Goal: Task Accomplishment & Management: Use online tool/utility

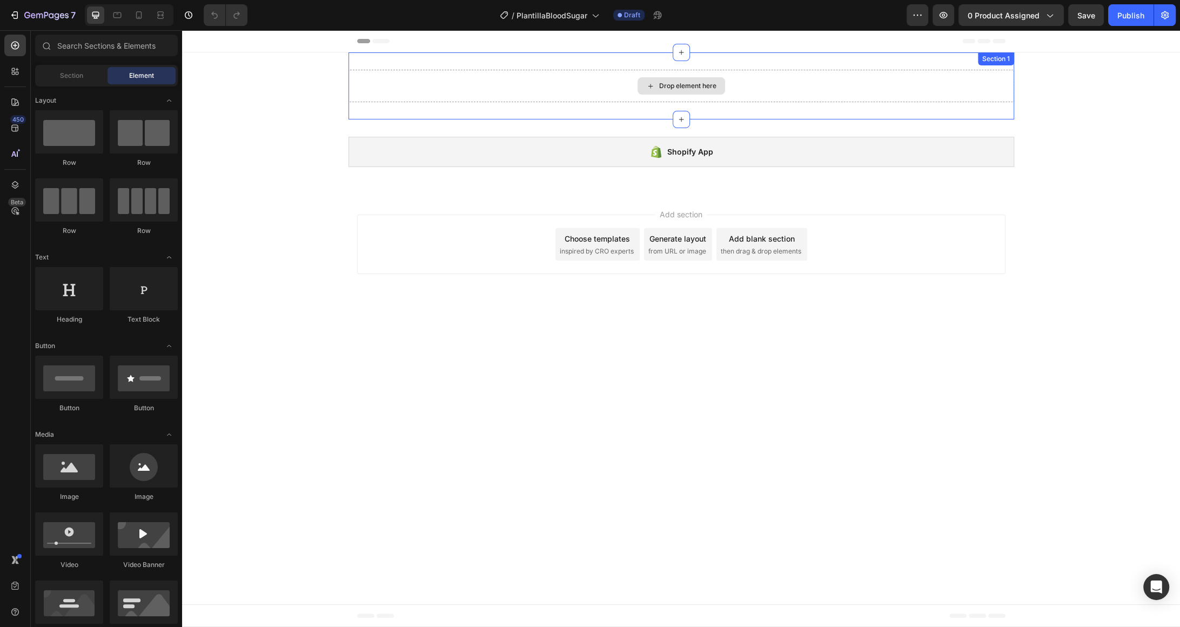
click at [660, 82] on div "Drop element here" at bounding box center [687, 86] width 57 height 9
click at [683, 86] on div "Drop element here" at bounding box center [687, 86] width 57 height 9
click at [682, 89] on div "Drop element here" at bounding box center [687, 86] width 57 height 9
click at [644, 89] on div "Drop element here" at bounding box center [681, 85] width 88 height 17
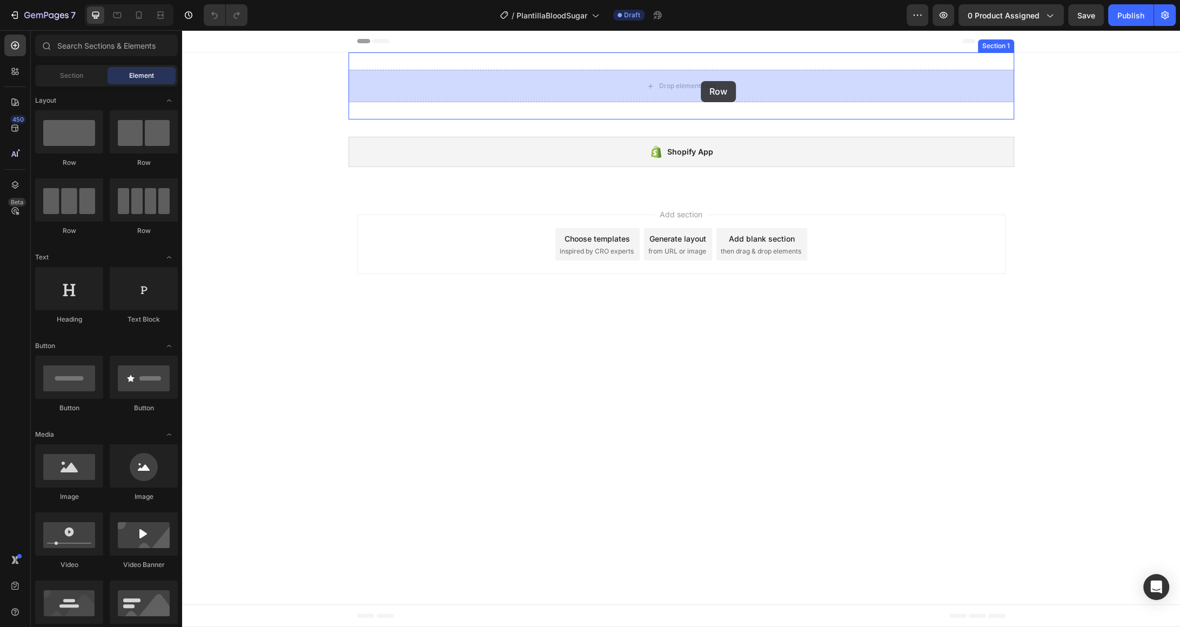
drag, startPoint x: 265, startPoint y: 172, endPoint x: 701, endPoint y: 81, distance: 444.7
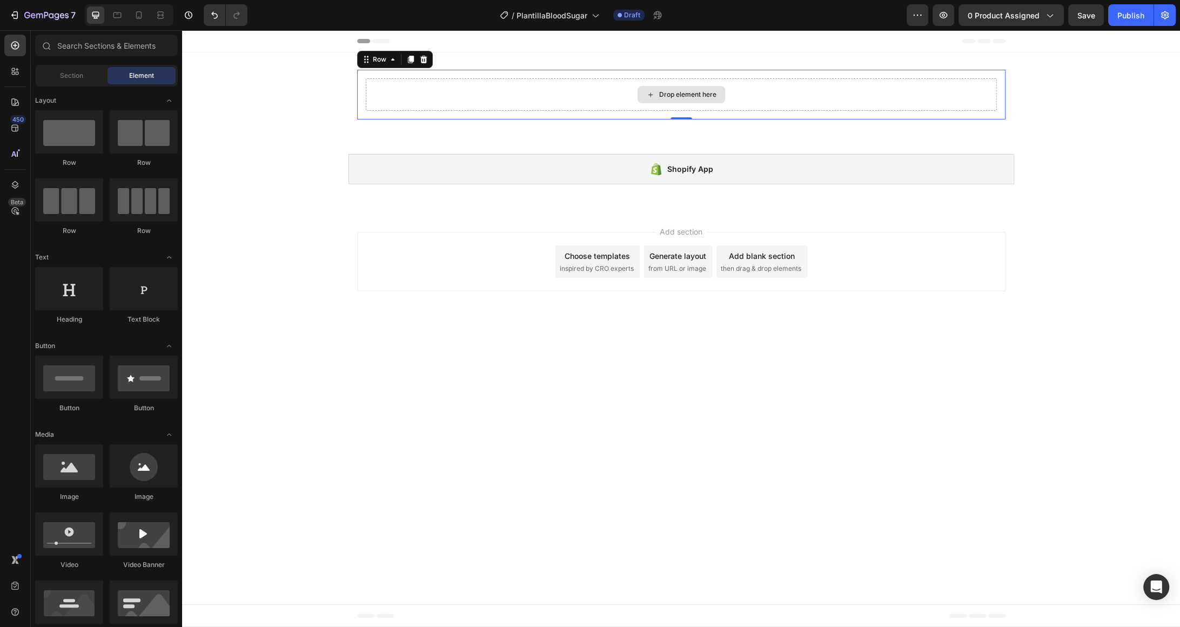
click at [670, 96] on div "Drop element here" at bounding box center [687, 94] width 57 height 9
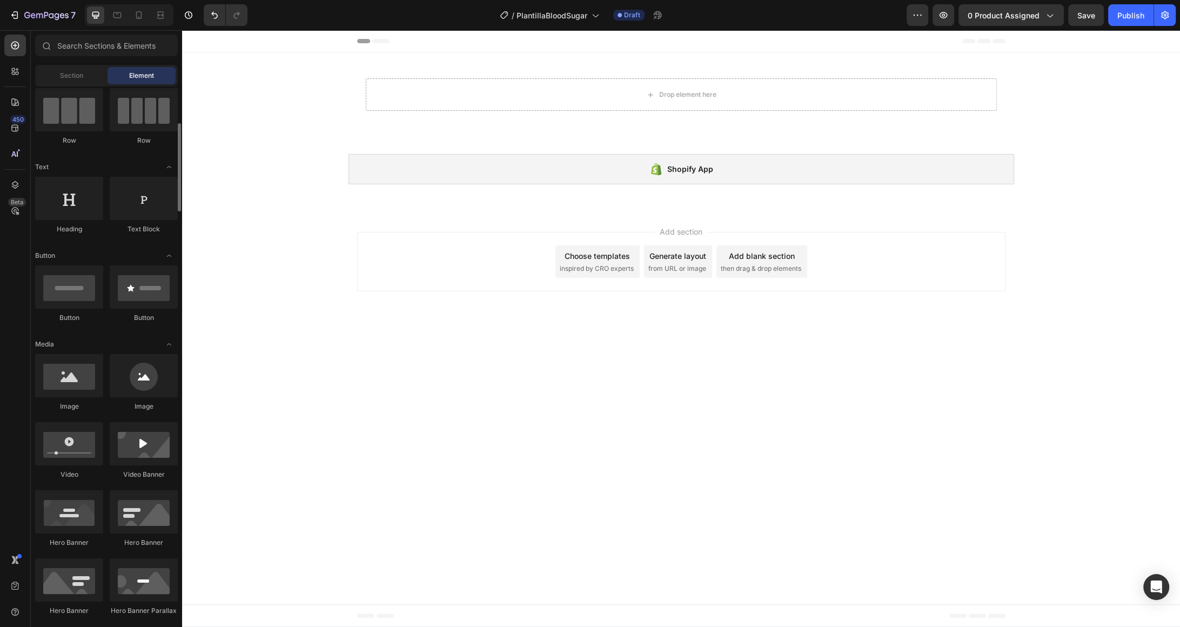
scroll to position [82, 0]
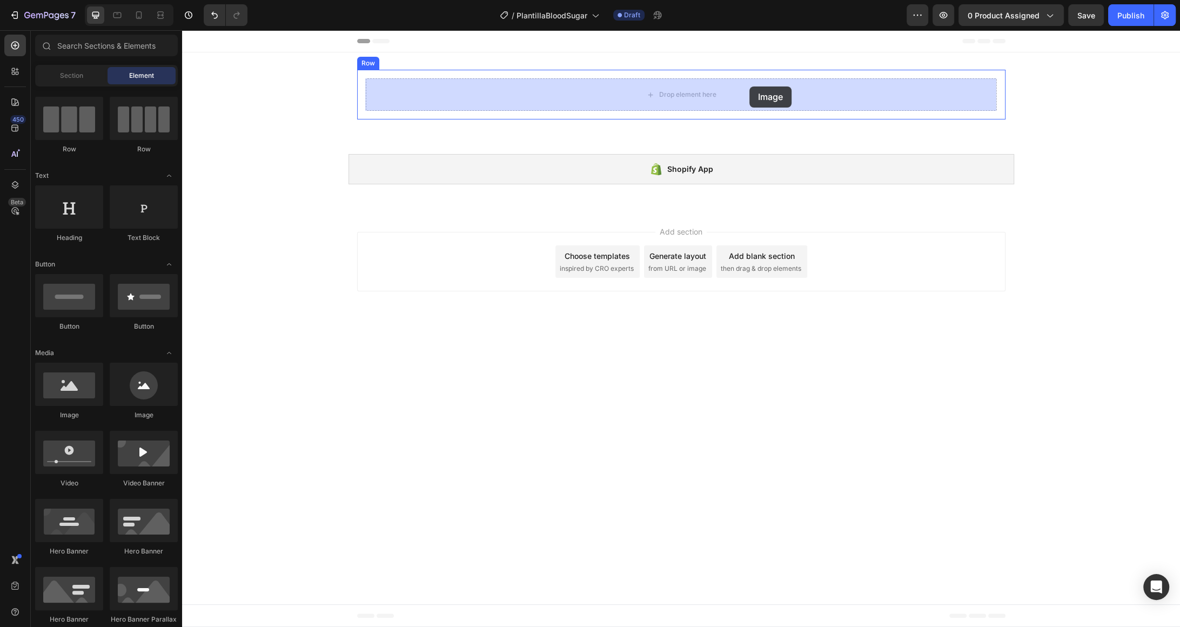
drag, startPoint x: 250, startPoint y: 423, endPoint x: 743, endPoint y: 87, distance: 596.7
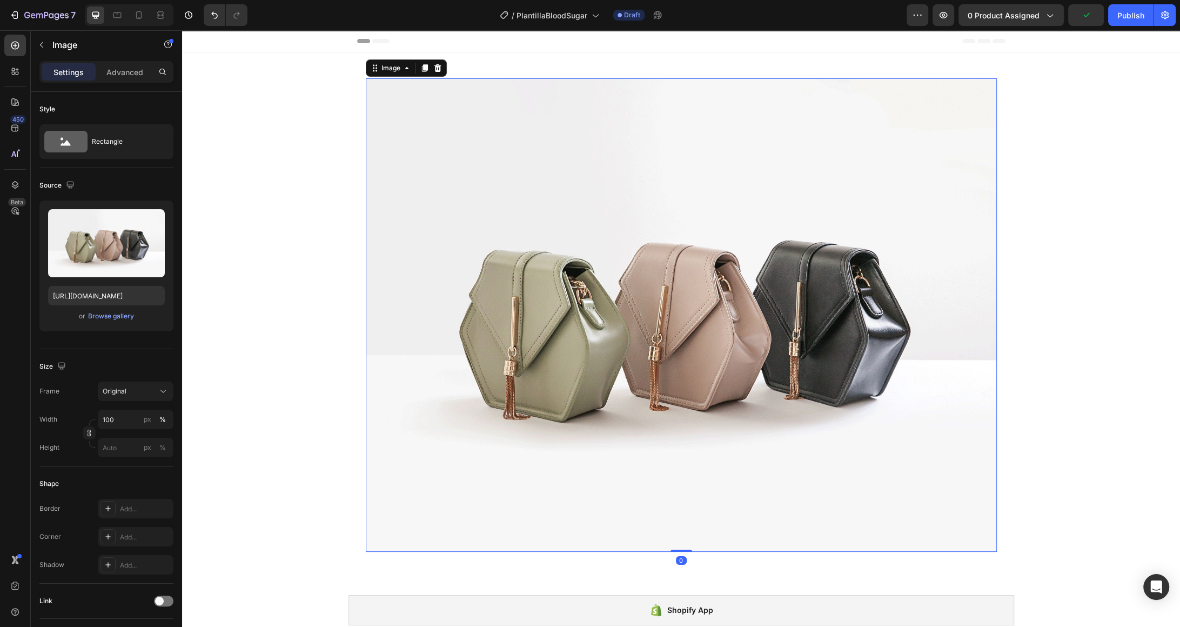
click at [542, 145] on img at bounding box center [681, 314] width 631 height 473
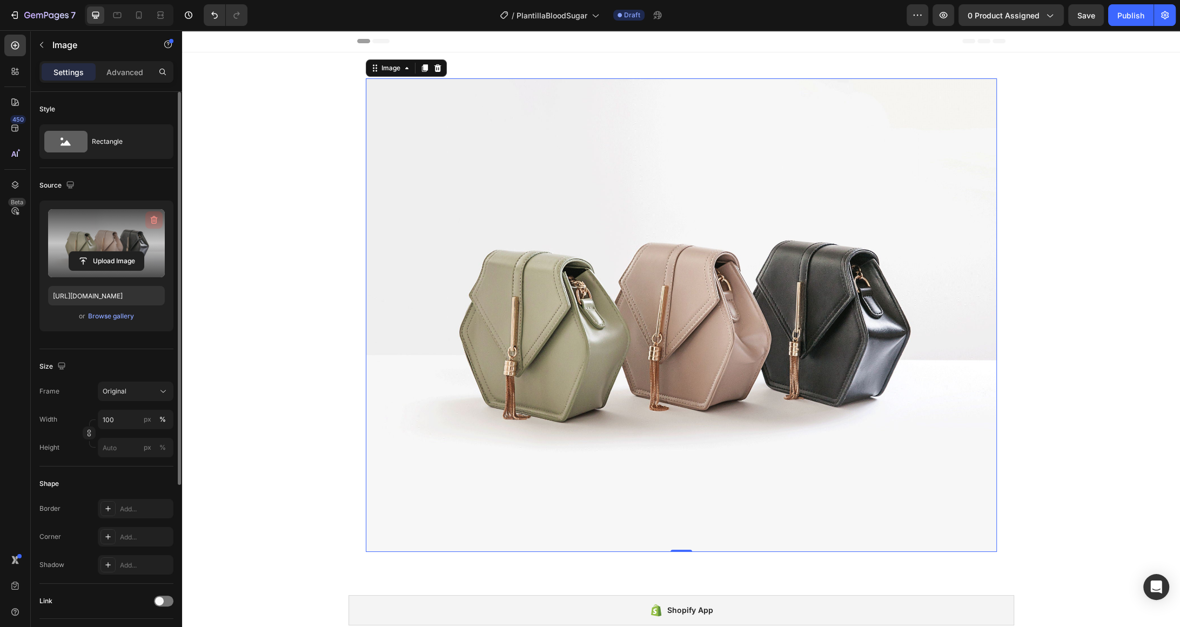
click at [152, 219] on icon "button" at bounding box center [154, 219] width 11 height 11
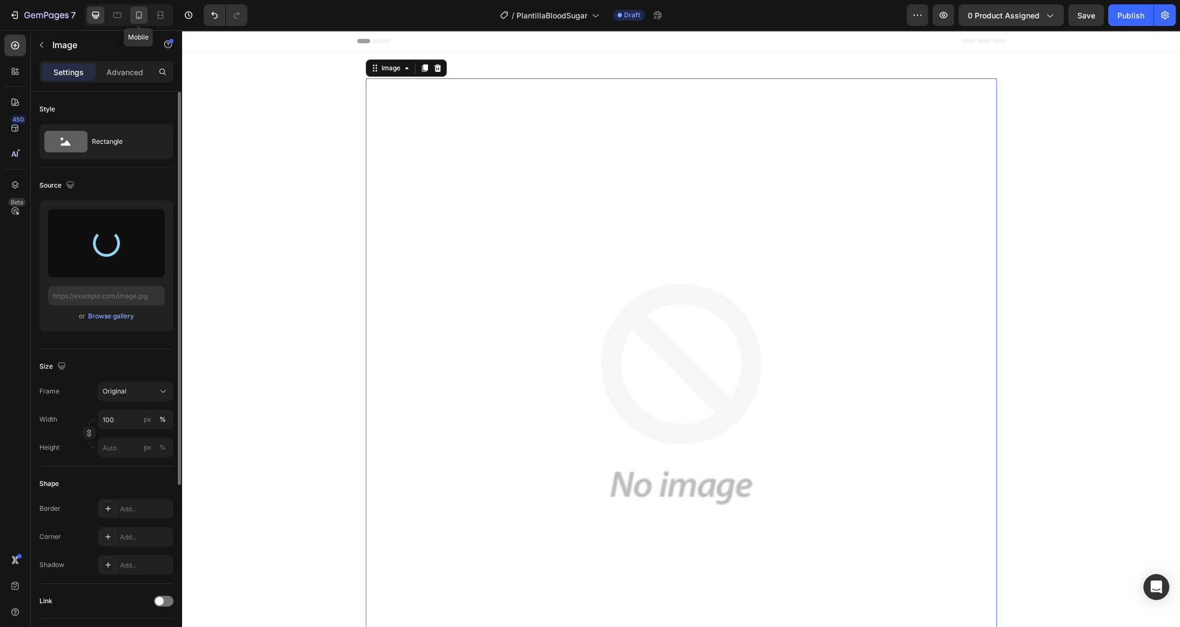
click at [137, 14] on icon at bounding box center [138, 15] width 11 height 11
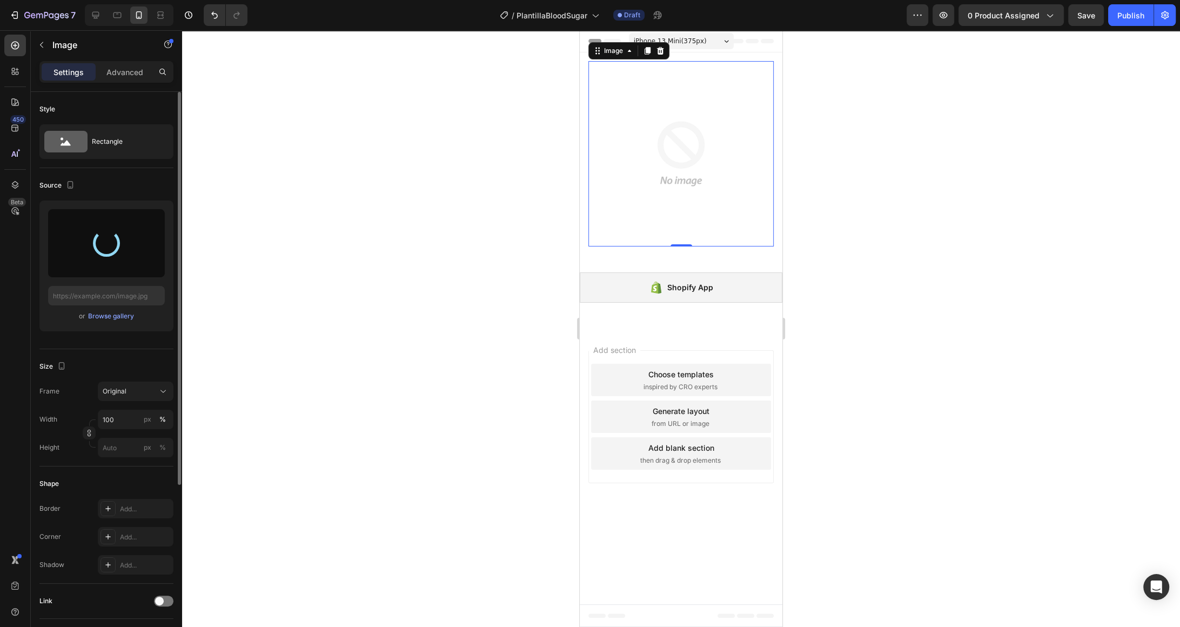
type input "[URL][DOMAIN_NAME]"
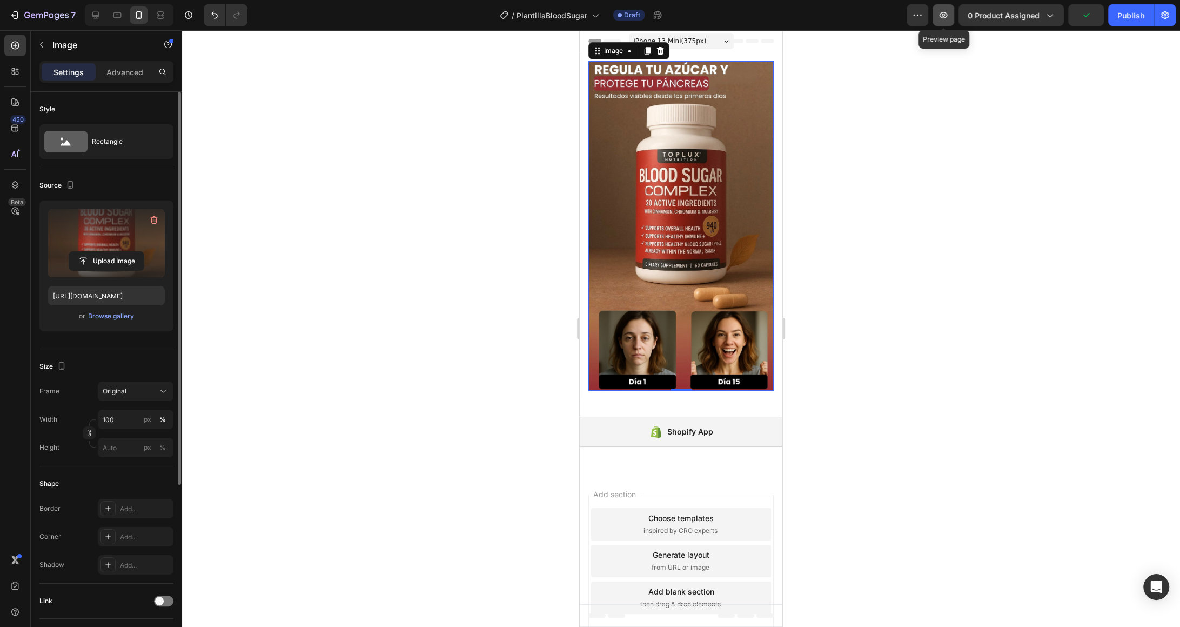
click at [950, 21] on button "button" at bounding box center [943, 15] width 22 height 22
click at [681, 403] on div at bounding box center [681, 399] width 15 height 15
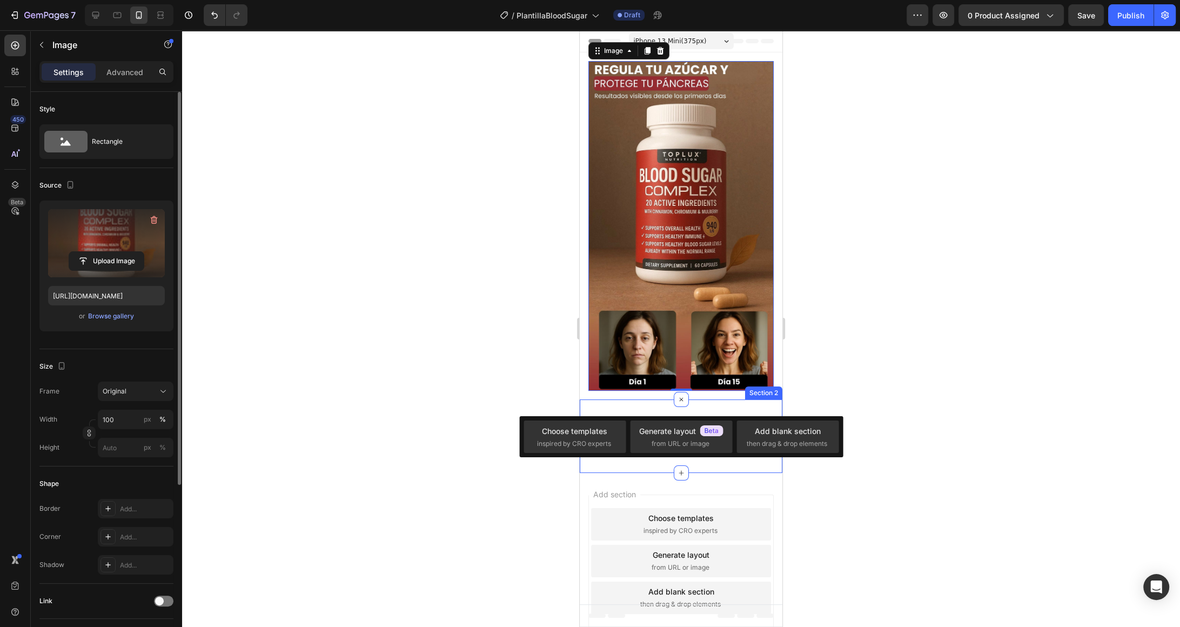
click at [669, 411] on div "Shopify App Shopify App Section 2" at bounding box center [681, 435] width 203 height 73
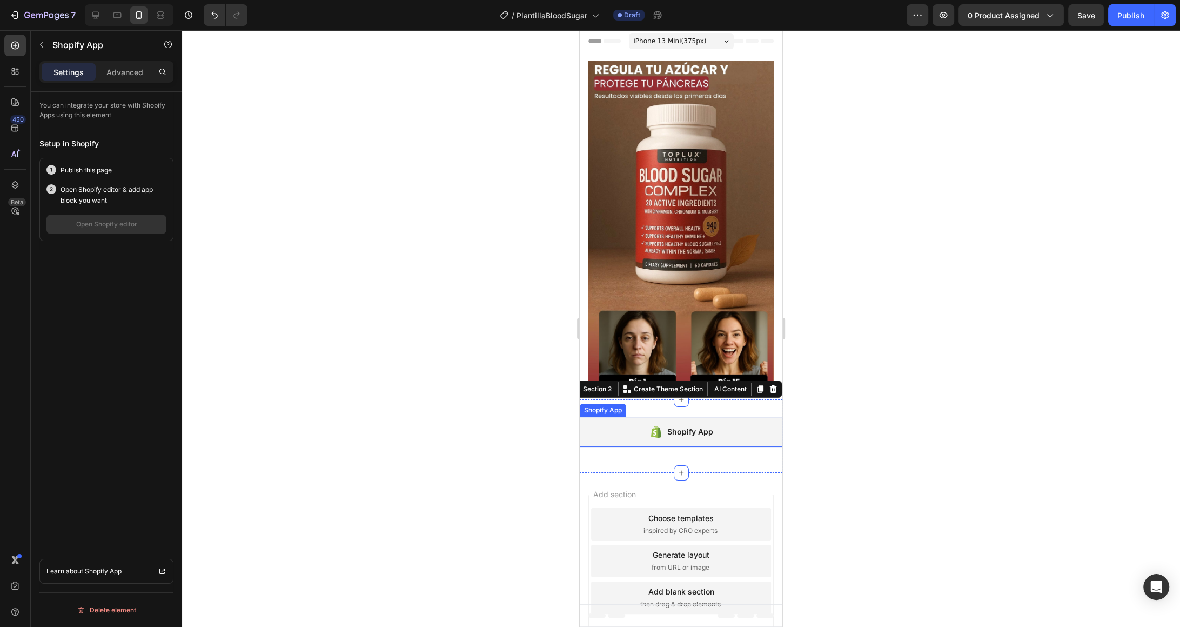
click at [670, 430] on div "Shopify App" at bounding box center [690, 431] width 46 height 13
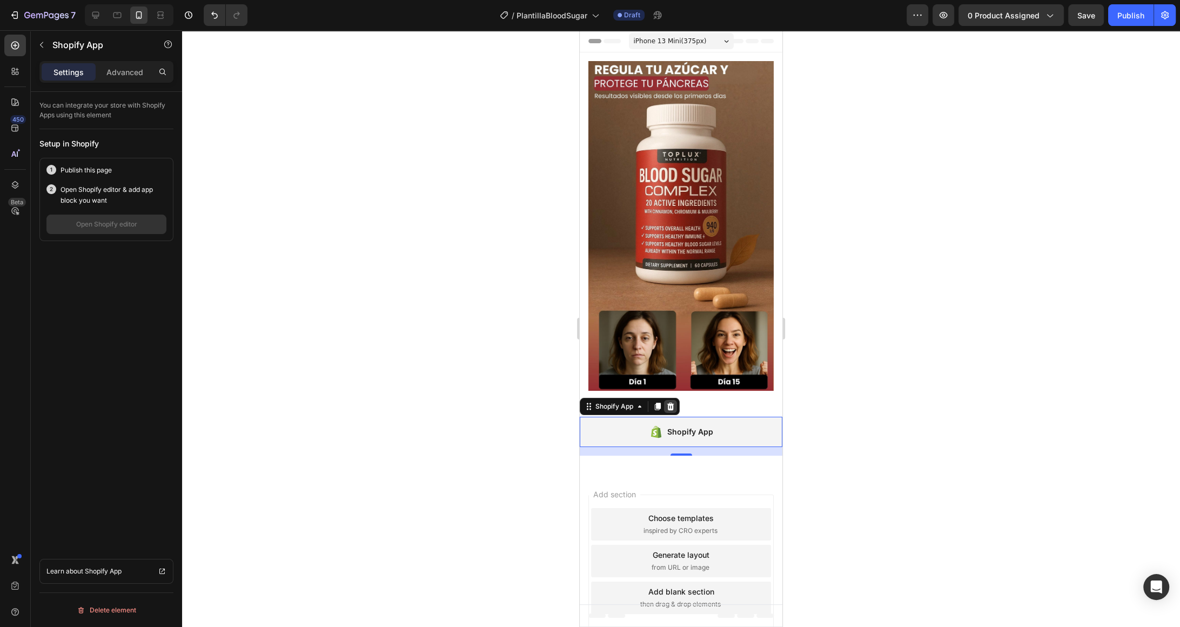
click at [676, 406] on div at bounding box center [670, 406] width 13 height 13
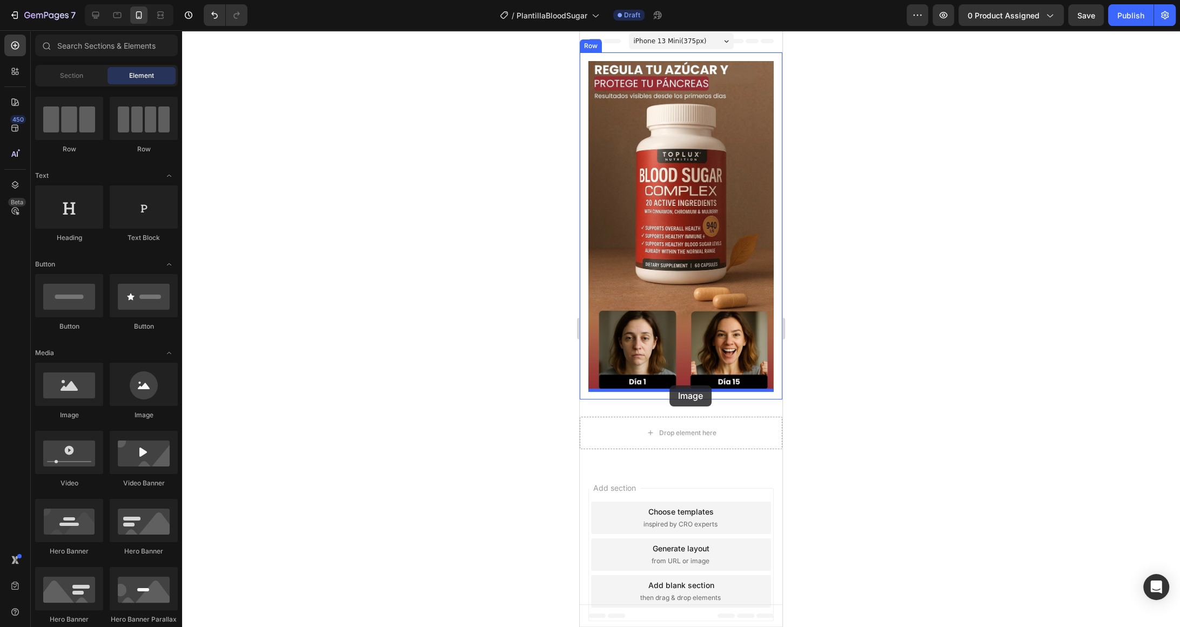
drag, startPoint x: 634, startPoint y: 414, endPoint x: 669, endPoint y: 385, distance: 45.6
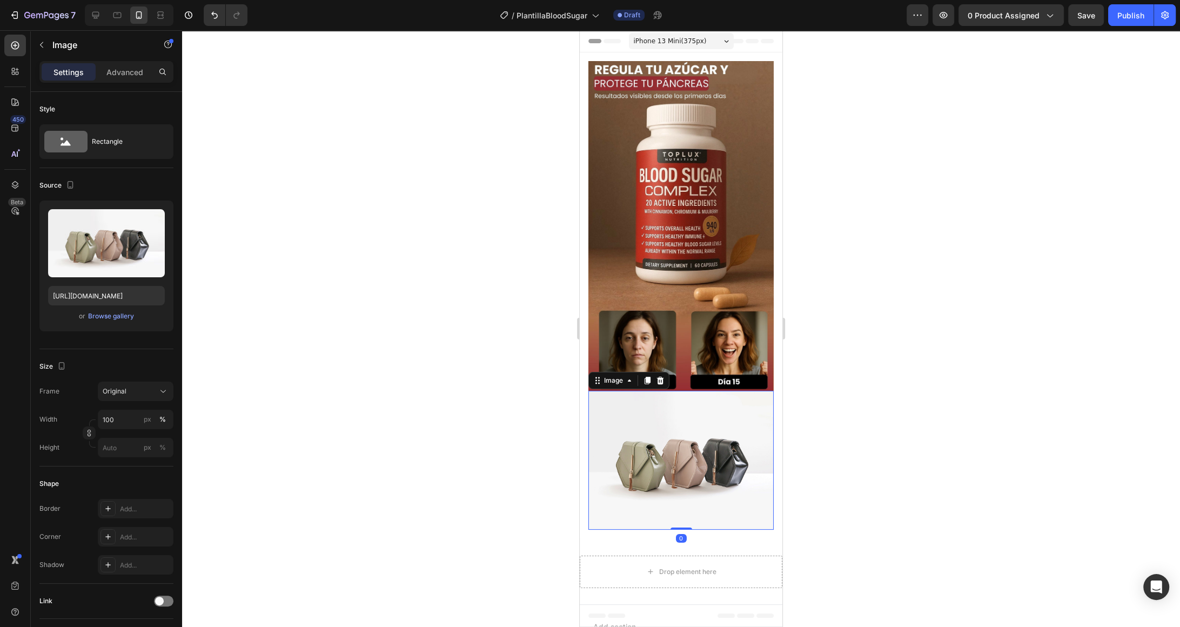
click at [648, 430] on img at bounding box center [680, 460] width 185 height 139
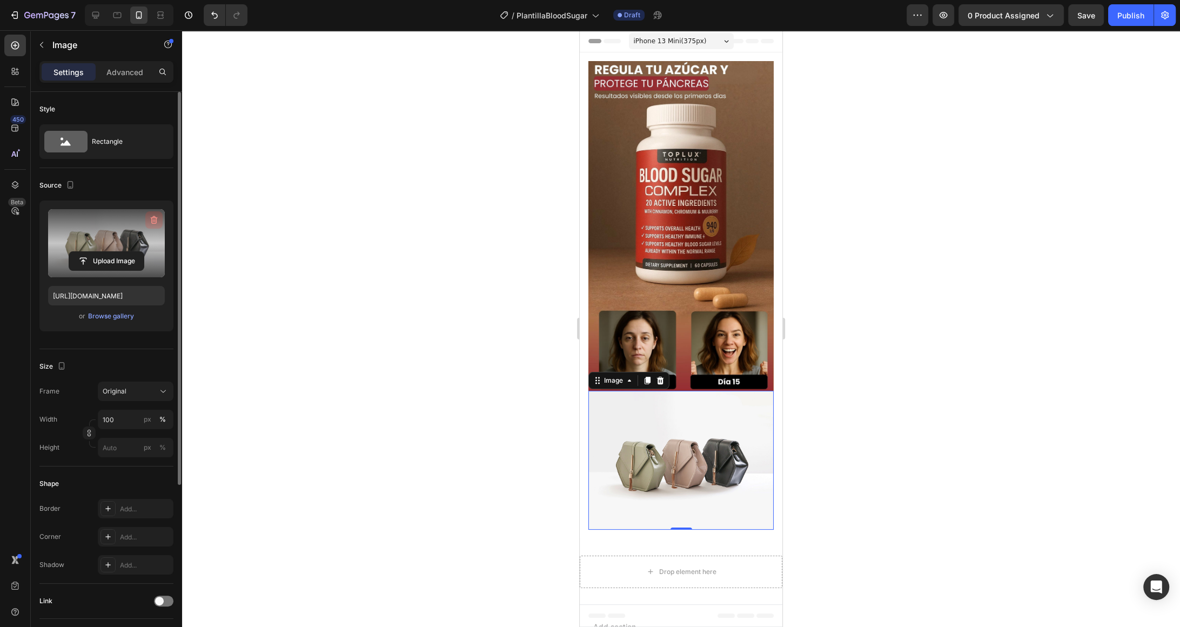
click at [151, 218] on icon "button" at bounding box center [154, 220] width 7 height 8
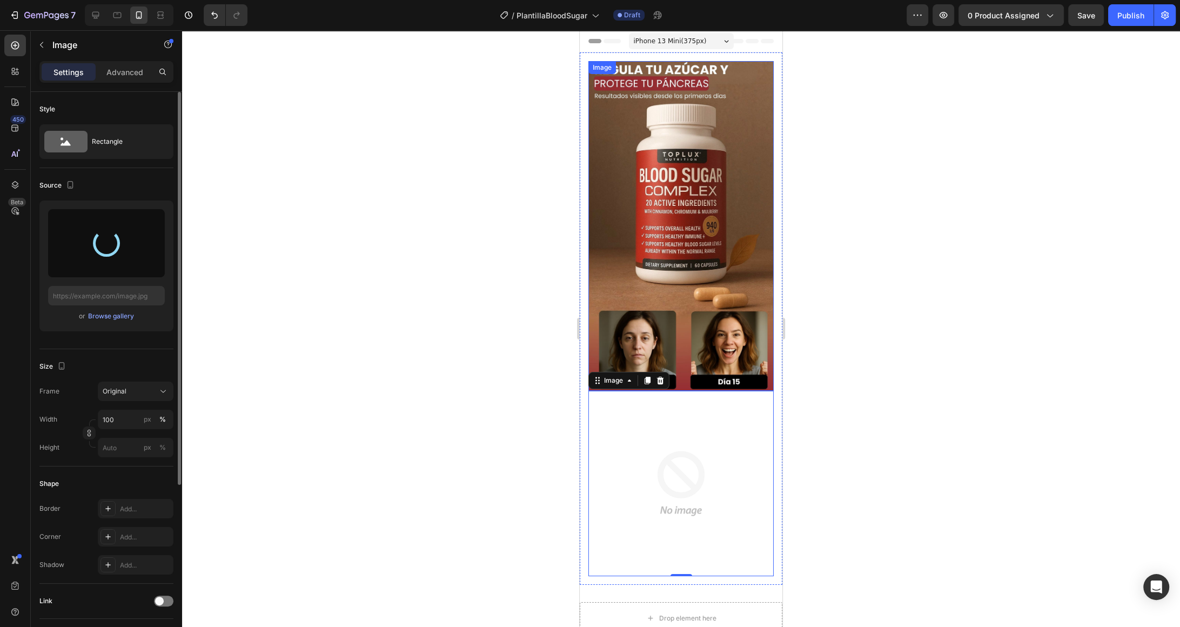
type input "[URL][DOMAIN_NAME]"
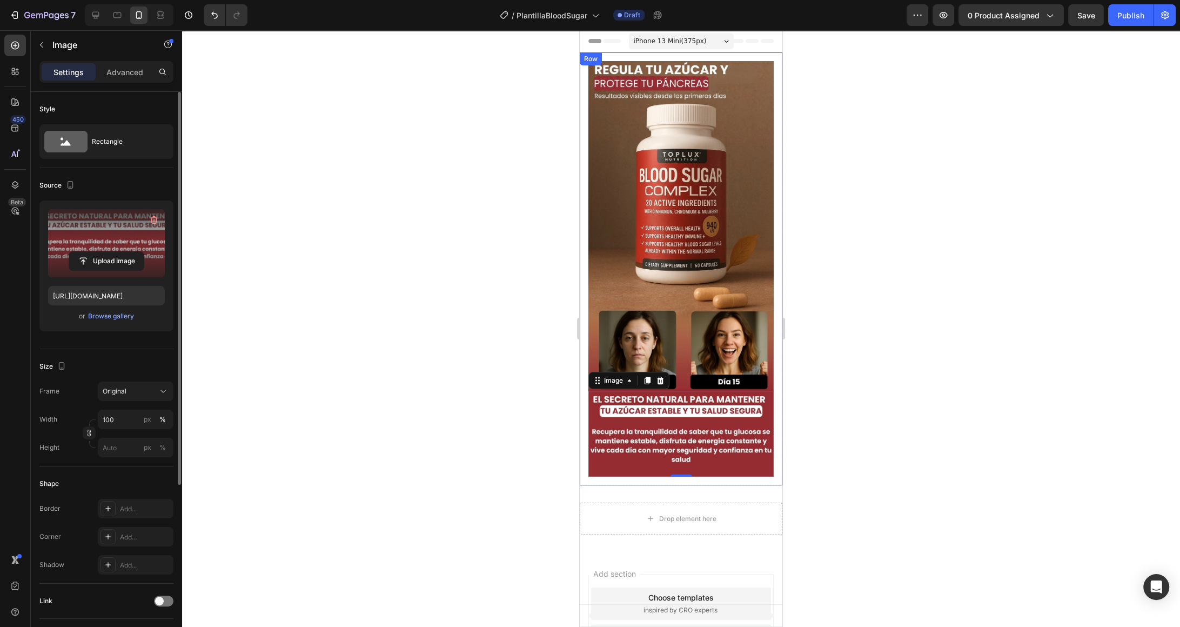
click at [780, 234] on div "Image Image 0 Row" at bounding box center [681, 268] width 203 height 433
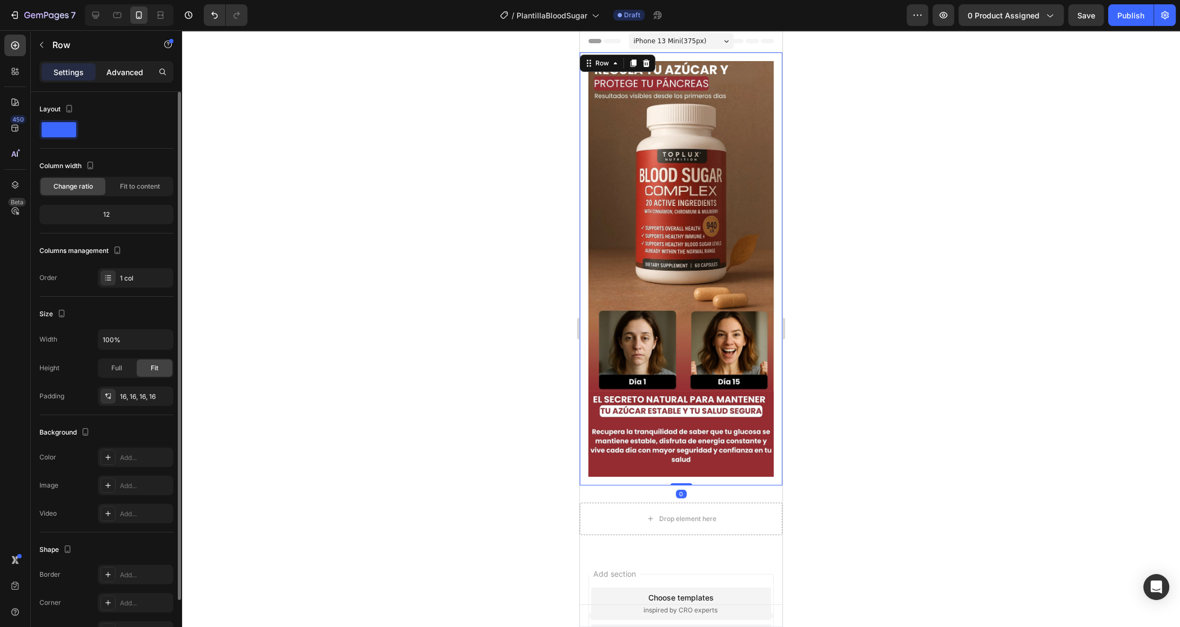
click at [118, 66] on p "Advanced" at bounding box center [124, 71] width 37 height 11
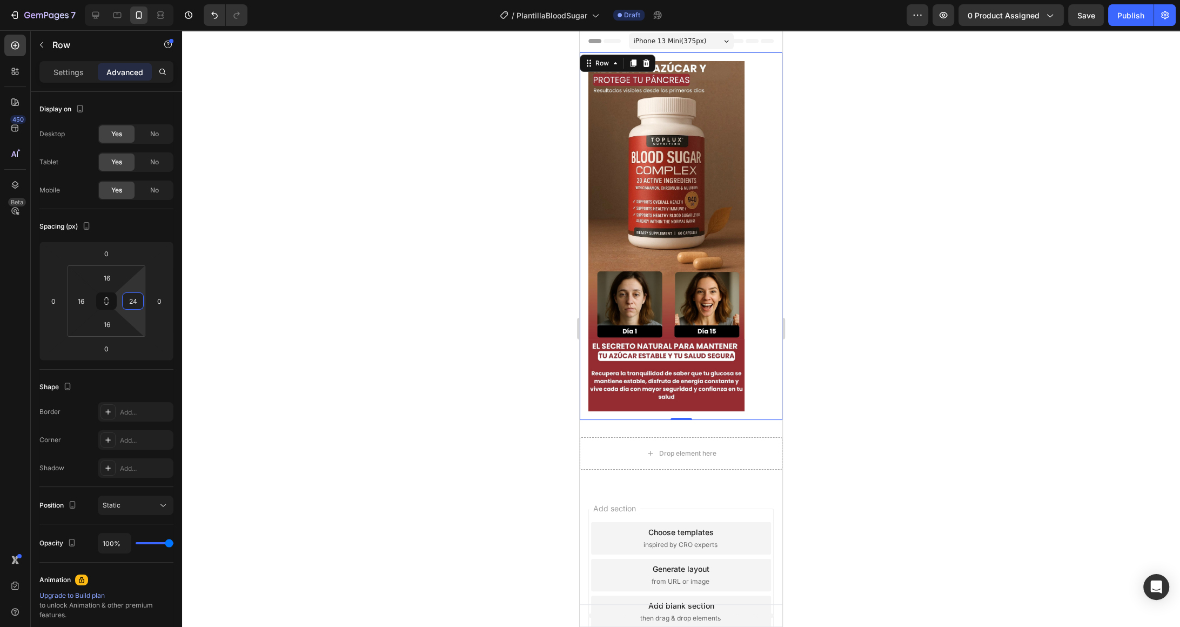
type input "0"
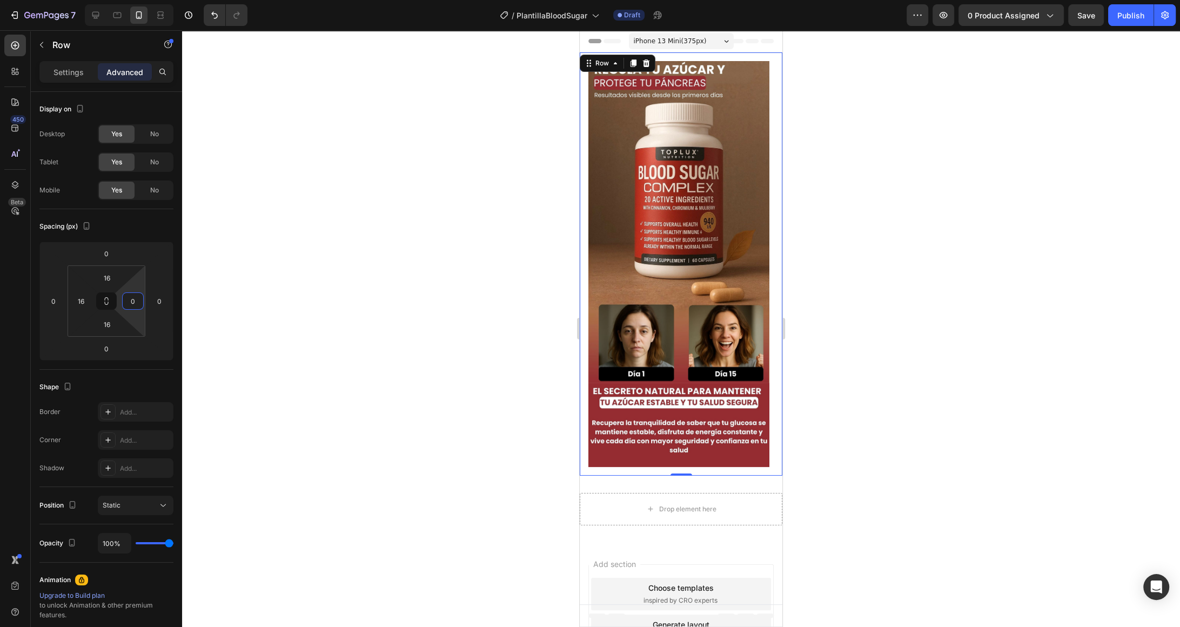
drag, startPoint x: 137, startPoint y: 315, endPoint x: 146, endPoint y: 344, distance: 30.1
click at [146, 0] on html "7 / PlantillaBloodSugar Draft Preview 0 product assigned Save Publish 450 Beta …" at bounding box center [590, 0] width 1180 height 0
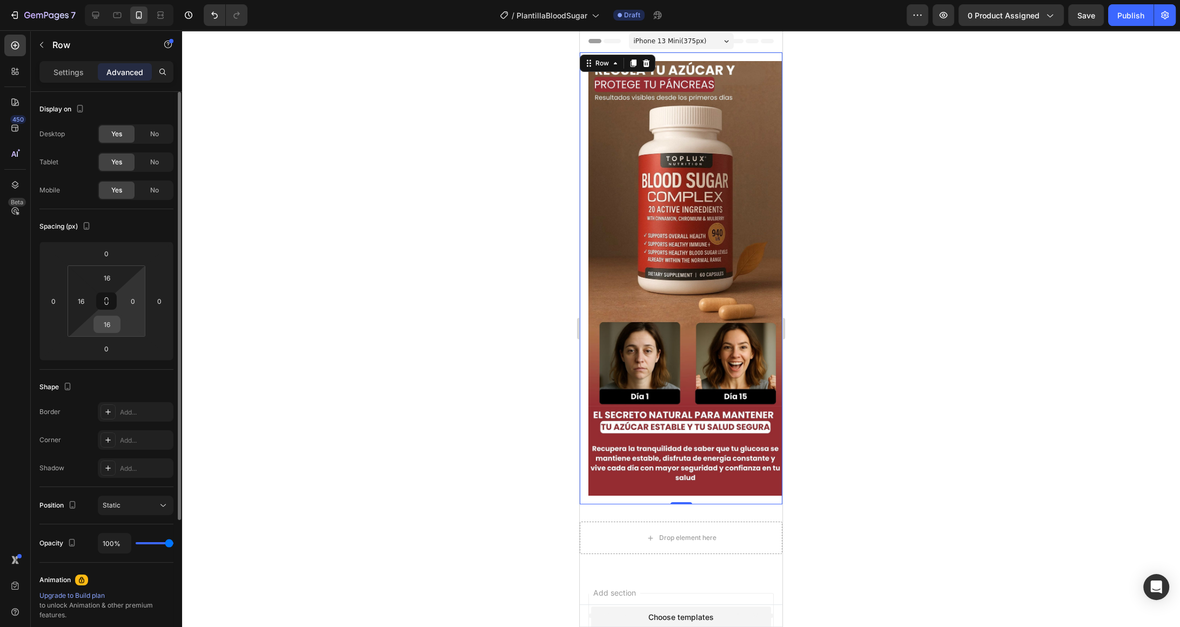
click at [119, 327] on div "16" at bounding box center [106, 323] width 27 height 17
type input "0"
drag, startPoint x: 126, startPoint y: 327, endPoint x: 125, endPoint y: 349, distance: 22.2
click at [125, 0] on html "7 / PlantillaBloodSugar Draft Preview 0 product assigned Save Publish 450 Beta …" at bounding box center [590, 0] width 1180 height 0
type input "0"
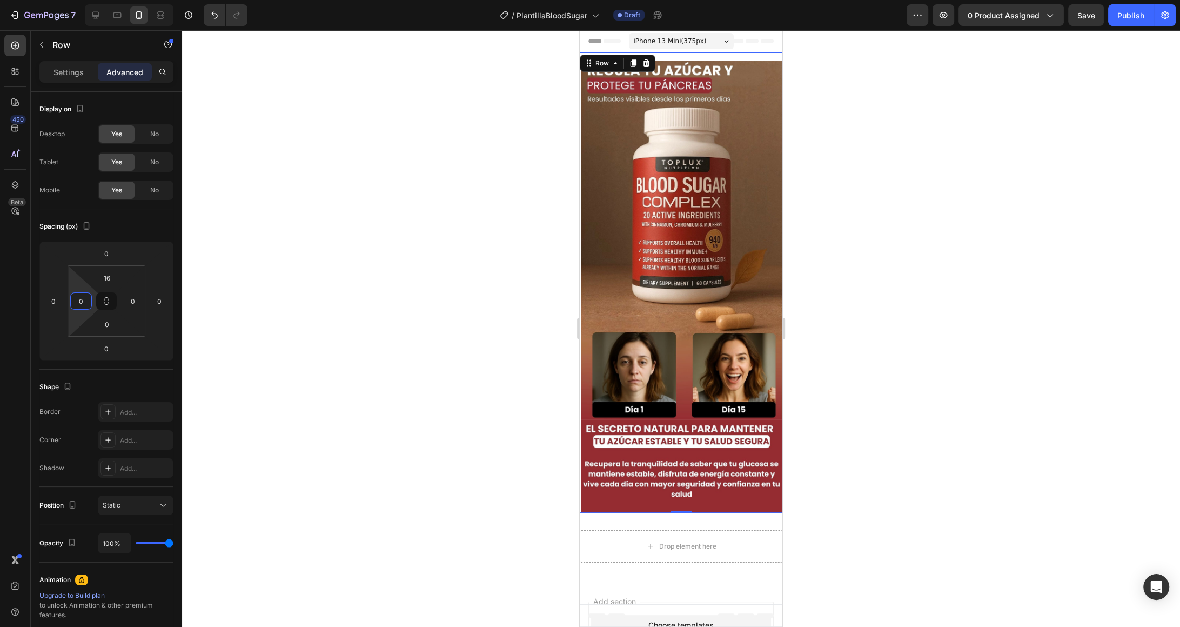
drag, startPoint x: 90, startPoint y: 311, endPoint x: 80, endPoint y: 356, distance: 46.9
click at [80, 0] on html "7 / PlantillaBloodSugar Draft Preview 0 product assigned Save Publish 450 Beta …" at bounding box center [590, 0] width 1180 height 0
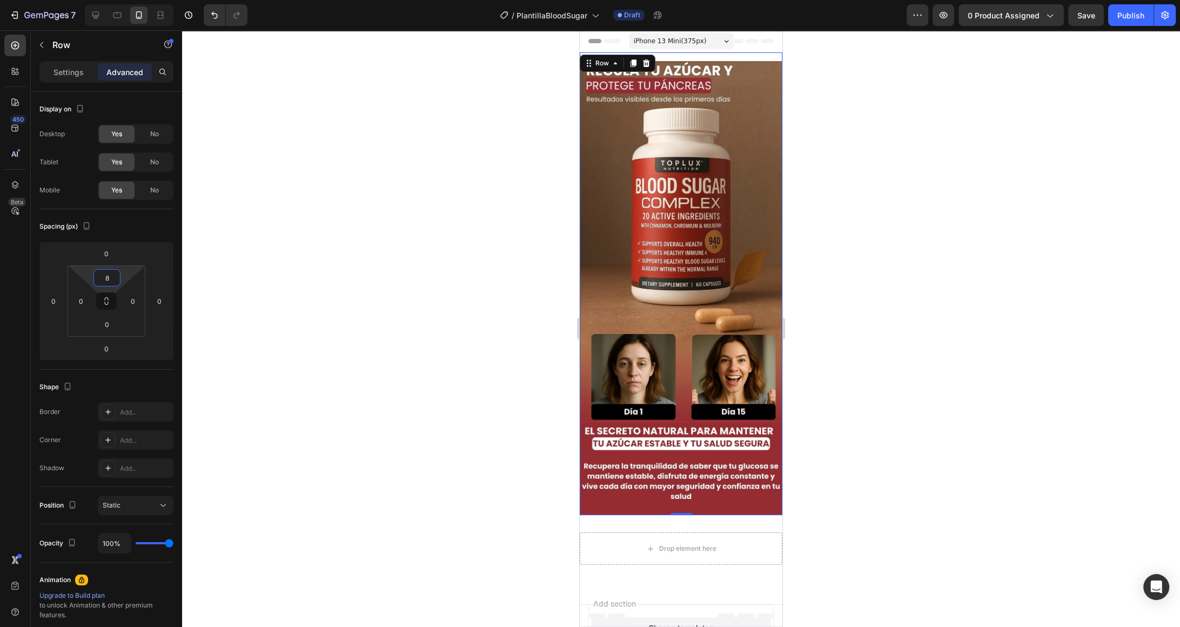
type input "0"
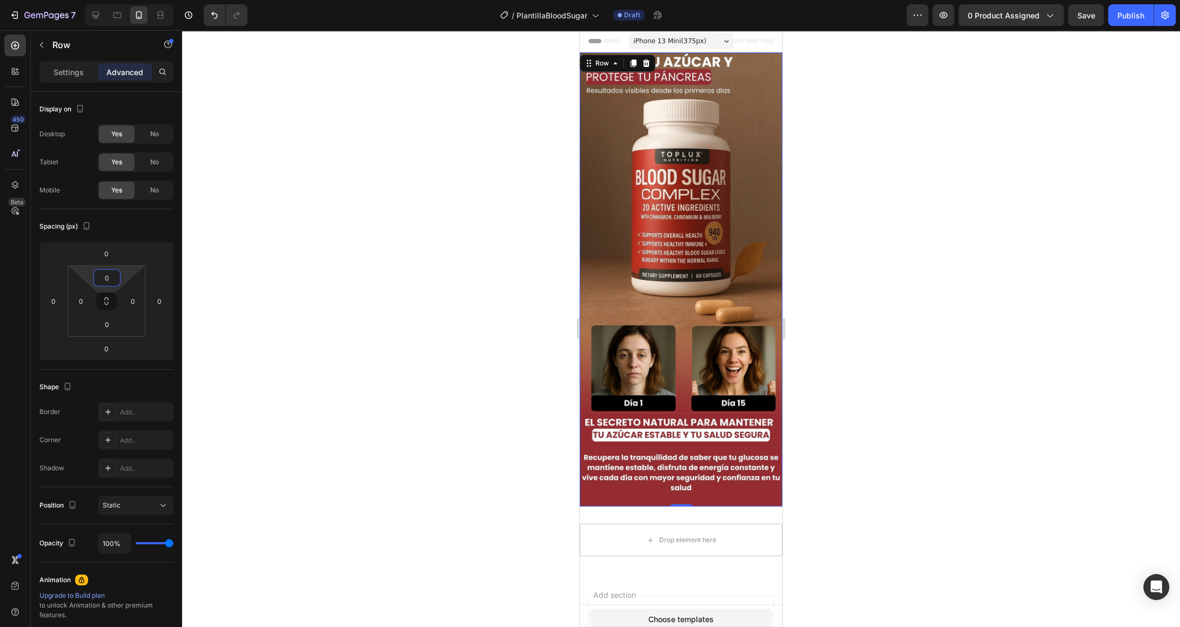
drag, startPoint x: 91, startPoint y: 272, endPoint x: 101, endPoint y: 310, distance: 39.6
click at [101, 0] on html "7 / PlantillaBloodSugar Draft Preview 0 product assigned Save Publish 450 Beta …" at bounding box center [590, 0] width 1180 height 0
click at [716, 537] on div "Drop element here" at bounding box center [681, 539] width 88 height 17
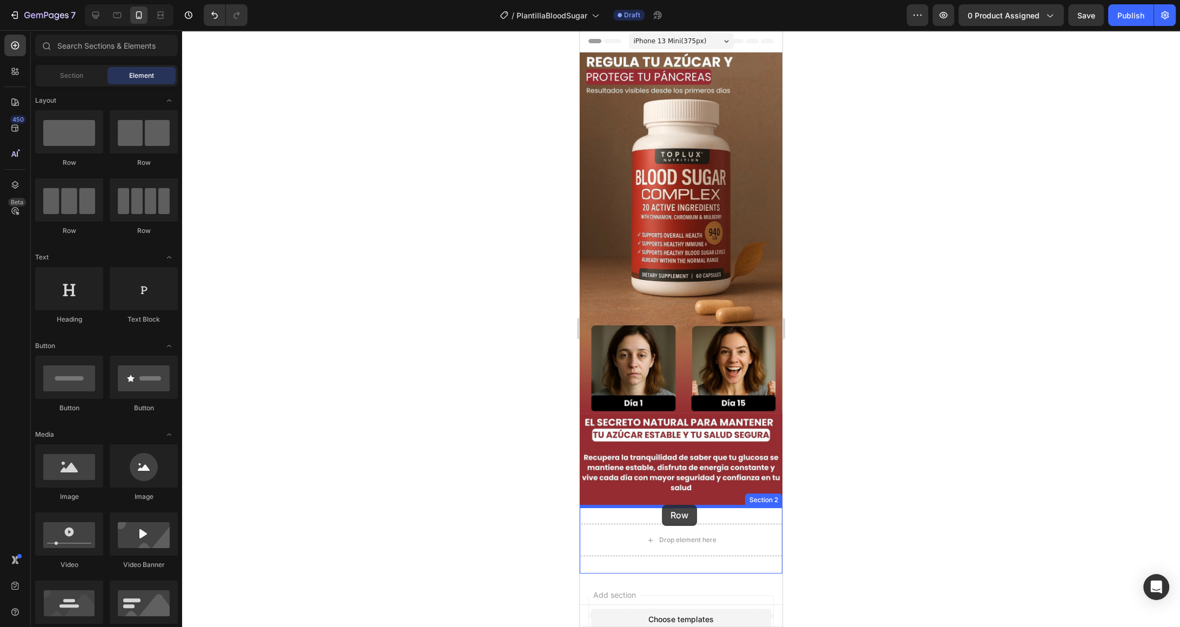
drag, startPoint x: 670, startPoint y: 191, endPoint x: 662, endPoint y: 504, distance: 313.4
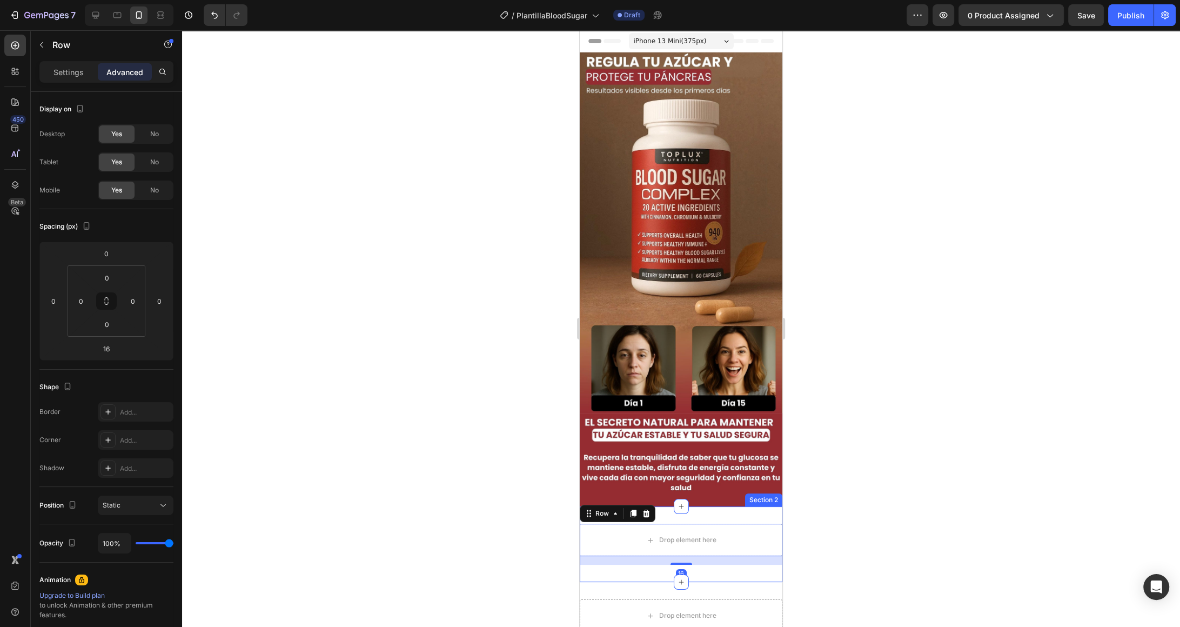
scroll to position [19, 0]
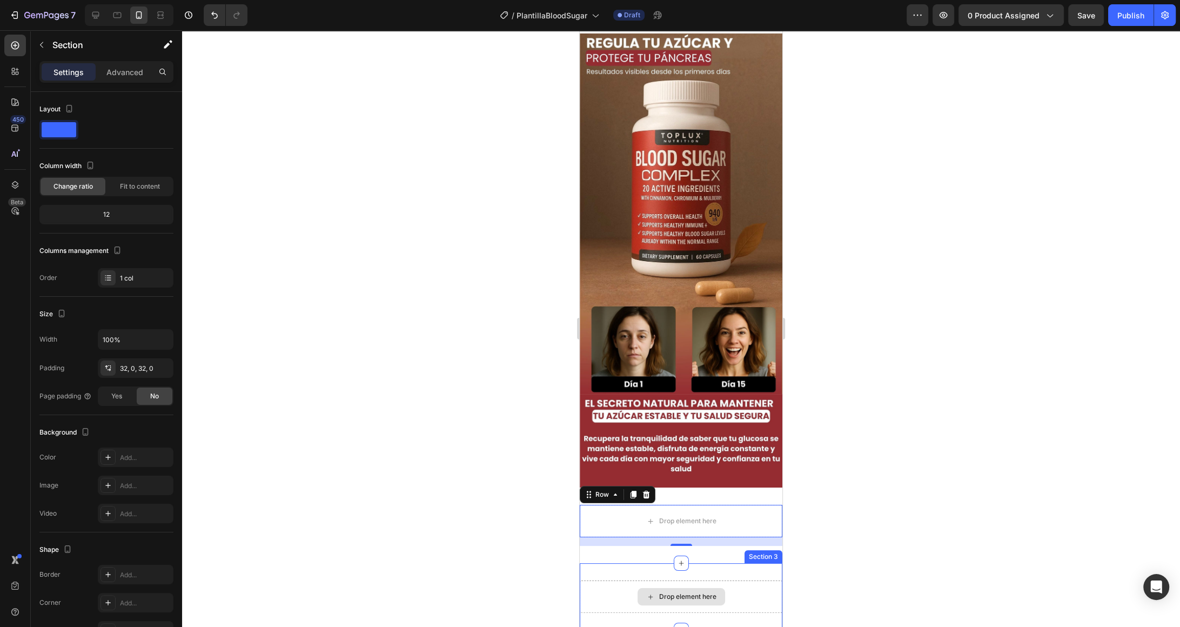
click at [693, 580] on div "Drop element here" at bounding box center [681, 596] width 203 height 32
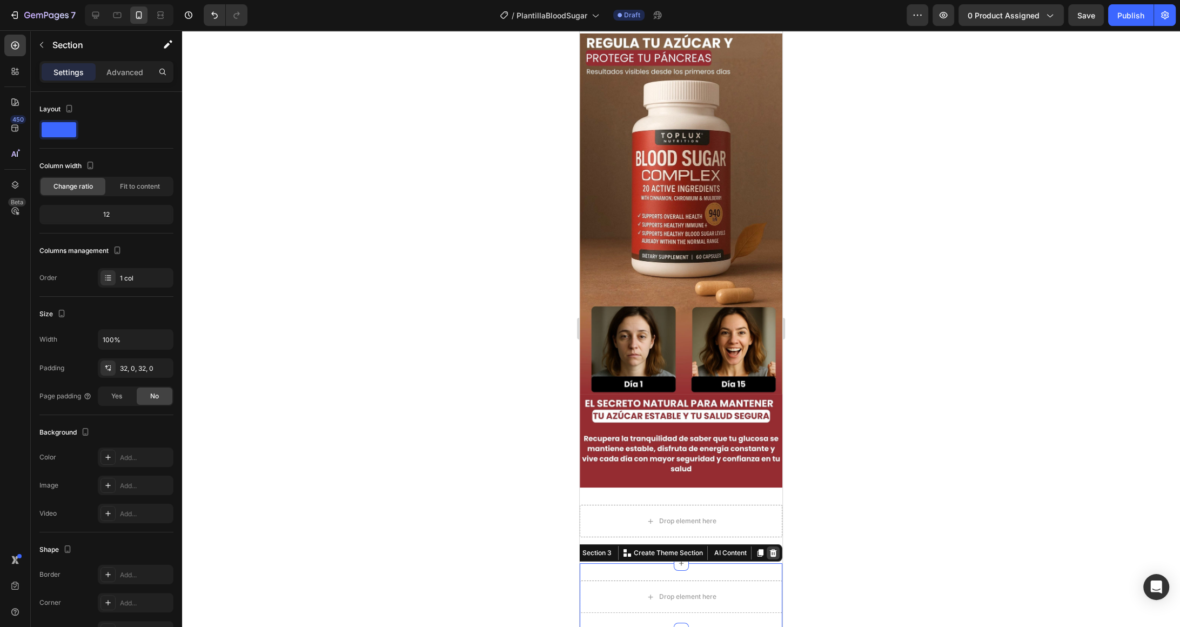
click at [775, 556] on icon at bounding box center [773, 553] width 7 height 8
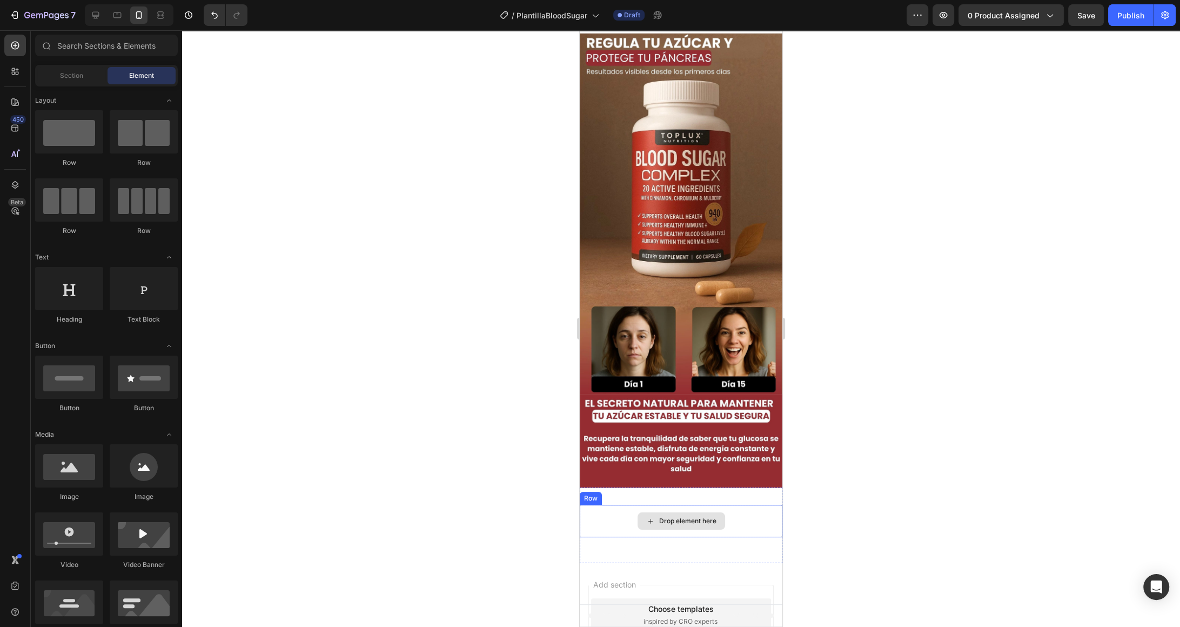
click at [726, 525] on div "Drop element here" at bounding box center [681, 520] width 203 height 32
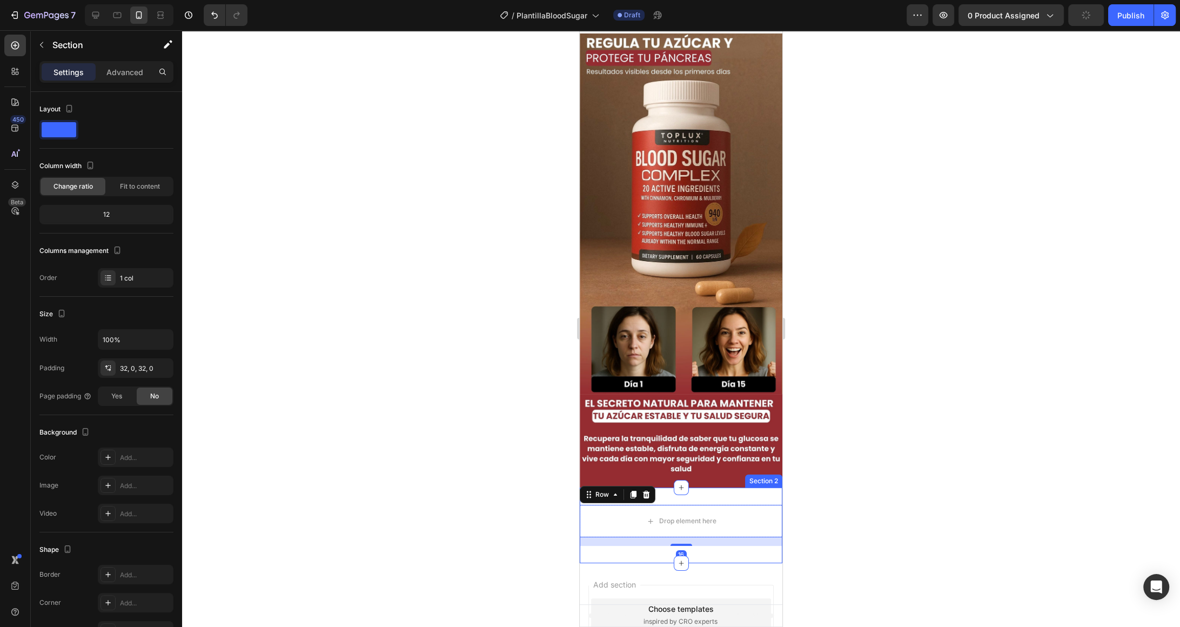
click at [735, 497] on div "Drop element here Row 16 Section 2" at bounding box center [681, 525] width 203 height 76
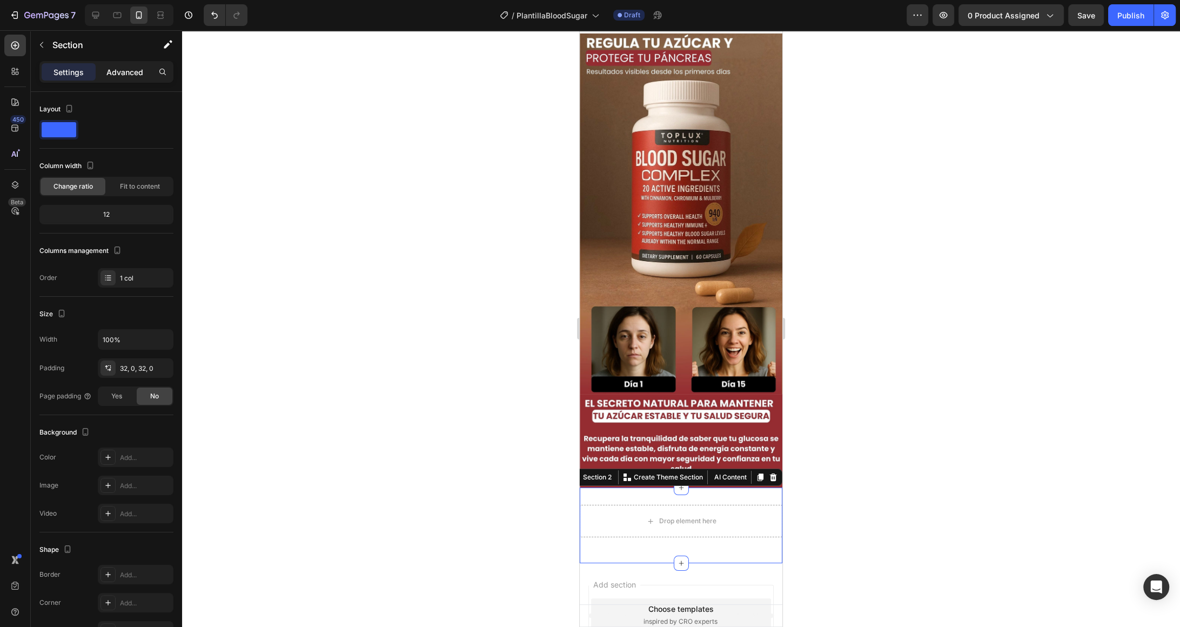
click at [143, 69] on p "Advanced" at bounding box center [124, 71] width 37 height 11
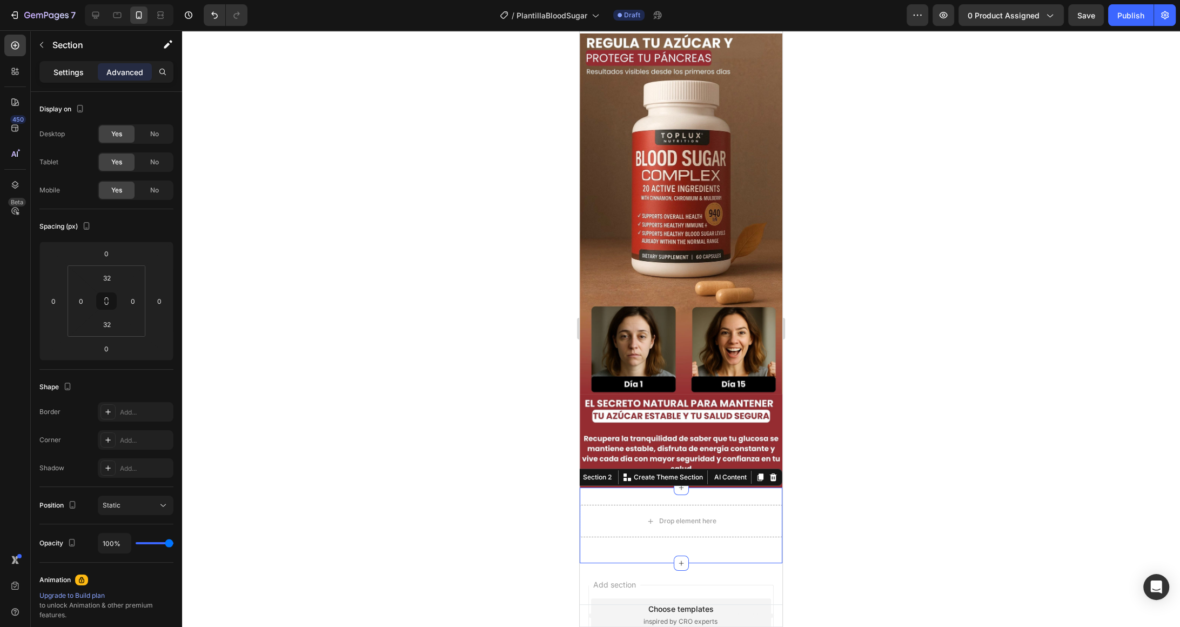
click at [80, 78] on div "Settings" at bounding box center [69, 71] width 54 height 17
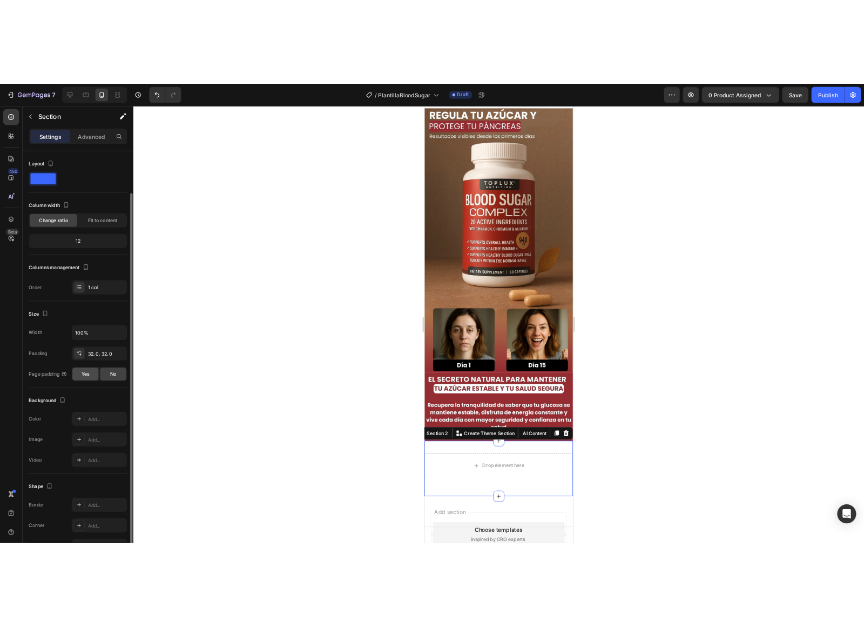
scroll to position [63, 0]
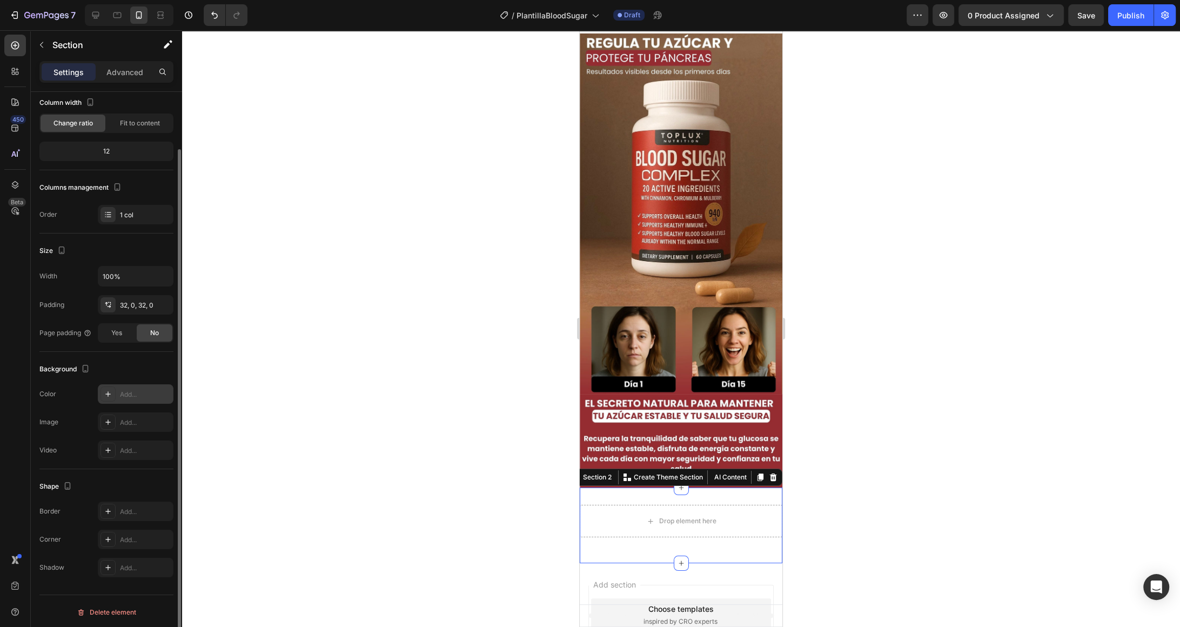
click at [106, 392] on icon at bounding box center [107, 393] width 5 height 5
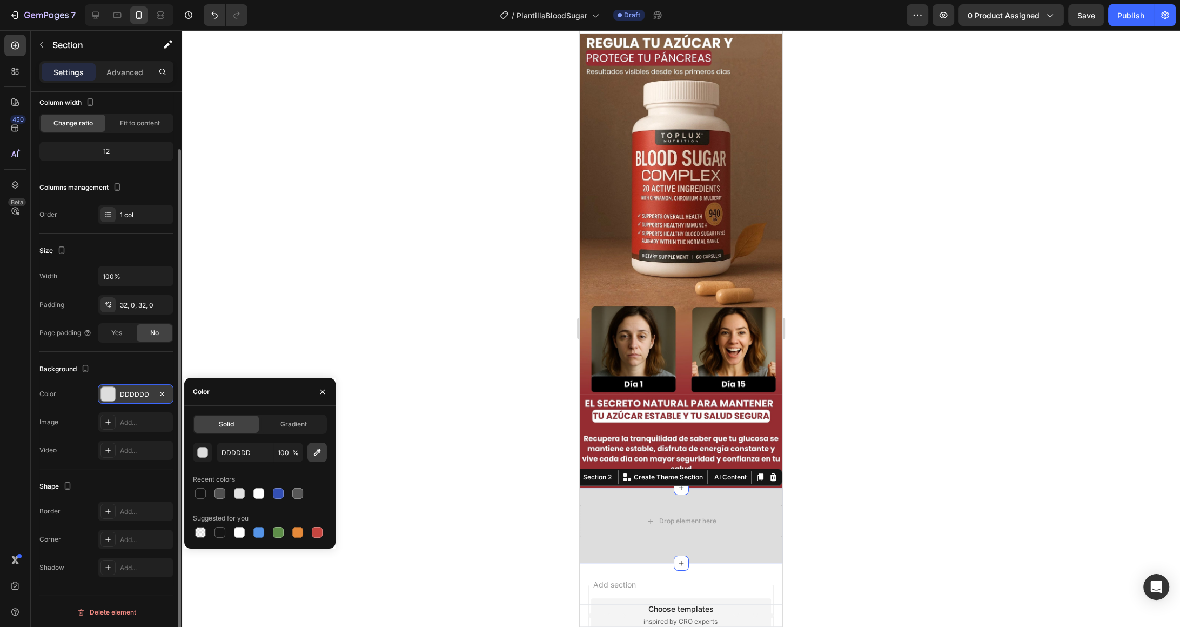
click at [314, 450] on icon "button" at bounding box center [317, 452] width 11 height 11
type input "952B31"
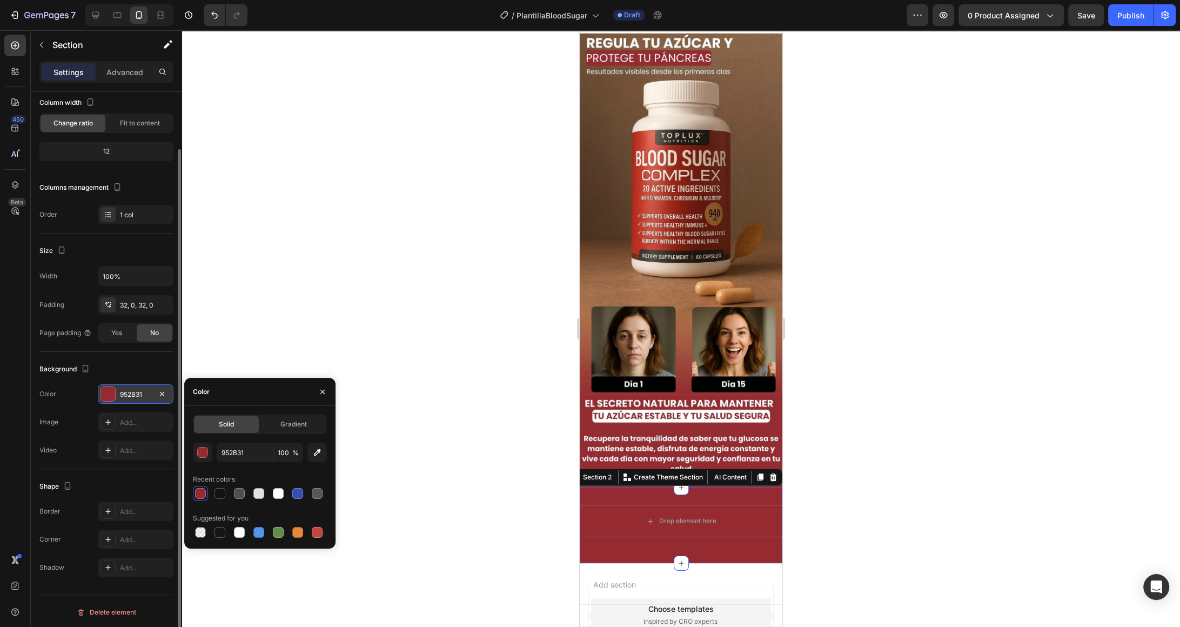
click at [532, 499] on div at bounding box center [681, 328] width 998 height 596
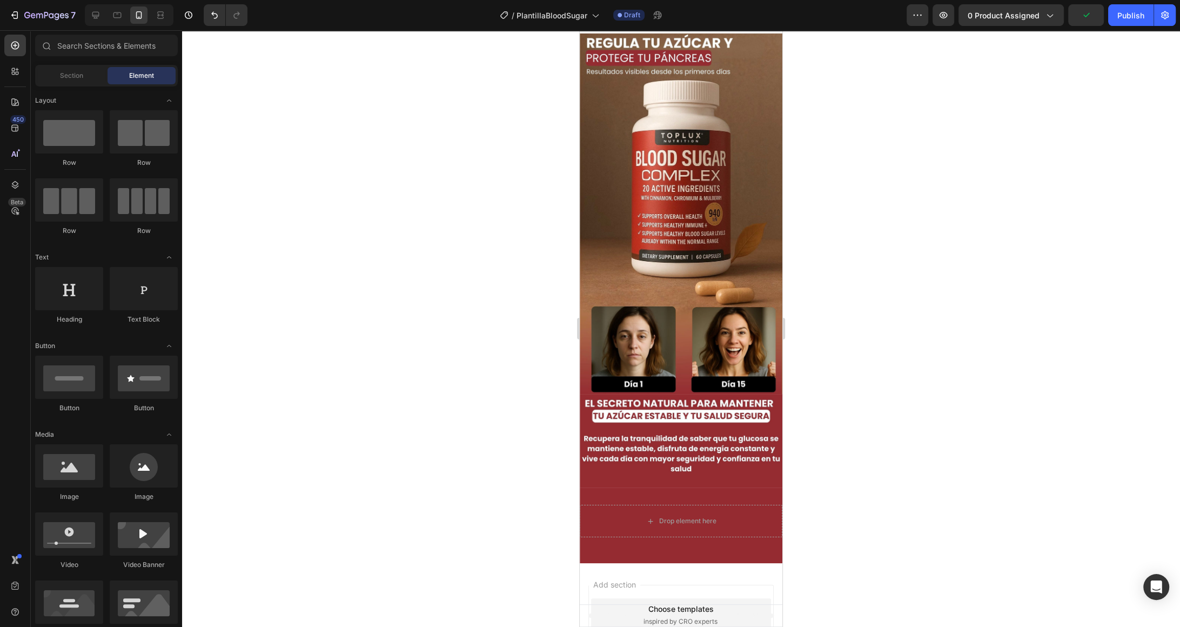
click at [313, 81] on div at bounding box center [681, 328] width 998 height 596
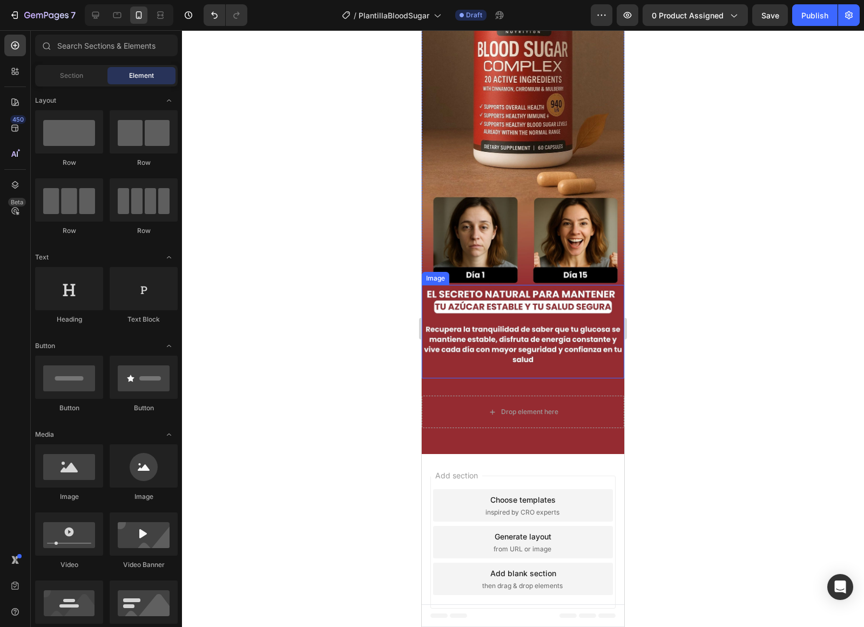
scroll to position [135, 0]
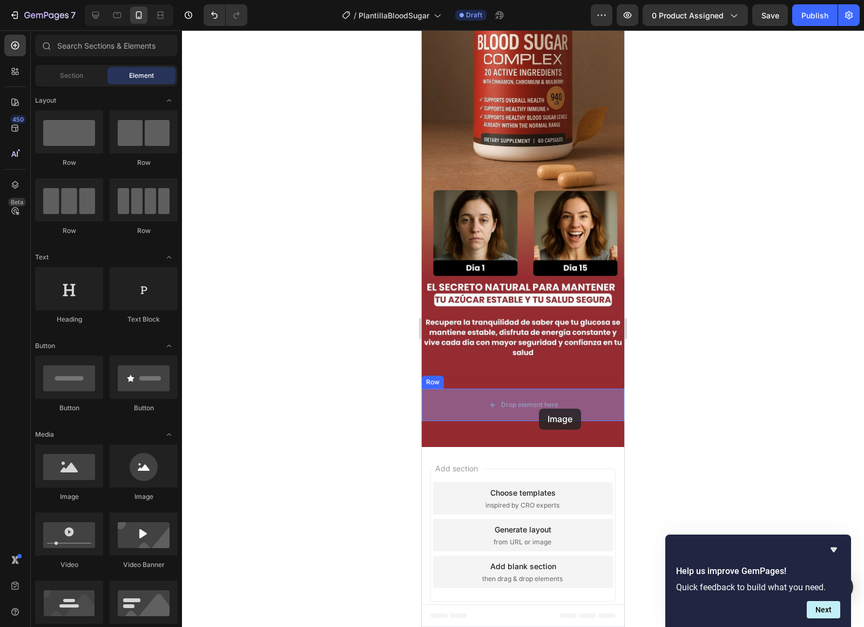
drag, startPoint x: 487, startPoint y: 500, endPoint x: 536, endPoint y: 404, distance: 108.0
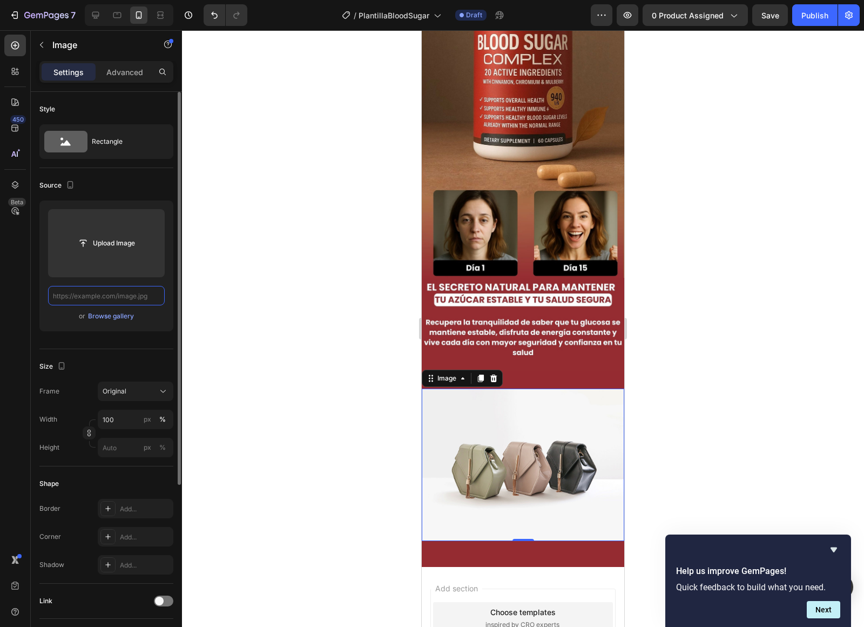
scroll to position [0, 0]
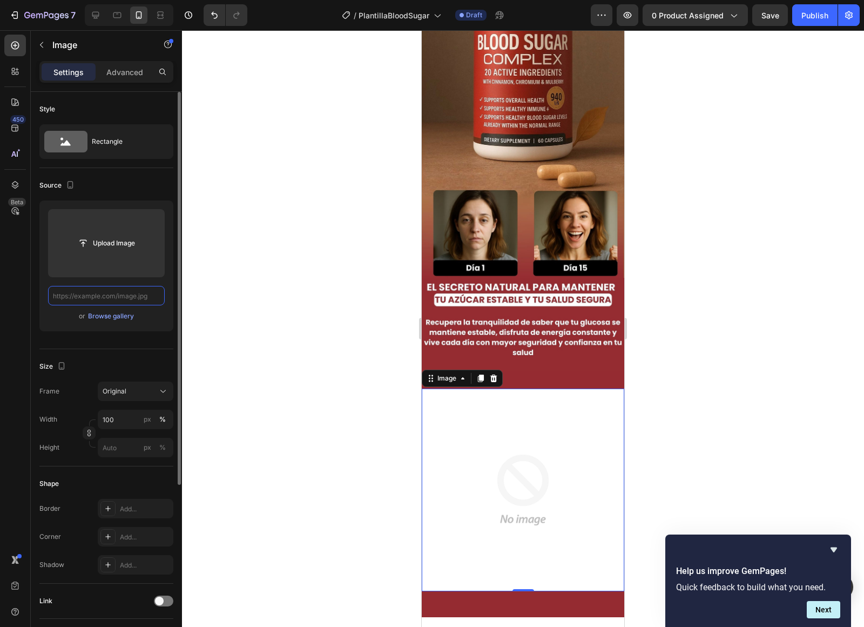
paste input "[URL][DOMAIN_NAME]"
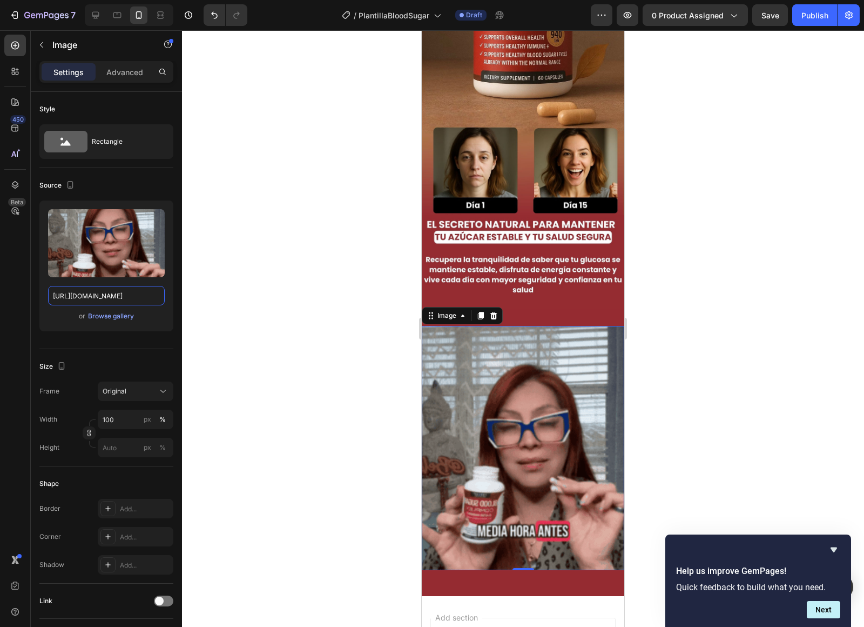
scroll to position [230, 0]
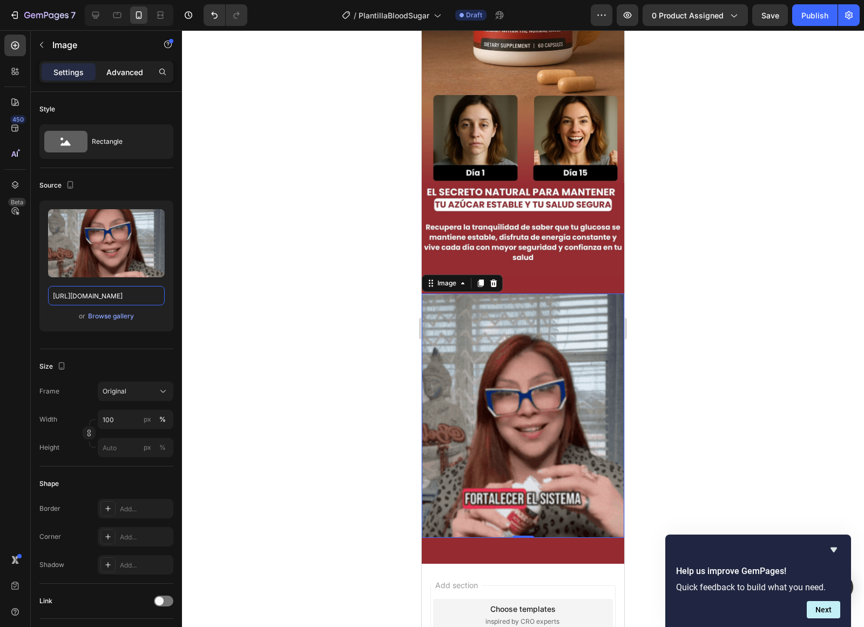
type input "[URL][DOMAIN_NAME]"
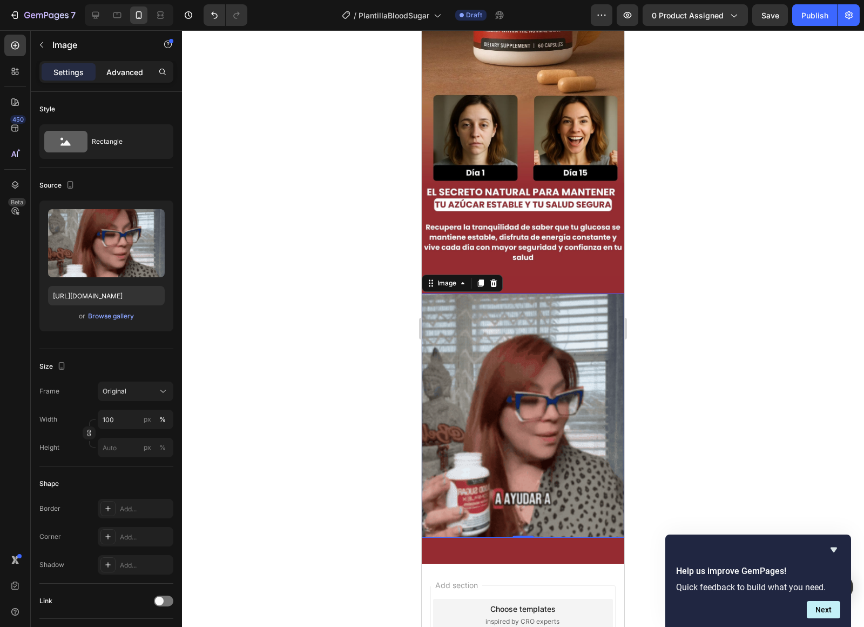
click at [117, 68] on p "Advanced" at bounding box center [124, 71] width 37 height 11
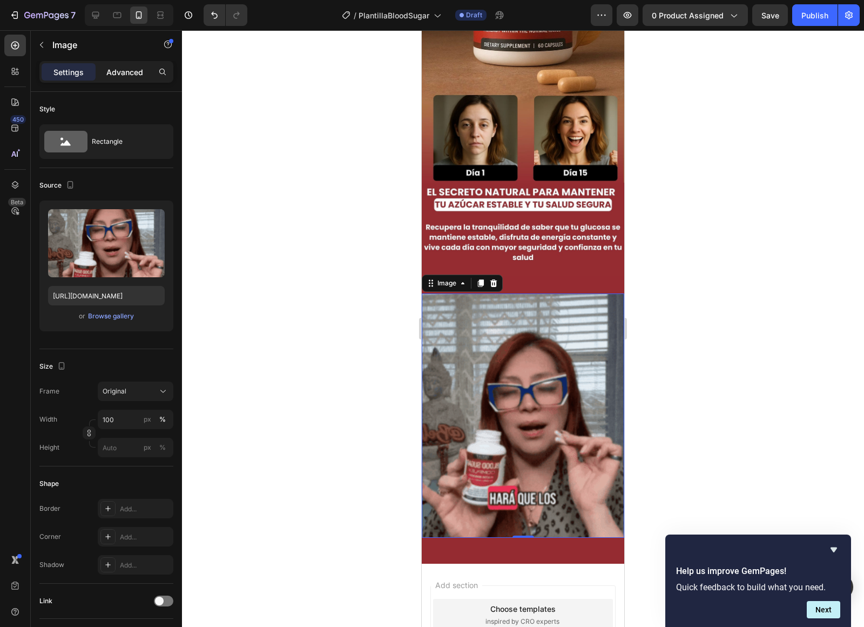
scroll to position [0, 0]
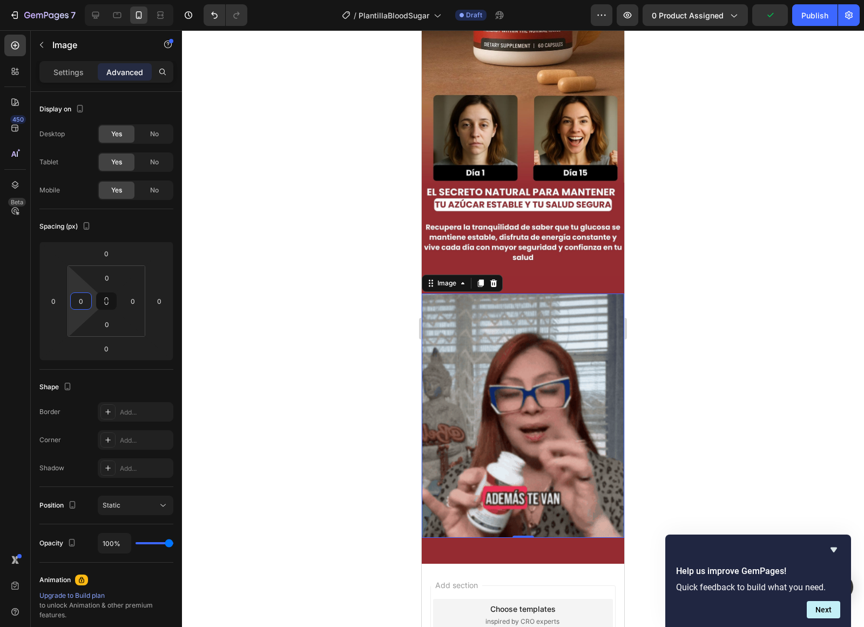
click at [72, 0] on html "7 / PlantillaBloodSugar Draft Preview 0 product assigned Publish 450 Beta Secti…" at bounding box center [432, 0] width 864 height 0
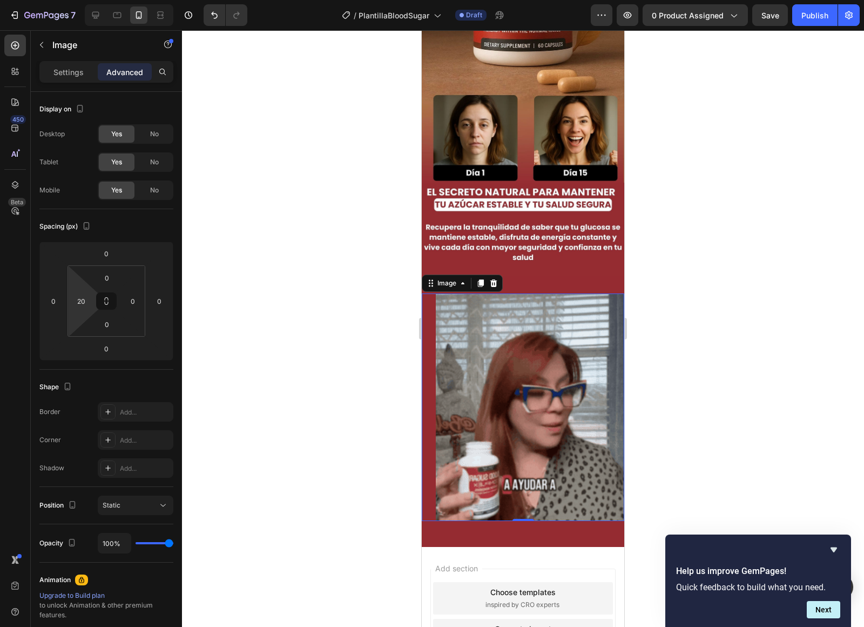
type input "18"
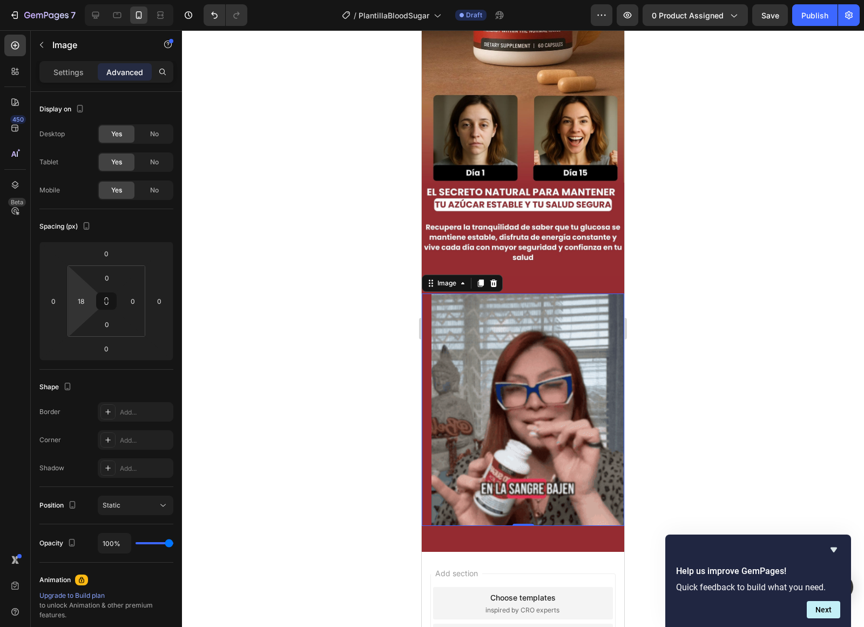
drag, startPoint x: 72, startPoint y: 317, endPoint x: 73, endPoint y: 311, distance: 6.0
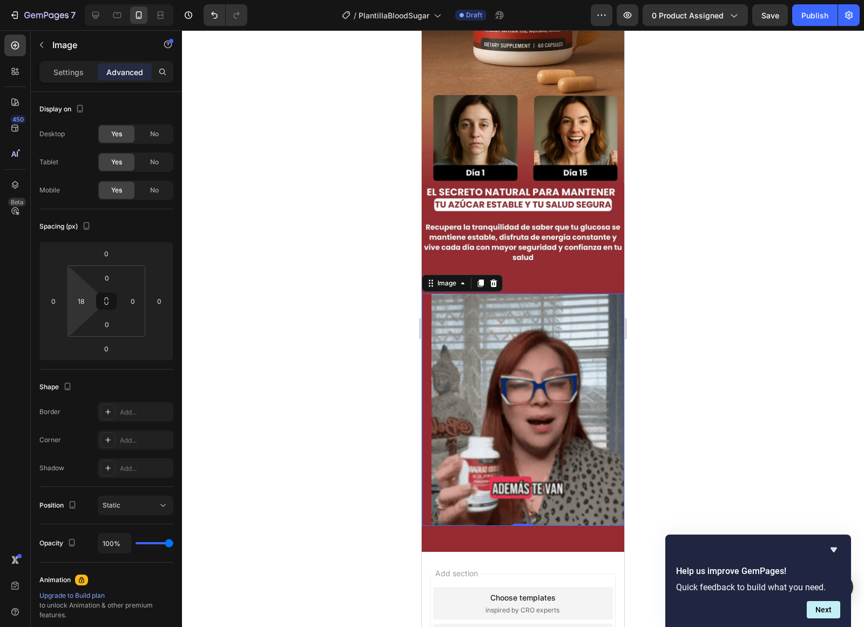
click at [73, 0] on html "7 / PlantillaBloodSugar Draft Preview 0 product assigned Save Publish 450 Beta …" at bounding box center [432, 0] width 864 height 0
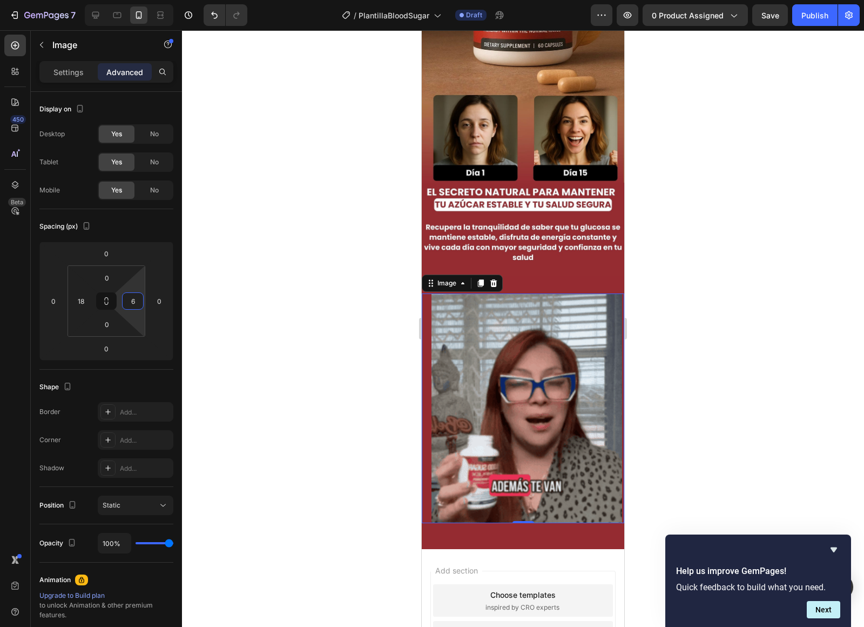
type input "8"
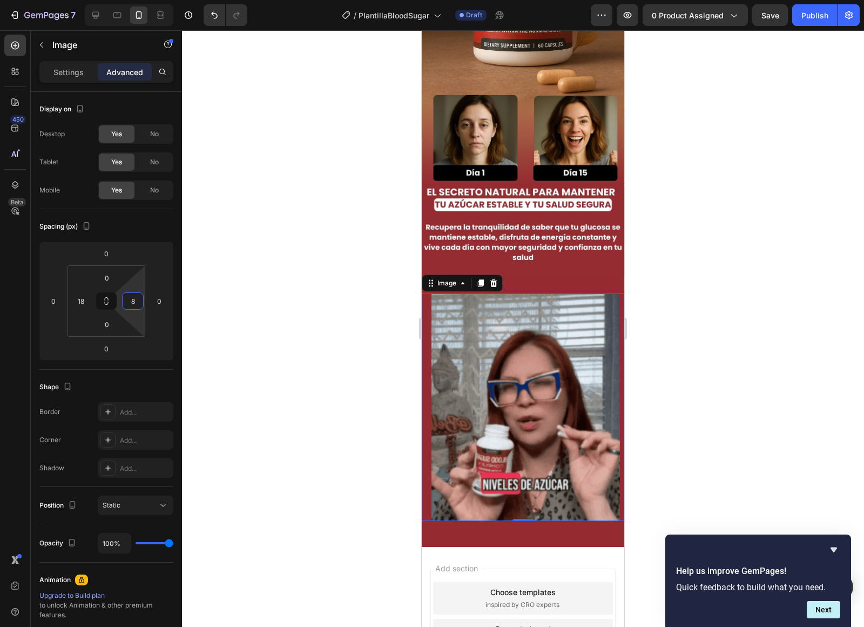
drag, startPoint x: 139, startPoint y: 316, endPoint x: 131, endPoint y: 314, distance: 8.9
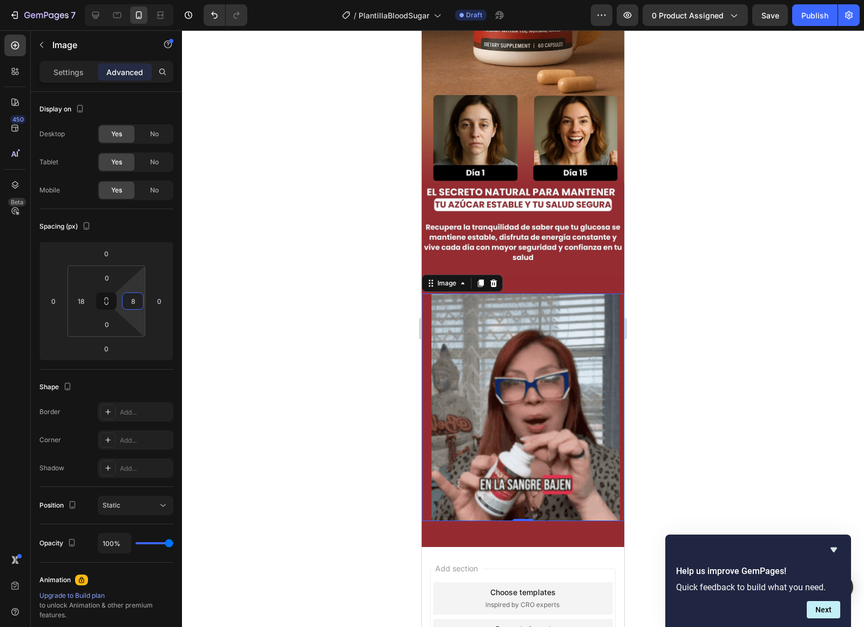
click at [131, 0] on html "7 / PlantillaBloodSugar Draft Preview 0 product assigned Save Publish 450 Beta …" at bounding box center [432, 0] width 864 height 0
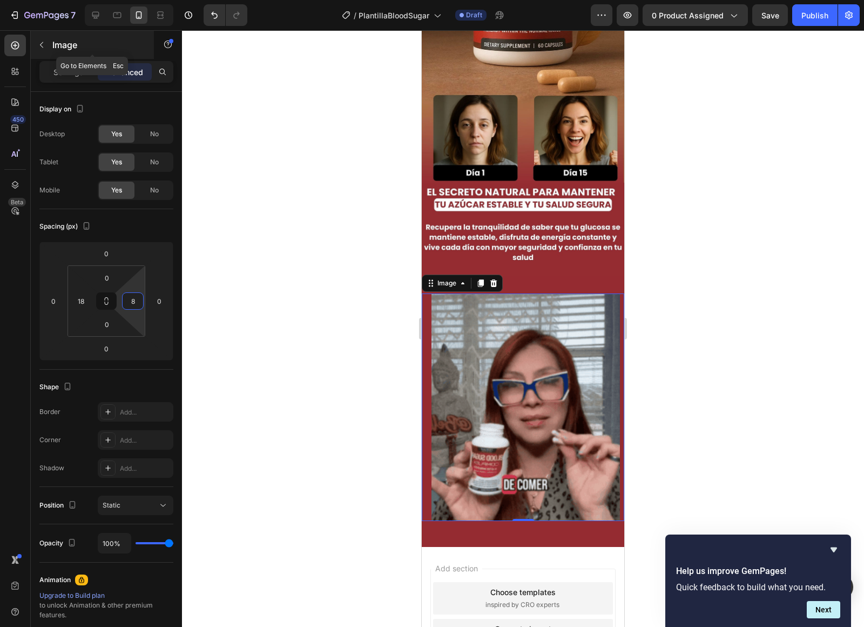
click at [38, 47] on icon "button" at bounding box center [41, 45] width 9 height 9
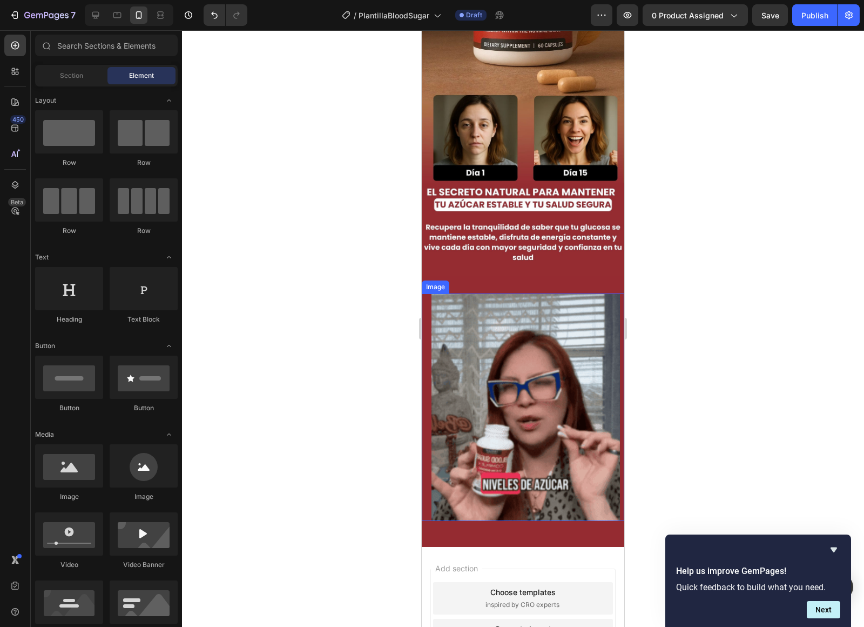
click at [482, 358] on img at bounding box center [526, 406] width 189 height 227
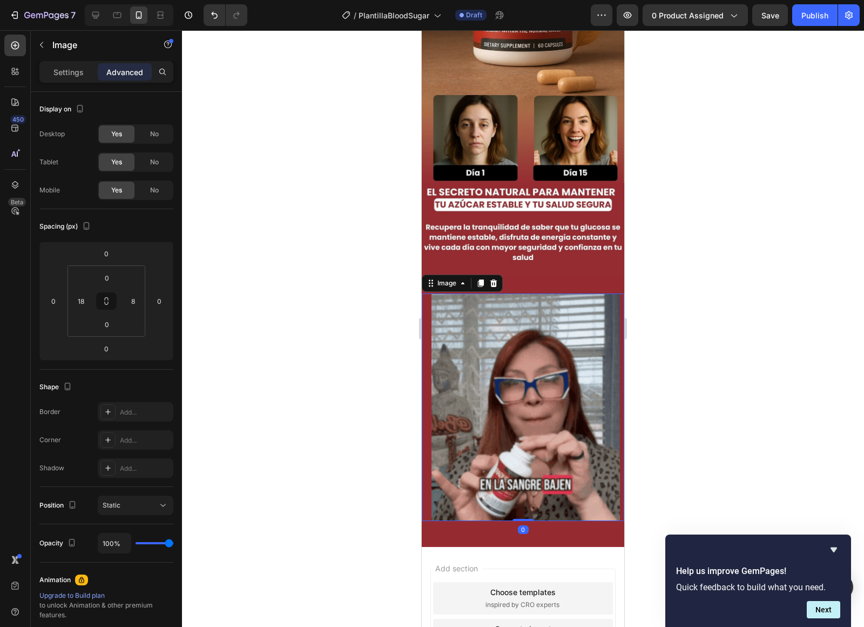
click at [481, 358] on img at bounding box center [526, 406] width 189 height 227
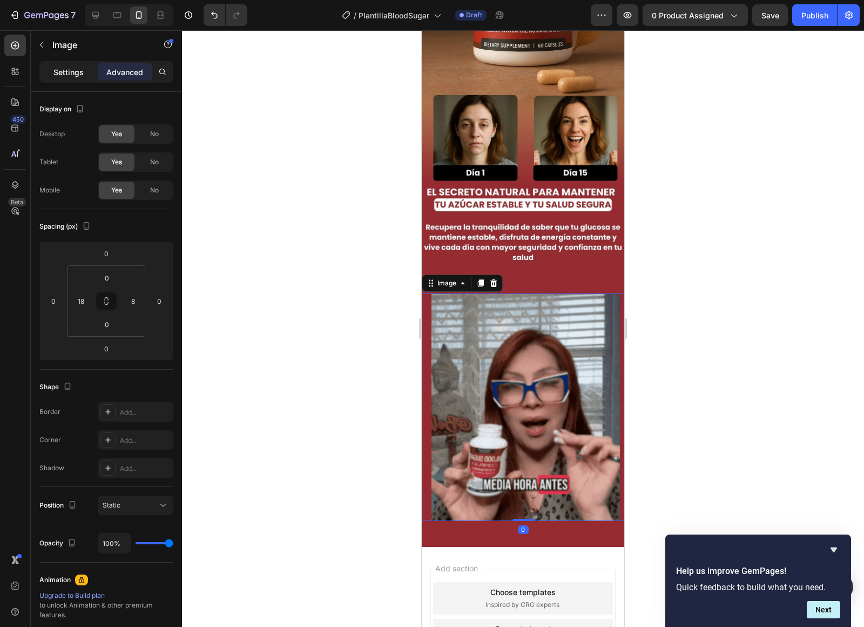
click at [58, 69] on p "Settings" at bounding box center [68, 71] width 30 height 11
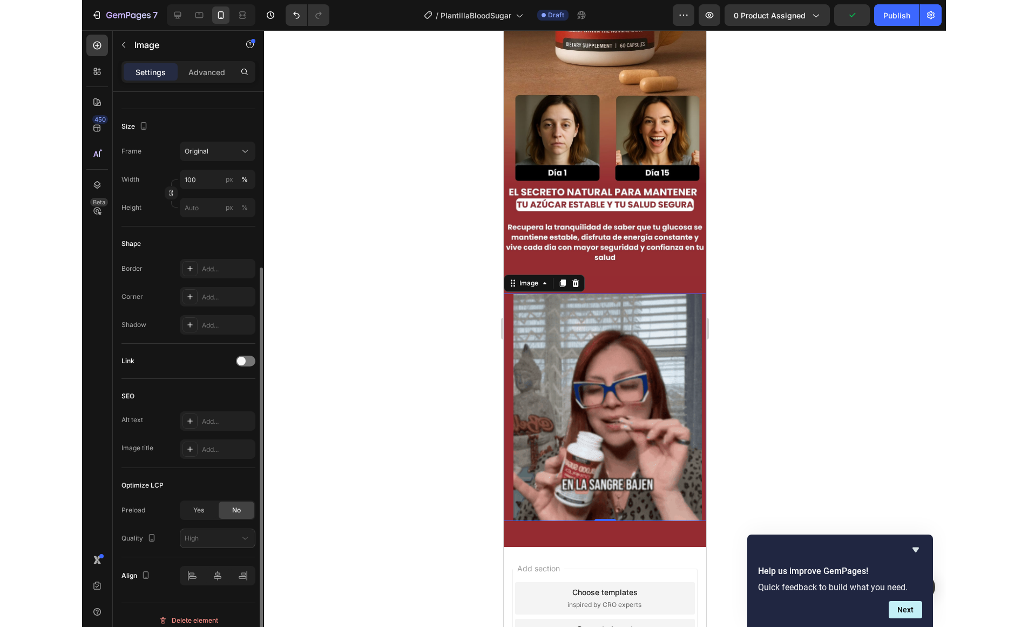
scroll to position [197, 0]
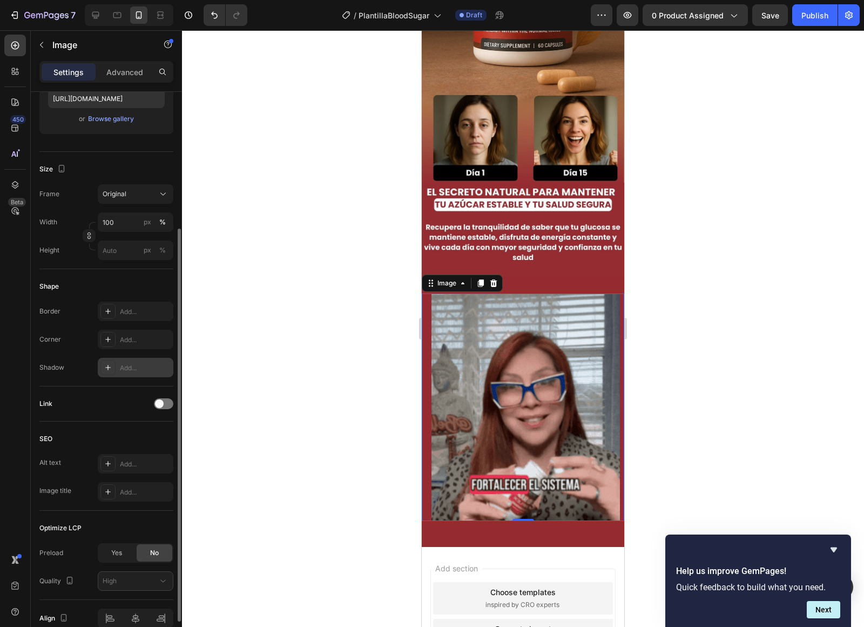
click at [111, 364] on icon at bounding box center [108, 367] width 9 height 9
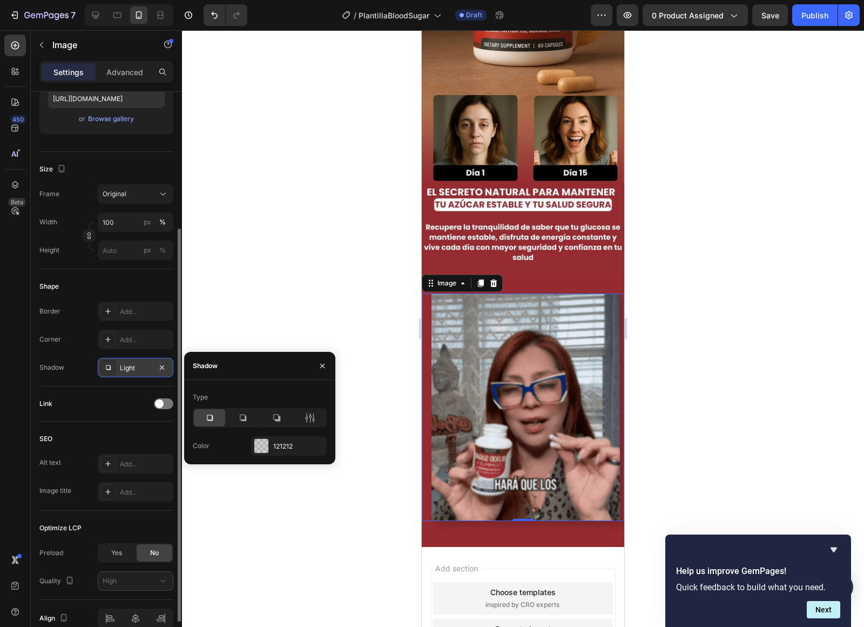
click at [111, 364] on icon at bounding box center [108, 367] width 9 height 9
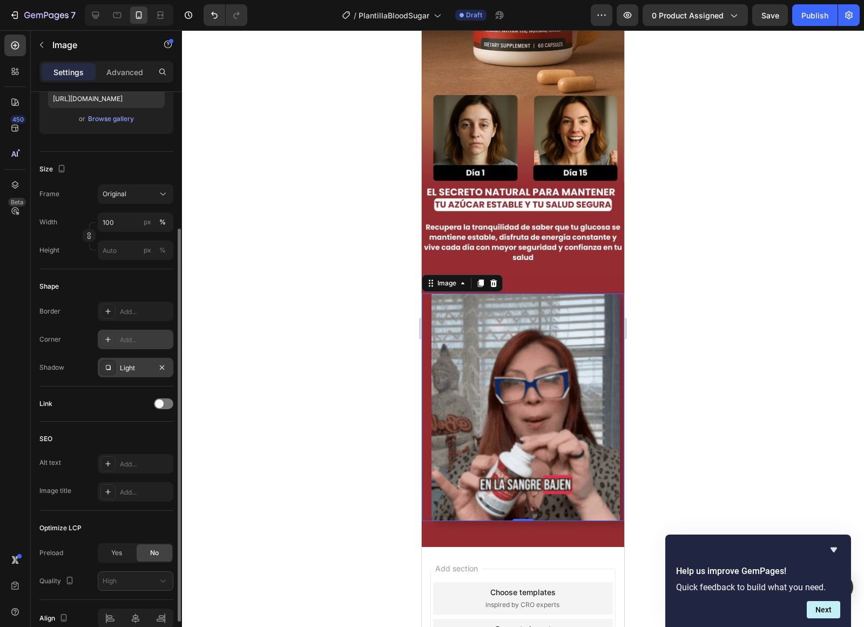
click at [111, 340] on icon at bounding box center [108, 339] width 9 height 9
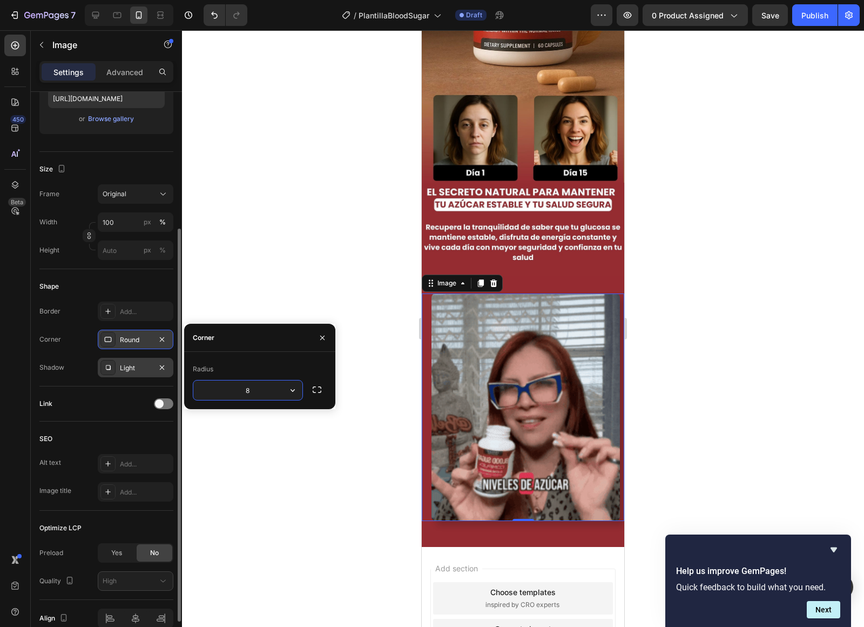
click at [301, 388] on button "button" at bounding box center [292, 389] width 19 height 19
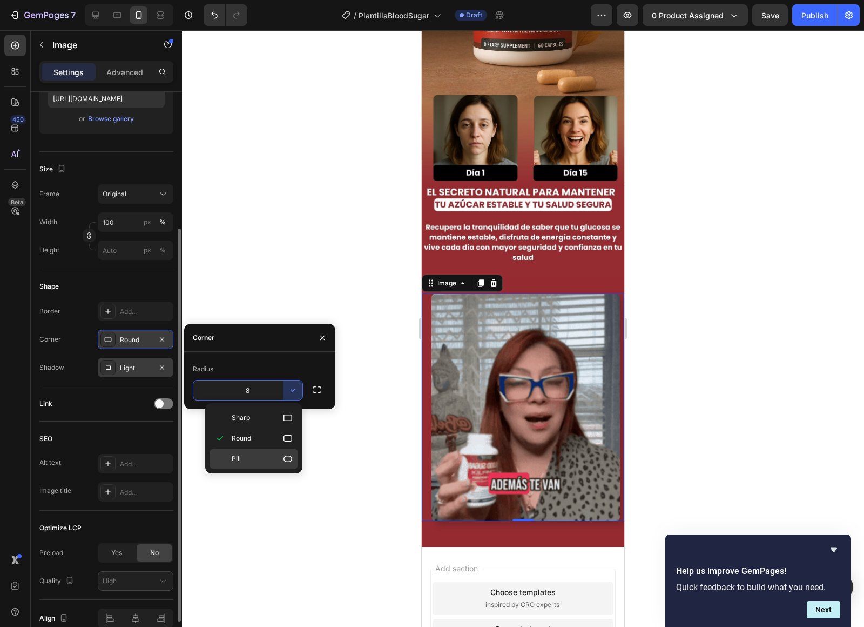
click at [266, 453] on p "Pill" at bounding box center [263, 458] width 62 height 11
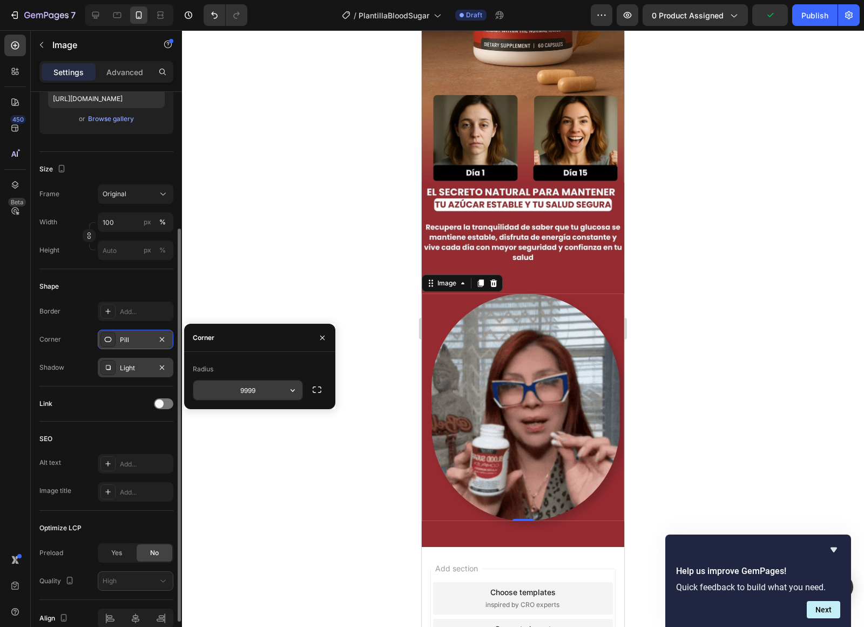
click at [289, 394] on icon "button" at bounding box center [292, 390] width 11 height 11
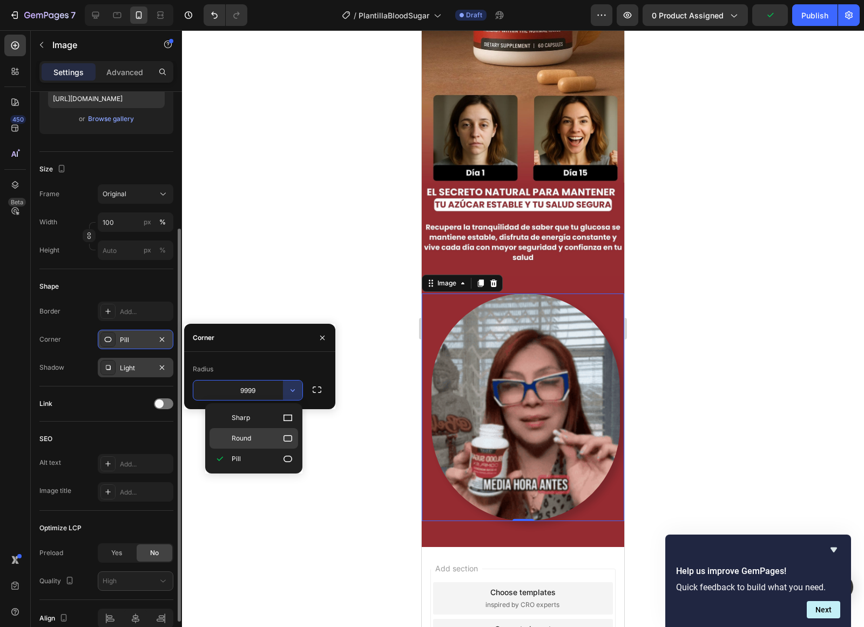
click at [259, 436] on p "Round" at bounding box center [263, 438] width 62 height 11
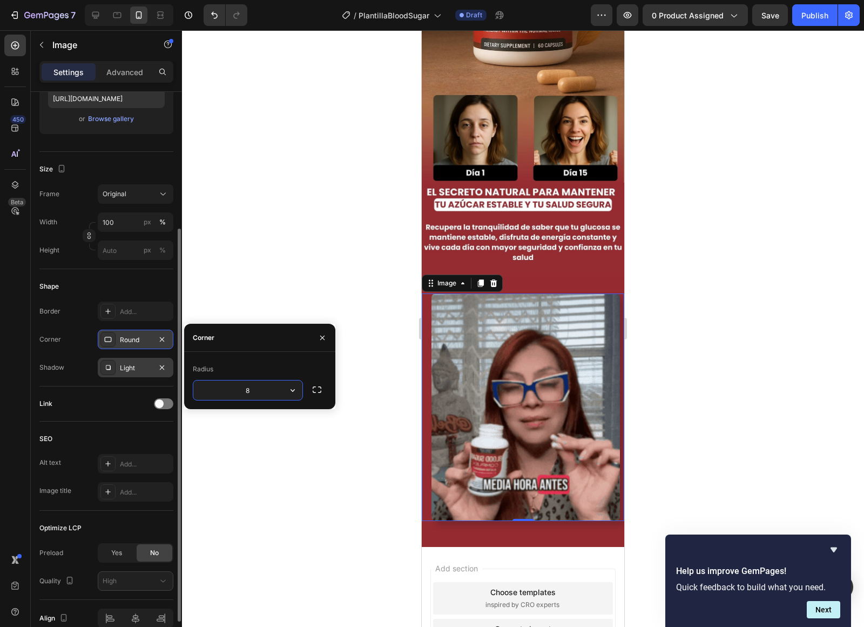
click at [267, 390] on input "8" at bounding box center [247, 389] width 109 height 19
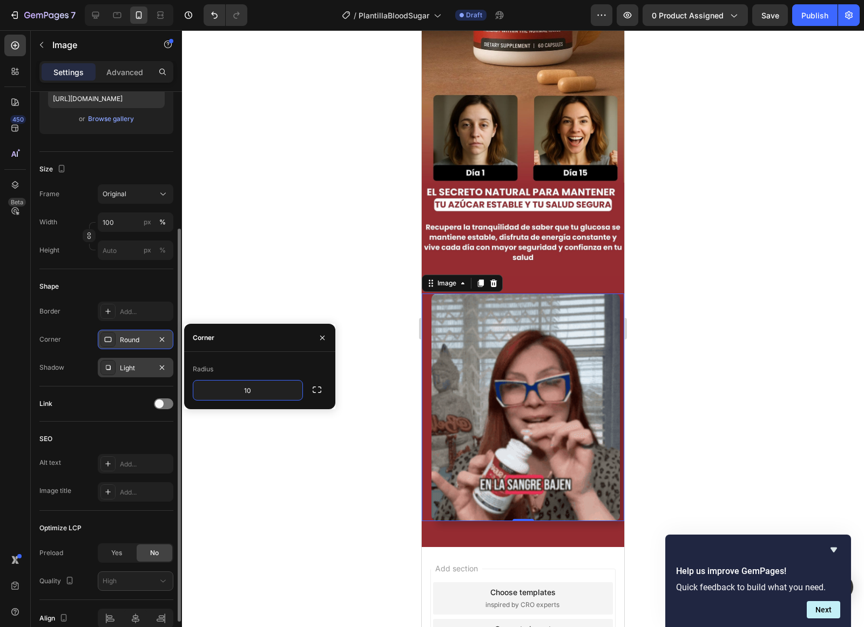
type input "10"
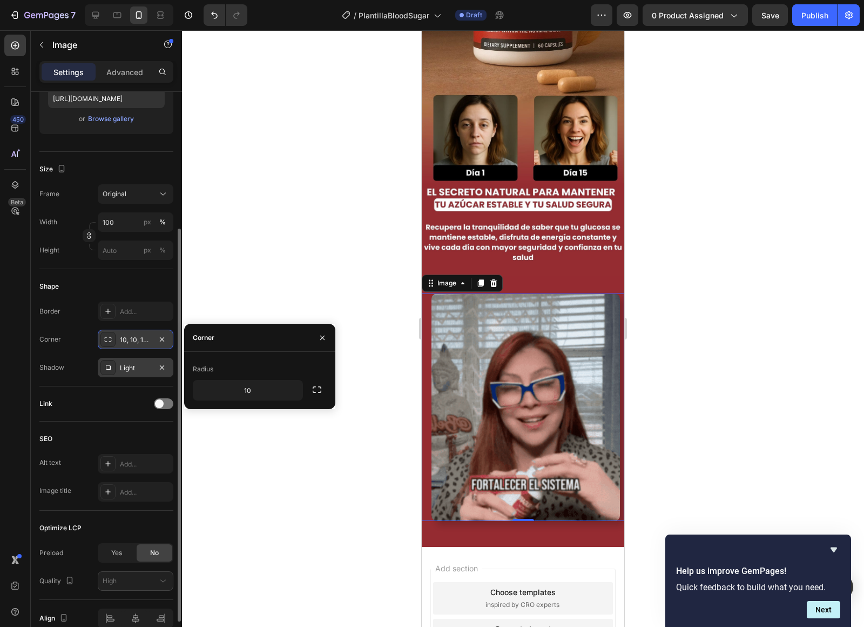
click at [271, 343] on div "Corner" at bounding box center [259, 338] width 151 height 28
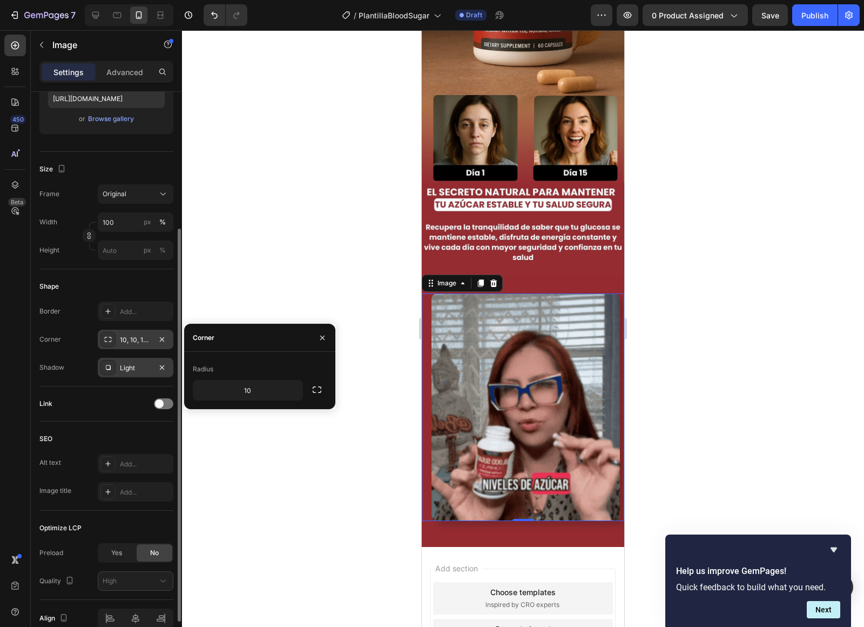
click at [371, 409] on div at bounding box center [523, 328] width 682 height 596
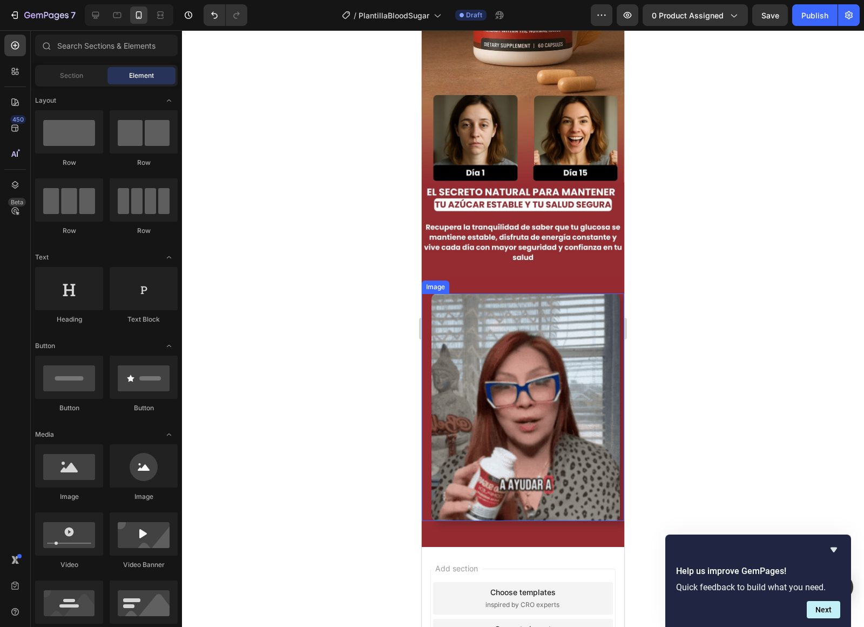
click at [472, 503] on img at bounding box center [526, 406] width 189 height 227
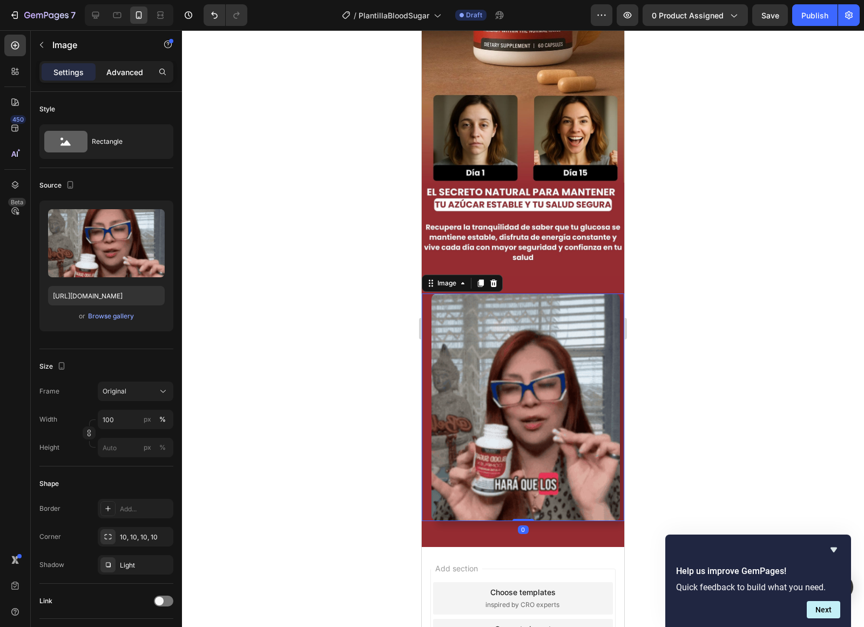
click at [120, 66] on p "Advanced" at bounding box center [124, 71] width 37 height 11
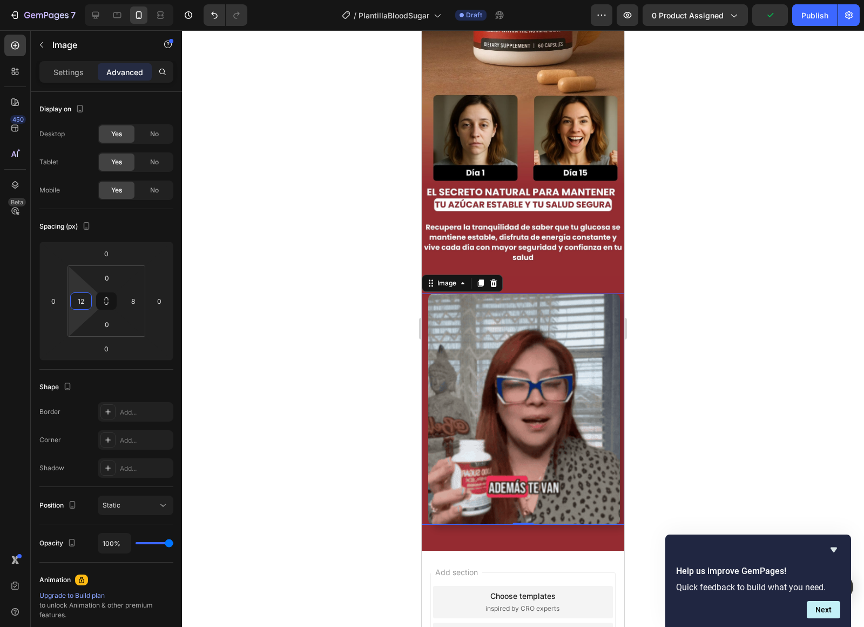
type input "14"
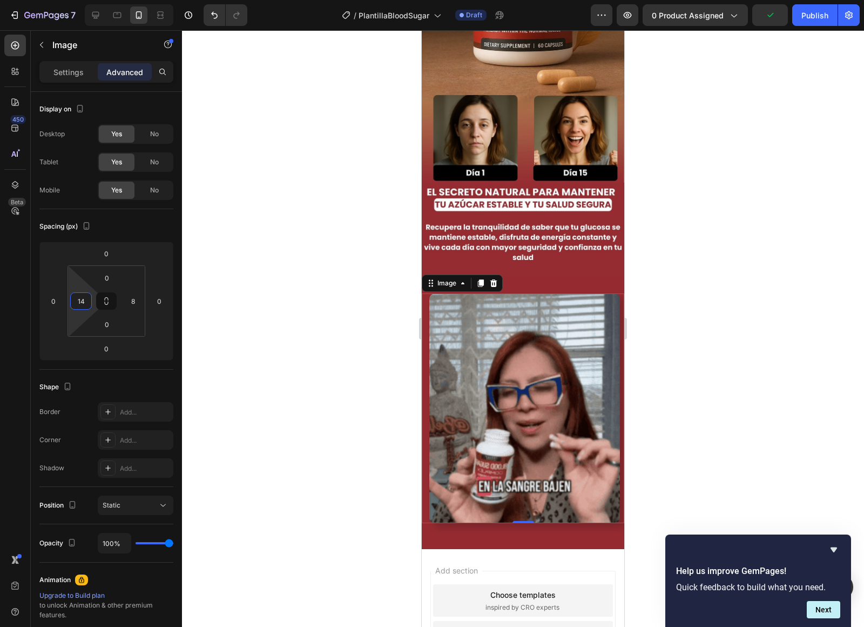
click at [80, 0] on html "7 / PlantillaBloodSugar Draft Preview 0 product assigned Publish 450 Beta Secti…" at bounding box center [432, 0] width 864 height 0
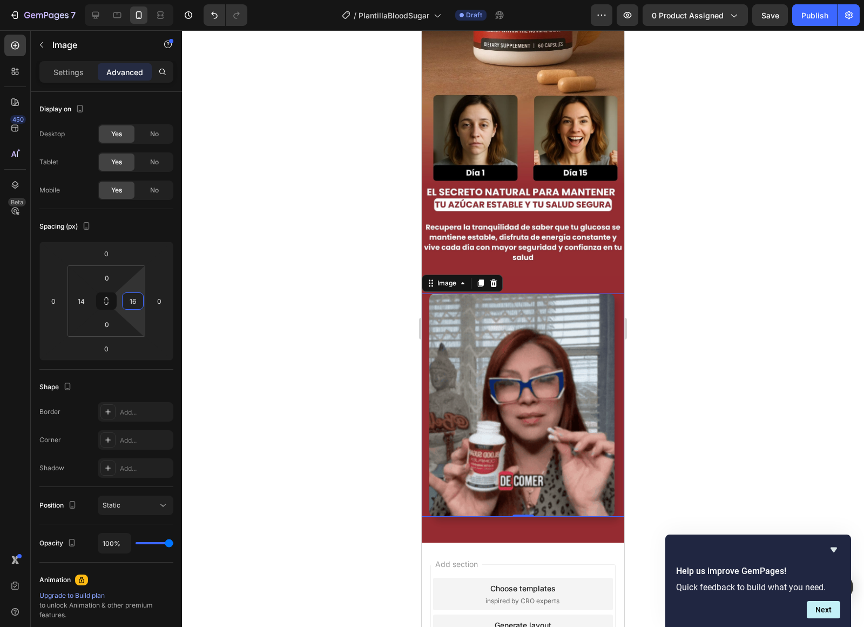
type input "14"
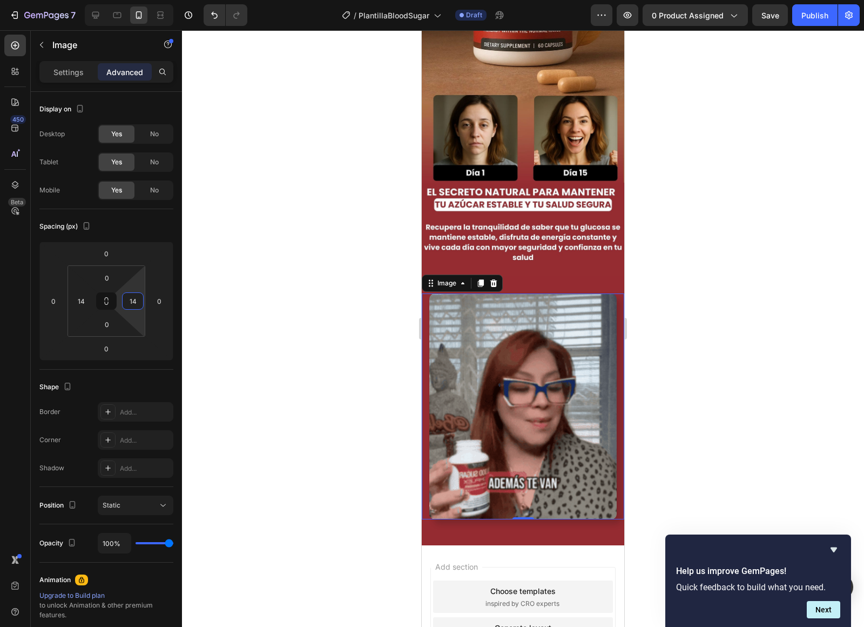
click at [139, 0] on html "7 / PlantillaBloodSugar Draft Preview 0 product assigned Save Publish 450 Beta …" at bounding box center [432, 0] width 864 height 0
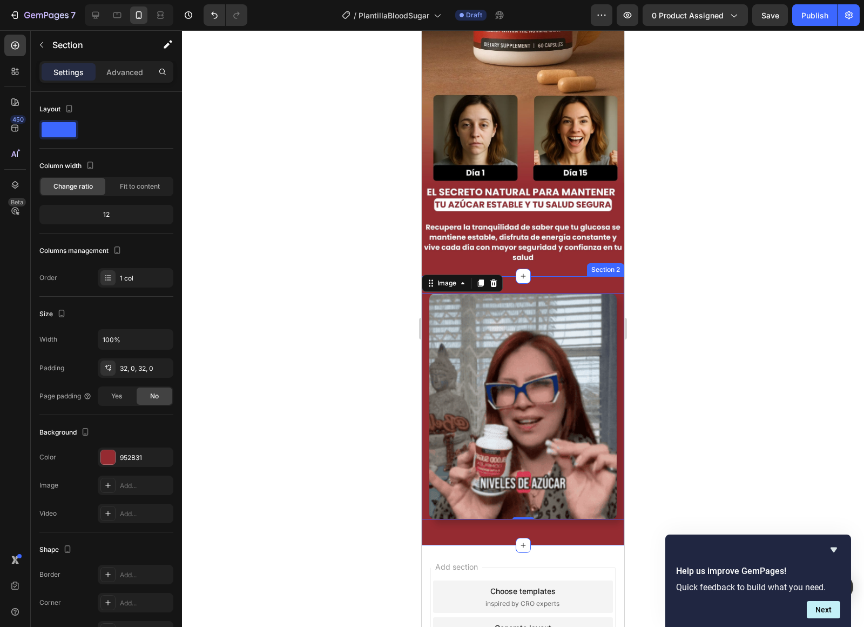
click at [570, 283] on div "Image 0 Row Section 2" at bounding box center [523, 410] width 203 height 269
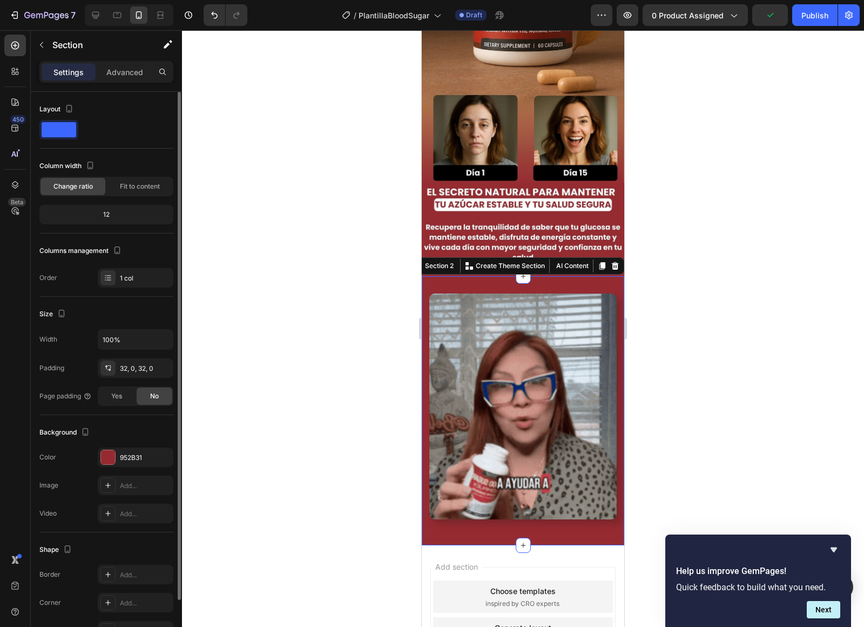
drag, startPoint x: 150, startPoint y: 216, endPoint x: 151, endPoint y: 230, distance: 14.1
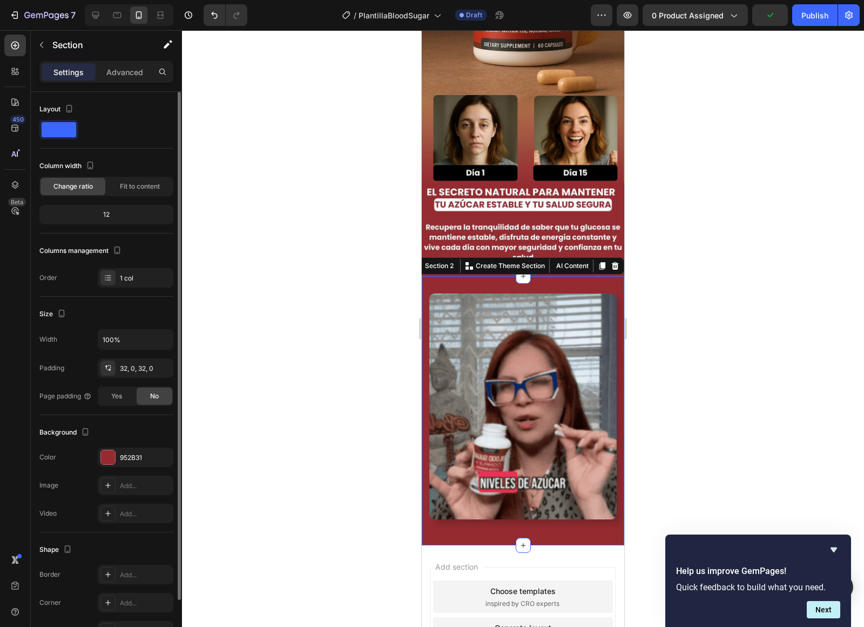
click at [151, 230] on div "Column width Change ratio Fit to content 12" at bounding box center [106, 195] width 134 height 76
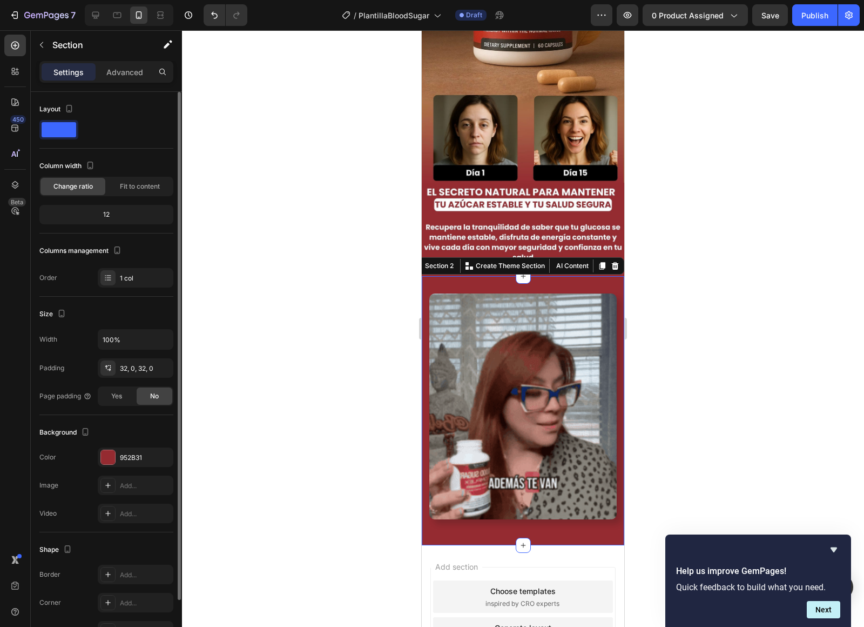
click at [122, 221] on div "12" at bounding box center [107, 214] width 130 height 15
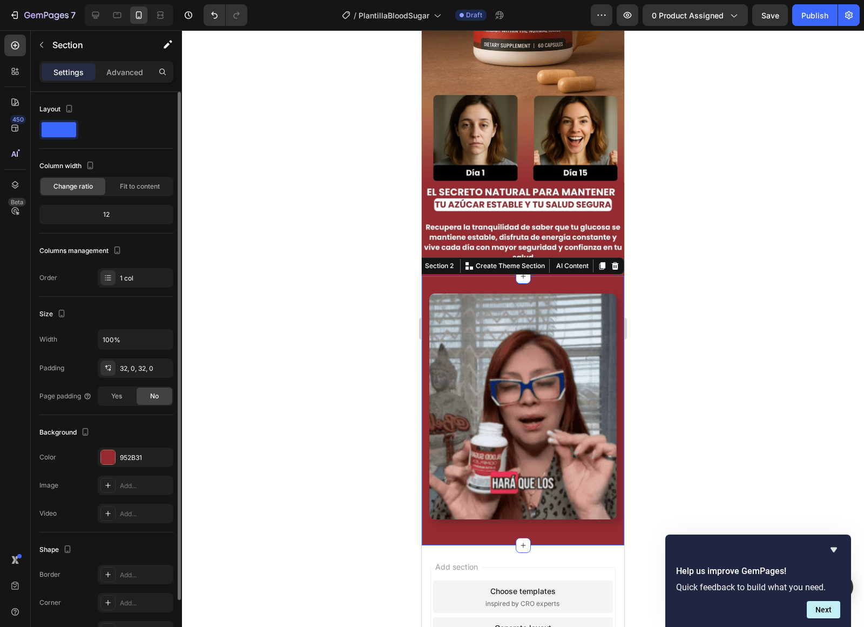
click at [120, 214] on div "12" at bounding box center [107, 214] width 130 height 15
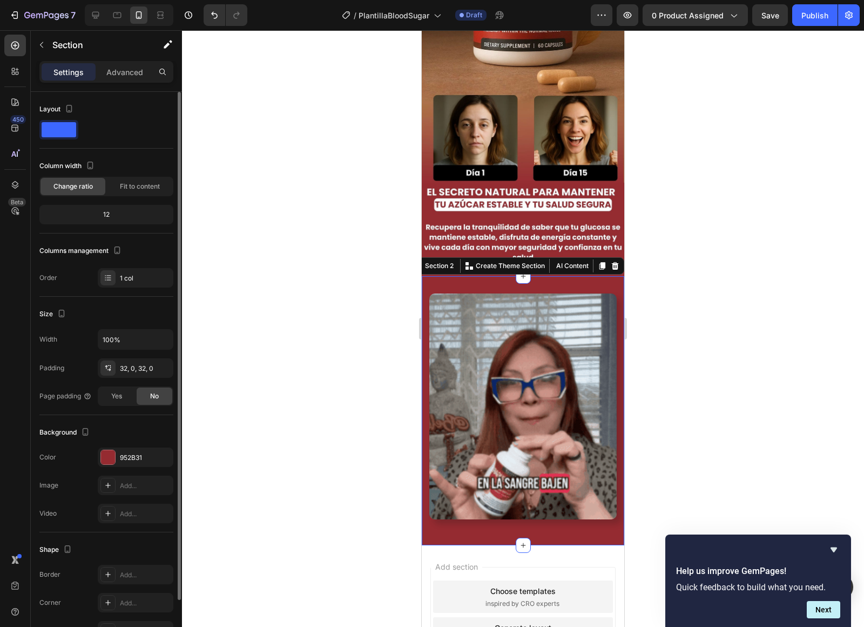
click at [110, 214] on div "12" at bounding box center [107, 214] width 130 height 15
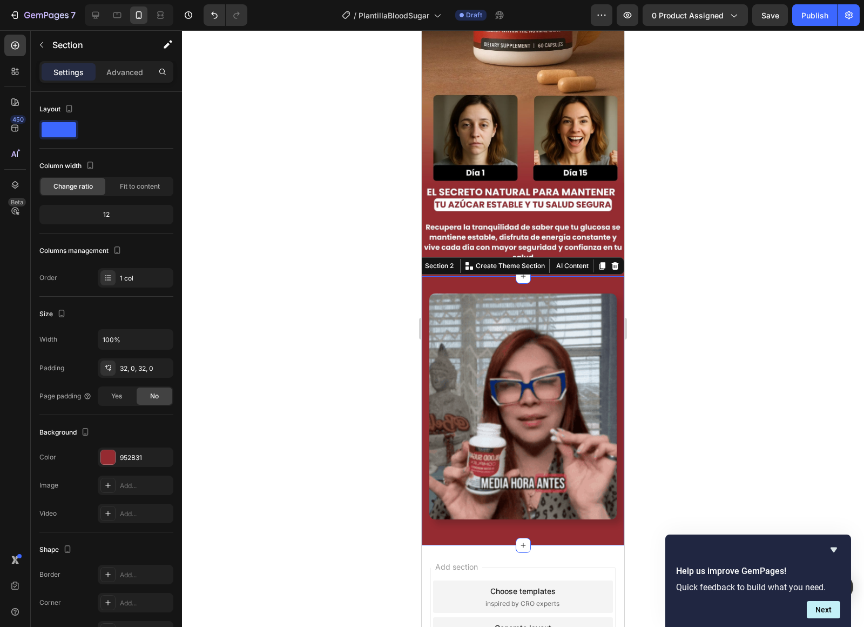
click at [734, 447] on div at bounding box center [523, 328] width 682 height 596
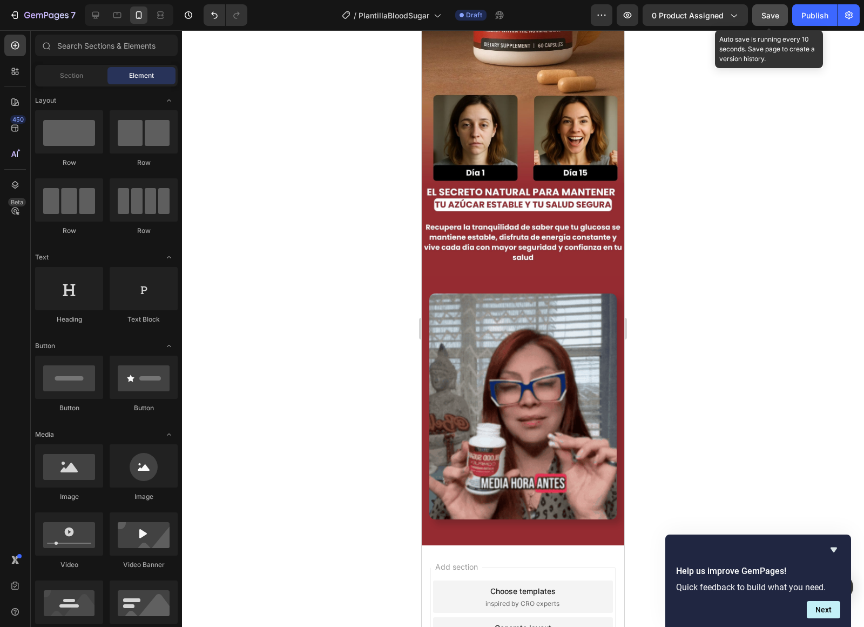
click at [777, 17] on span "Save" at bounding box center [771, 15] width 18 height 9
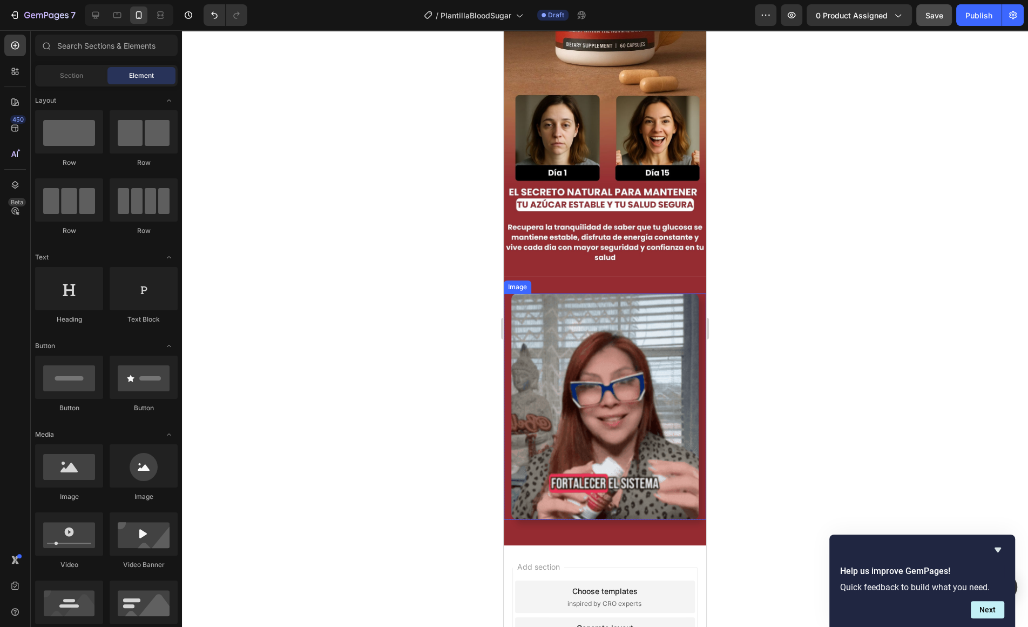
scroll to position [351, 0]
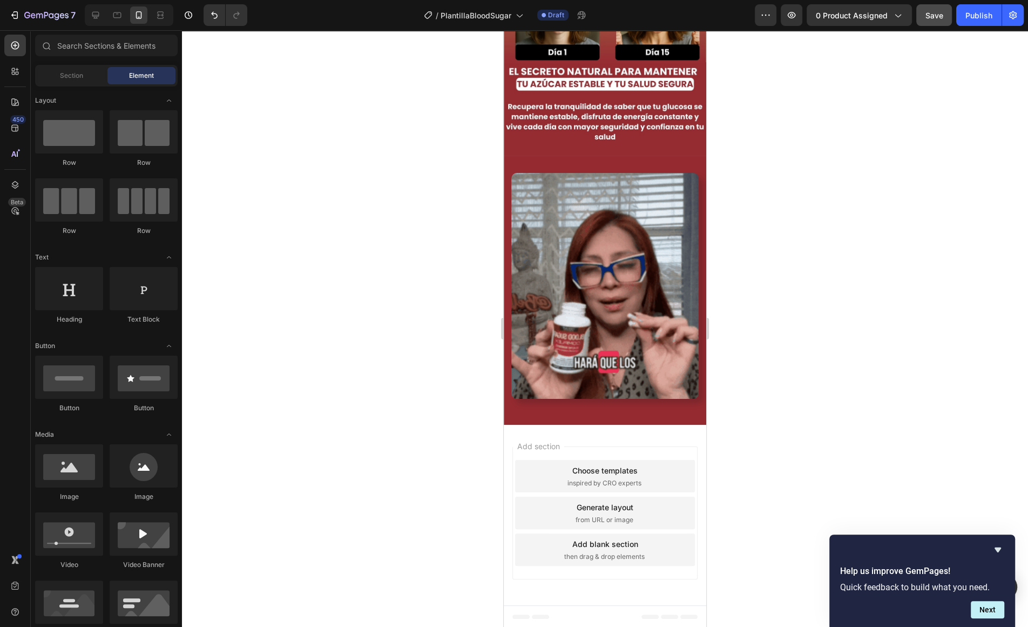
click at [561, 443] on span "Add section" at bounding box center [538, 445] width 51 height 11
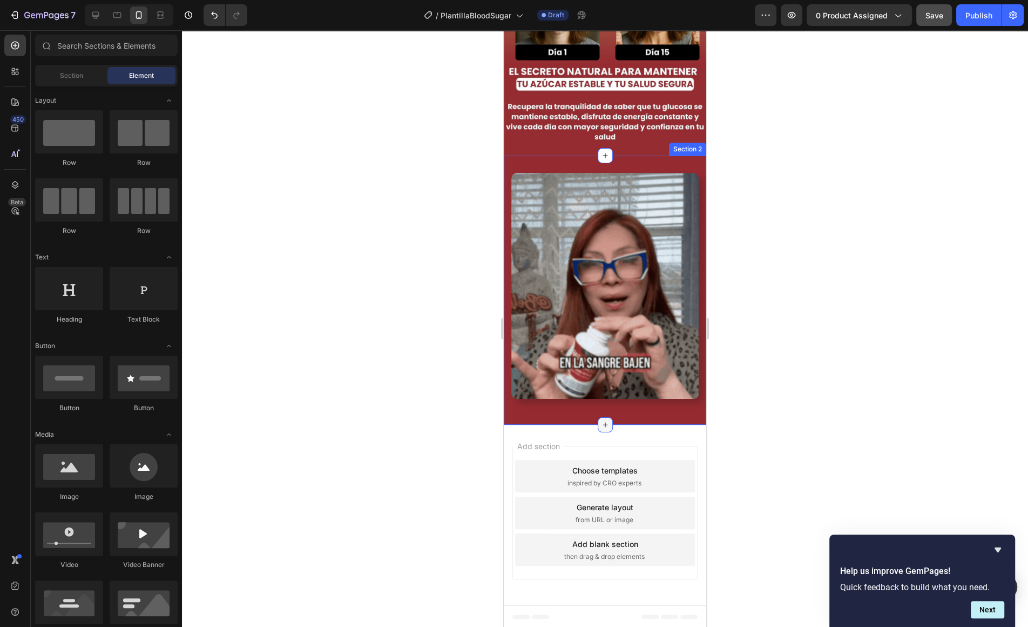
click at [603, 419] on div at bounding box center [605, 424] width 15 height 15
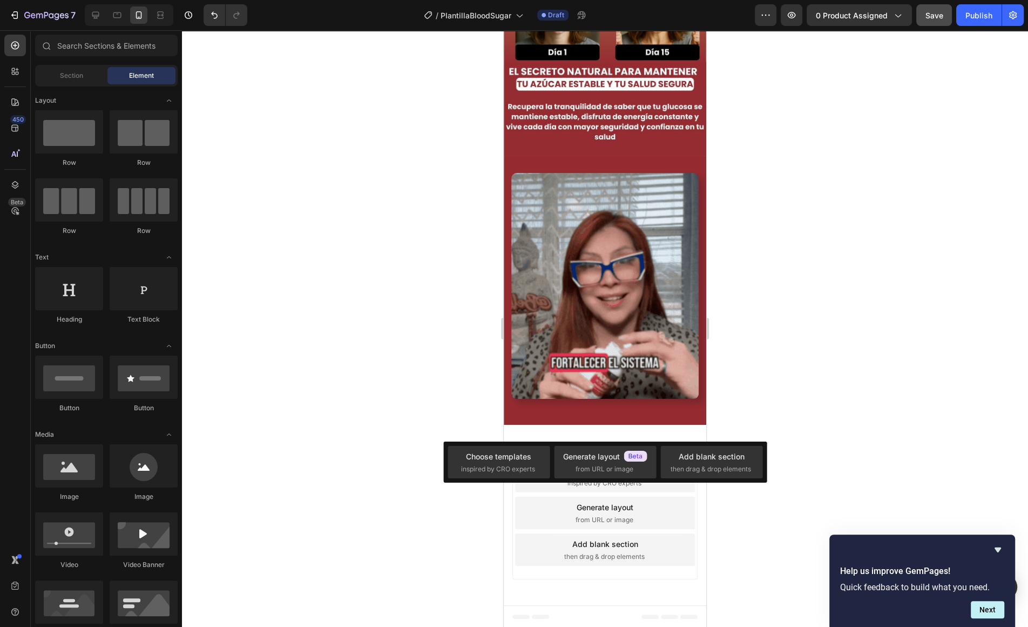
click at [568, 434] on div "Add section Choose templates inspired by CRO experts Generate layout from URL o…" at bounding box center [605, 515] width 203 height 180
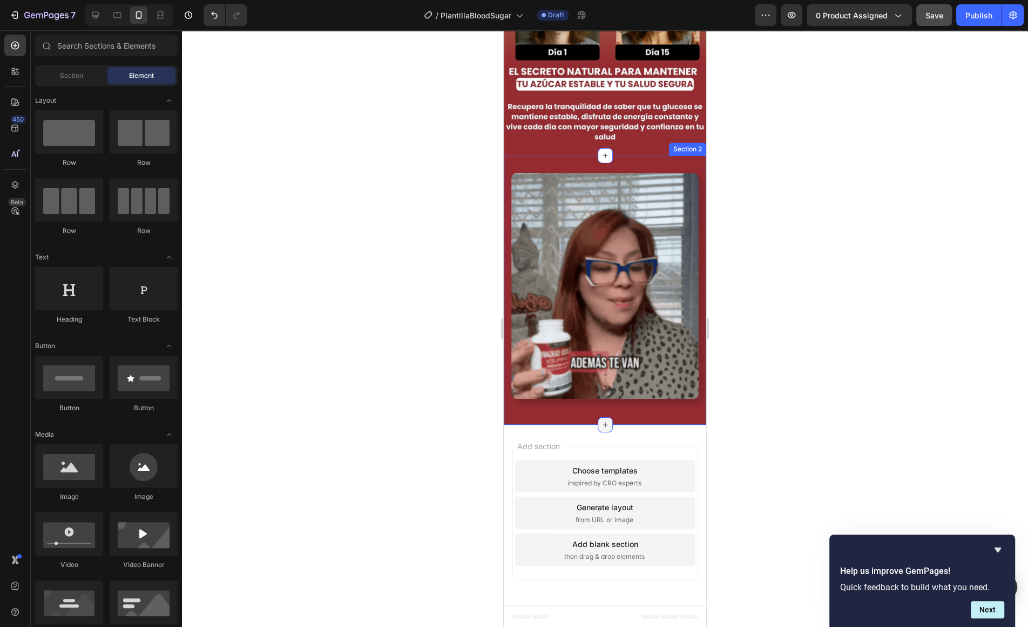
click at [598, 420] on div at bounding box center [605, 424] width 15 height 15
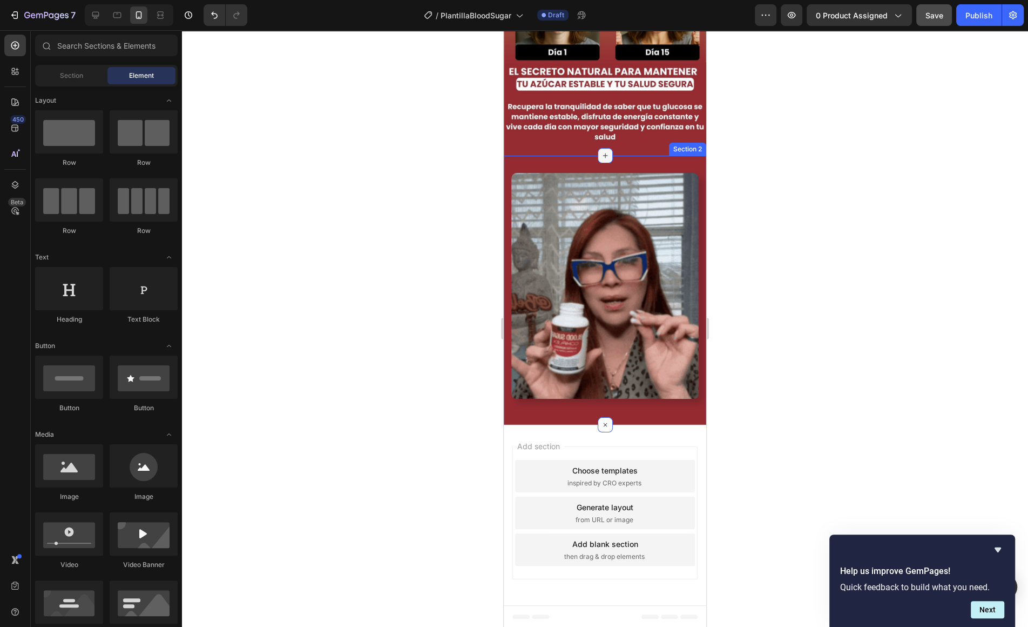
click at [605, 159] on icon at bounding box center [605, 155] width 9 height 9
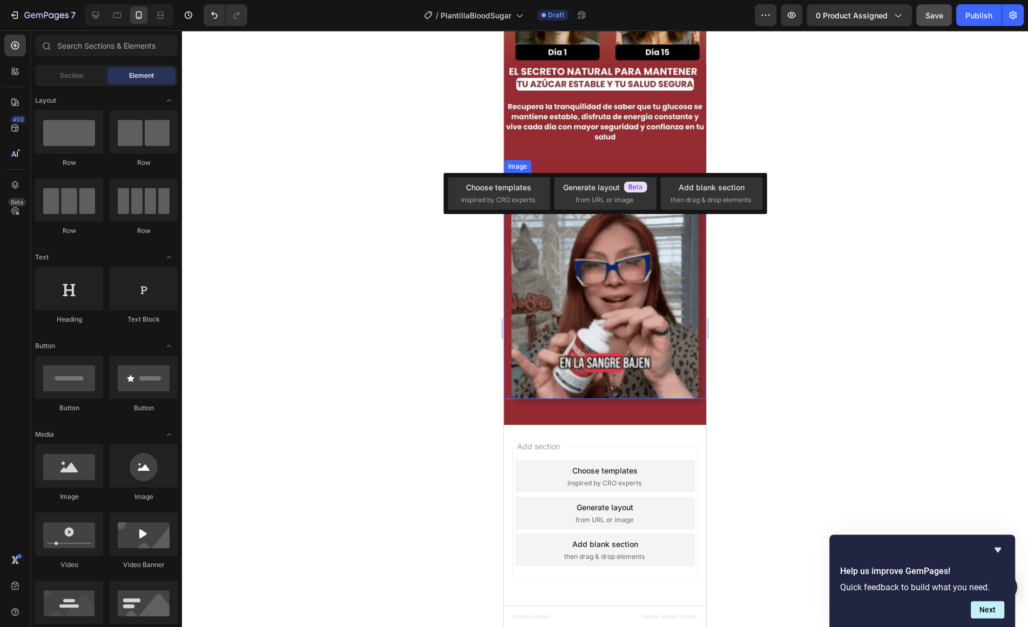
click at [594, 386] on img at bounding box center [605, 286] width 187 height 226
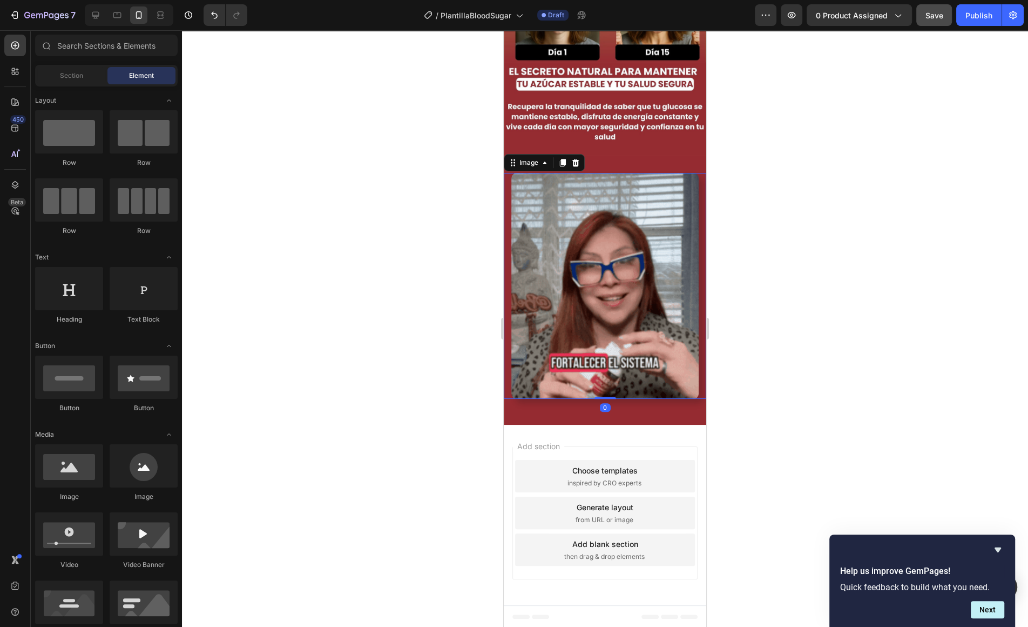
click at [675, 425] on div "Add section Choose templates inspired by CRO experts Generate layout from URL o…" at bounding box center [605, 515] width 203 height 180
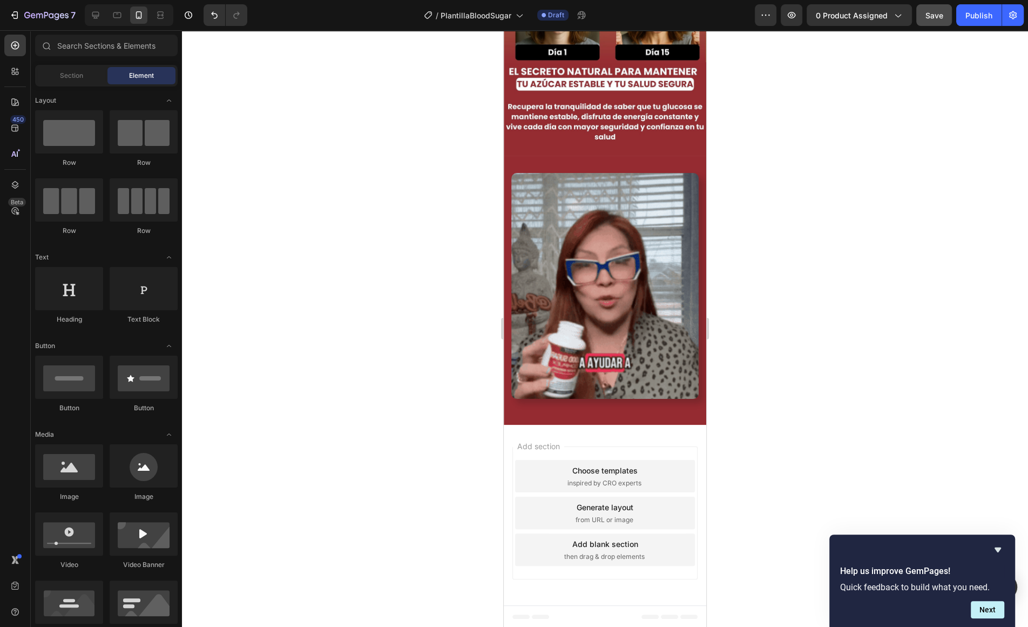
click at [675, 425] on div "Add section Choose templates inspired by CRO experts Generate layout from URL o…" at bounding box center [605, 515] width 203 height 180
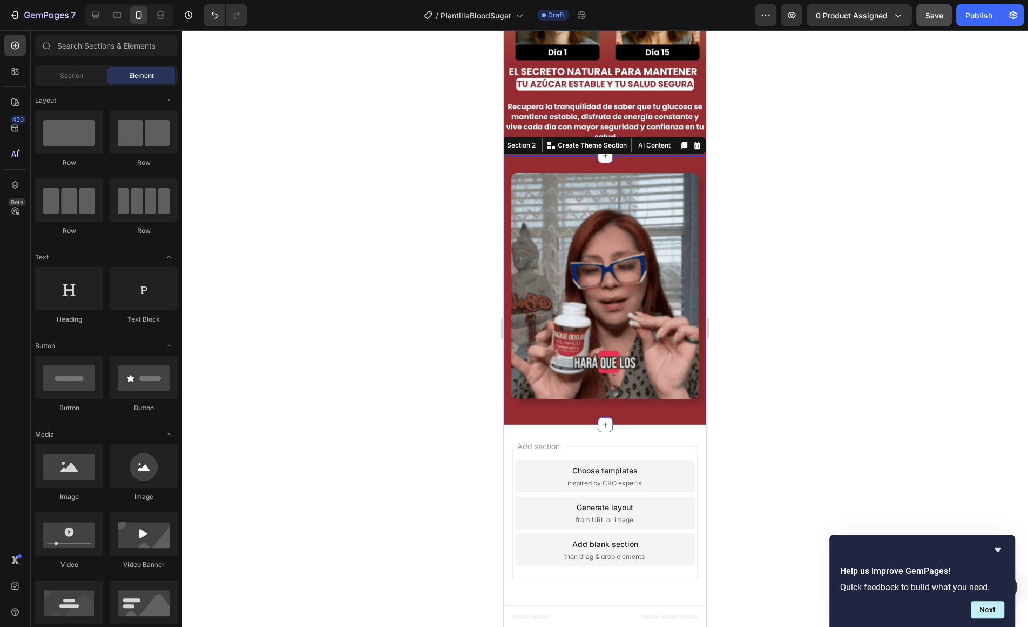
click at [663, 418] on div "Image Row Section 2 You can create reusable sections Create Theme Section AI Co…" at bounding box center [605, 290] width 203 height 269
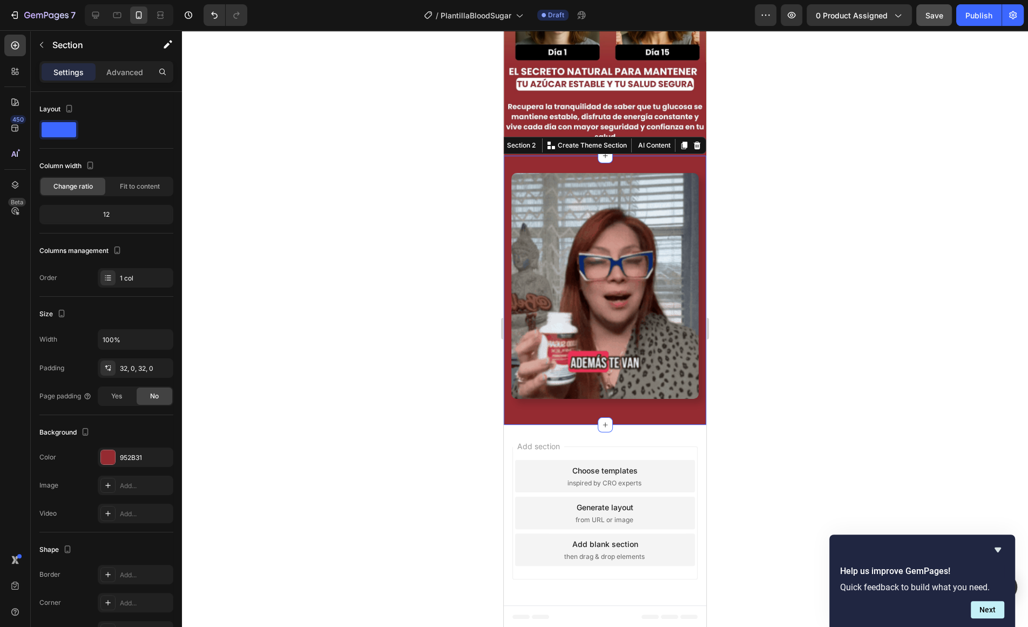
click at [1007, 551] on div "Help us improve GemPages! Quick feedback to build what you need. Next" at bounding box center [923, 580] width 186 height 92
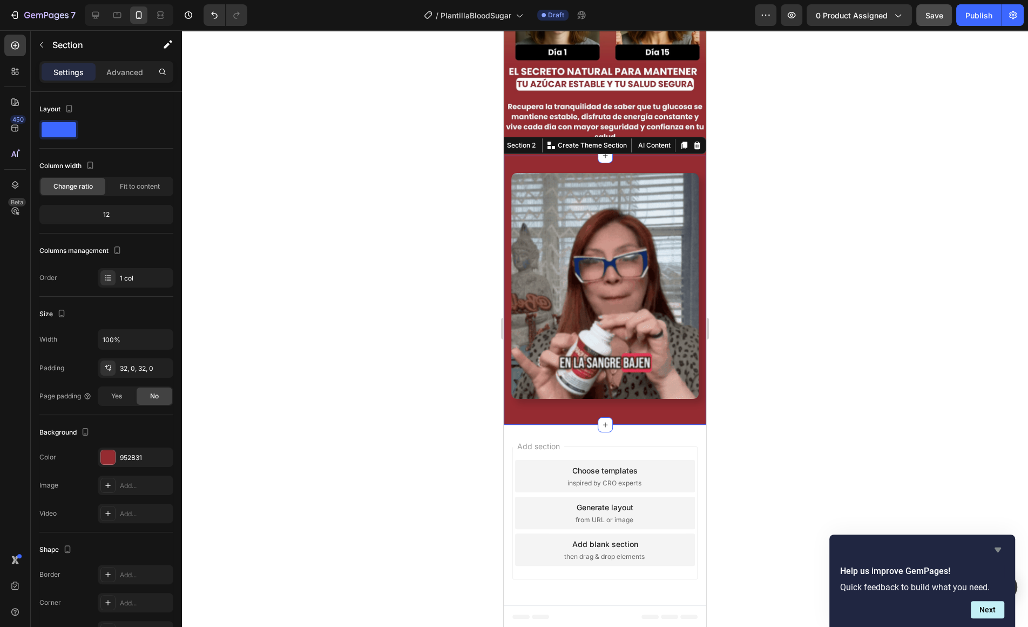
click at [1000, 551] on icon "Hide survey" at bounding box center [998, 549] width 13 height 13
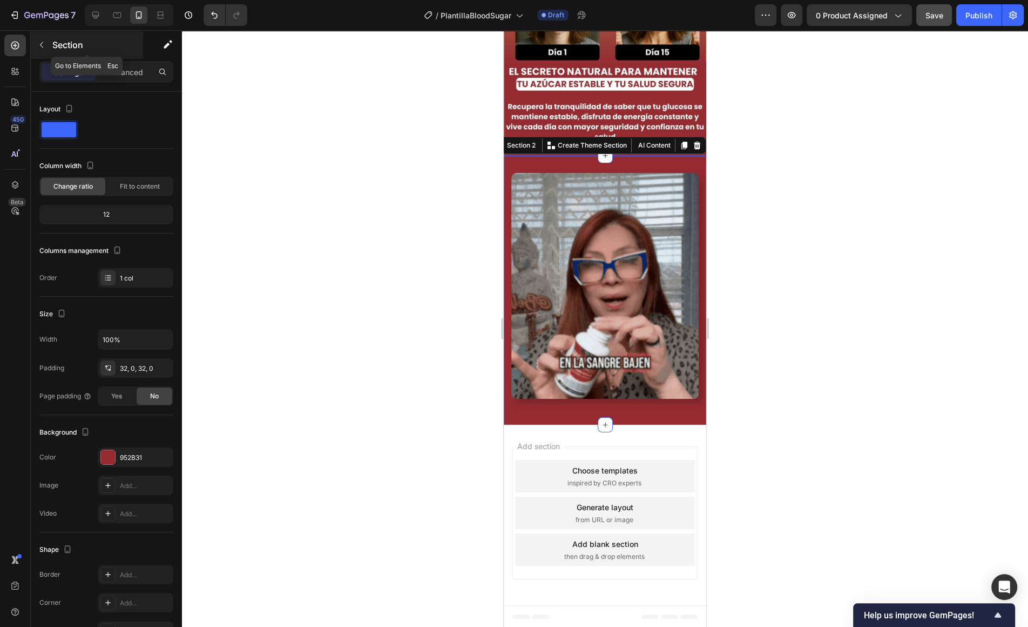
click at [38, 47] on icon "button" at bounding box center [41, 45] width 9 height 9
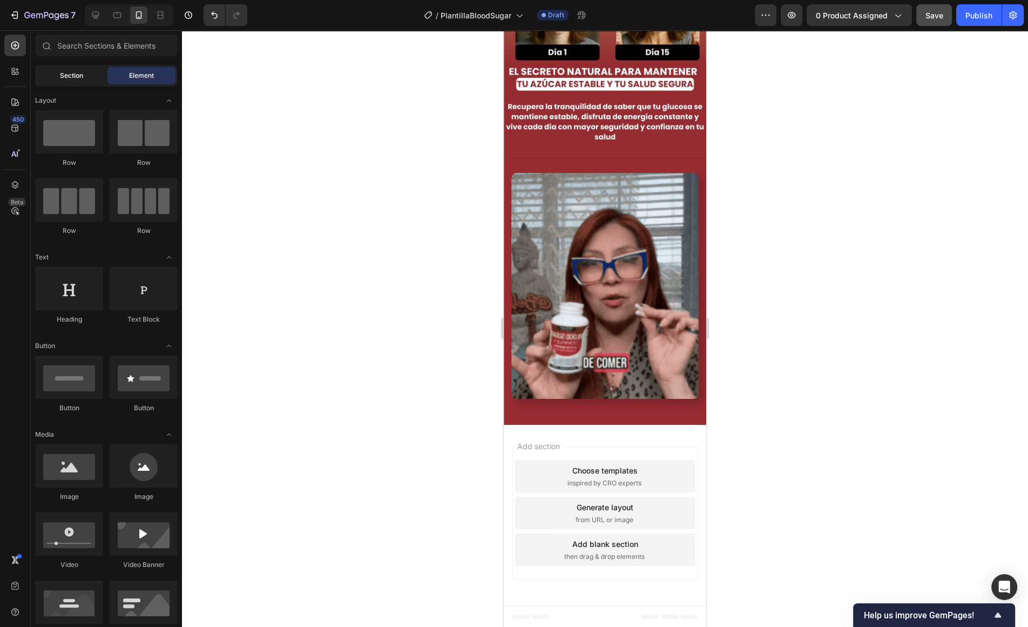
click at [70, 77] on span "Section" at bounding box center [71, 76] width 23 height 10
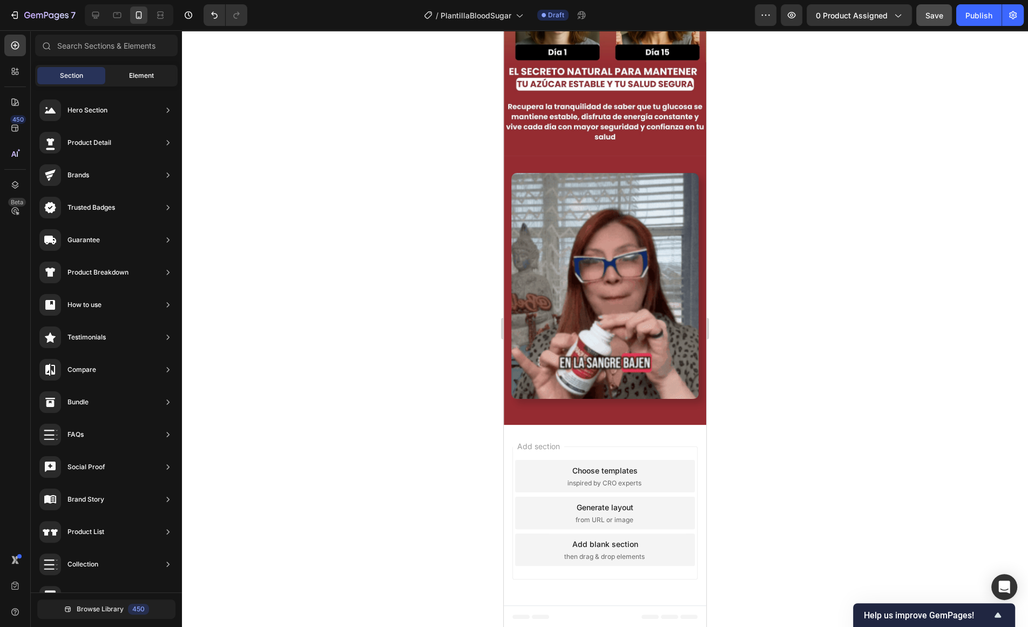
click at [123, 80] on div "Element" at bounding box center [141, 75] width 68 height 17
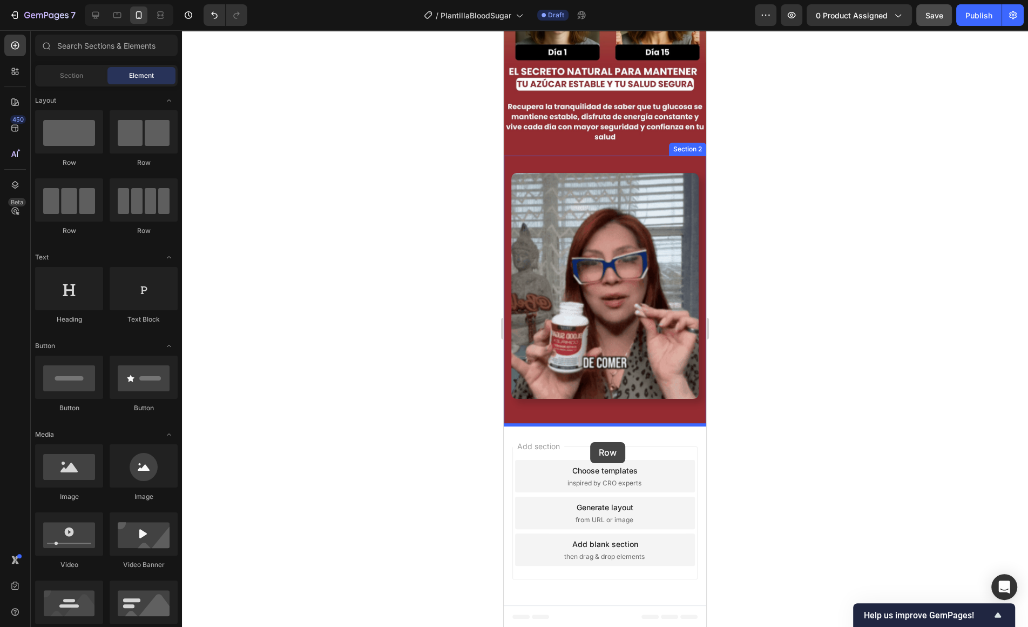
drag, startPoint x: 587, startPoint y: 156, endPoint x: 590, endPoint y: 442, distance: 285.8
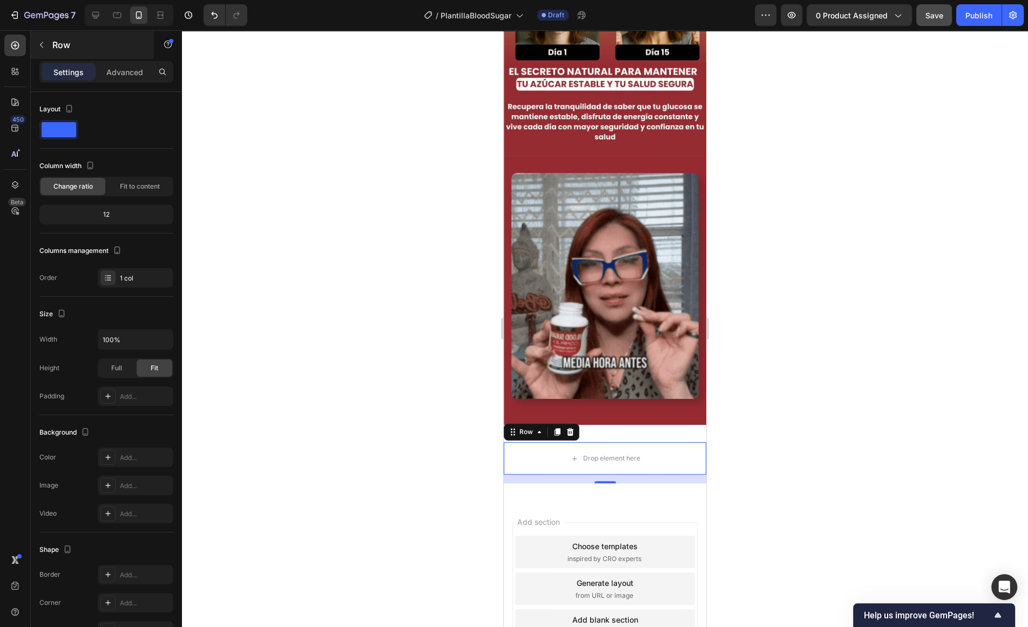
click at [47, 44] on button "button" at bounding box center [41, 44] width 17 height 17
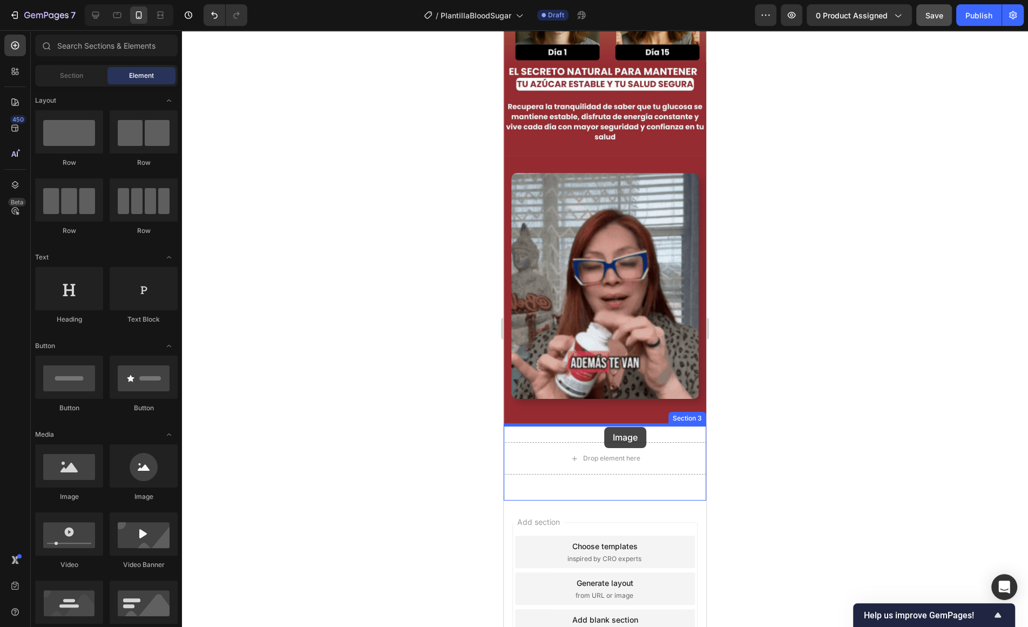
drag, startPoint x: 582, startPoint y: 497, endPoint x: 604, endPoint y: 427, distance: 74.1
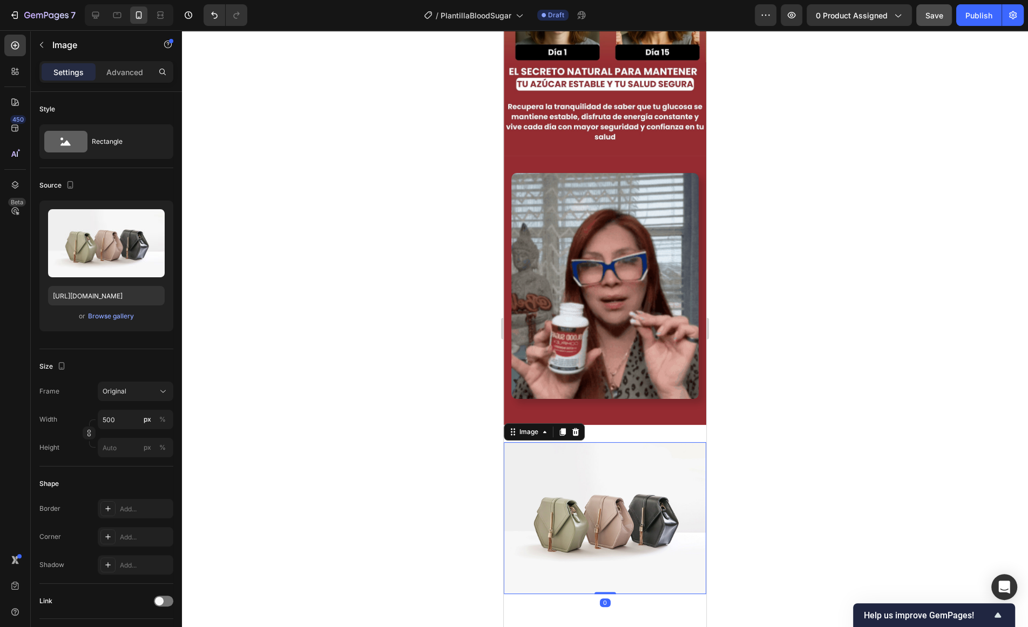
scroll to position [440, 0]
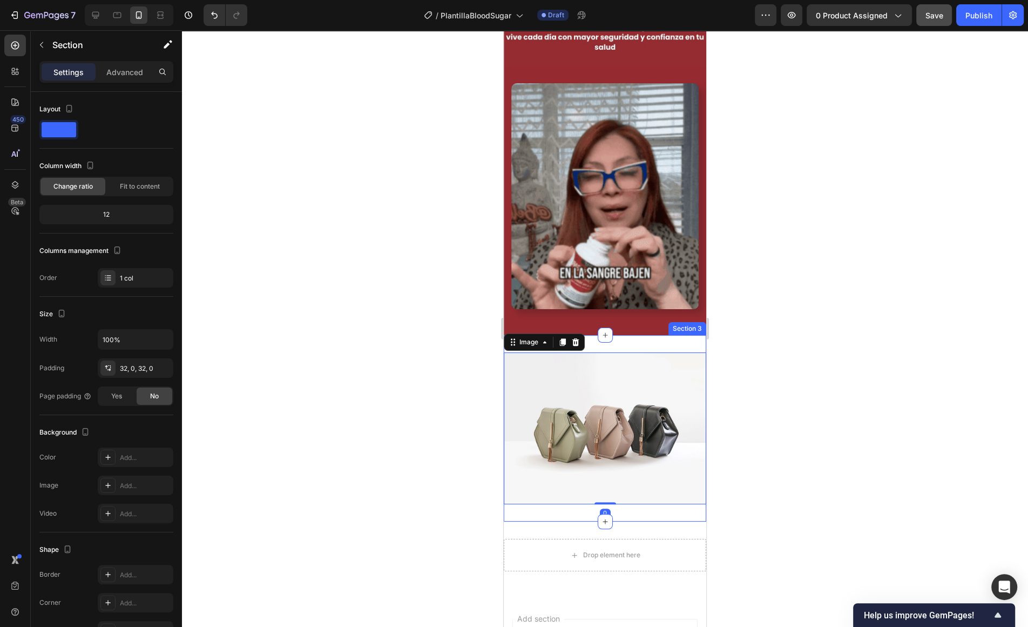
click at [650, 346] on div "Image 0 Section 3" at bounding box center [605, 428] width 203 height 186
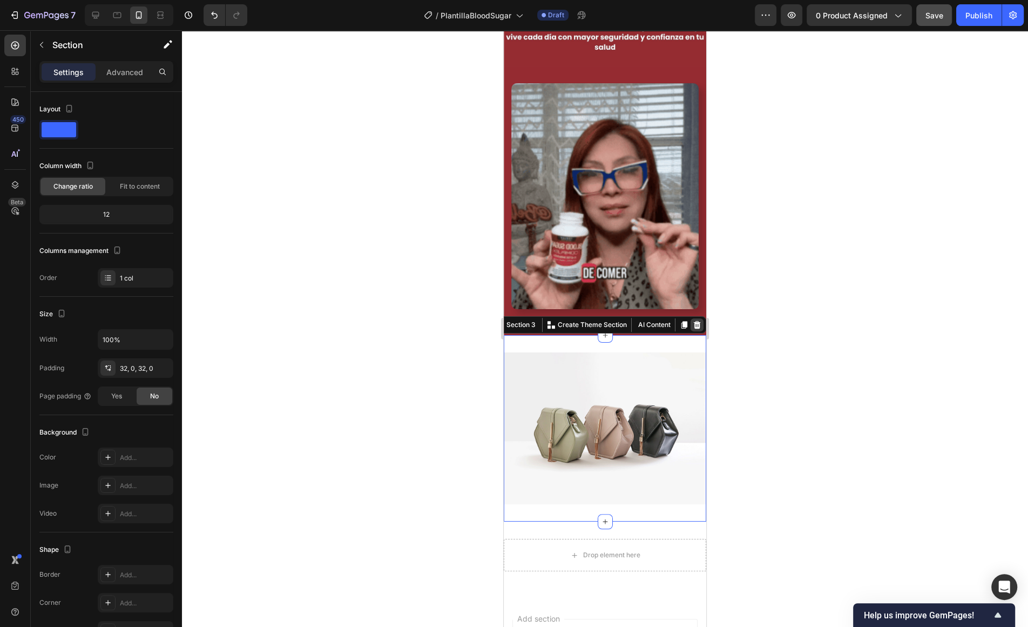
click at [694, 328] on icon at bounding box center [697, 324] width 9 height 9
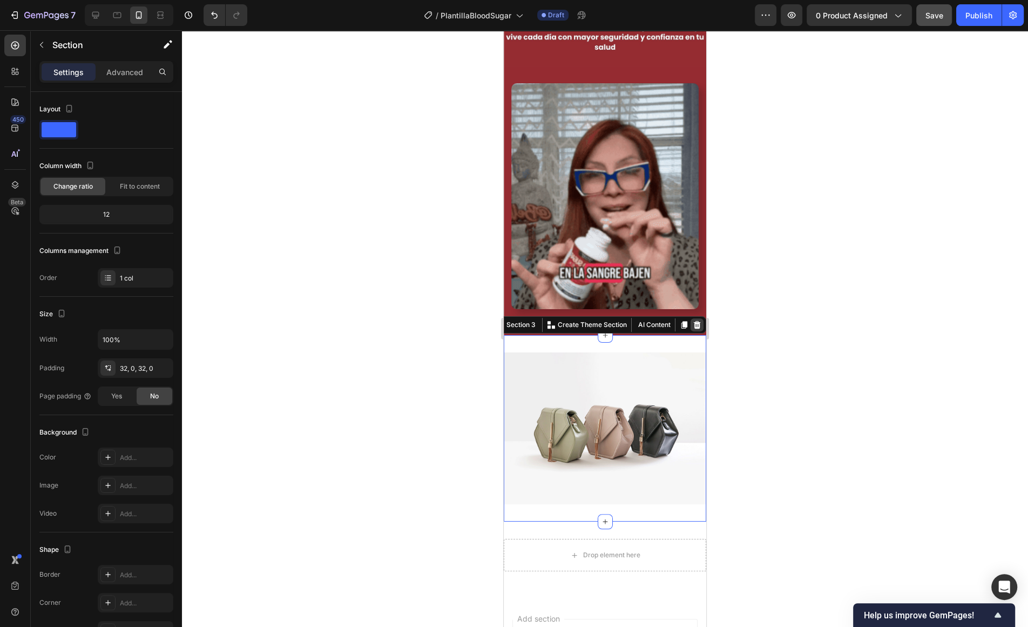
scroll to position [426, 0]
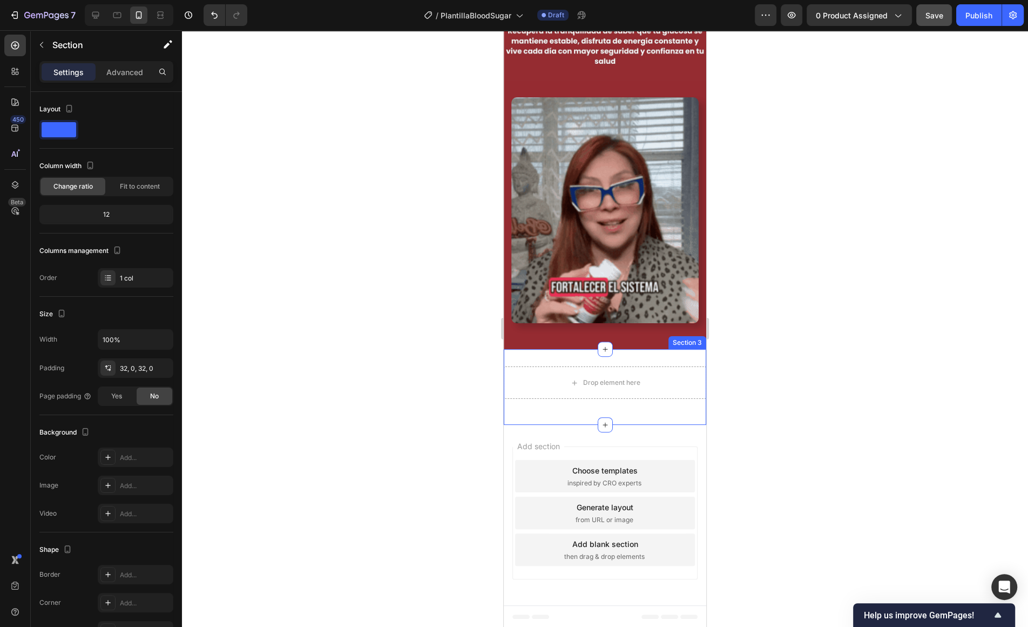
click at [677, 362] on div "Drop element here Row Section 3" at bounding box center [605, 387] width 203 height 76
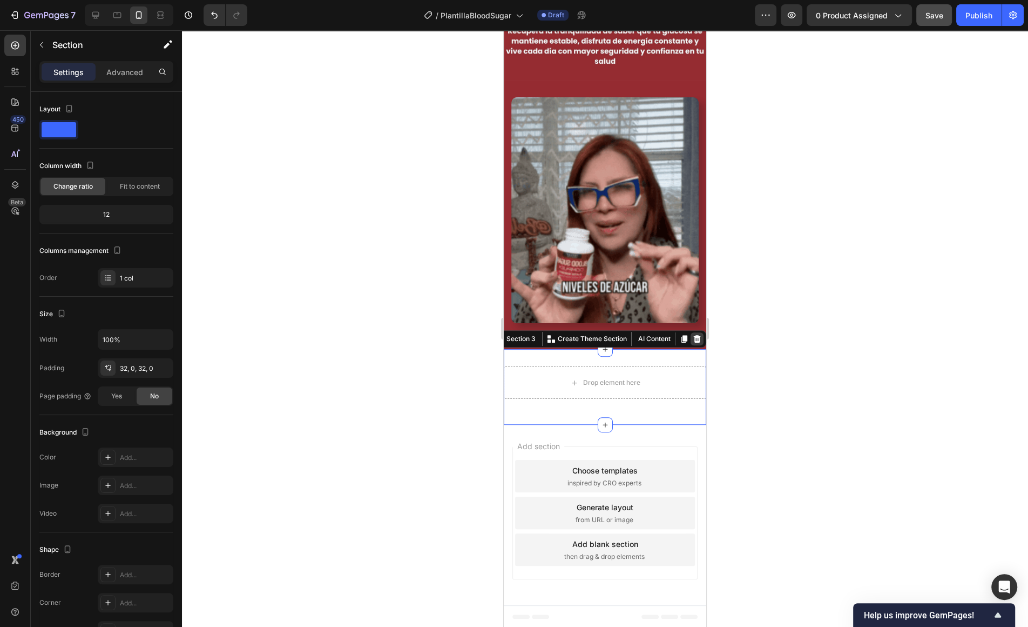
click at [703, 341] on div at bounding box center [697, 338] width 13 height 13
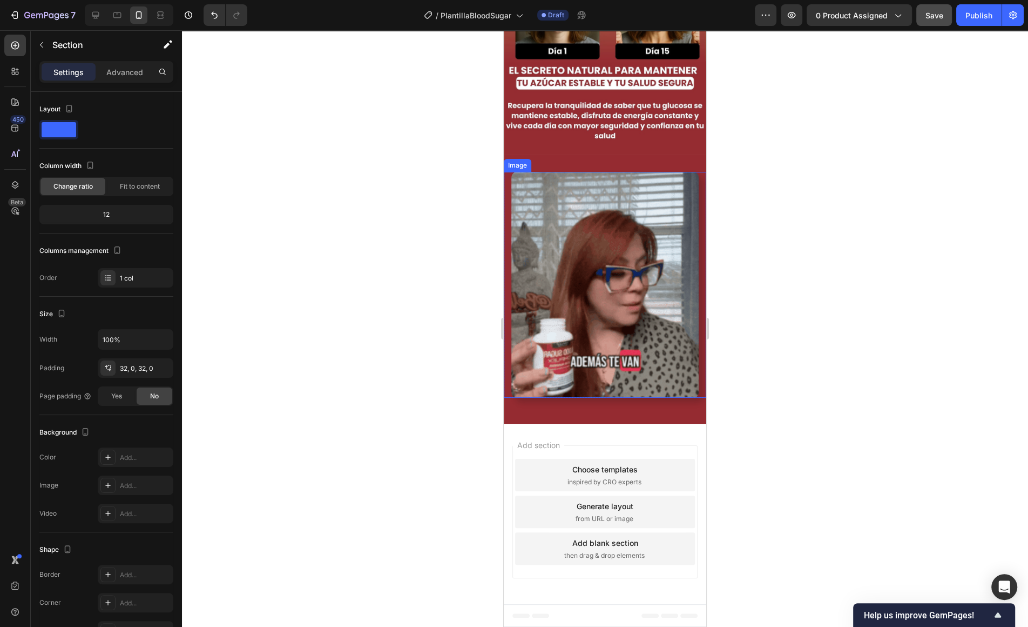
scroll to position [351, 0]
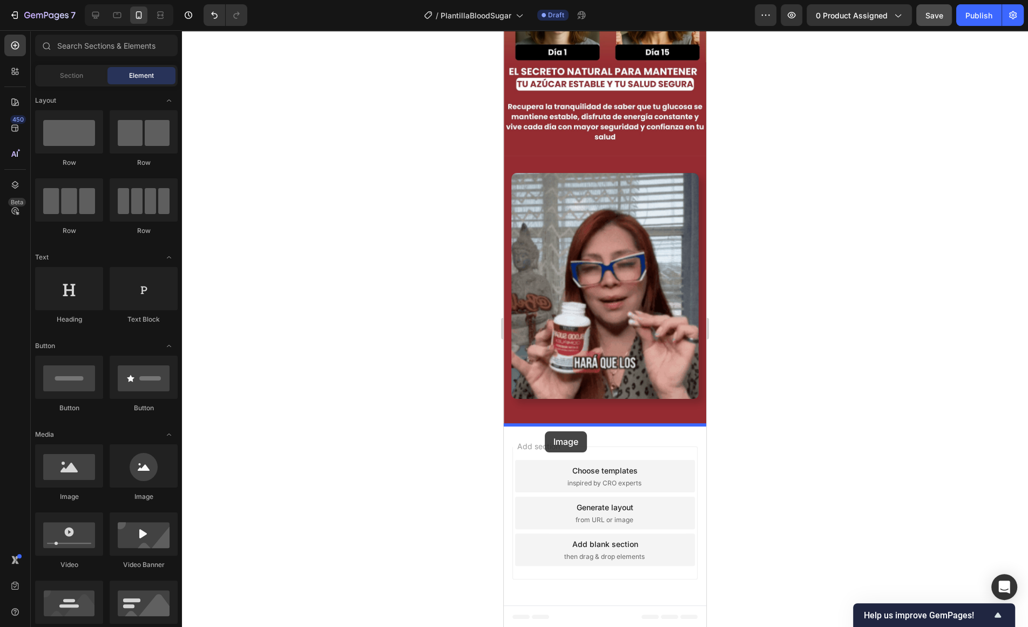
drag, startPoint x: 574, startPoint y: 509, endPoint x: 545, endPoint y: 431, distance: 83.1
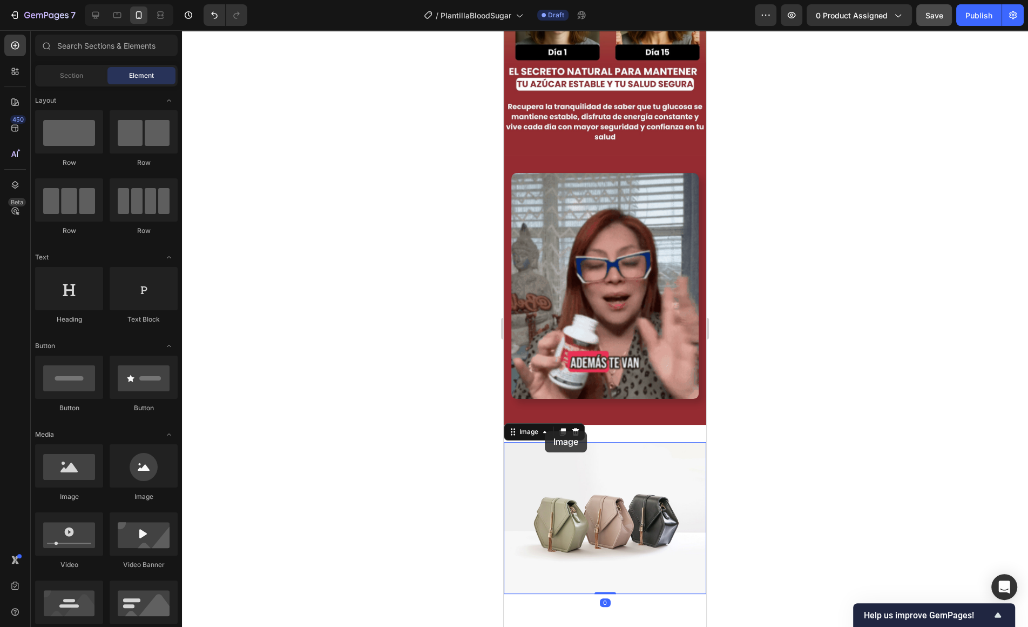
scroll to position [440, 0]
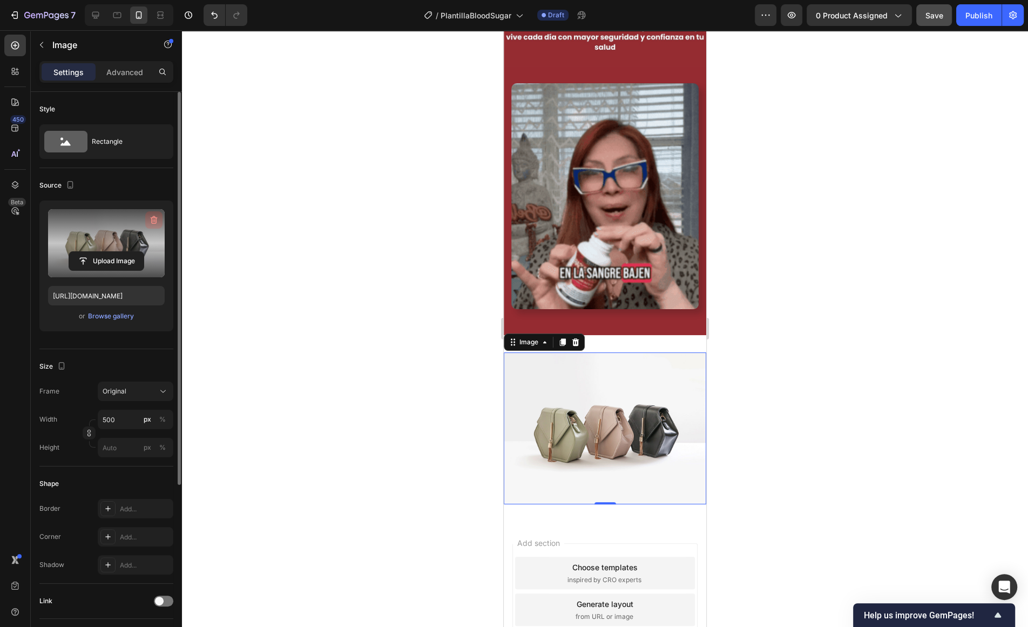
click at [154, 220] on icon "button" at bounding box center [154, 220] width 1 height 3
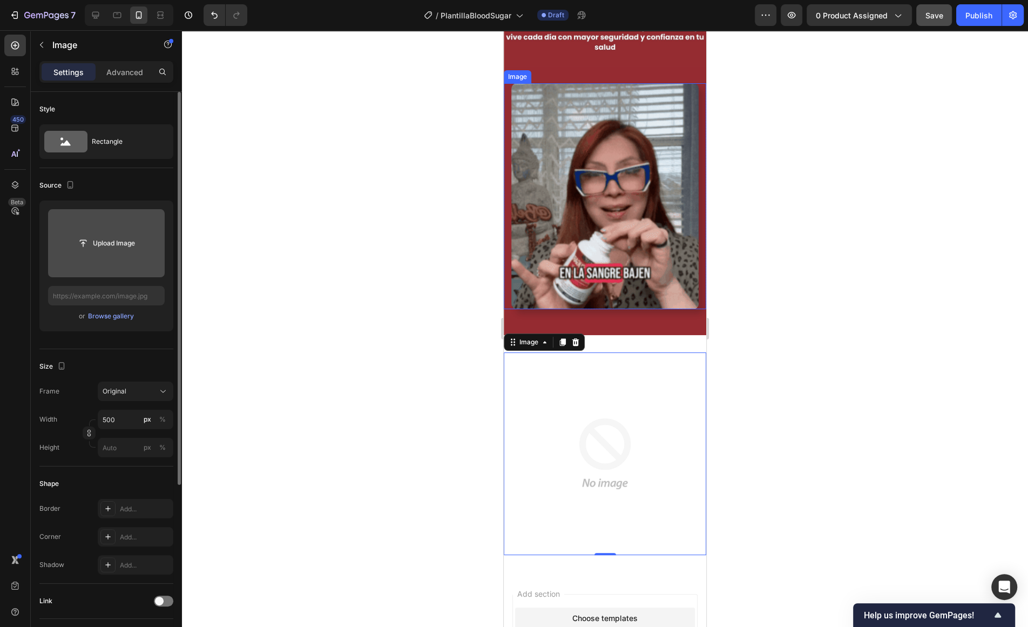
click at [59, 259] on input "file" at bounding box center [106, 243] width 117 height 68
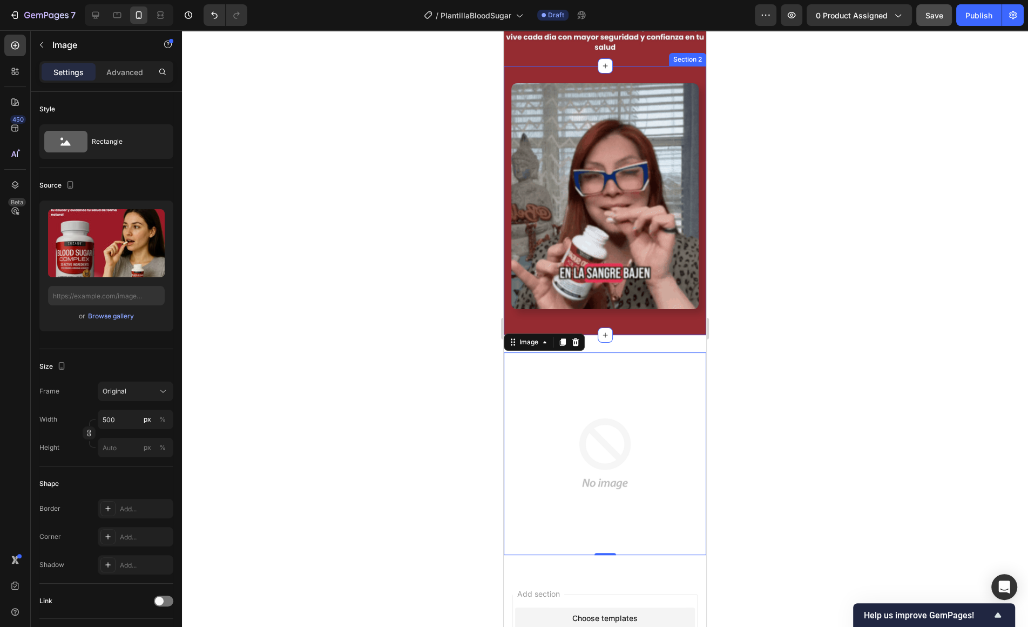
type input "[URL][DOMAIN_NAME]"
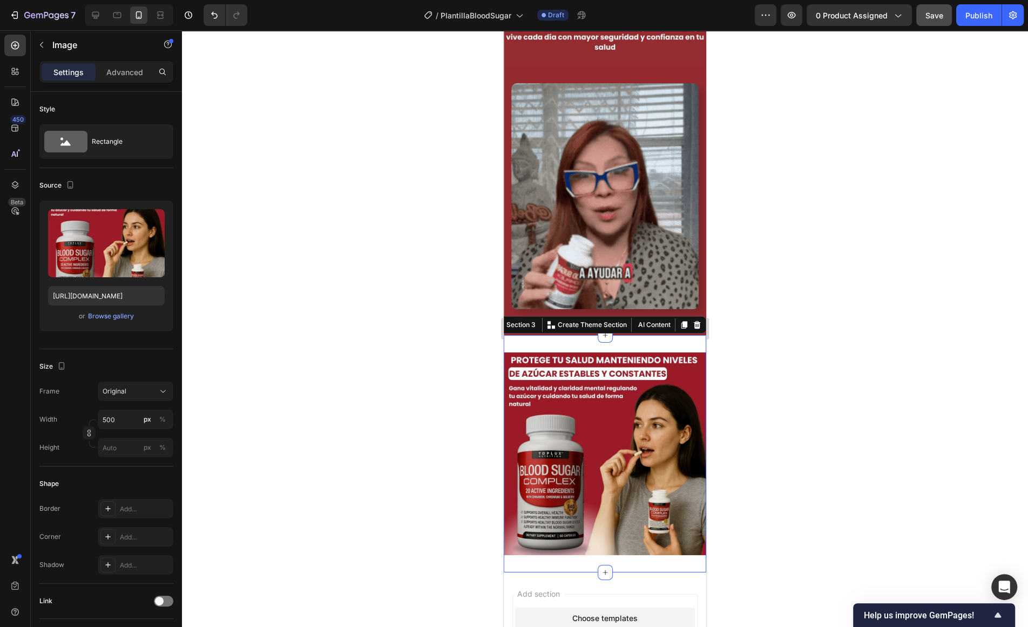
click at [648, 338] on div "Image Section 3 You can create reusable sections Create Theme Section AI Conten…" at bounding box center [605, 453] width 203 height 237
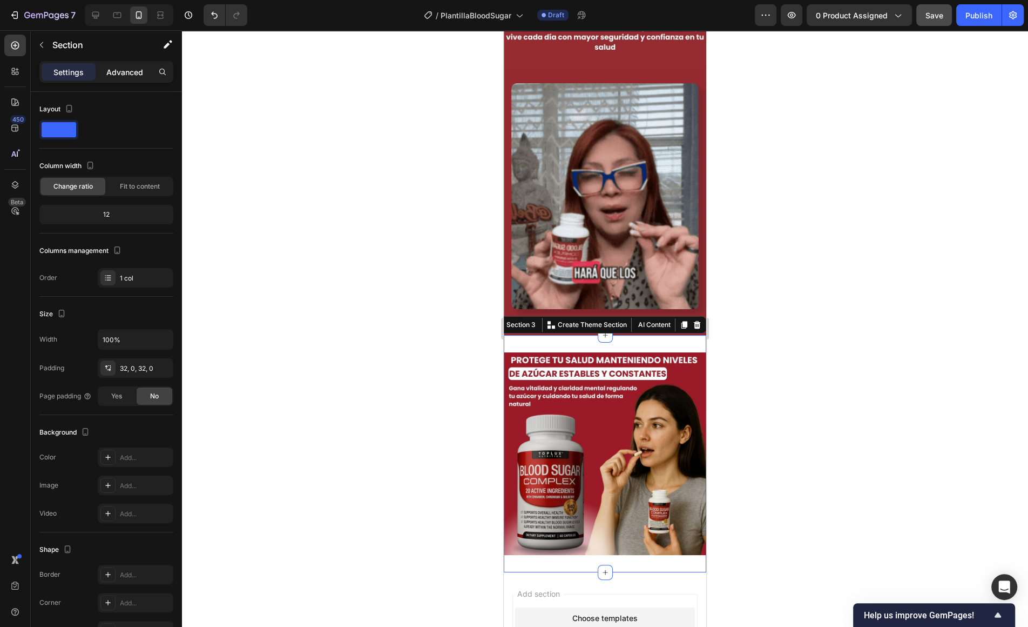
click at [118, 73] on p "Advanced" at bounding box center [124, 71] width 37 height 11
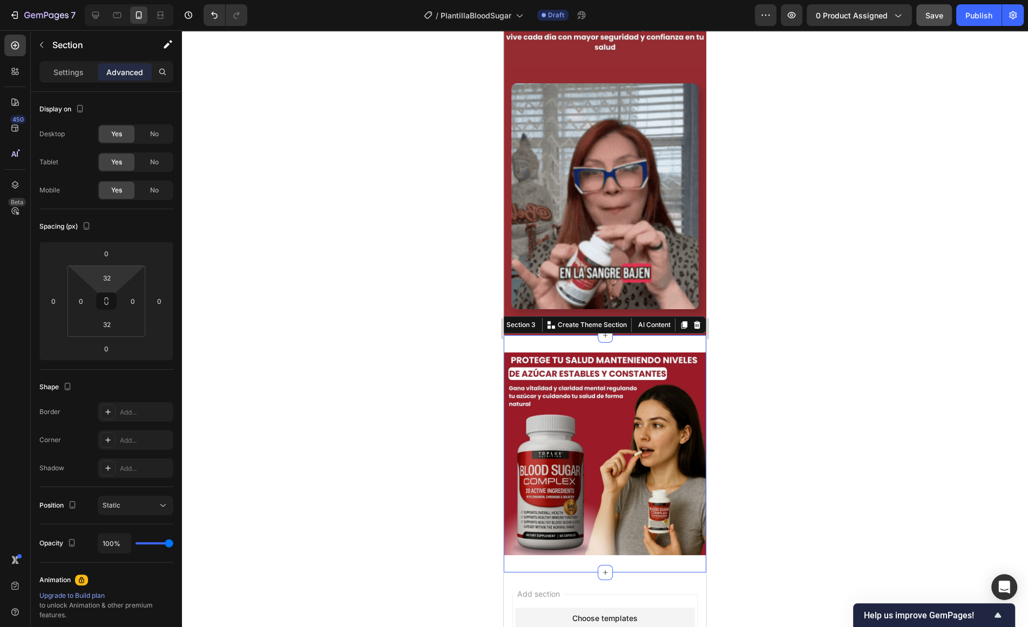
type input "0"
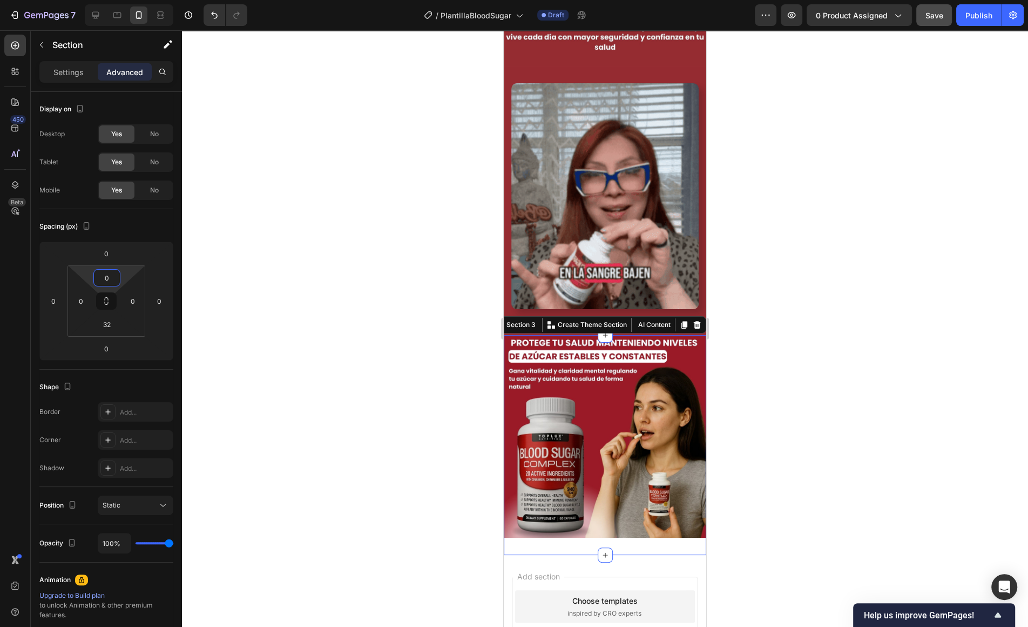
drag, startPoint x: 122, startPoint y: 277, endPoint x: 122, endPoint y: 287, distance: 10.8
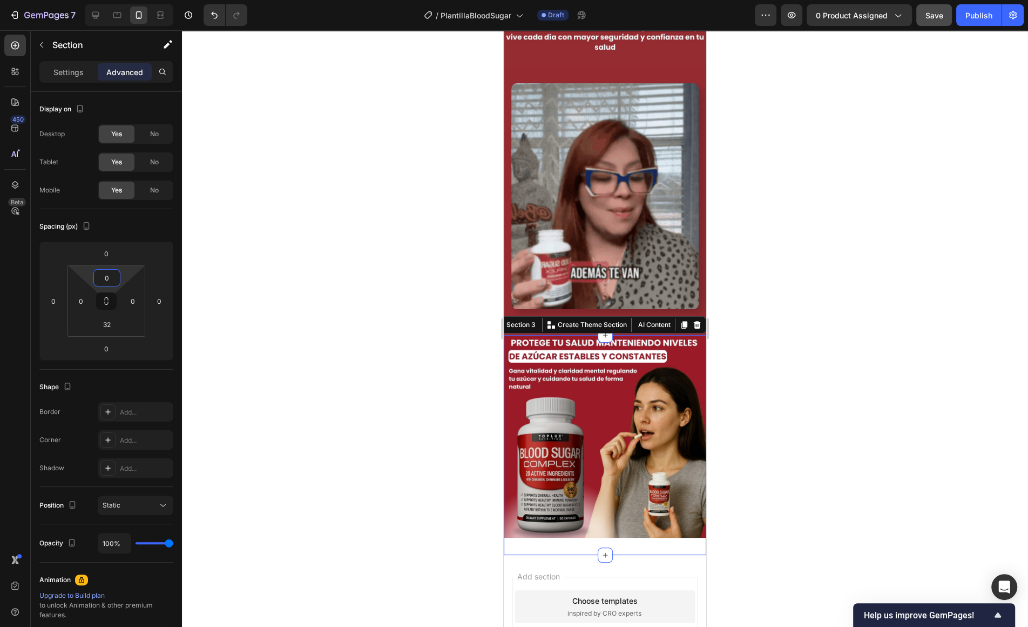
click at [122, 0] on html "7 / PlantillaBloodSugar Draft Preview 0 product assigned Save Publish 450 Beta …" at bounding box center [514, 0] width 1028 height 0
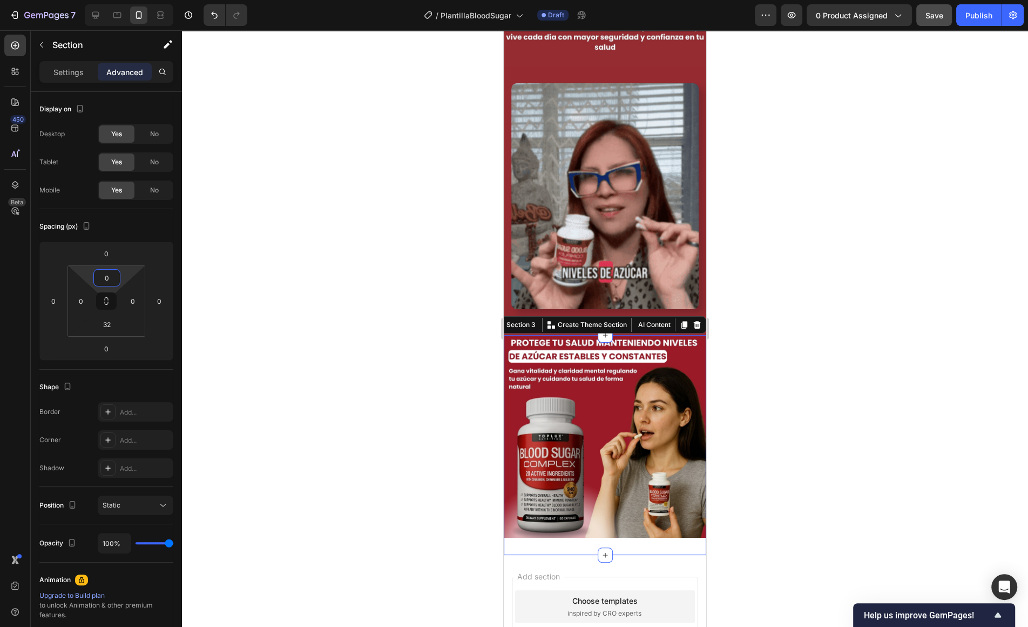
click at [365, 353] on div at bounding box center [605, 328] width 846 height 596
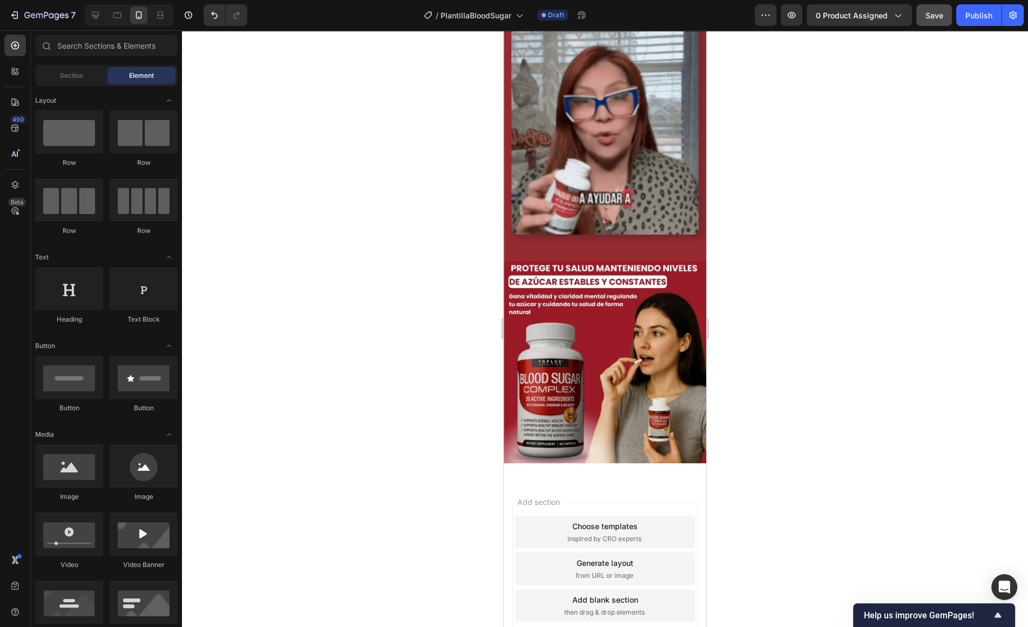
scroll to position [570, 0]
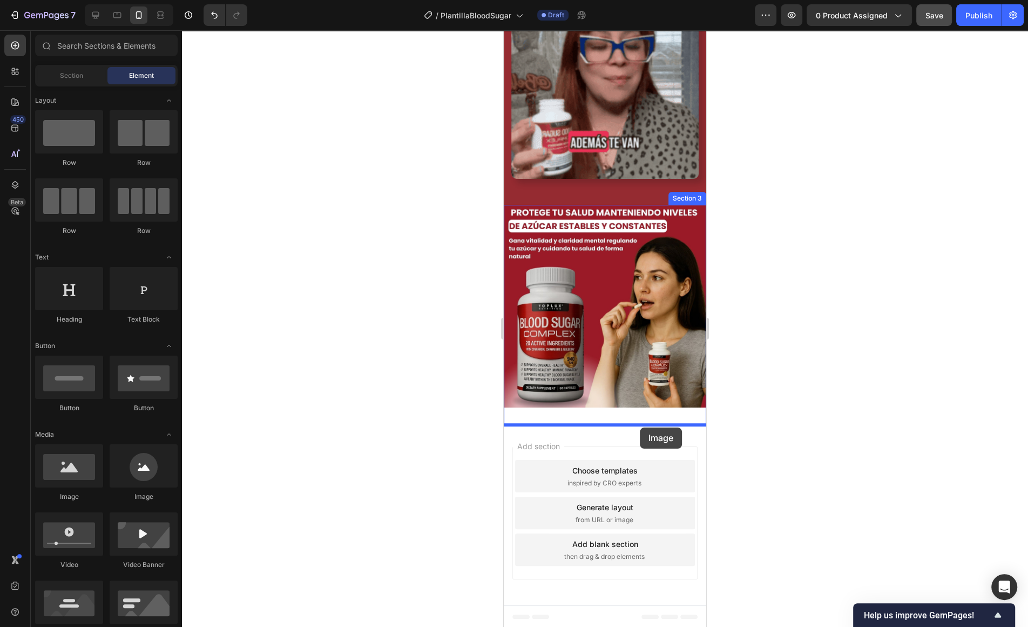
drag, startPoint x: 579, startPoint y: 491, endPoint x: 640, endPoint y: 427, distance: 88.2
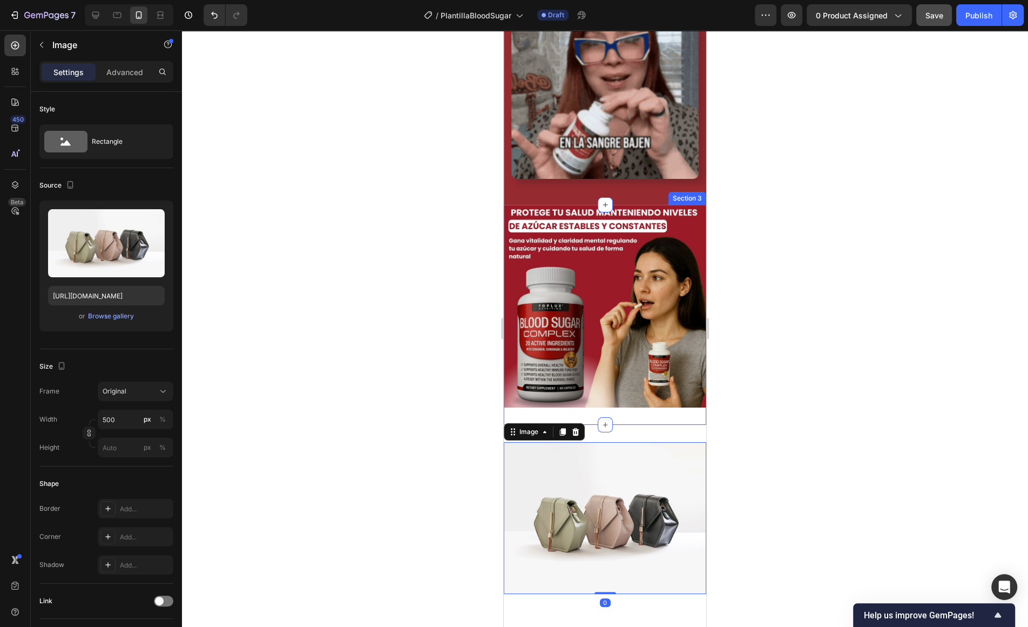
click at [617, 416] on div "Image Section 3" at bounding box center [605, 315] width 203 height 220
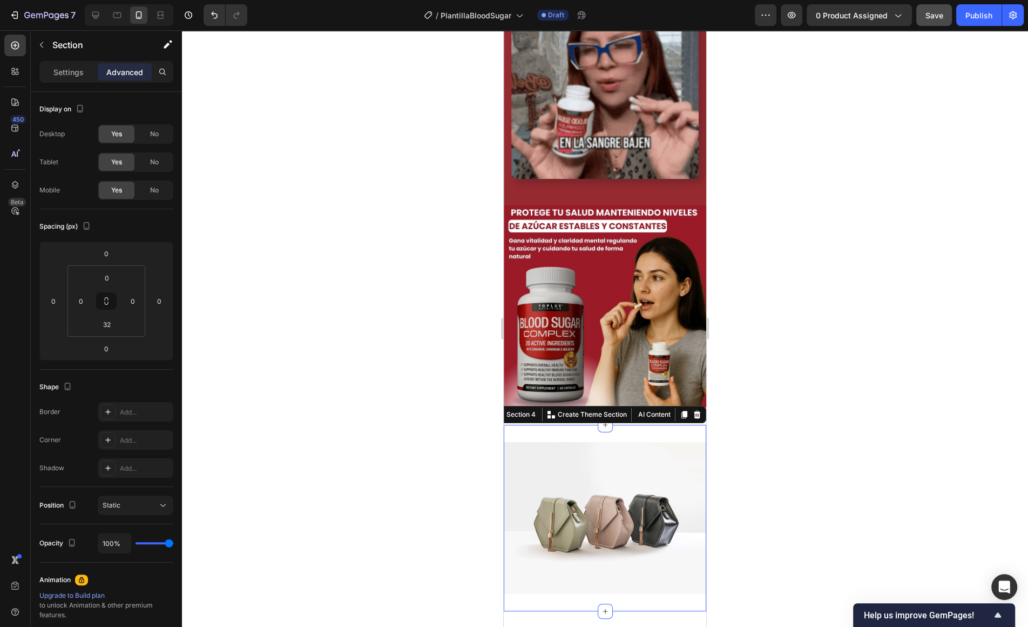
scroll to position [181, 0]
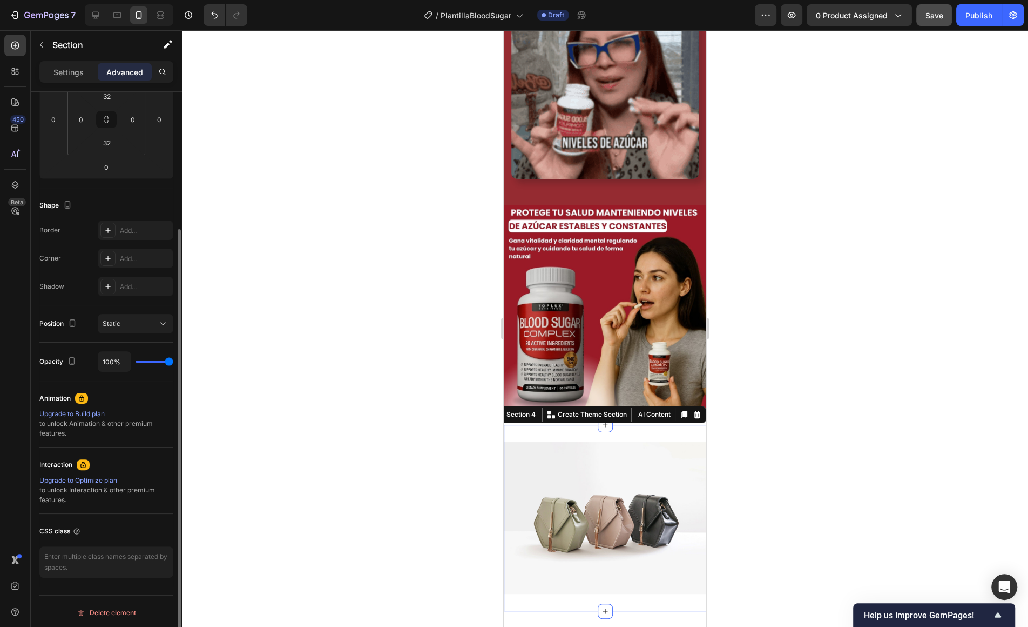
click at [628, 428] on div "Image Section 4 You can create reusable sections Create Theme Section AI Conten…" at bounding box center [605, 518] width 203 height 186
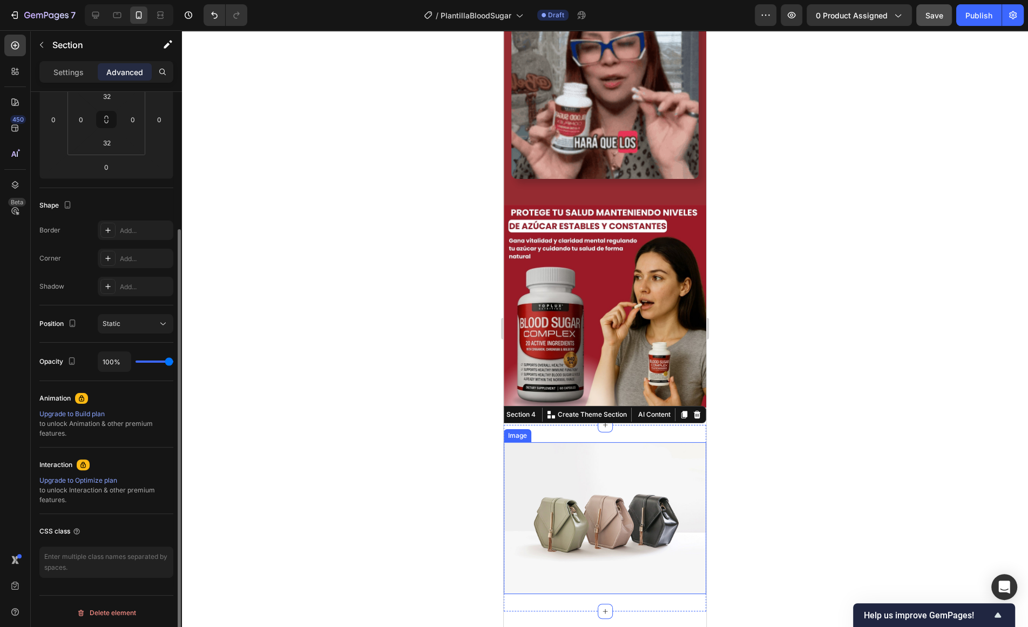
click at [620, 484] on img at bounding box center [605, 518] width 203 height 152
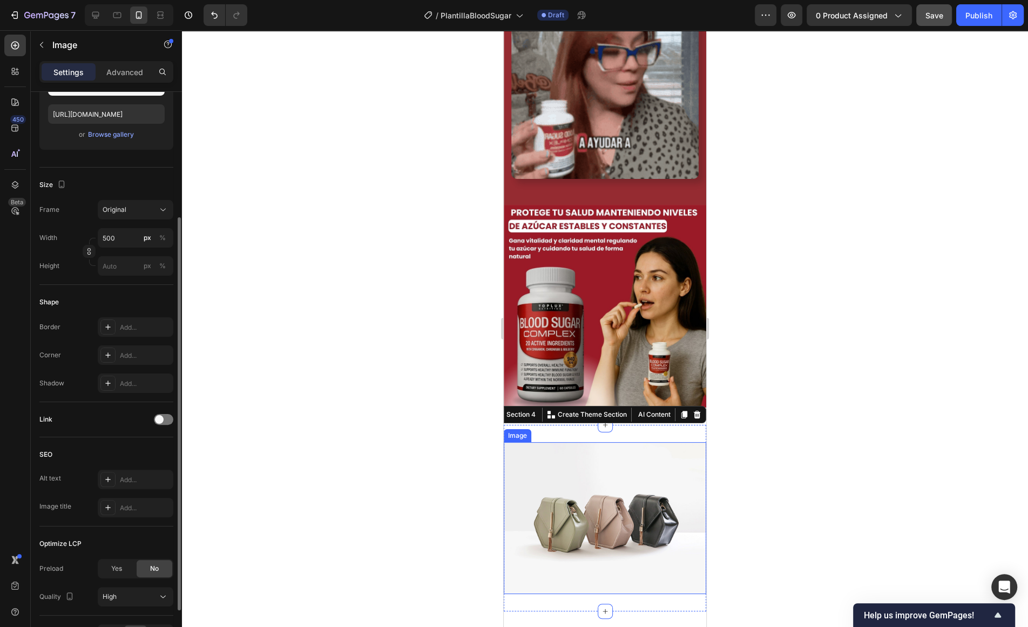
scroll to position [0, 0]
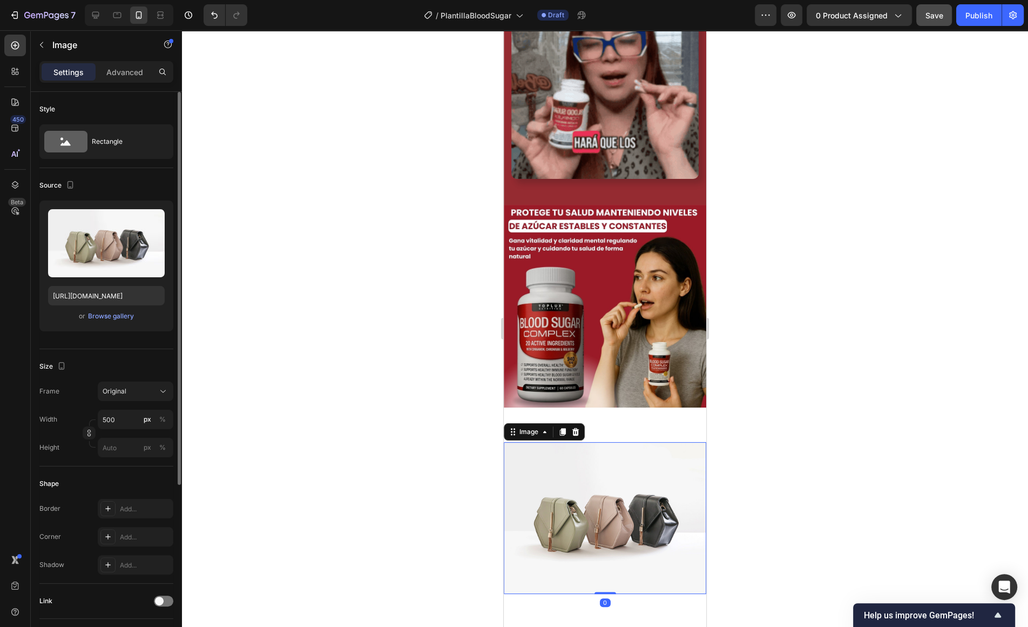
click at [583, 431] on div "Image" at bounding box center [544, 431] width 81 height 17
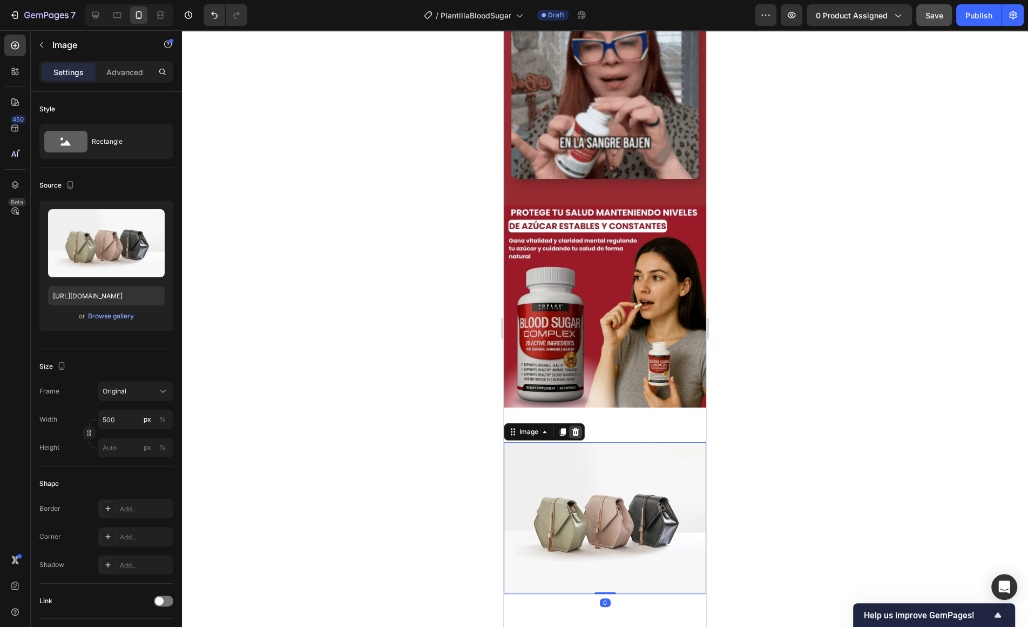
click at [575, 430] on icon at bounding box center [576, 432] width 7 height 8
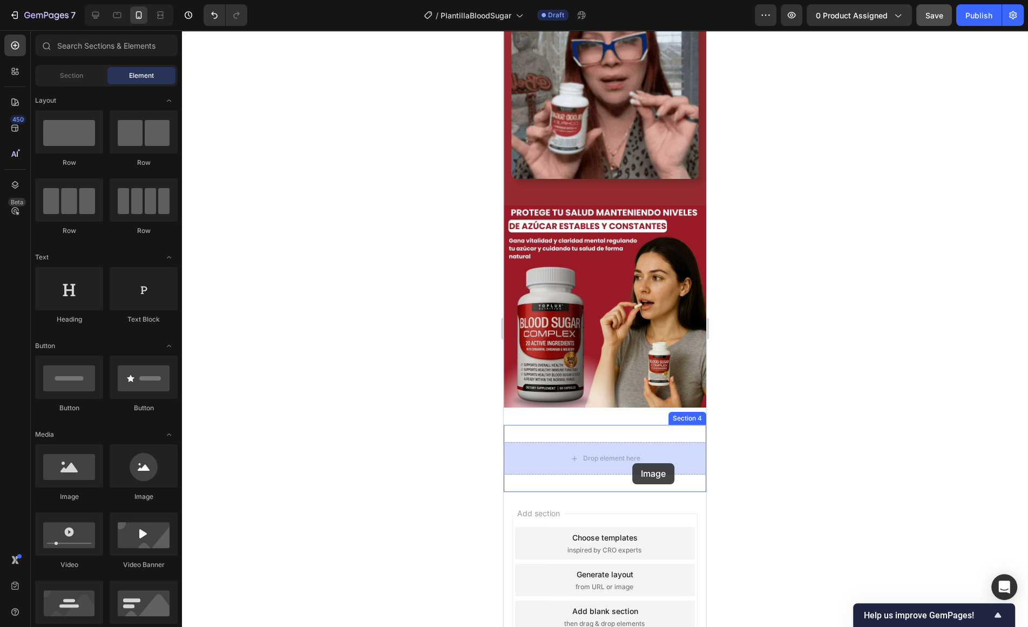
drag, startPoint x: 613, startPoint y: 497, endPoint x: 629, endPoint y: 463, distance: 38.2
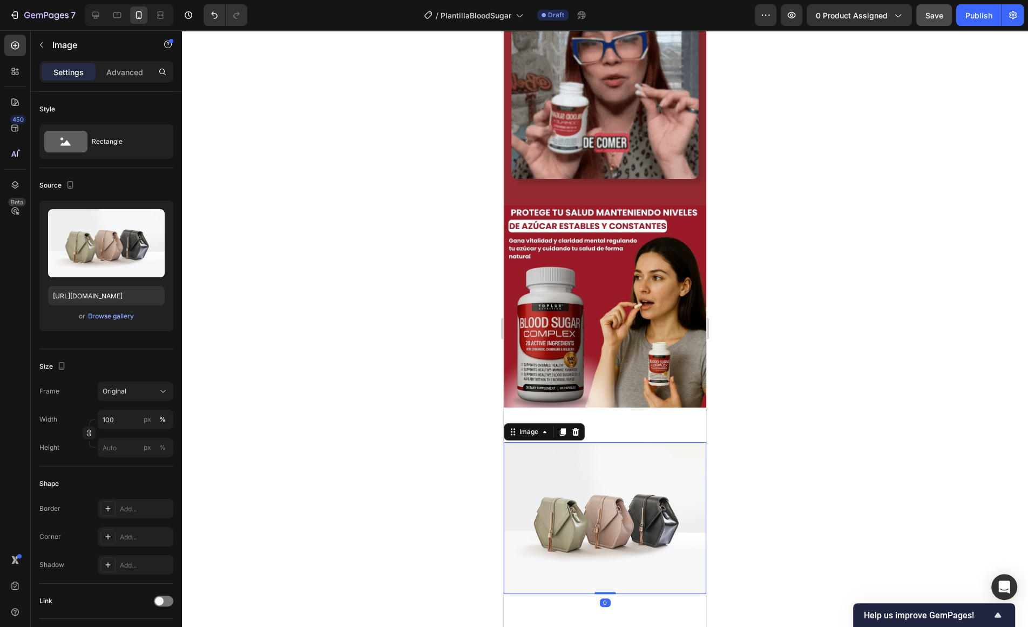
click at [643, 460] on img at bounding box center [605, 518] width 203 height 152
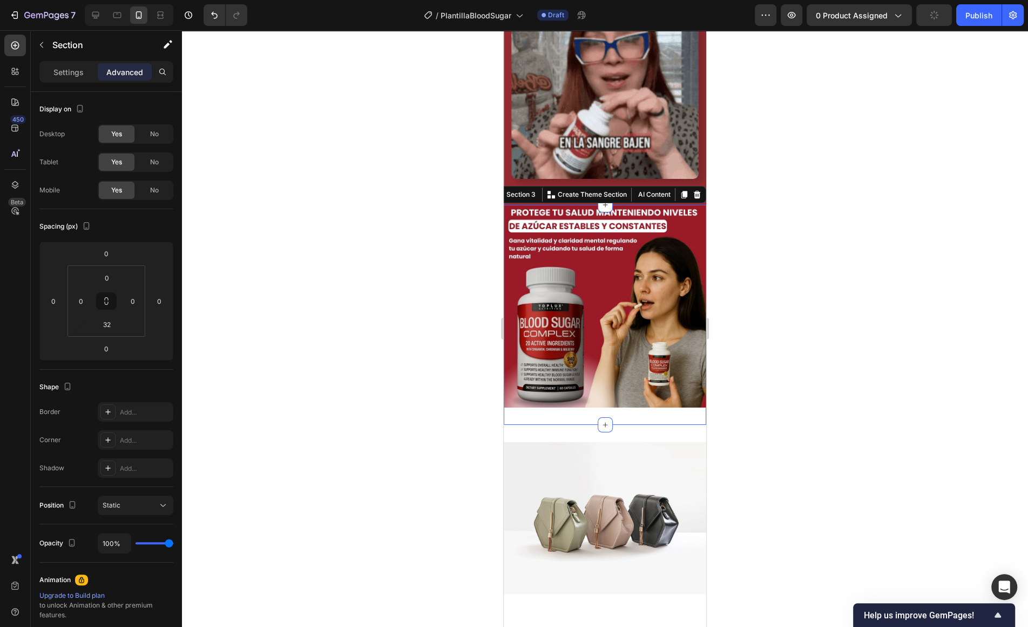
click at [660, 420] on div "Image Section 3 You can create reusable sections Create Theme Section AI Conten…" at bounding box center [605, 315] width 203 height 220
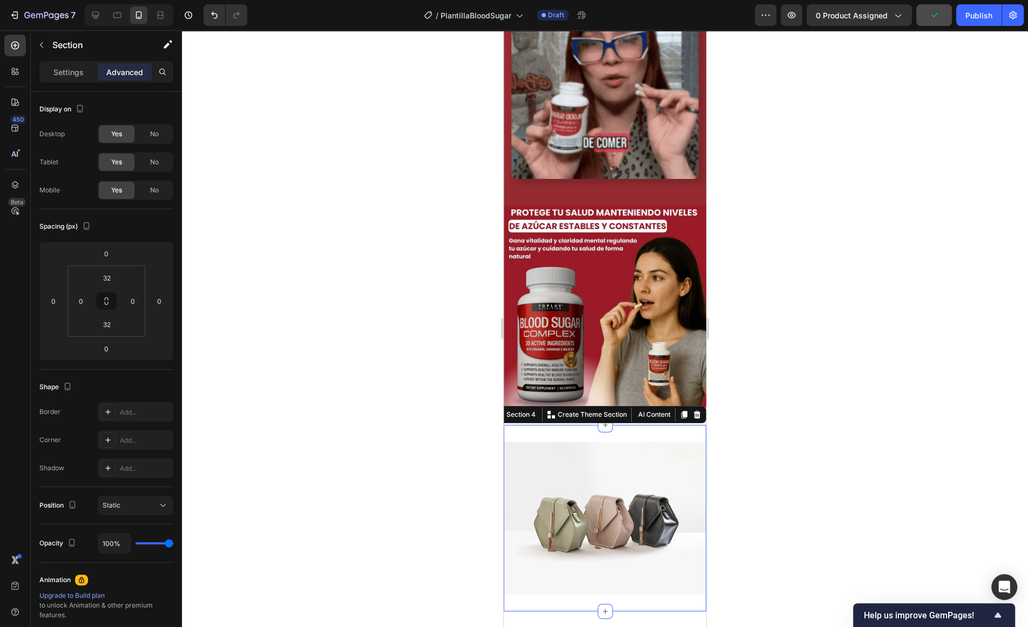
click at [658, 428] on div "Image Section 4 You can create reusable sections Create Theme Section AI Conten…" at bounding box center [605, 518] width 203 height 186
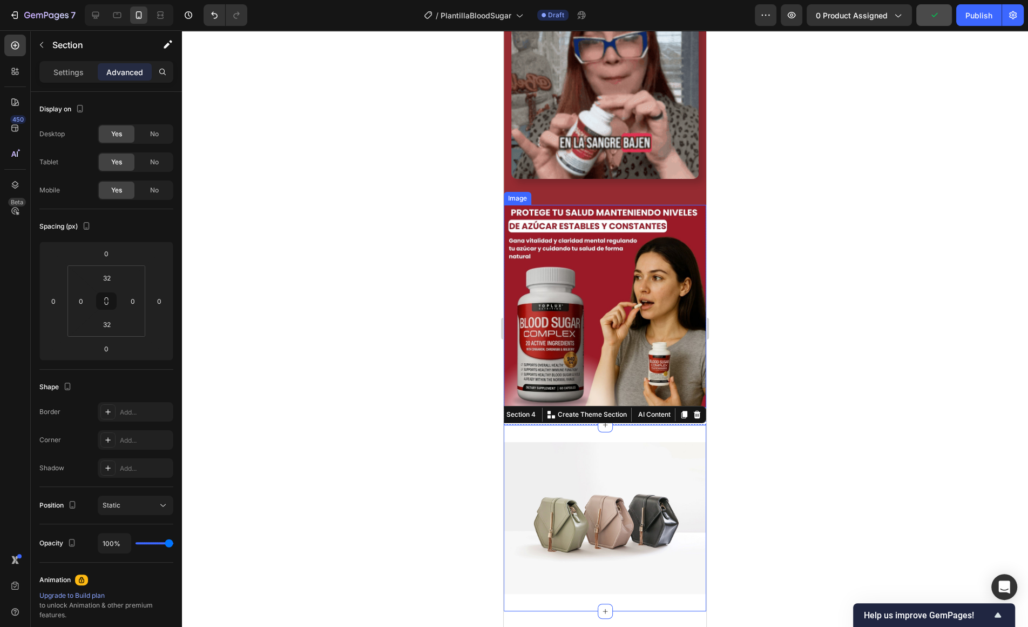
click at [670, 367] on img at bounding box center [605, 306] width 203 height 203
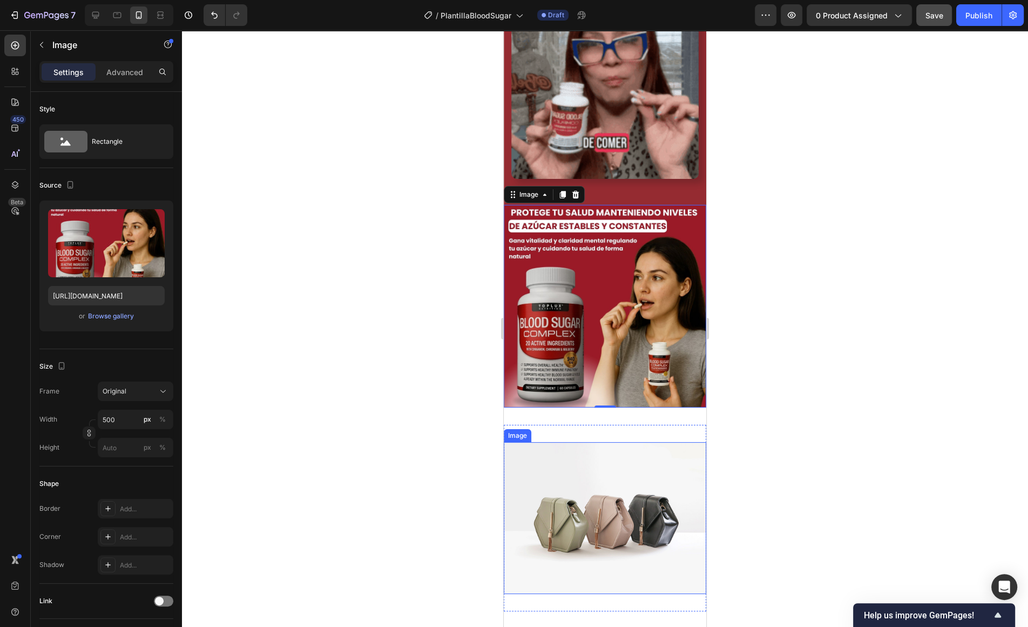
click at [641, 550] on img at bounding box center [605, 518] width 203 height 152
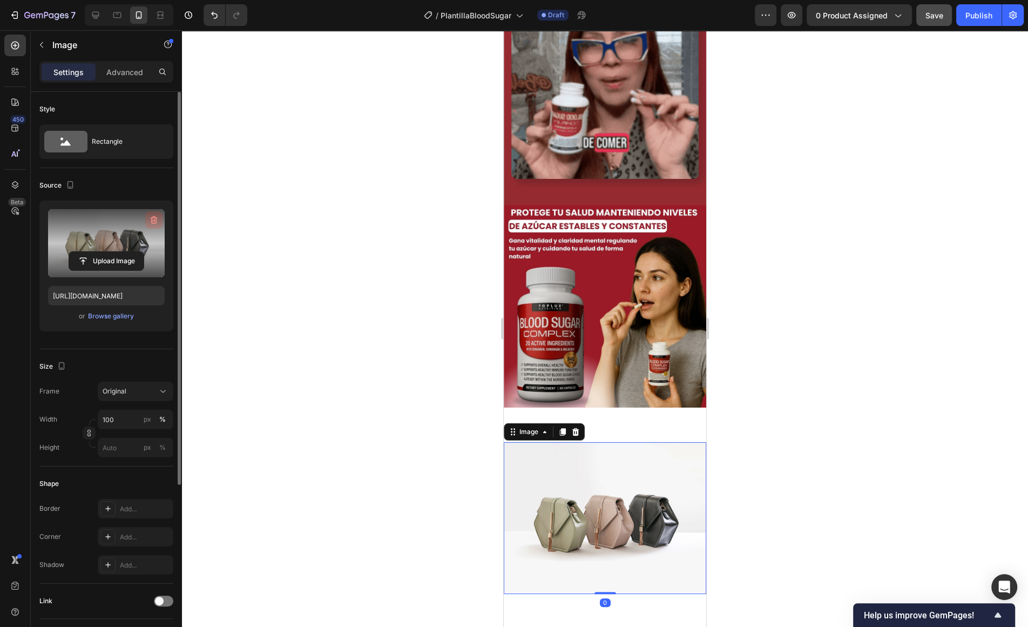
click at [154, 221] on icon "button" at bounding box center [154, 219] width 11 height 11
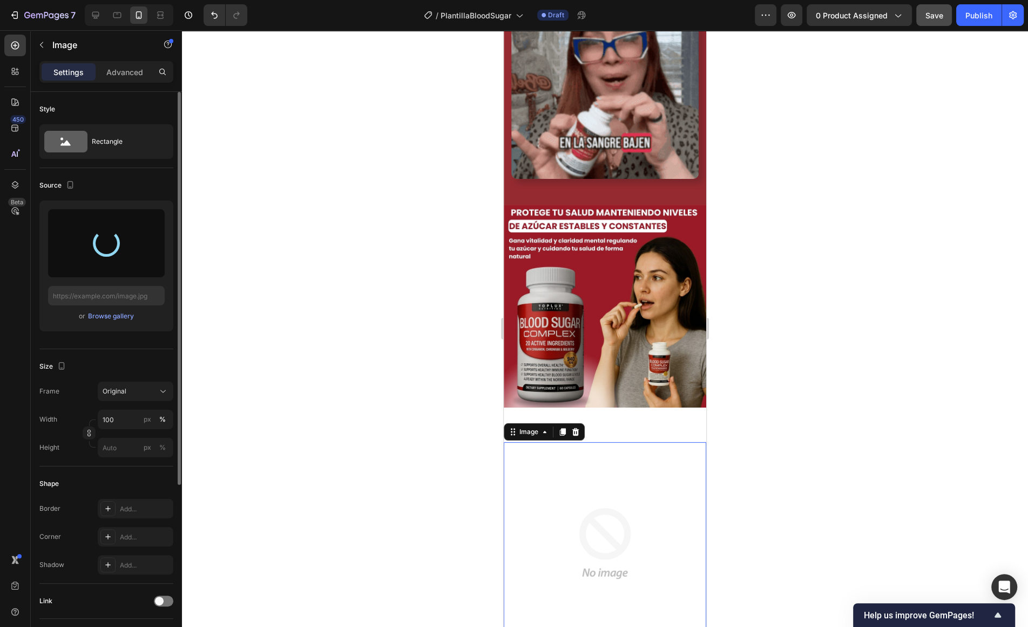
type input "[URL][DOMAIN_NAME]"
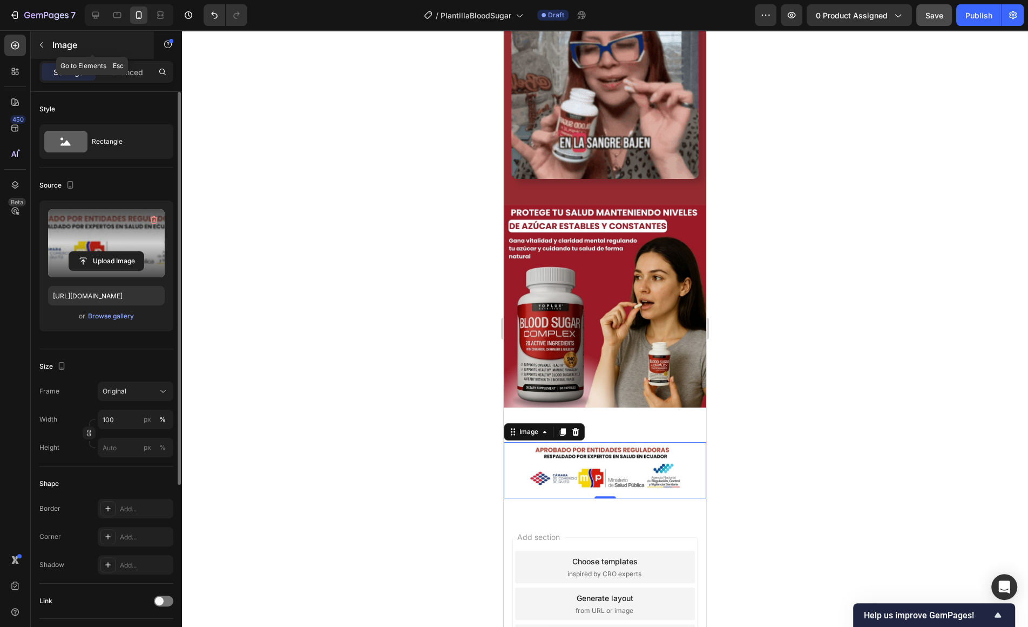
click at [44, 46] on icon "button" at bounding box center [41, 45] width 9 height 9
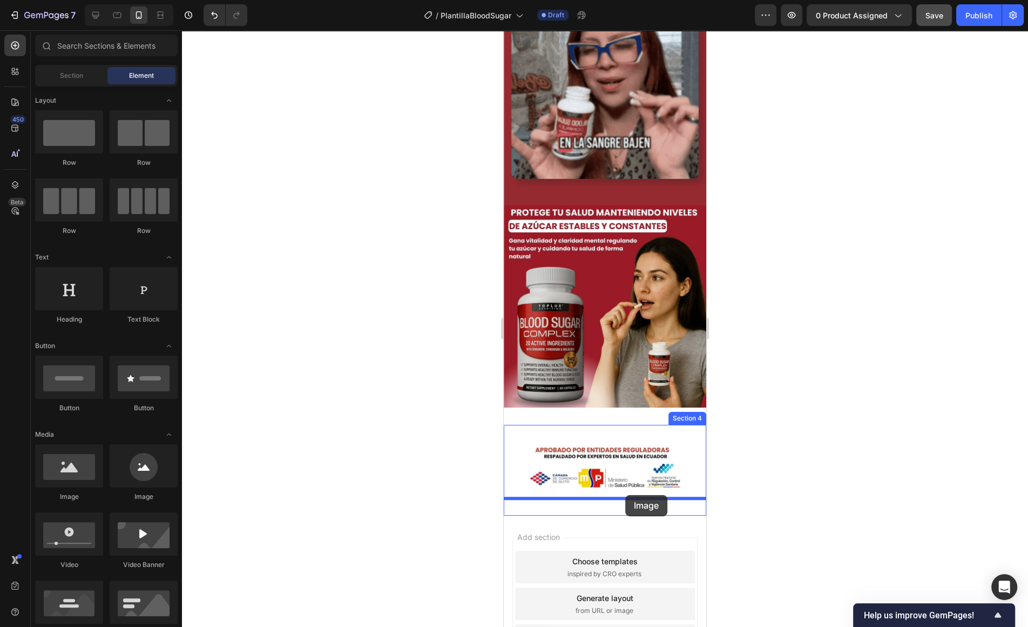
drag, startPoint x: 588, startPoint y: 516, endPoint x: 625, endPoint y: 495, distance: 43.1
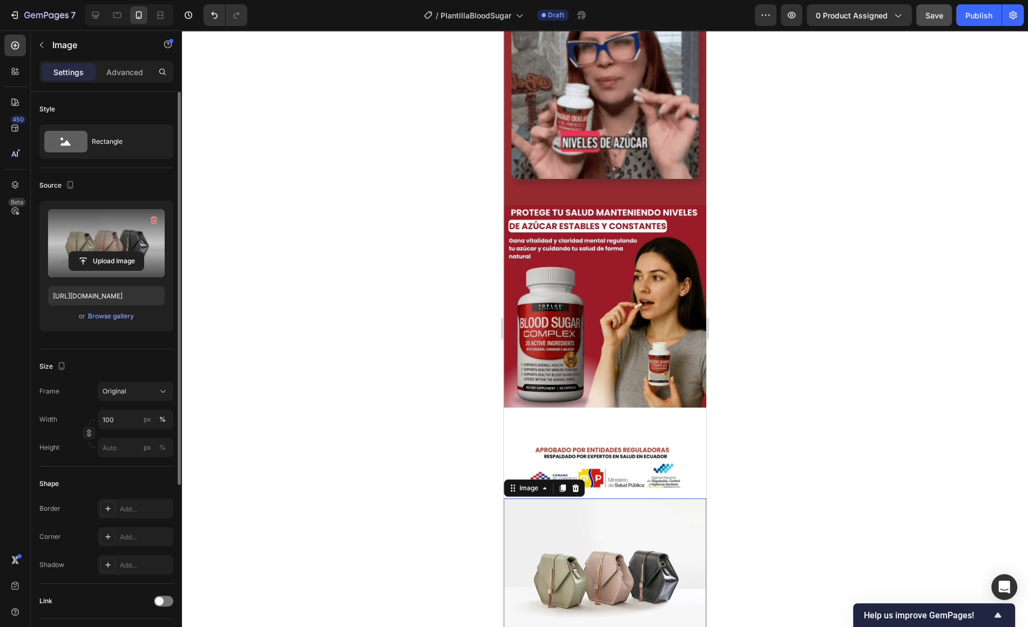
click at [109, 231] on label at bounding box center [106, 243] width 117 height 68
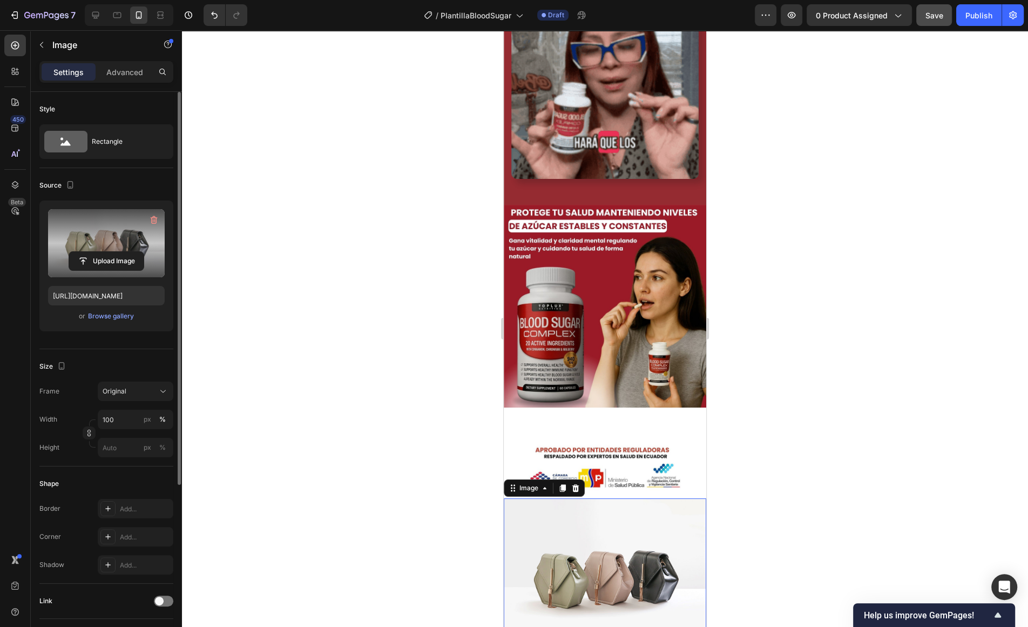
click at [109, 252] on input "file" at bounding box center [106, 261] width 75 height 18
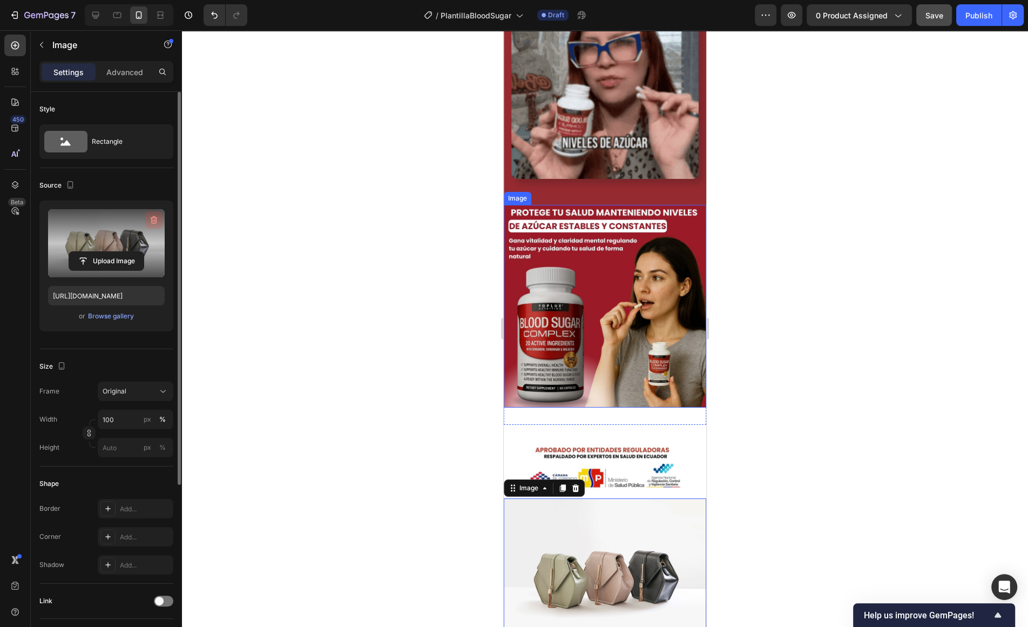
click at [156, 221] on icon "button" at bounding box center [154, 219] width 11 height 11
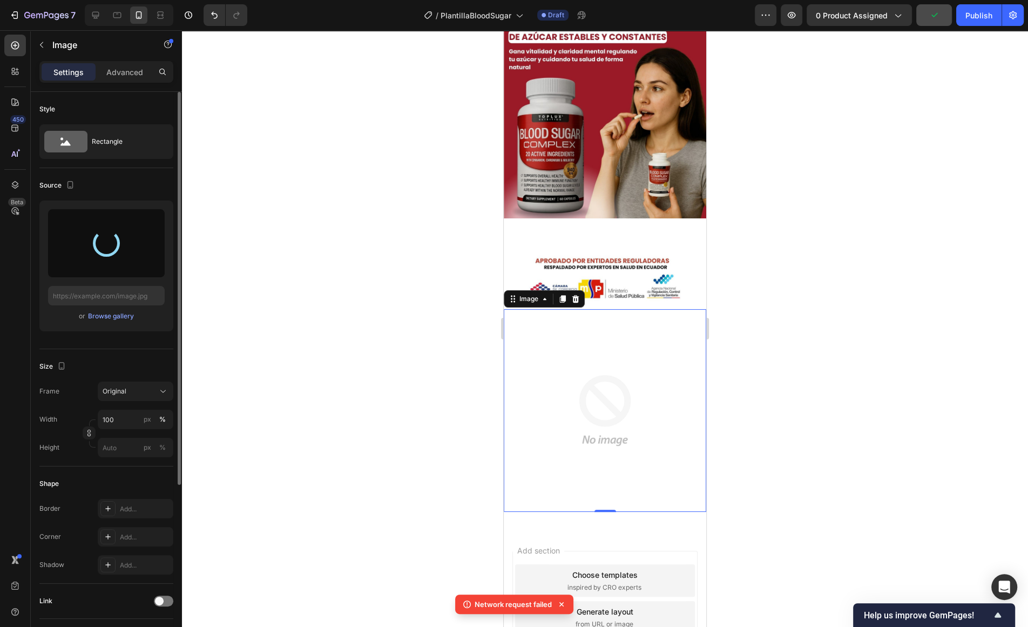
scroll to position [864, 0]
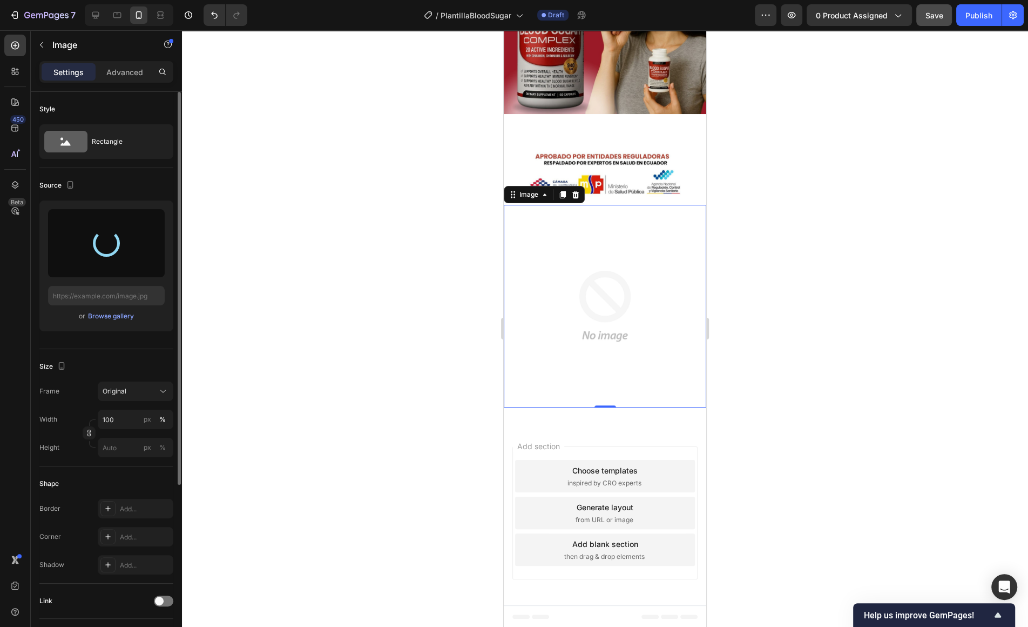
type input "[URL][DOMAIN_NAME]"
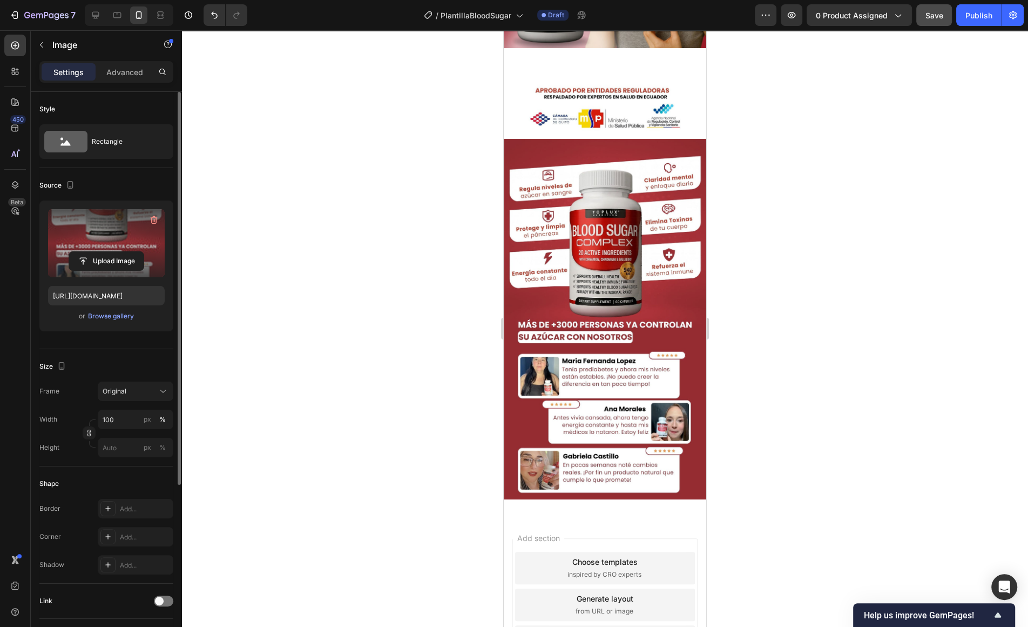
scroll to position [1021, 0]
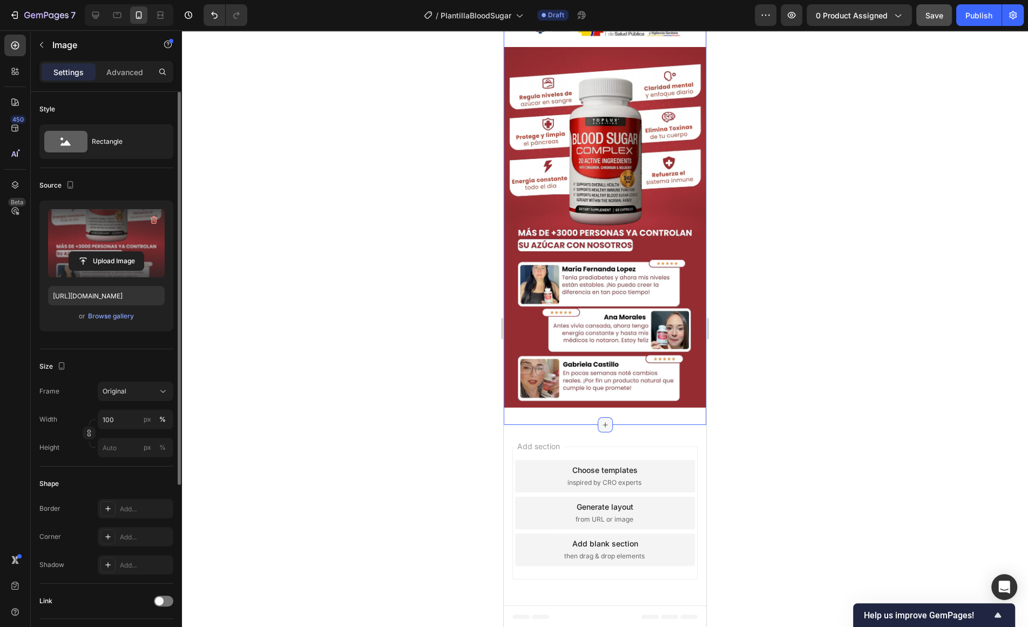
click at [603, 429] on div at bounding box center [605, 424] width 15 height 15
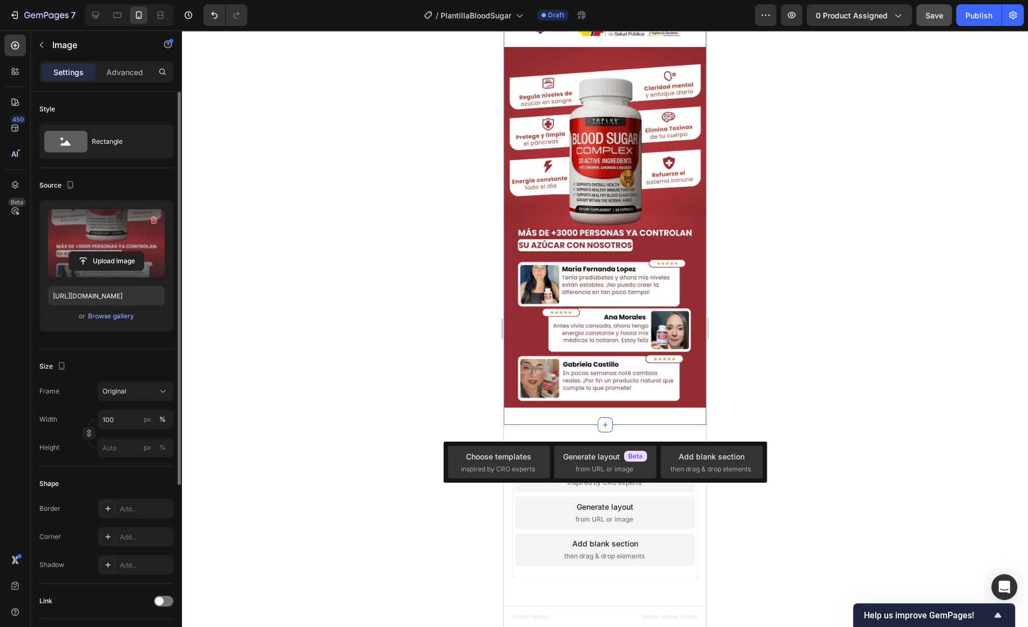
click at [593, 415] on div "Image Image Section 4 You can create reusable sections Create Theme Section AI …" at bounding box center [605, 199] width 203 height 451
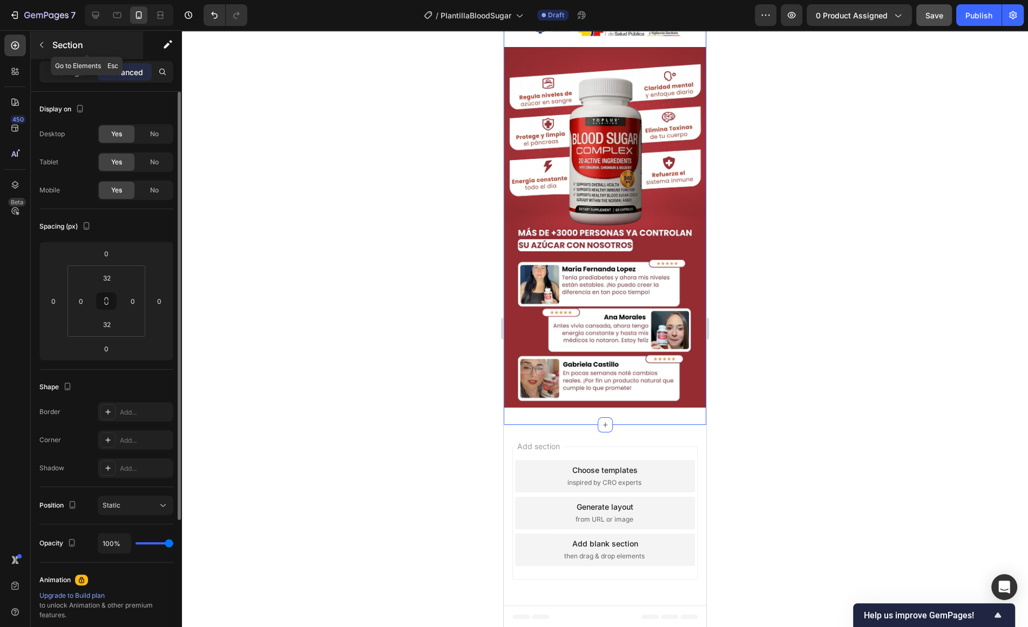
click at [48, 43] on button "button" at bounding box center [41, 44] width 17 height 17
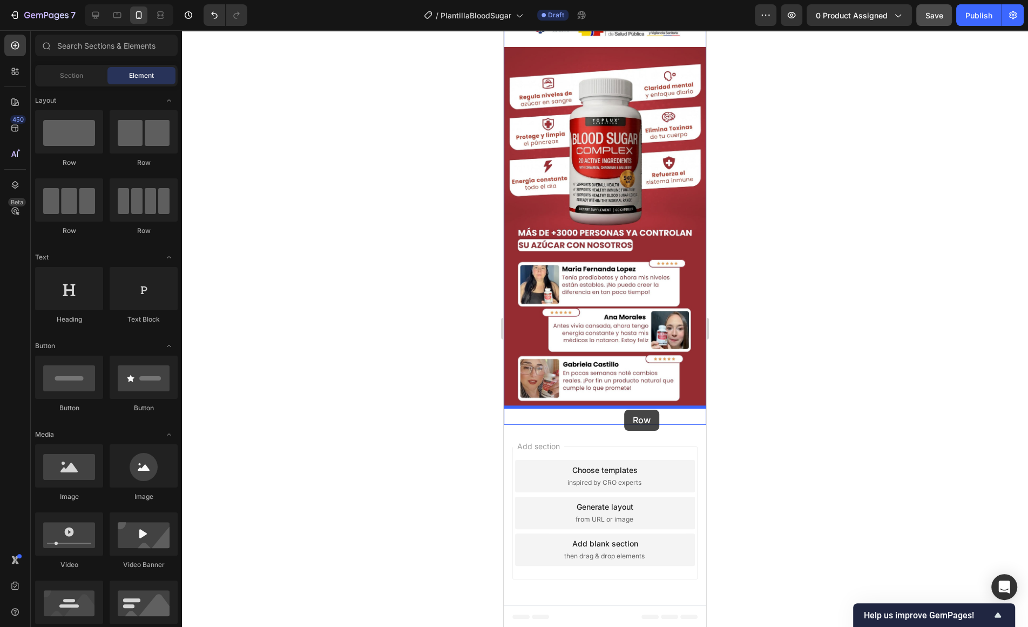
drag, startPoint x: 588, startPoint y: 170, endPoint x: 624, endPoint y: 409, distance: 242.5
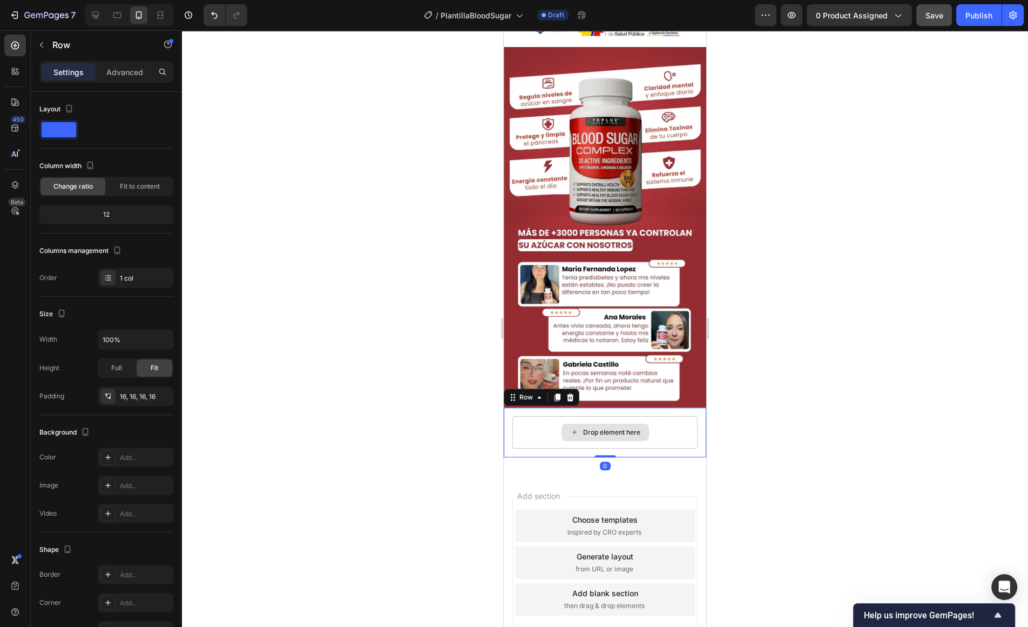
click at [629, 433] on div "Drop element here" at bounding box center [611, 432] width 57 height 9
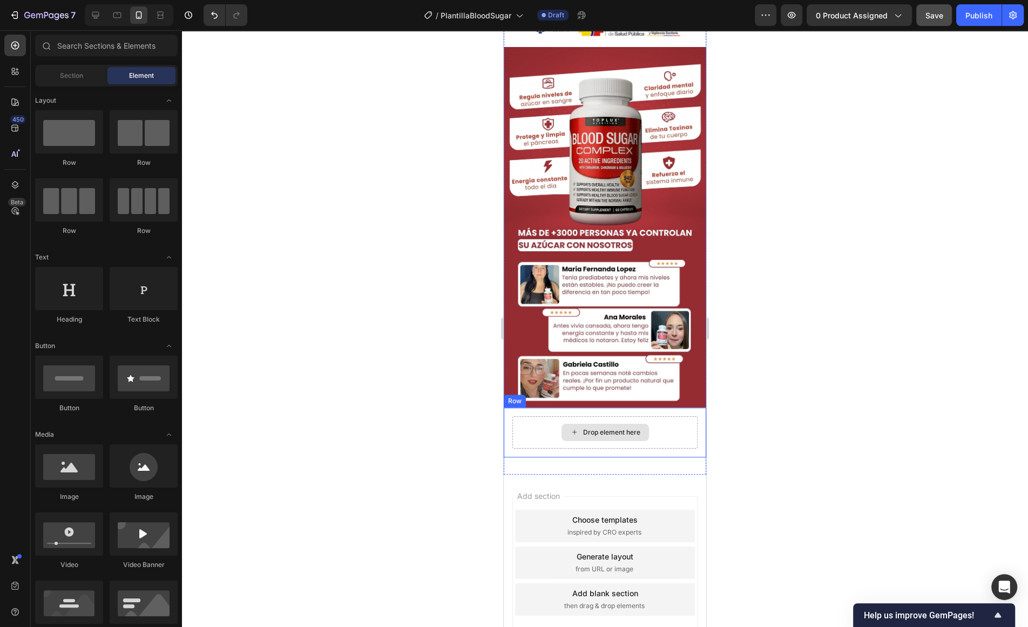
click at [624, 428] on div "Drop element here" at bounding box center [611, 432] width 57 height 9
drag, startPoint x: 572, startPoint y: 504, endPoint x: 610, endPoint y: 423, distance: 89.6
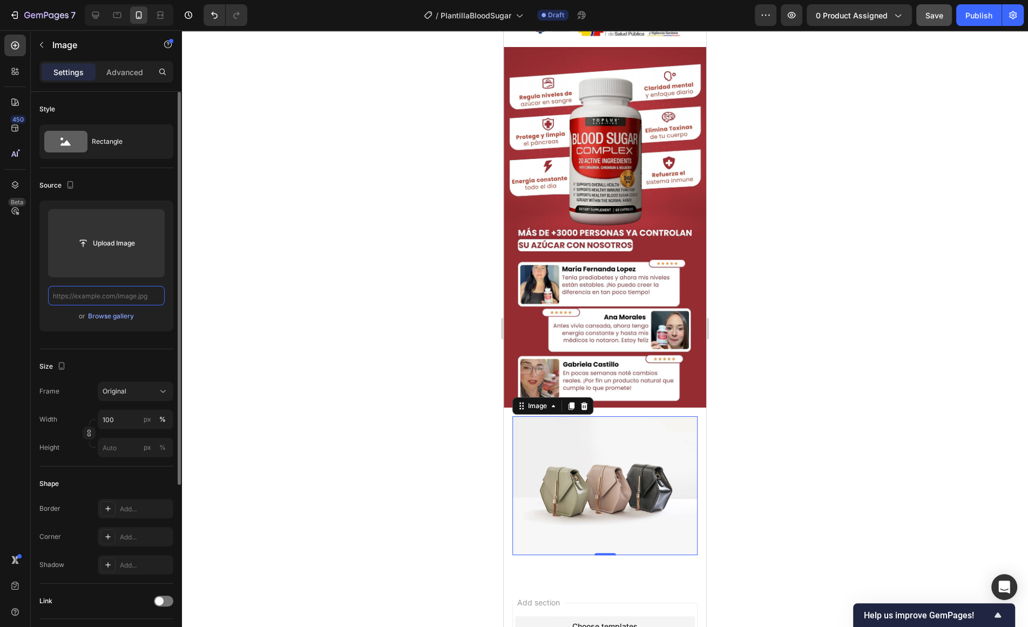
scroll to position [0, 0]
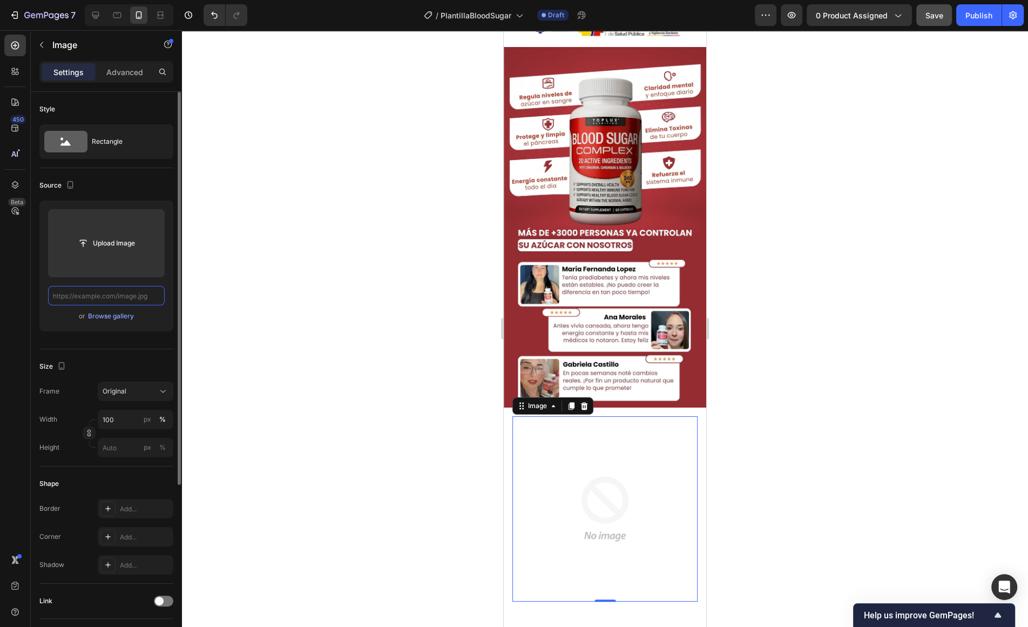
click at [118, 299] on input "text" at bounding box center [106, 295] width 117 height 19
paste input "[URL][DOMAIN_NAME]"
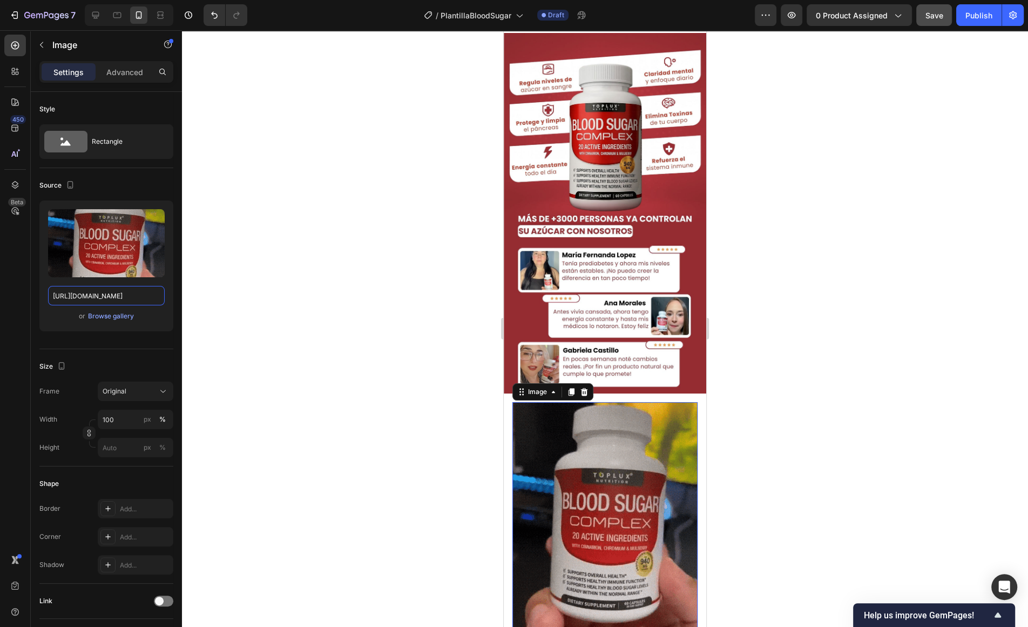
scroll to position [1062, 0]
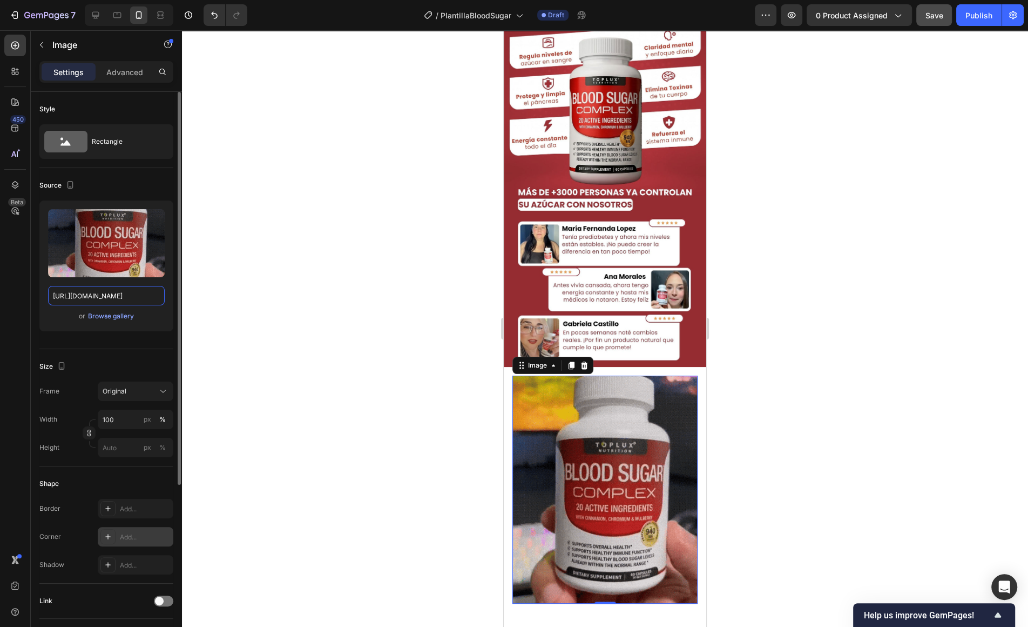
type input "[URL][DOMAIN_NAME]"
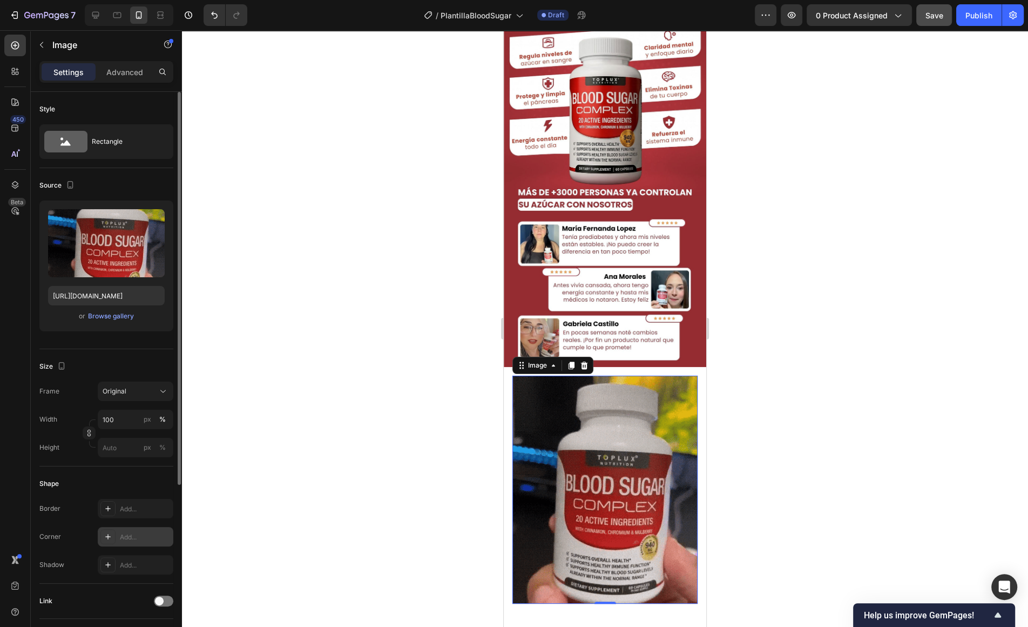
click at [127, 541] on div "Add..." at bounding box center [136, 536] width 76 height 19
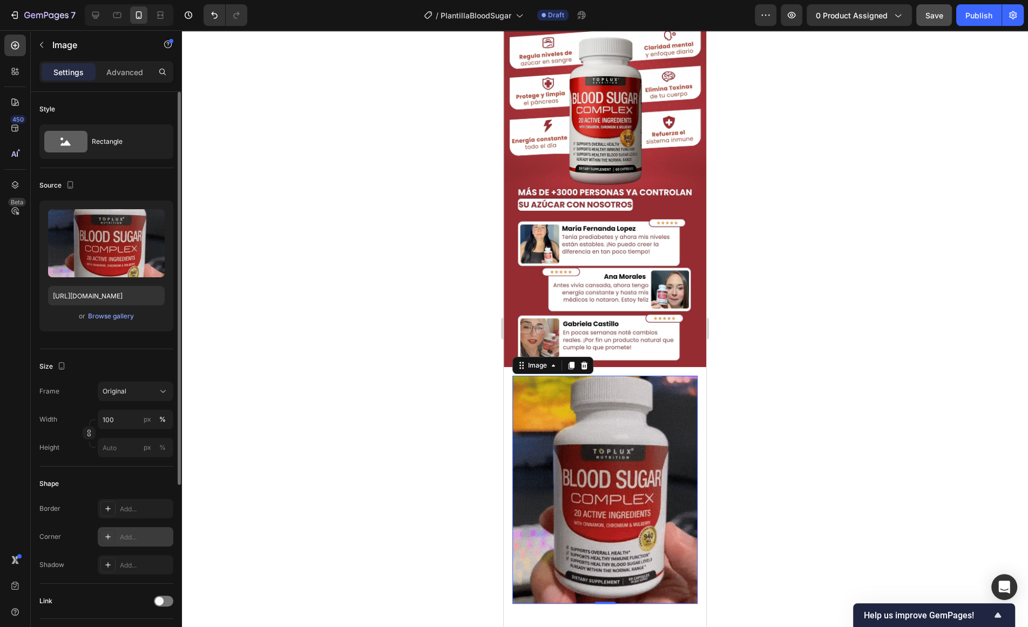
scroll to position [0, 0]
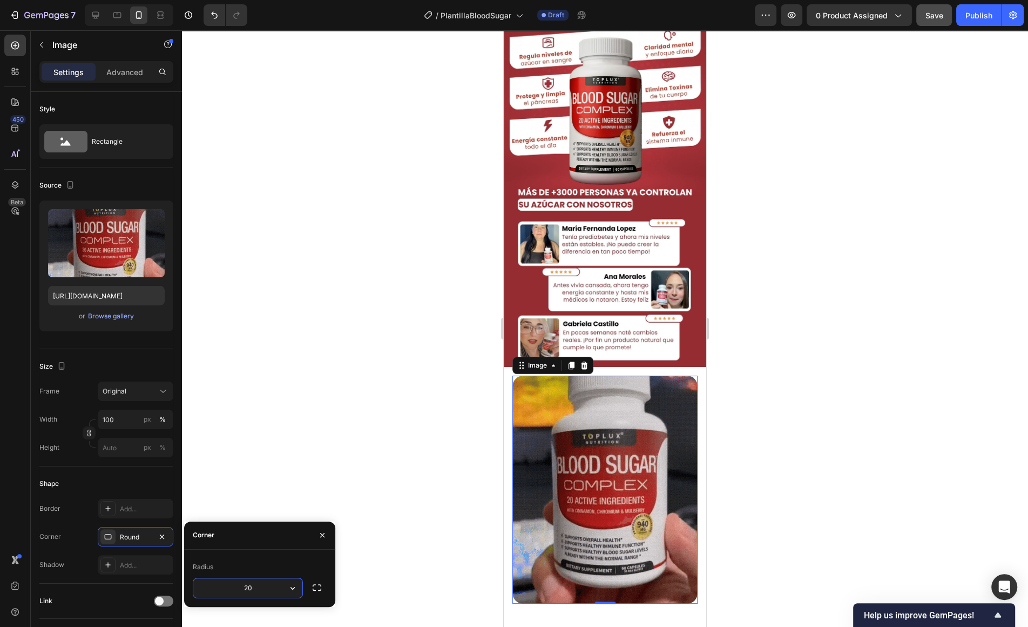
type input "2"
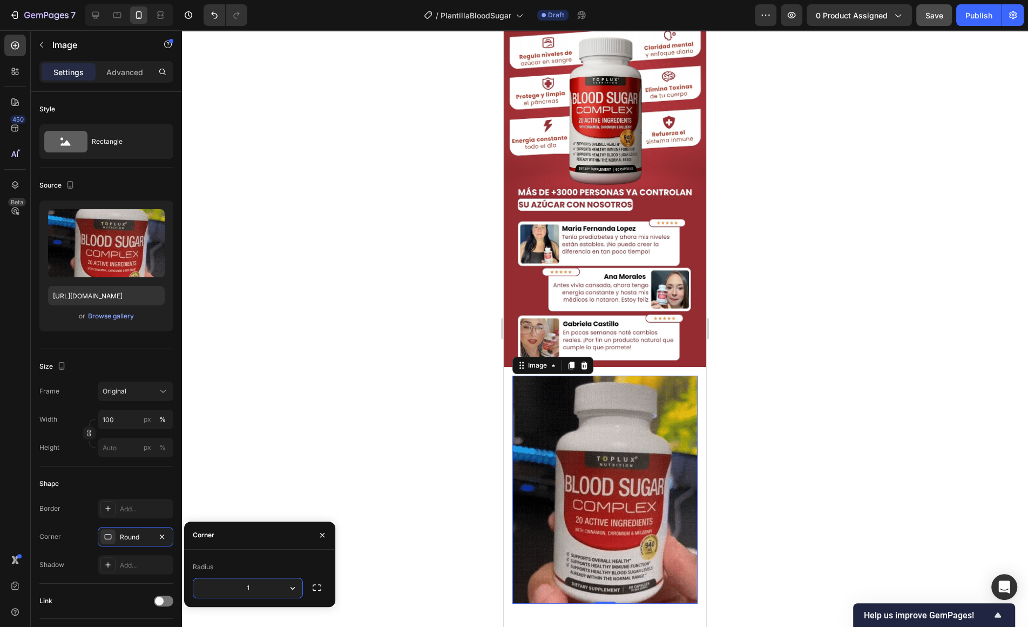
type input "10"
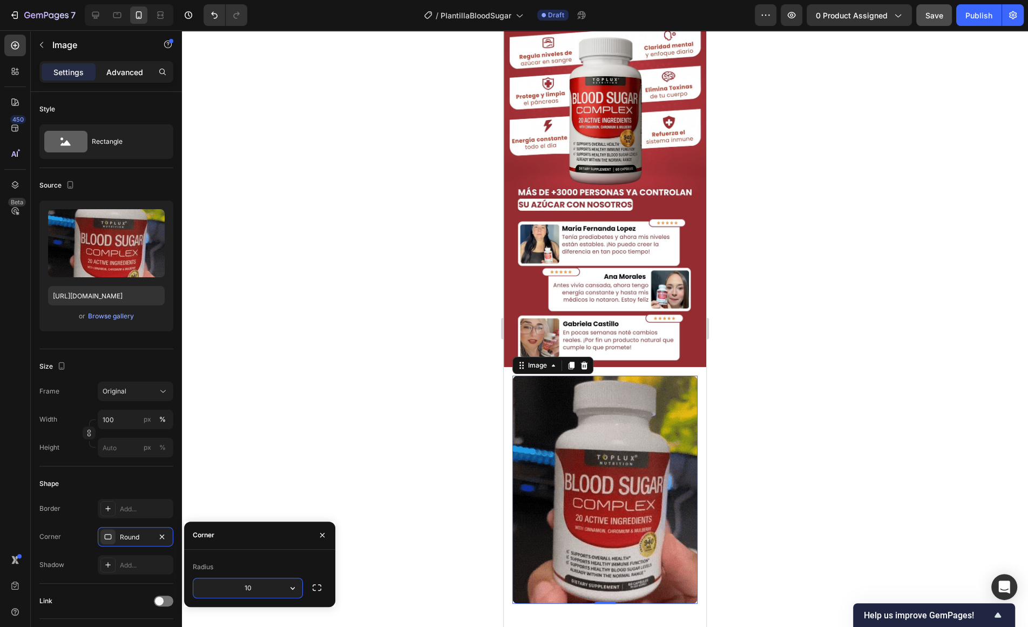
click at [104, 80] on div "Advanced" at bounding box center [125, 71] width 54 height 17
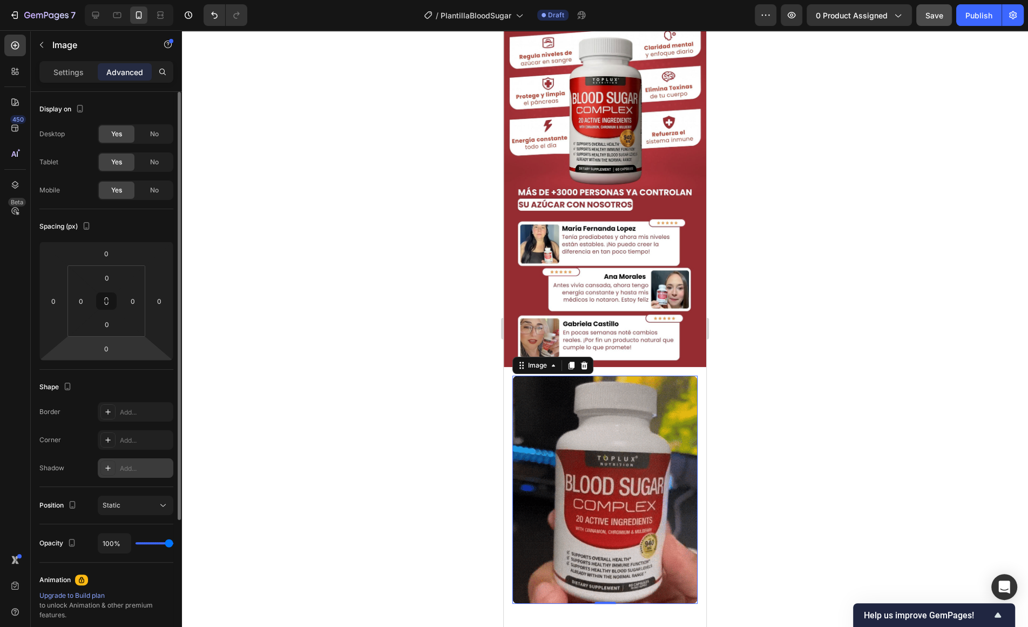
click at [121, 467] on div "Add..." at bounding box center [145, 468] width 51 height 10
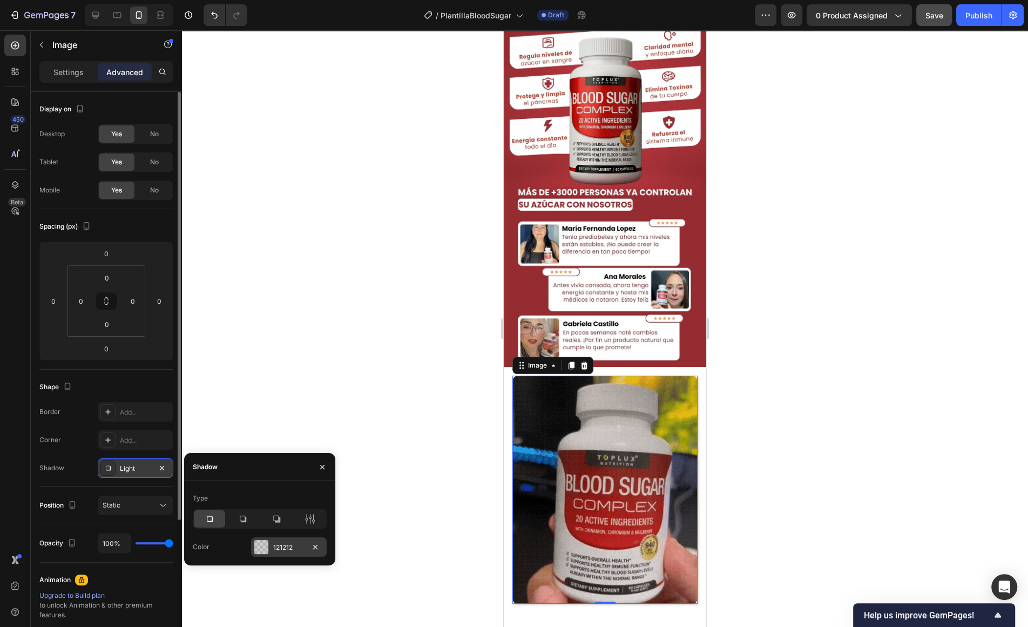
click at [264, 549] on div at bounding box center [261, 547] width 14 height 14
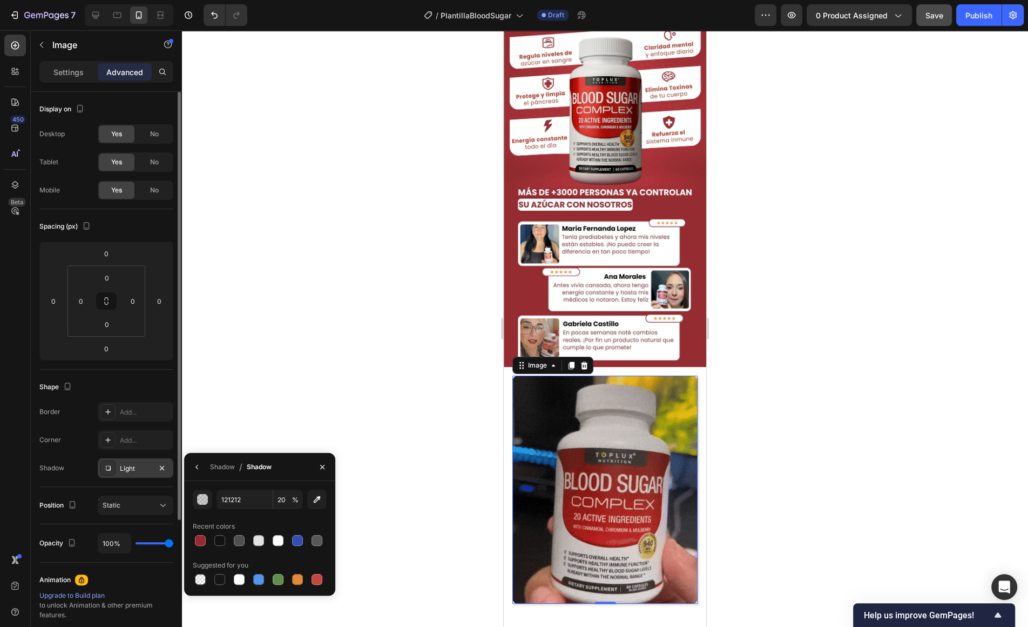
click at [76, 426] on div "Border Add... Corner Add... Shadow Light" at bounding box center [106, 440] width 134 height 76
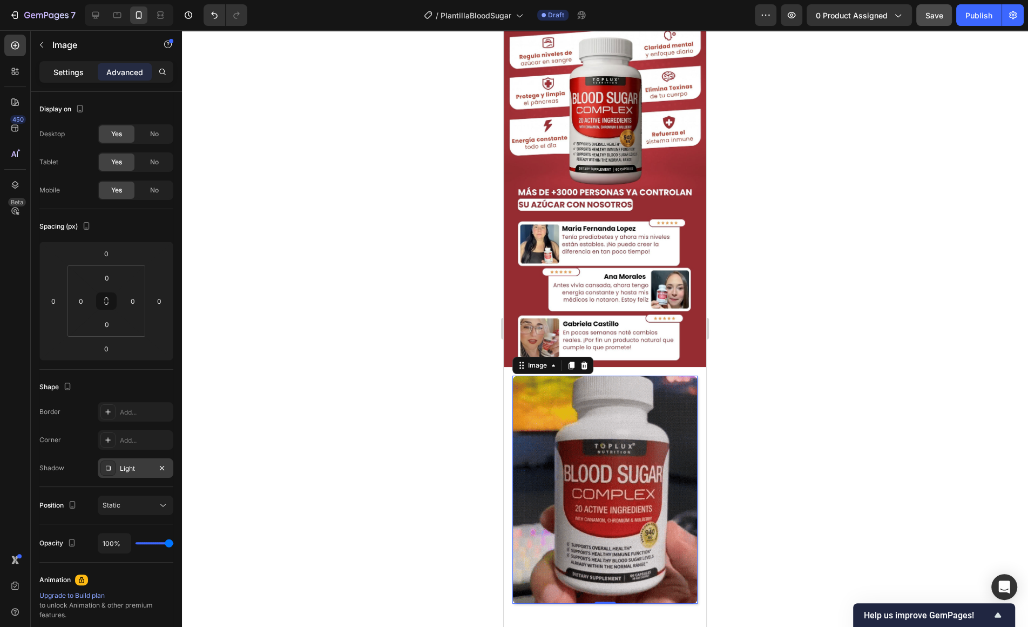
click at [67, 68] on p "Settings" at bounding box center [68, 71] width 30 height 11
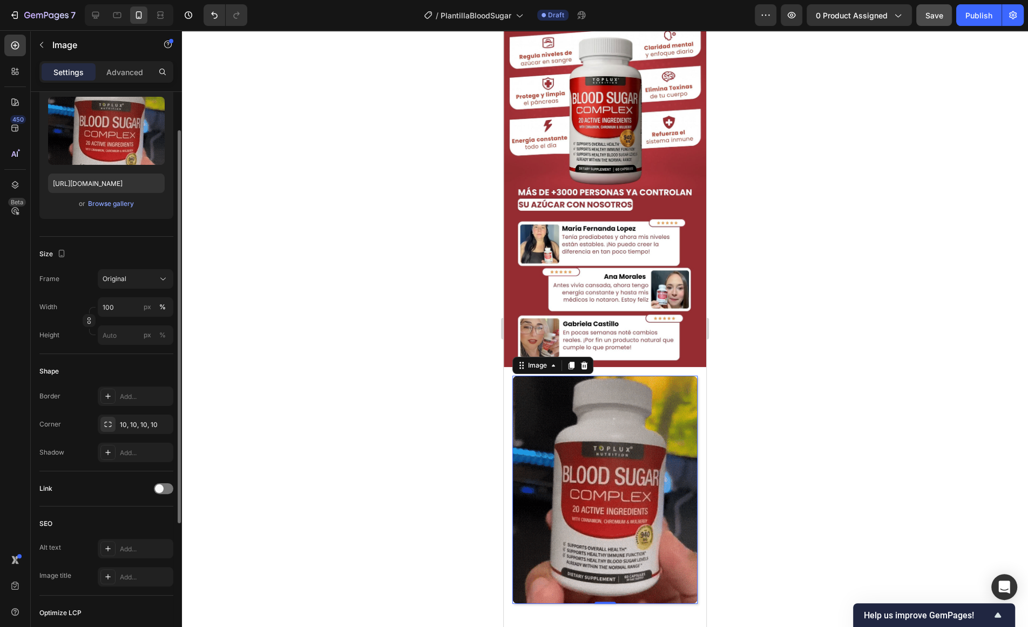
scroll to position [89, 0]
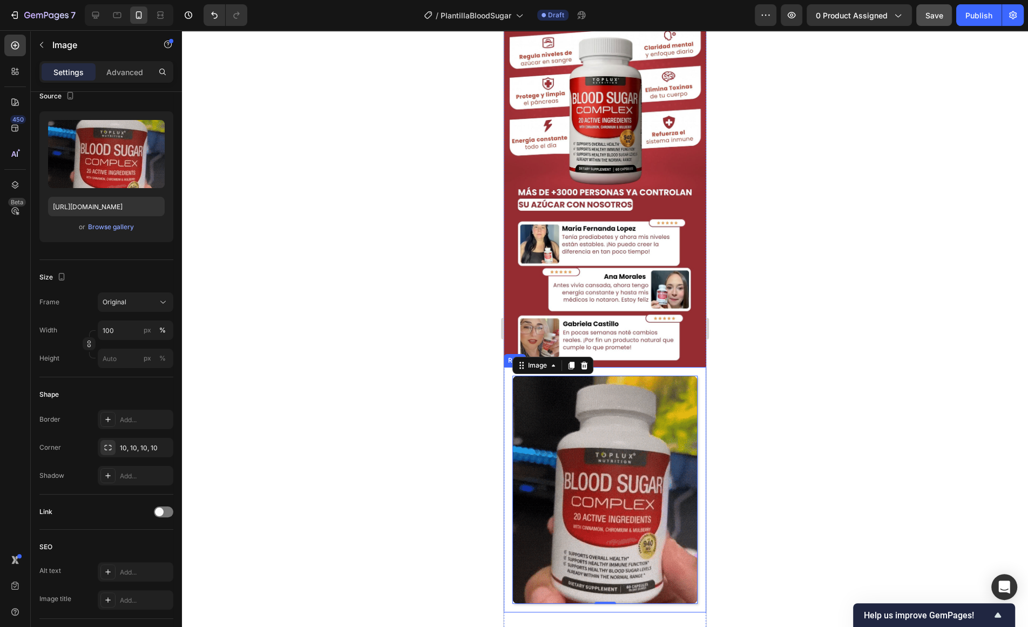
click at [508, 422] on div "Image 0 Row" at bounding box center [605, 489] width 203 height 245
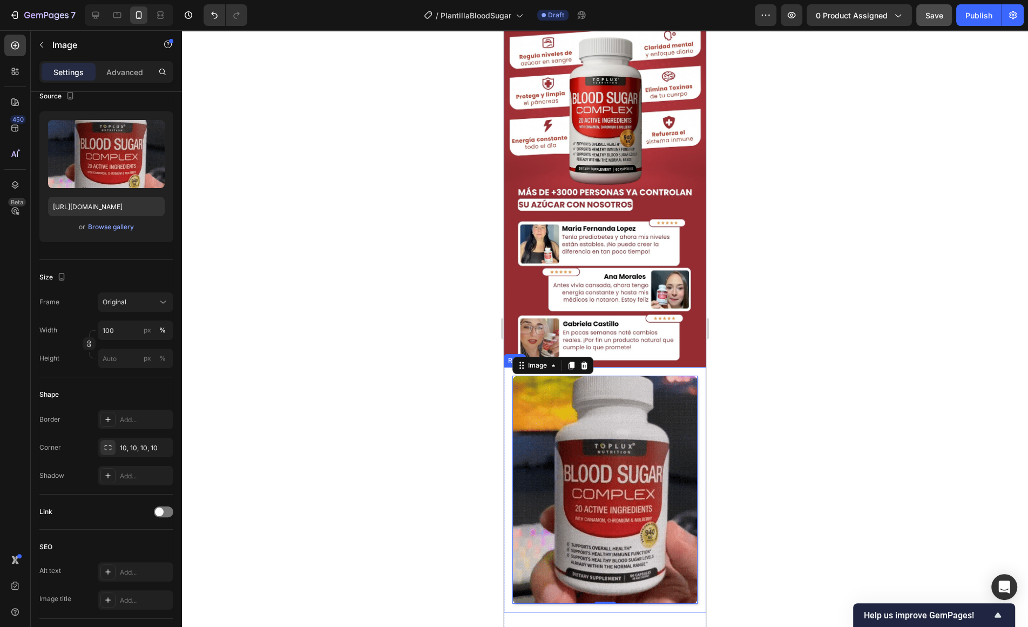
scroll to position [0, 0]
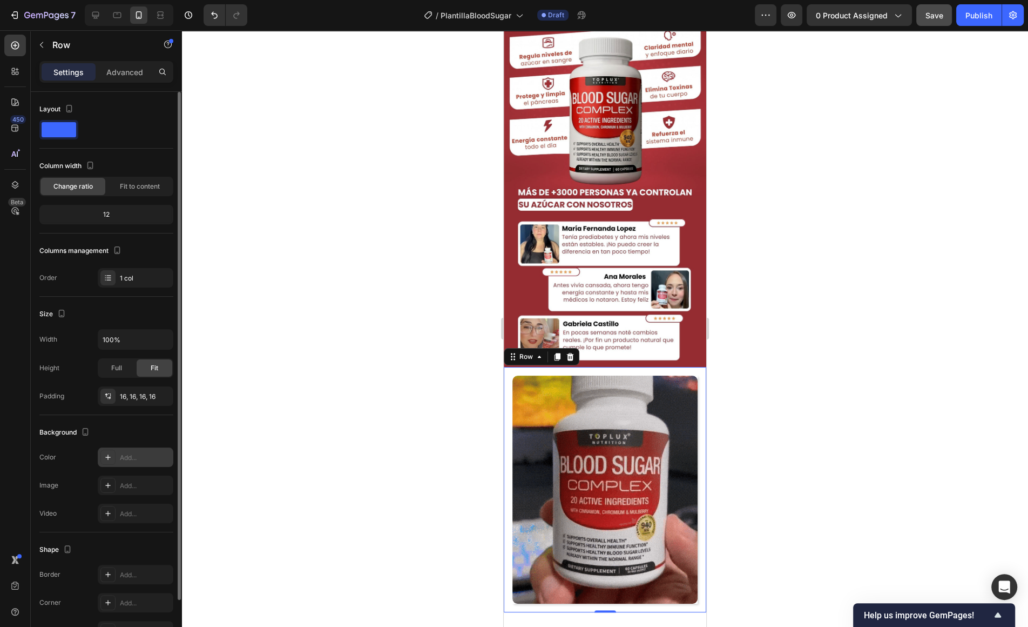
click at [107, 449] on div at bounding box center [107, 456] width 15 height 15
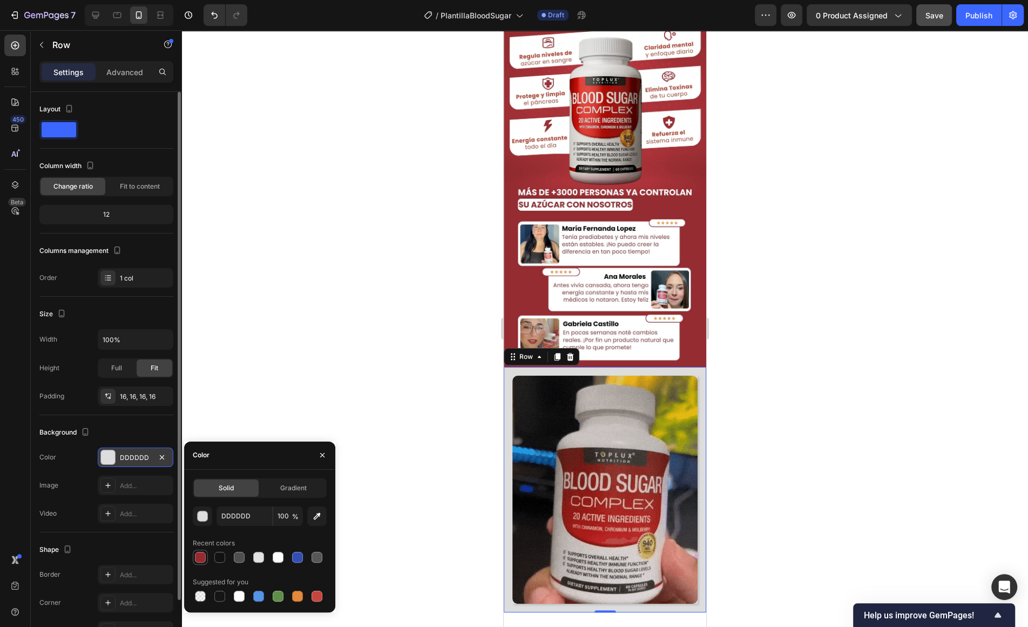
click at [204, 554] on div at bounding box center [200, 556] width 11 height 11
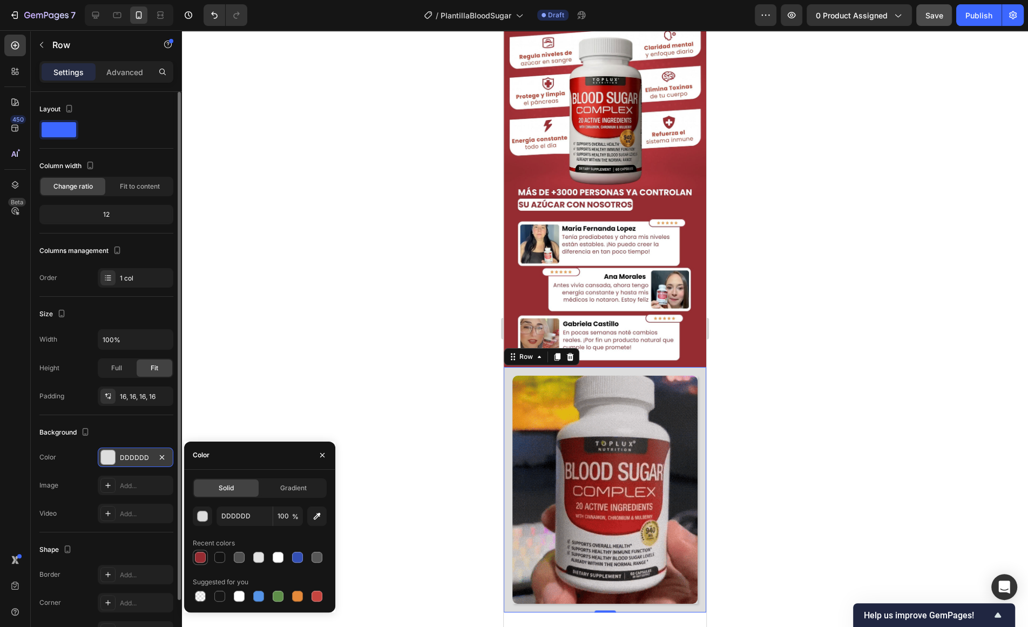
type input "952B31"
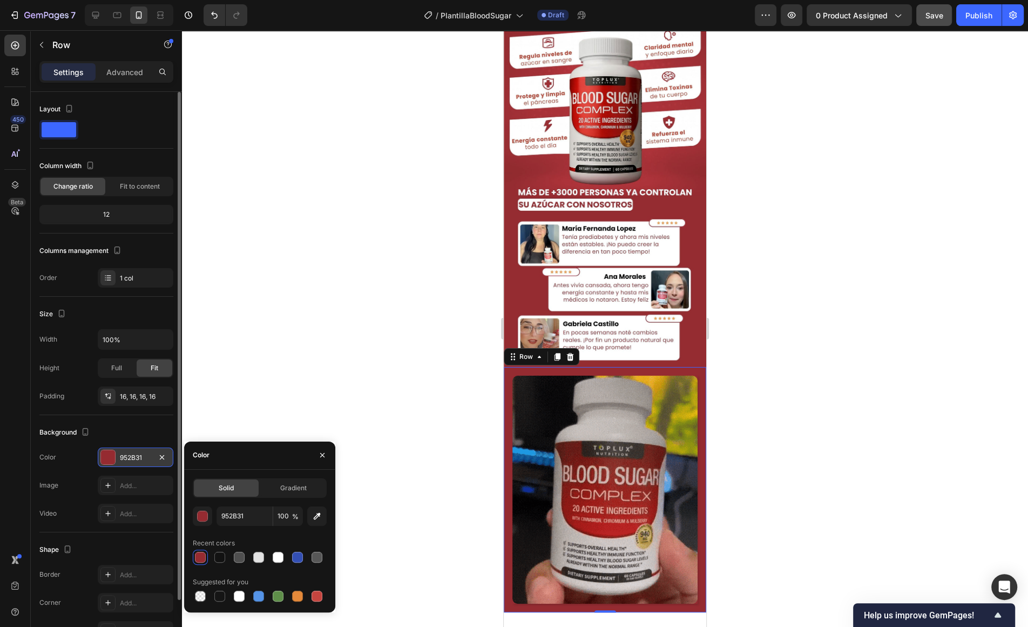
click at [395, 482] on div at bounding box center [605, 328] width 846 height 596
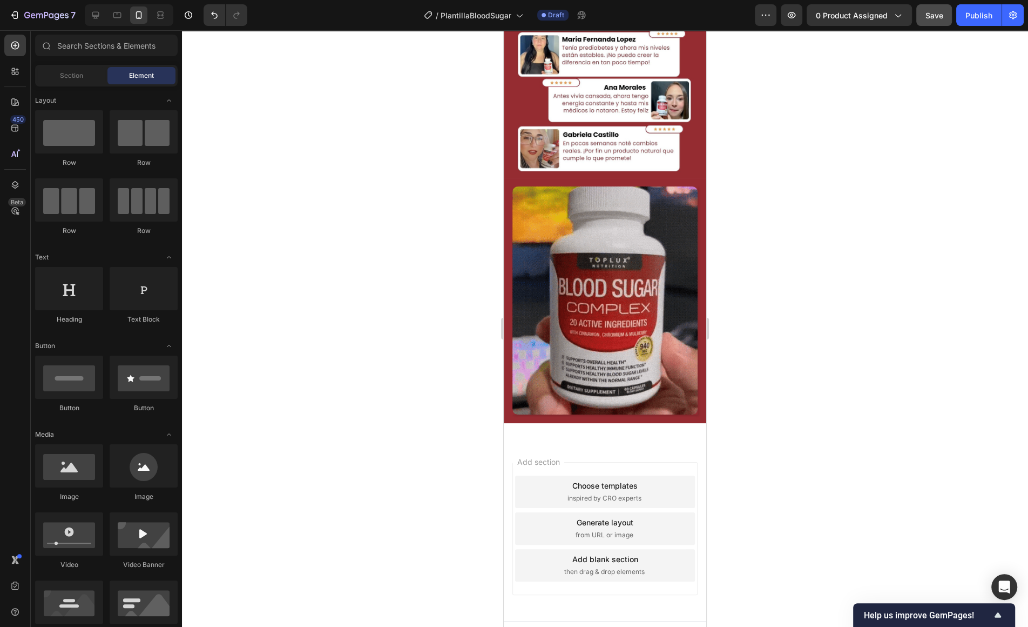
scroll to position [1267, 0]
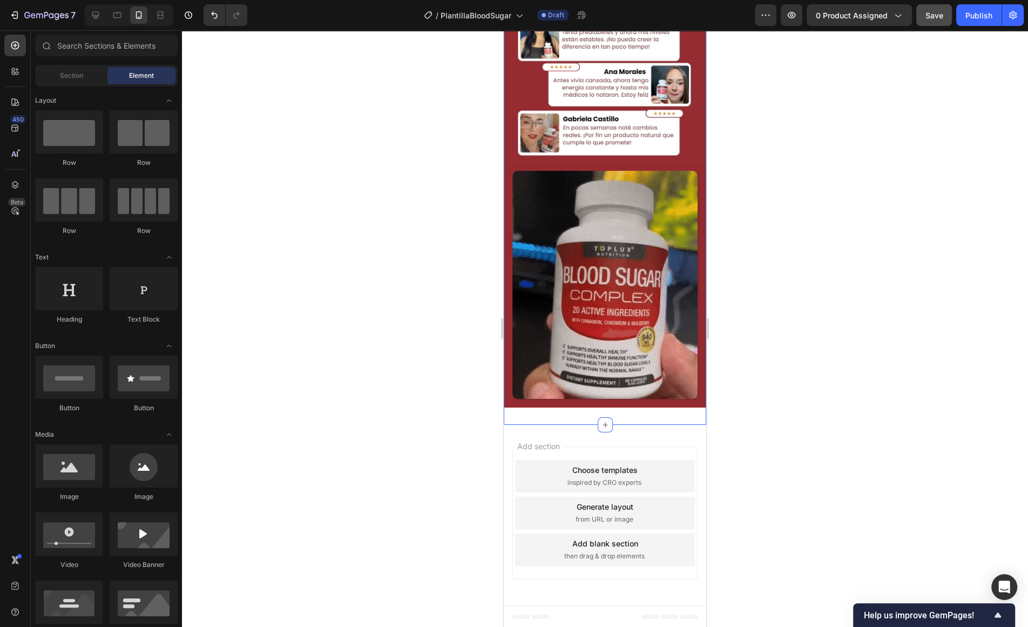
click at [598, 412] on div "Image Image Image Row Section 4" at bounding box center [605, 76] width 203 height 696
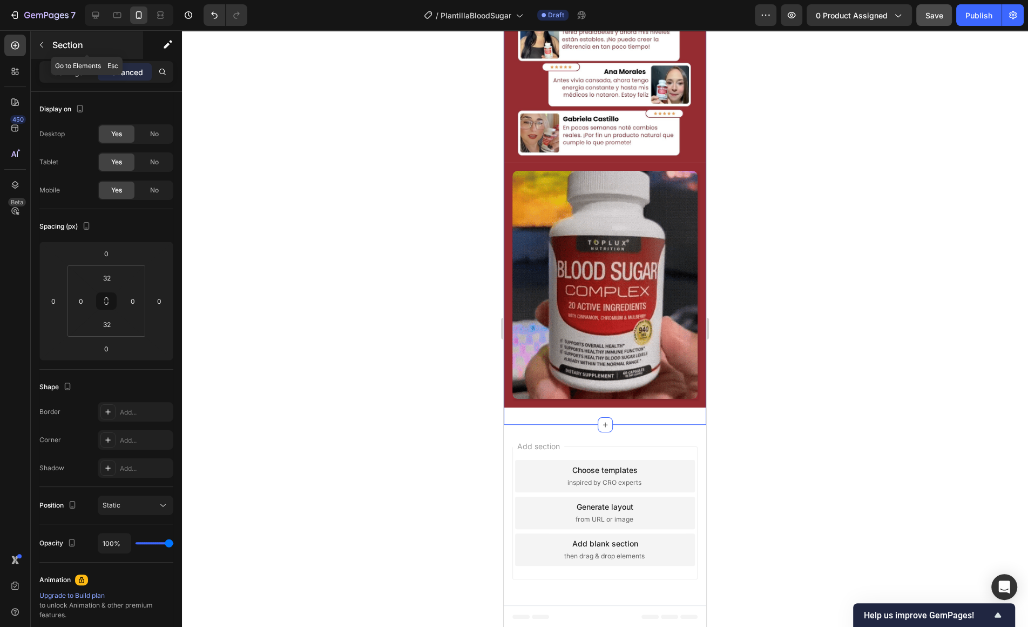
click at [40, 39] on button "button" at bounding box center [41, 44] width 17 height 17
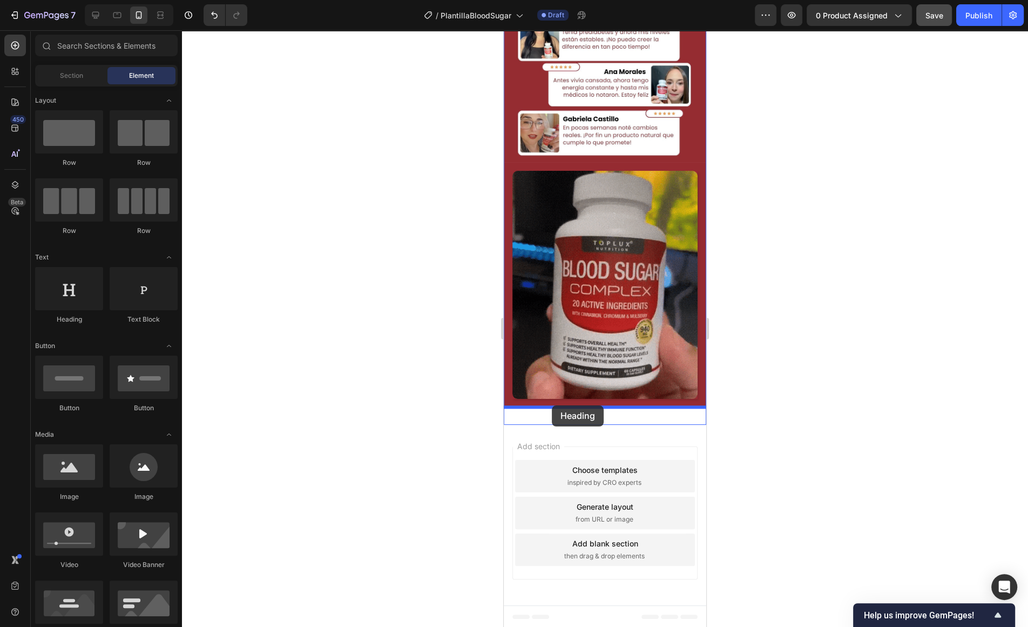
drag, startPoint x: 597, startPoint y: 329, endPoint x: 552, endPoint y: 405, distance: 88.7
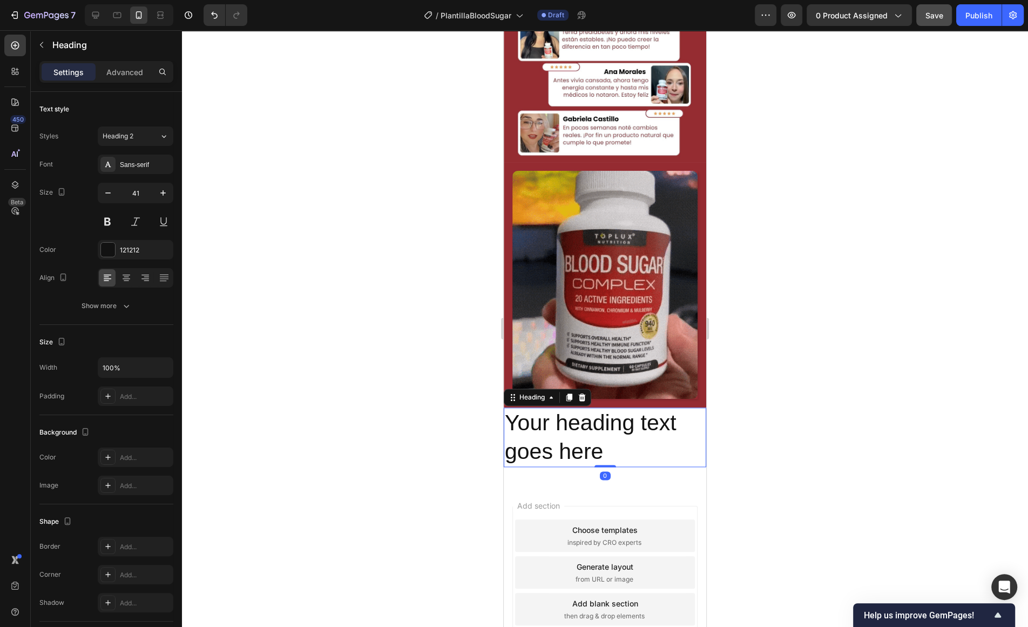
click at [605, 442] on h2 "Your heading text goes here" at bounding box center [605, 437] width 203 height 60
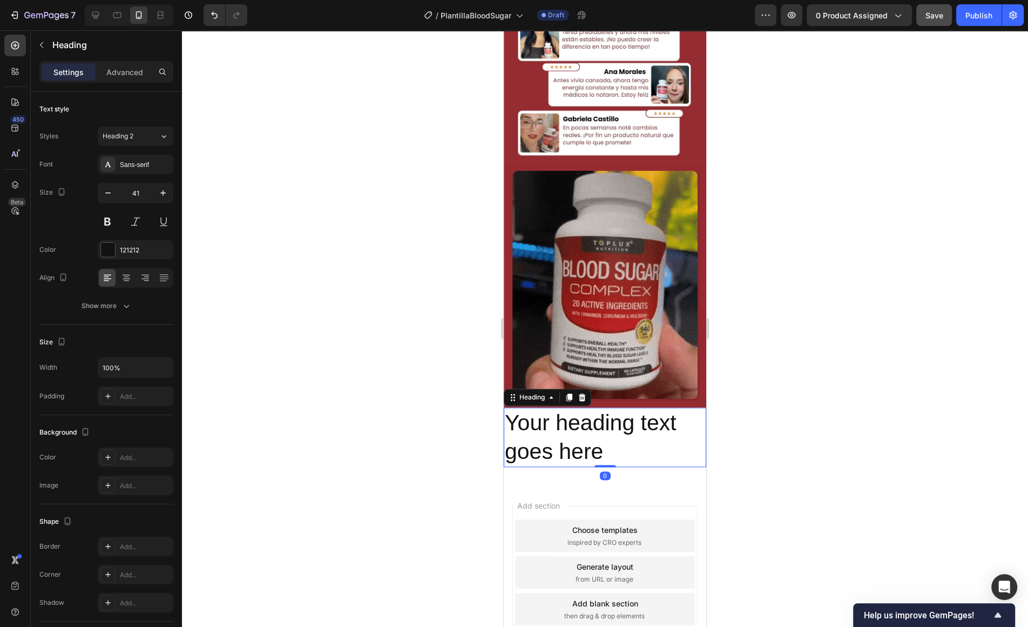
click at [605, 442] on p "Your heading text goes here" at bounding box center [605, 437] width 200 height 58
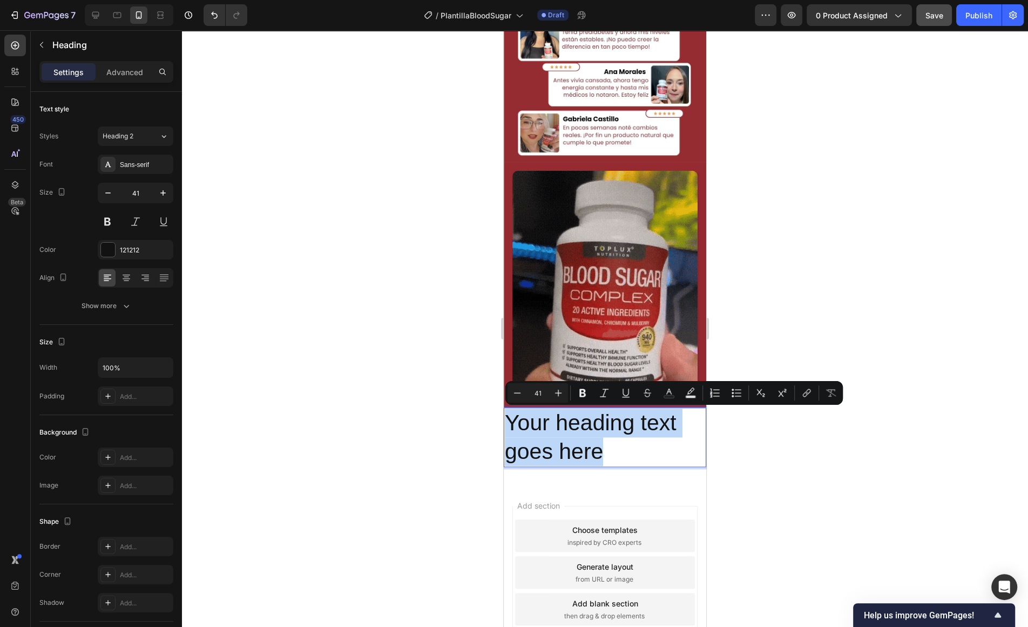
drag, startPoint x: 605, startPoint y: 442, endPoint x: 504, endPoint y: 430, distance: 101.6
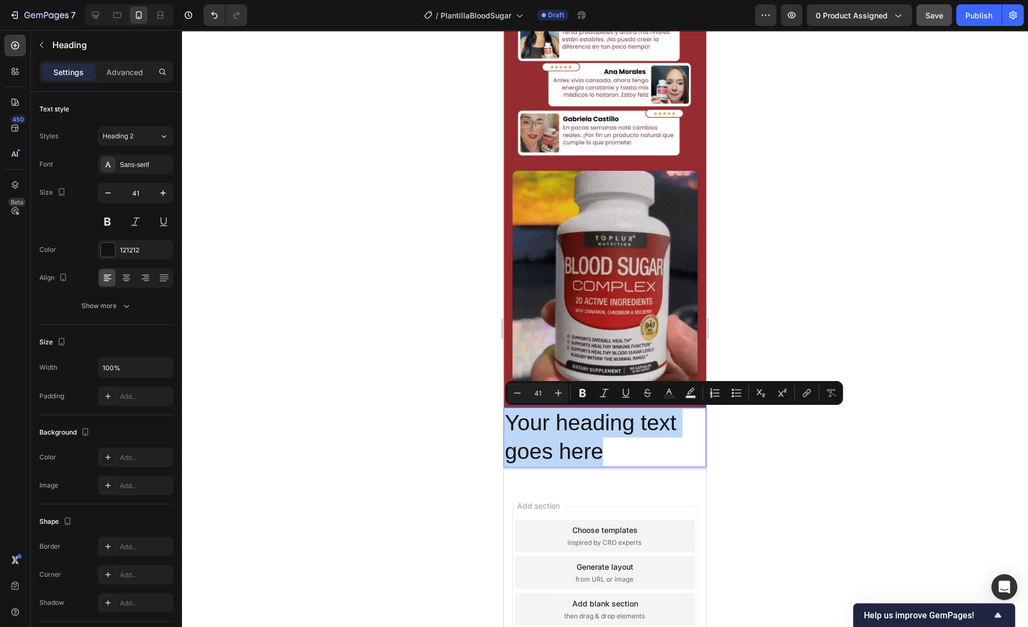
click at [504, 430] on h2 "Your heading text goes here" at bounding box center [605, 437] width 203 height 60
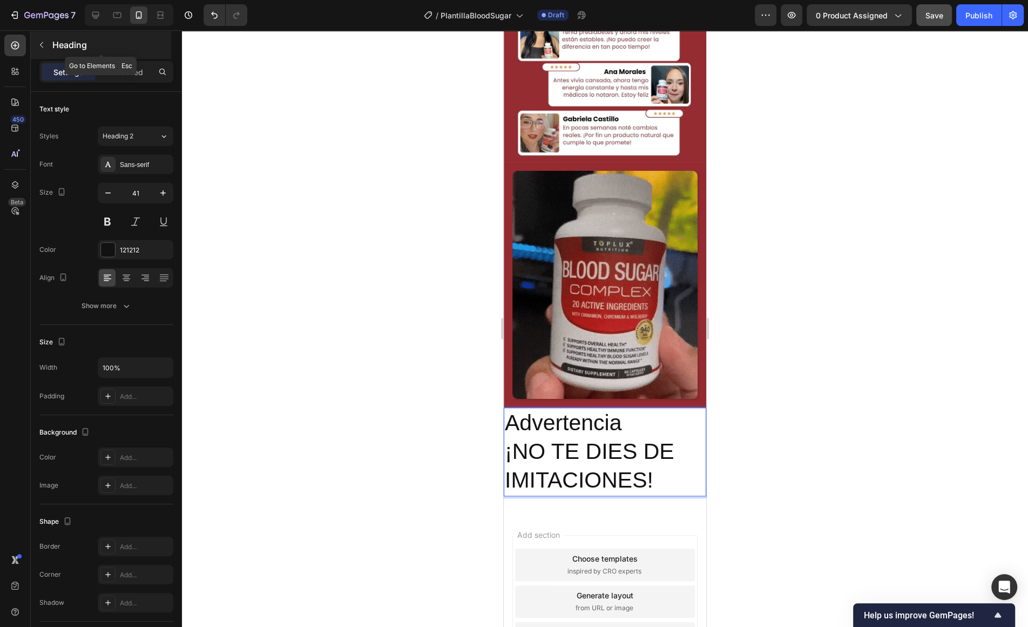
click at [39, 38] on button "button" at bounding box center [41, 44] width 17 height 17
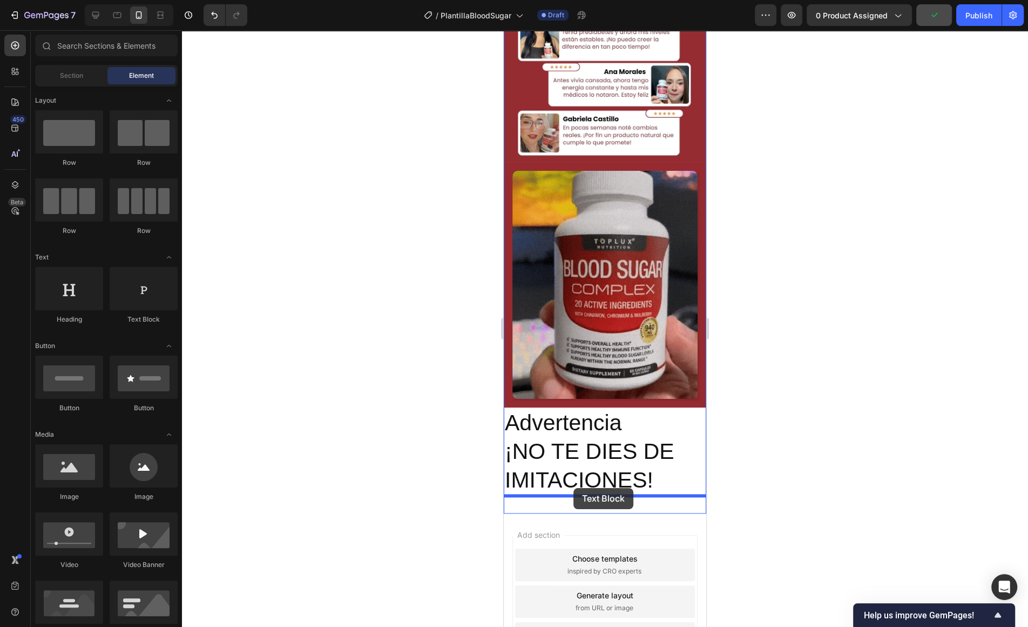
drag, startPoint x: 634, startPoint y: 324, endPoint x: 577, endPoint y: 489, distance: 175.1
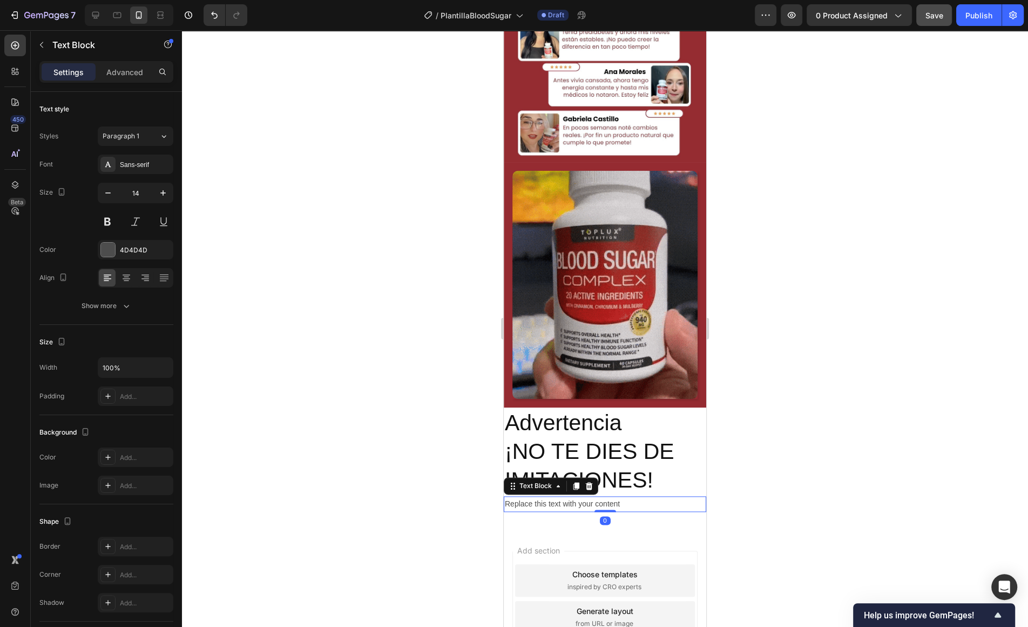
click at [620, 504] on div "Replace this text with your content" at bounding box center [605, 504] width 203 height 16
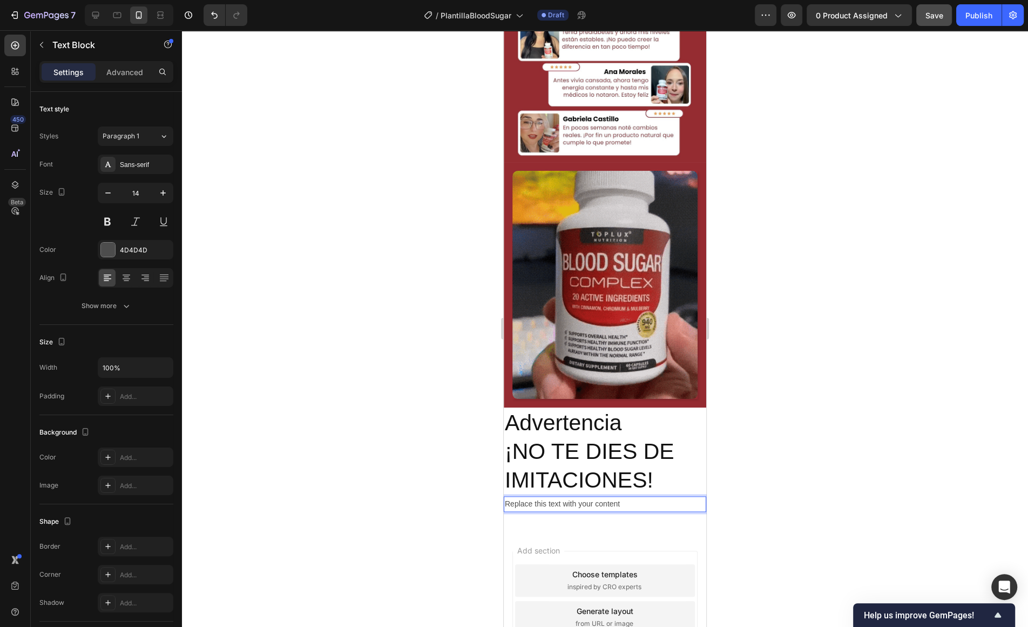
click at [620, 504] on p "Replace this text with your content" at bounding box center [605, 504] width 200 height 14
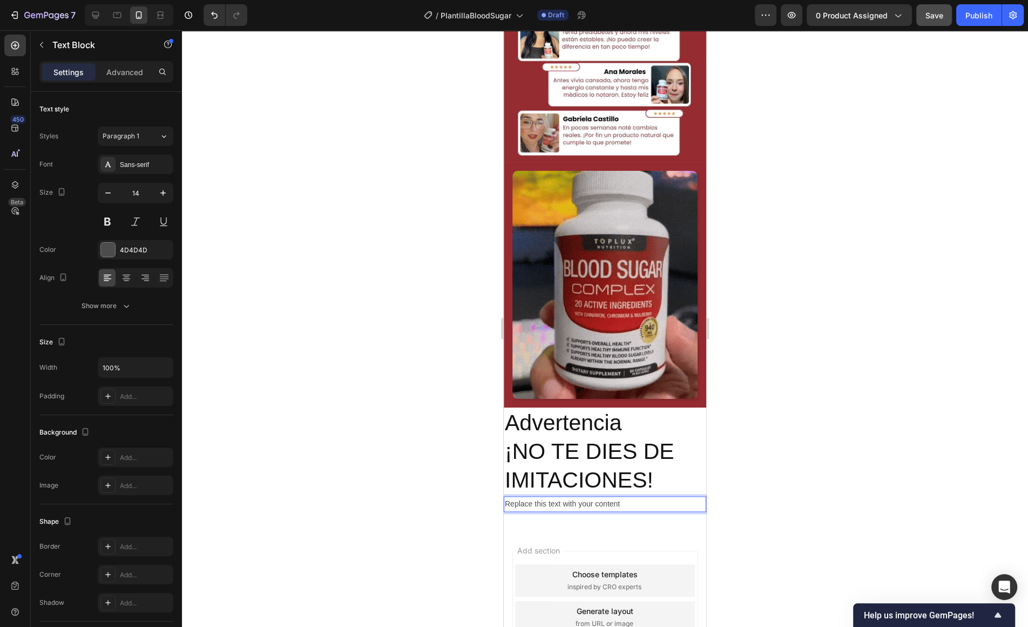
click at [620, 504] on p "Replace this text with your content" at bounding box center [605, 504] width 200 height 14
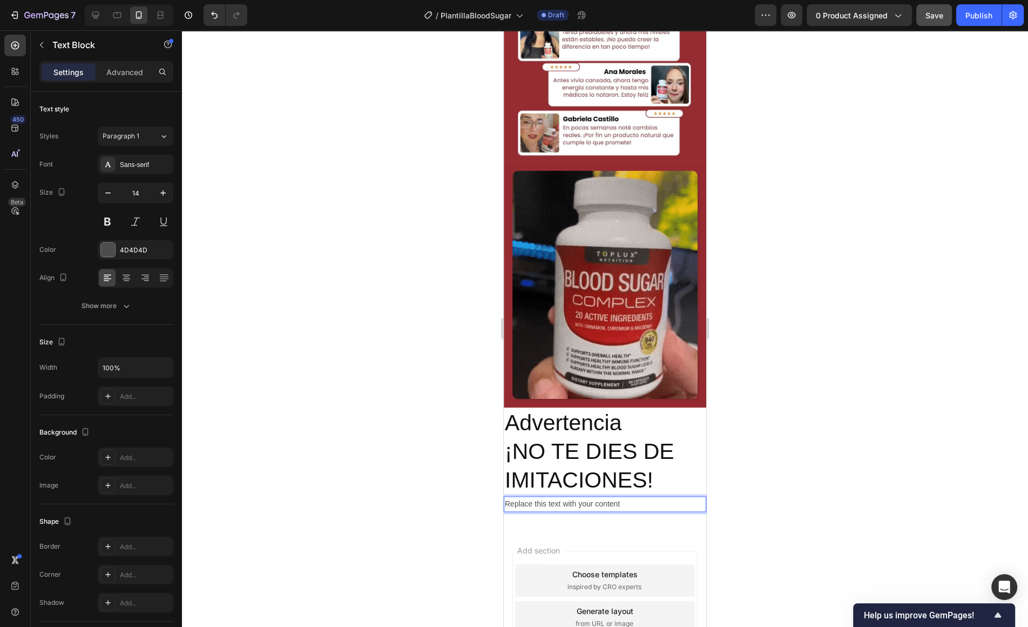
click at [620, 504] on p "Replace this text with your content" at bounding box center [605, 504] width 200 height 14
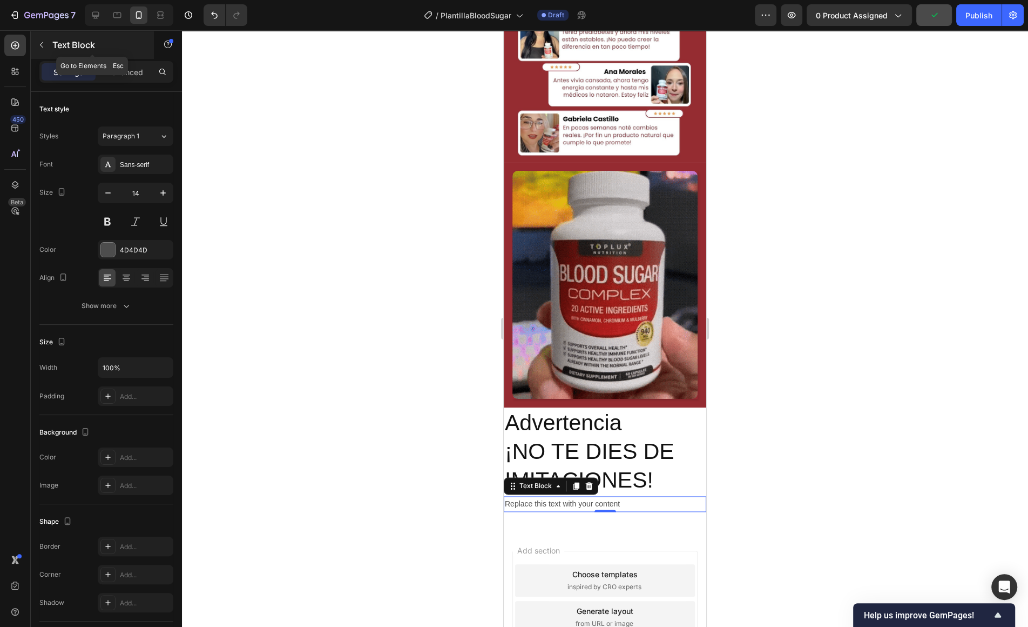
click at [39, 39] on button "button" at bounding box center [41, 44] width 17 height 17
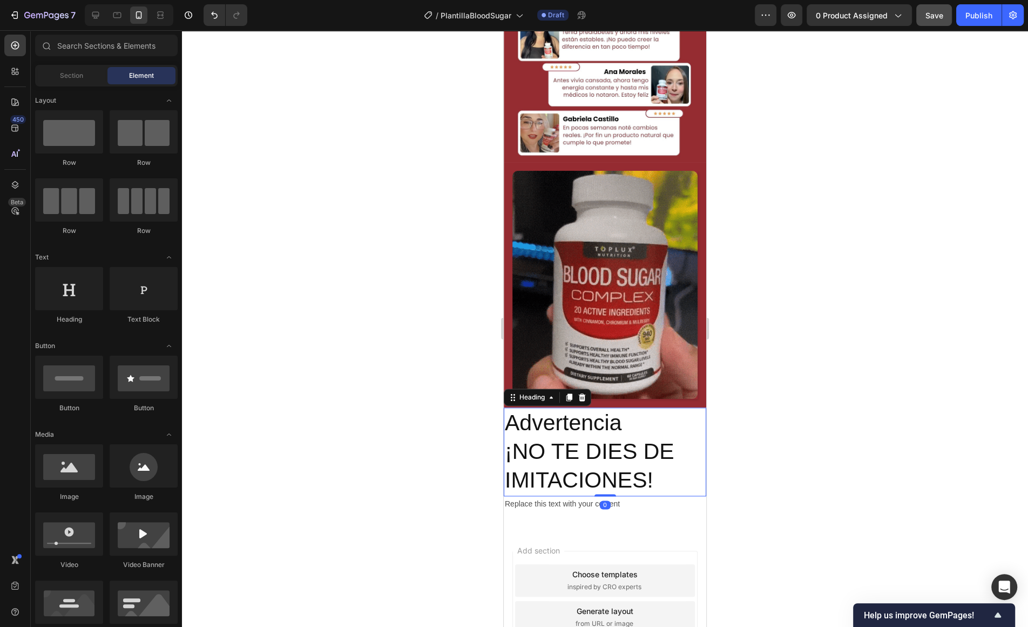
drag, startPoint x: 603, startPoint y: 464, endPoint x: 609, endPoint y: 465, distance: 5.4
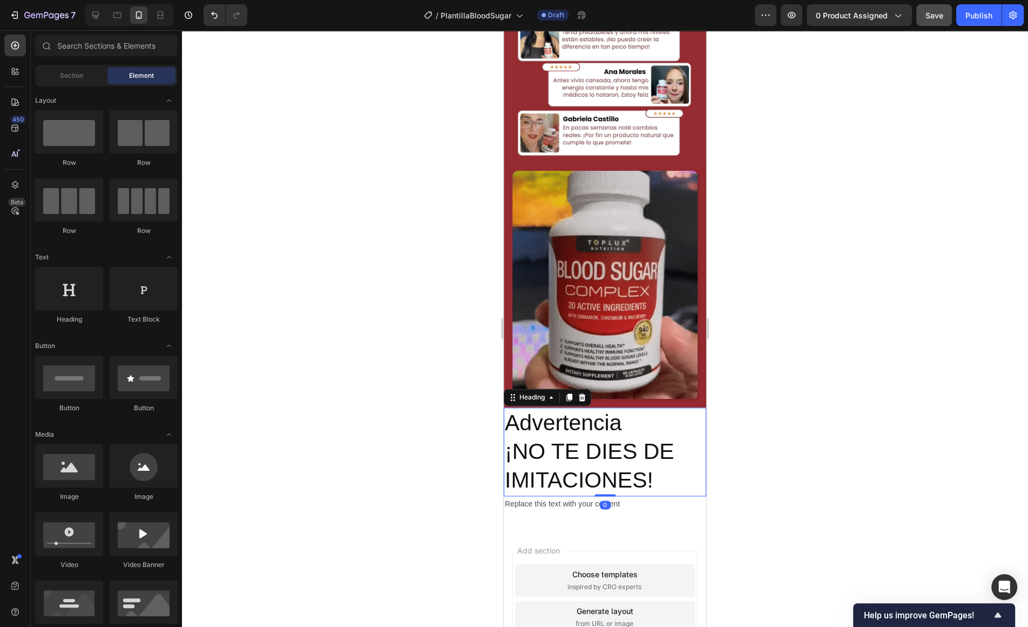
click at [603, 464] on p "Advertencia ¡NO TE DIES DE IMITACIONES!" at bounding box center [605, 451] width 200 height 86
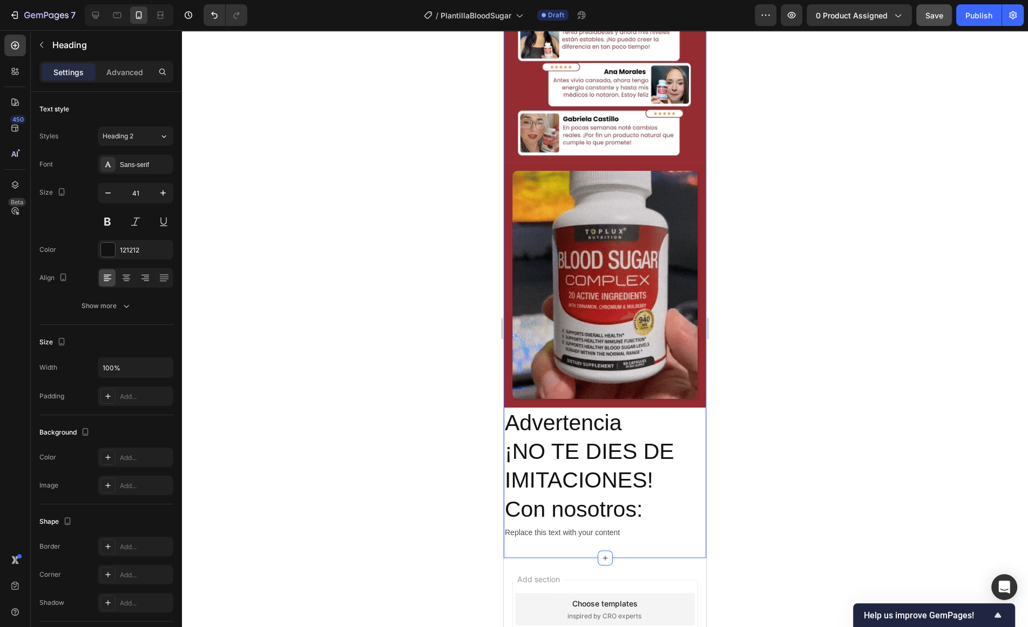
click at [593, 541] on div "Image Image Image Row Advertencia ¡NO TE DIES DE IMITACIONES! Con nosotros: Hea…" at bounding box center [605, 142] width 203 height 829
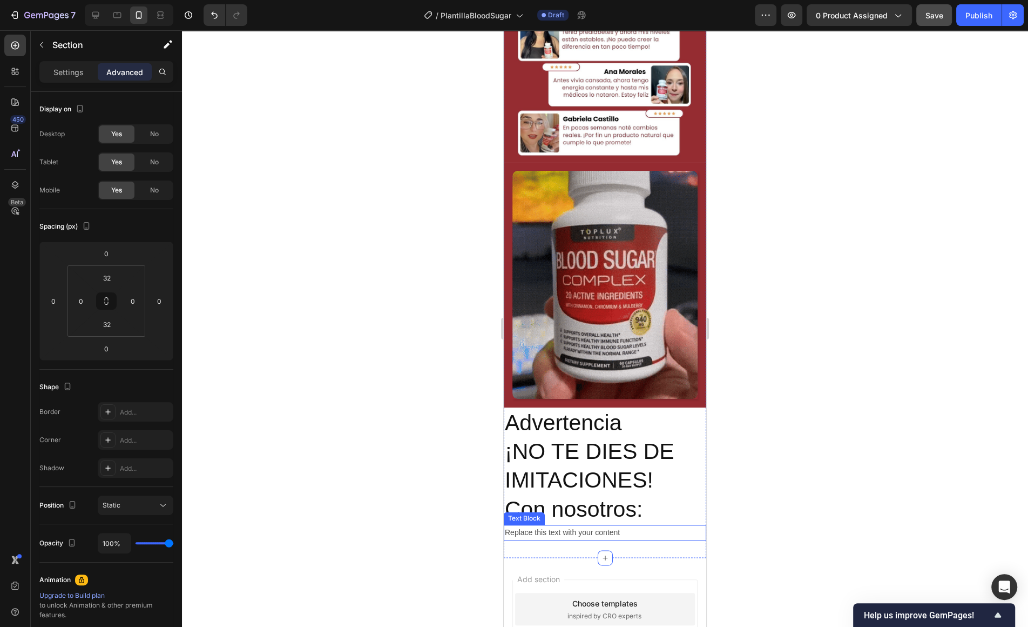
click at [594, 535] on p "Replace this text with your content" at bounding box center [605, 533] width 200 height 14
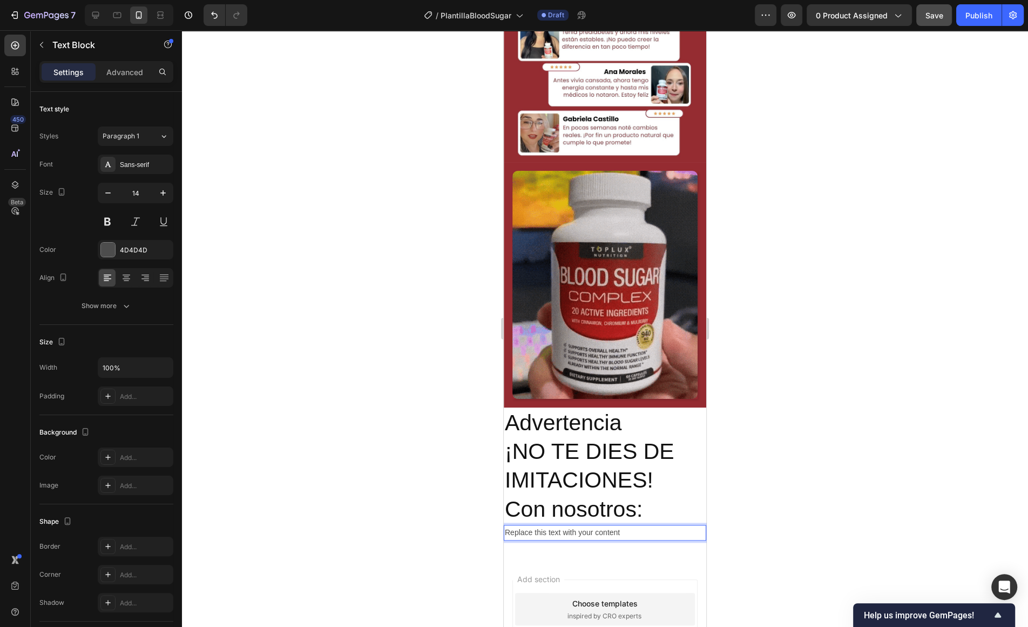
click at [594, 535] on p "Replace this text with your content" at bounding box center [605, 533] width 200 height 14
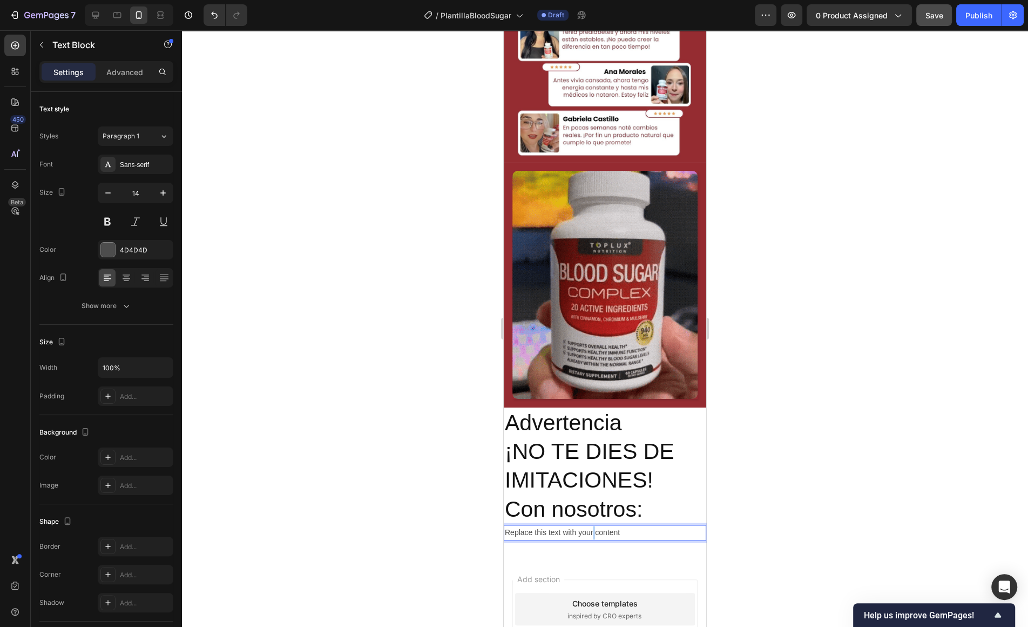
click at [594, 535] on p "Replace this text with your content" at bounding box center [605, 533] width 200 height 14
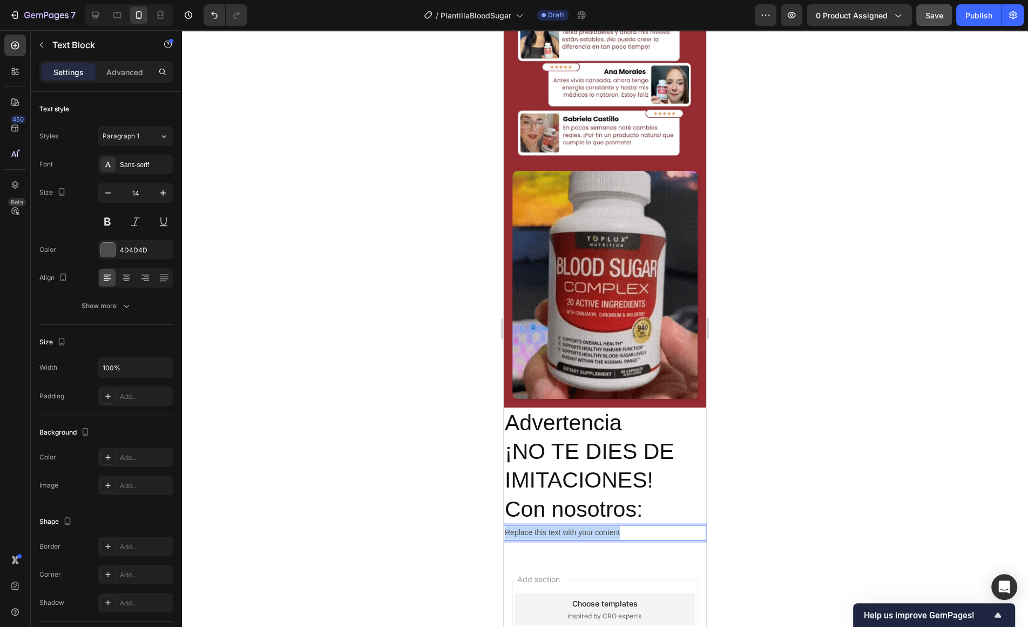
click at [594, 535] on p "Replace this text with your content" at bounding box center [605, 533] width 200 height 14
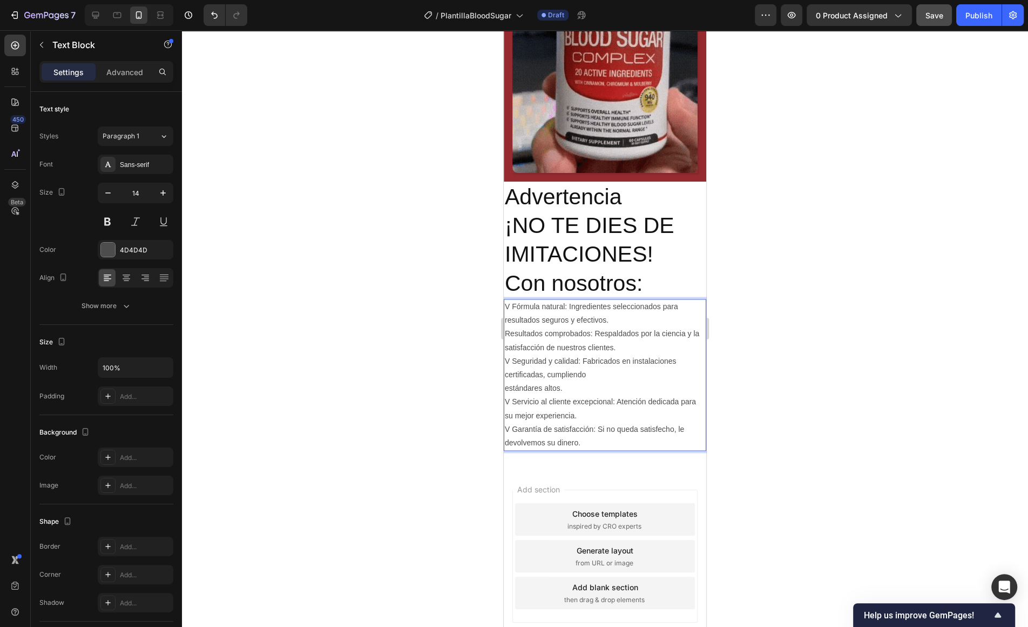
scroll to position [1511, 0]
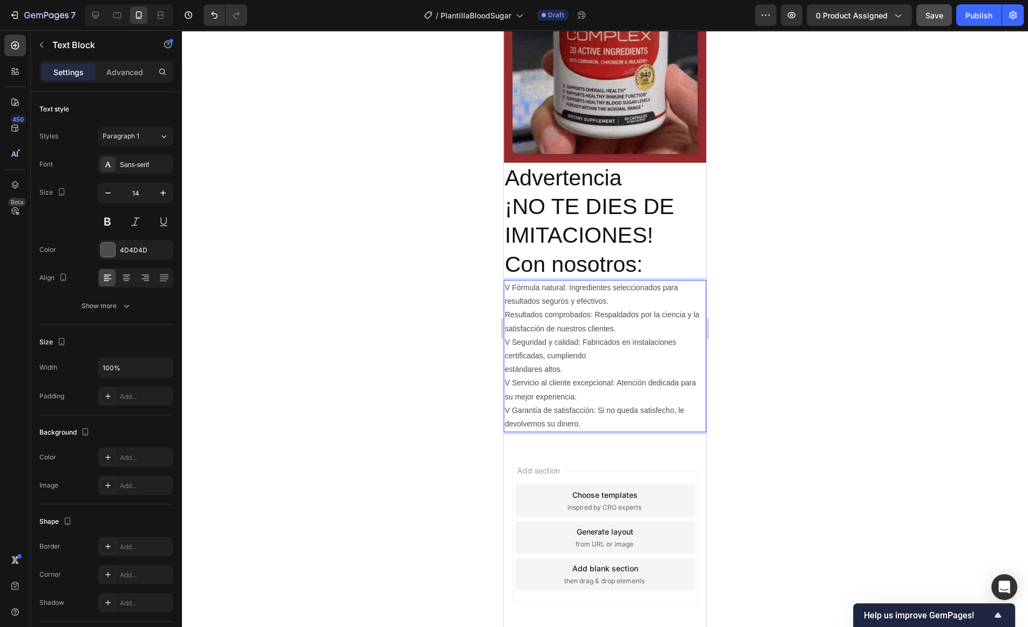
click at [570, 291] on p "V Fórmula natural: Ingredientes seleccionados para resultados seguros y efectiv…" at bounding box center [605, 294] width 200 height 27
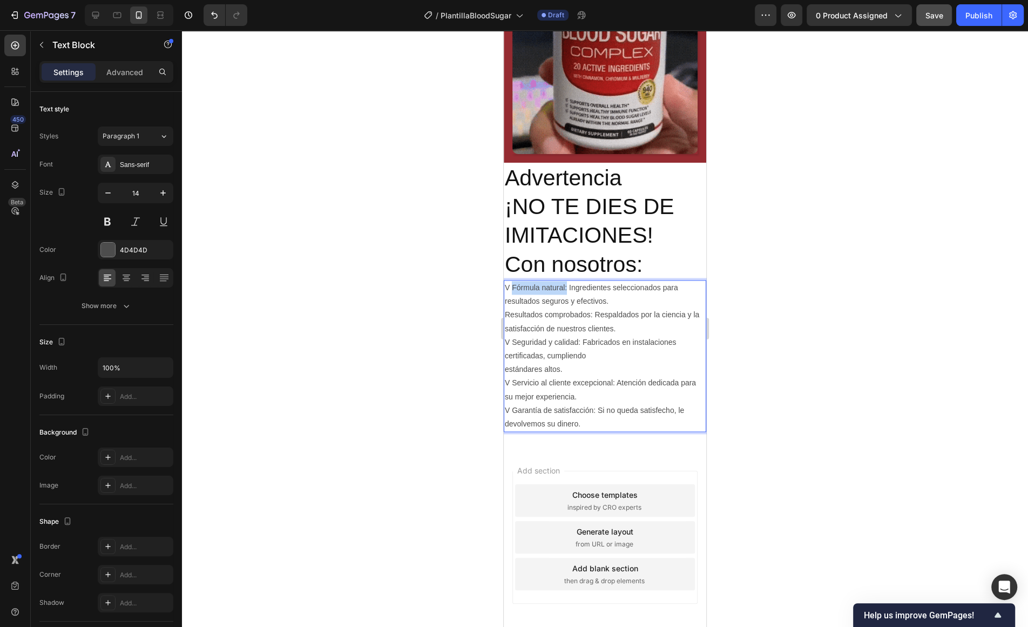
drag, startPoint x: 568, startPoint y: 288, endPoint x: 512, endPoint y: 288, distance: 55.6
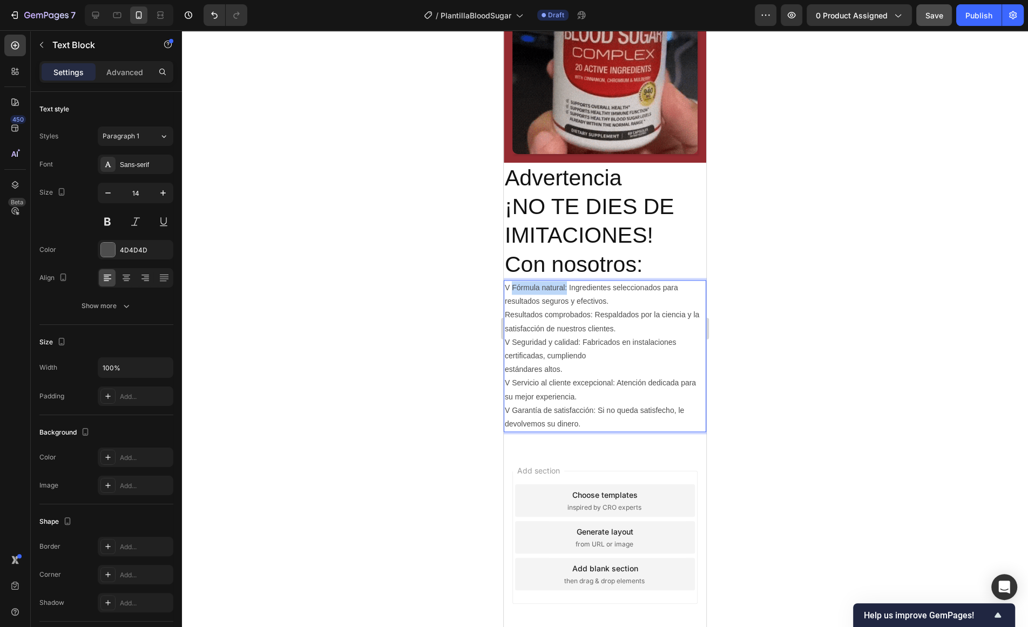
click at [512, 288] on p "V Fórmula natural: Ingredientes seleccionados para resultados seguros y efectiv…" at bounding box center [605, 294] width 200 height 27
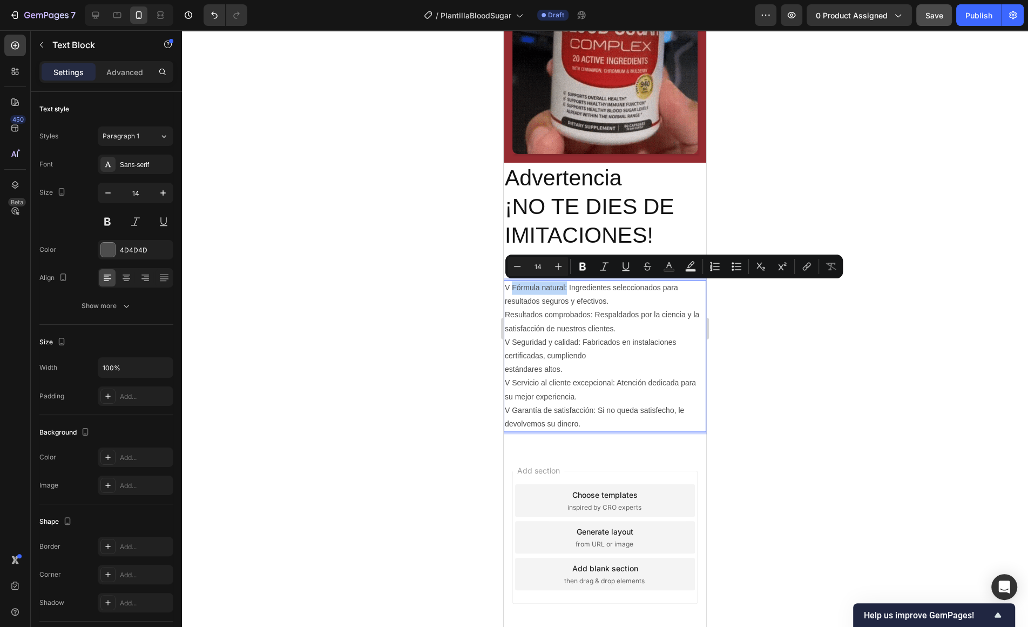
click at [512, 288] on p "V Fórmula natural: Ingredientes seleccionados para resultados seguros y efectiv…" at bounding box center [605, 294] width 200 height 27
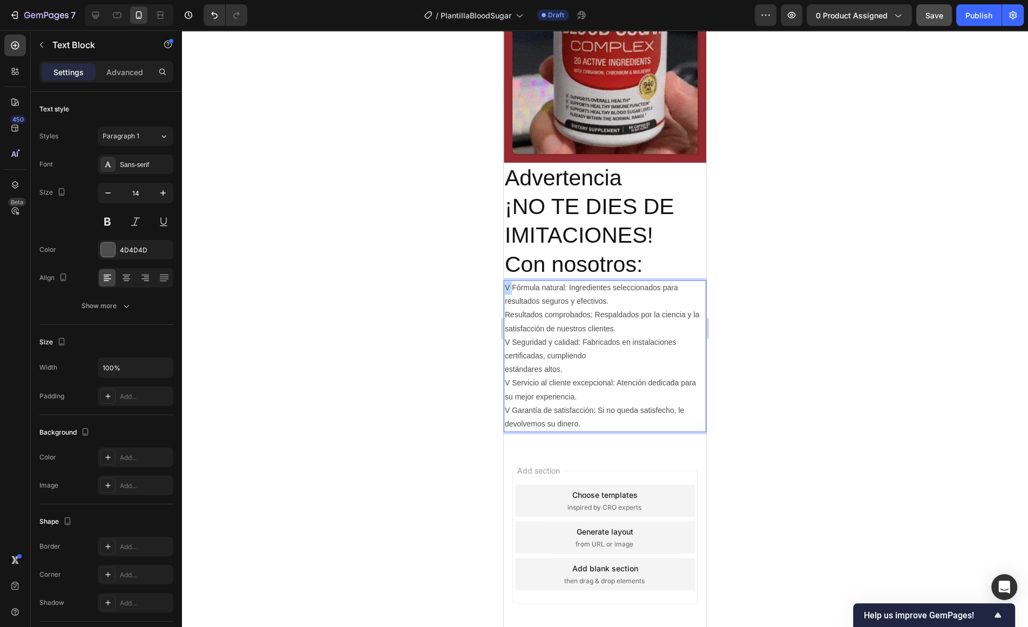
drag, startPoint x: 512, startPoint y: 288, endPoint x: 505, endPoint y: 288, distance: 6.5
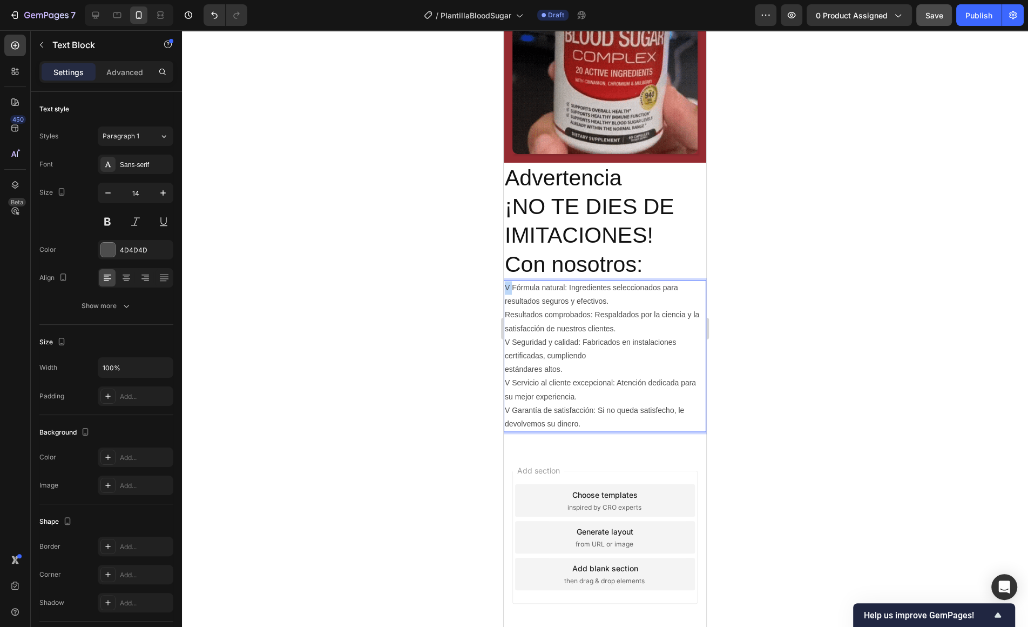
click at [505, 288] on p "V Fórmula natural: Ingredientes seleccionados para resultados seguros y efectiv…" at bounding box center [605, 294] width 200 height 27
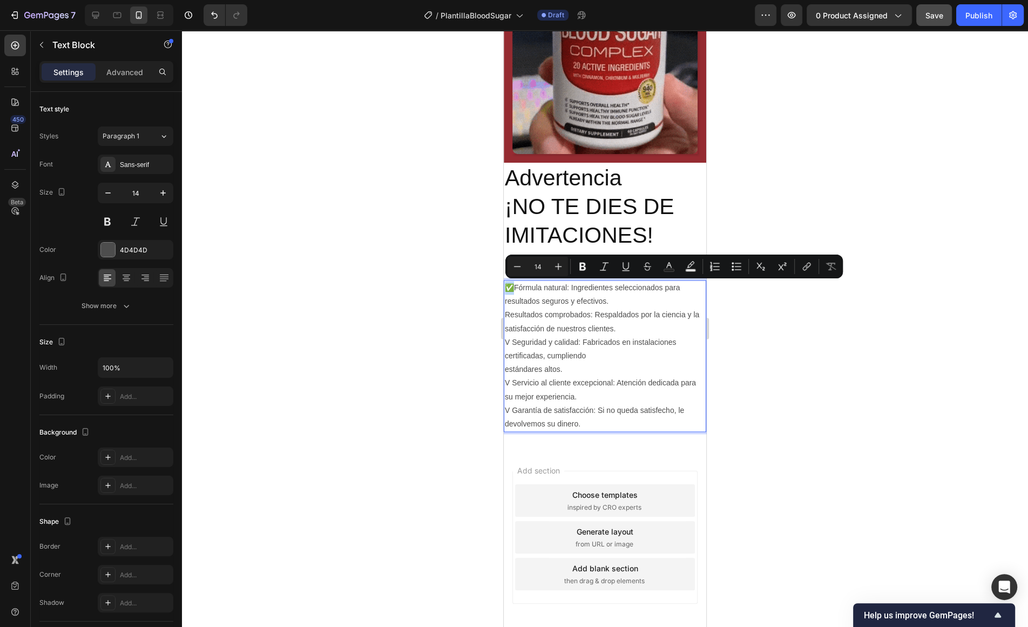
copy p "✅"
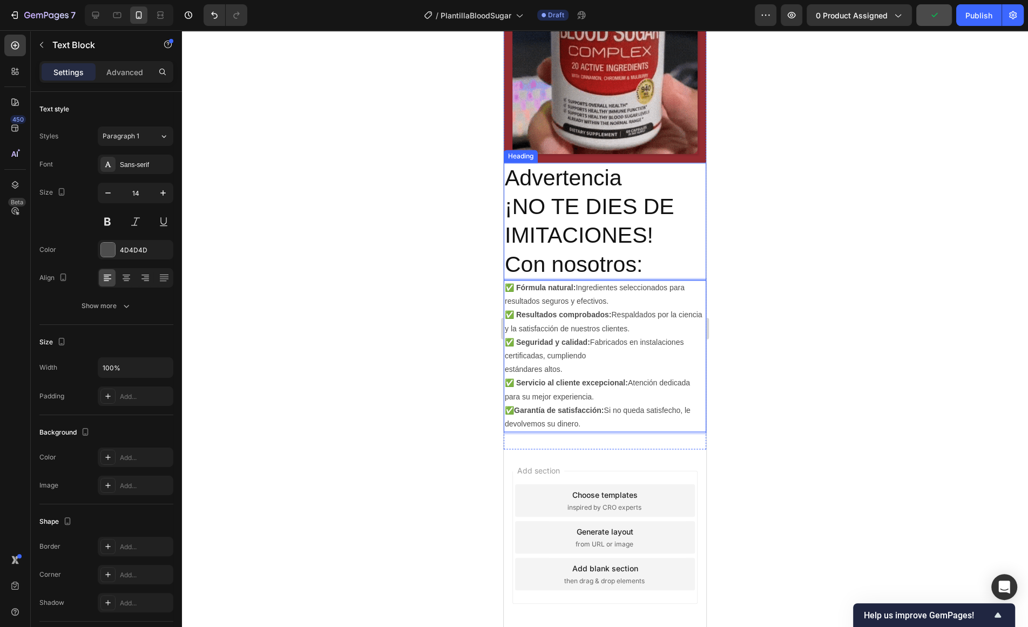
click at [631, 240] on p "Advertencia ¡NO TE DIES DE IMITACIONES! Con nosotros:" at bounding box center [605, 221] width 200 height 115
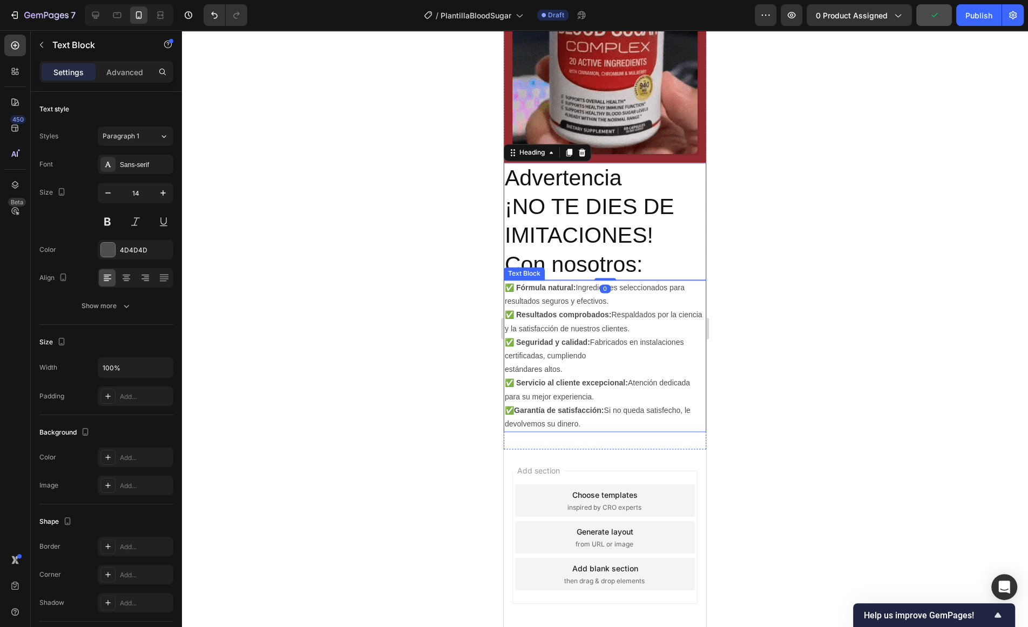
click at [664, 282] on p "✅ Fórmula natural: Ingredientes seleccionados para resultados seguros y efectiv…" at bounding box center [605, 294] width 200 height 27
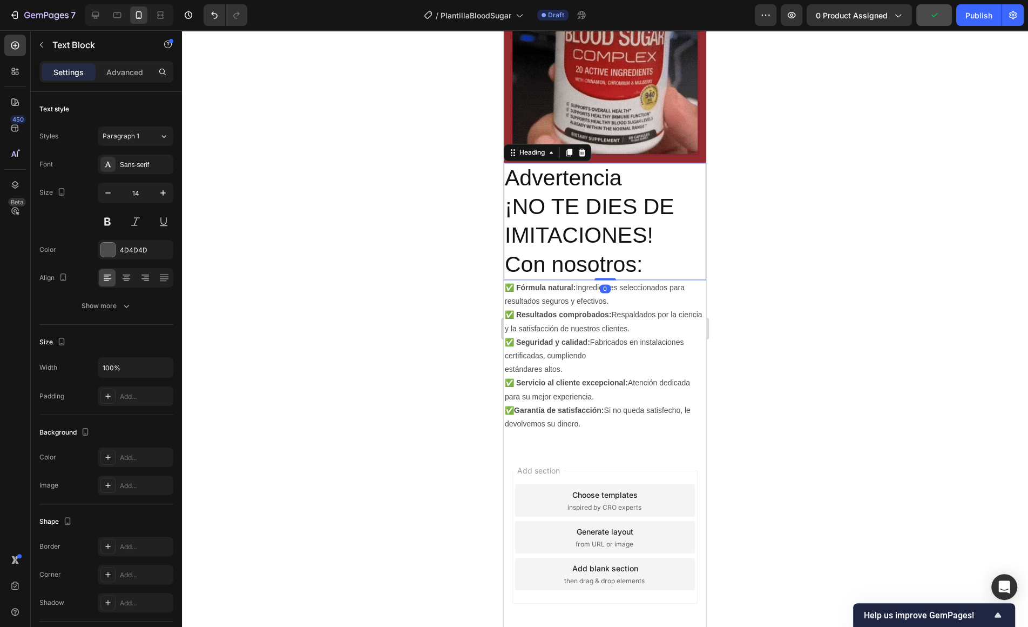
click at [662, 266] on p "Advertencia ¡NO TE DIES DE IMITACIONES! Con nosotros:" at bounding box center [605, 221] width 200 height 115
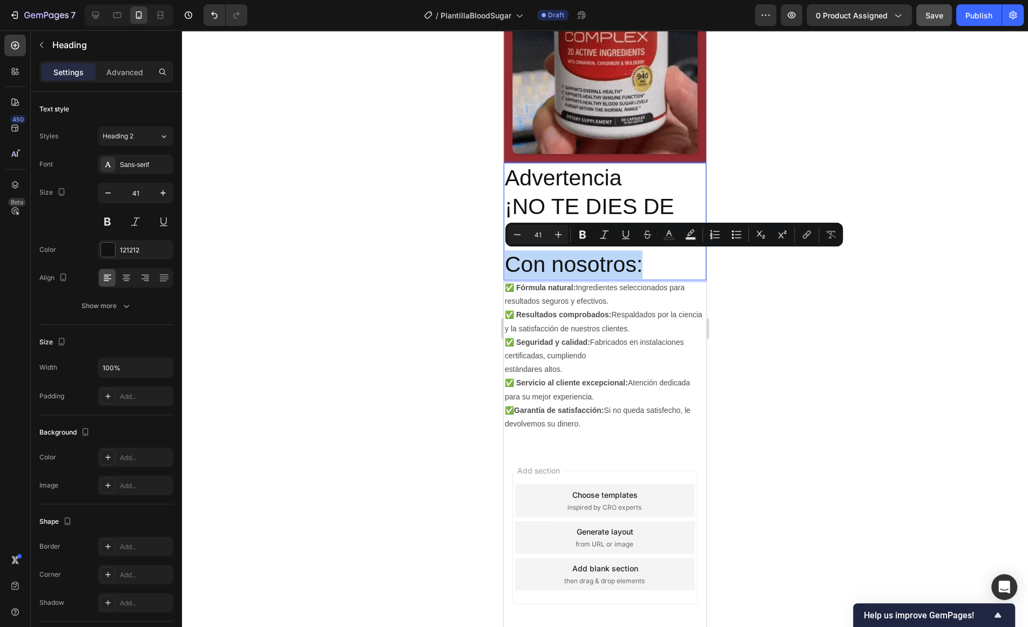
drag, startPoint x: 657, startPoint y: 266, endPoint x: 506, endPoint y: 260, distance: 151.9
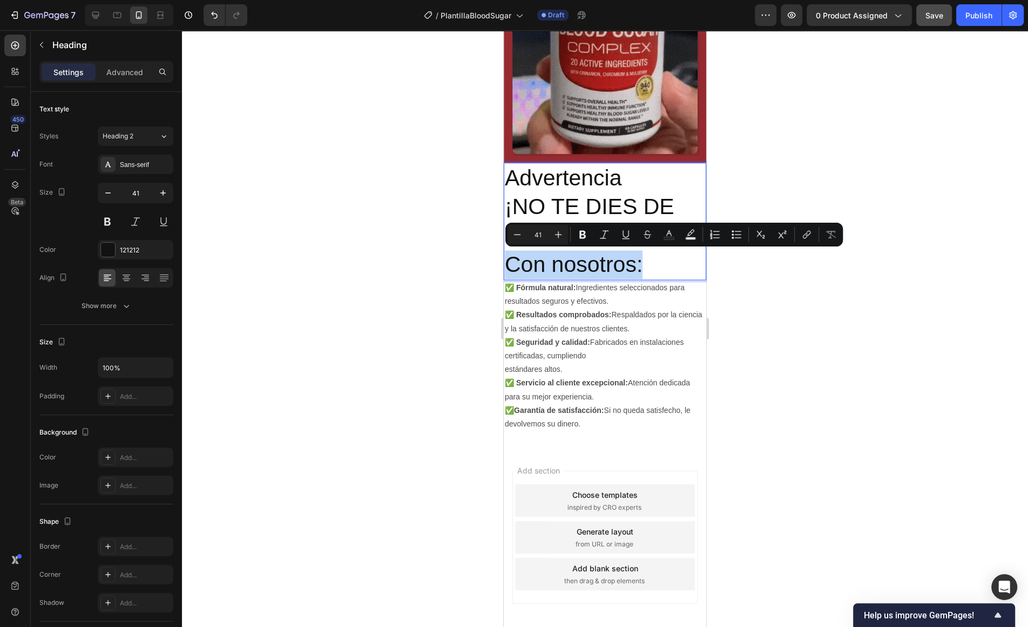
click at [506, 260] on p "Advertencia ¡NO TE DIES DE IMITACIONES! Con nosotros:" at bounding box center [605, 221] width 200 height 115
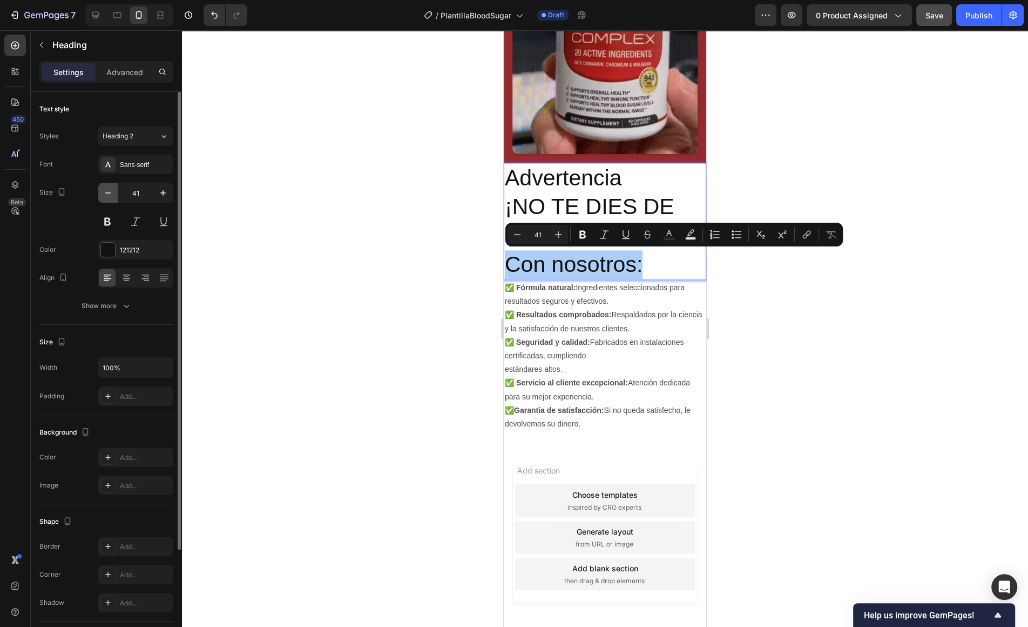
click at [114, 197] on button "button" at bounding box center [107, 192] width 19 height 19
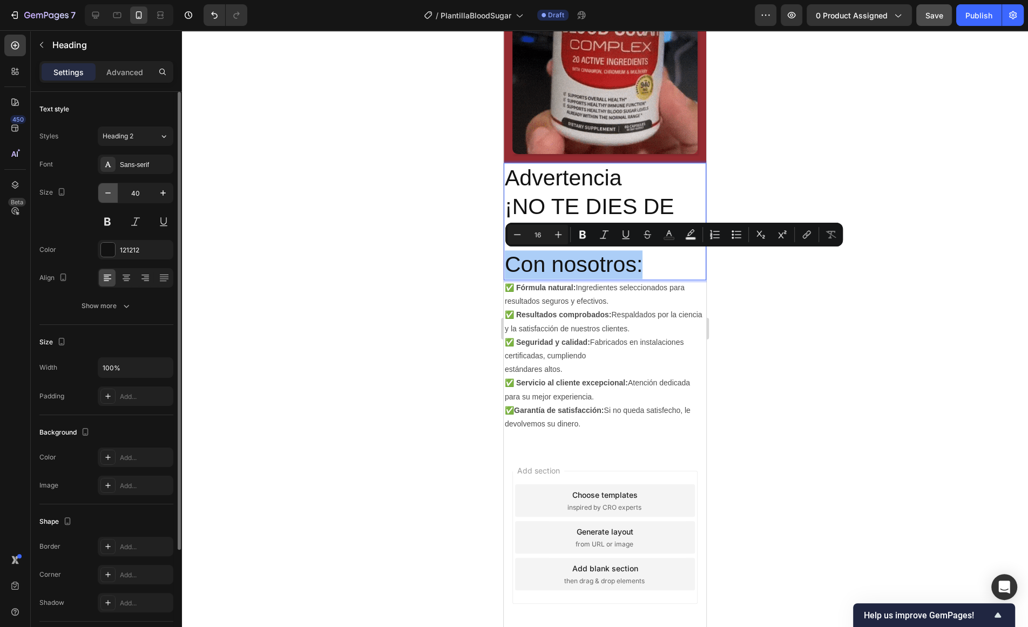
click at [114, 197] on button "button" at bounding box center [107, 192] width 19 height 19
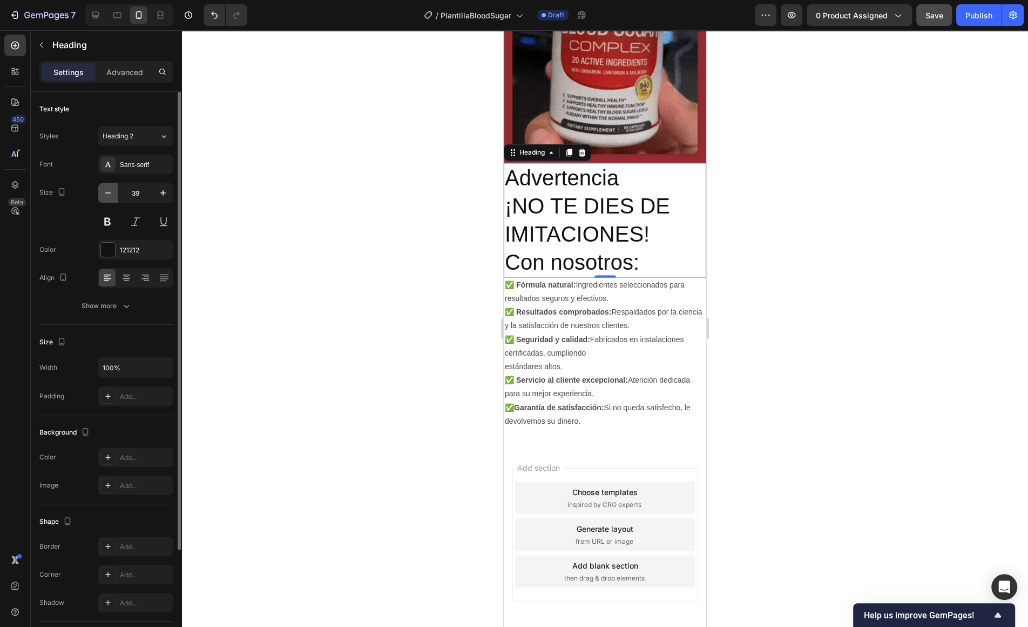
click at [114, 197] on button "button" at bounding box center [107, 192] width 19 height 19
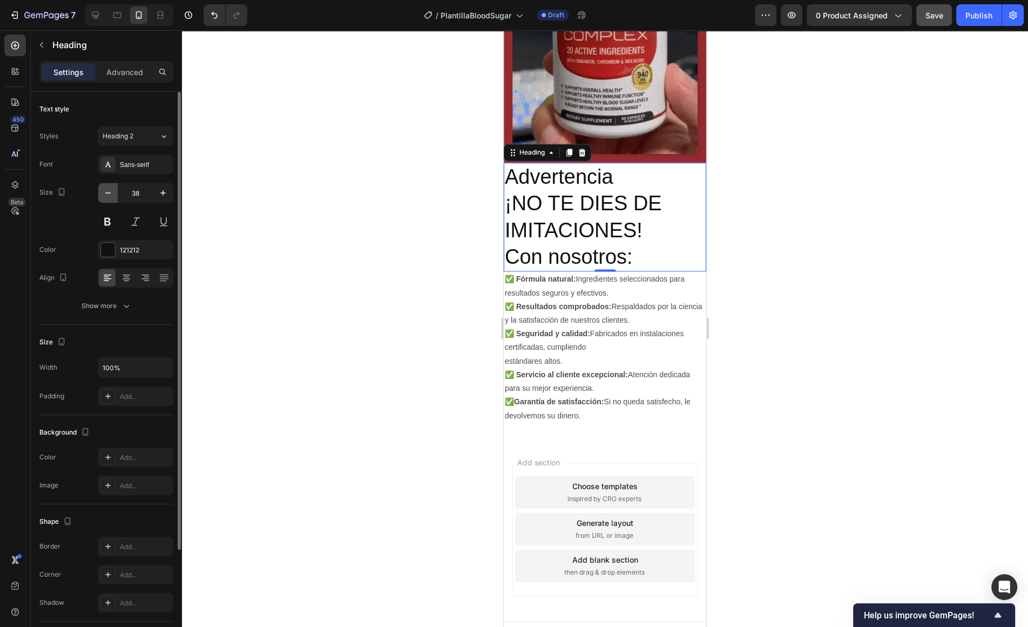
click at [114, 197] on button "button" at bounding box center [107, 192] width 19 height 19
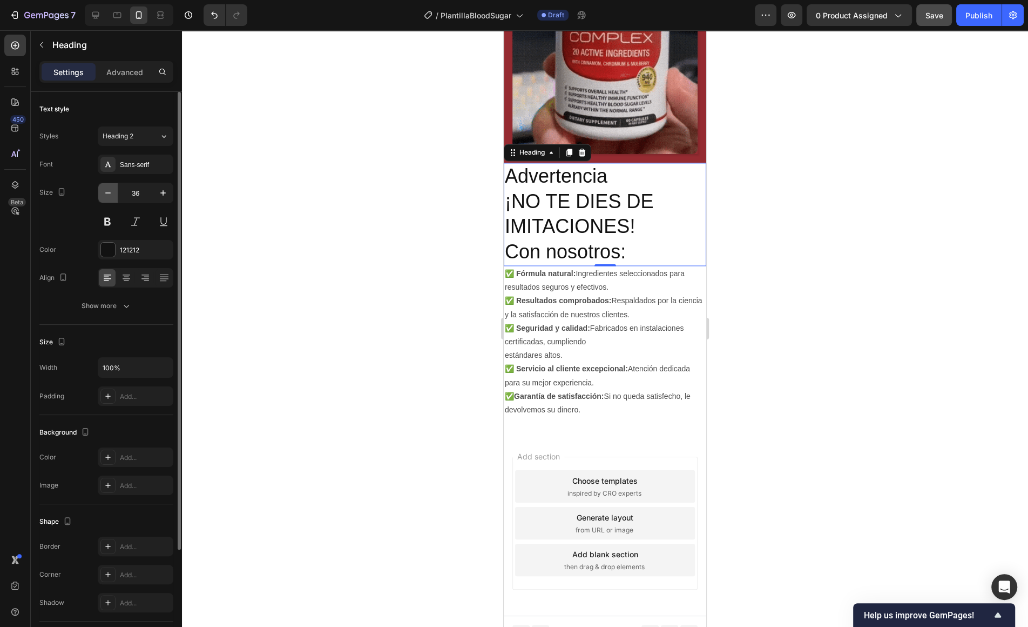
click at [114, 197] on button "button" at bounding box center [107, 192] width 19 height 19
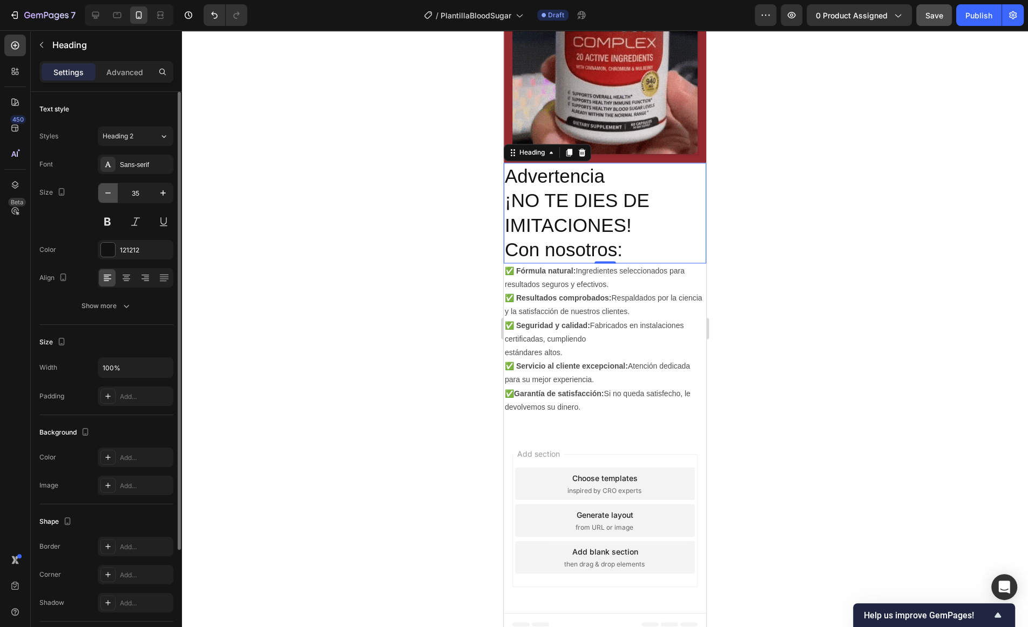
click at [114, 197] on button "button" at bounding box center [107, 192] width 19 height 19
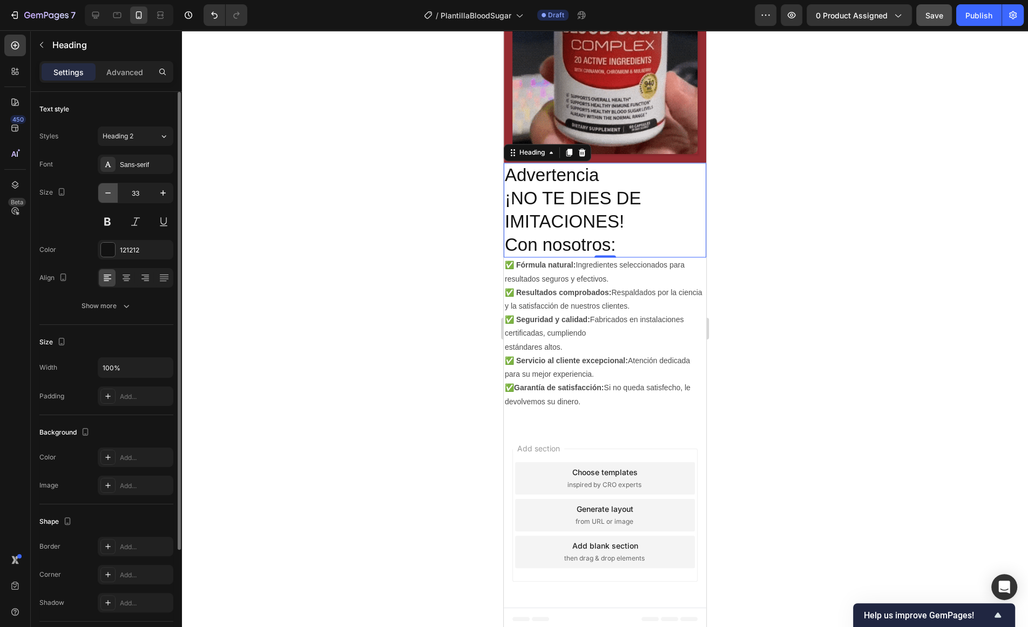
click at [114, 197] on button "button" at bounding box center [107, 192] width 19 height 19
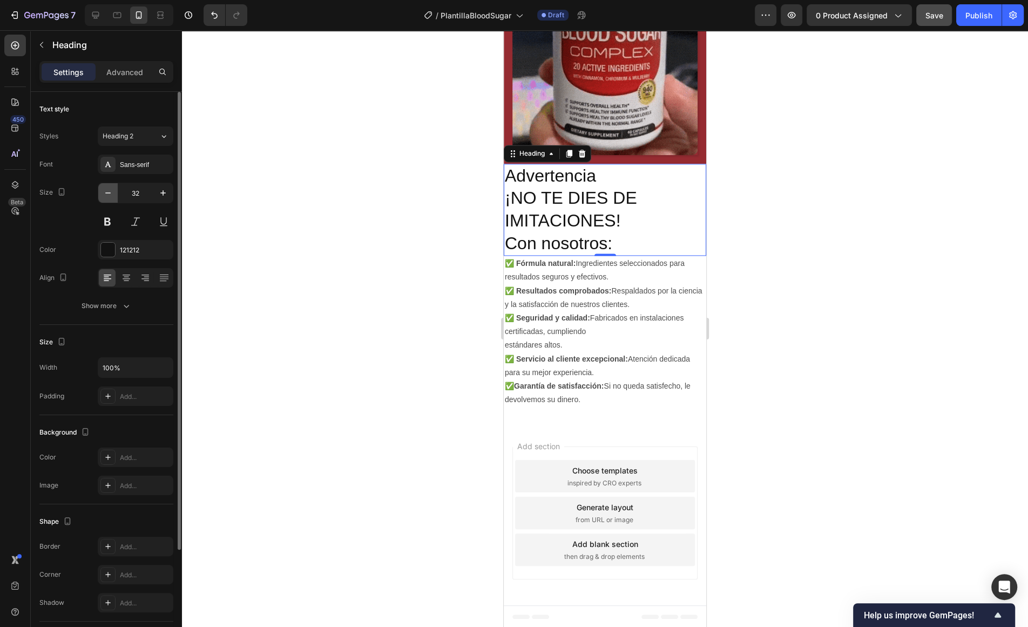
click at [114, 197] on button "button" at bounding box center [107, 192] width 19 height 19
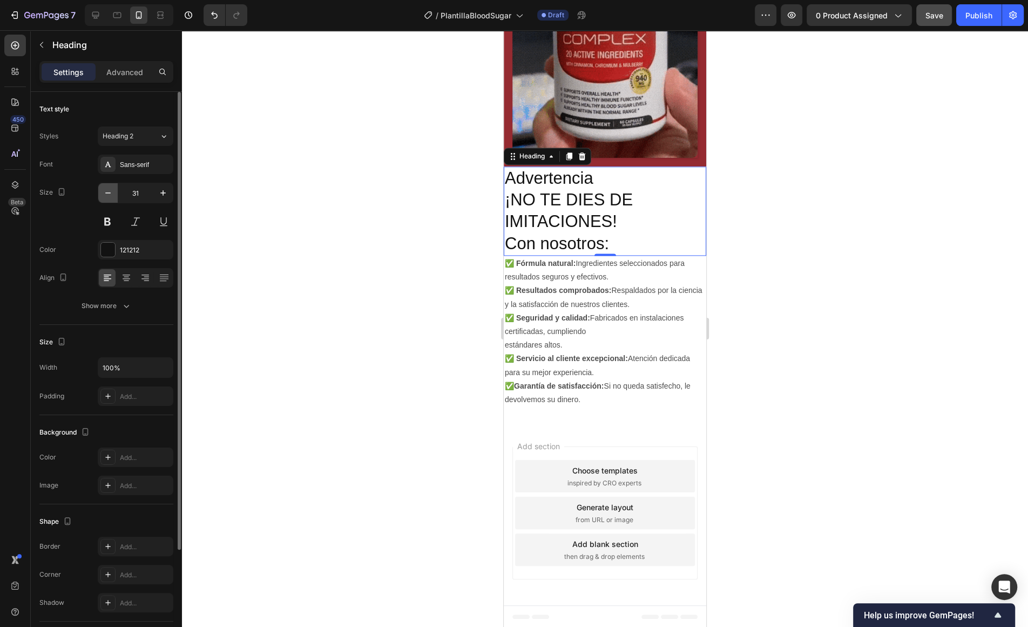
click at [114, 197] on button "button" at bounding box center [107, 192] width 19 height 19
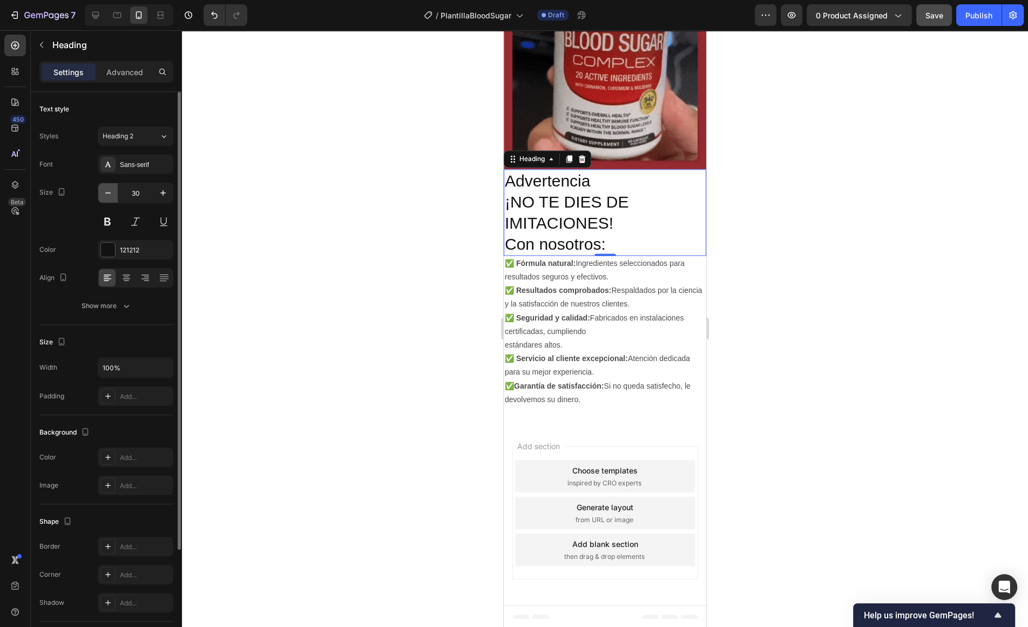
click at [114, 197] on button "button" at bounding box center [107, 192] width 19 height 19
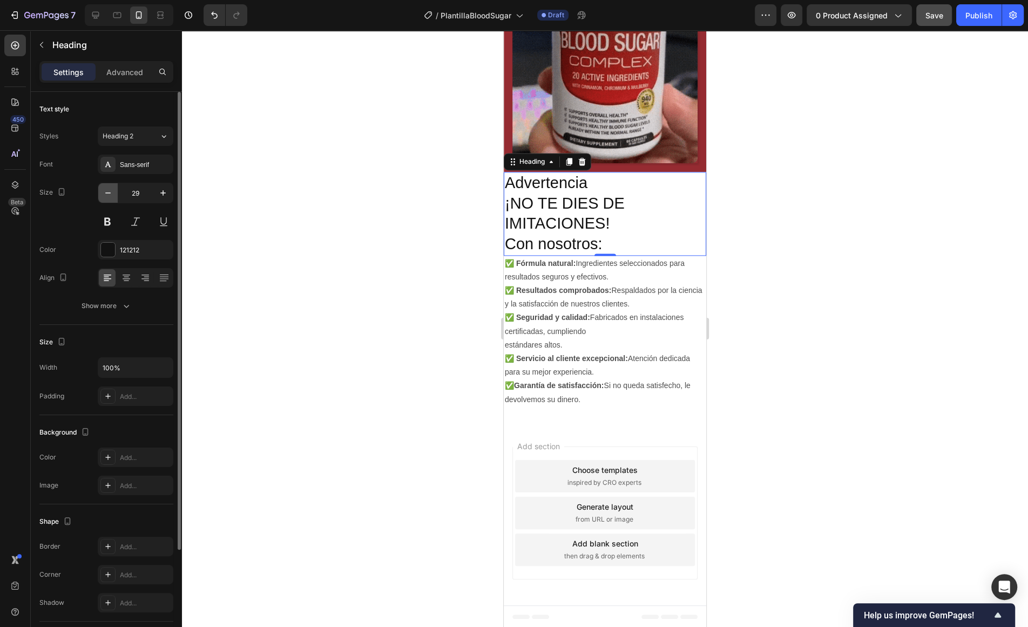
click at [114, 197] on button "button" at bounding box center [107, 192] width 19 height 19
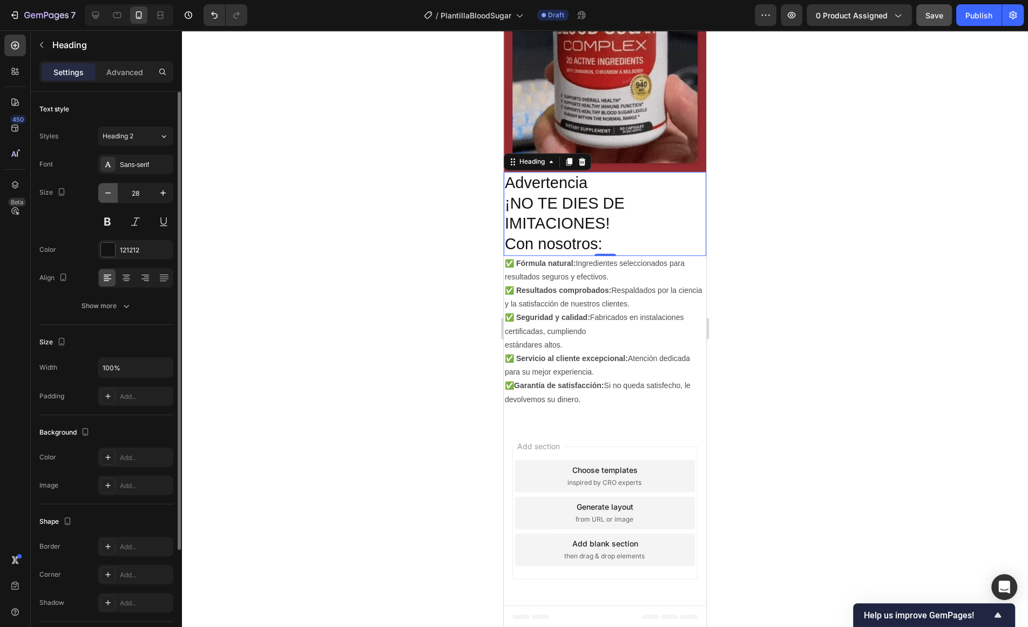
click at [114, 197] on button "button" at bounding box center [107, 192] width 19 height 19
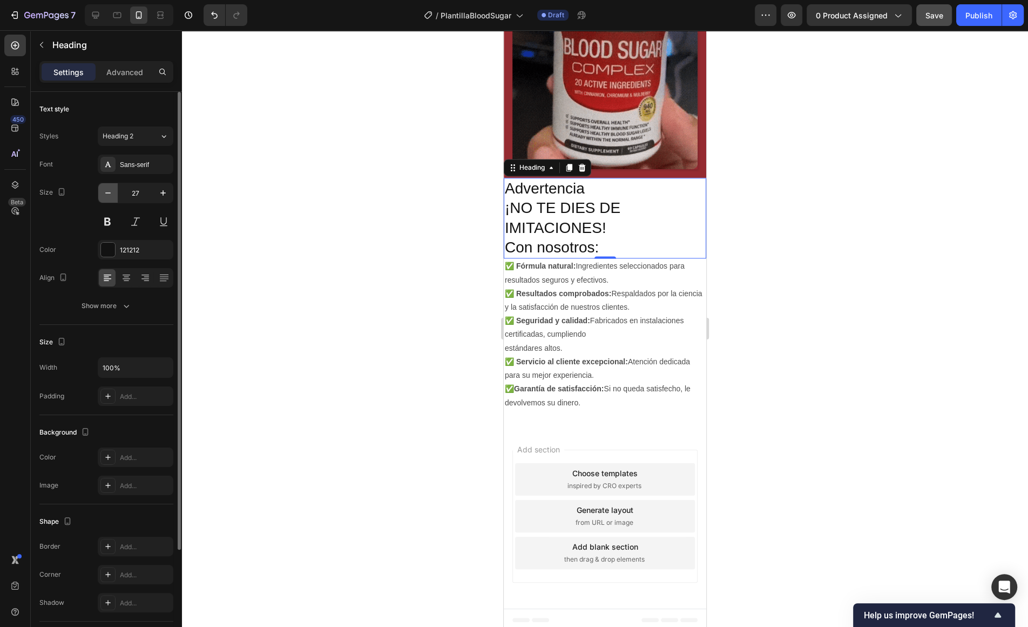
click at [114, 197] on button "button" at bounding box center [107, 192] width 19 height 19
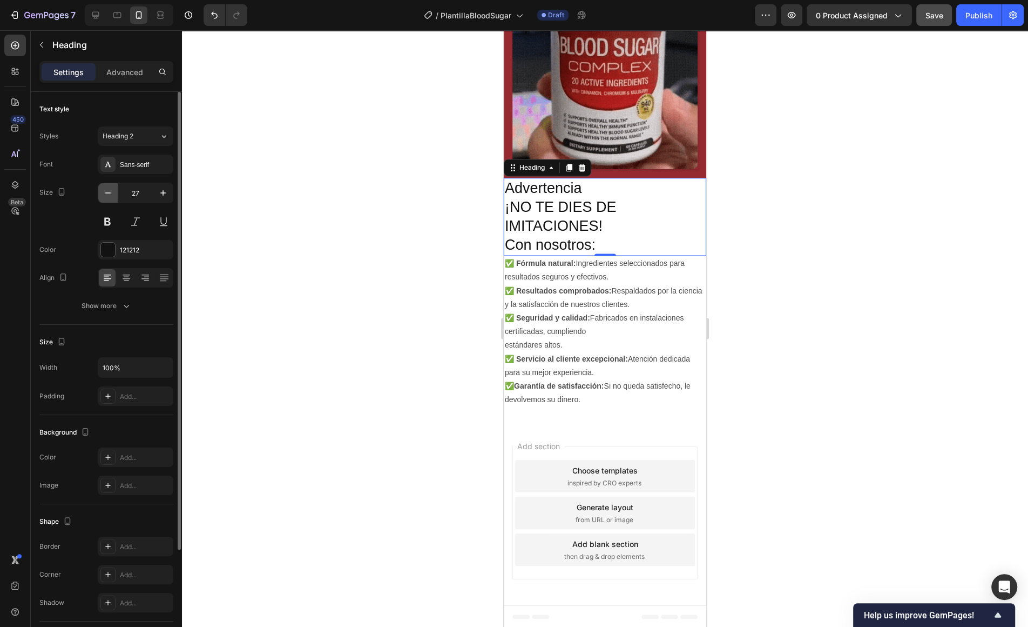
type input "26"
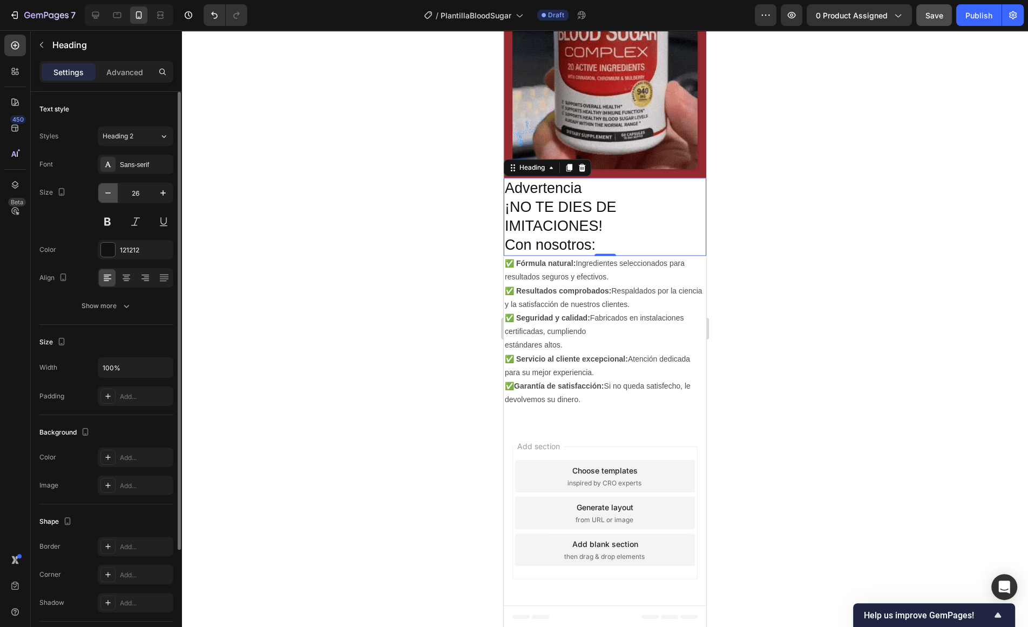
scroll to position [1494, 0]
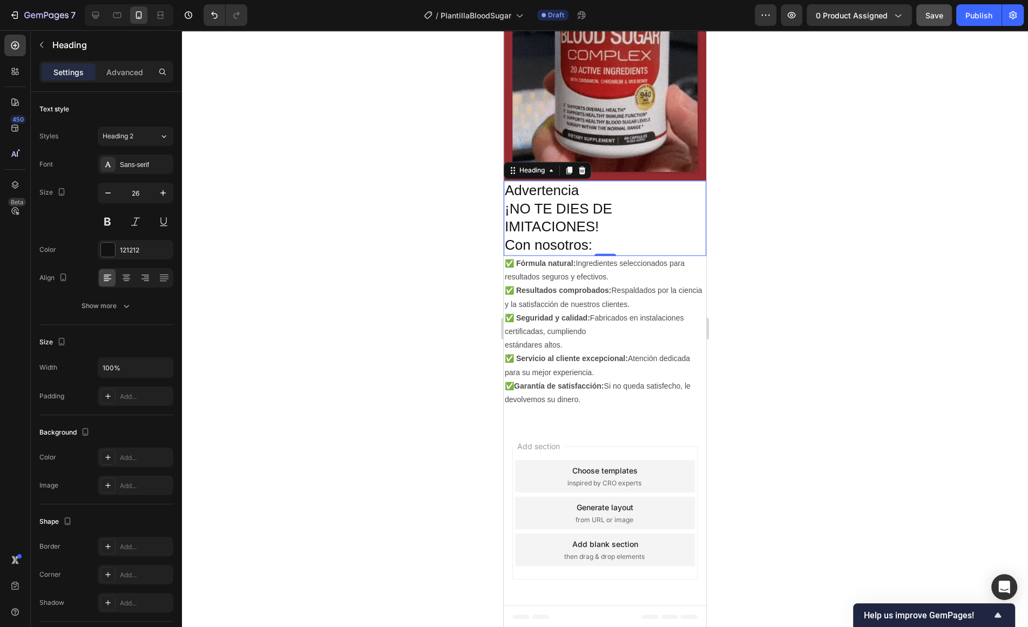
click at [601, 240] on p "Advertencia ¡NO TE DIES DE IMITACIONES! Con nosotros:" at bounding box center [605, 217] width 200 height 73
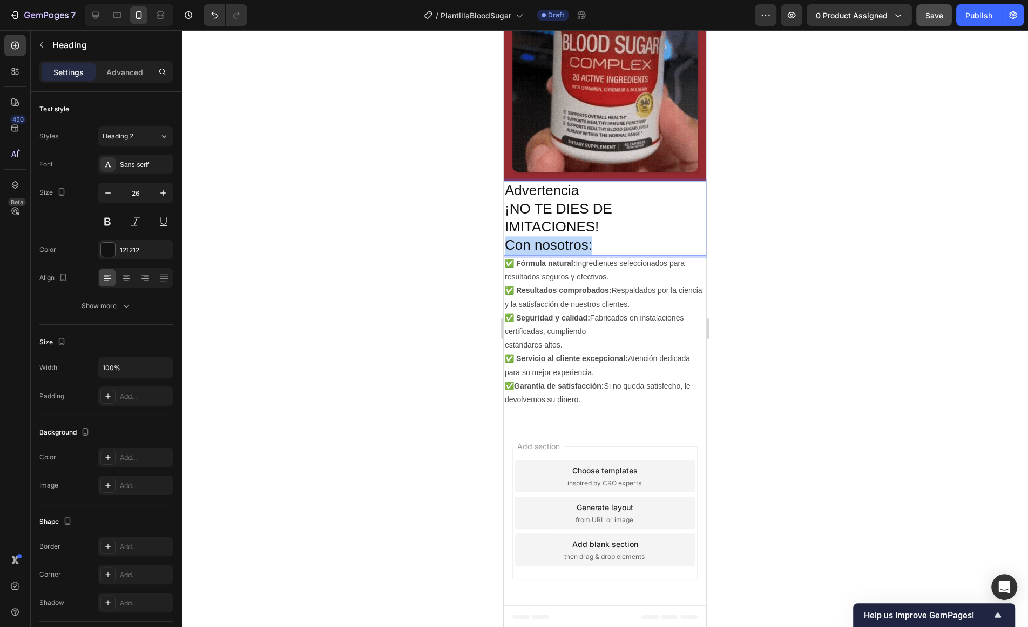
drag, startPoint x: 602, startPoint y: 240, endPoint x: 508, endPoint y: 240, distance: 94.0
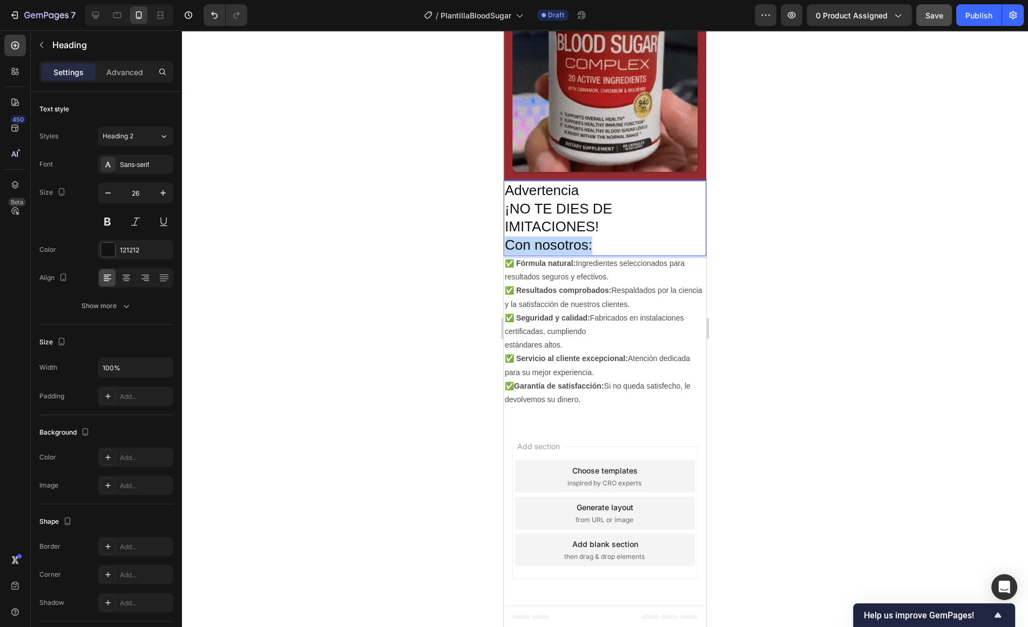
click at [508, 240] on p "Advertencia ¡NO TE DIES DE IMITACIONES! Con nosotros:" at bounding box center [605, 217] width 200 height 73
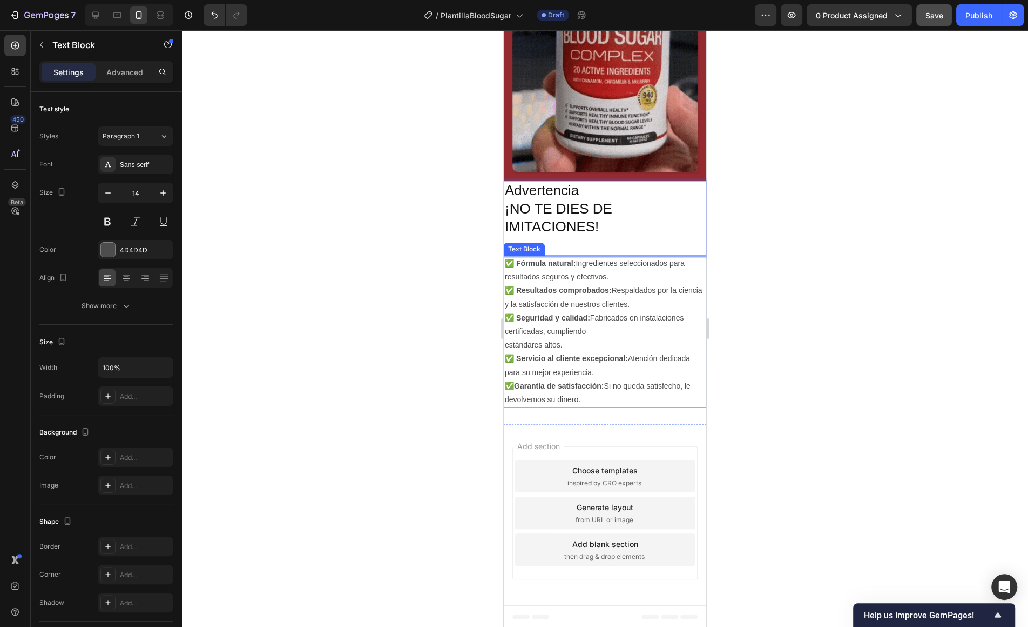
click at [529, 279] on p "✅ Fórmula natural: Ingredientes seleccionados para resultados seguros y efectiv…" at bounding box center [605, 270] width 200 height 27
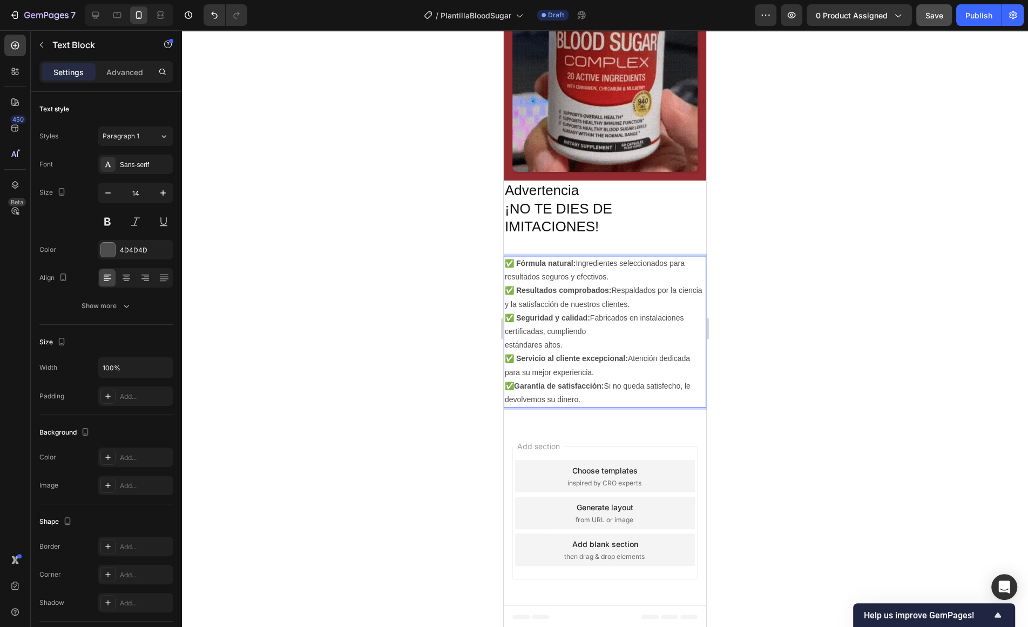
click at [529, 279] on p "✅ Fórmula natural: Ingredientes seleccionados para resultados seguros y efectiv…" at bounding box center [605, 270] width 200 height 27
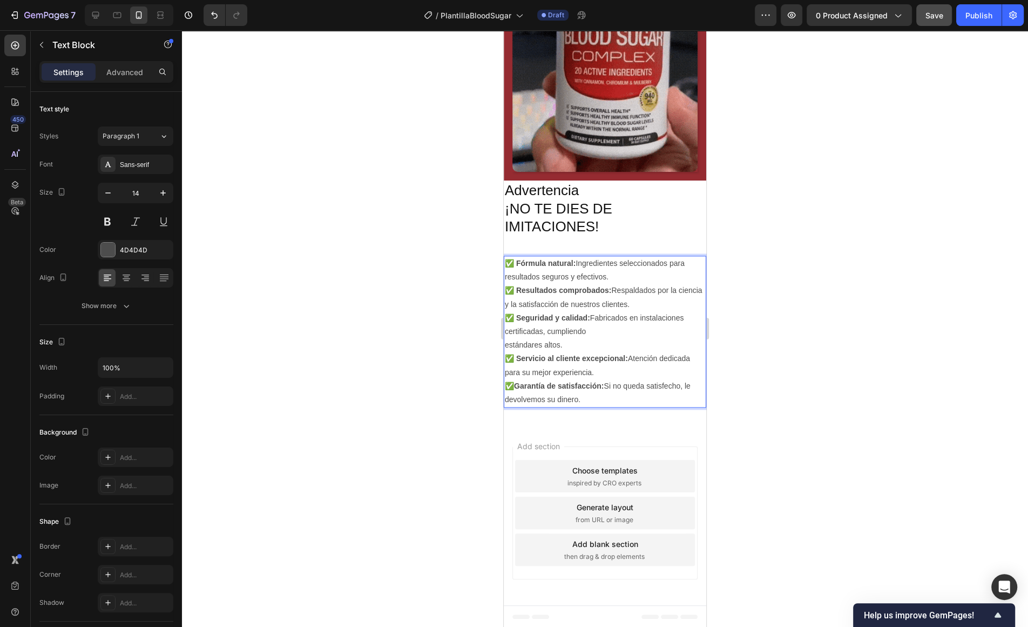
click at [513, 264] on strong "✅ Fórmula natural:" at bounding box center [540, 263] width 71 height 9
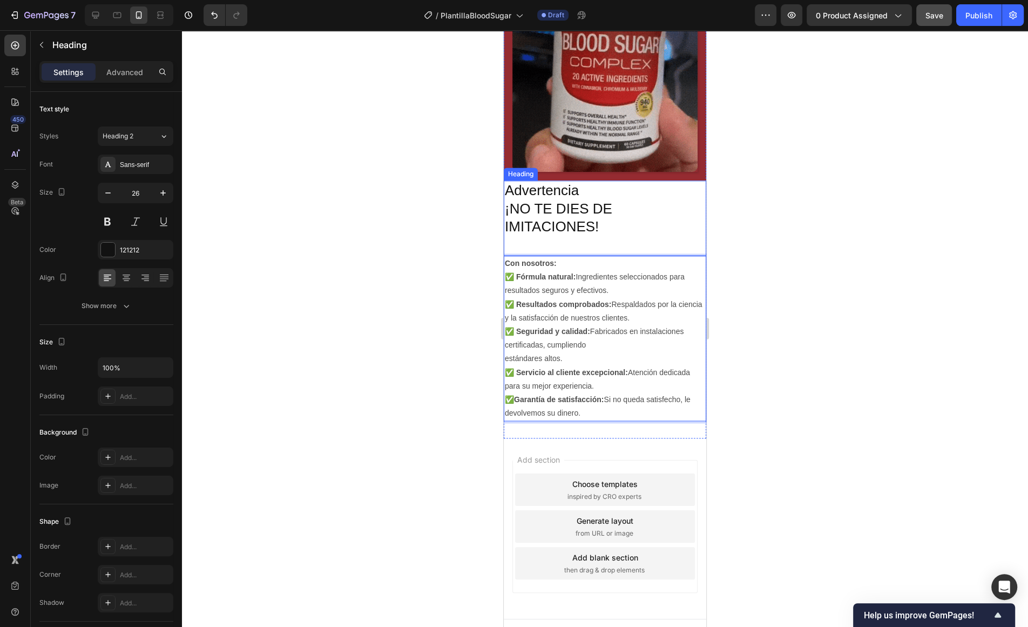
click at [569, 208] on p "Advertencia ¡NO TE DIES DE IMITACIONES!" at bounding box center [605, 217] width 200 height 73
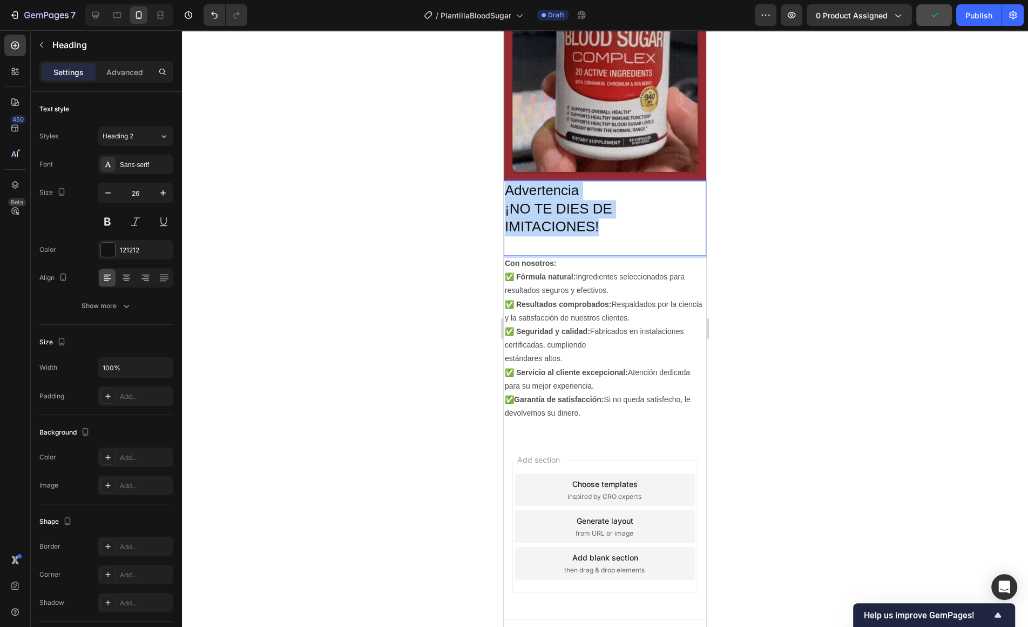
drag, startPoint x: 612, startPoint y: 225, endPoint x: 506, endPoint y: 192, distance: 110.9
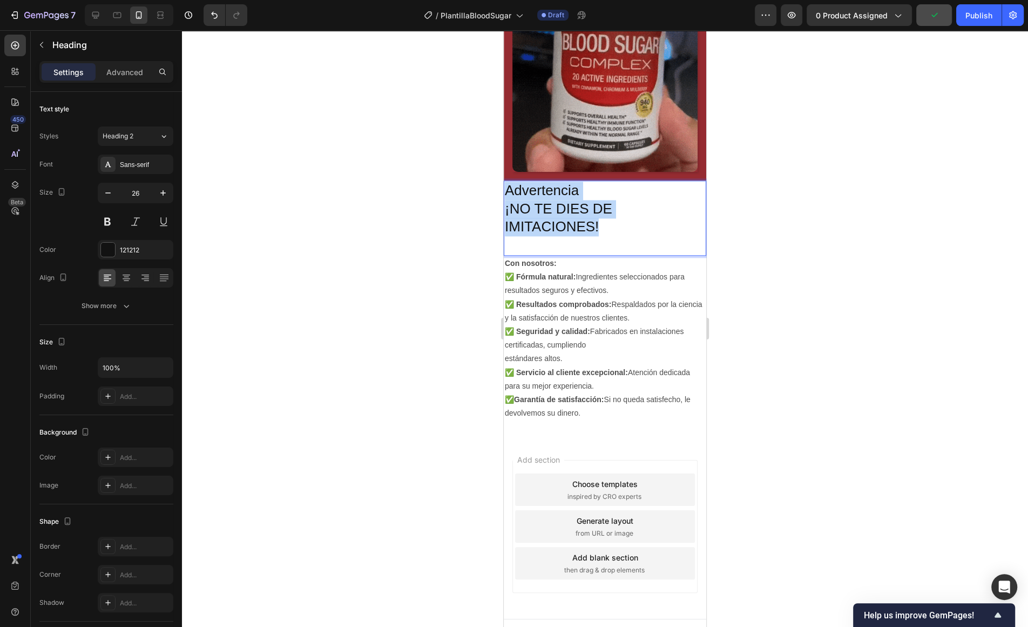
click at [506, 192] on p "Advertencia ¡NO TE DIES DE IMITACIONES!" at bounding box center [605, 217] width 200 height 73
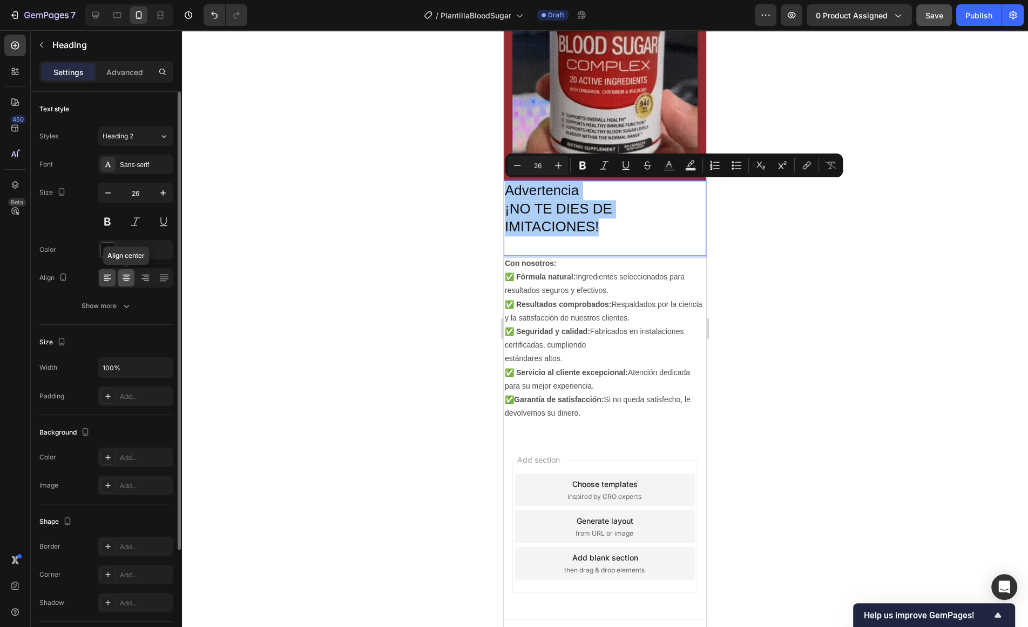
click at [119, 281] on div at bounding box center [126, 277] width 17 height 17
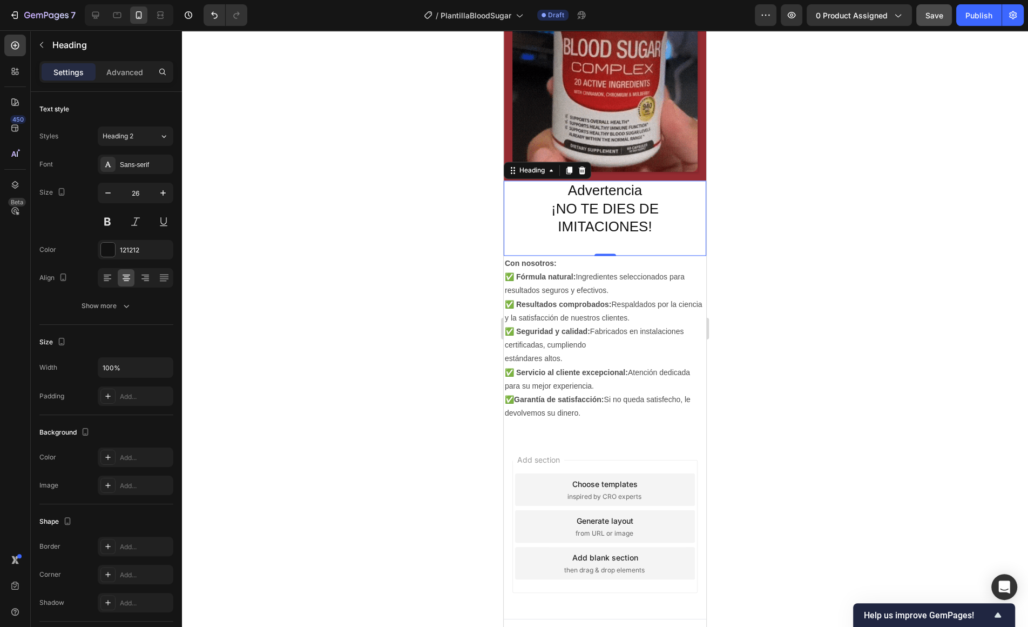
click at [678, 209] on p "Advertencia ¡NO TE DIES DE IMITACIONES!" at bounding box center [605, 217] width 200 height 73
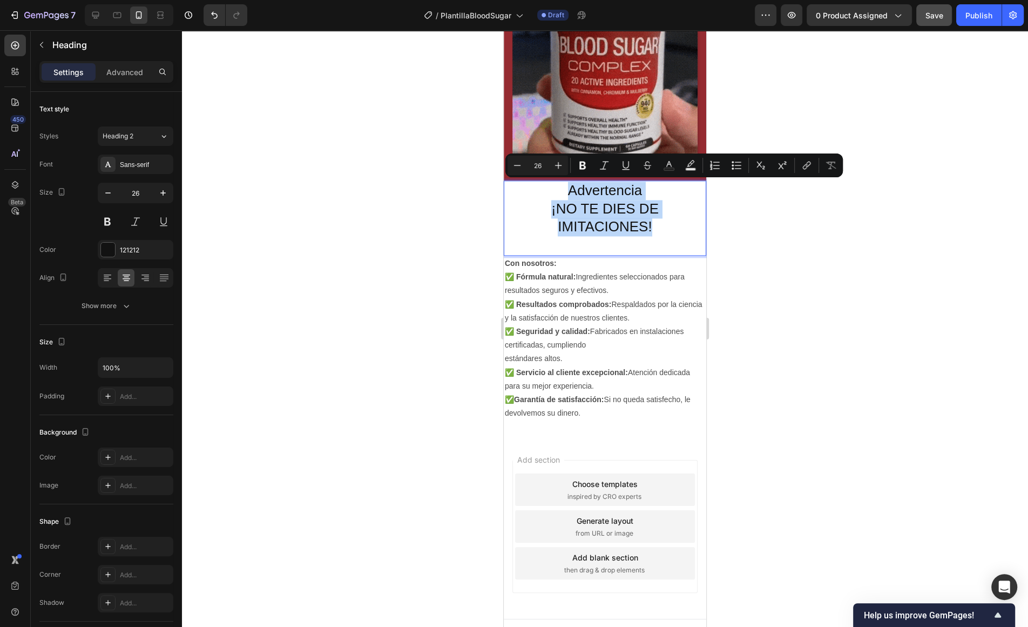
drag, startPoint x: 661, startPoint y: 229, endPoint x: 571, endPoint y: 189, distance: 98.2
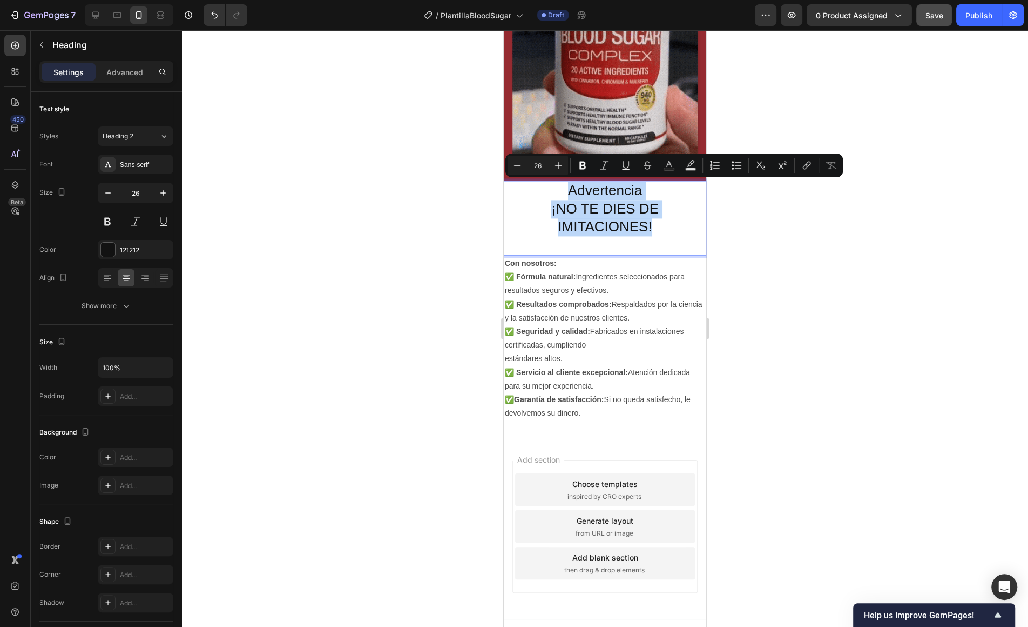
click at [571, 189] on p "Advertencia ¡NO TE DIES DE IMITACIONES!" at bounding box center [605, 217] width 200 height 73
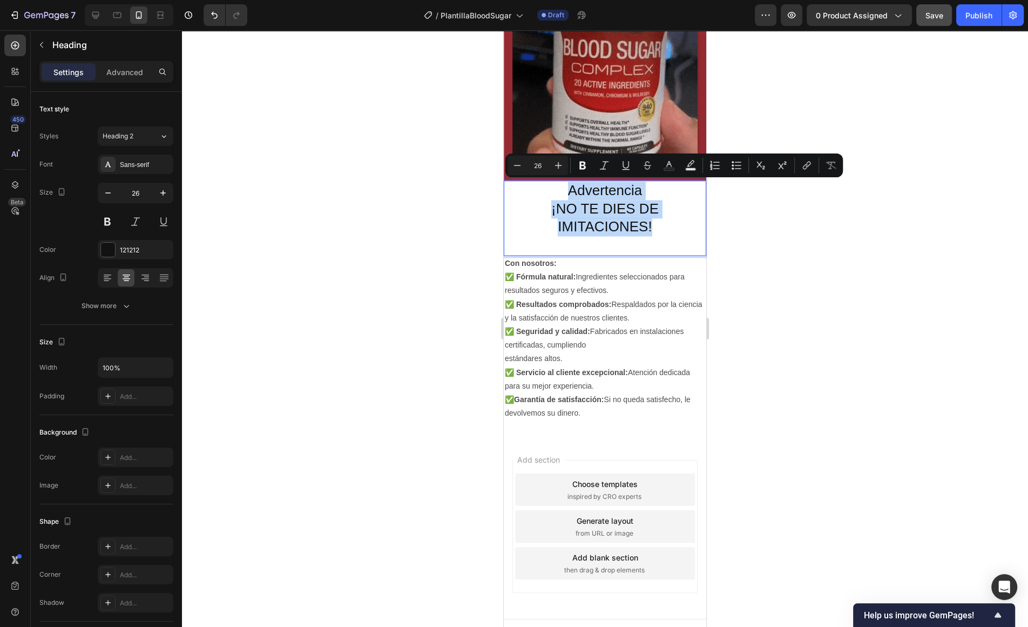
click at [603, 208] on p "Advertencia ¡NO TE DIES DE IMITACIONES!" at bounding box center [605, 217] width 200 height 73
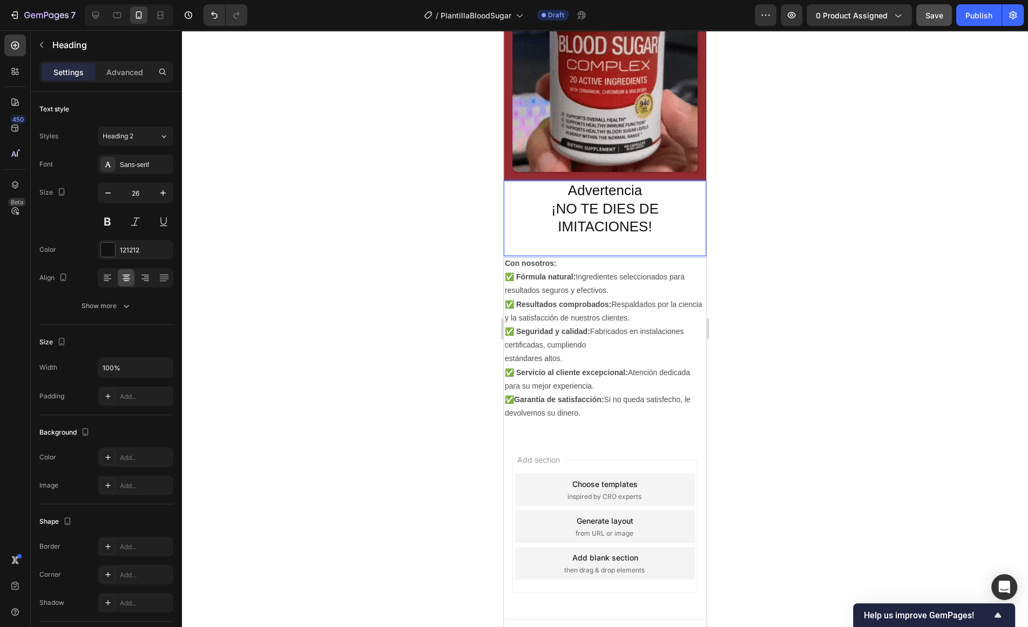
click at [608, 208] on p "Advertencia ¡NO TE DIES DE IMITACIONES!" at bounding box center [605, 217] width 200 height 73
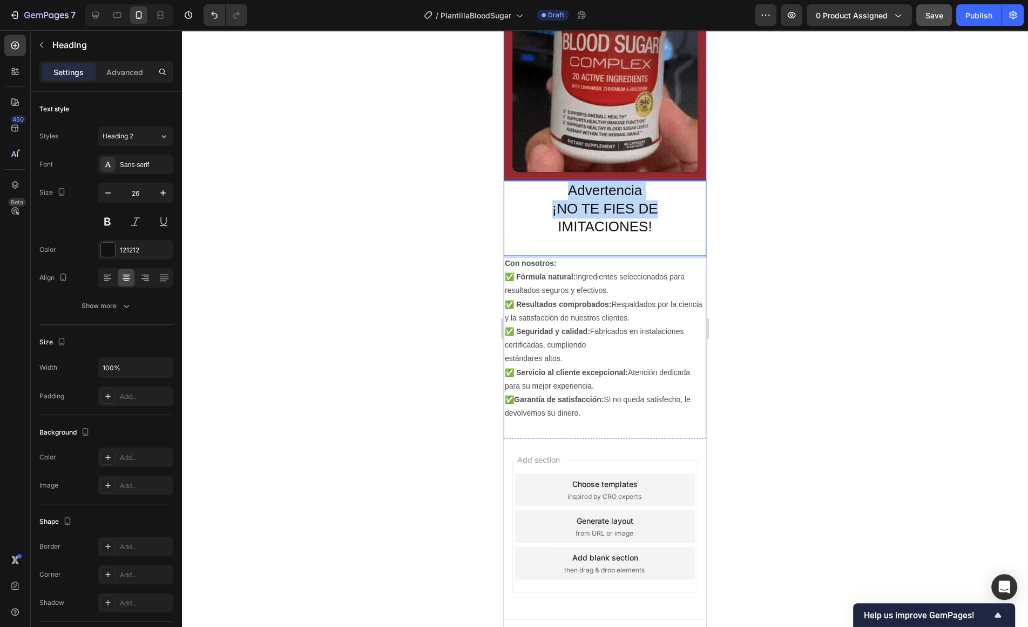
drag, startPoint x: 669, startPoint y: 216, endPoint x: 567, endPoint y: 177, distance: 108.7
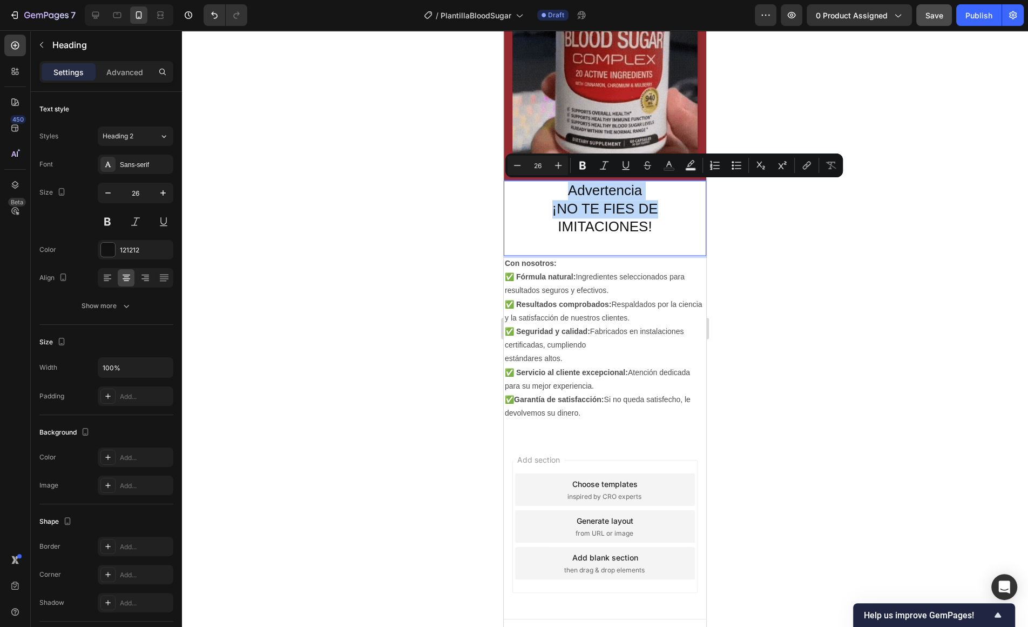
click at [567, 190] on p "Advertencia ¡NO TE FIES DE IMITACIONES!" at bounding box center [605, 217] width 200 height 73
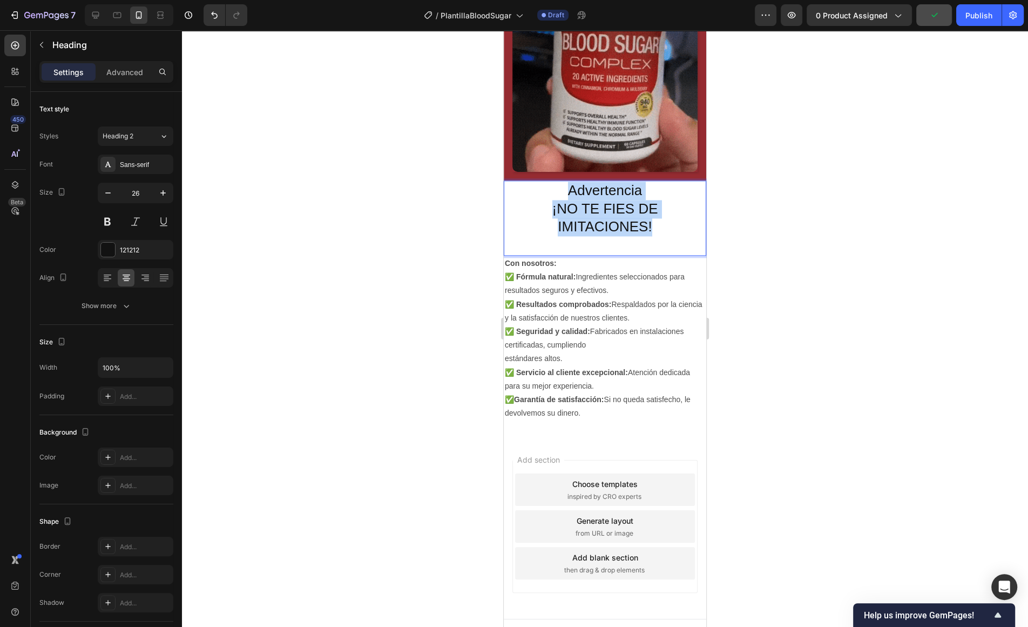
drag, startPoint x: 594, startPoint y: 192, endPoint x: 672, endPoint y: 232, distance: 88.2
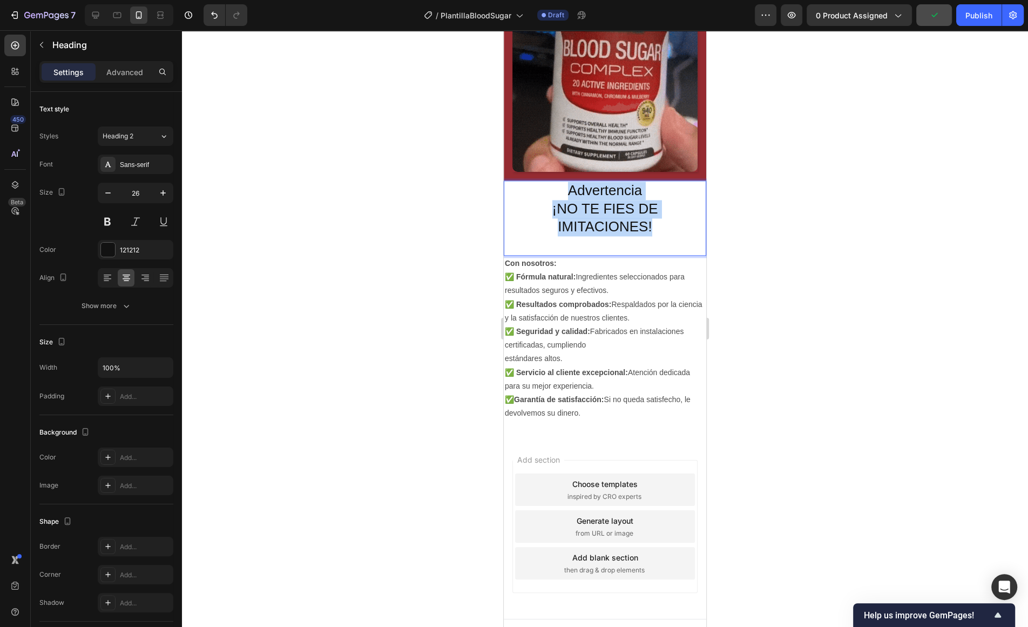
click at [672, 232] on p "Advertencia ¡NO TE FIES DE IMITACIONES!" at bounding box center [605, 217] width 200 height 73
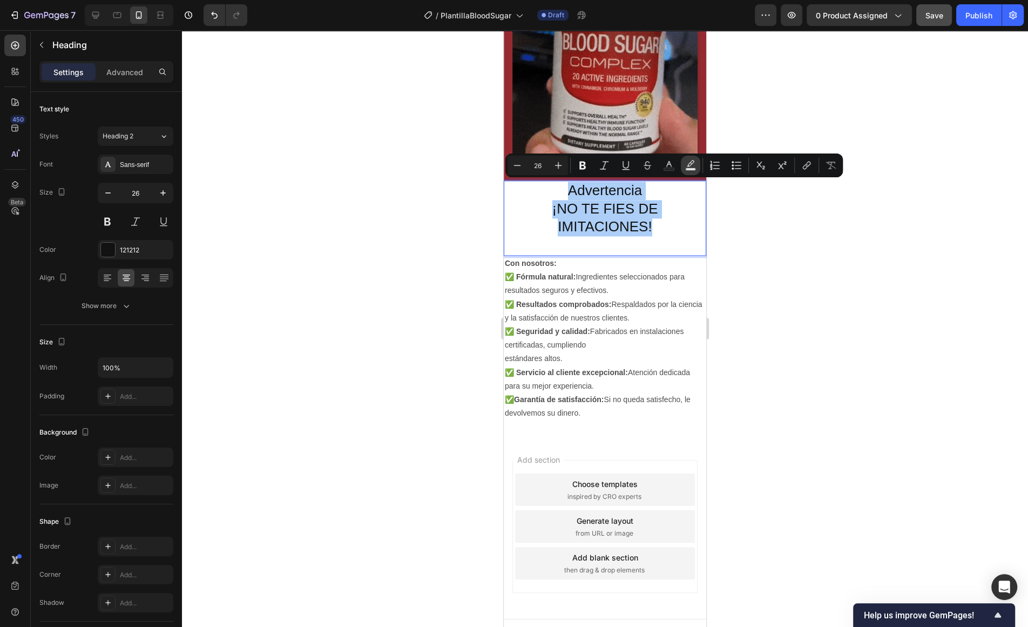
click at [689, 167] on icon "Editor contextual toolbar" at bounding box center [690, 165] width 11 height 11
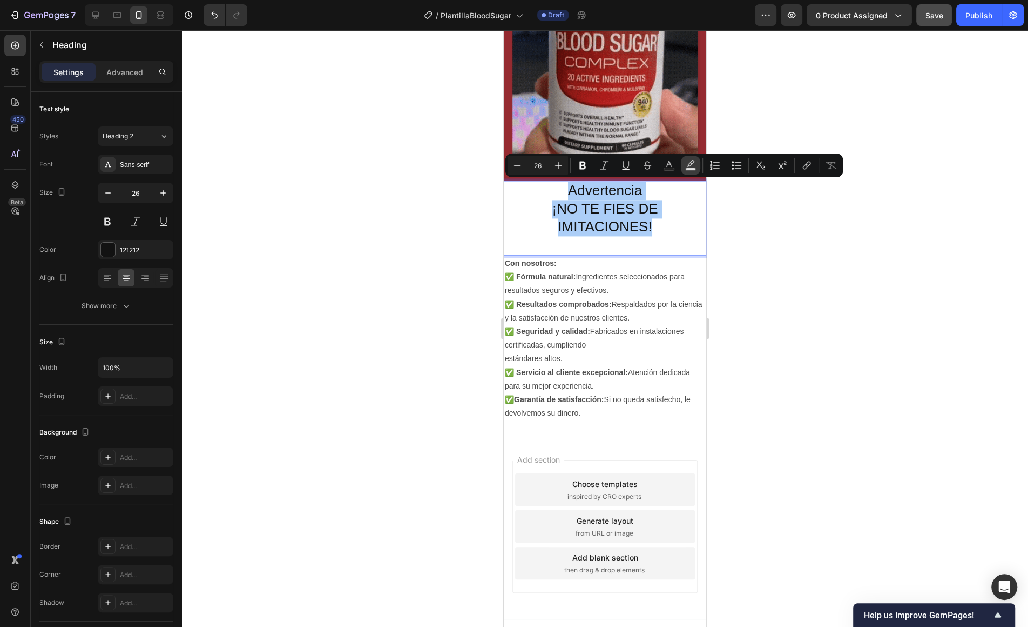
type input "000000"
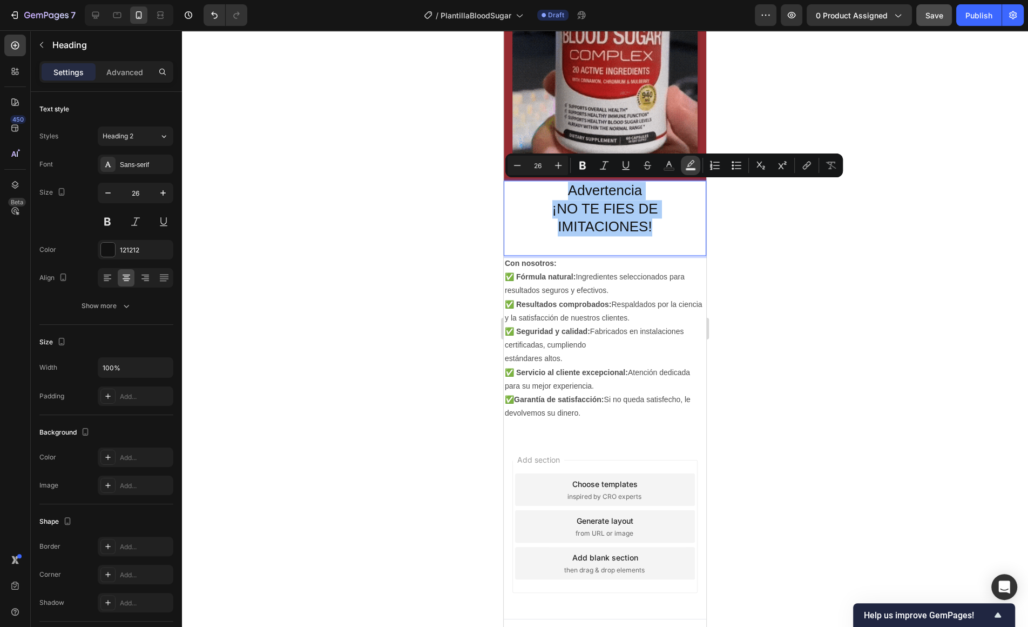
type input "77"
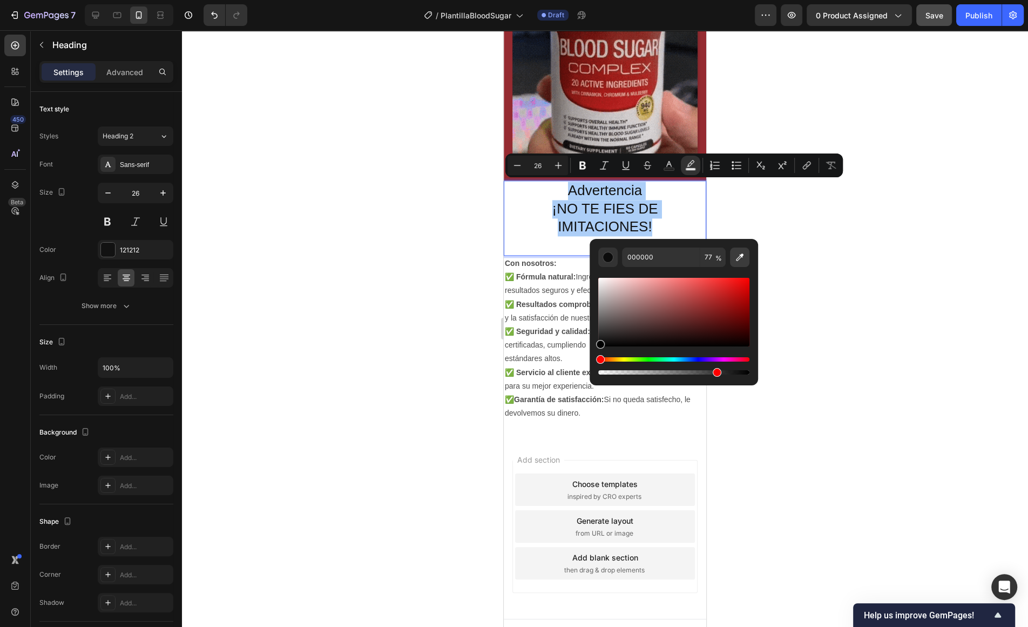
click at [742, 258] on icon "Editor contextual toolbar" at bounding box center [740, 257] width 11 height 11
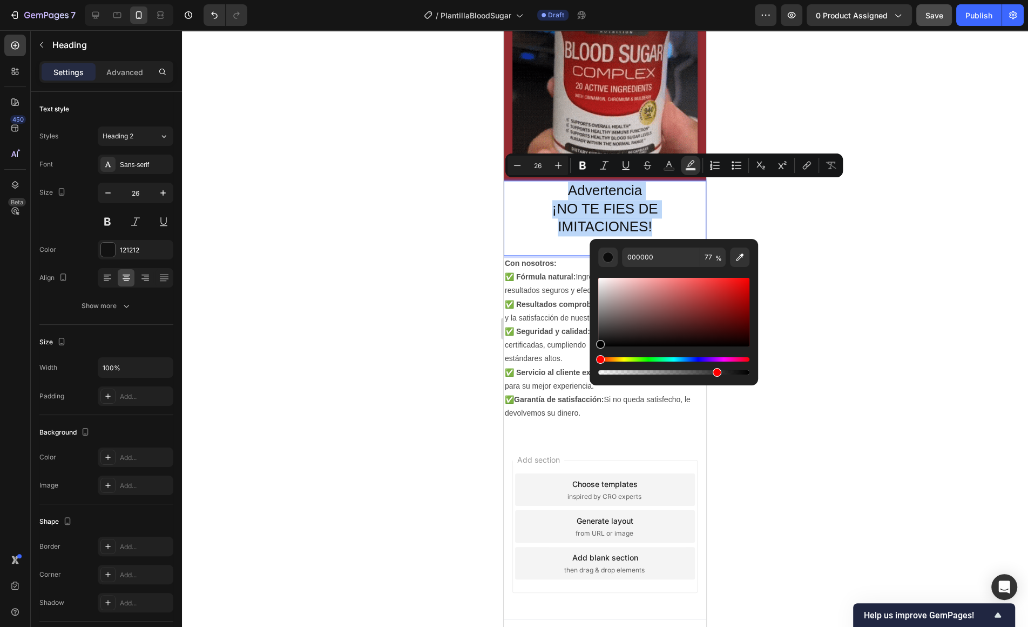
type input "1D1A1A"
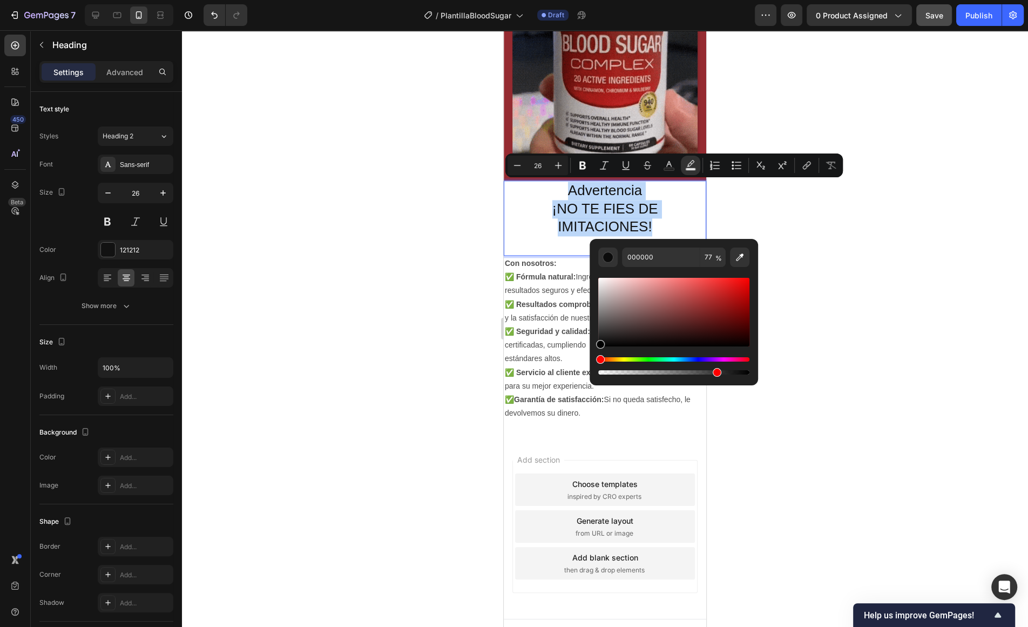
type input "100"
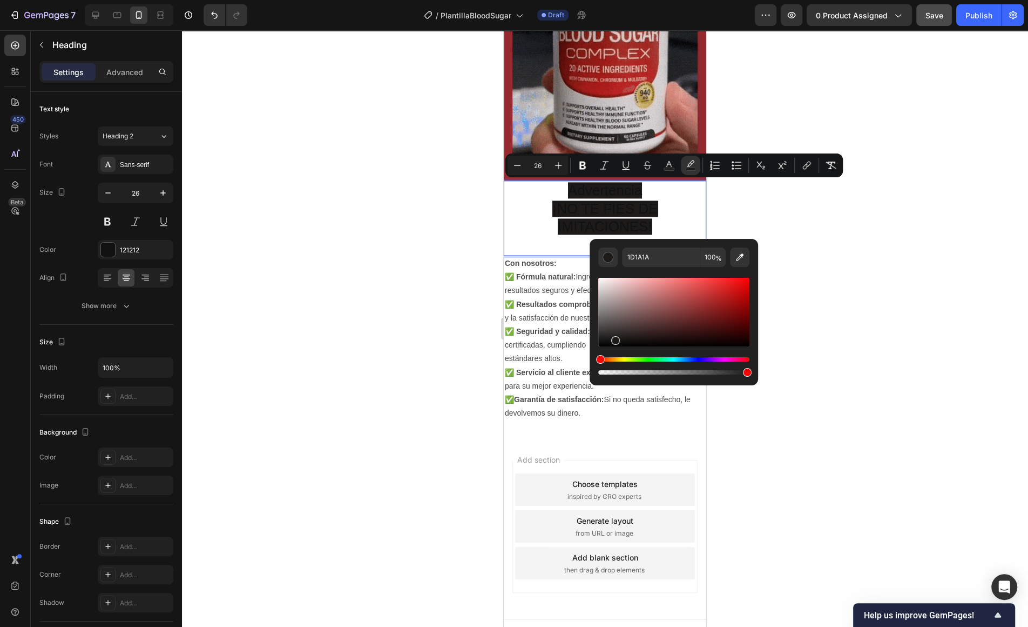
click at [523, 233] on p "Advertencia ¡NO TE FIES DE IMITACIONES!" at bounding box center [605, 217] width 200 height 73
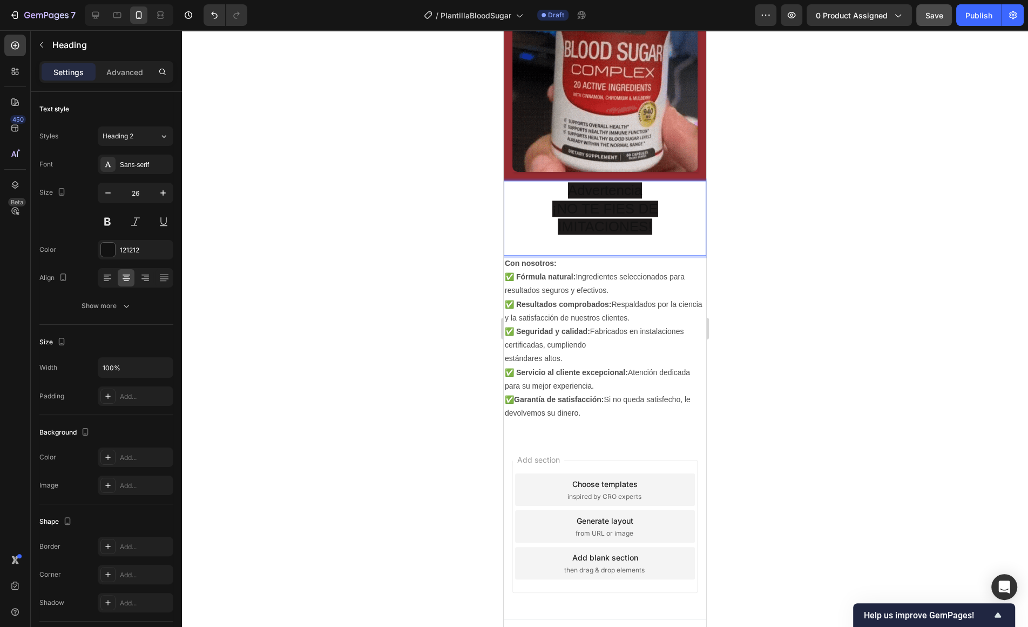
click at [531, 251] on p "Advertencia ¡NO TE FIES DE IMITACIONES!" at bounding box center [605, 217] width 200 height 73
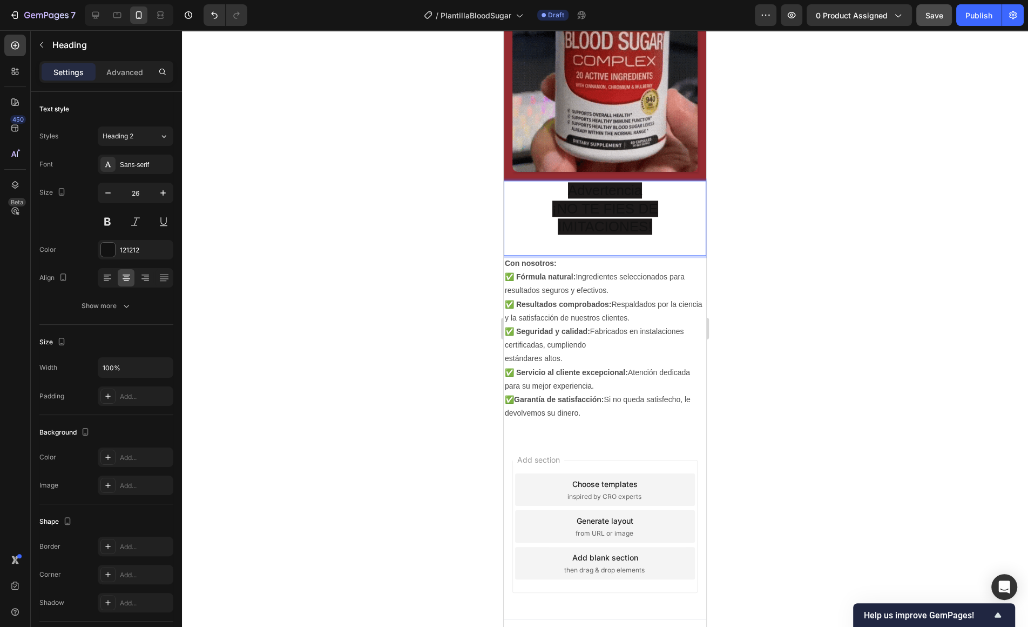
click at [575, 219] on span "¡NO TE FIES DE IMITACIONES!" at bounding box center [606, 217] width 106 height 35
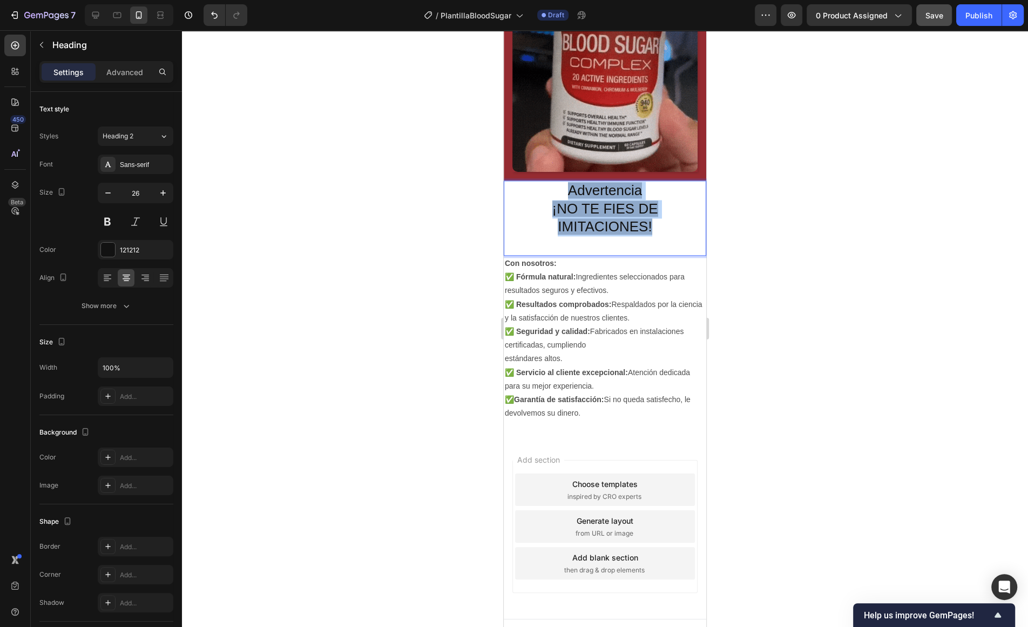
drag, startPoint x: 682, startPoint y: 225, endPoint x: 567, endPoint y: 184, distance: 122.5
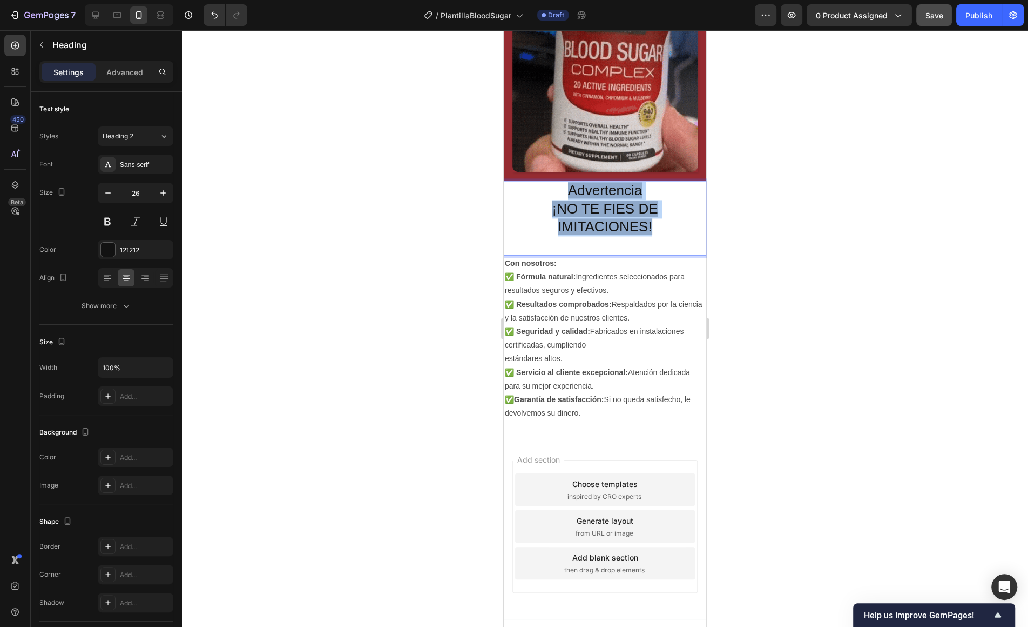
click at [567, 184] on p "Advertencia ¡NO TE FIES DE IMITACIONES!" at bounding box center [605, 217] width 200 height 73
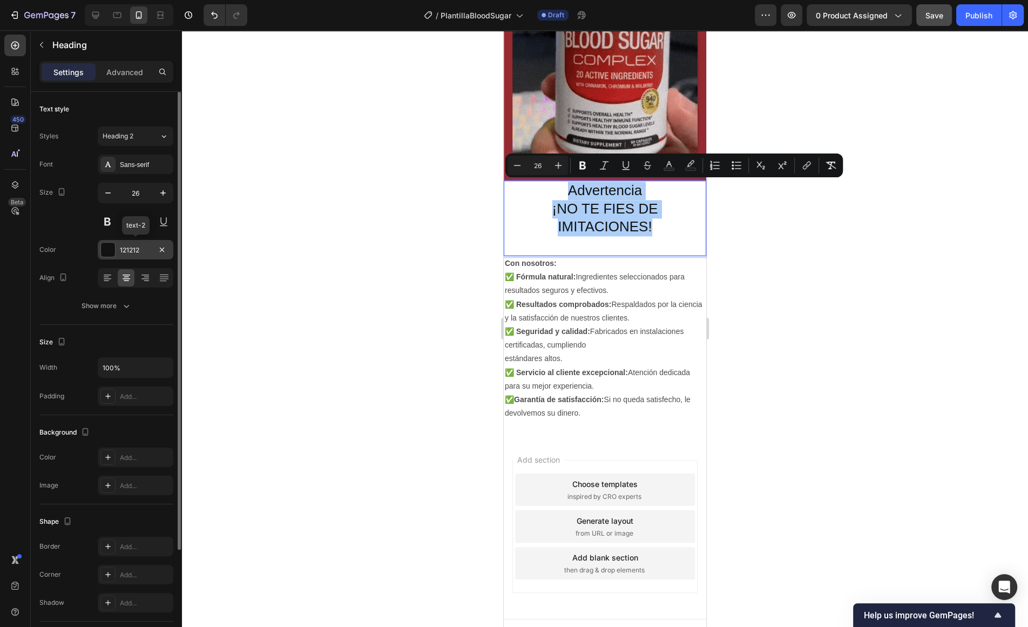
click at [104, 243] on div at bounding box center [108, 250] width 14 height 14
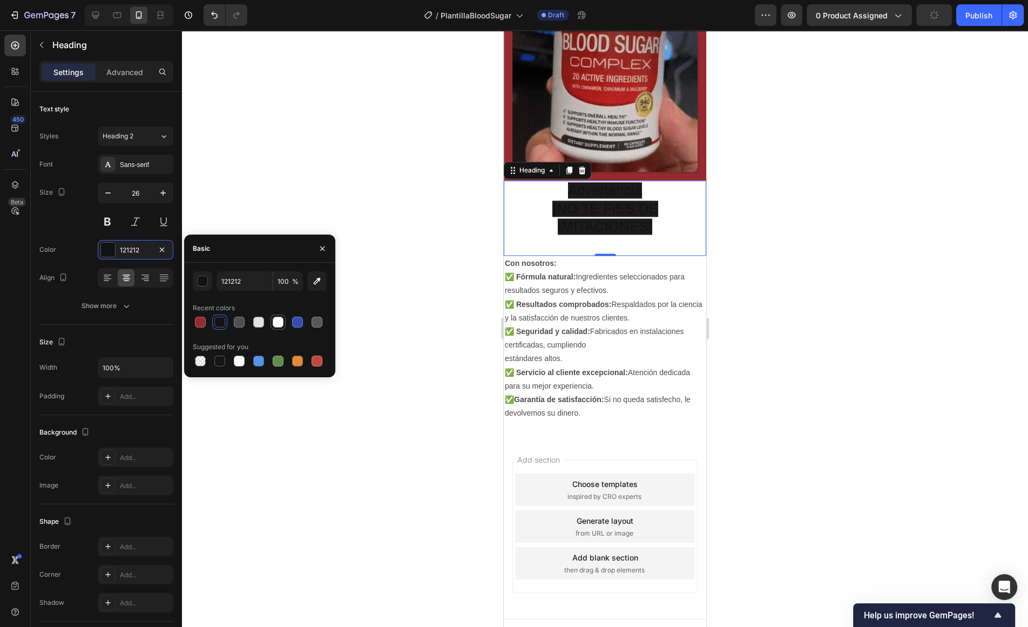
click at [274, 326] on div at bounding box center [278, 322] width 11 height 11
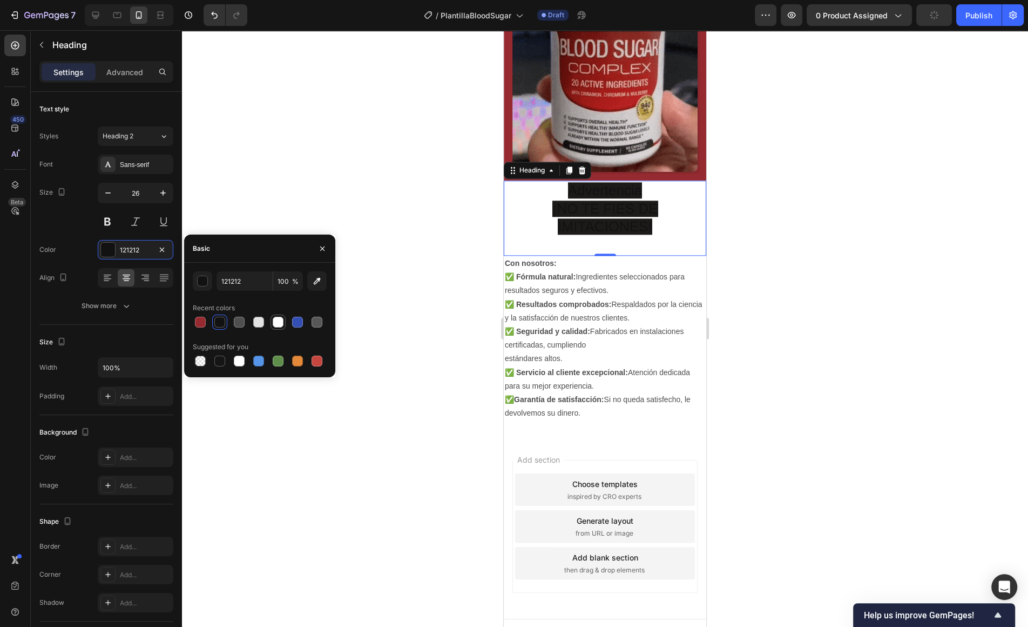
type input "FFFFFF"
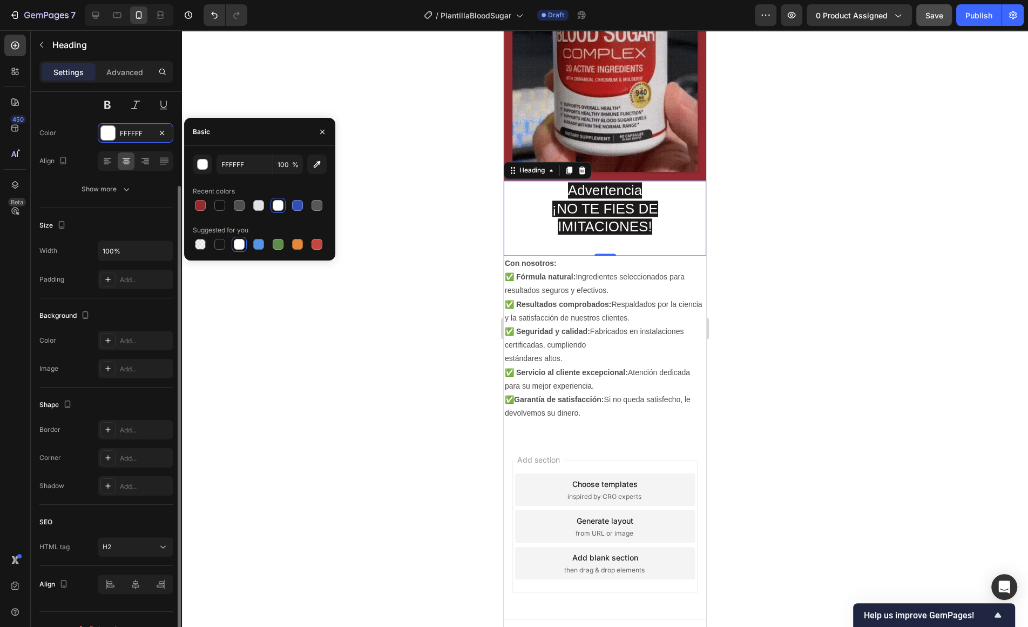
scroll to position [133, 0]
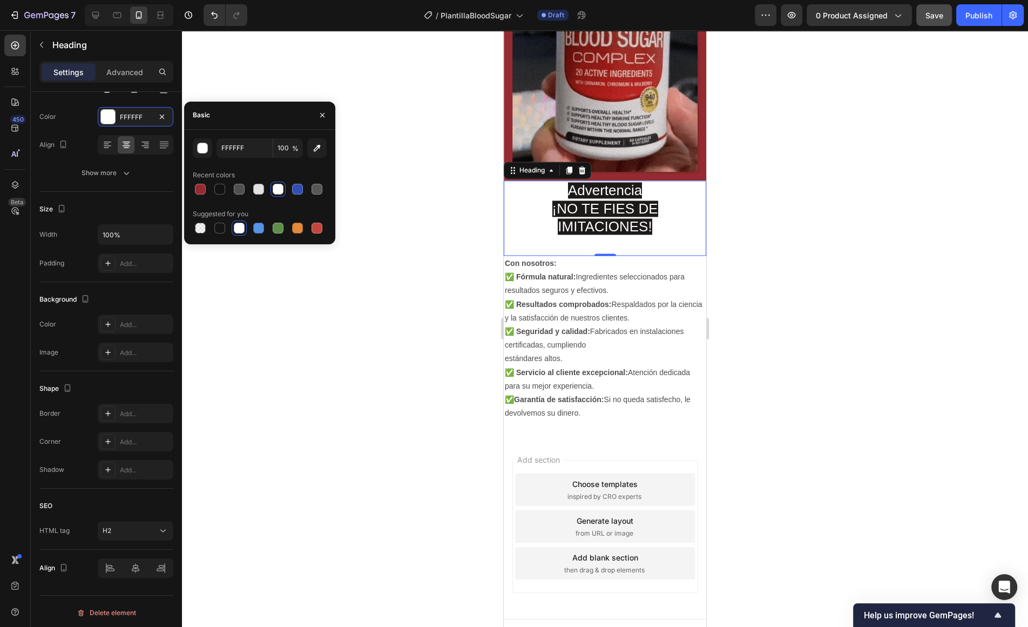
click at [504, 238] on h2 "⁠⁠⁠⁠⁠⁠⁠ Advertencia ¡NO TE FIES DE IMITACIONES!" at bounding box center [605, 217] width 203 height 75
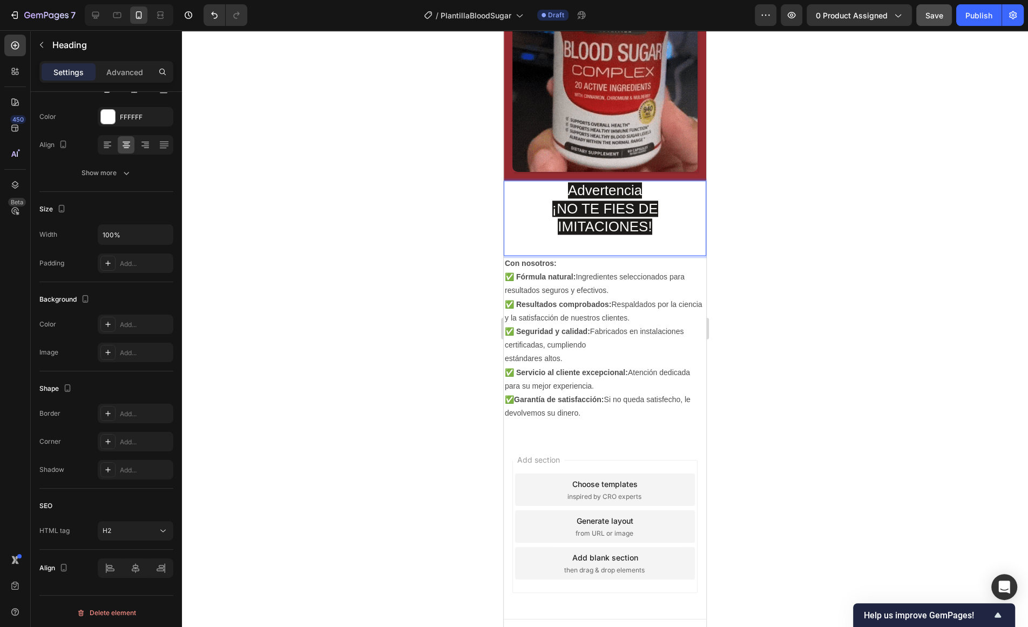
drag, startPoint x: 504, startPoint y: 238, endPoint x: 519, endPoint y: 236, distance: 14.1
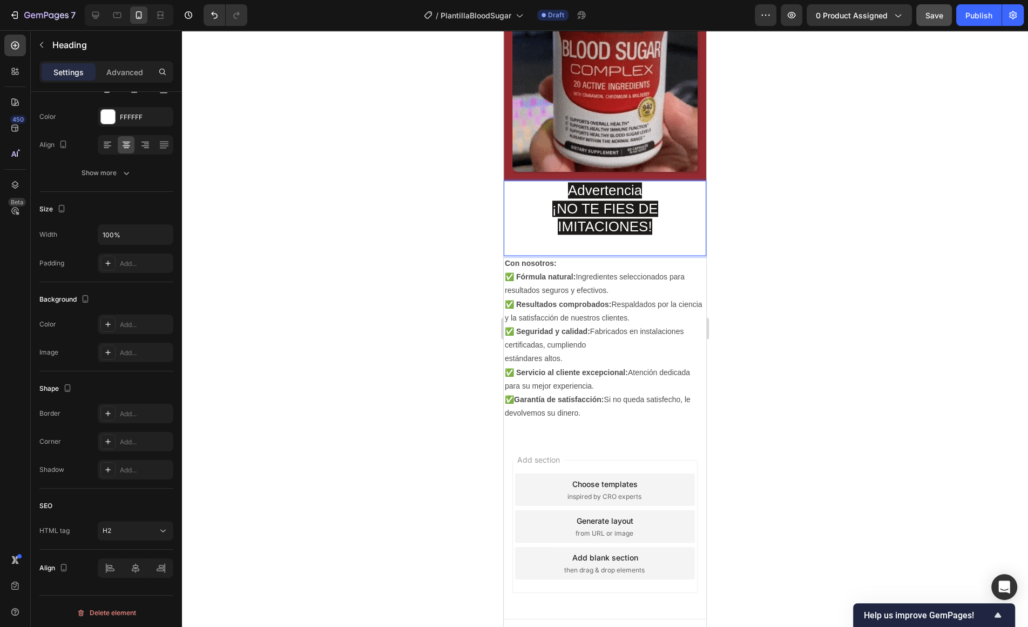
click at [508, 238] on h2 "Advertencia ¡NO TE FIES DE IMITACIONES!" at bounding box center [605, 217] width 203 height 75
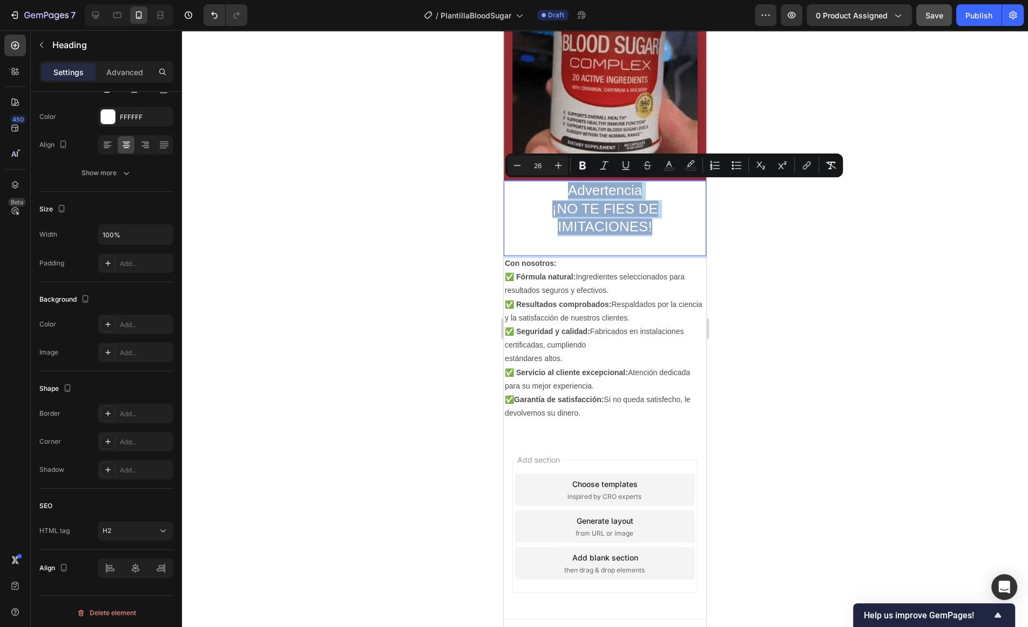
drag, startPoint x: 664, startPoint y: 228, endPoint x: 559, endPoint y: 194, distance: 110.5
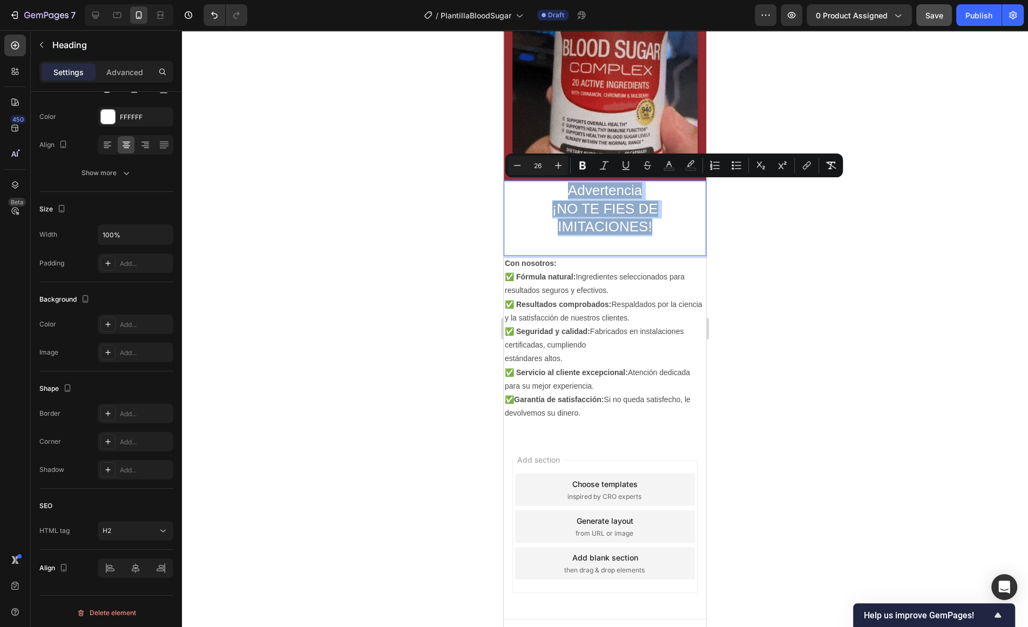
click at [559, 194] on p "Advertencia ¡NO TE FIES DE IMITACIONES!" at bounding box center [605, 217] width 200 height 73
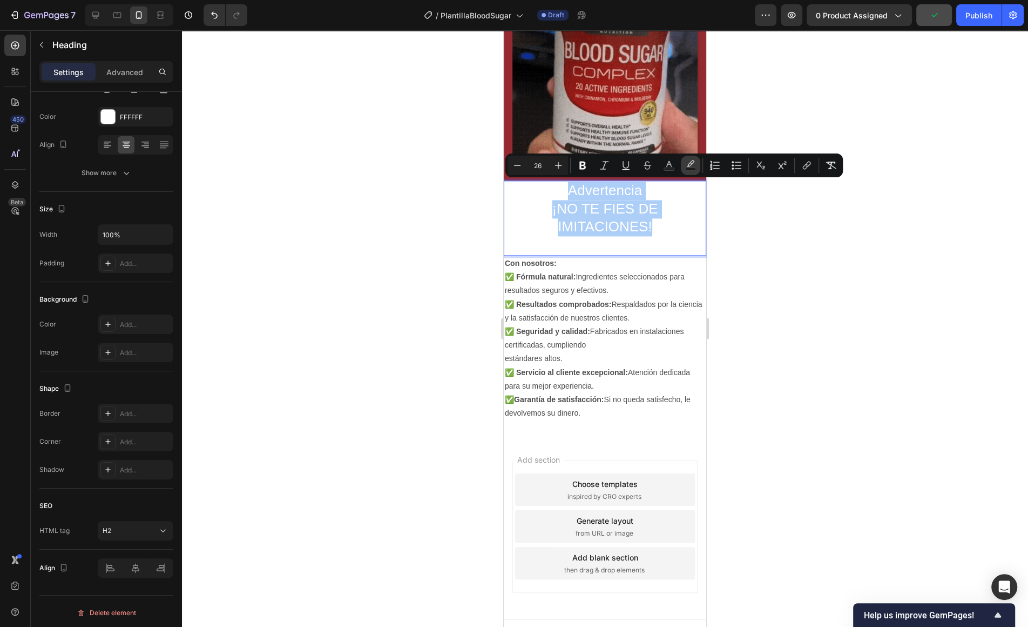
click at [681, 164] on button "color" at bounding box center [690, 165] width 19 height 19
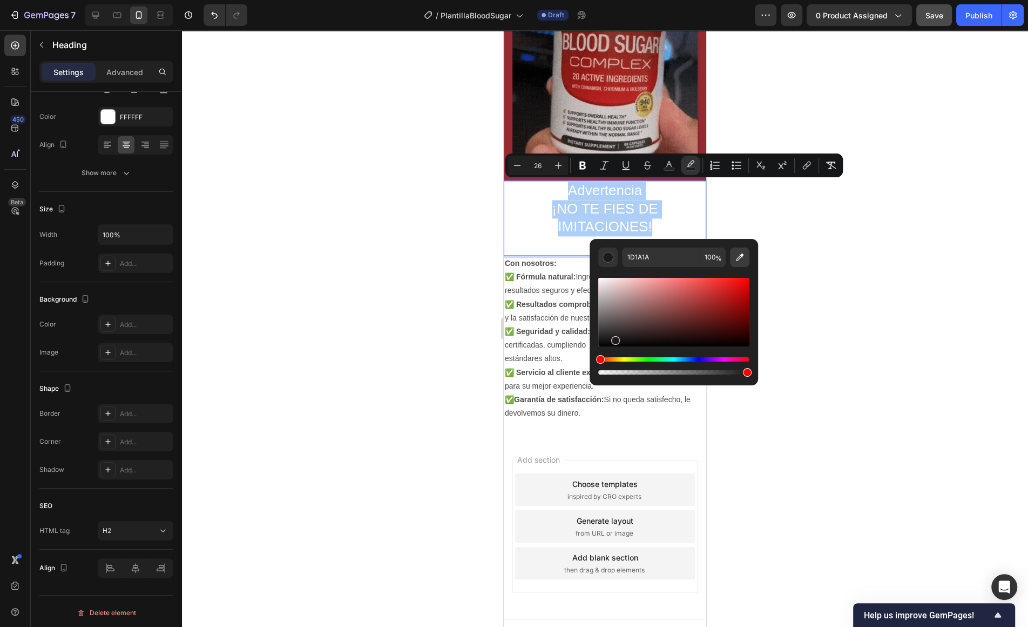
click at [737, 259] on icon "Editor contextual toolbar" at bounding box center [741, 257] width 8 height 8
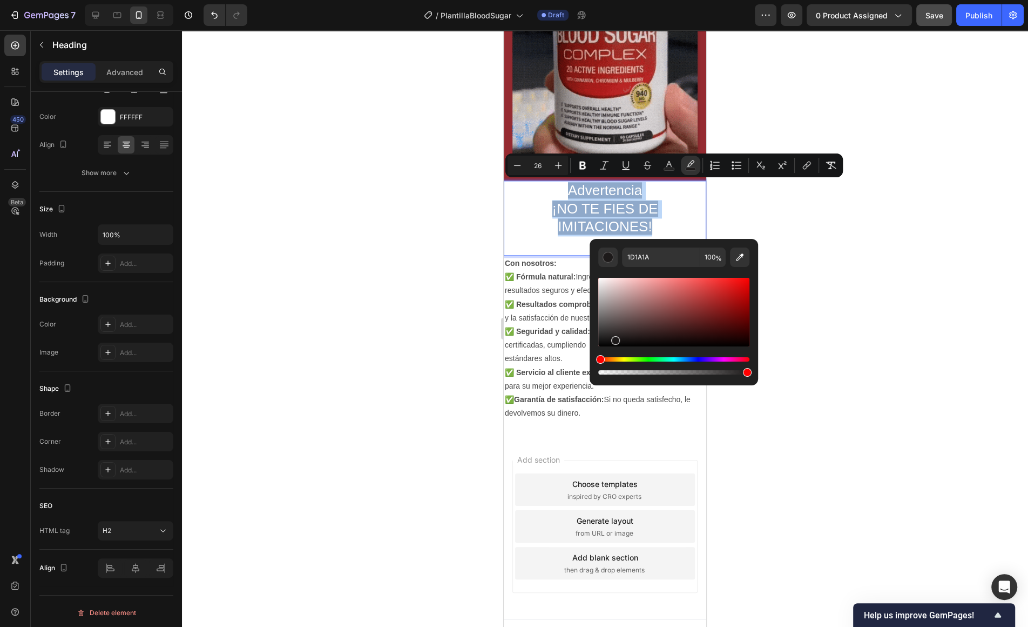
type input "952B31"
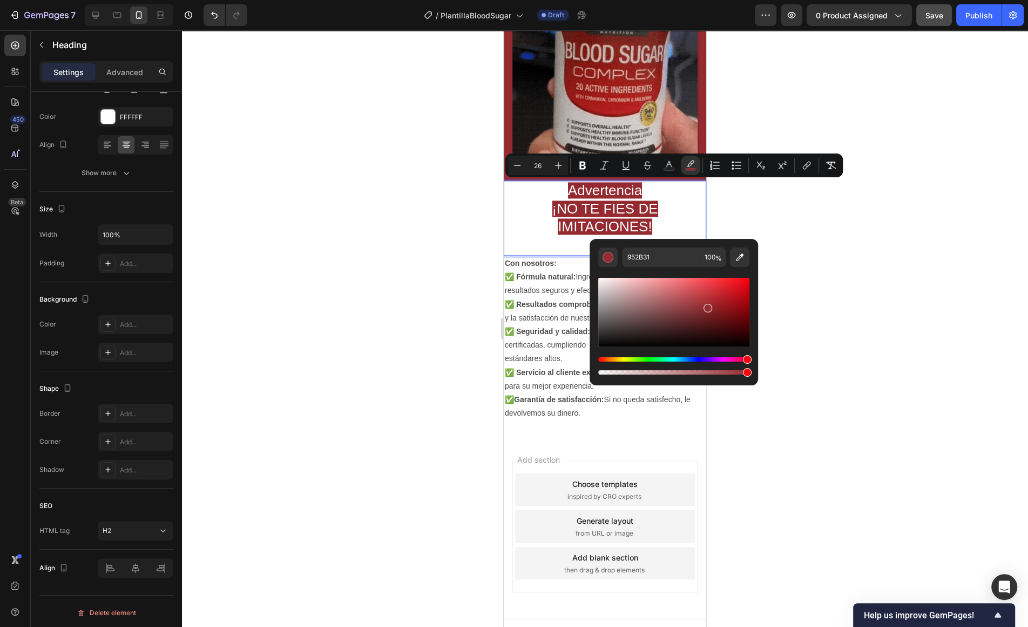
click at [526, 211] on p "Advertencia ¡NO TE FIES DE IMITACIONES!" at bounding box center [605, 217] width 200 height 73
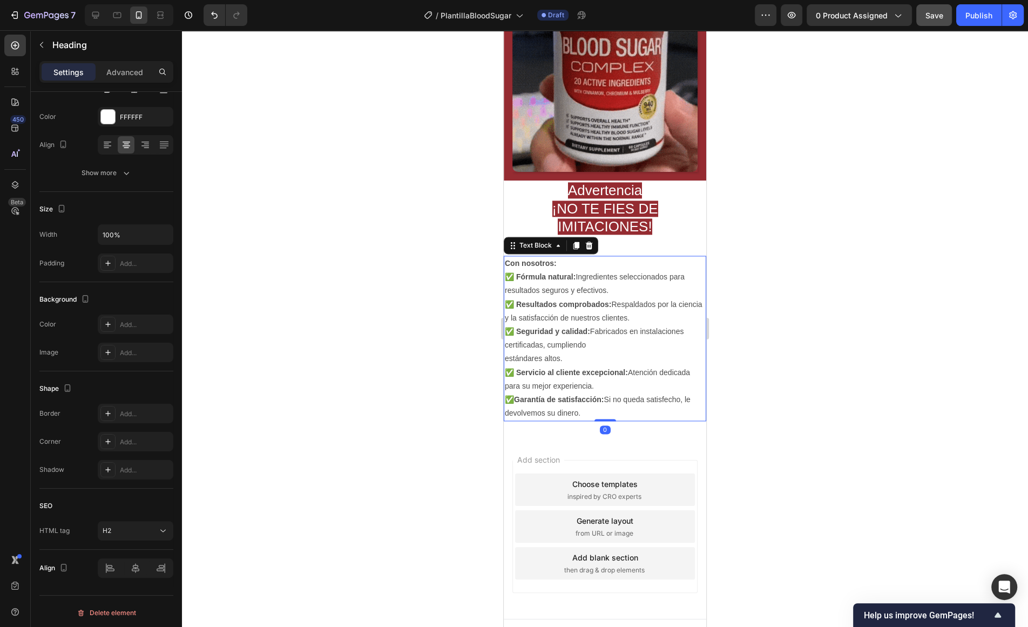
click at [525, 261] on strong "Con nosotros:" at bounding box center [531, 263] width 52 height 9
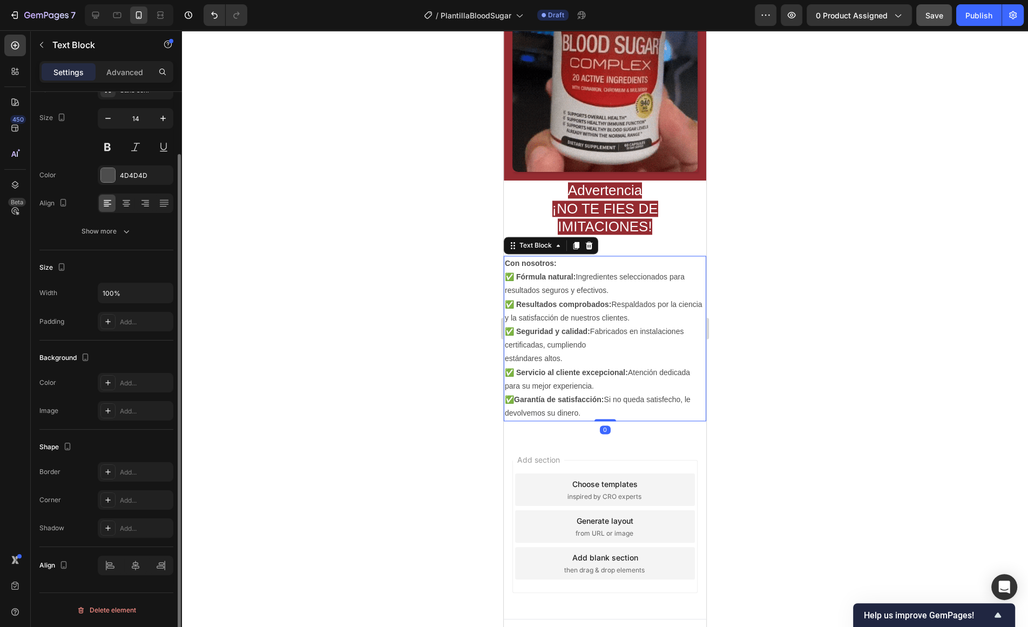
scroll to position [0, 0]
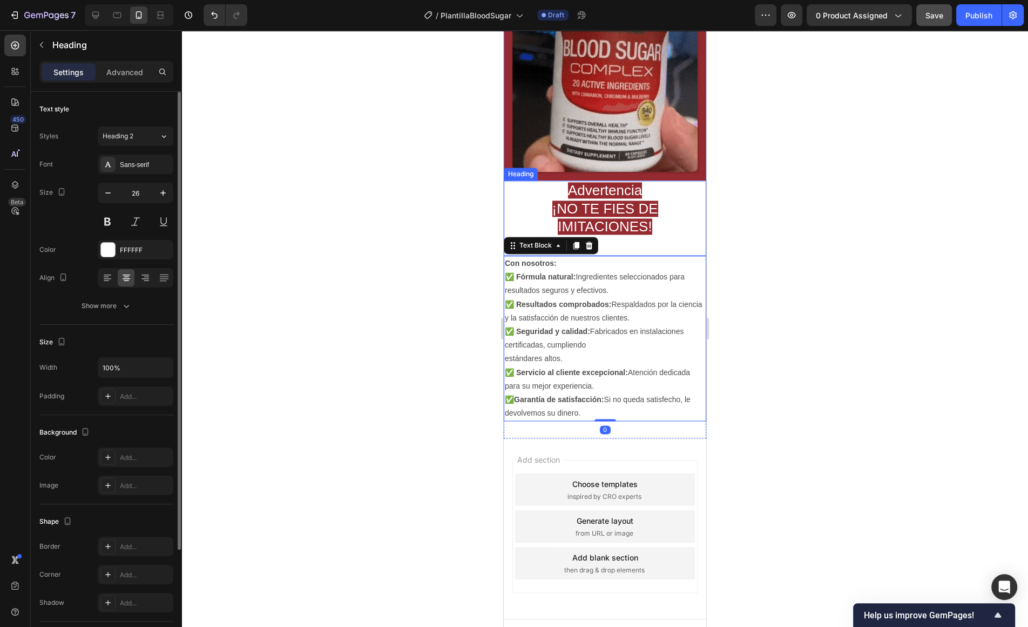
click at [640, 223] on span "¡NO TE FIES DE IMITACIONES!" at bounding box center [606, 217] width 106 height 35
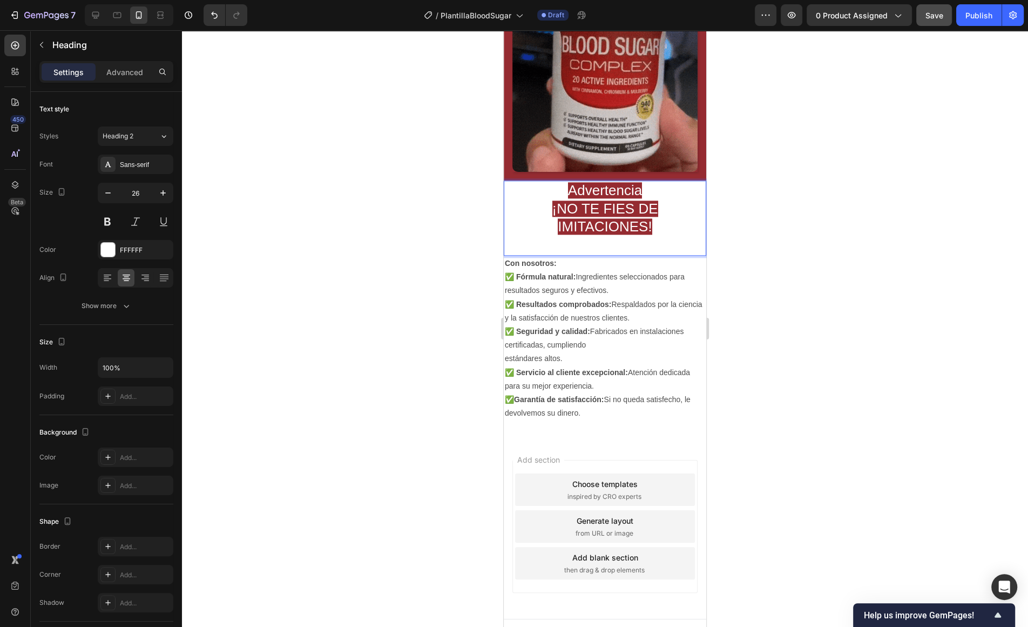
click at [662, 224] on p "Advertencia ¡NO TE FIES DE IMITACIONES!" at bounding box center [605, 217] width 200 height 73
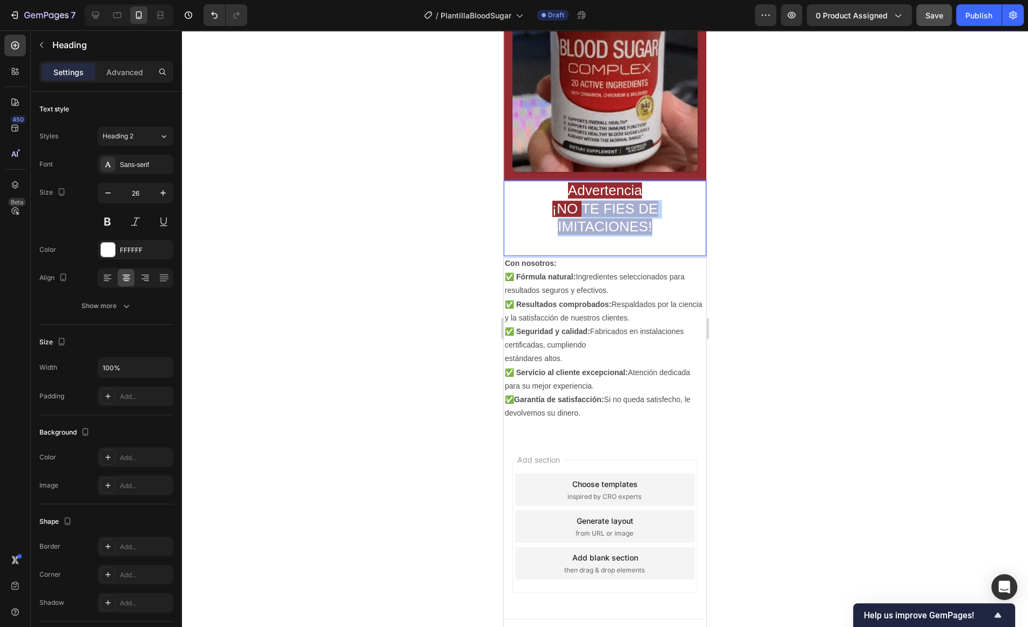
drag, startPoint x: 662, startPoint y: 224, endPoint x: 584, endPoint y: 204, distance: 81.0
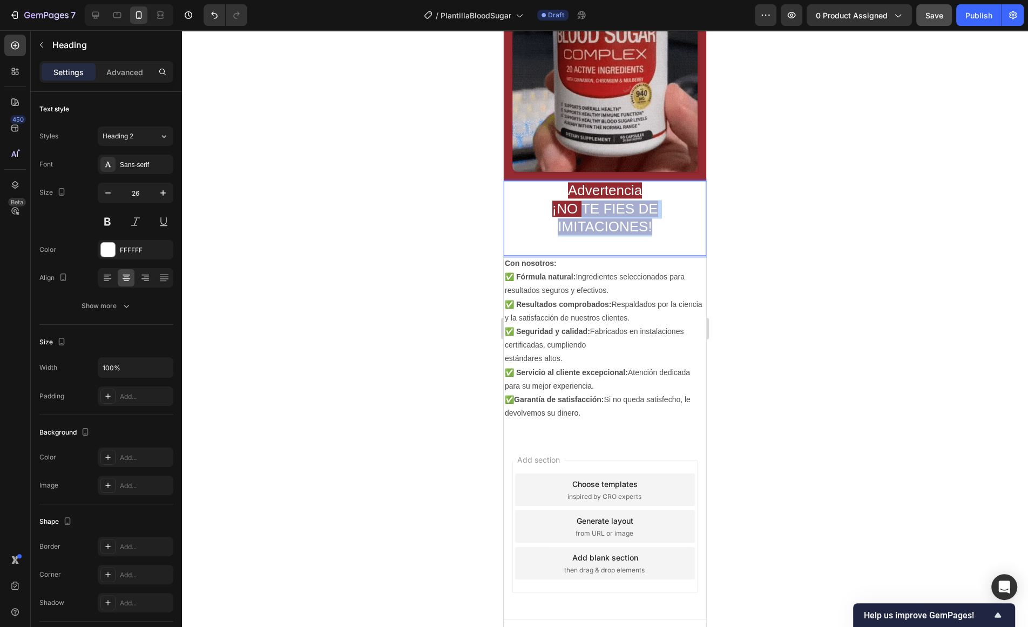
click at [584, 204] on p "Advertencia ¡NO TE FIES DE IMITACIONES!" at bounding box center [605, 217] width 200 height 73
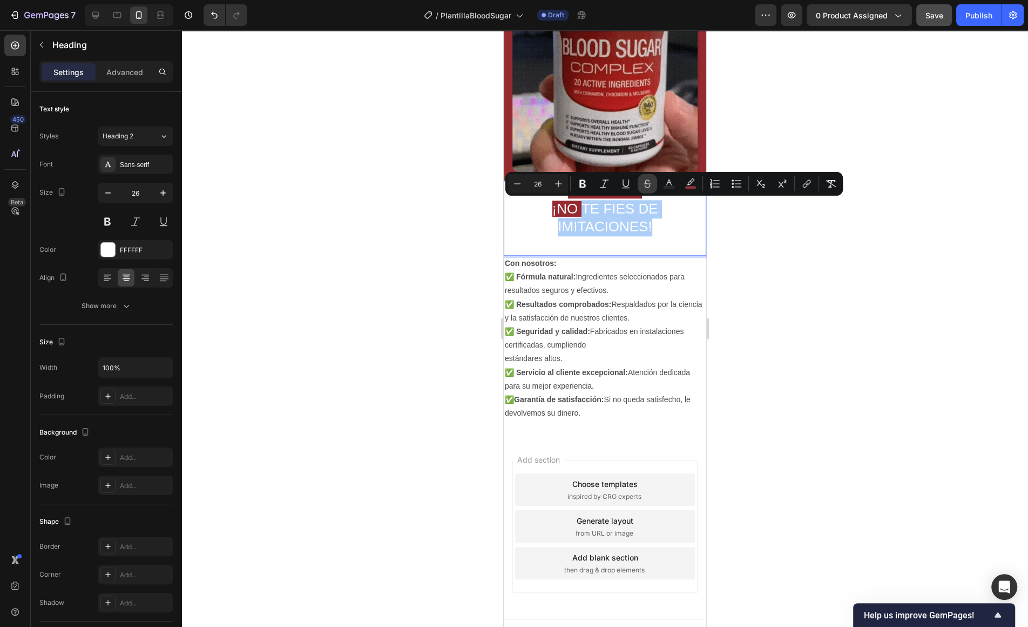
click at [644, 188] on icon "Editor contextual toolbar" at bounding box center [647, 183] width 11 height 11
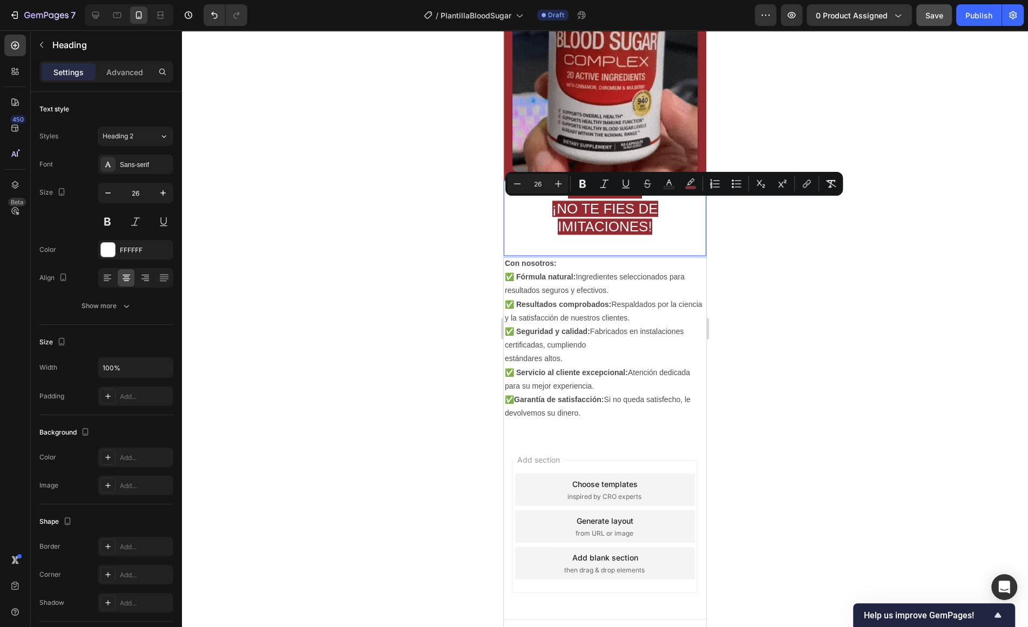
click at [658, 231] on p "Advertencia ¡NO TE FIES DE IMITACIONES!" at bounding box center [605, 217] width 200 height 73
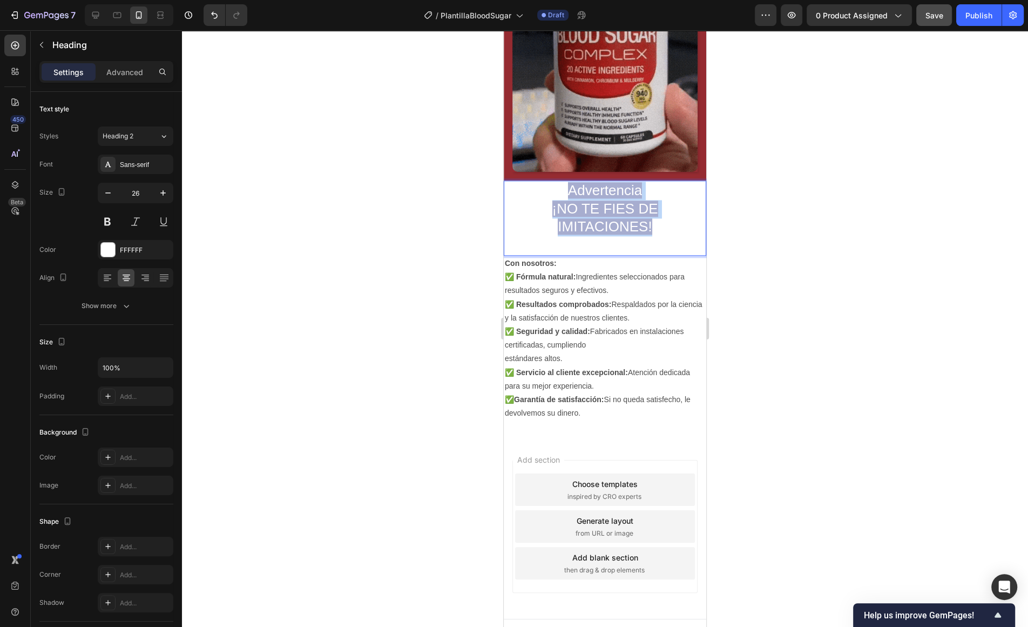
drag, startPoint x: 658, startPoint y: 231, endPoint x: 540, endPoint y: 190, distance: 124.7
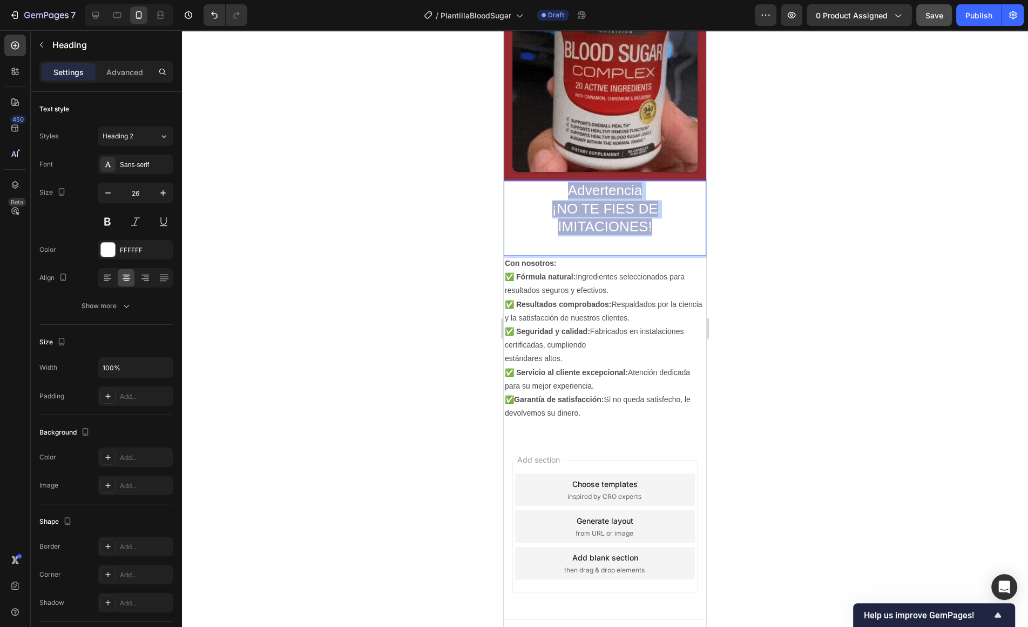
click at [540, 190] on p "Advertencia ¡NO TE FIES DE IMITACIONES!" at bounding box center [605, 217] width 200 height 73
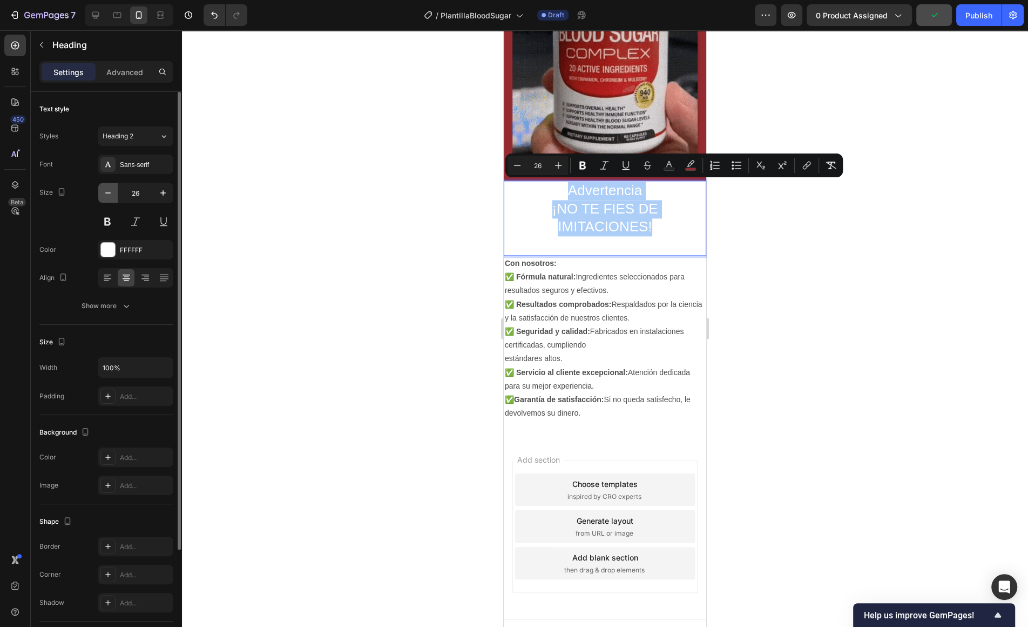
click at [105, 189] on icon "button" at bounding box center [108, 192] width 11 height 11
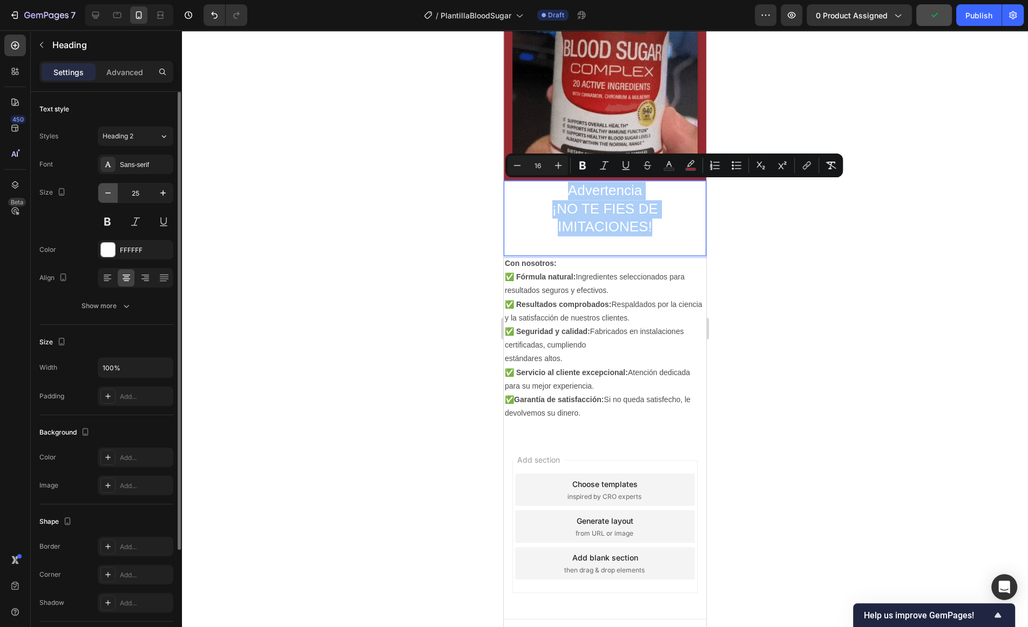
click at [105, 189] on icon "button" at bounding box center [108, 192] width 11 height 11
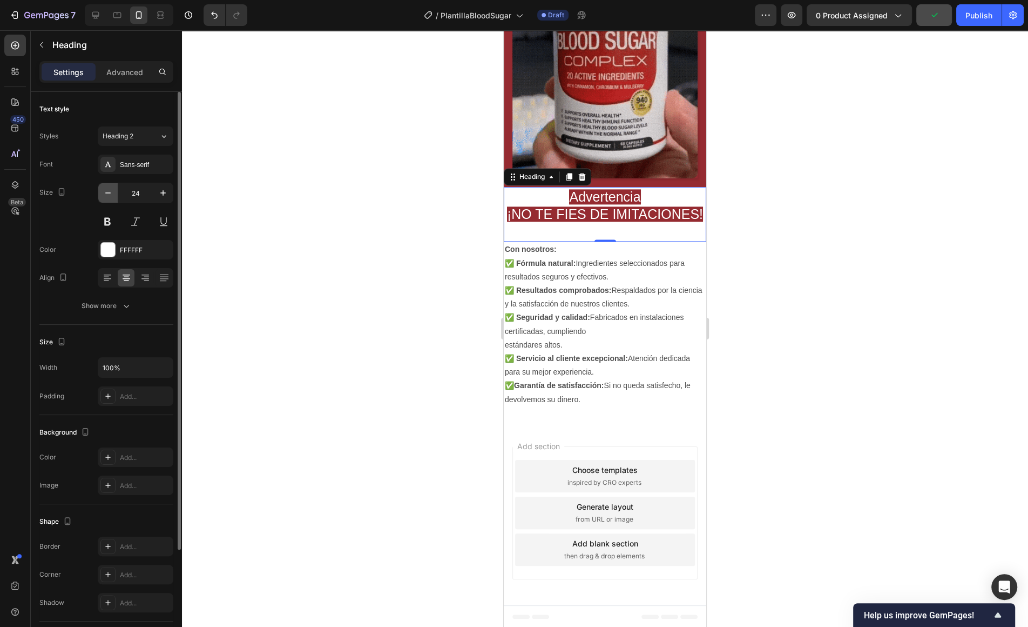
click at [105, 189] on icon "button" at bounding box center [108, 192] width 11 height 11
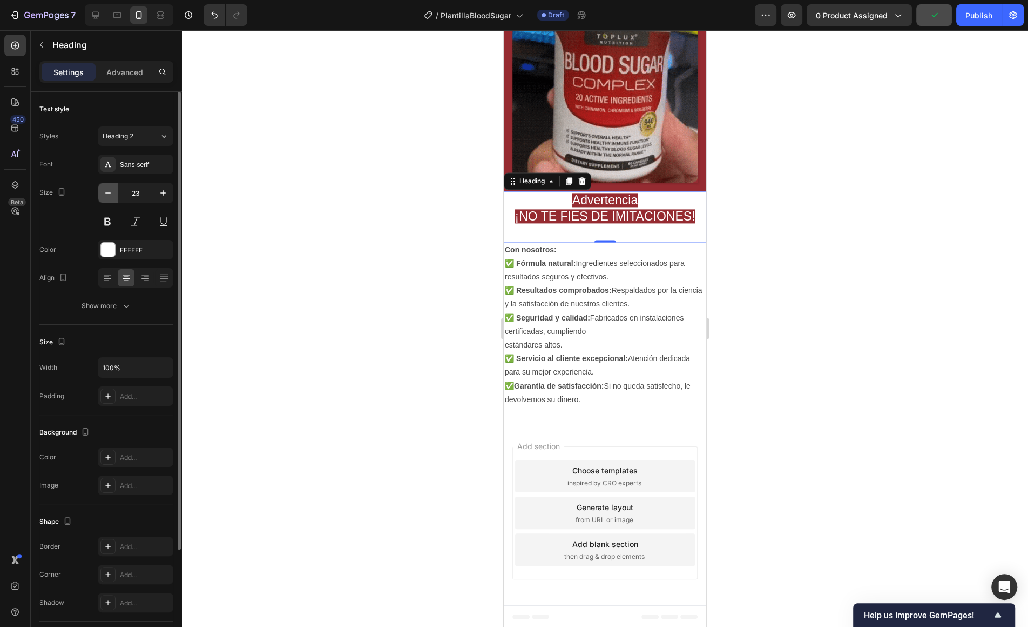
click at [105, 189] on icon "button" at bounding box center [108, 192] width 11 height 11
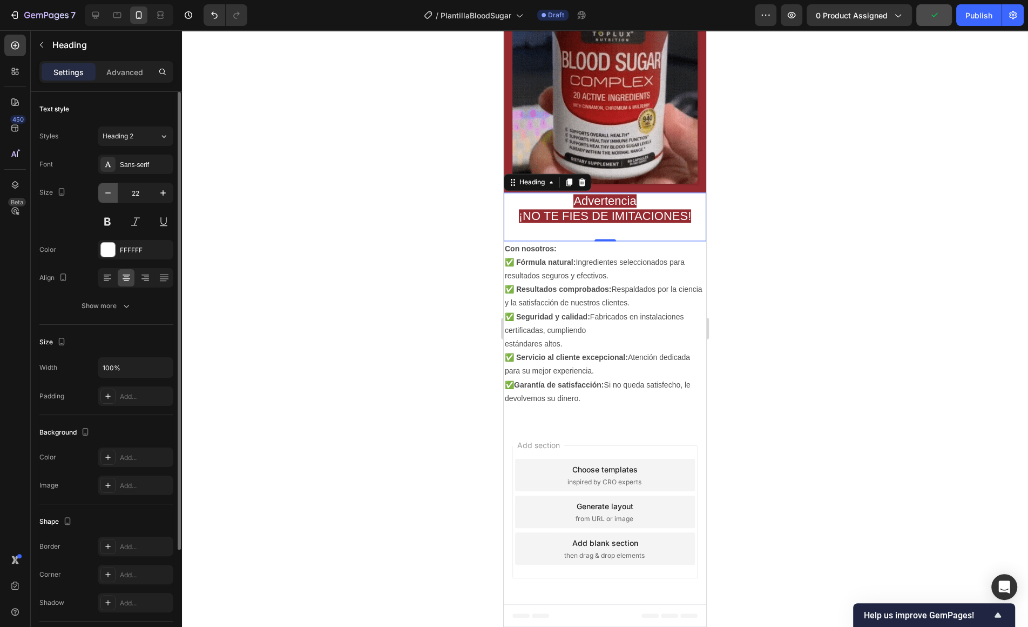
click at [105, 189] on icon "button" at bounding box center [108, 192] width 11 height 11
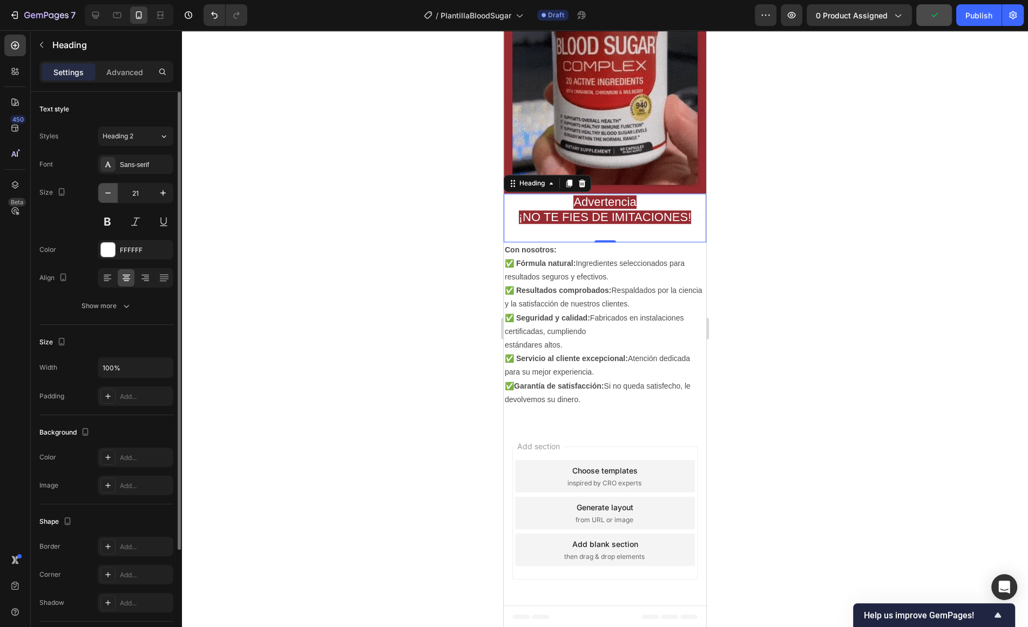
click at [105, 189] on icon "button" at bounding box center [108, 192] width 11 height 11
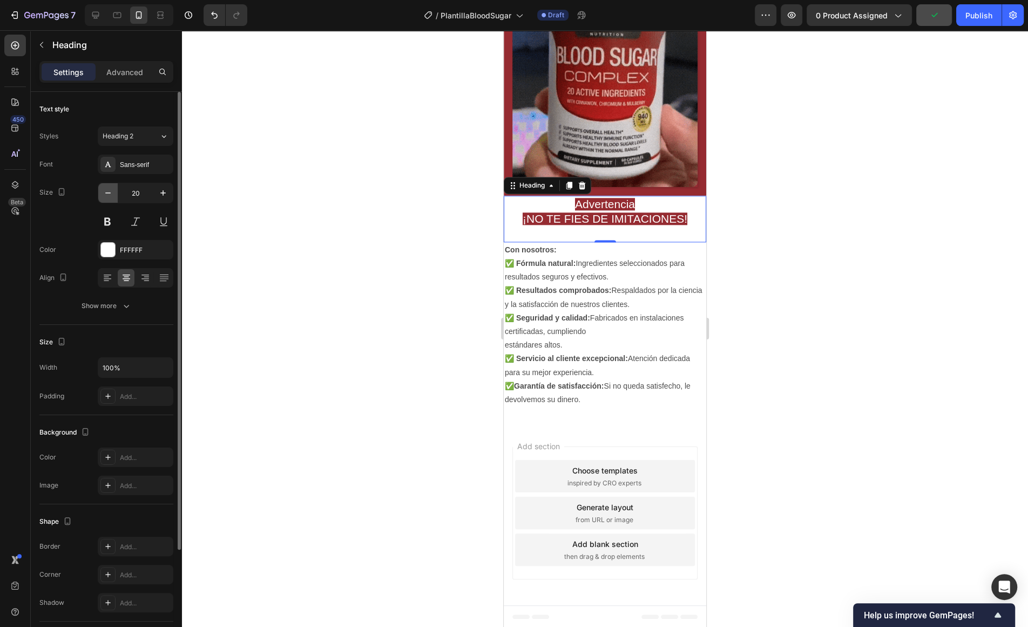
click at [105, 189] on icon "button" at bounding box center [108, 192] width 11 height 11
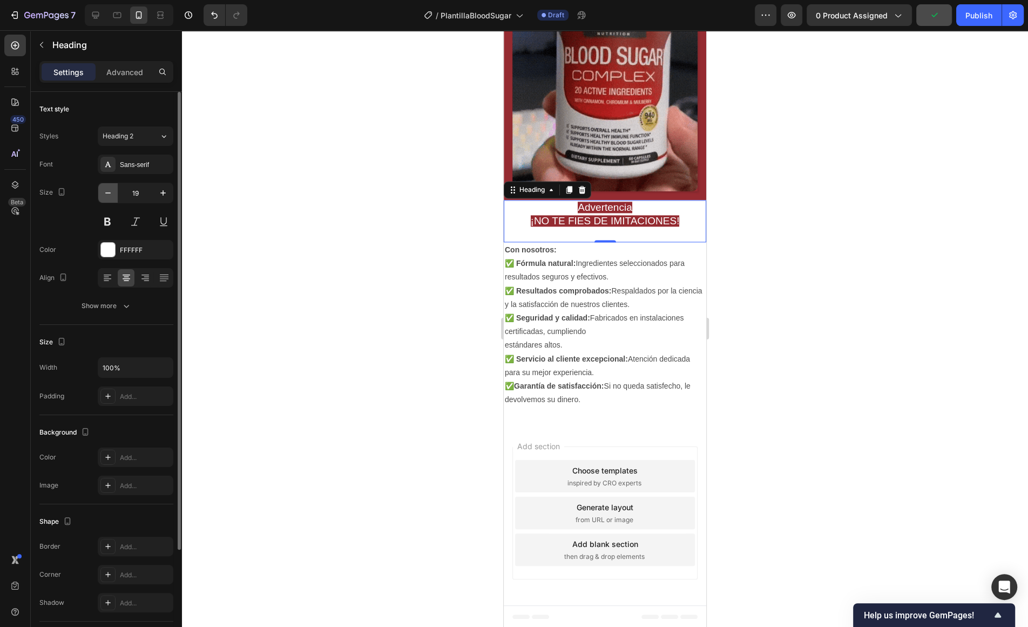
click at [105, 189] on icon "button" at bounding box center [108, 192] width 11 height 11
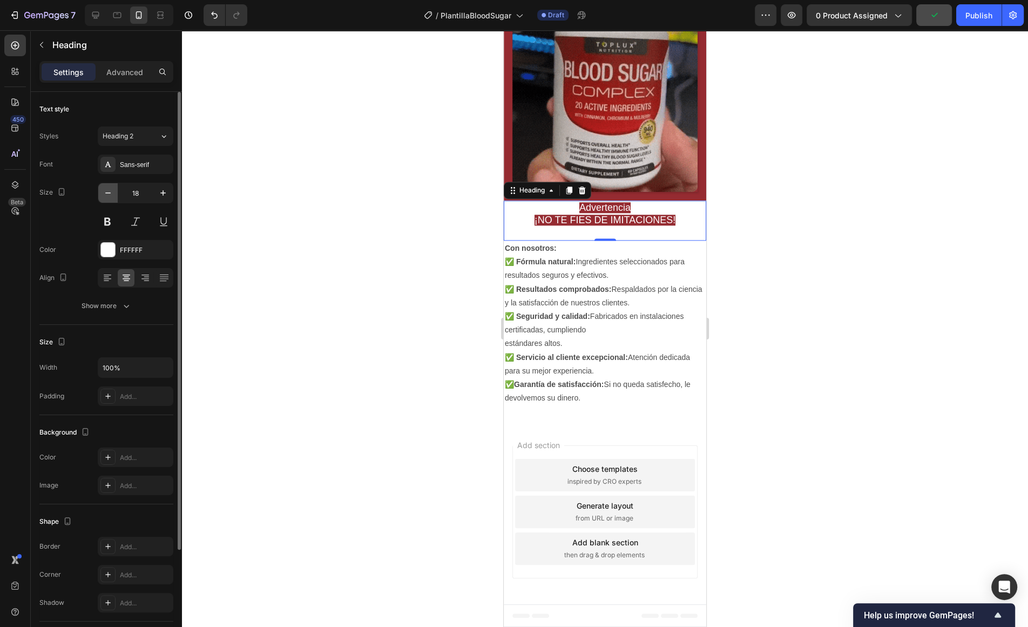
scroll to position [1472, 0]
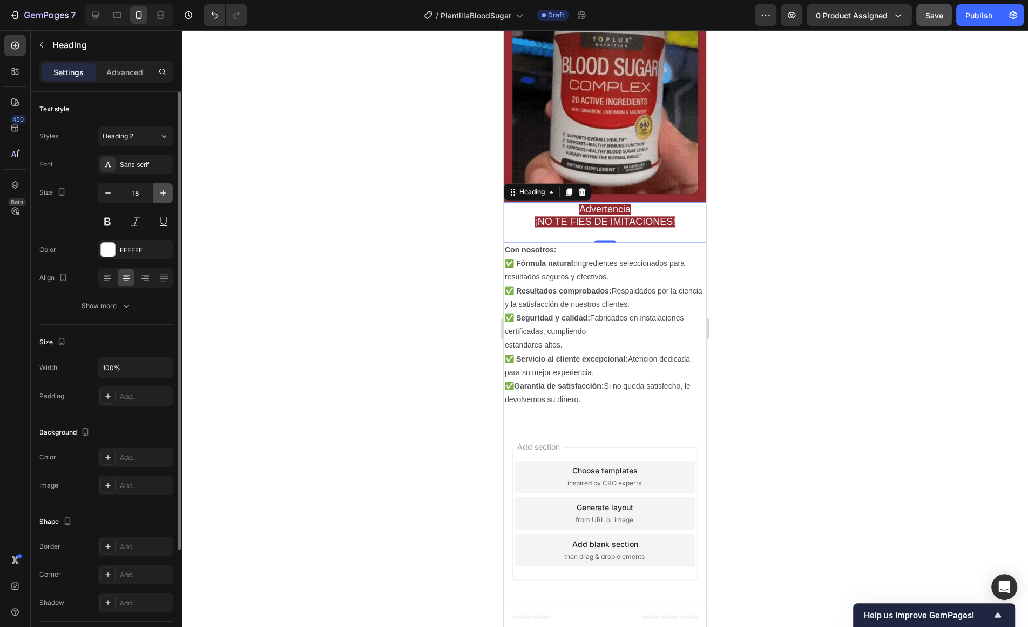
click at [160, 197] on icon "button" at bounding box center [163, 192] width 11 height 11
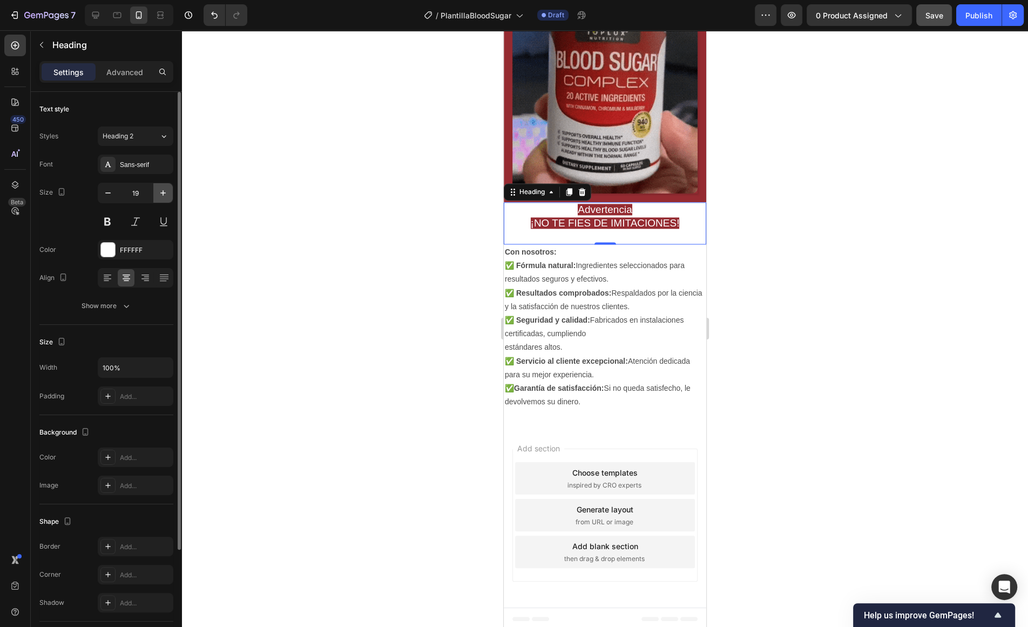
click at [160, 197] on icon "button" at bounding box center [163, 192] width 11 height 11
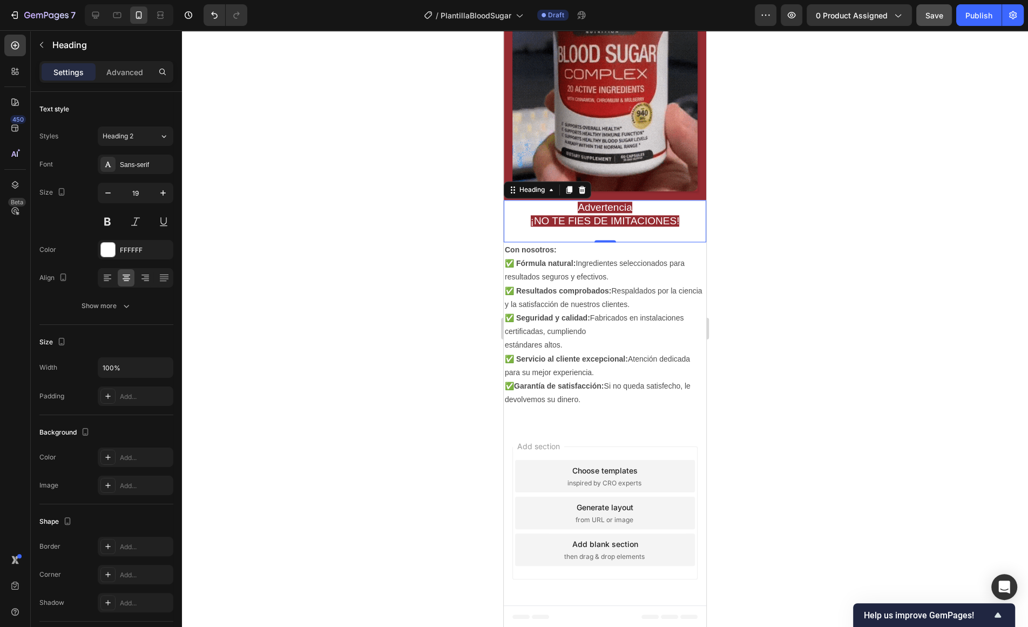
type input "20"
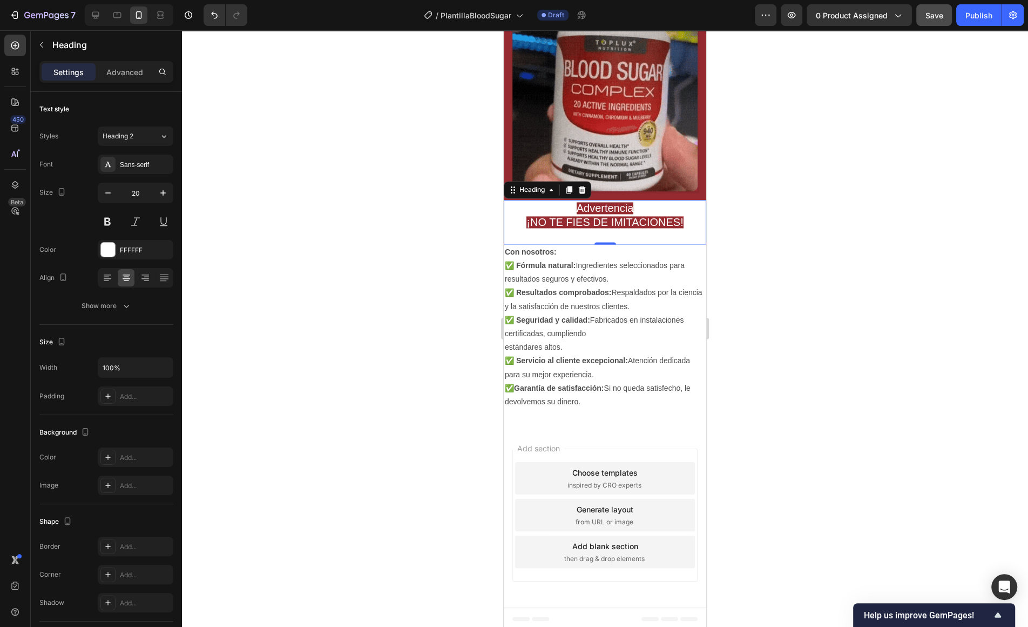
scroll to position [1476, 0]
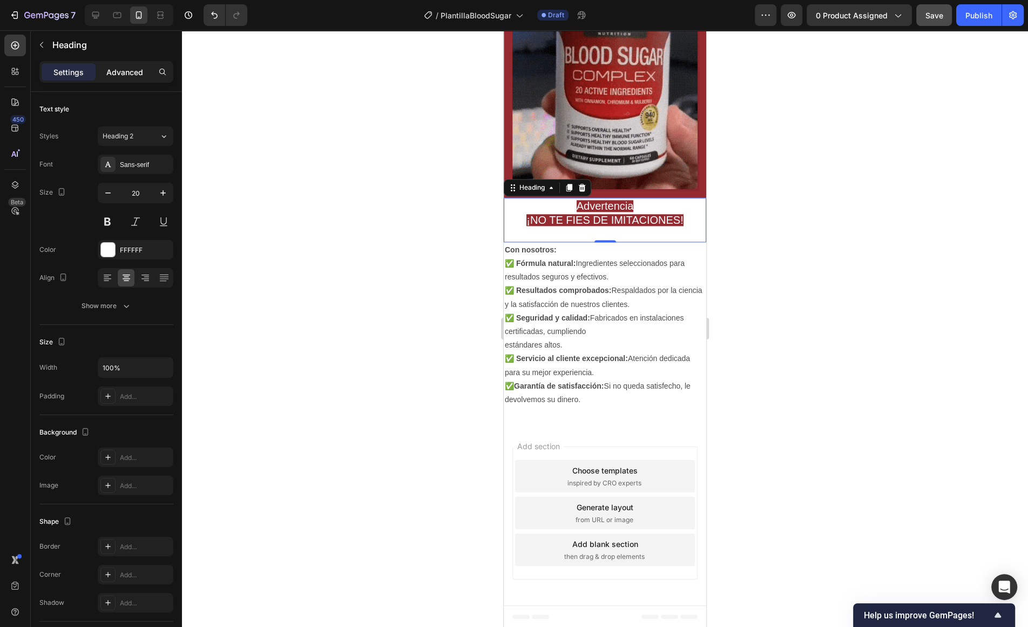
click at [127, 69] on p "Advanced" at bounding box center [124, 71] width 37 height 11
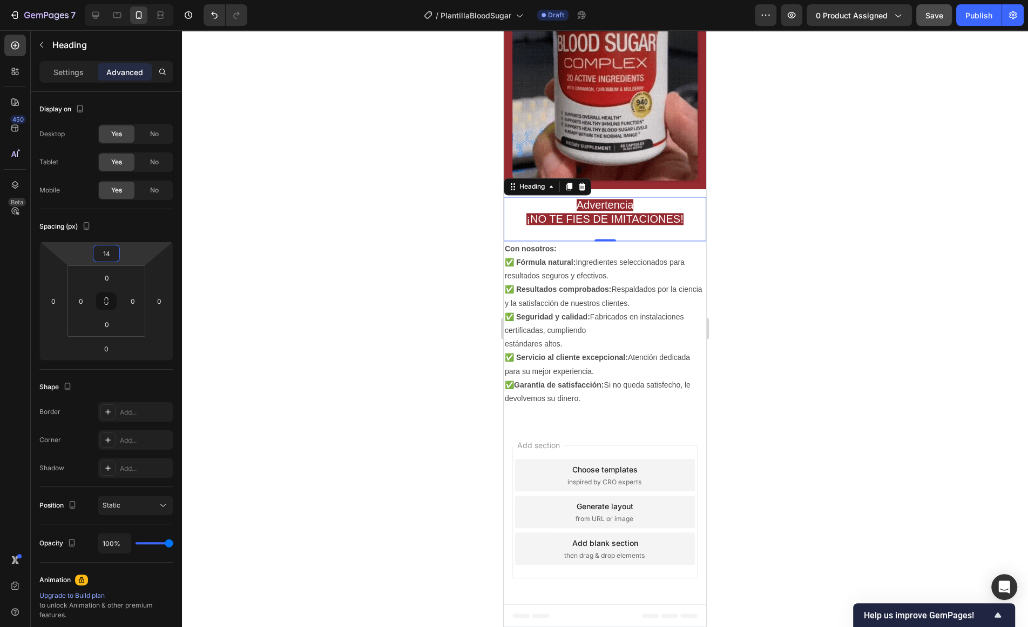
scroll to position [1483, 0]
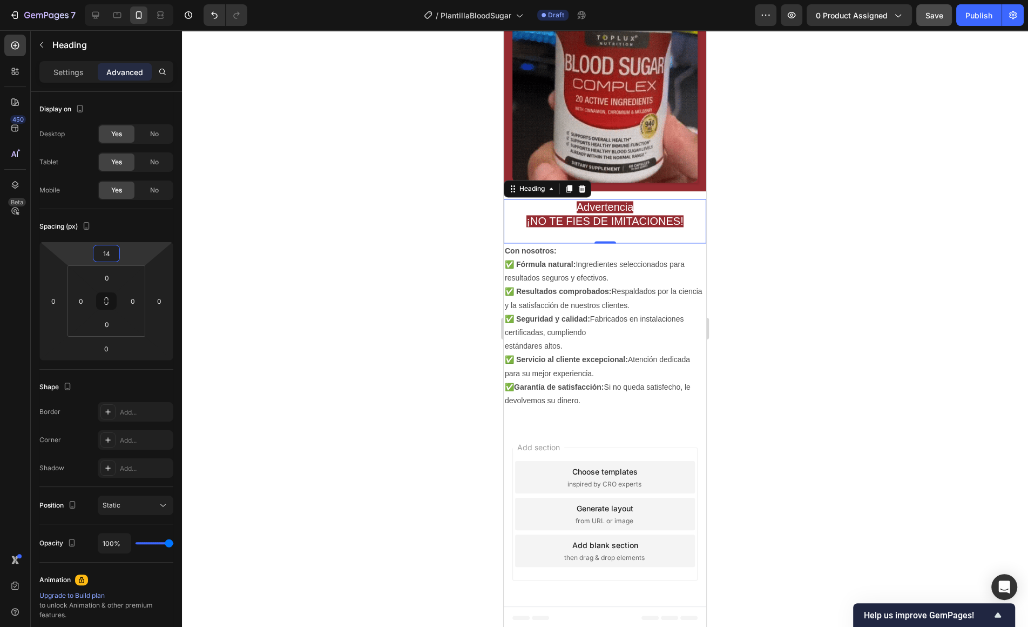
type input "12"
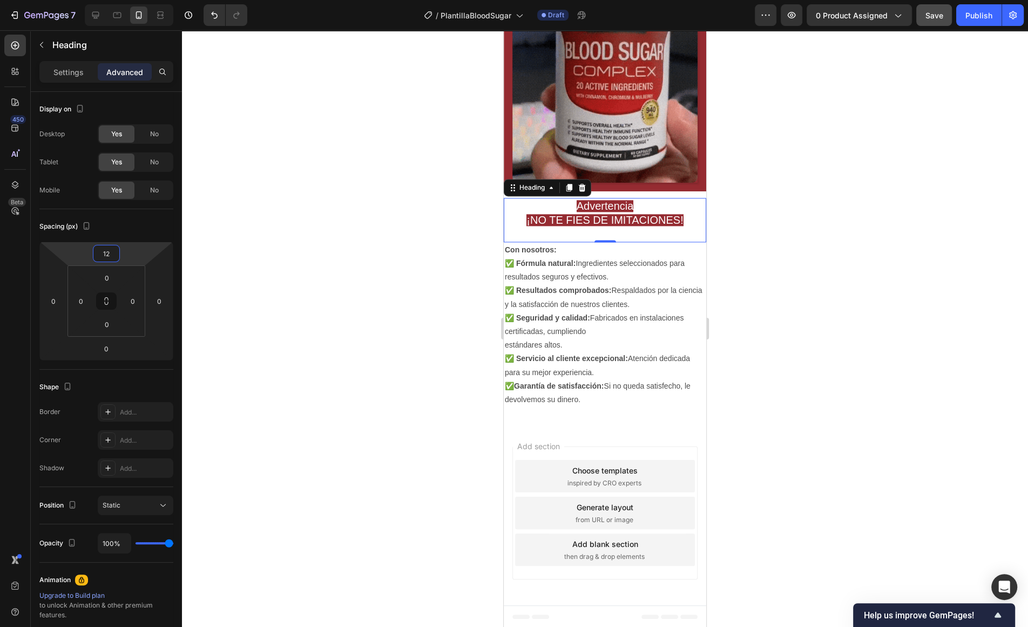
click at [139, 0] on html "7 / PlantillaBloodSugar Draft Preview 0 product assigned Save Publish 450 Beta …" at bounding box center [514, 0] width 1028 height 0
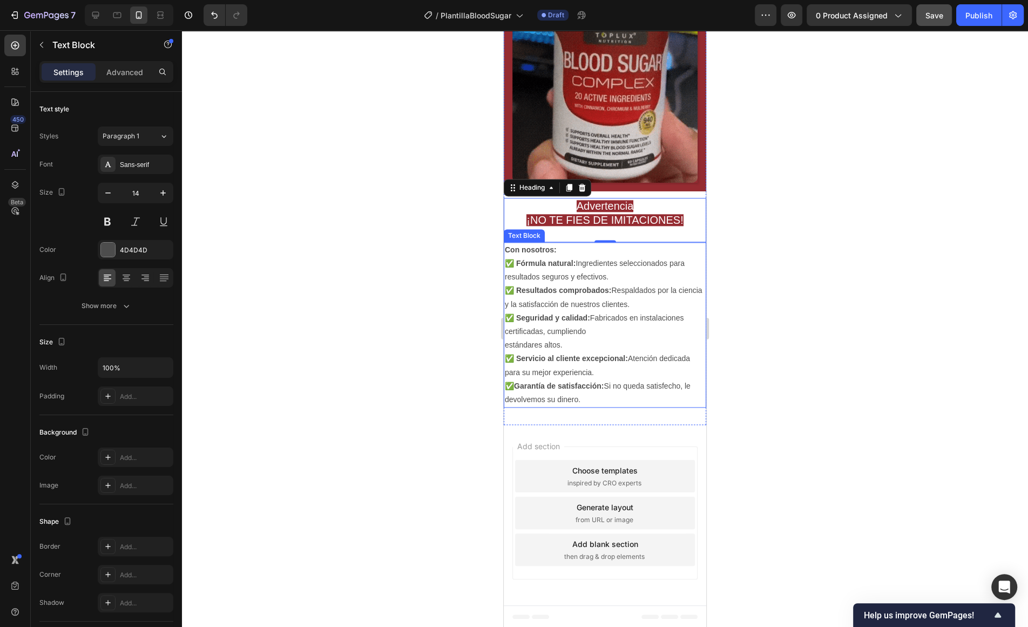
click at [567, 315] on strong "✅ Seguridad y calidad:" at bounding box center [547, 317] width 85 height 9
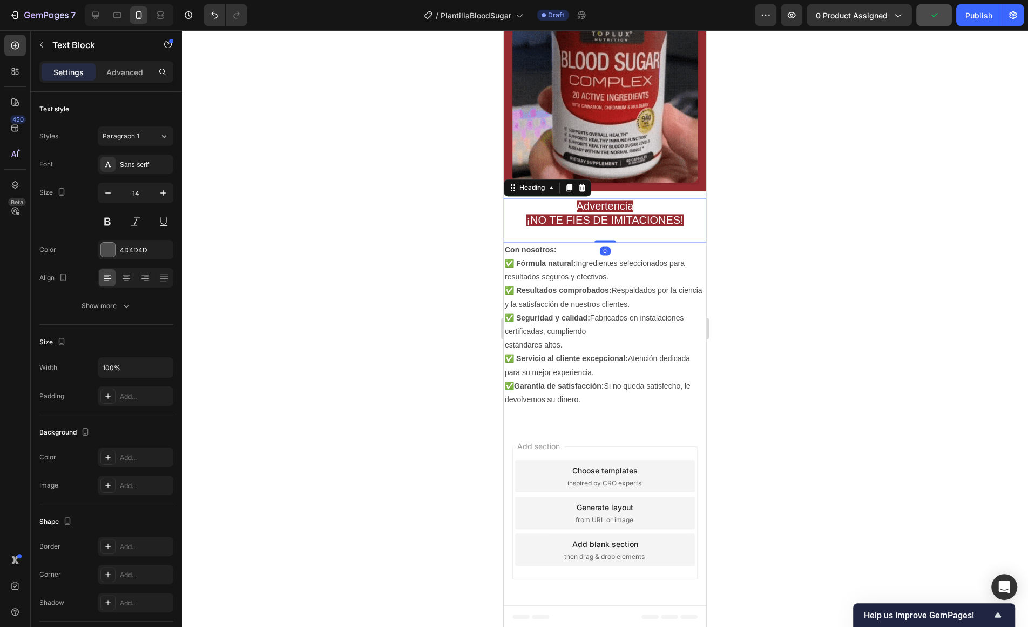
click at [641, 217] on span "¡NO TE FIES DE IMITACIONES!" at bounding box center [605, 220] width 157 height 12
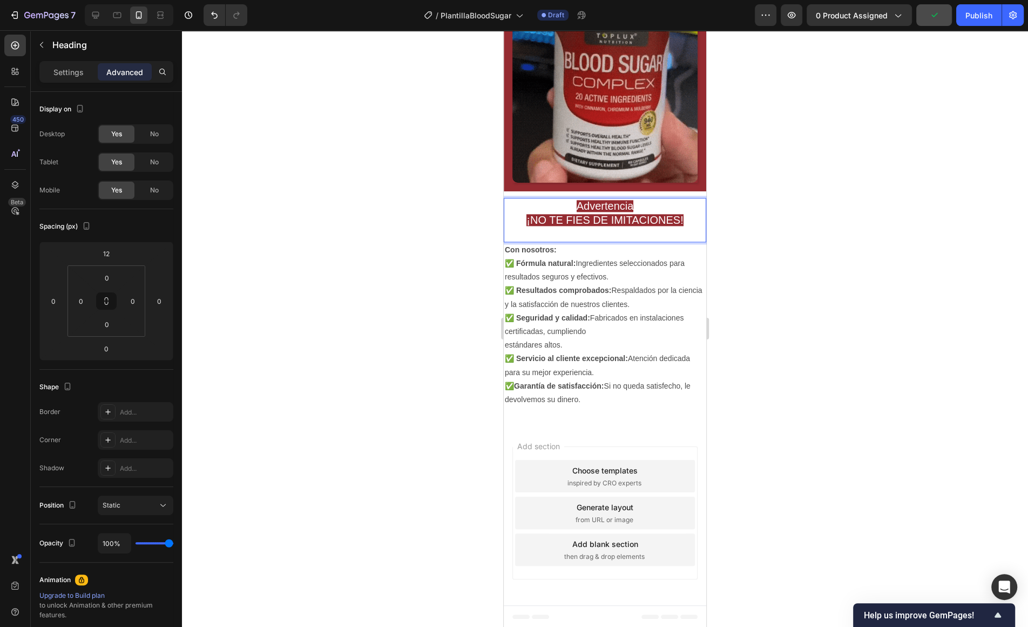
click at [641, 217] on span "¡NO TE FIES DE IMITACIONES!" at bounding box center [605, 220] width 157 height 12
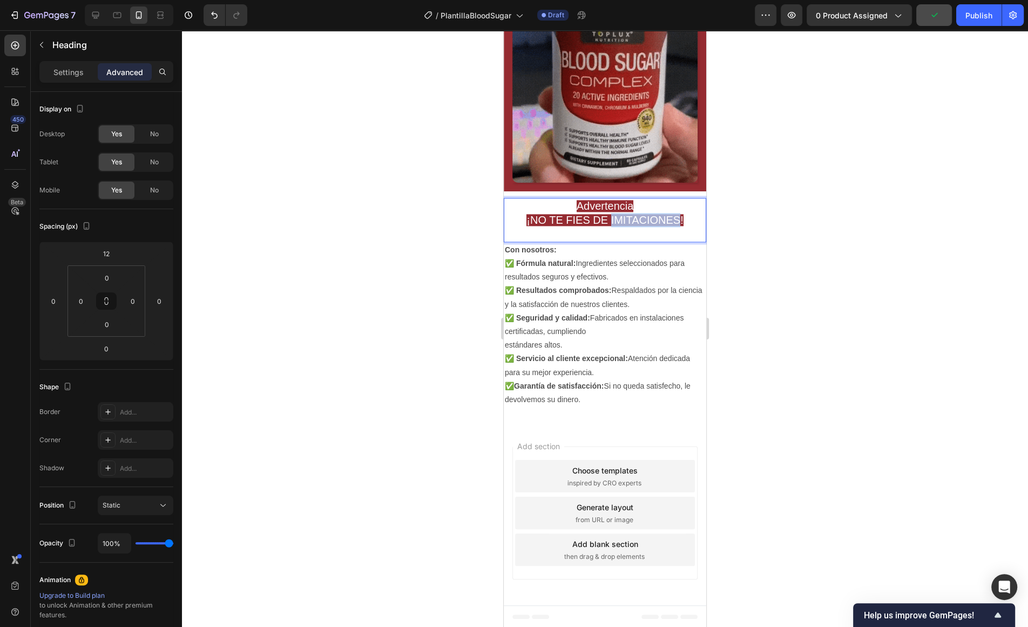
click at [641, 217] on span "¡NO TE FIES DE IMITACIONES!" at bounding box center [605, 220] width 157 height 12
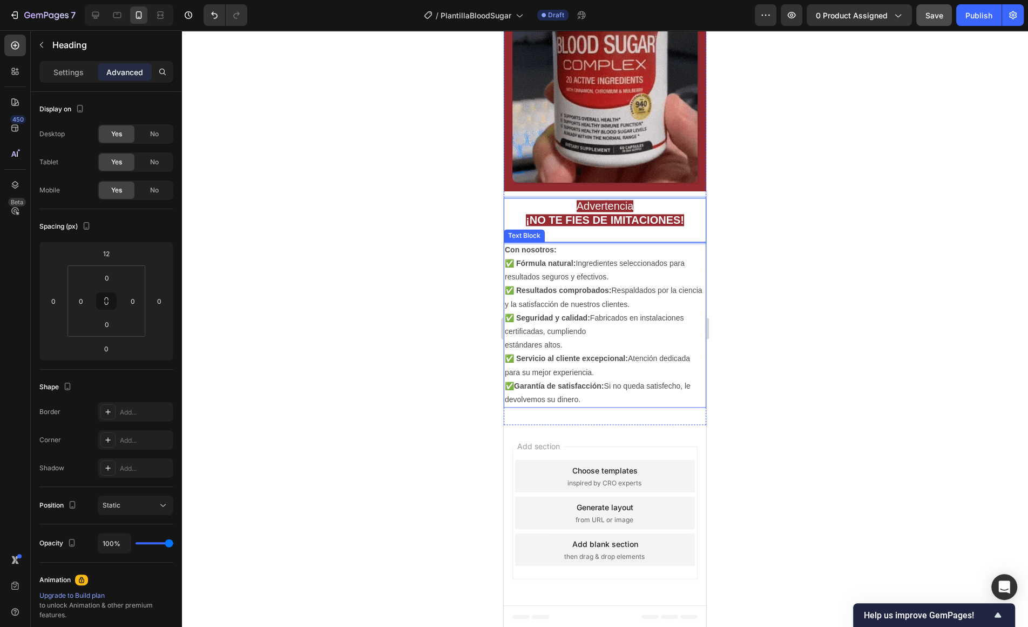
click at [671, 292] on p "✅ Resultados comprobados: Respaldados por la ciencia y la satisfacción de nuest…" at bounding box center [605, 297] width 200 height 27
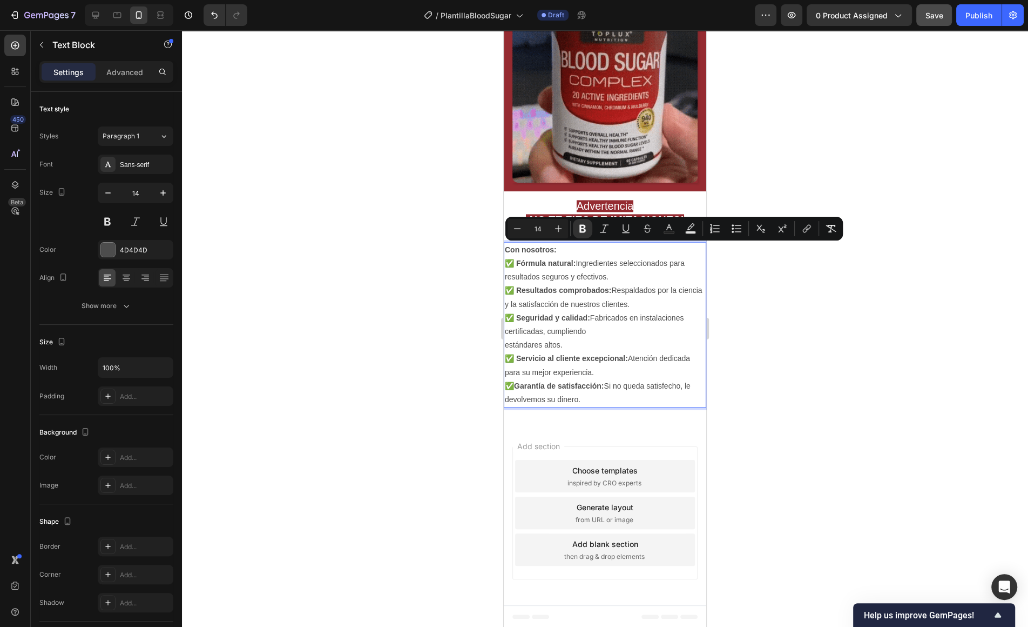
drag, startPoint x: 621, startPoint y: 253, endPoint x: 536, endPoint y: 253, distance: 84.3
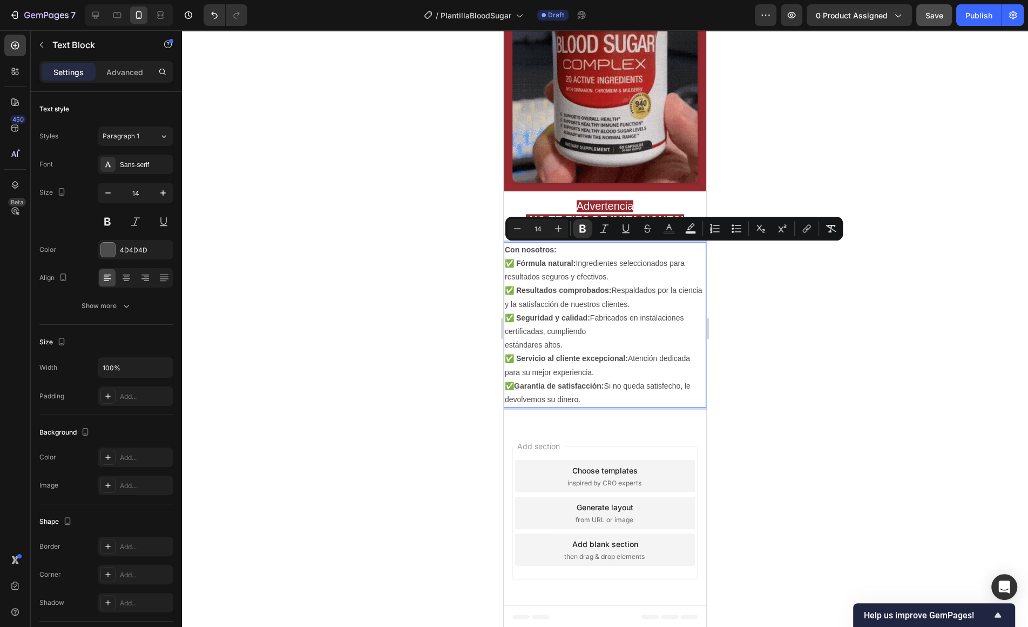
click at [536, 253] on p "Con nosotros:" at bounding box center [605, 250] width 200 height 14
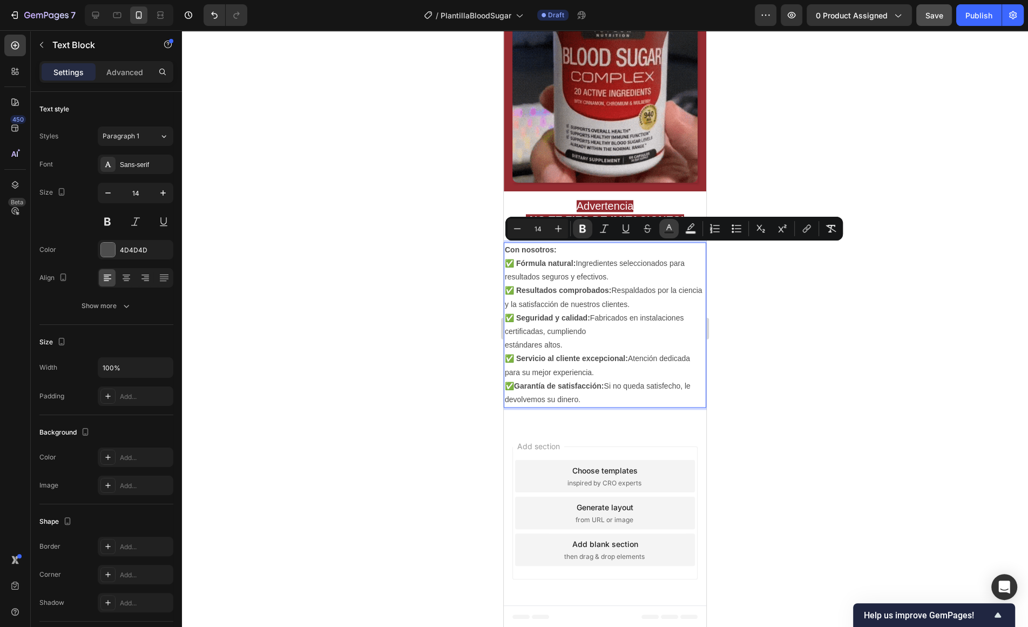
click at [668, 228] on icon "Editor contextual toolbar" at bounding box center [669, 228] width 11 height 11
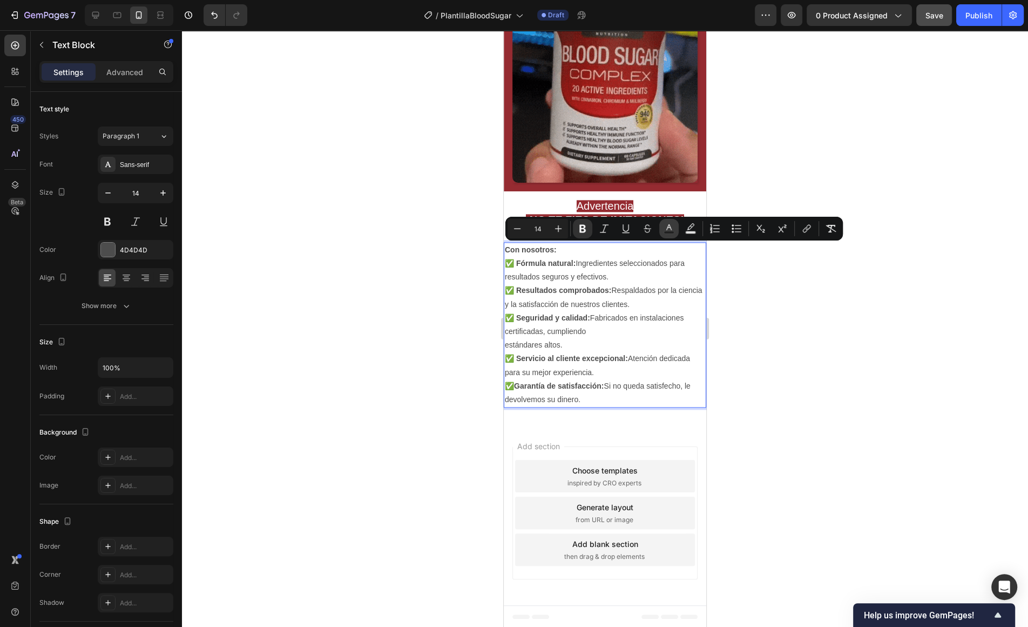
type input "4D4D4D"
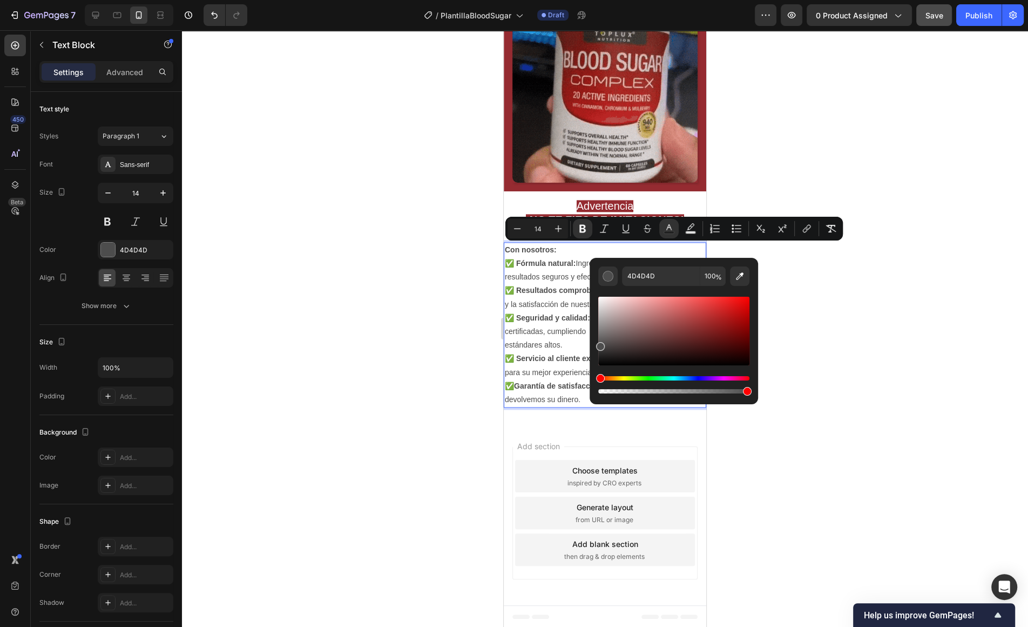
click at [651, 374] on div "Editor contextual toolbar" at bounding box center [673, 344] width 151 height 101
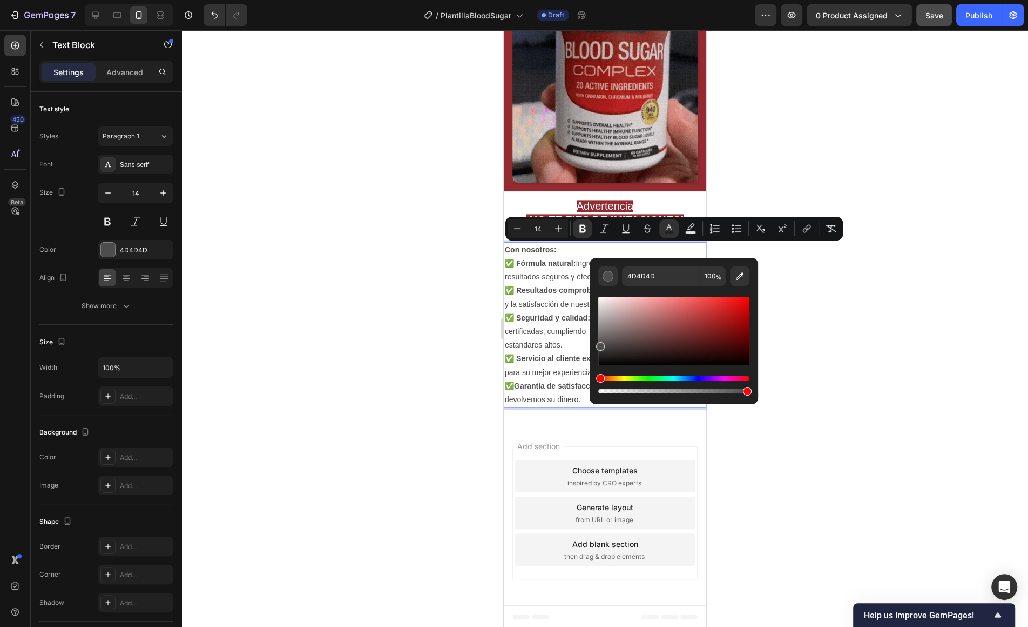
click at [651, 378] on div "Hue" at bounding box center [673, 378] width 151 height 4
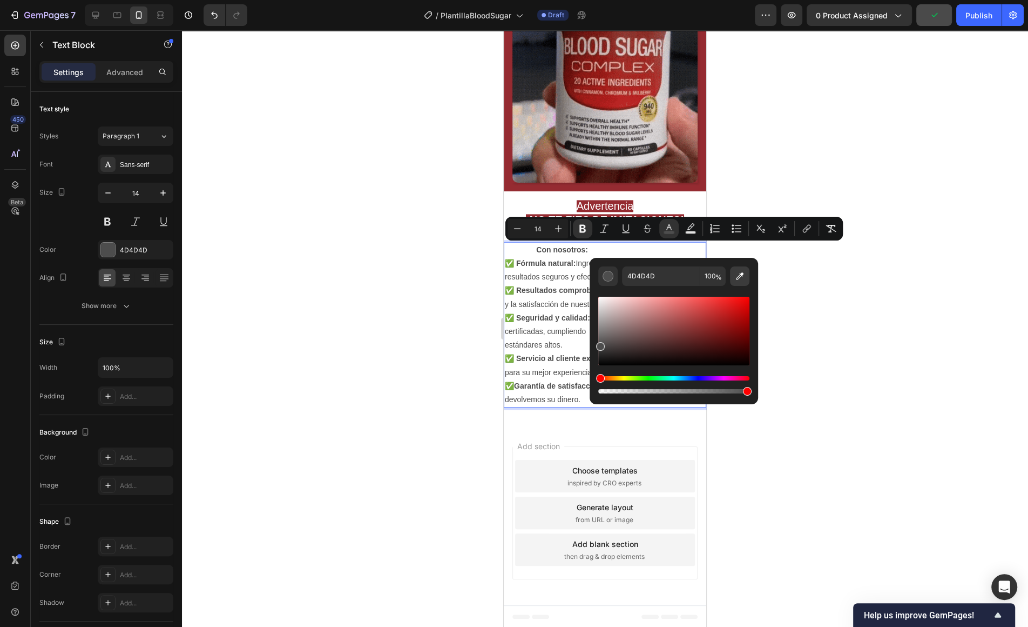
click at [744, 277] on icon "Editor contextual toolbar" at bounding box center [740, 276] width 11 height 11
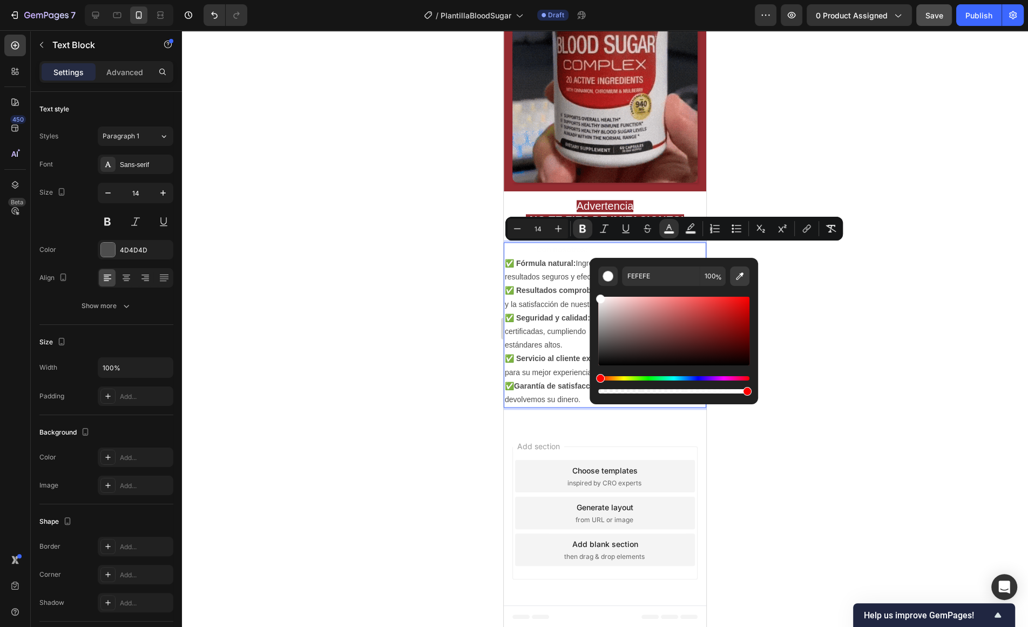
click at [742, 281] on button "Editor contextual toolbar" at bounding box center [739, 275] width 19 height 19
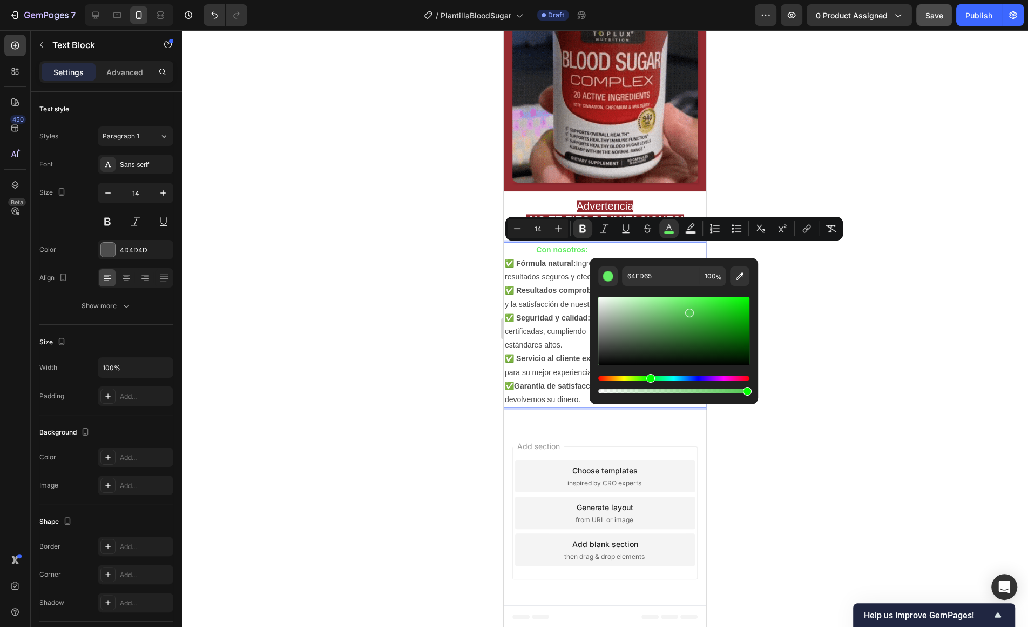
click at [688, 311] on div "Editor contextual toolbar" at bounding box center [689, 312] width 9 height 9
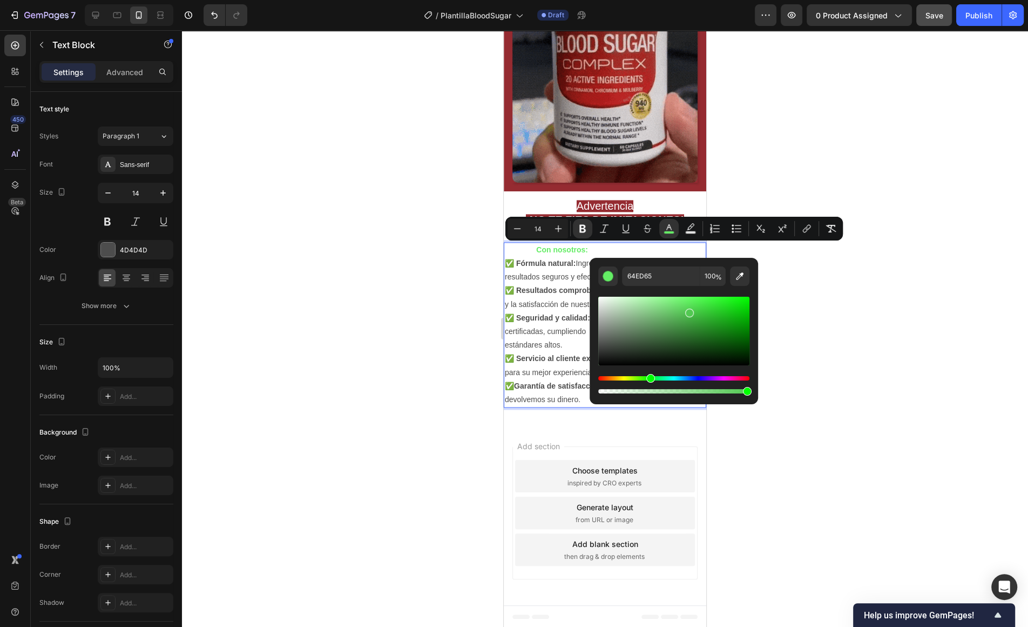
type input "52C952"
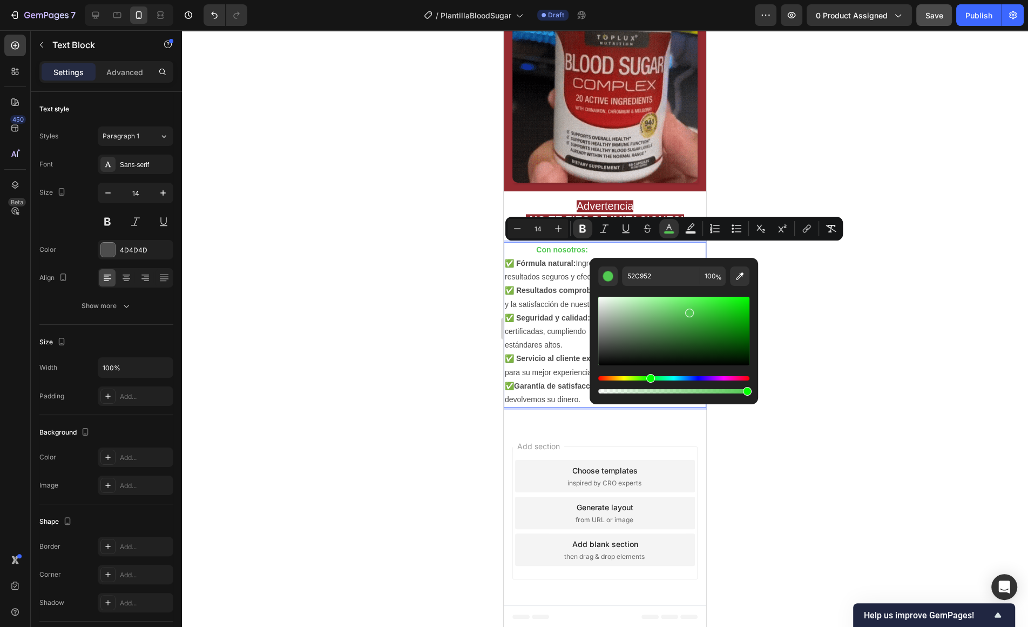
click at [523, 314] on strong "✅ Seguridad y calidad:" at bounding box center [547, 317] width 85 height 9
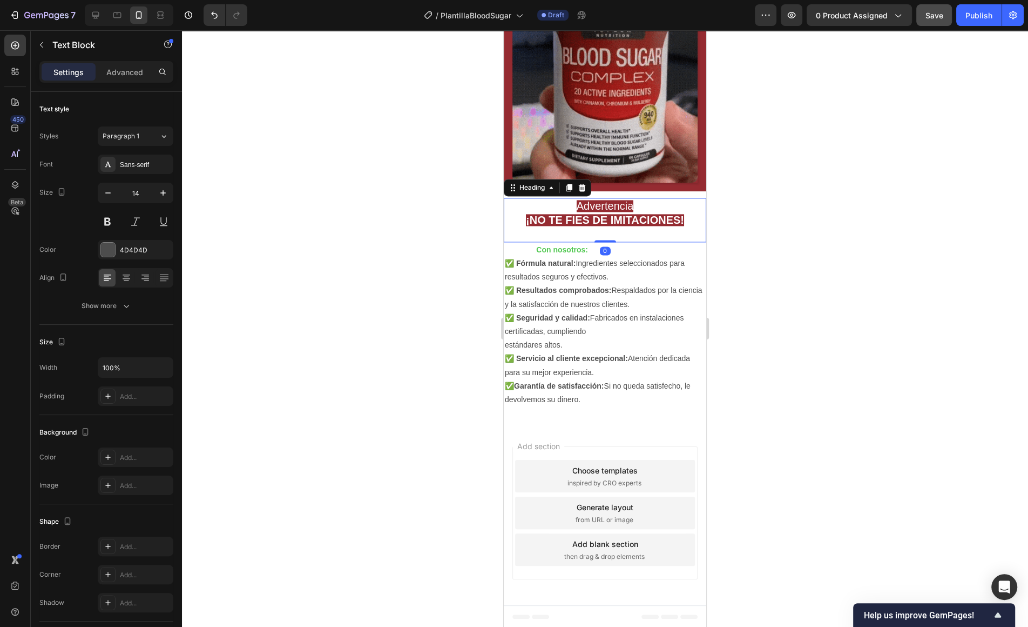
drag, startPoint x: 595, startPoint y: 238, endPoint x: 596, endPoint y: 247, distance: 9.2
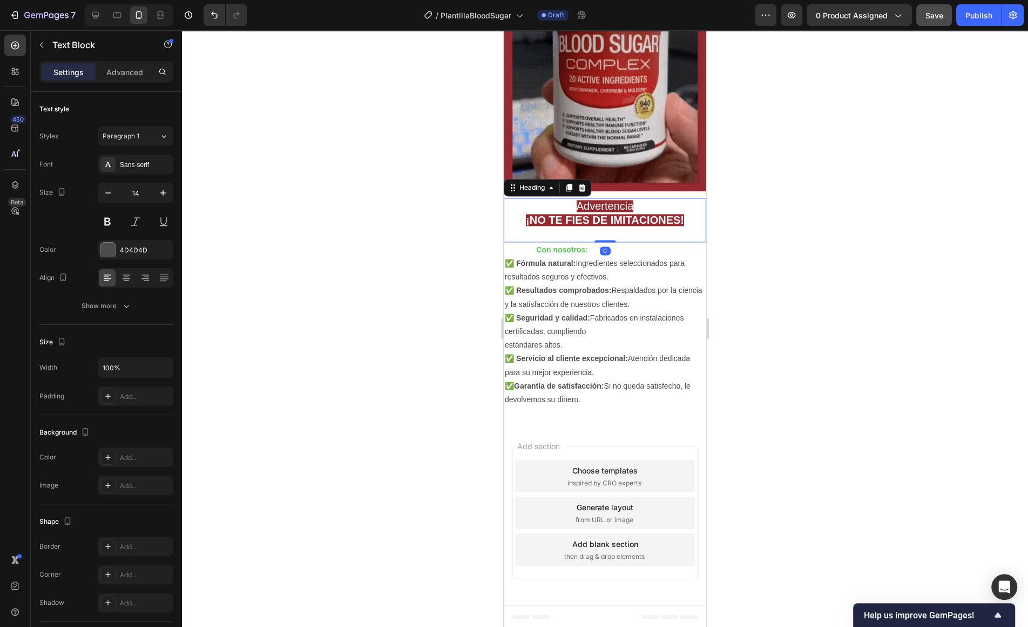
click at [595, 238] on p "⁠⁠⁠⁠⁠⁠⁠ Advertencia ¡NO TE FIES DE IMITACIONES!" at bounding box center [605, 220] width 200 height 42
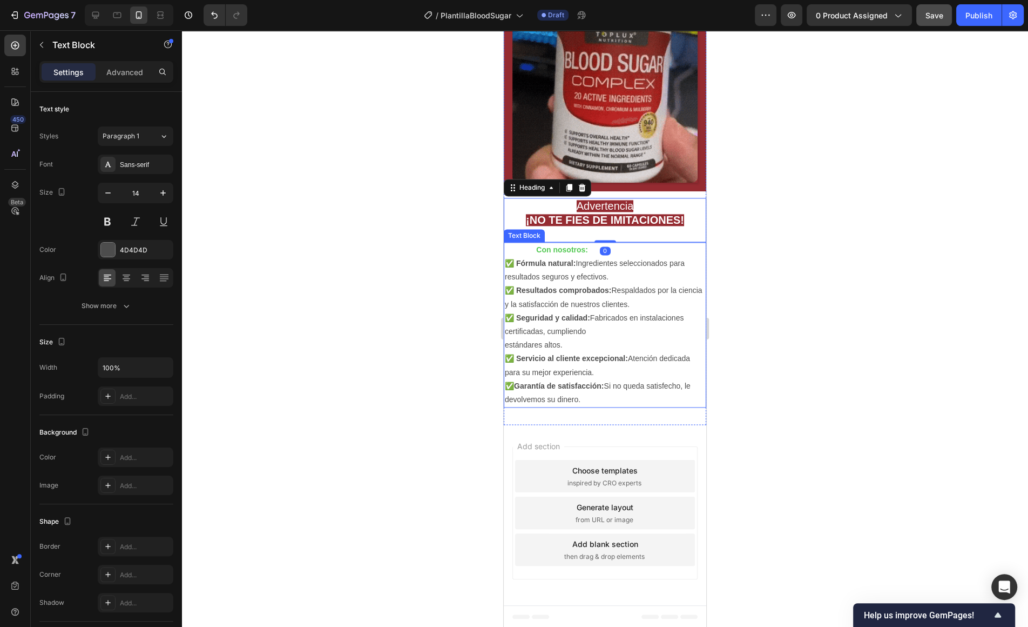
click at [597, 249] on p "Con nosotros:" at bounding box center [605, 250] width 200 height 14
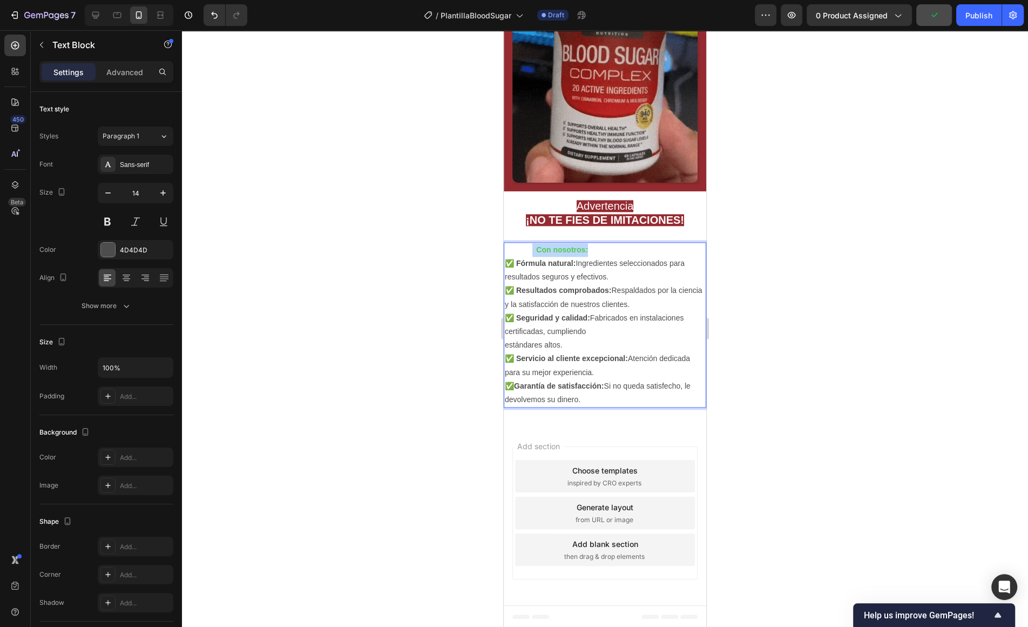
drag, startPoint x: 597, startPoint y: 249, endPoint x: 533, endPoint y: 250, distance: 64.3
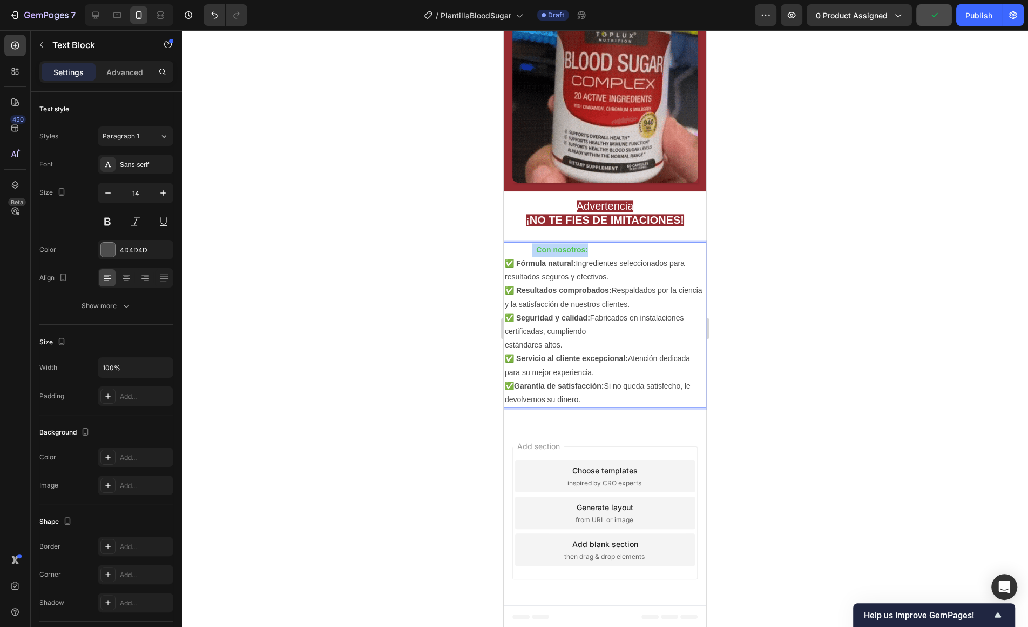
click at [533, 250] on p "Con nosotros:" at bounding box center [605, 250] width 200 height 14
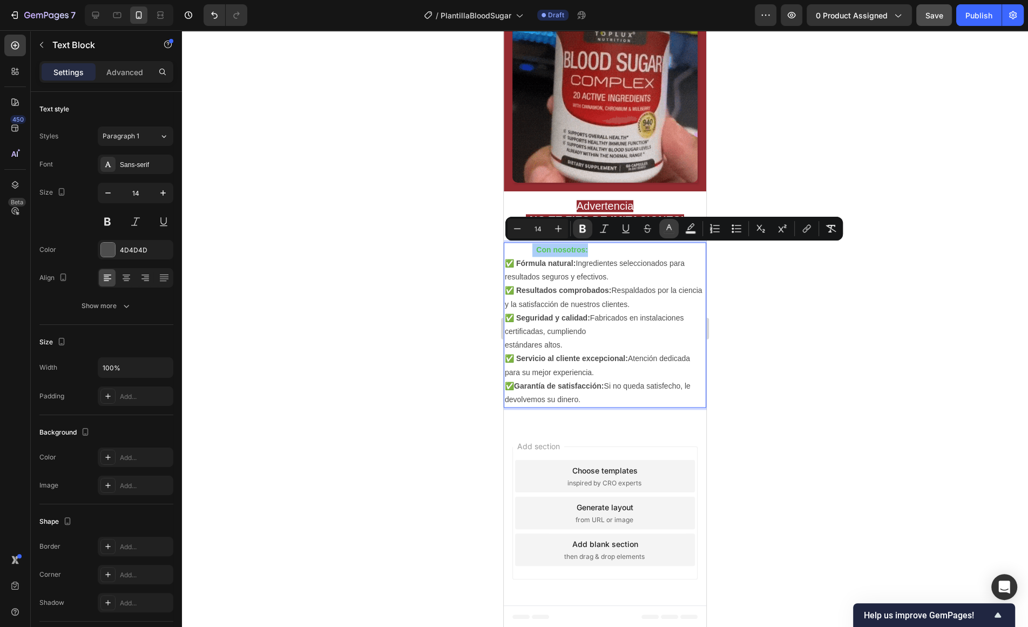
click at [665, 226] on icon "Editor contextual toolbar" at bounding box center [669, 228] width 11 height 11
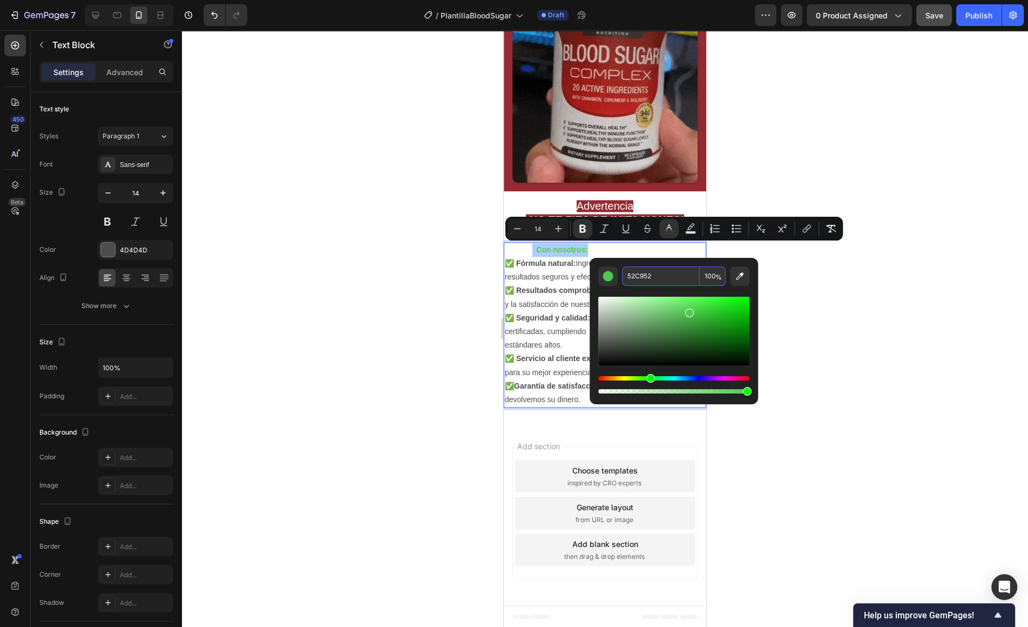
click at [673, 277] on input "52C952" at bounding box center [661, 275] width 78 height 19
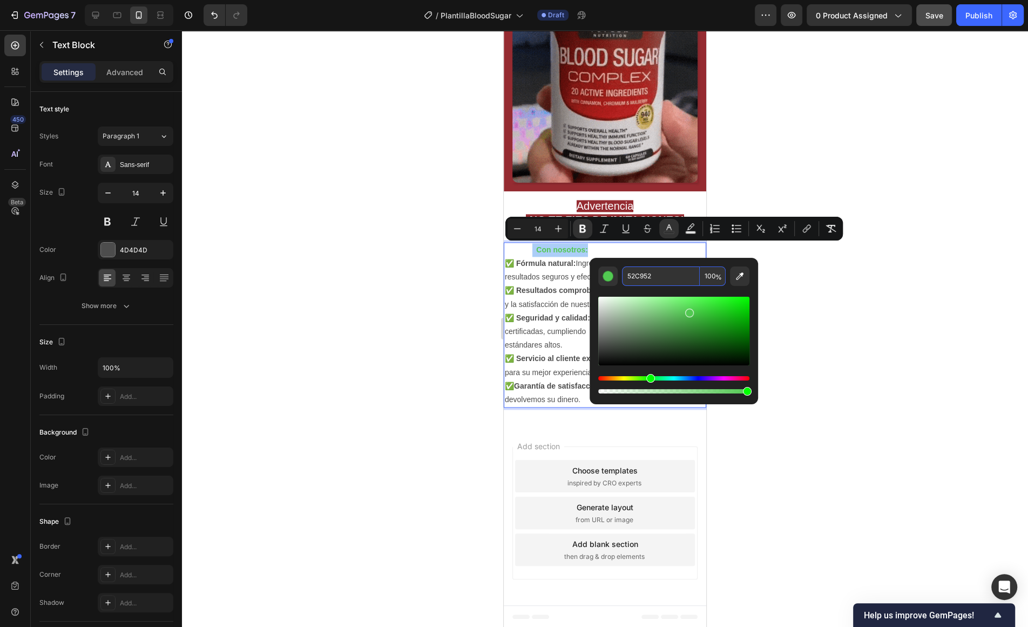
drag, startPoint x: 673, startPoint y: 277, endPoint x: 590, endPoint y: 276, distance: 82.6
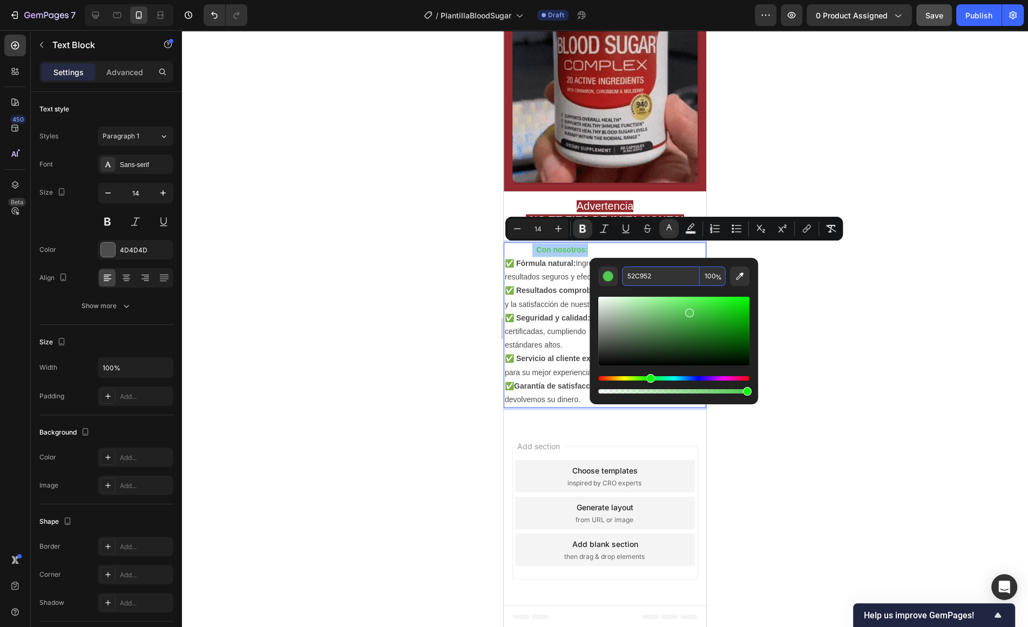
click at [590, 276] on div "52C952 100 %" at bounding box center [674, 327] width 169 height 138
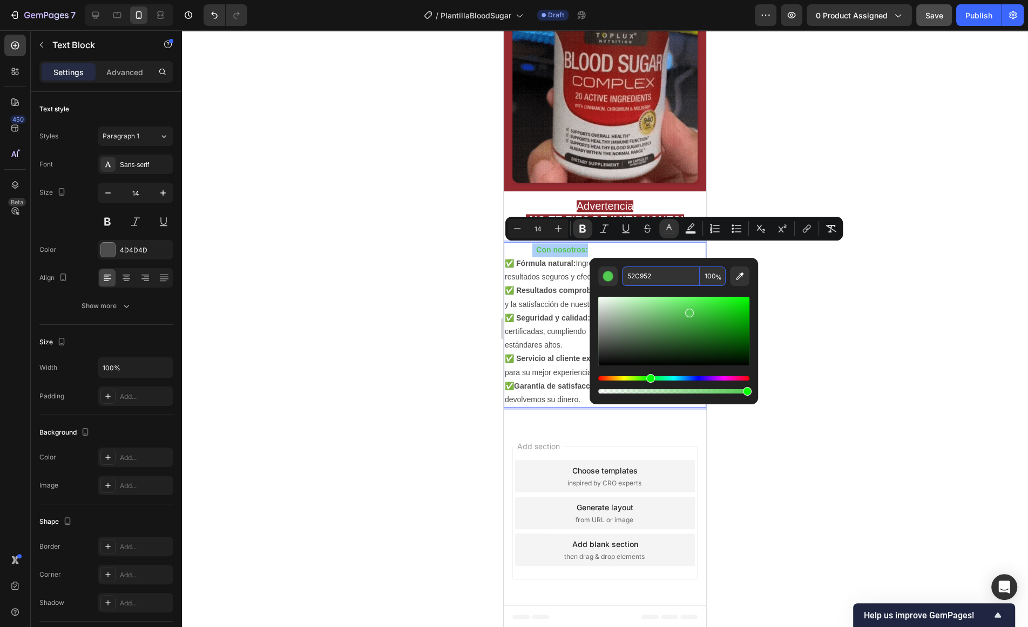
paste input "#00BB00"
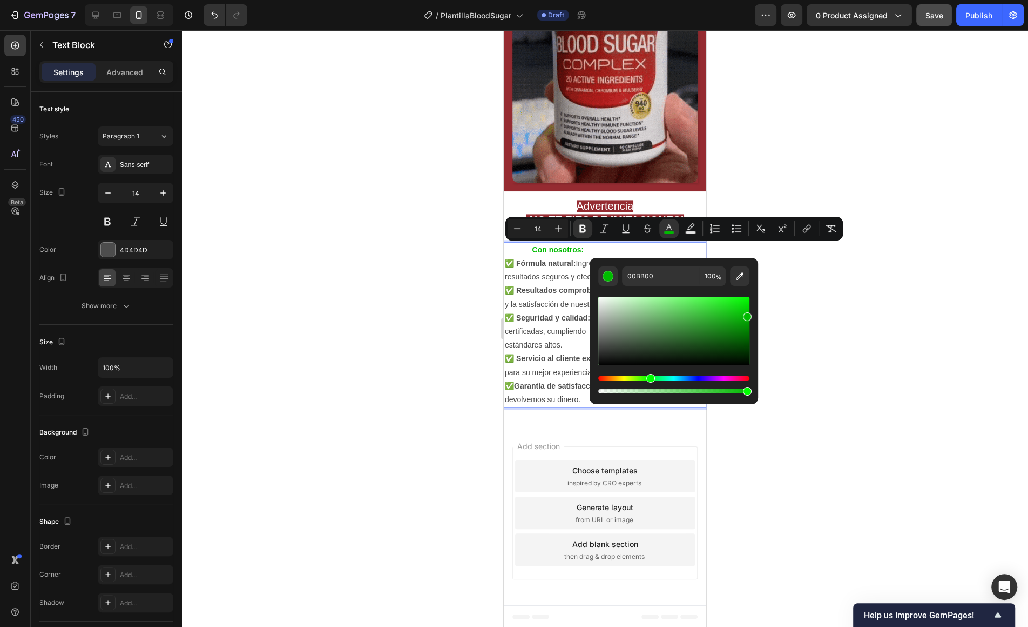
click at [663, 286] on div "Editor contextual toolbar" at bounding box center [673, 341] width 151 height 110
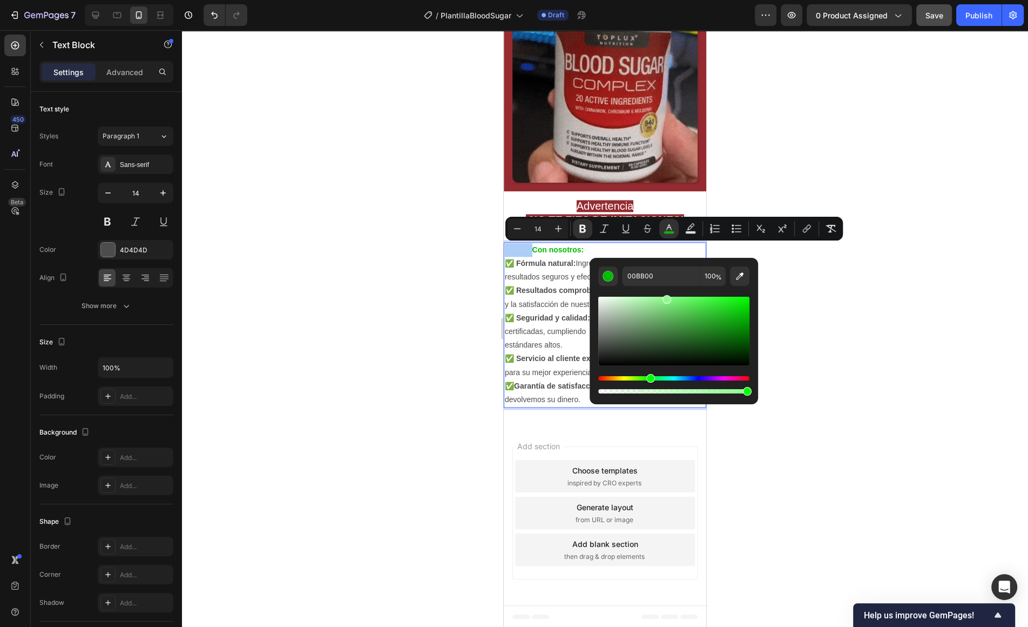
click at [665, 297] on div "Editor contextual toolbar" at bounding box center [673, 331] width 151 height 69
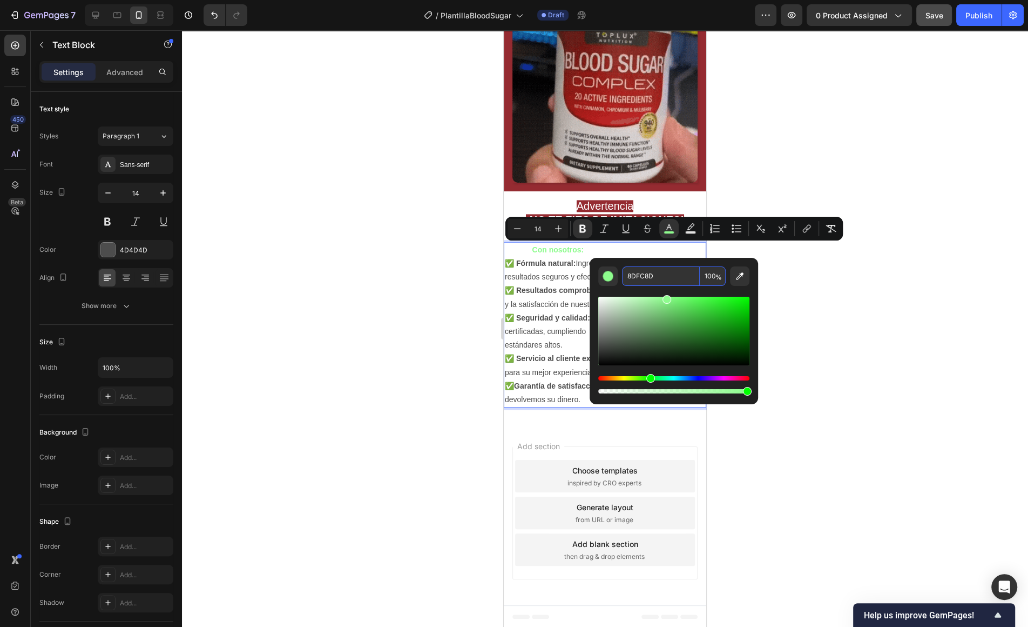
drag, startPoint x: 656, startPoint y: 277, endPoint x: 590, endPoint y: 275, distance: 65.4
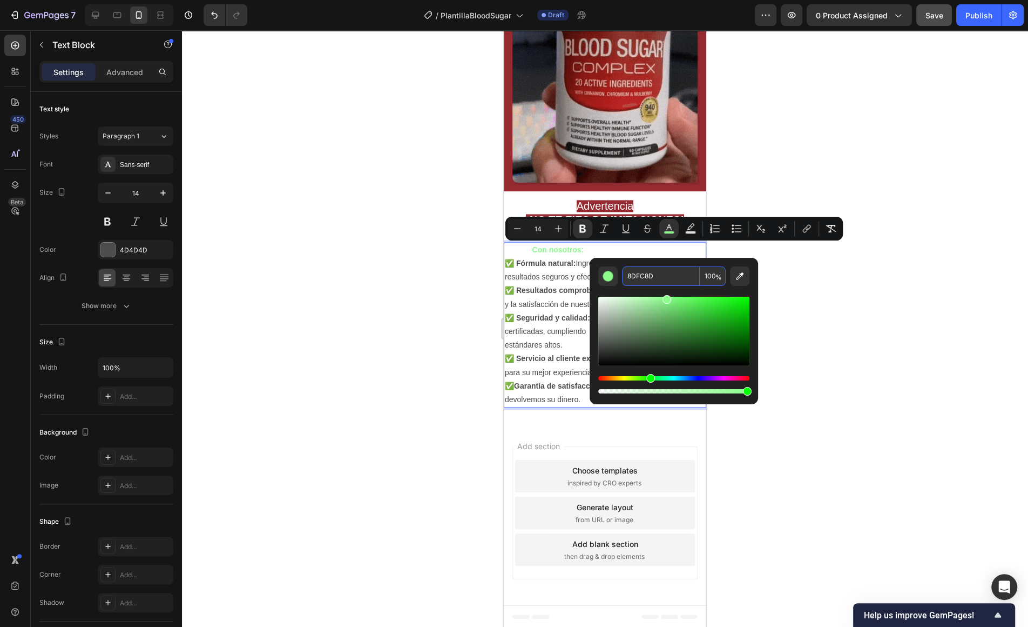
click at [590, 275] on div "8DFC8D 100 %" at bounding box center [674, 327] width 169 height 138
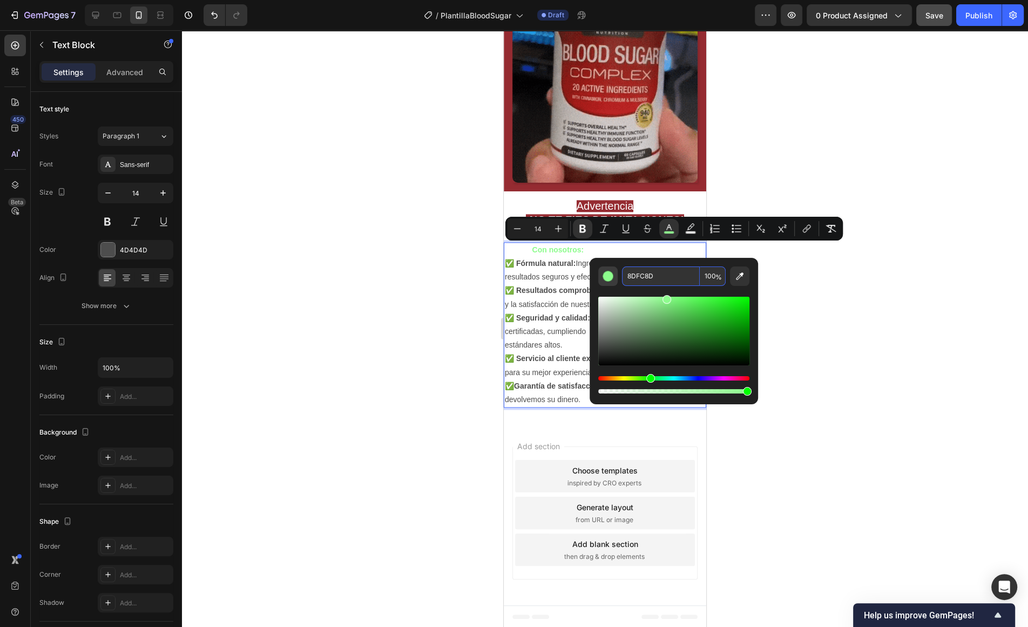
drag, startPoint x: 675, startPoint y: 275, endPoint x: 603, endPoint y: 271, distance: 71.5
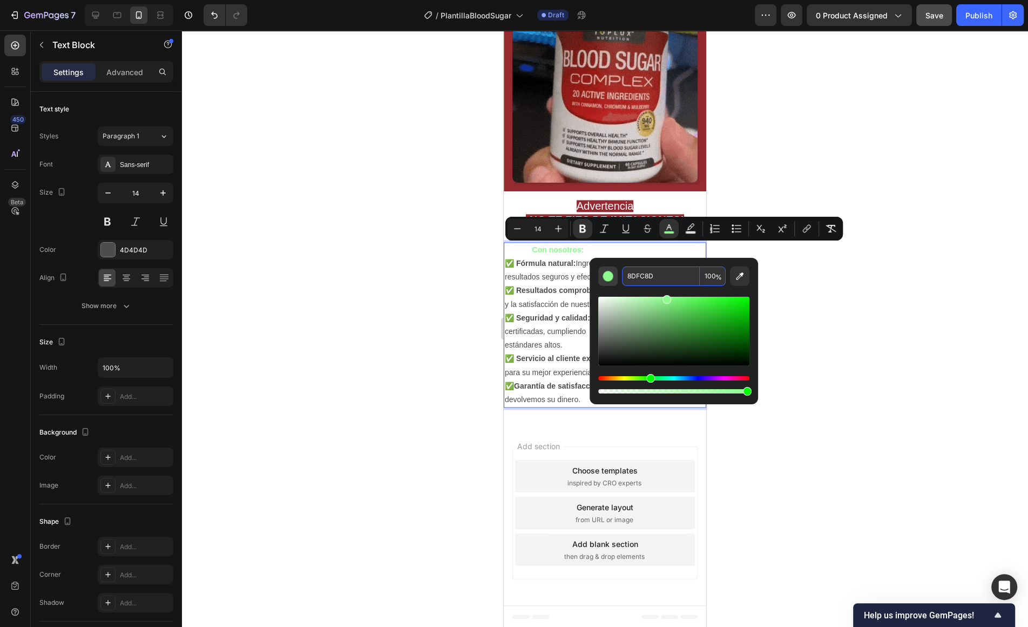
click at [607, 272] on div "8DFC8D 100 %" at bounding box center [673, 275] width 151 height 19
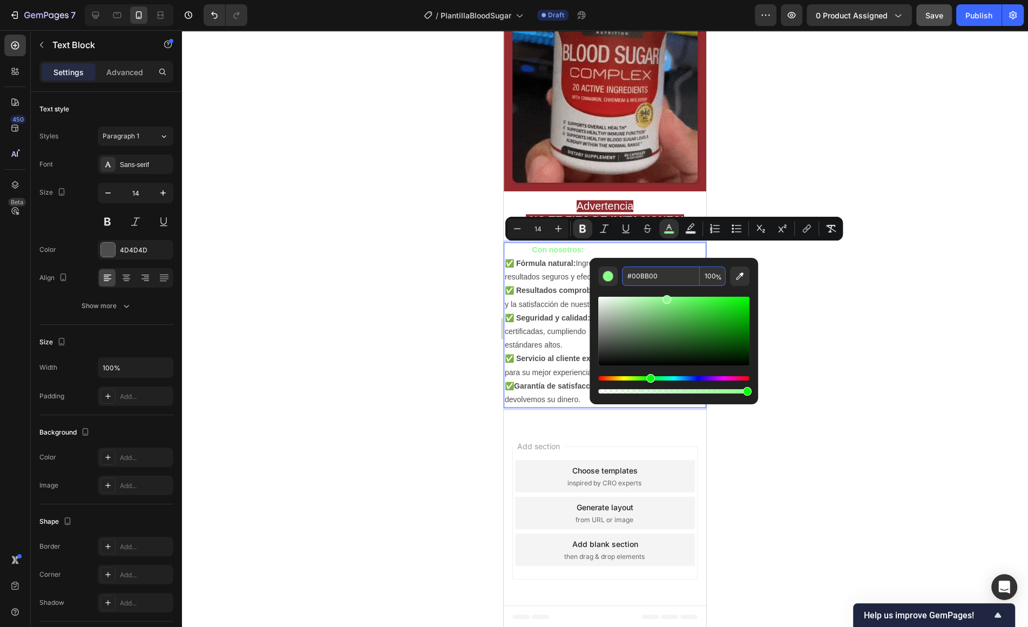
type input "00BB00"
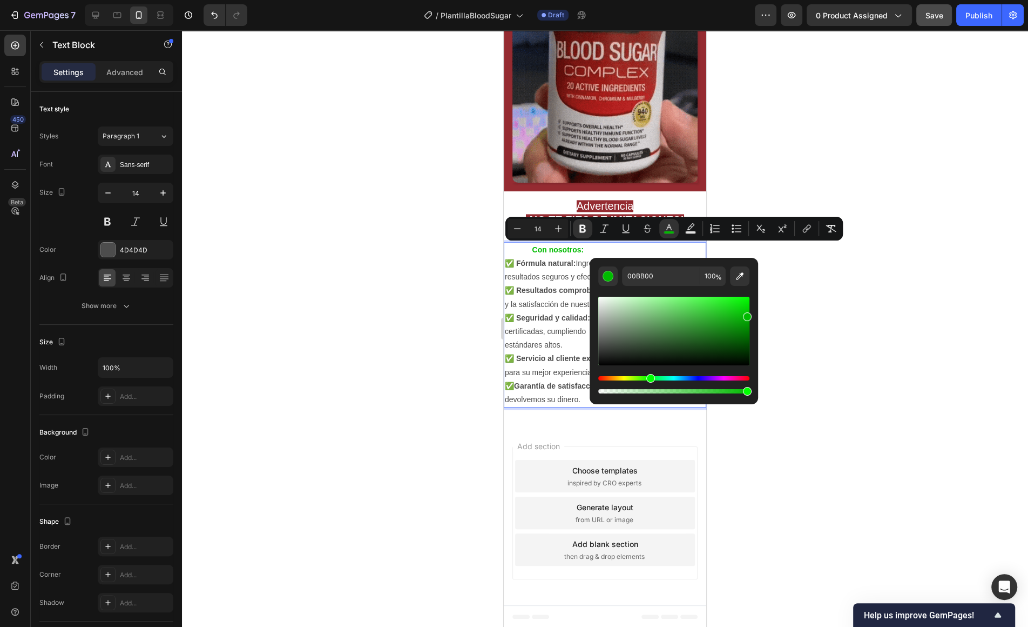
click at [558, 266] on strong "✅ Fórmula natural:" at bounding box center [540, 263] width 71 height 9
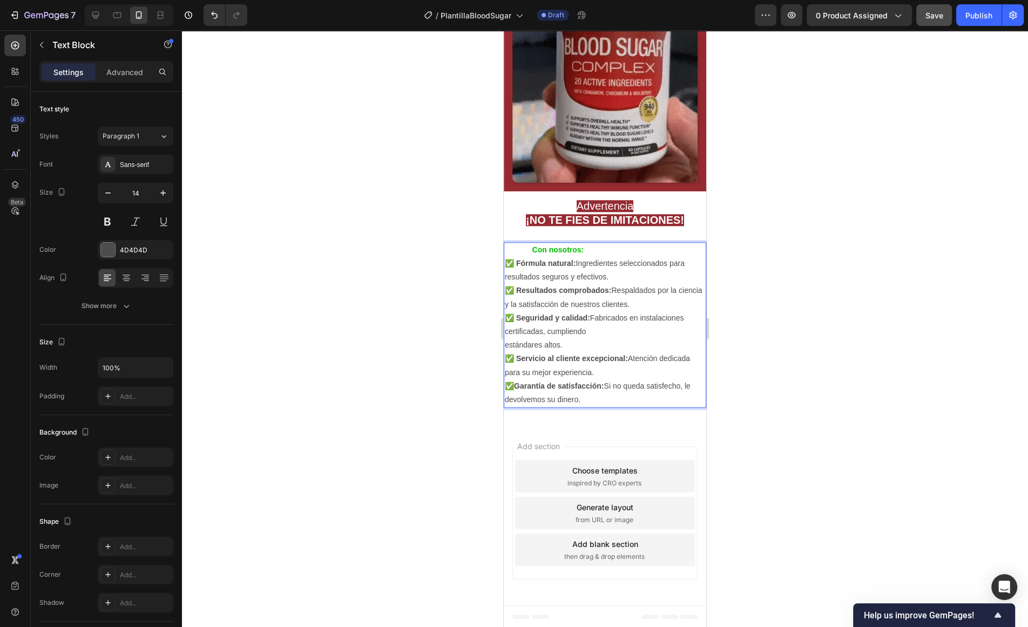
click at [591, 253] on p "Con nosotros:" at bounding box center [605, 250] width 200 height 14
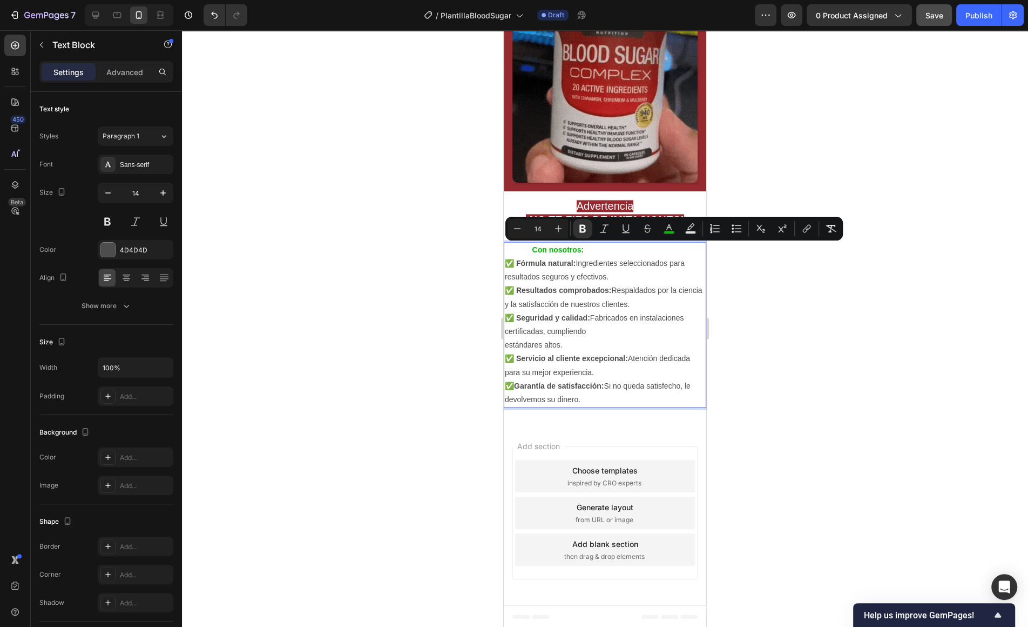
drag, startPoint x: 595, startPoint y: 252, endPoint x: 536, endPoint y: 247, distance: 58.6
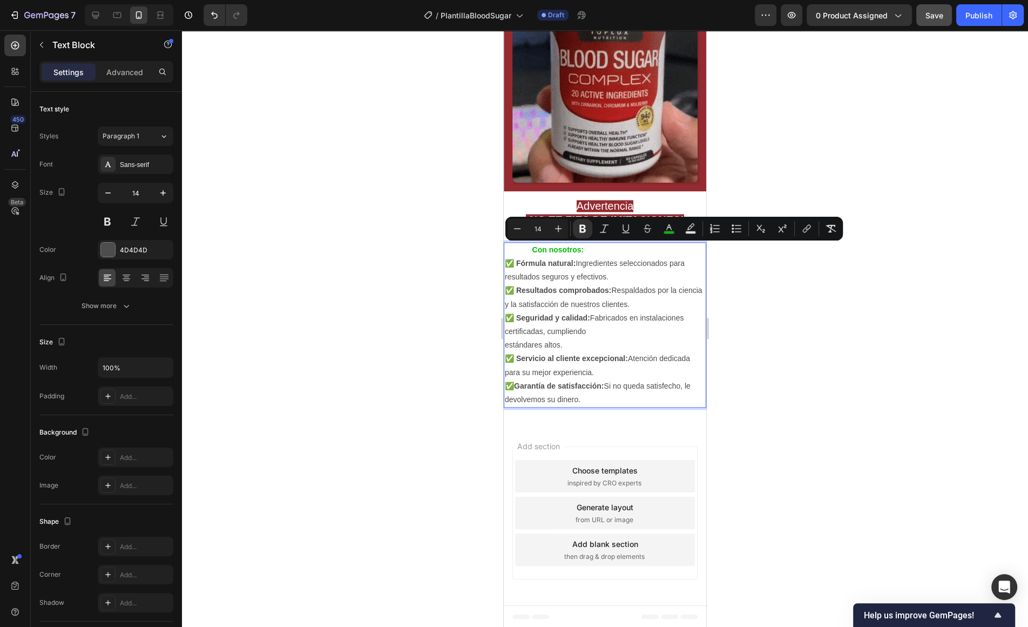
click at [536, 247] on p "Con nosotros:" at bounding box center [605, 250] width 200 height 14
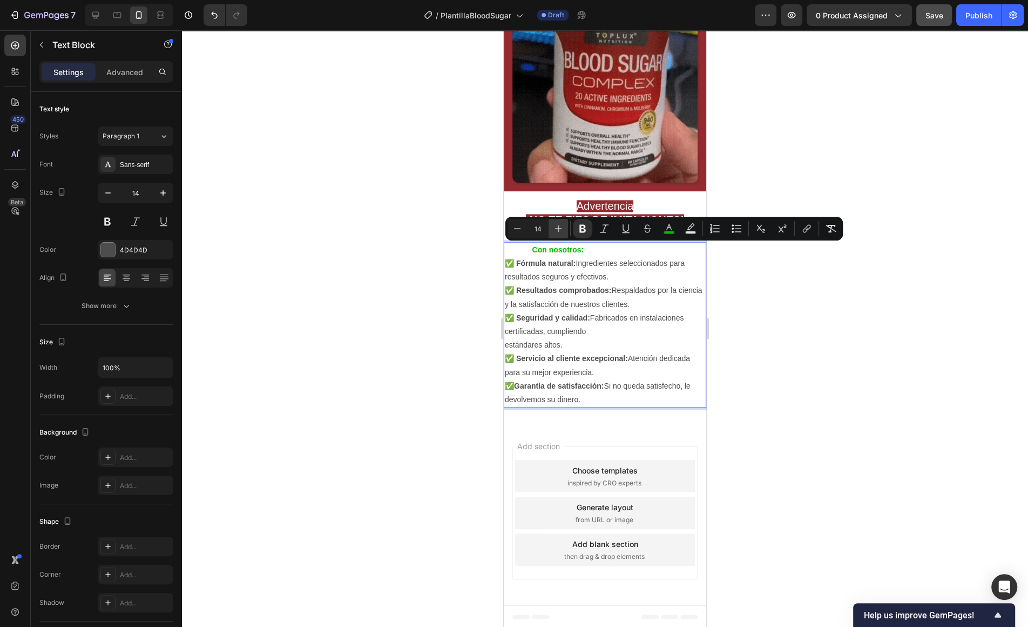
click at [567, 227] on button "Plus" at bounding box center [558, 228] width 19 height 19
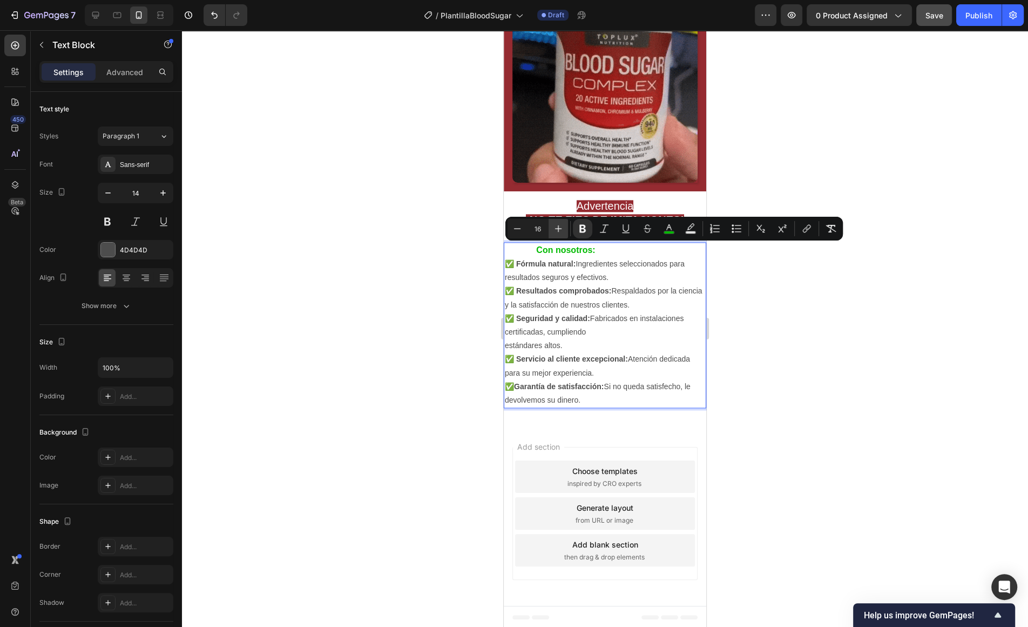
click at [567, 227] on button "Plus" at bounding box center [558, 228] width 19 height 19
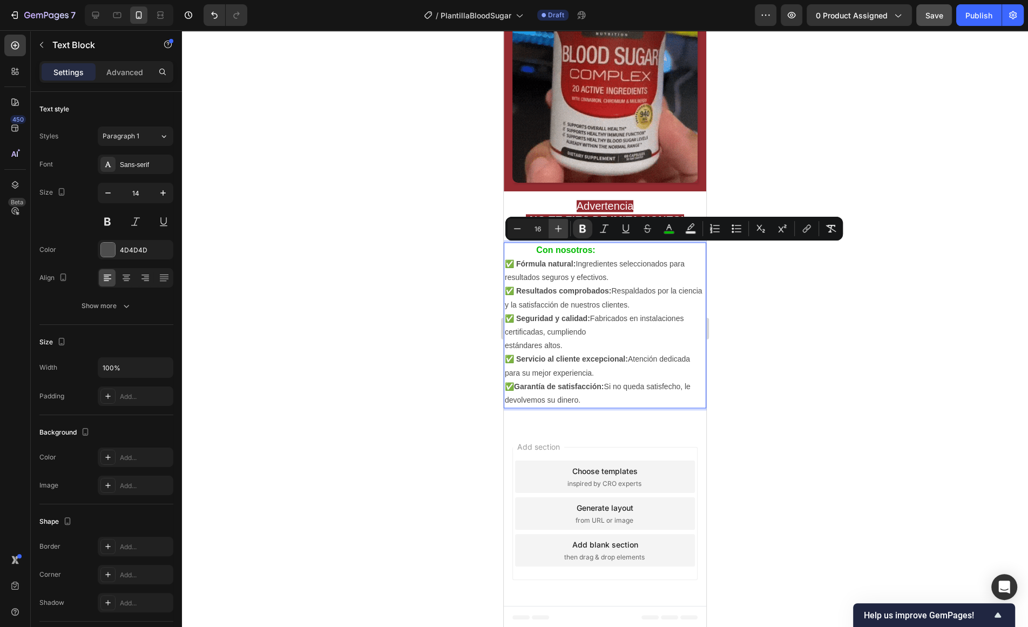
type input "17"
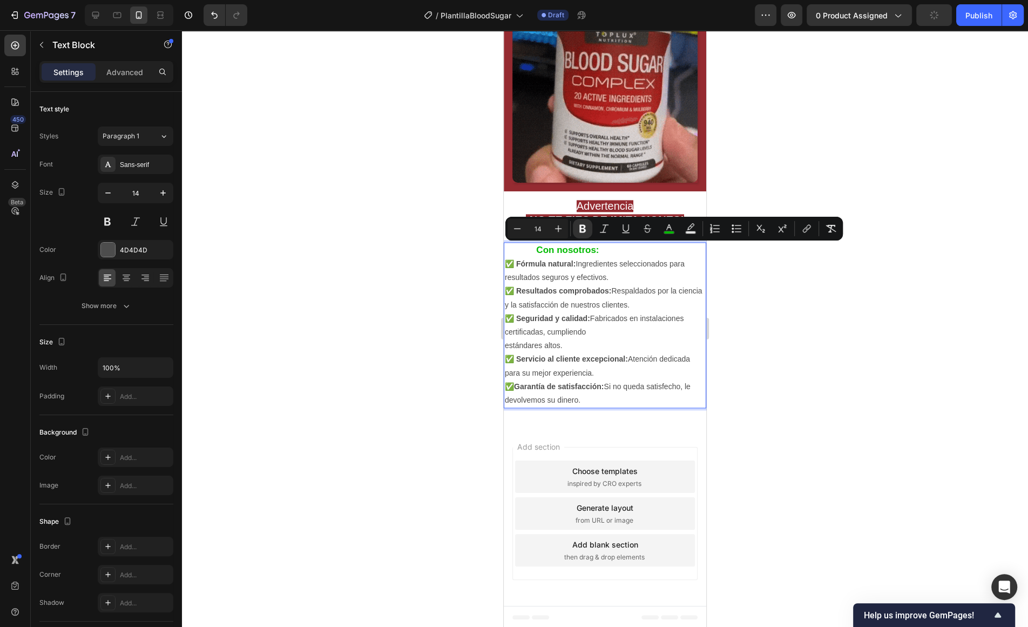
drag, startPoint x: 613, startPoint y: 266, endPoint x: 574, endPoint y: 259, distance: 39.6
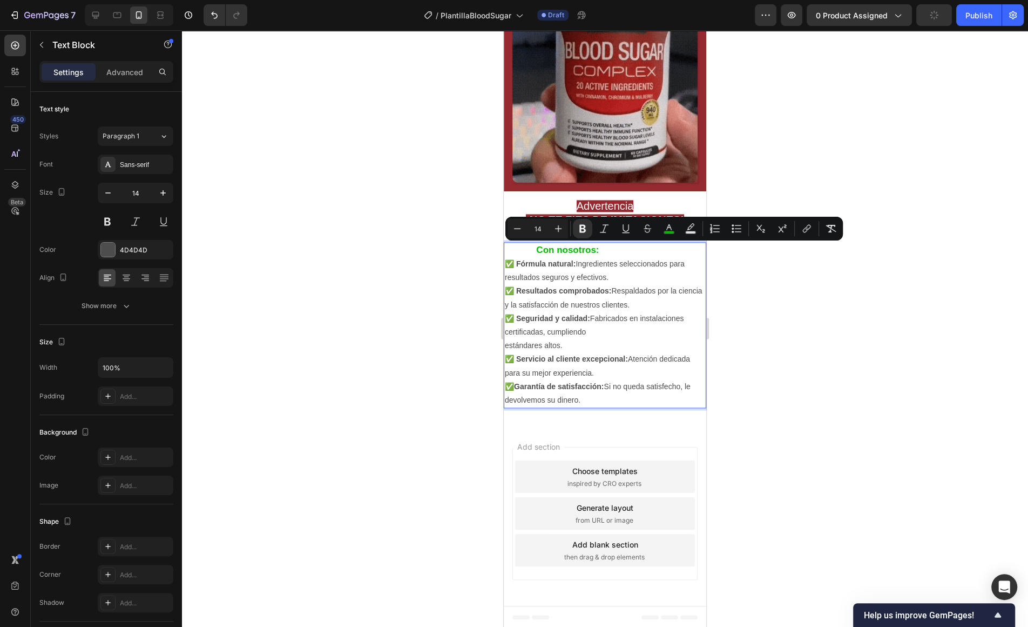
click at [612, 266] on p "✅ Fórmula natural: Ingredientes seleccionados para resultados seguros y efectiv…" at bounding box center [605, 270] width 200 height 27
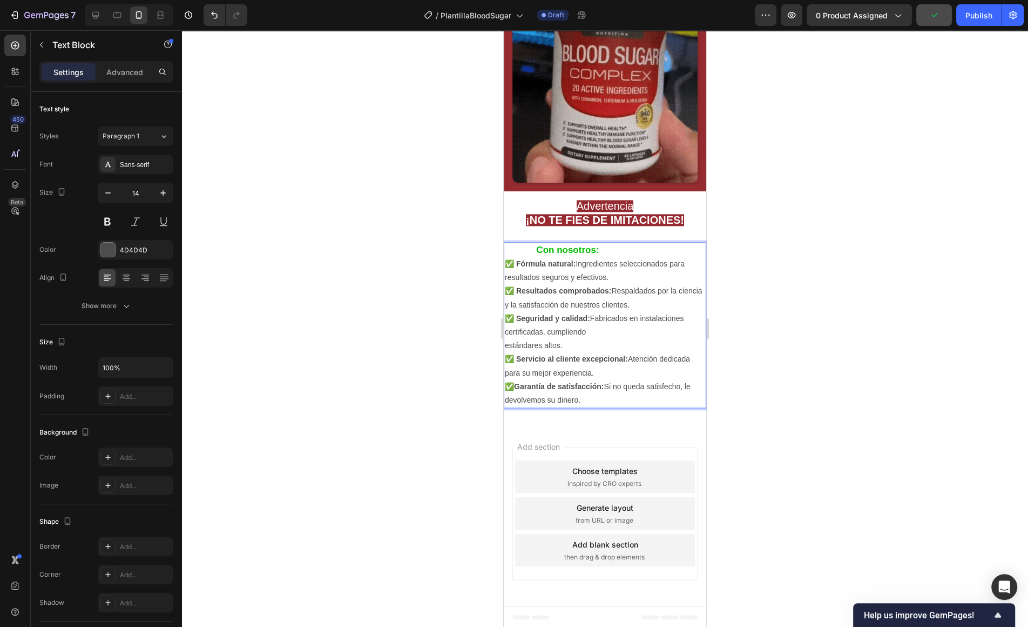
click at [539, 251] on strong "Con nosotros:" at bounding box center [567, 250] width 63 height 10
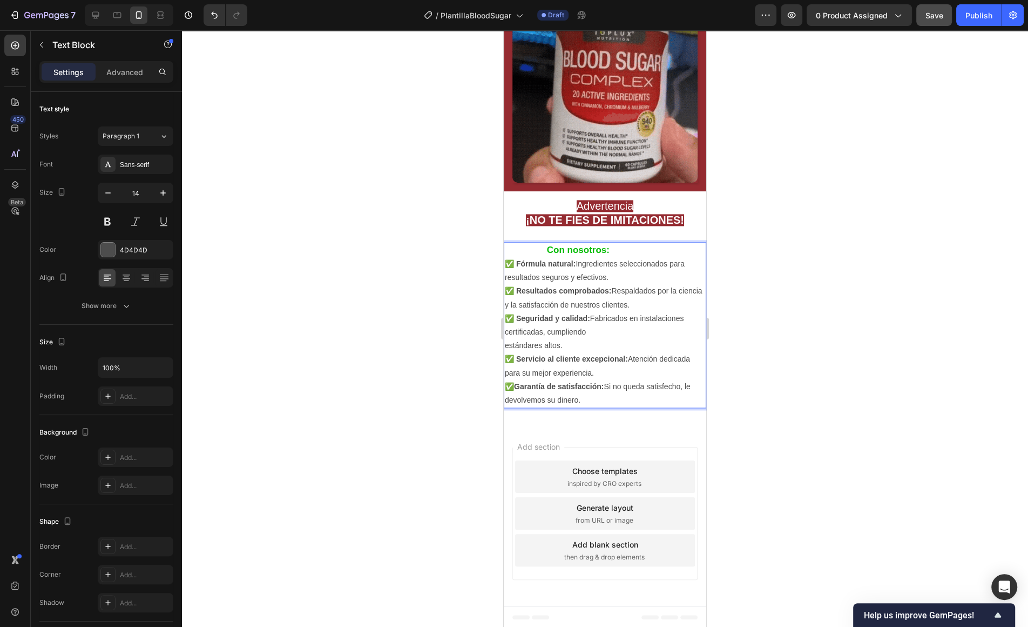
click at [593, 399] on p "✅ Garantía de satisfacción: Si no queda satisfecho, le devolvemos su dinero." at bounding box center [605, 393] width 200 height 27
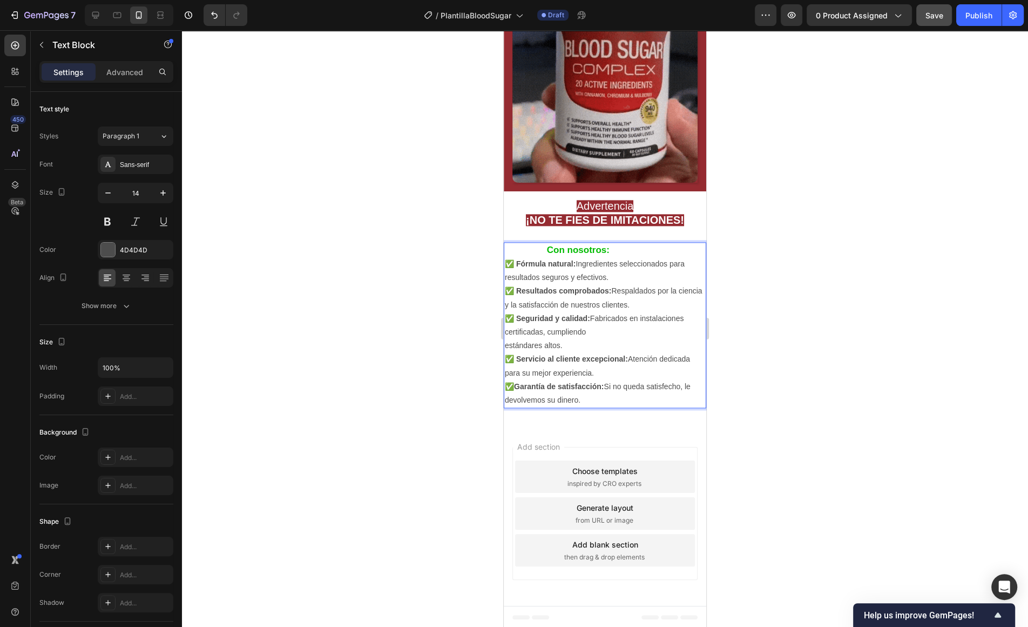
click at [593, 399] on p "✅ Garantía de satisfacción: Si no queda satisfecho, le devolvemos su dinero." at bounding box center [605, 393] width 200 height 27
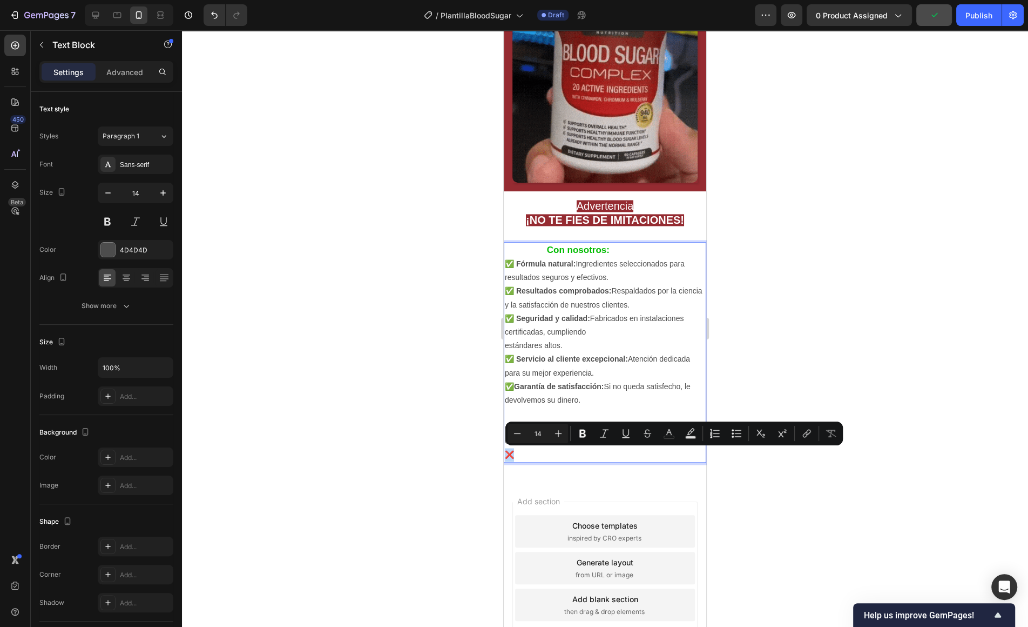
copy p "❌"
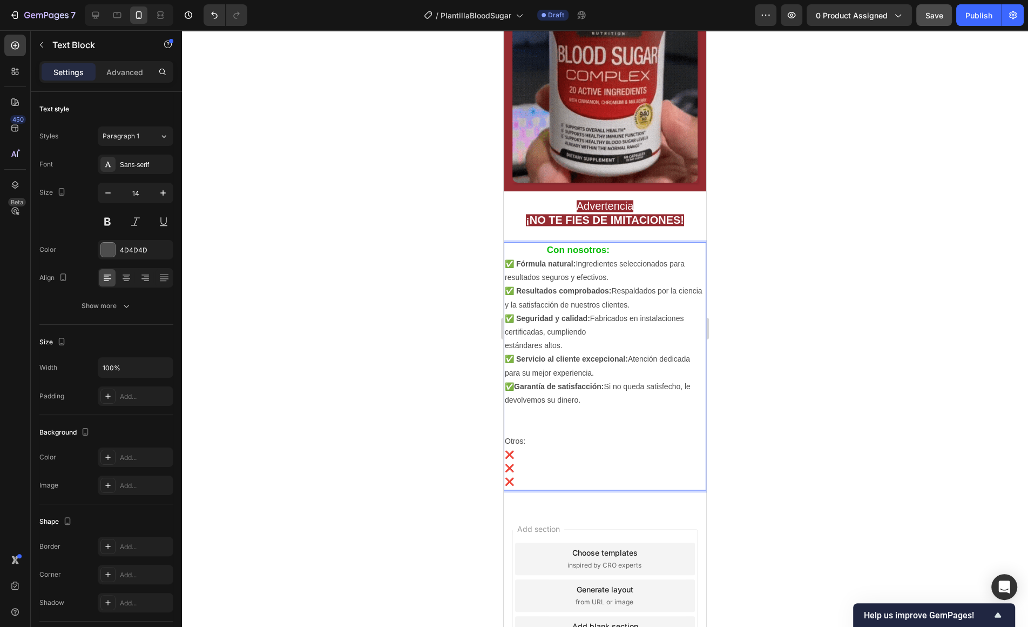
drag, startPoint x: 547, startPoint y: 440, endPoint x: 543, endPoint y: 447, distance: 8.5
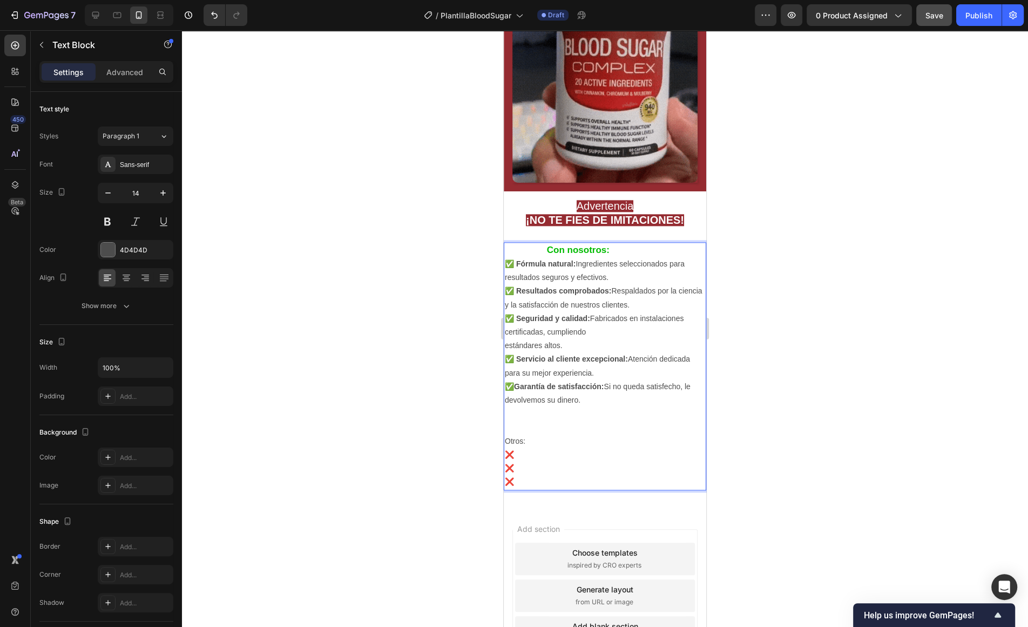
click at [545, 445] on p "Otros:" at bounding box center [605, 441] width 200 height 14
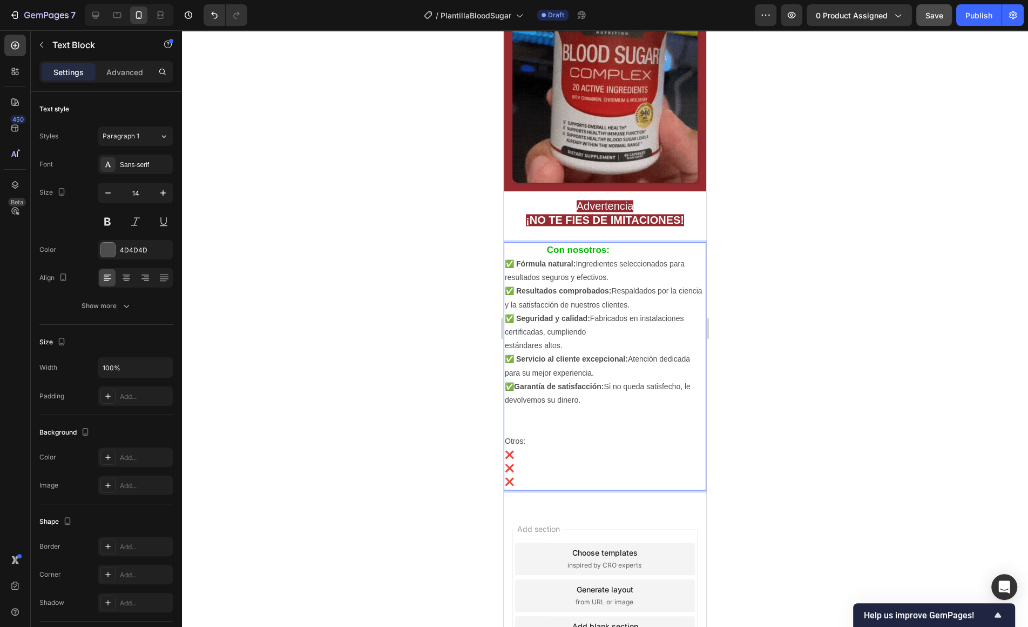
click at [543, 448] on p "❌" at bounding box center [605, 455] width 200 height 14
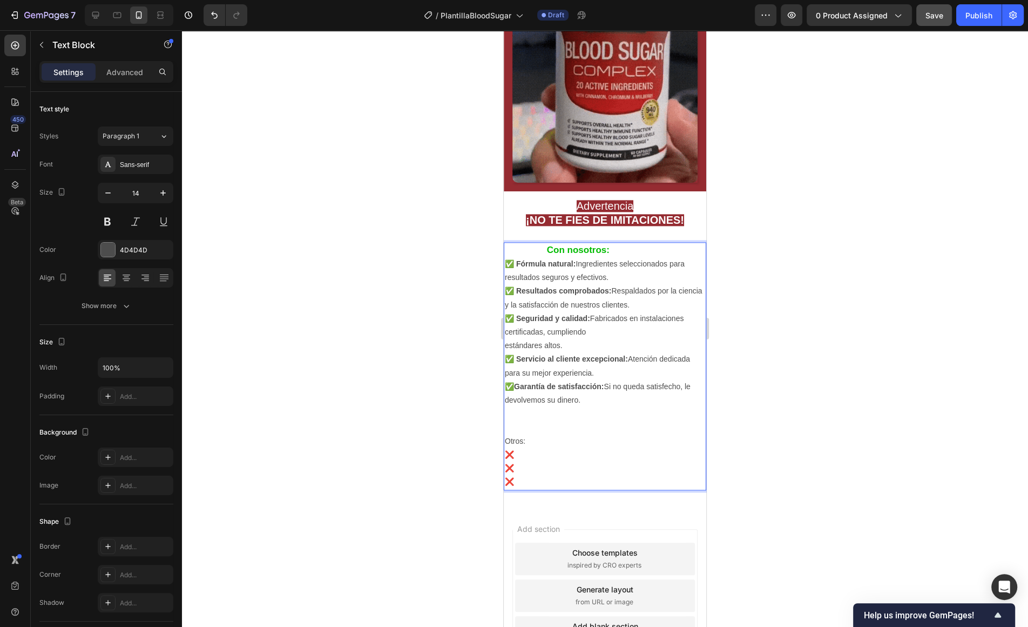
click at [535, 452] on p "❌" at bounding box center [605, 455] width 200 height 14
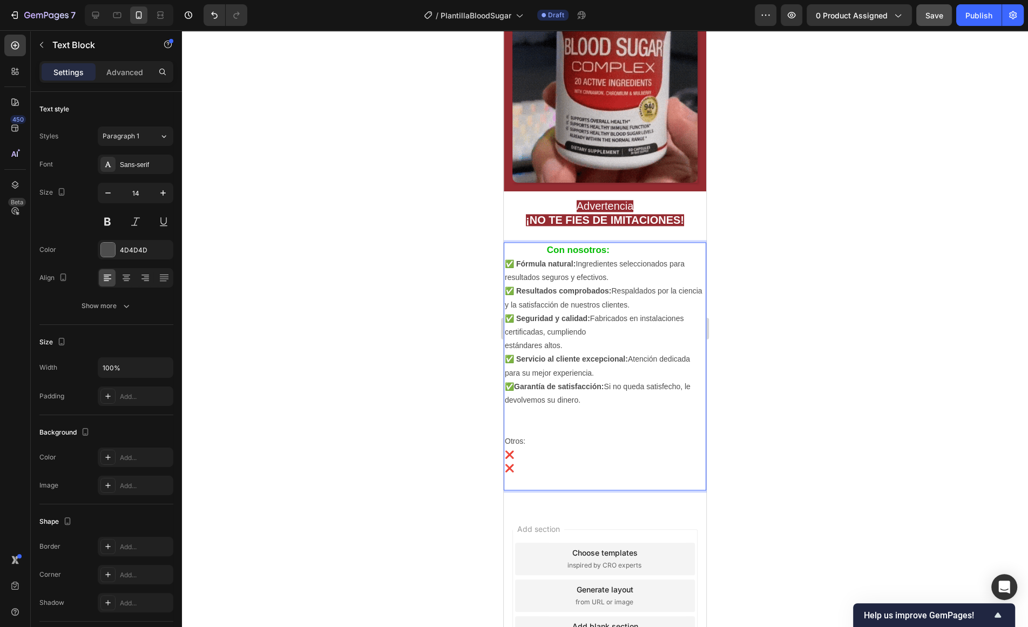
click at [536, 458] on p "❌" at bounding box center [605, 455] width 200 height 14
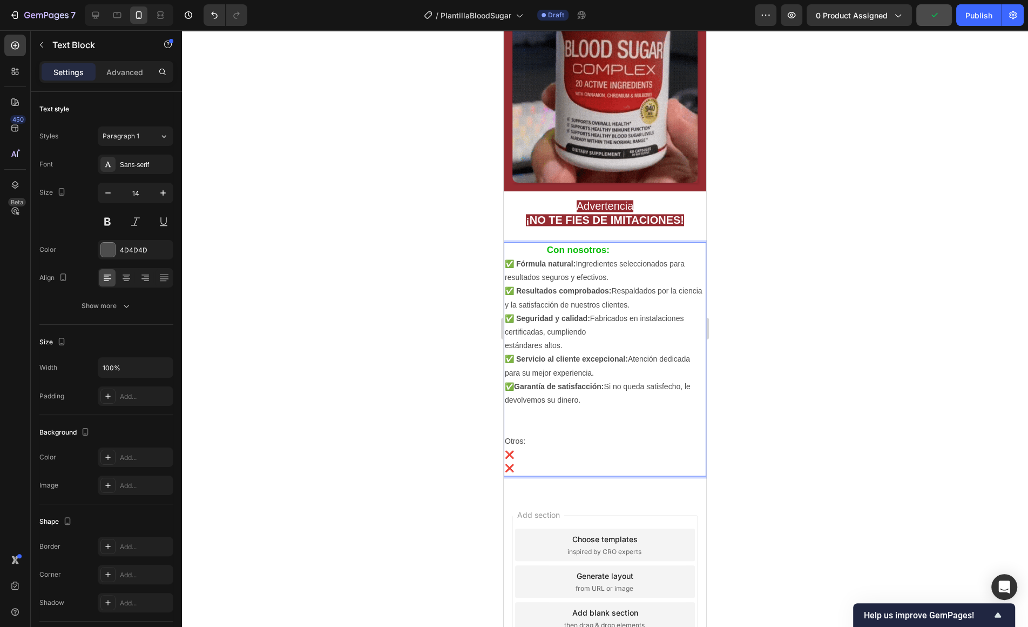
click at [521, 449] on p "❌" at bounding box center [605, 455] width 200 height 14
click at [575, 468] on p "❌" at bounding box center [605, 468] width 200 height 14
click at [551, 454] on p "❌ Sin garantias" at bounding box center [605, 455] width 200 height 14
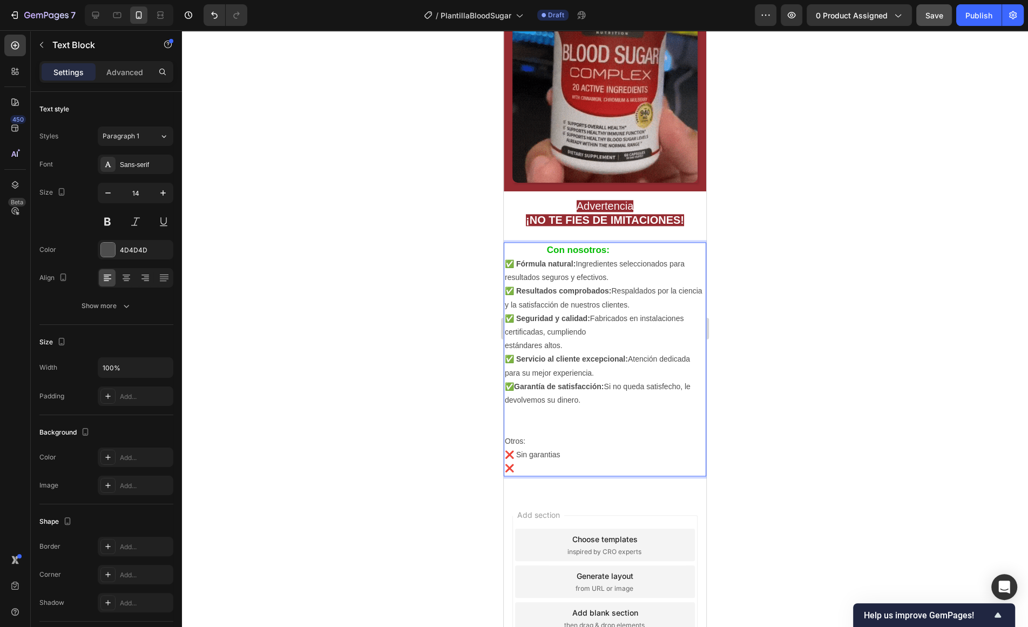
click at [504, 30] on lt-span "garantías" at bounding box center [504, 30] width 0 height 0
click at [553, 472] on p "❌" at bounding box center [605, 468] width 200 height 14
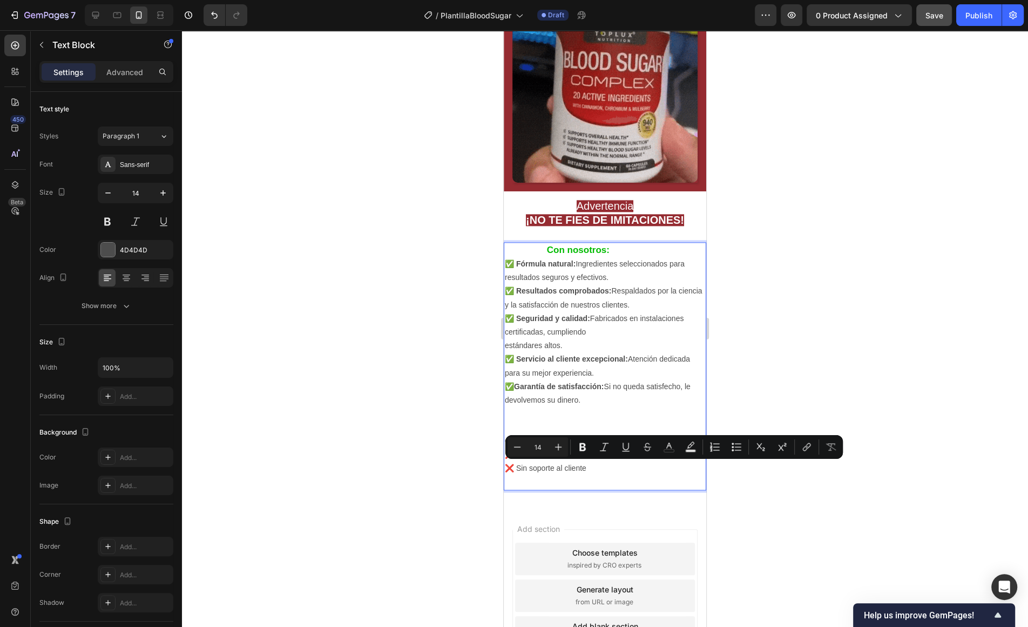
copy p "❌ Sin soporte al cliente"
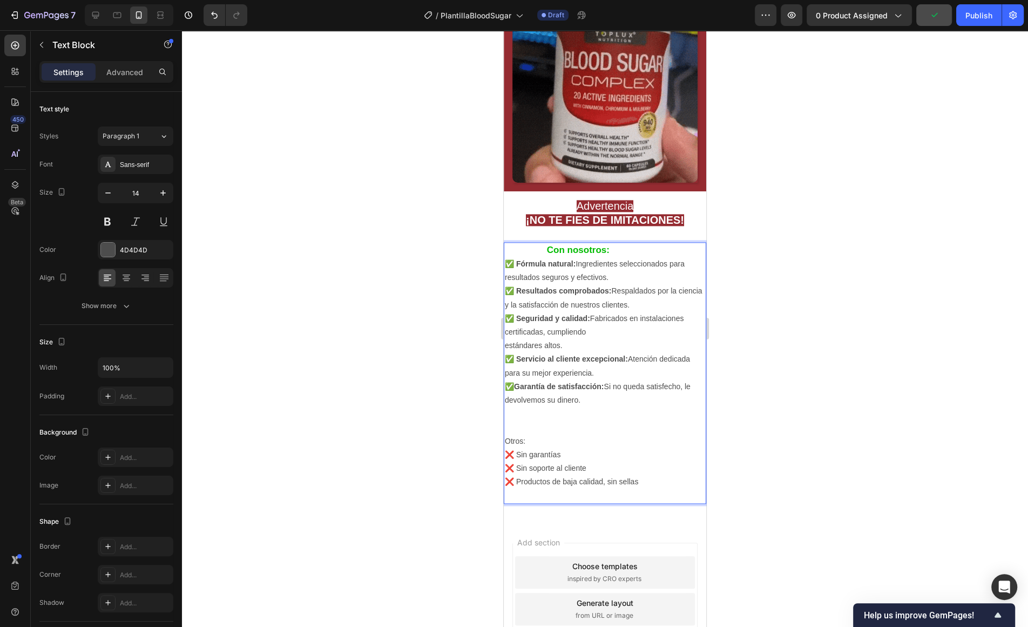
click at [643, 480] on p "❌ Productos de baja calidad, sin sellas" at bounding box center [605, 482] width 200 height 14
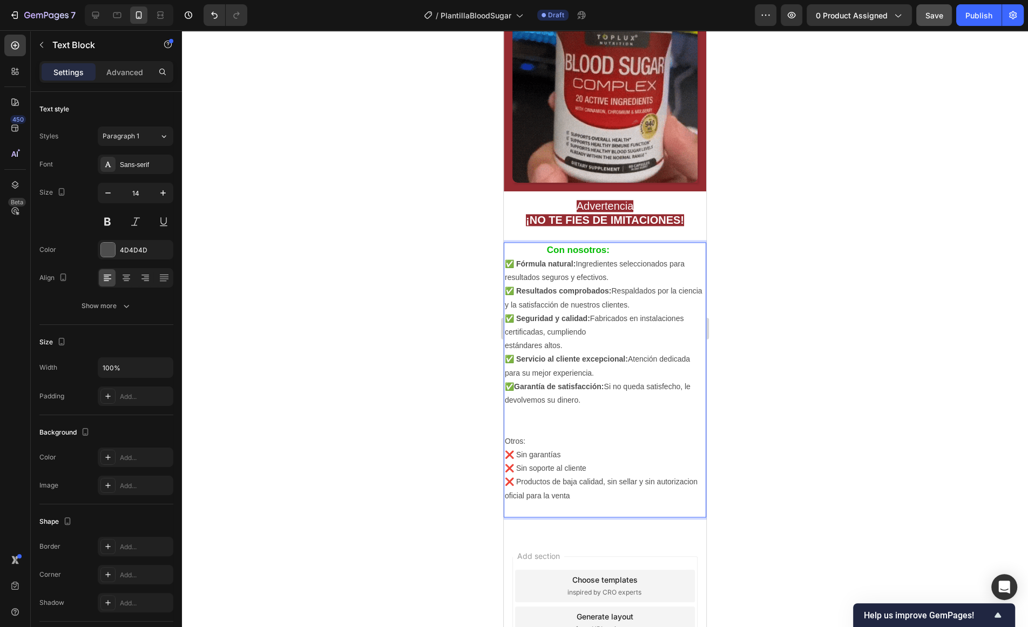
click at [674, 486] on p "❌ Productos de baja calidad, sin sellar y sin autorizacion oficial para la venta" at bounding box center [605, 488] width 200 height 27
click at [674, 481] on p "❌ Productos de baja calidad, sin sellar y sin autorizacion oficial para la venta" at bounding box center [605, 488] width 200 height 27
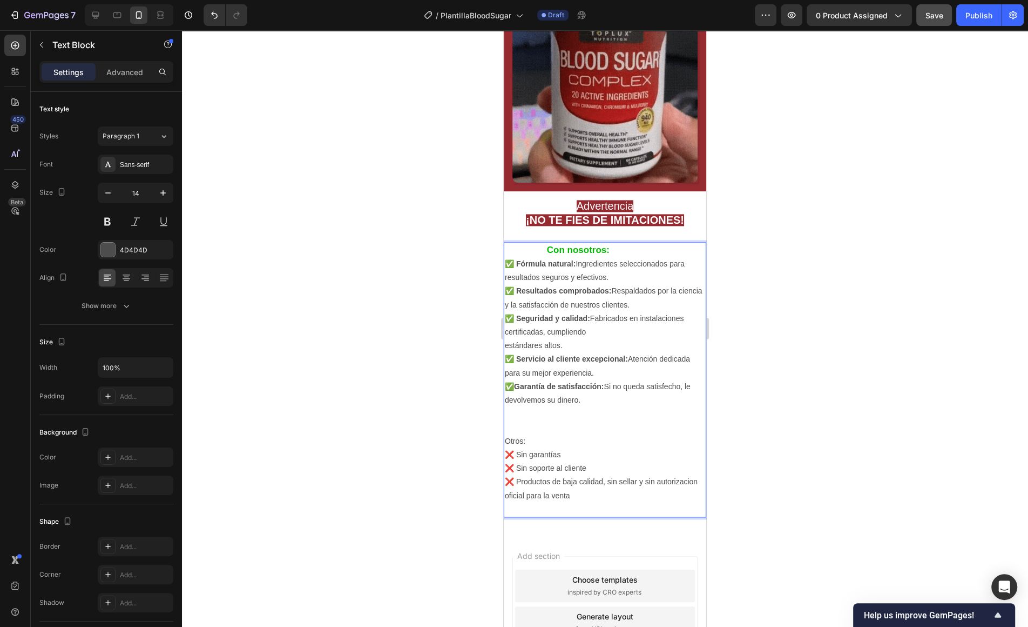
click at [504, 30] on lt-span "autorizaci ó n" at bounding box center [504, 30] width 0 height 0
click at [591, 255] on p "Con nosotros:" at bounding box center [605, 250] width 200 height 14
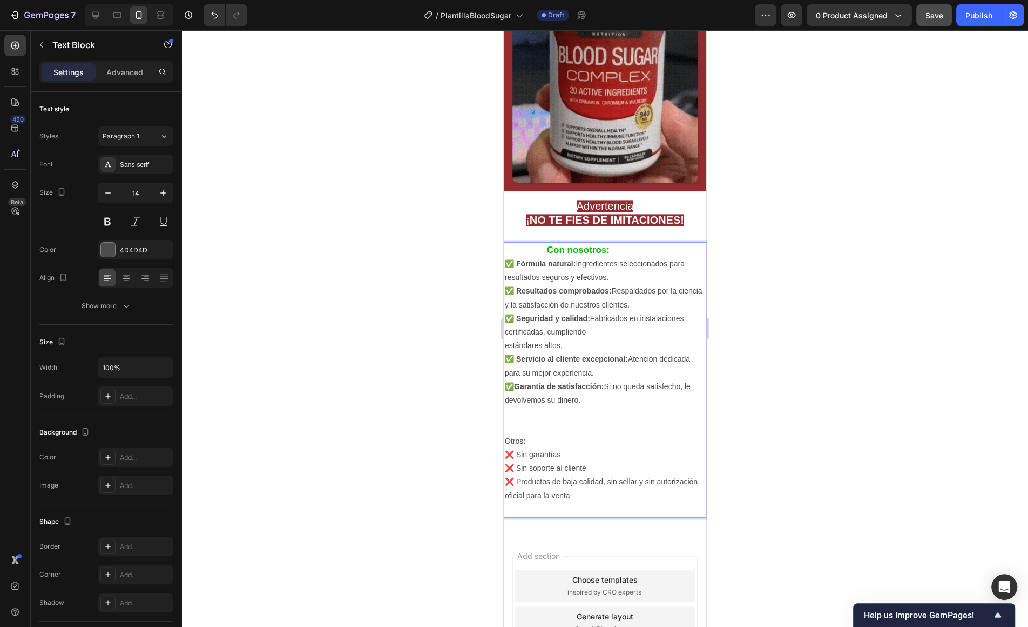
click at [593, 252] on strong "Con nosotros:" at bounding box center [578, 250] width 63 height 10
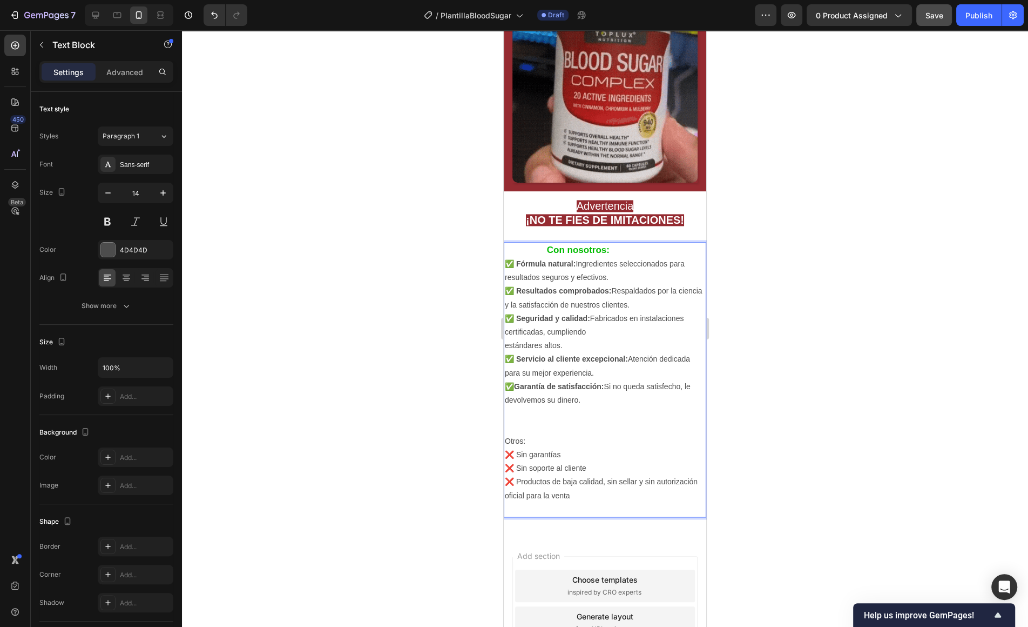
click at [593, 252] on strong "Con nosotros:" at bounding box center [578, 250] width 63 height 10
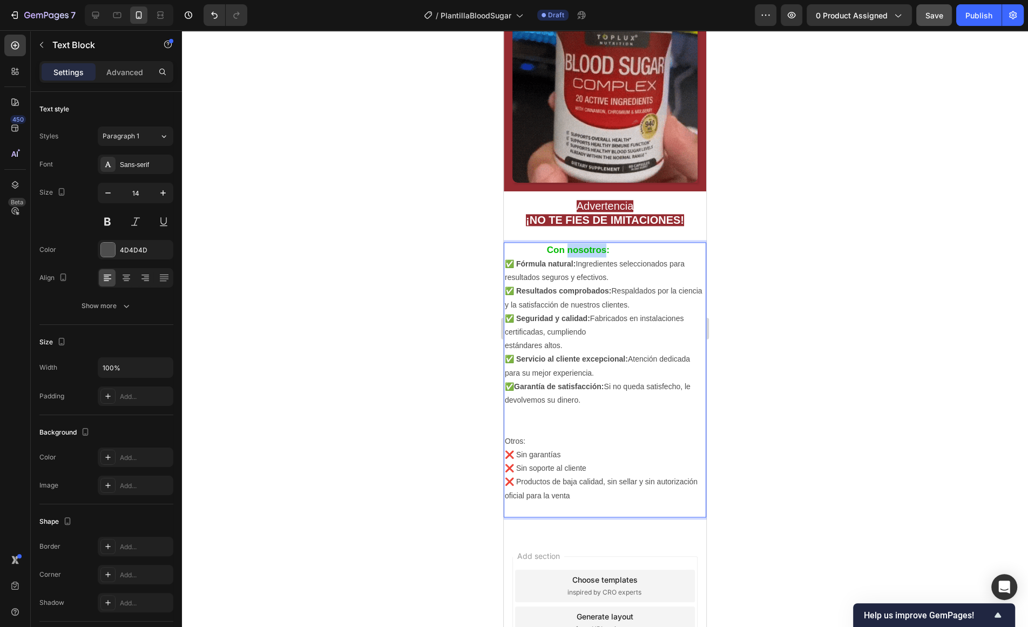
click at [593, 252] on strong "Con nosotros:" at bounding box center [578, 250] width 63 height 10
click at [612, 252] on p "Con nosotros:" at bounding box center [605, 250] width 200 height 14
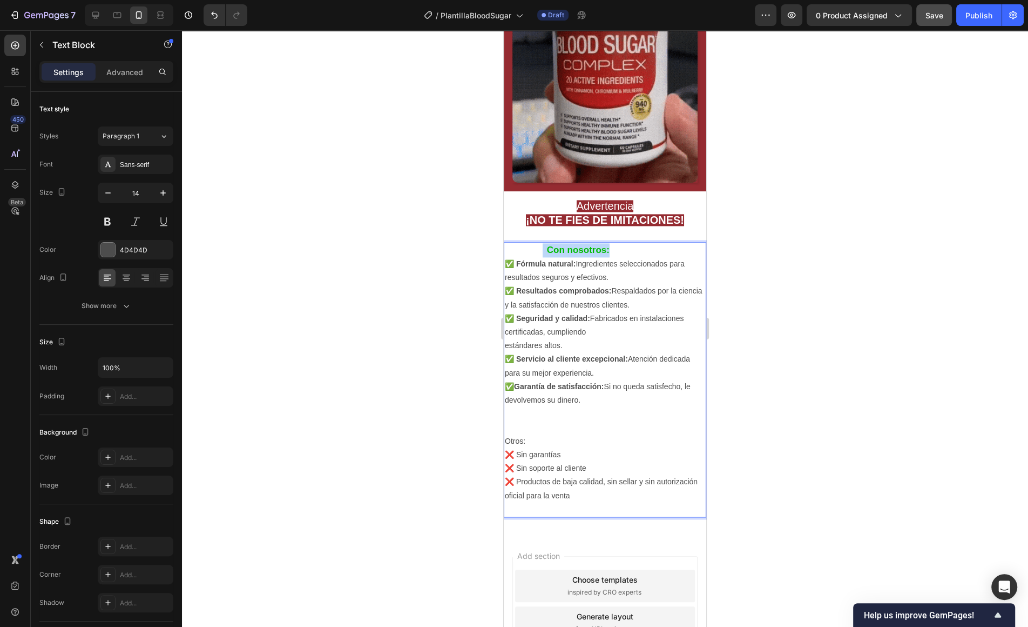
drag, startPoint x: 612, startPoint y: 252, endPoint x: 541, endPoint y: 248, distance: 70.9
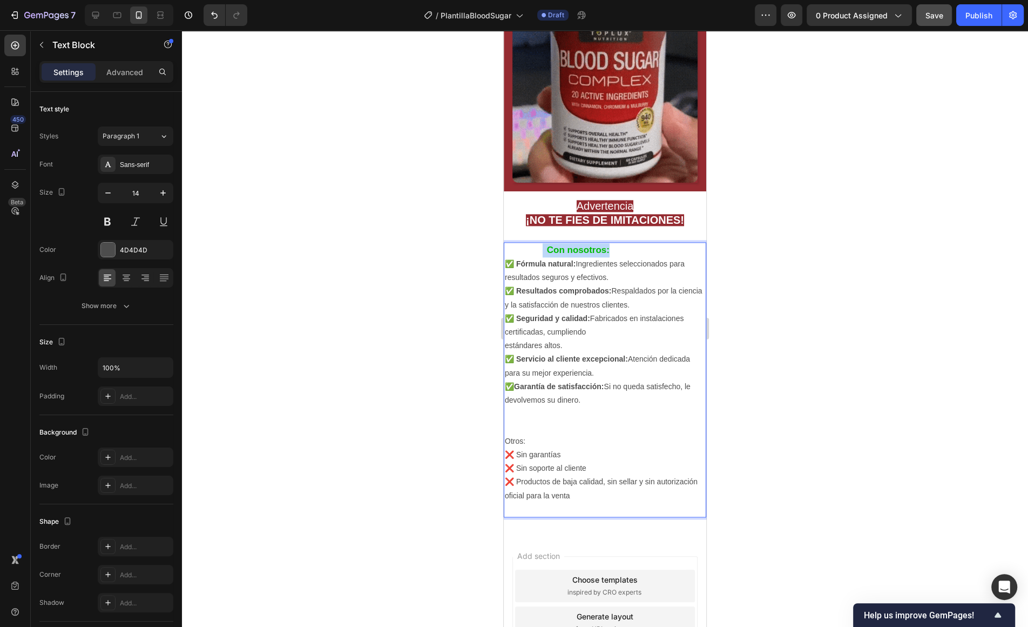
click at [541, 248] on p "Con nosotros:" at bounding box center [605, 250] width 200 height 14
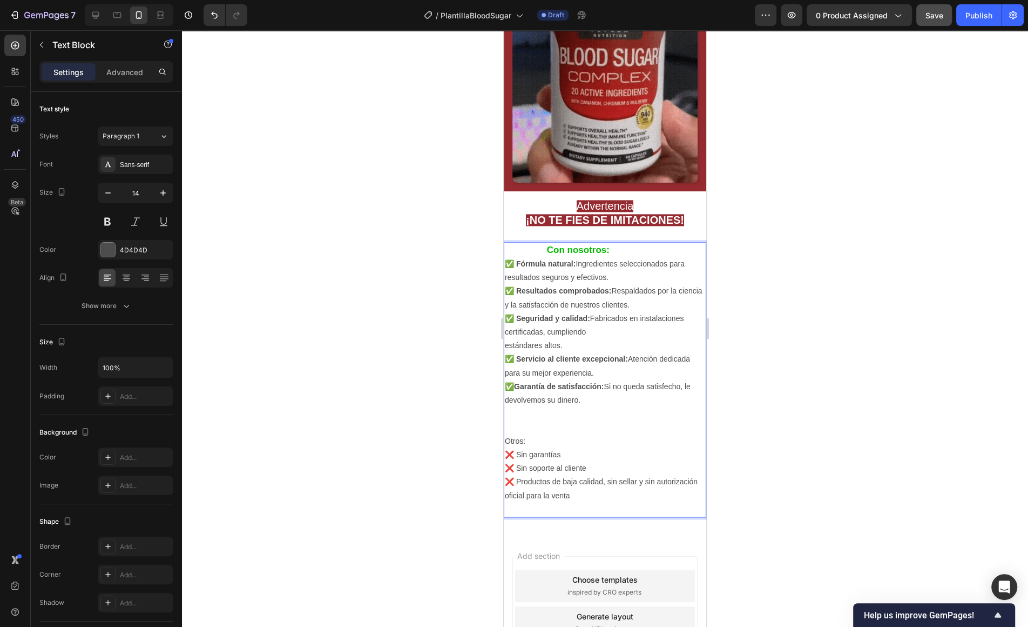
click at [651, 268] on p "✅ Fórmula natural: Ingredientes seleccionados para resultados seguros y efectiv…" at bounding box center [605, 270] width 200 height 27
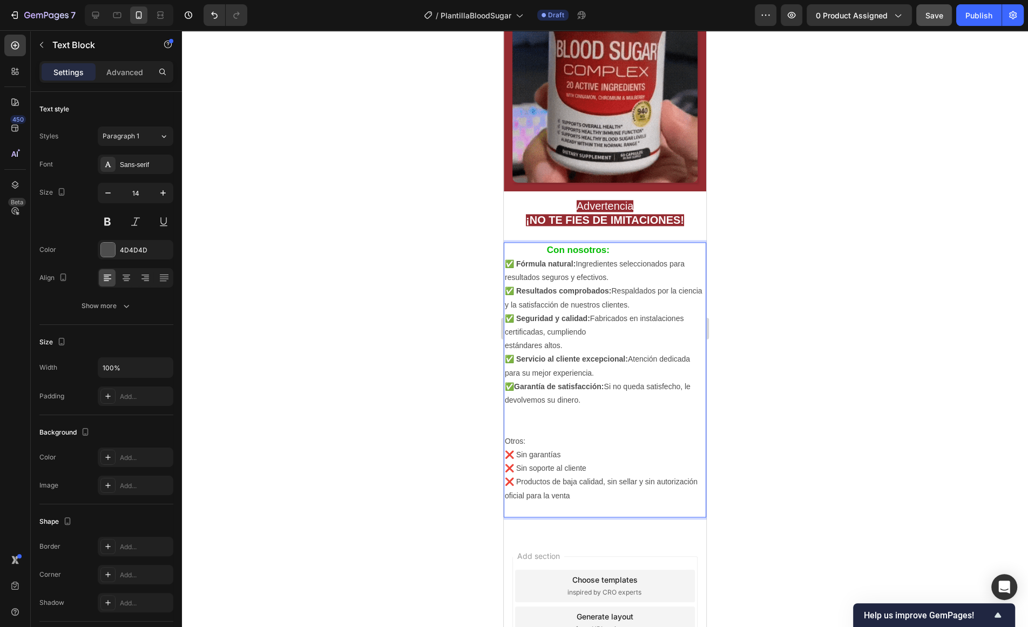
click at [601, 246] on strong "Con nosotros:" at bounding box center [578, 250] width 63 height 10
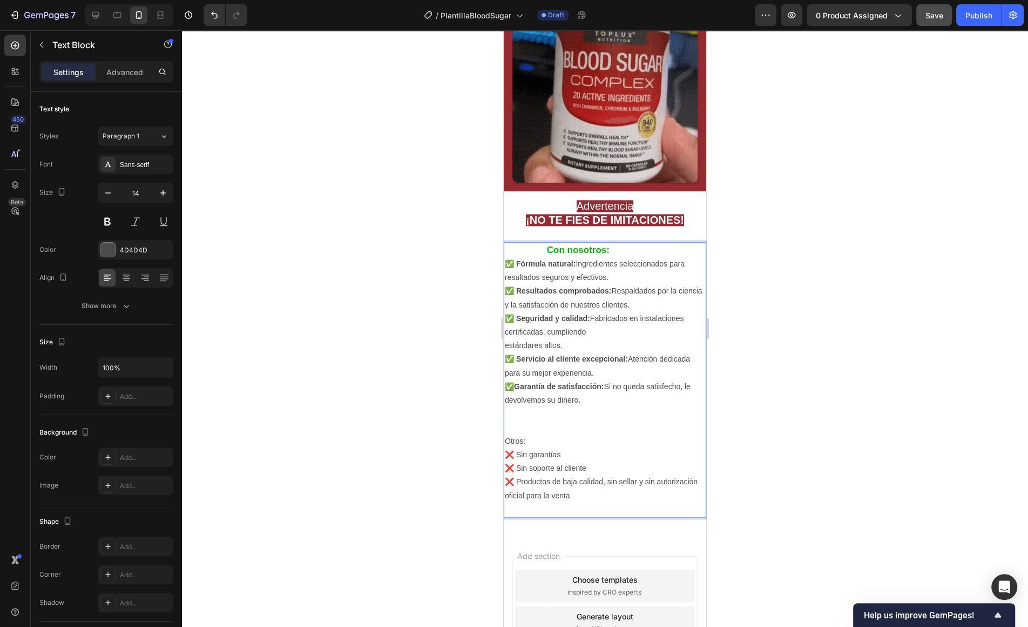
click at [612, 254] on p "Con nosotros:" at bounding box center [605, 250] width 200 height 14
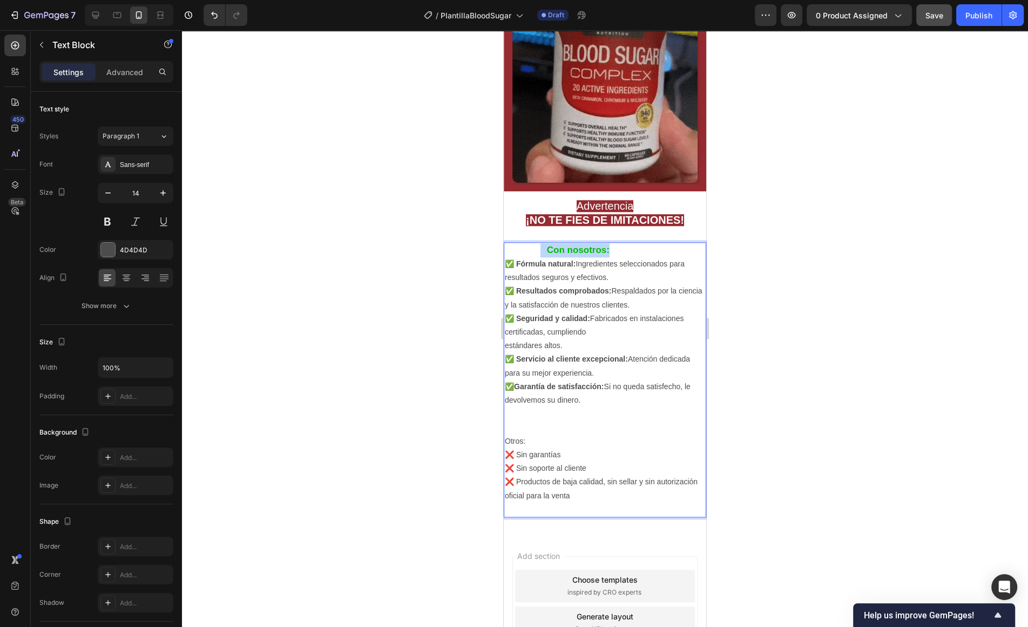
drag, startPoint x: 611, startPoint y: 253, endPoint x: 541, endPoint y: 247, distance: 71.1
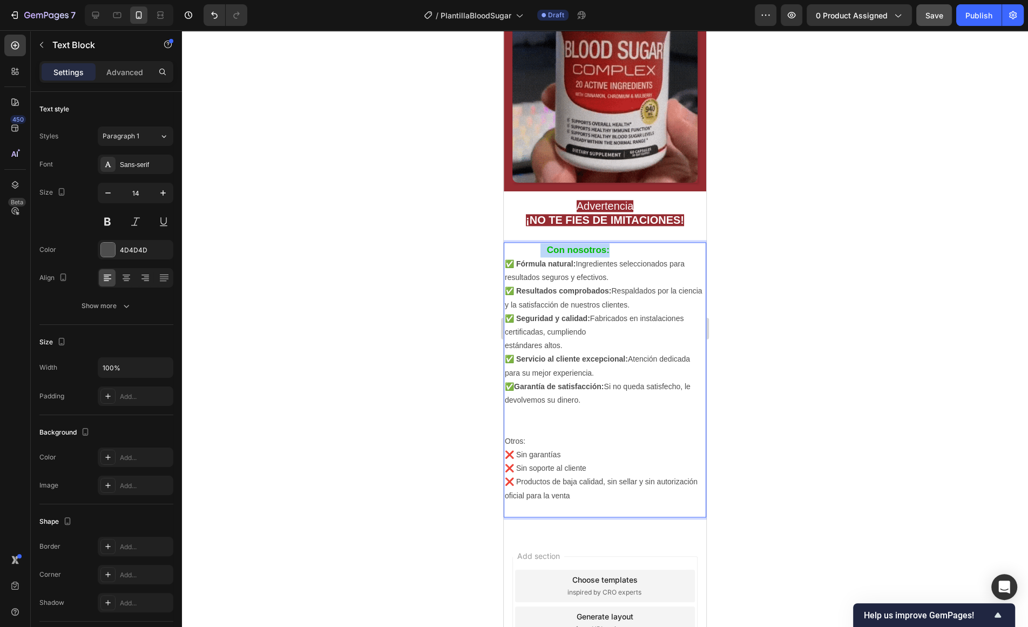
click at [541, 247] on p "Con nosotros:" at bounding box center [605, 250] width 200 height 14
click at [559, 251] on strong "Con nosotros:" at bounding box center [578, 250] width 63 height 10
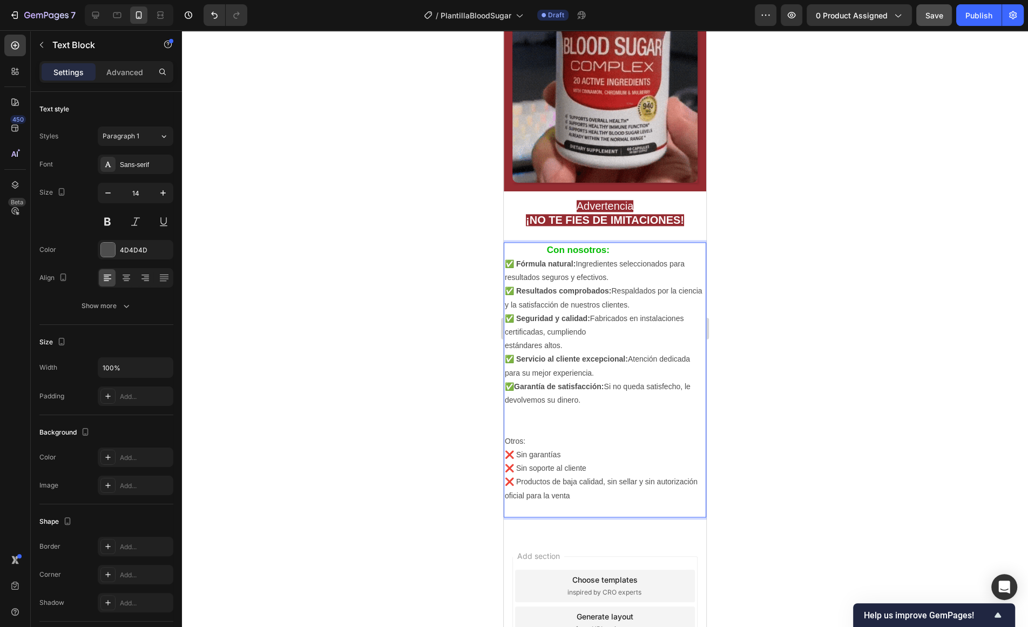
click at [553, 251] on strong "Con nosotros:" at bounding box center [578, 250] width 63 height 10
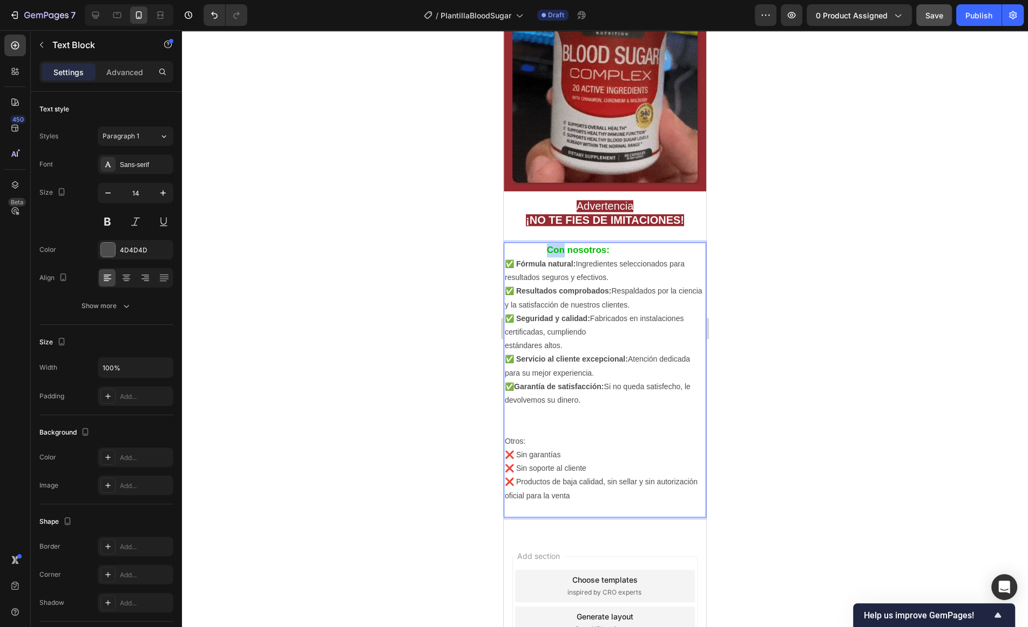
click at [553, 251] on strong "Con nosotros:" at bounding box center [578, 250] width 63 height 10
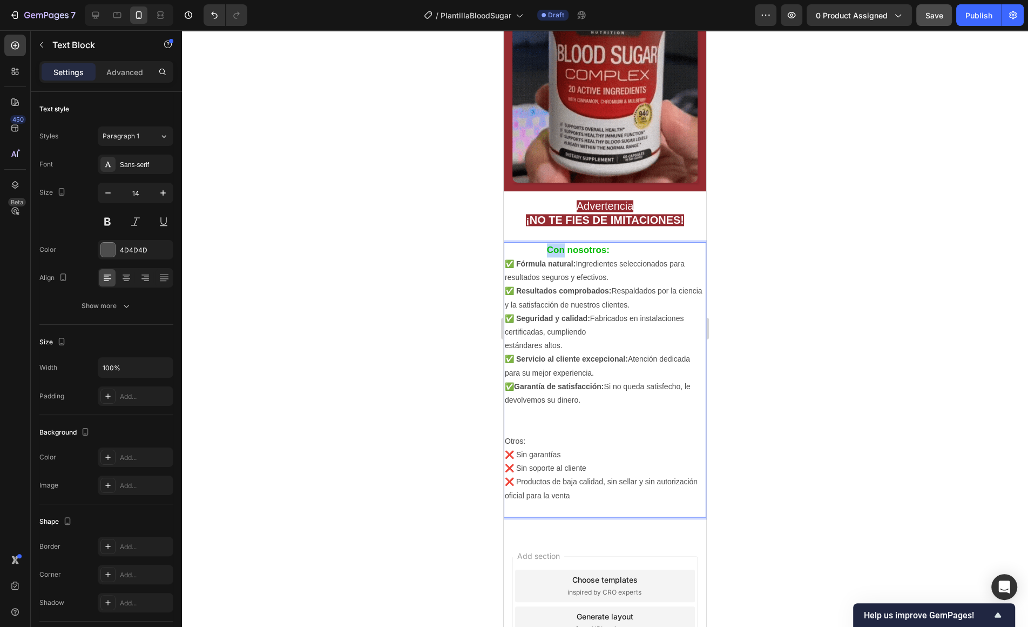
click at [553, 251] on strong "Con nosotros:" at bounding box center [578, 250] width 63 height 10
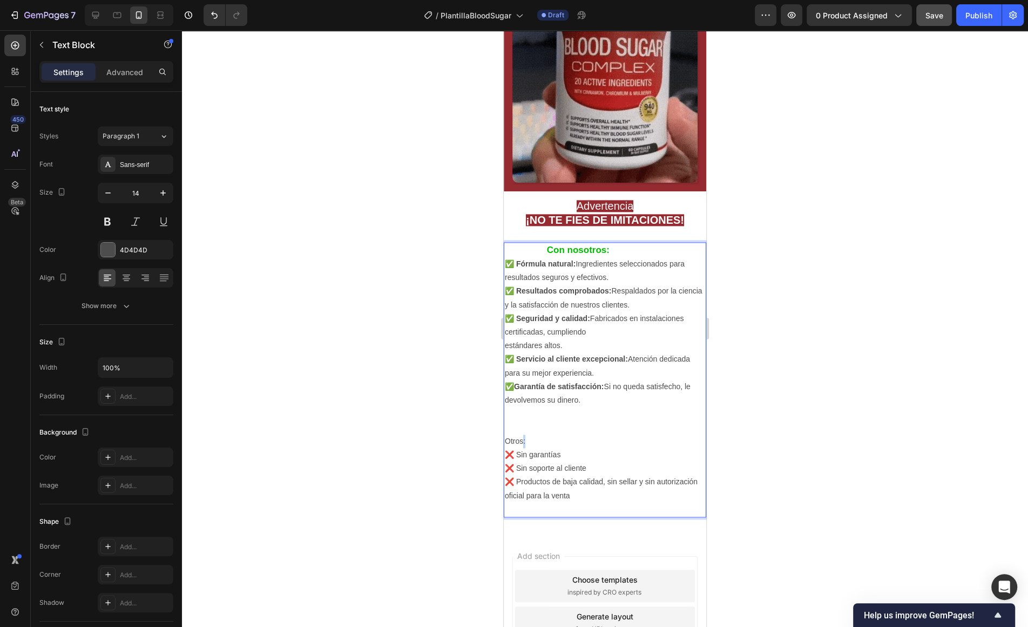
click at [525, 438] on p "Otros:" at bounding box center [605, 441] width 200 height 14
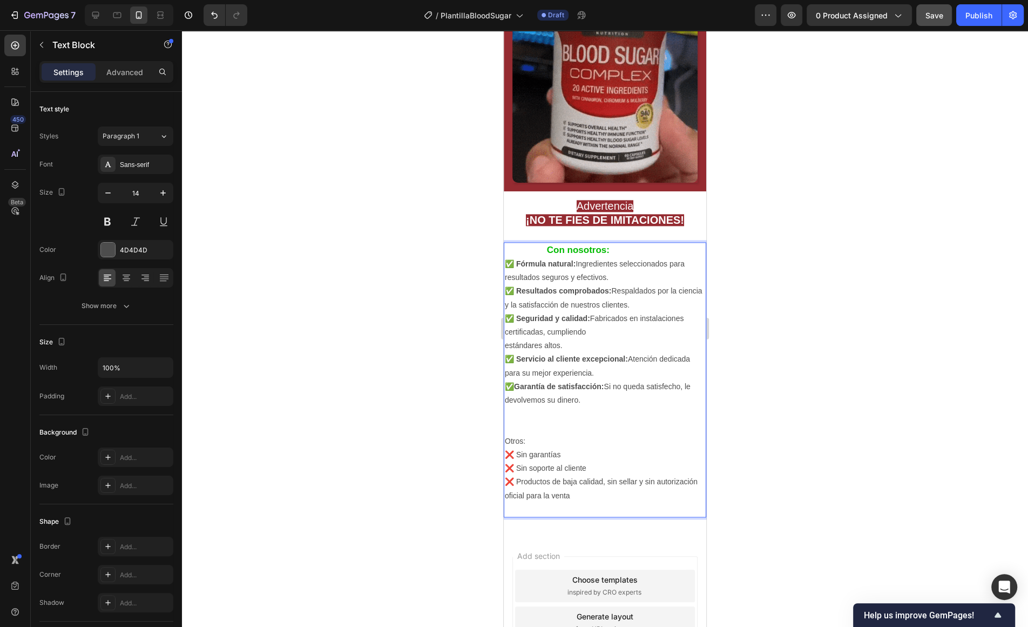
drag, startPoint x: 526, startPoint y: 441, endPoint x: 501, endPoint y: 438, distance: 24.6
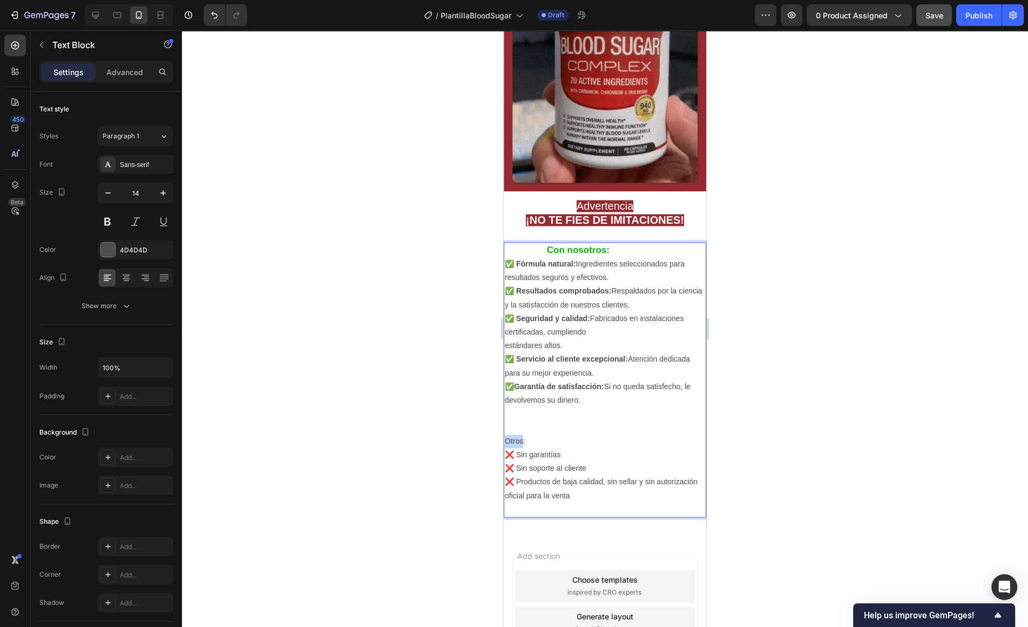
drag, startPoint x: 524, startPoint y: 437, endPoint x: 504, endPoint y: 437, distance: 20.5
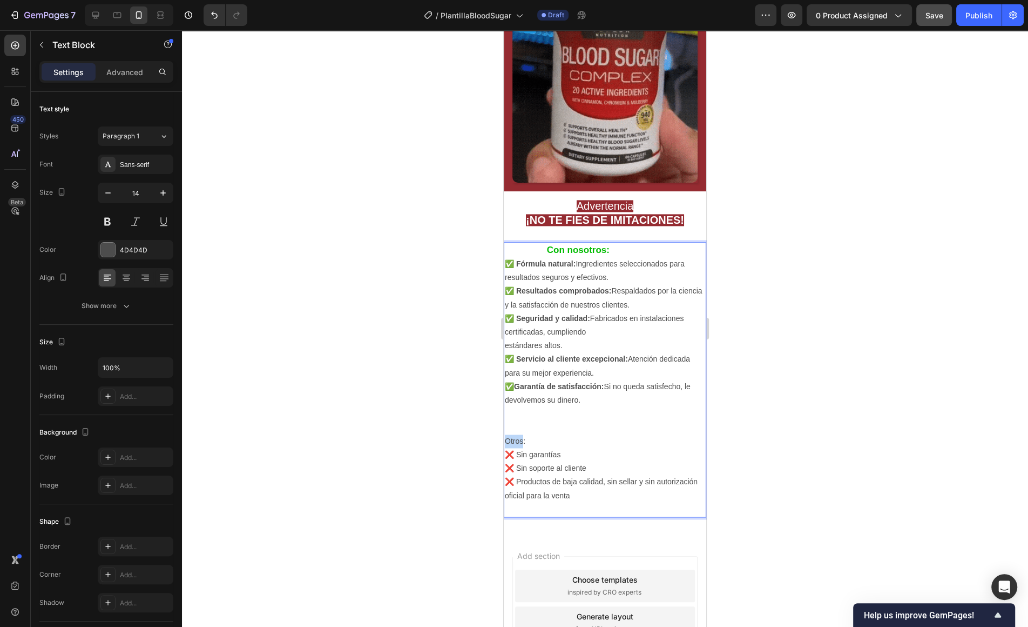
click at [504, 437] on div "Con nosotros: ✅ Fórmula natural: Ingredientes seleccionados para resultados seg…" at bounding box center [605, 379] width 203 height 275
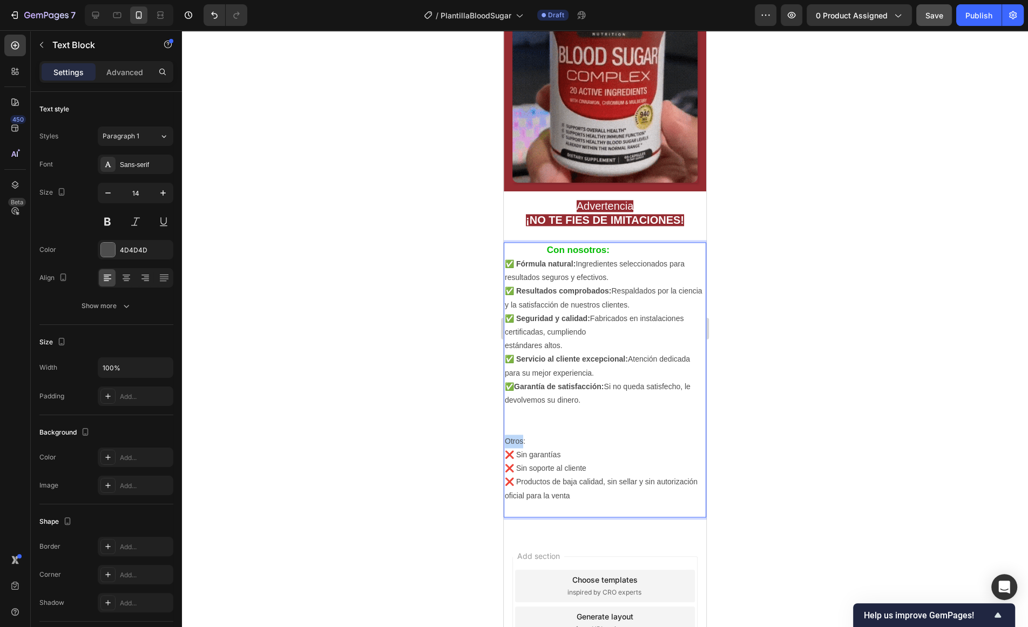
click at [523, 441] on p "Otros:" at bounding box center [605, 441] width 200 height 14
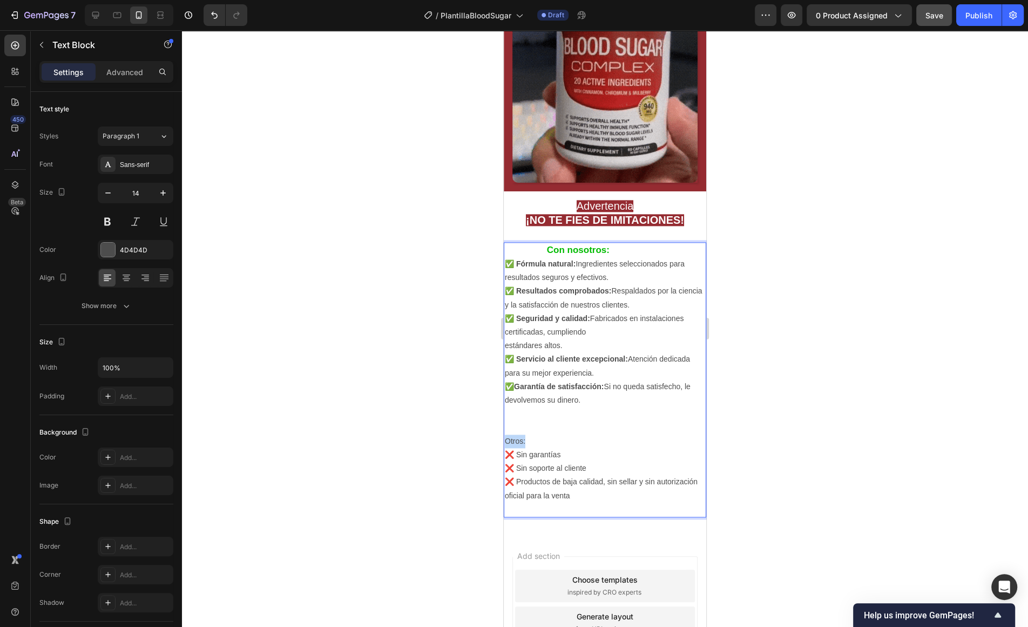
drag, startPoint x: 529, startPoint y: 441, endPoint x: 507, endPoint y: 439, distance: 22.8
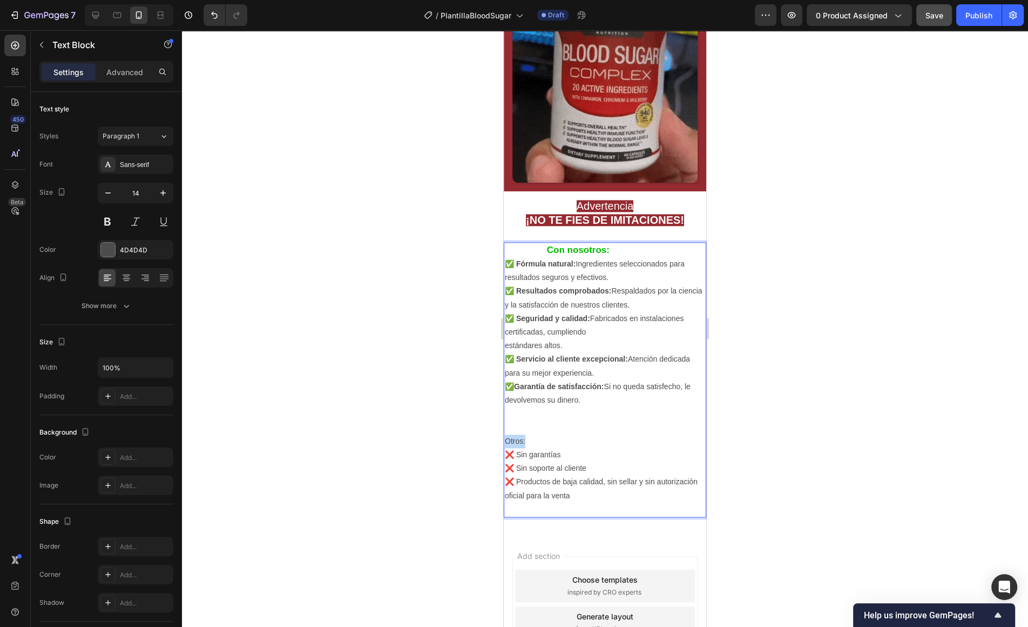
click at [507, 439] on p "Otros:" at bounding box center [605, 441] width 200 height 14
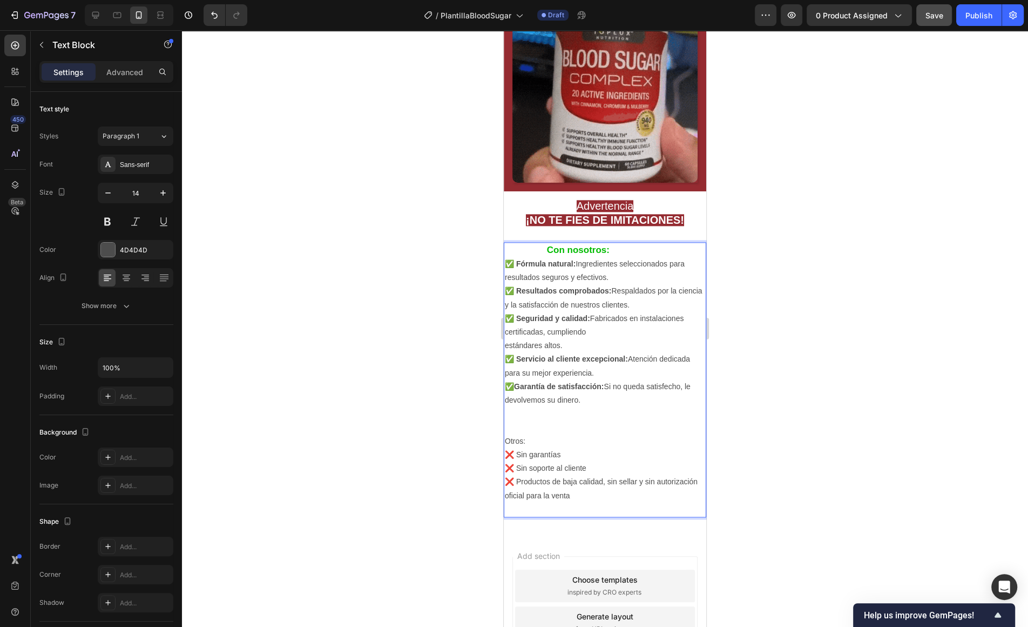
click at [571, 451] on p "❌ Sin garantías" at bounding box center [605, 455] width 200 height 14
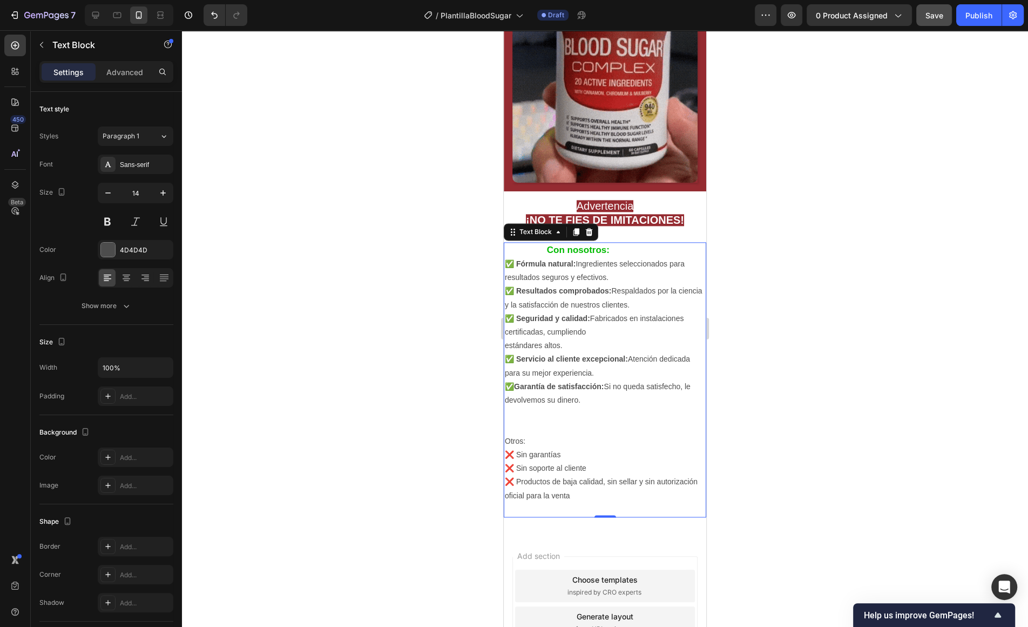
drag, startPoint x: 724, startPoint y: 384, endPoint x: 742, endPoint y: 375, distance: 20.3
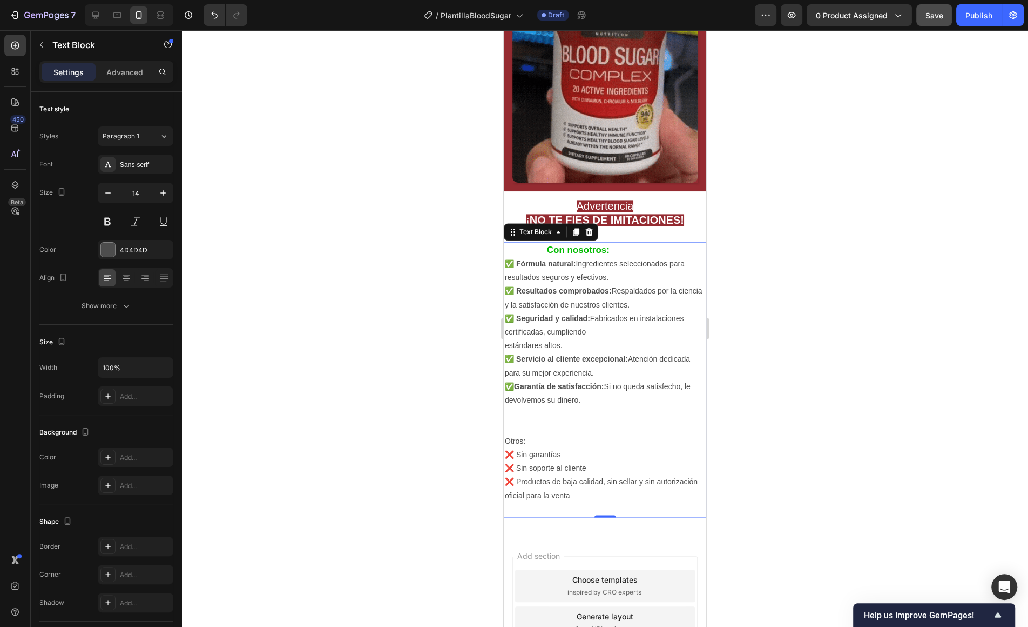
click at [726, 382] on div at bounding box center [605, 328] width 846 height 596
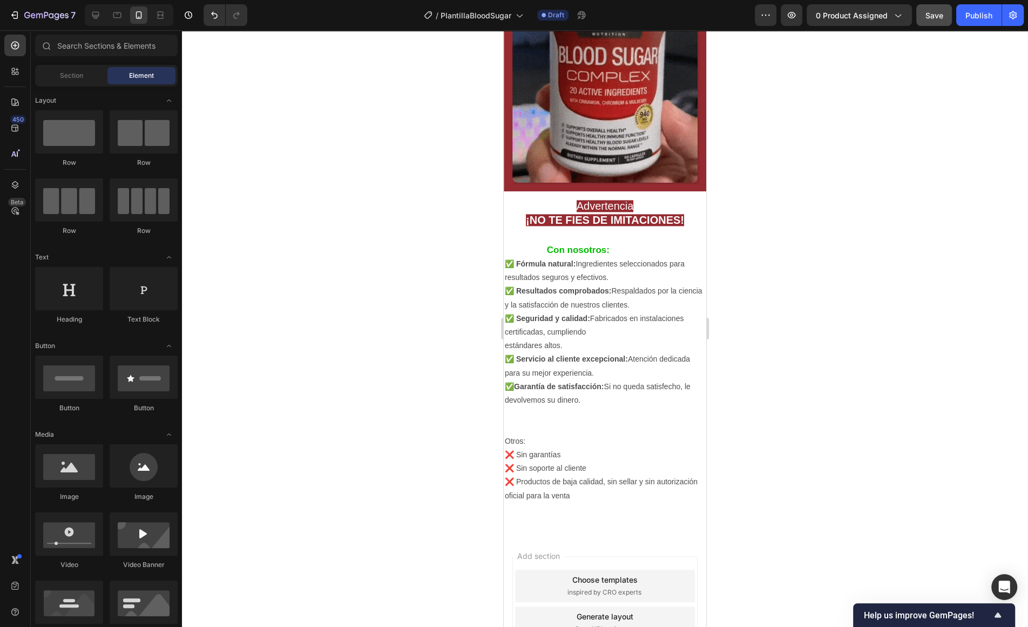
click at [747, 372] on div at bounding box center [605, 328] width 846 height 596
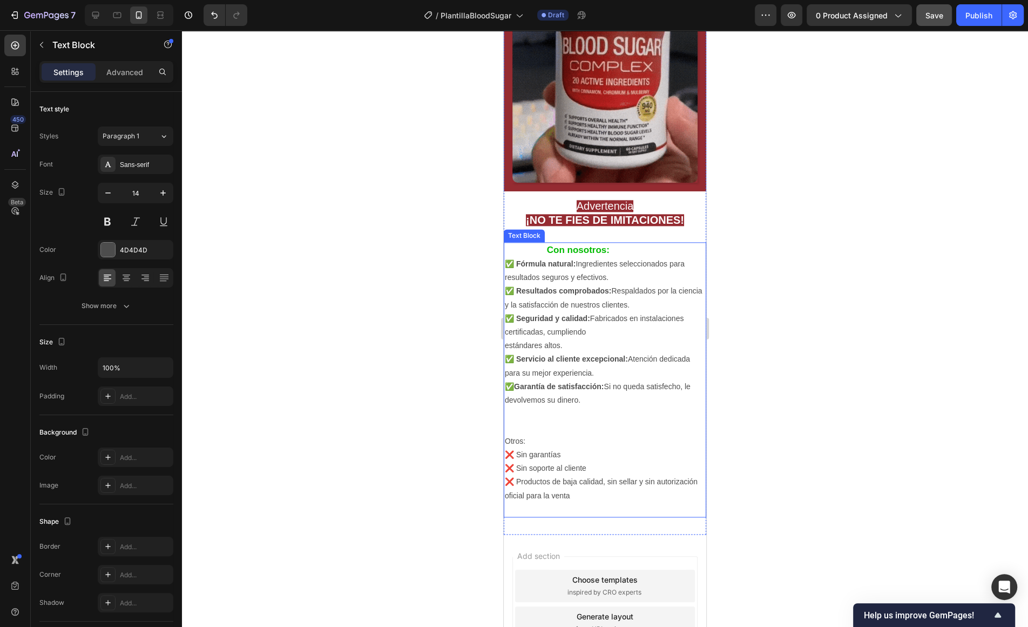
click at [531, 434] on p "Otros:" at bounding box center [605, 441] width 200 height 14
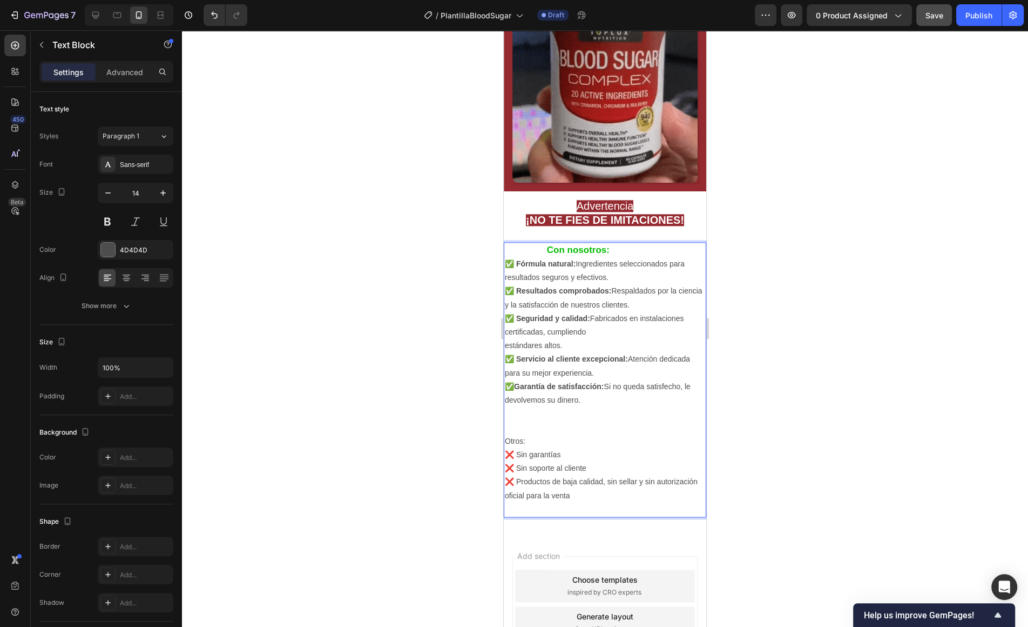
click at [532, 437] on p "Otros:" at bounding box center [605, 441] width 200 height 14
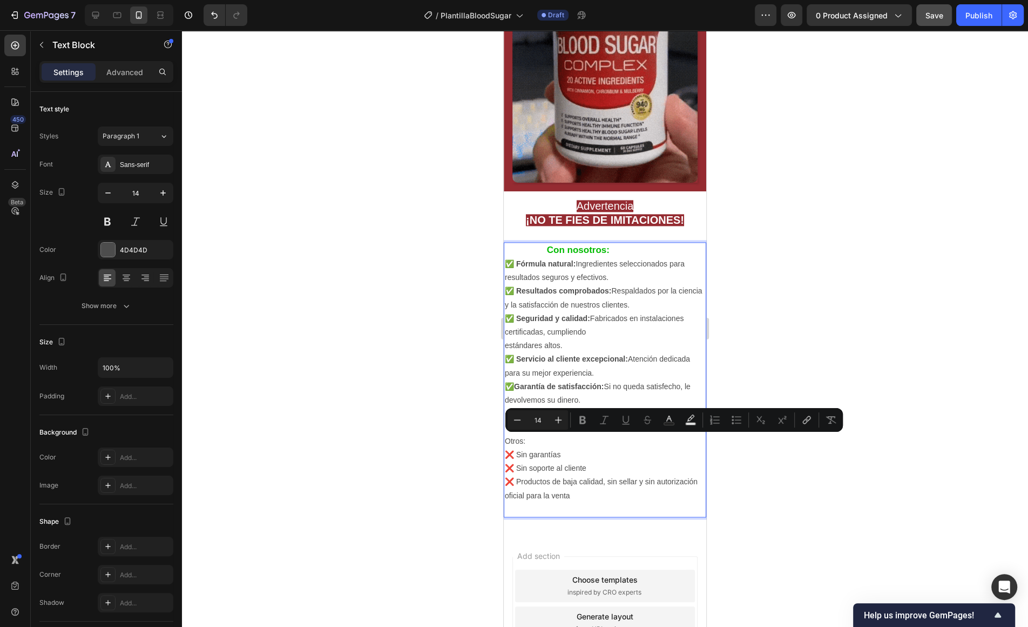
click at [530, 438] on p "Otros:" at bounding box center [605, 441] width 200 height 14
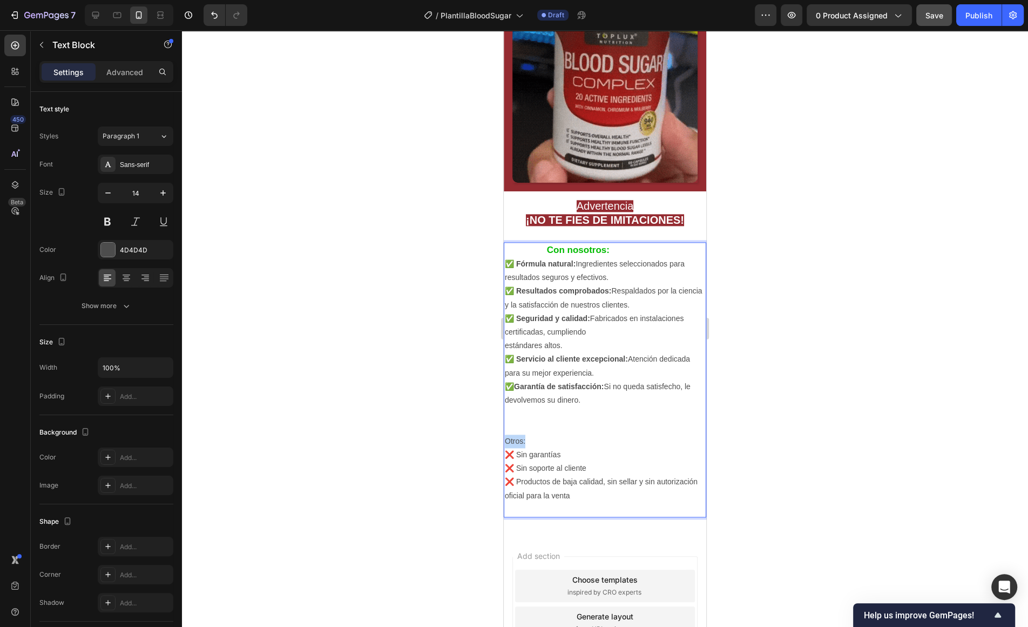
drag, startPoint x: 530, startPoint y: 438, endPoint x: 508, endPoint y: 438, distance: 22.1
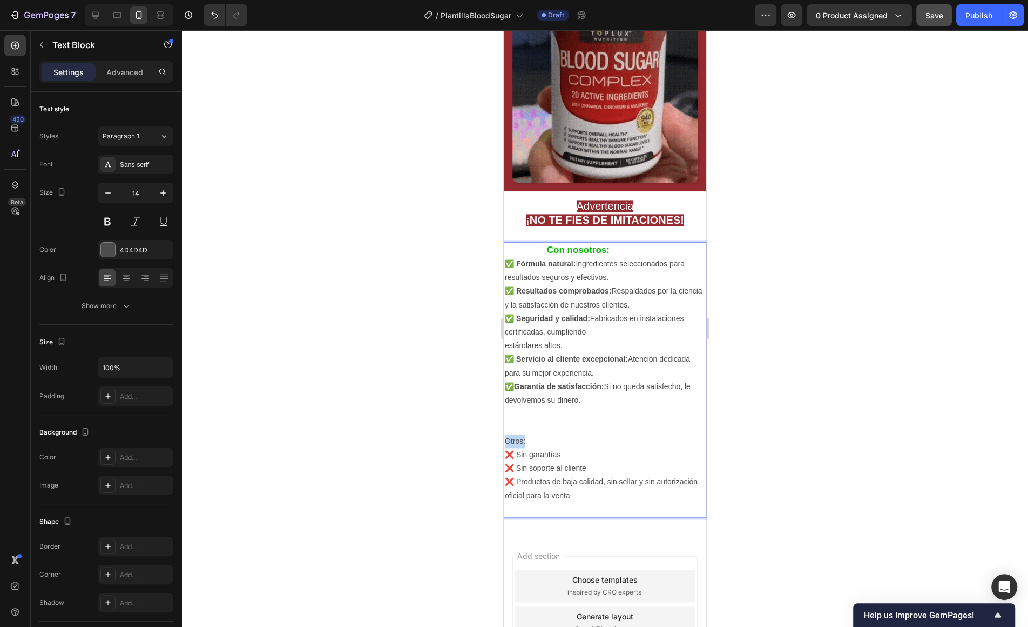
click at [508, 438] on p "Otros:" at bounding box center [605, 441] width 200 height 14
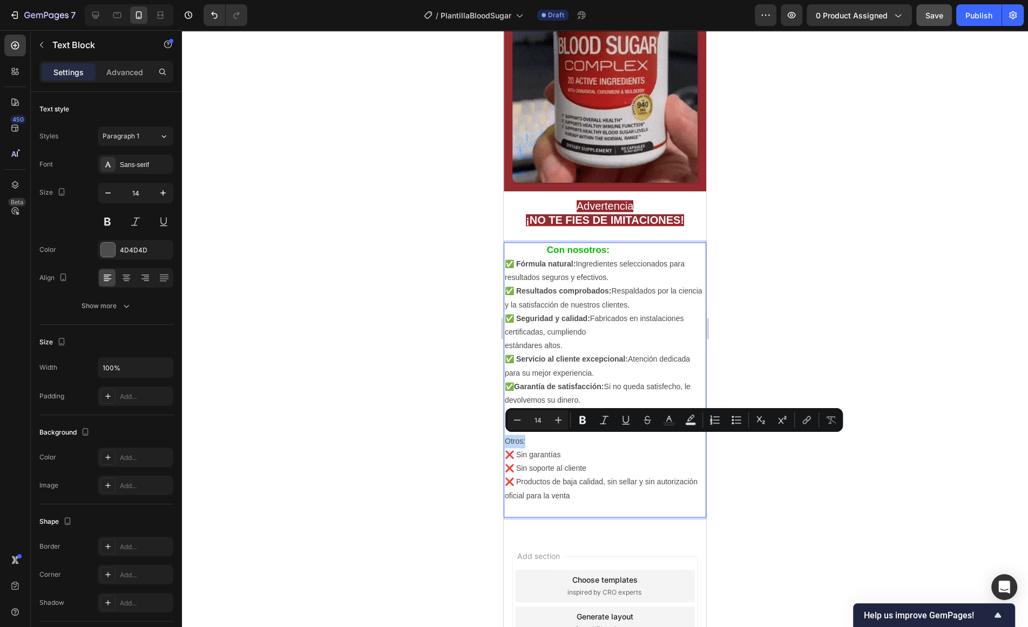
type input "17"
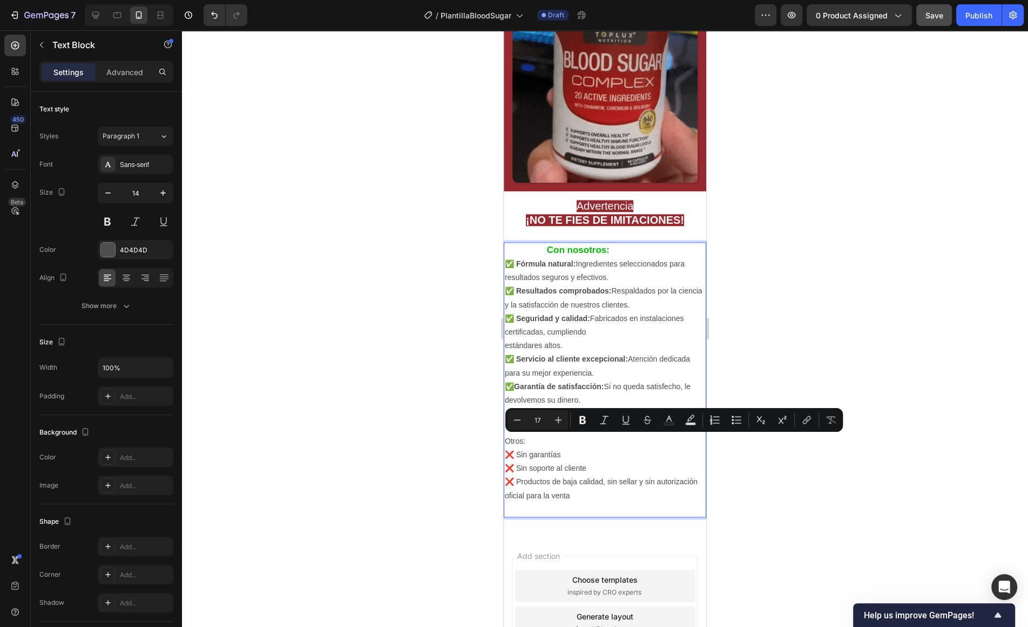
click at [602, 248] on strong "Con nosotros:" at bounding box center [578, 250] width 63 height 10
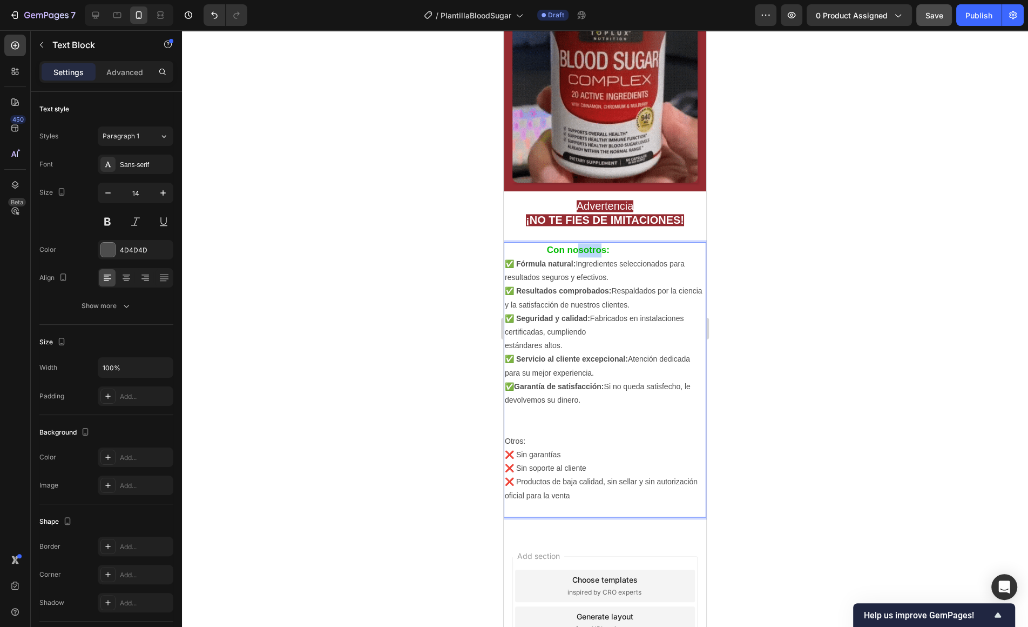
drag, startPoint x: 602, startPoint y: 248, endPoint x: 581, endPoint y: 247, distance: 21.6
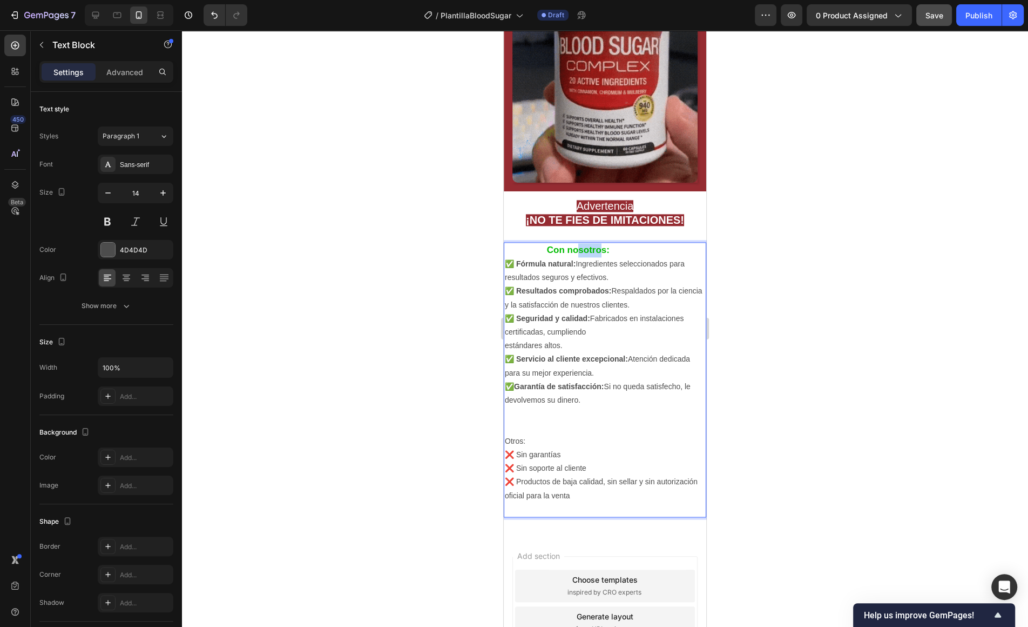
click at [581, 247] on strong "Con nosotros:" at bounding box center [578, 250] width 63 height 10
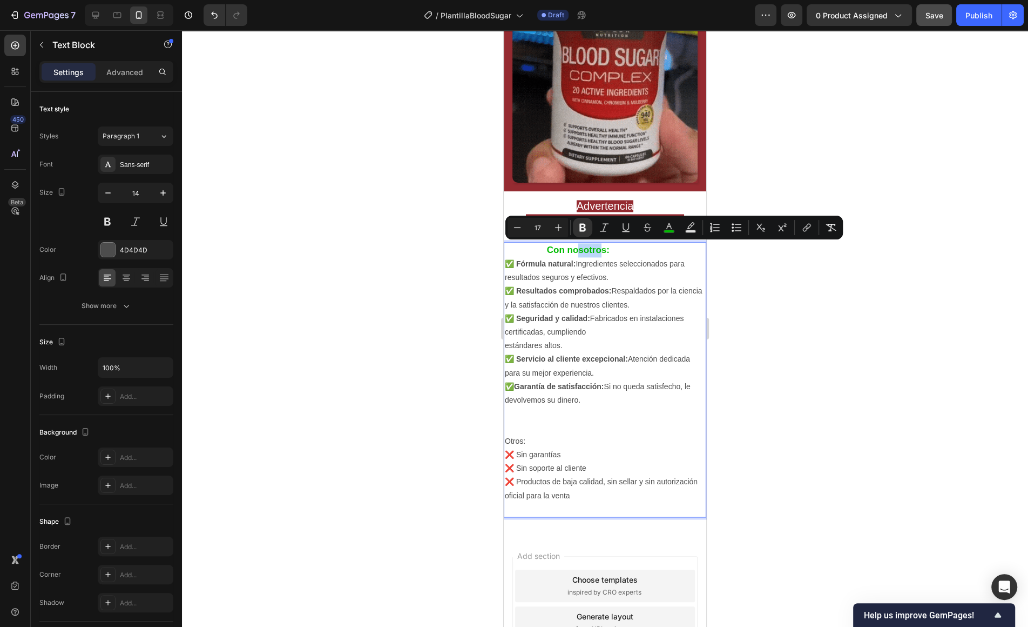
type input "14"
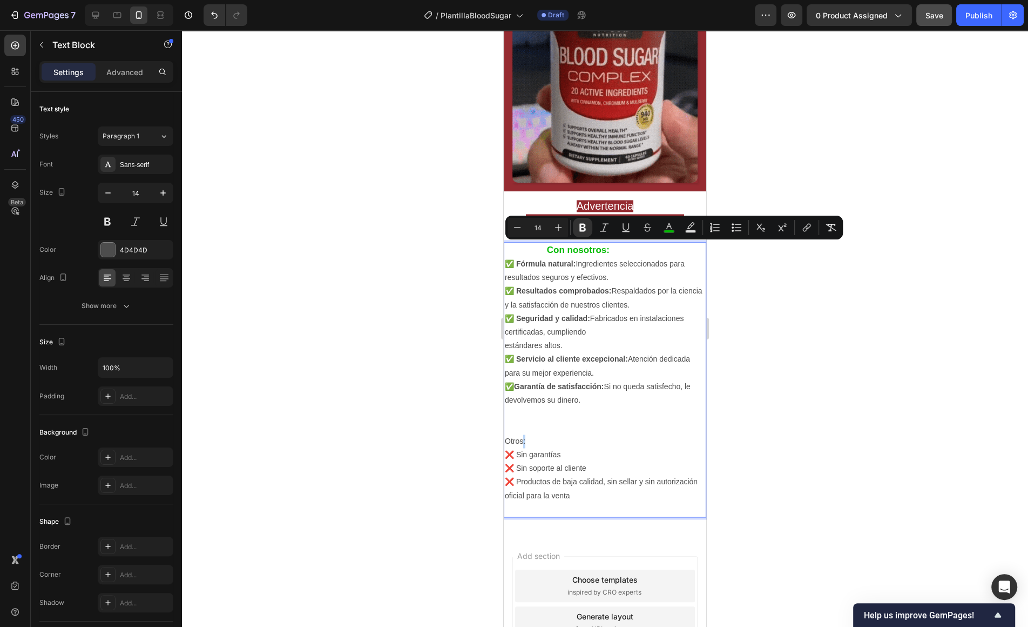
click at [525, 442] on p "Otros:" at bounding box center [605, 441] width 200 height 14
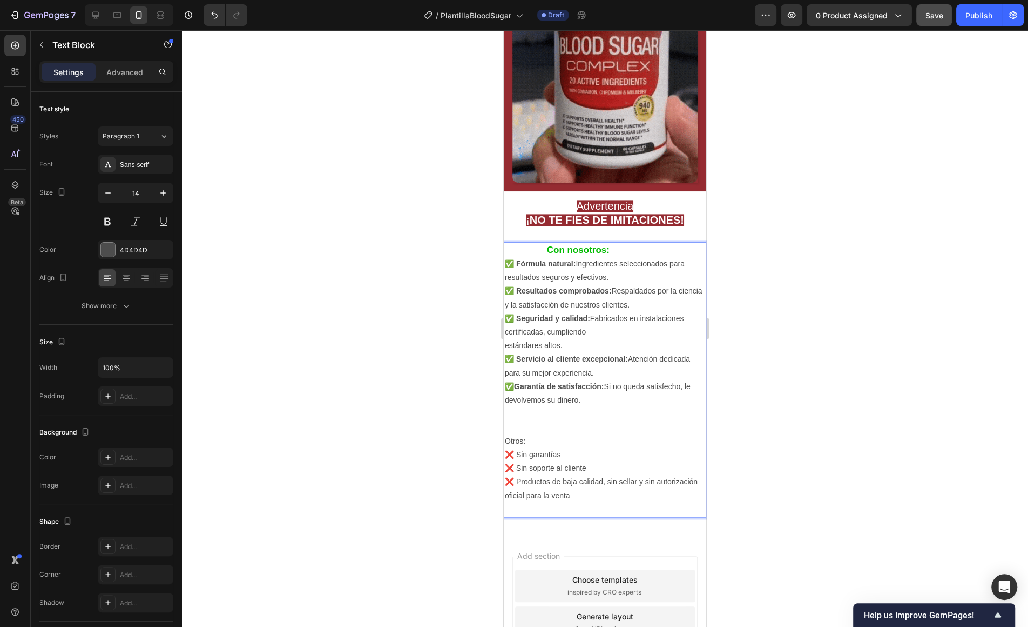
drag, startPoint x: 530, startPoint y: 442, endPoint x: 487, endPoint y: 441, distance: 43.8
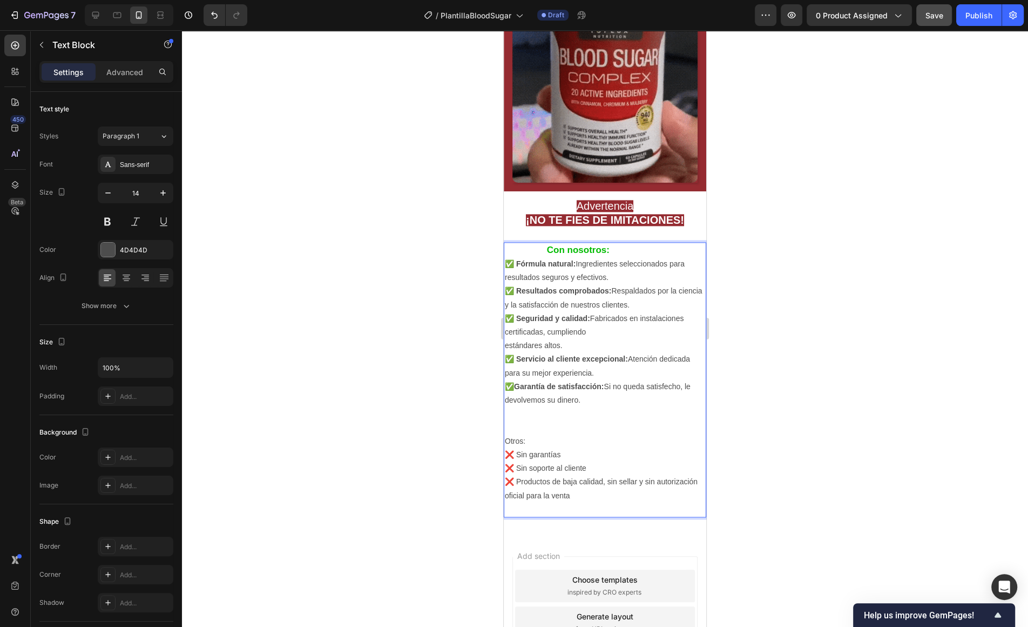
click at [520, 441] on p "Otros:" at bounding box center [605, 441] width 200 height 14
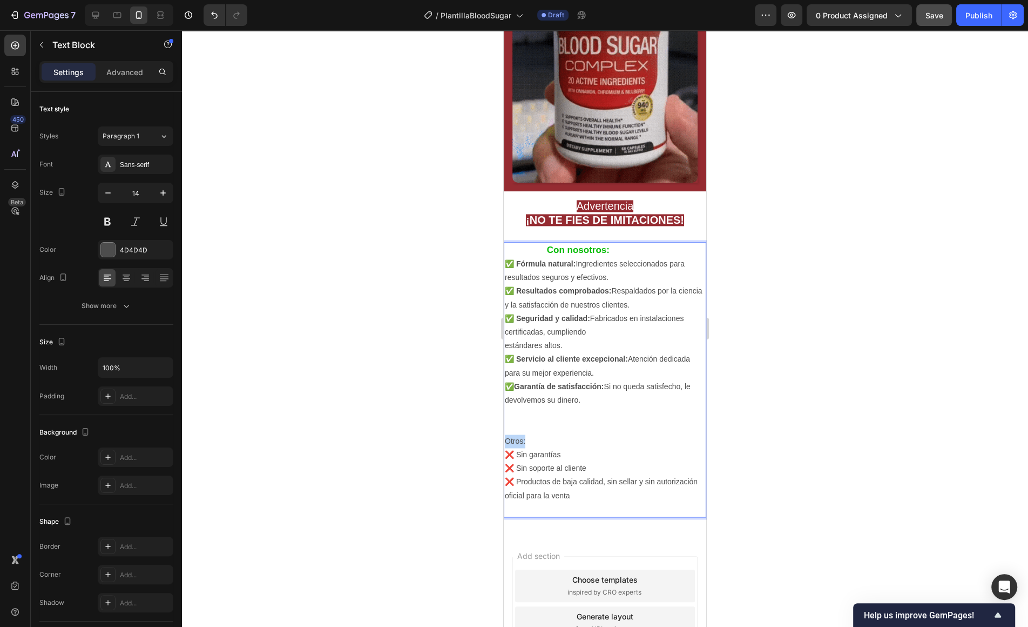
drag, startPoint x: 532, startPoint y: 441, endPoint x: 1005, endPoint y: 462, distance: 474.2
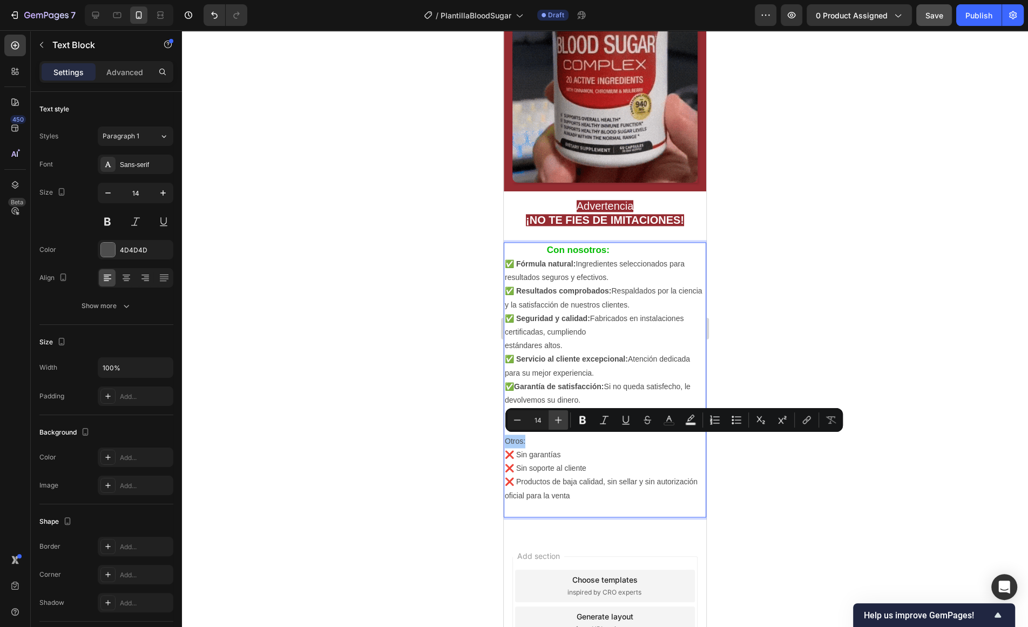
click at [561, 413] on button "Plus" at bounding box center [558, 419] width 19 height 19
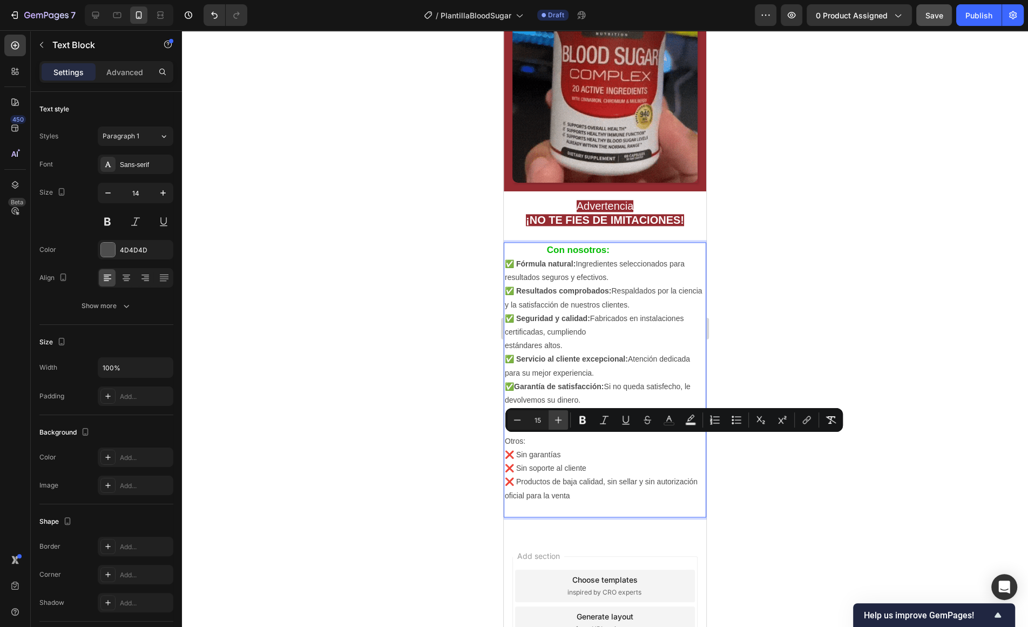
click at [561, 413] on button "Plus" at bounding box center [558, 419] width 19 height 19
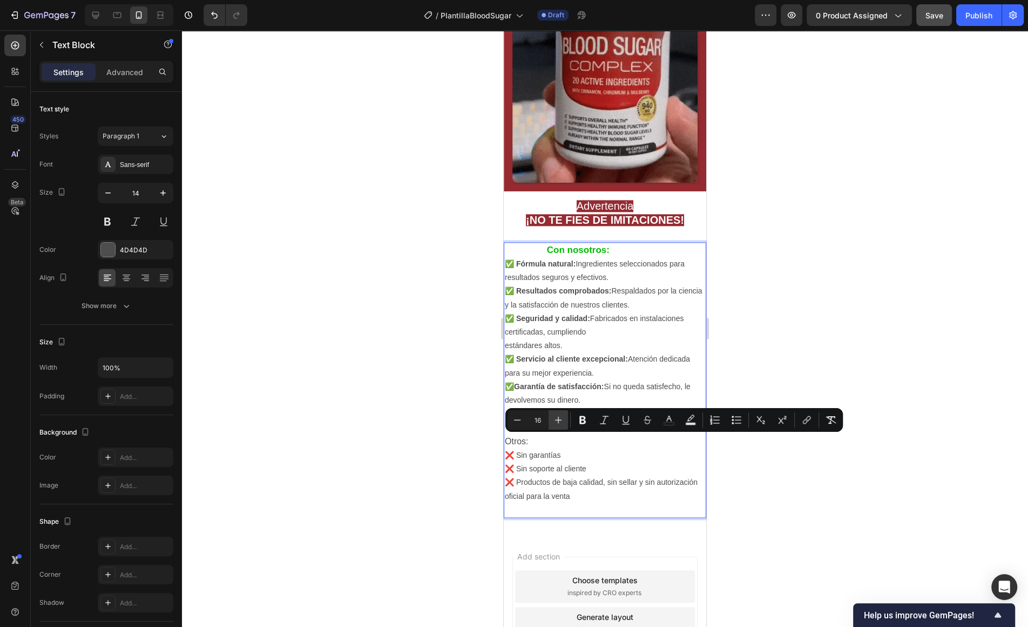
type input "17"
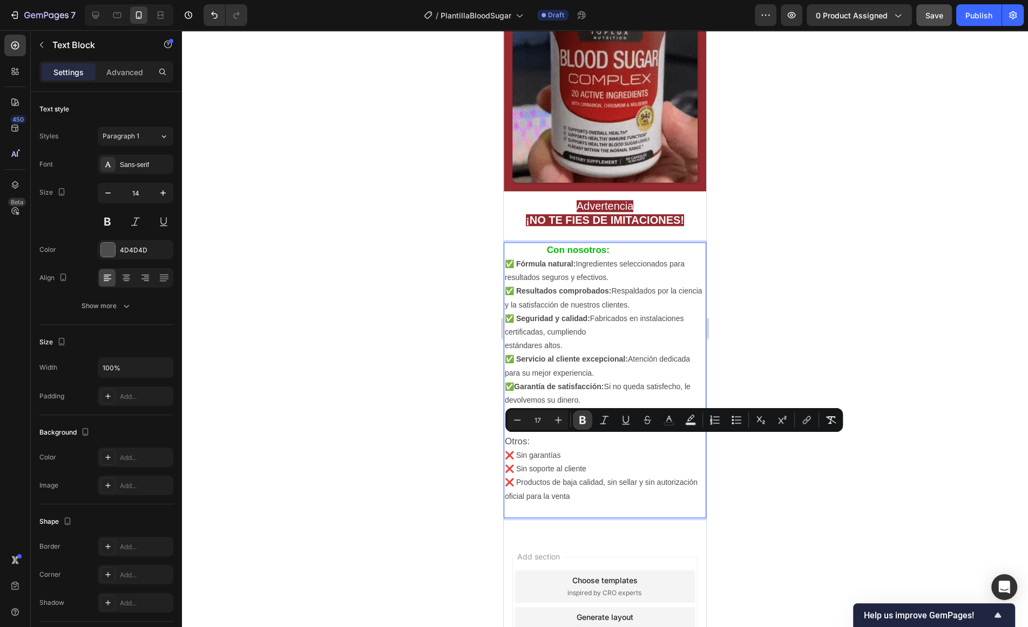
click at [583, 415] on icon "Editor contextual toolbar" at bounding box center [582, 419] width 11 height 11
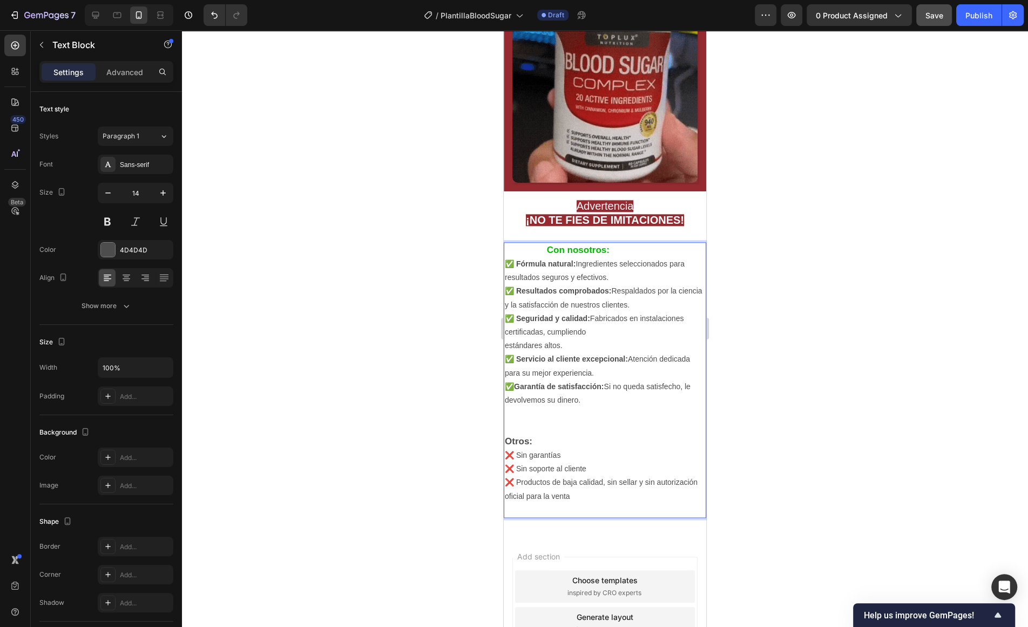
click at [530, 440] on strong "Otros:" at bounding box center [519, 441] width 28 height 10
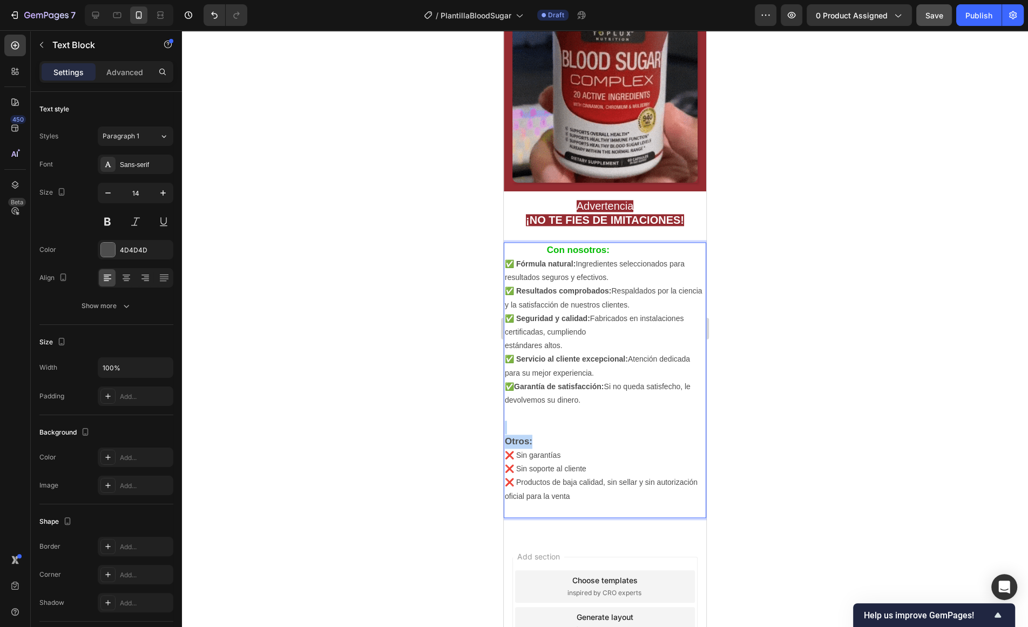
drag, startPoint x: 538, startPoint y: 439, endPoint x: 498, endPoint y: 432, distance: 40.5
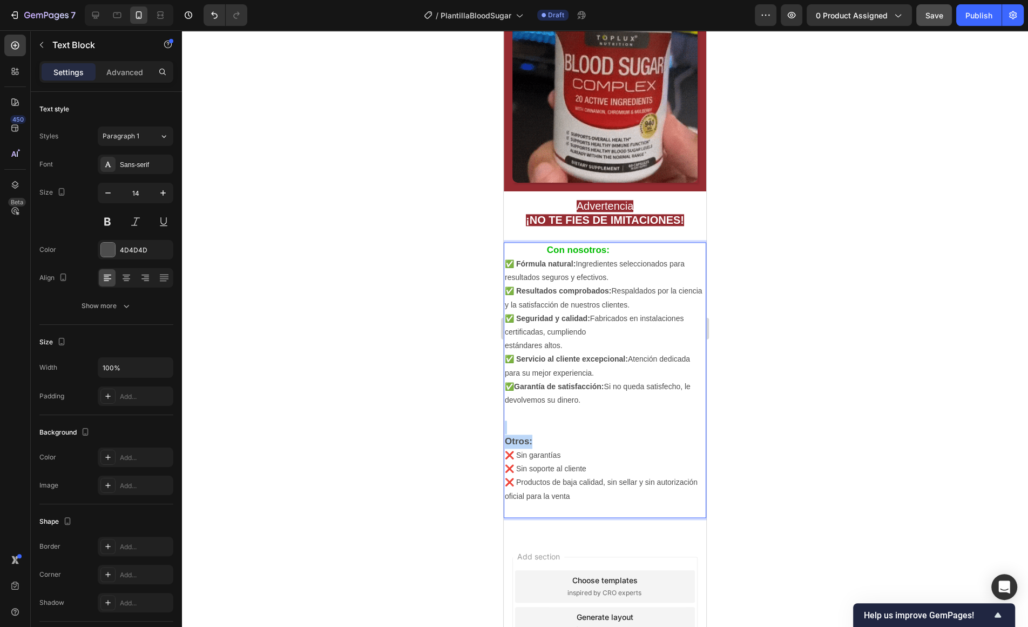
click at [525, 438] on strong "Otros:" at bounding box center [519, 441] width 28 height 10
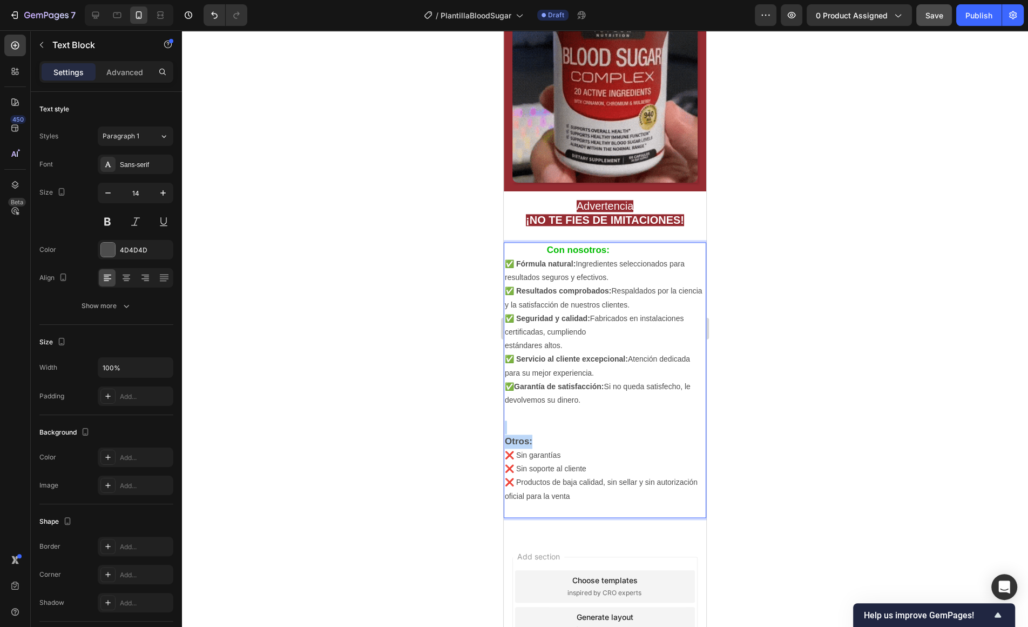
click at [534, 440] on p "Otros:" at bounding box center [605, 441] width 200 height 14
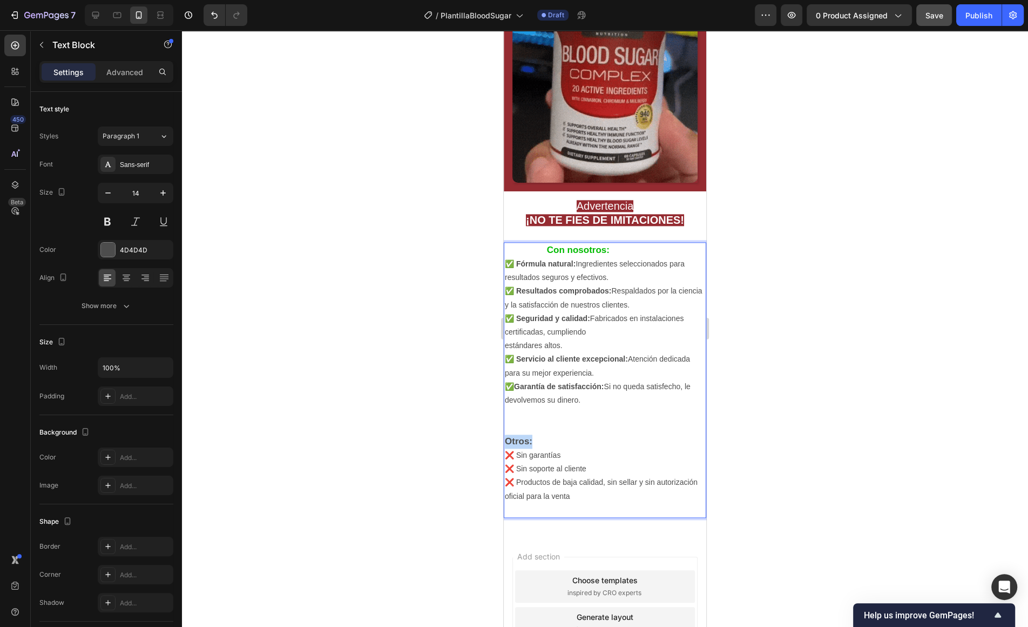
drag, startPoint x: 534, startPoint y: 440, endPoint x: 507, endPoint y: 442, distance: 27.1
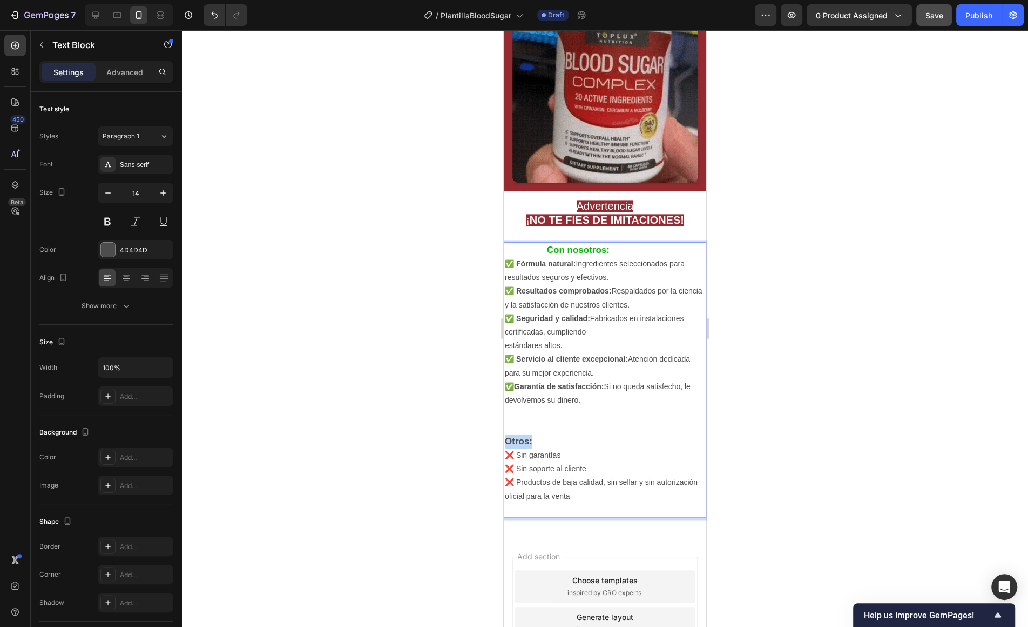
click at [507, 442] on p "Otros:" at bounding box center [605, 441] width 200 height 14
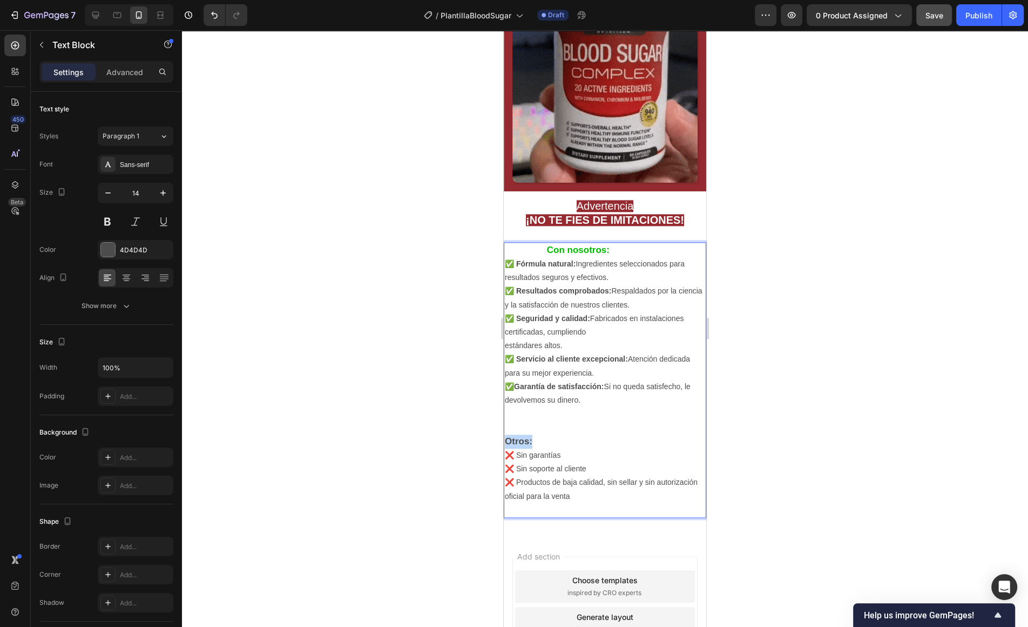
click at [510, 442] on strong "Otros:" at bounding box center [519, 441] width 28 height 10
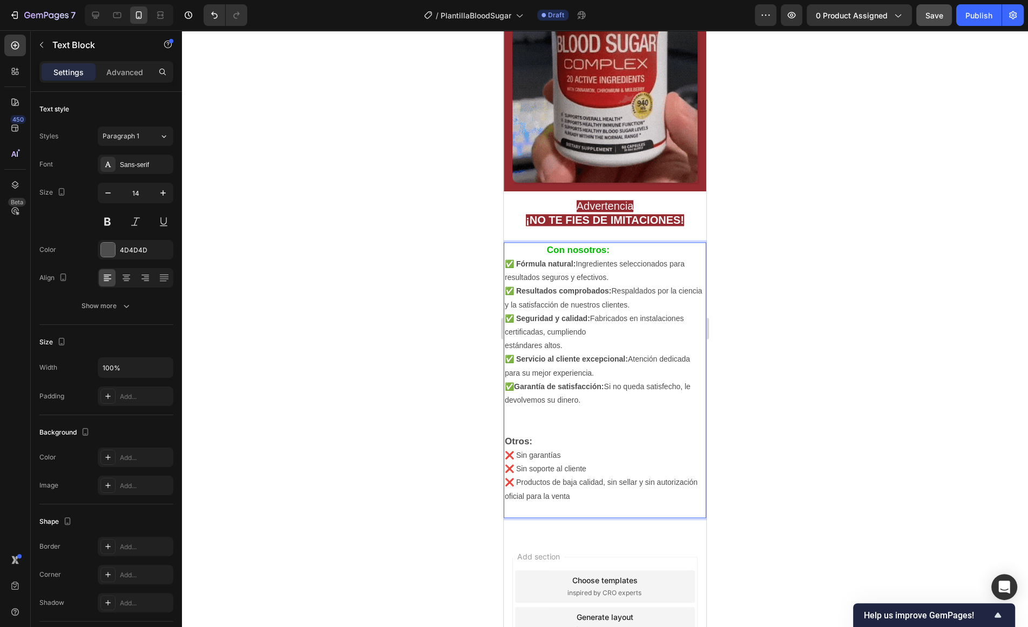
click at [513, 442] on strong "Otros:" at bounding box center [519, 441] width 28 height 10
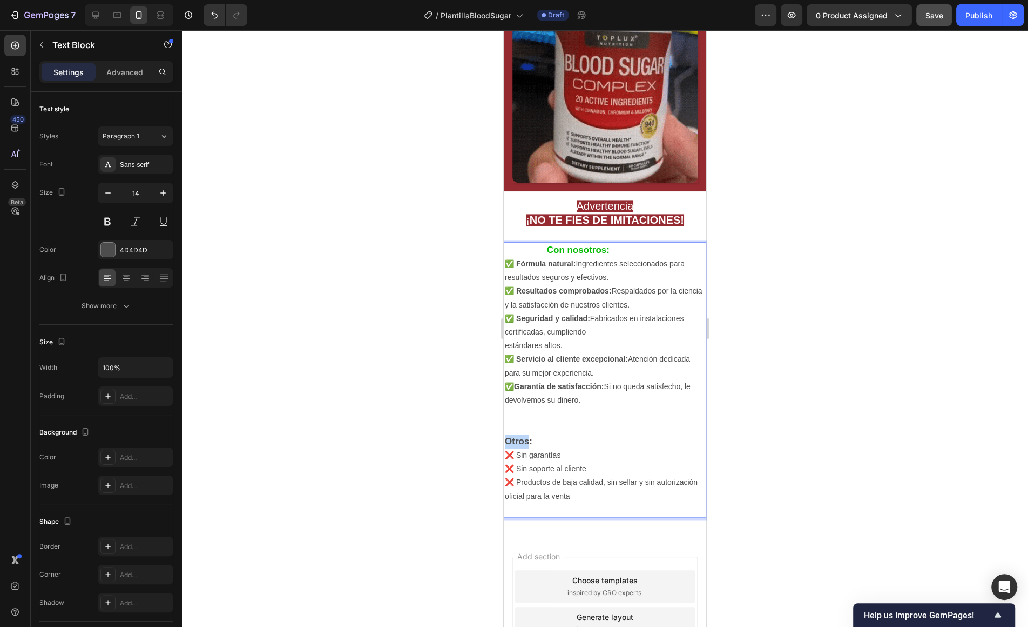
click at [513, 442] on strong "Otros:" at bounding box center [519, 441] width 28 height 10
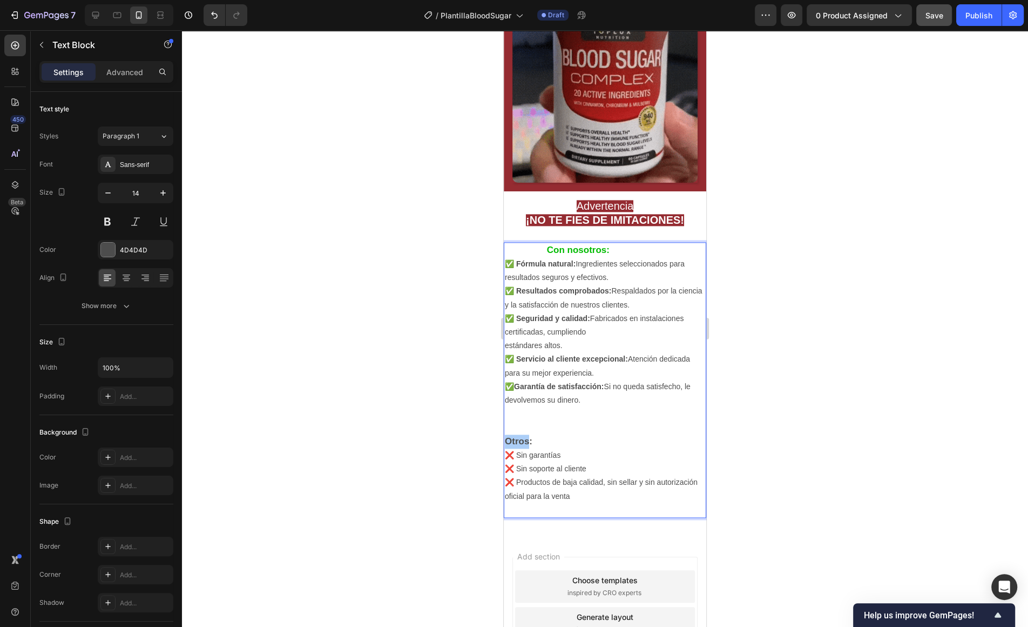
drag, startPoint x: 738, startPoint y: 391, endPoint x: 723, endPoint y: 391, distance: 15.1
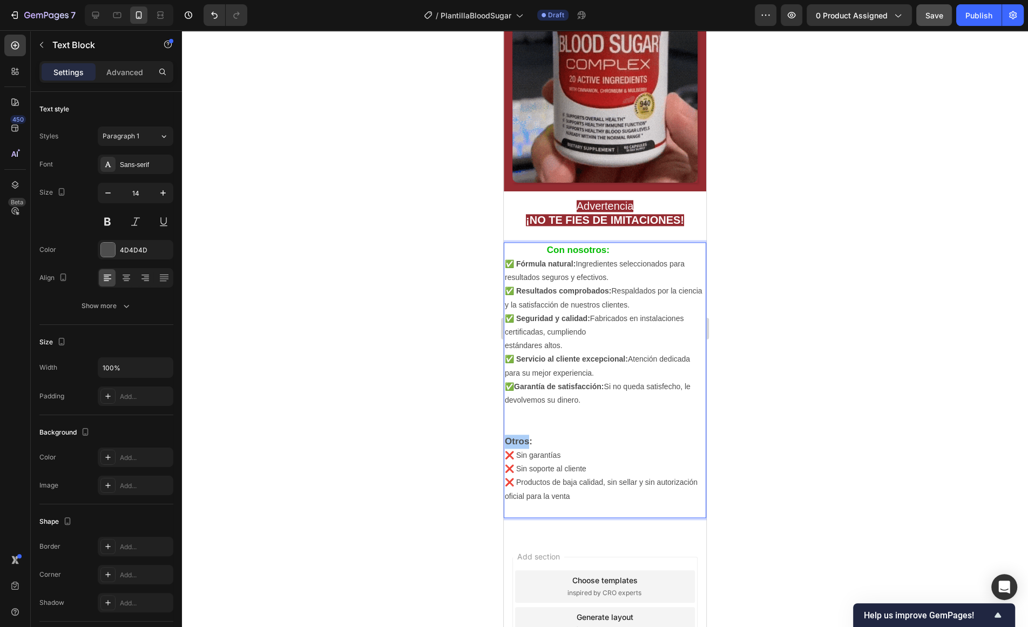
click at [739, 391] on div at bounding box center [605, 328] width 846 height 596
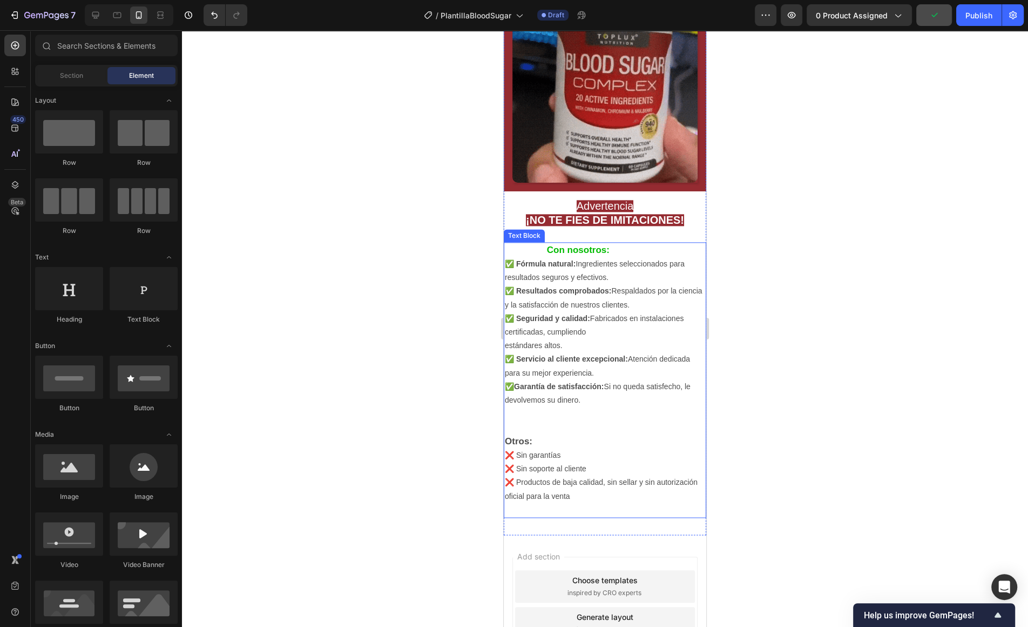
click at [584, 425] on p "Rich Text Editor. Editing area: main" at bounding box center [605, 427] width 200 height 14
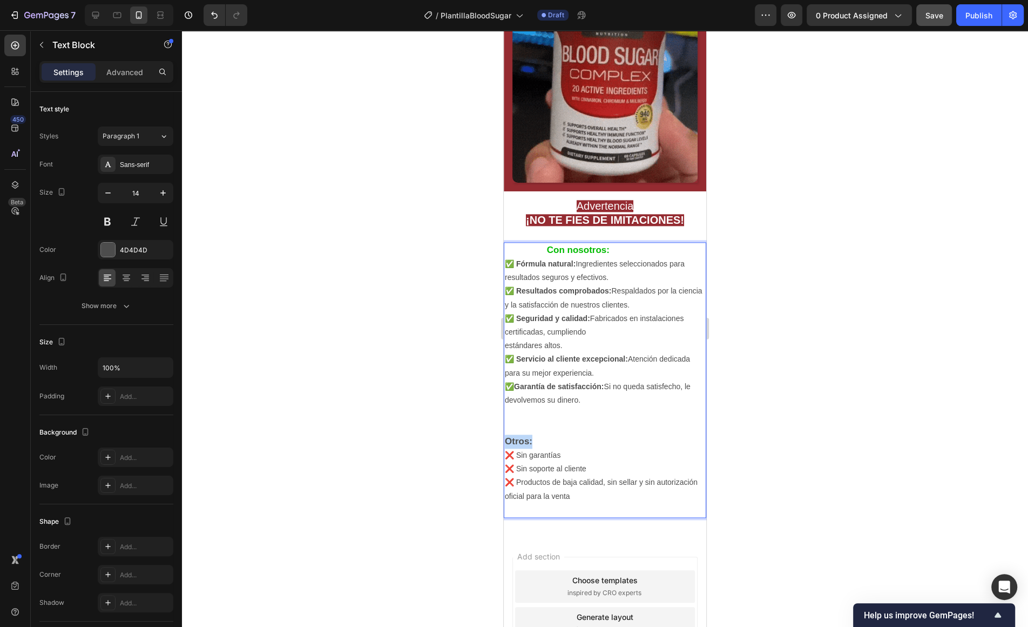
drag, startPoint x: 543, startPoint y: 438, endPoint x: 508, endPoint y: 438, distance: 35.1
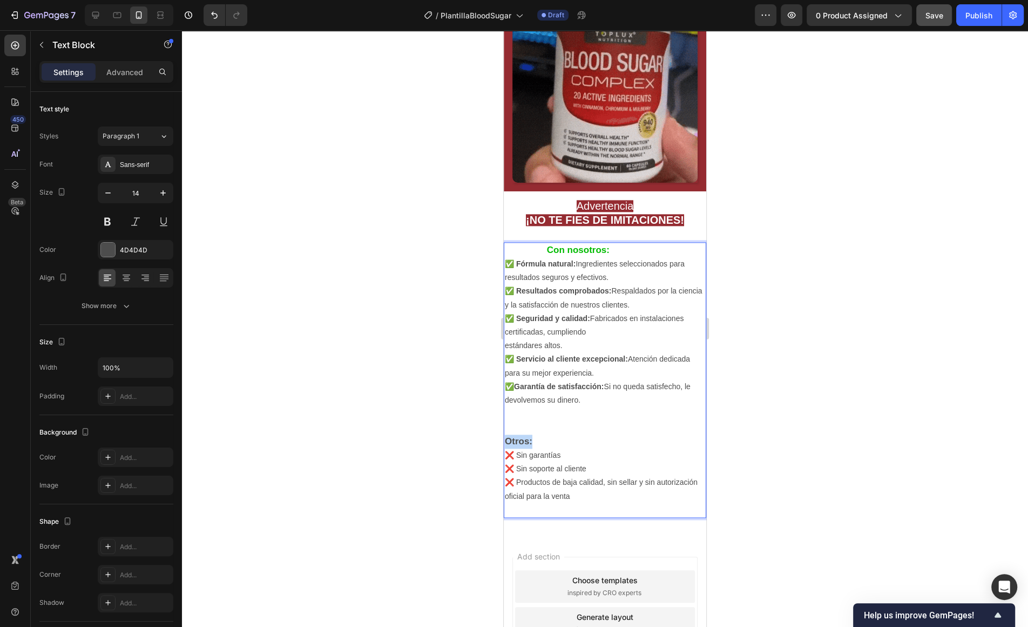
click at [508, 438] on p "Otros:" at bounding box center [605, 441] width 200 height 14
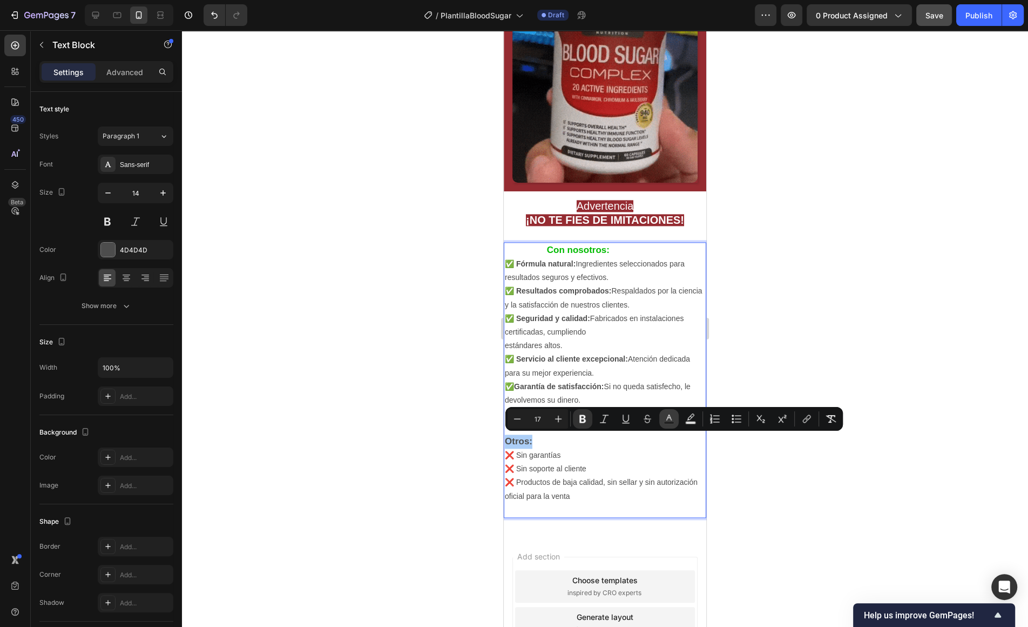
click at [669, 418] on icon "Editor contextual toolbar" at bounding box center [669, 418] width 11 height 11
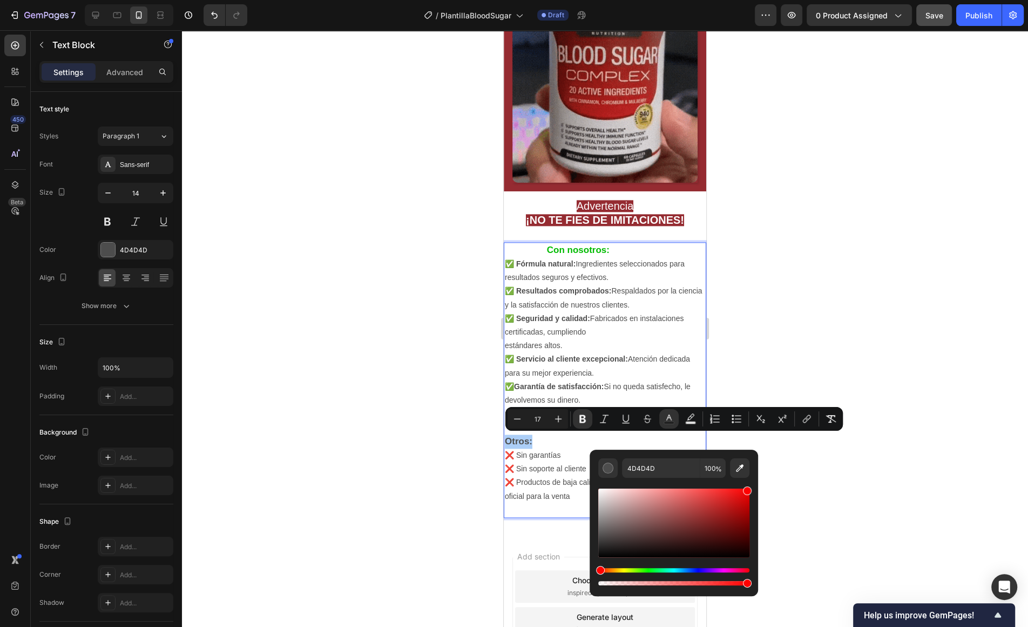
drag, startPoint x: 678, startPoint y: 509, endPoint x: 768, endPoint y: 478, distance: 94.8
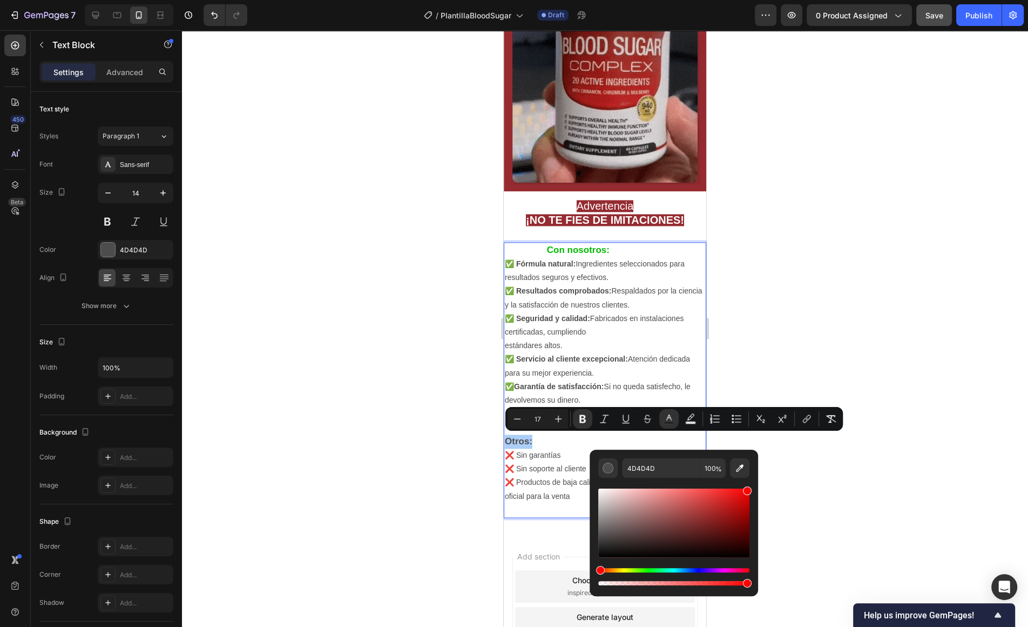
click at [768, 0] on body "7 / PlantillaBloodSugar Draft Preview 0 product assigned Save Publish 450 Beta …" at bounding box center [514, 0] width 1028 height 0
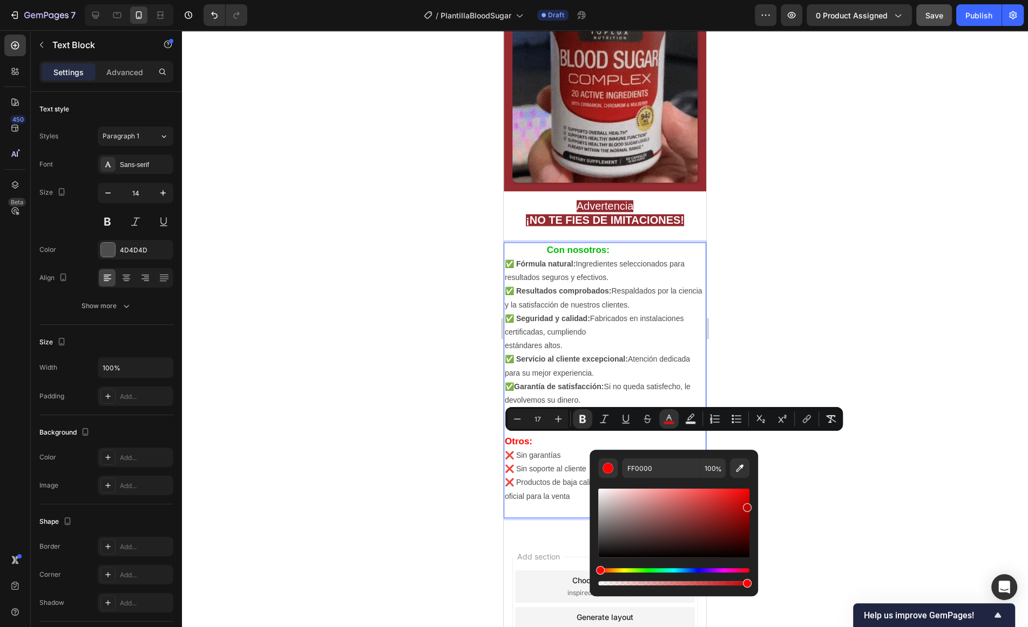
click at [748, 509] on div "Editor contextual toolbar" at bounding box center [673, 522] width 151 height 69
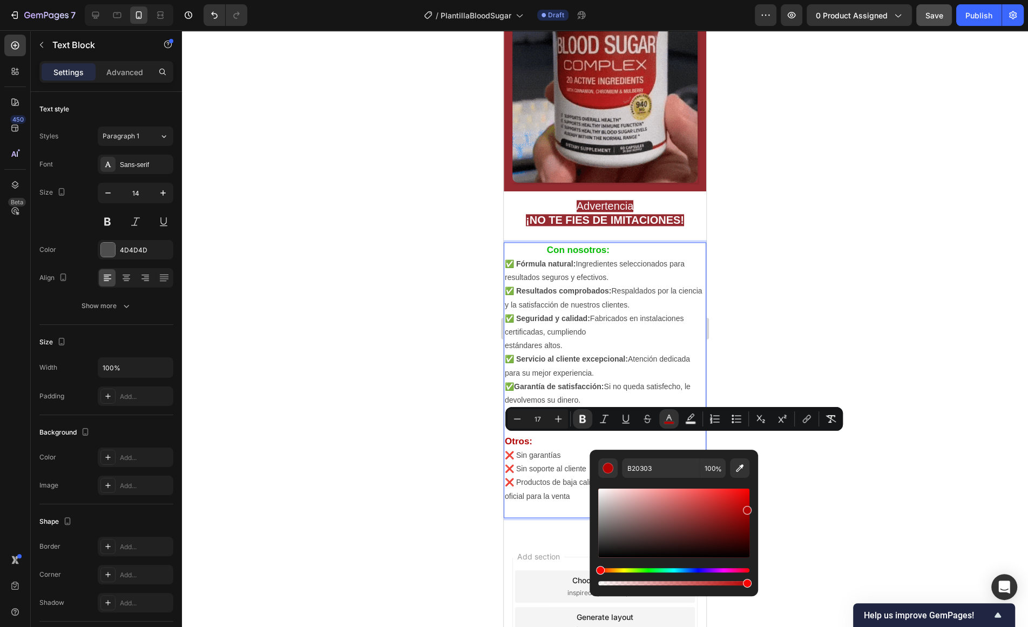
drag, startPoint x: 748, startPoint y: 509, endPoint x: 746, endPoint y: 503, distance: 6.2
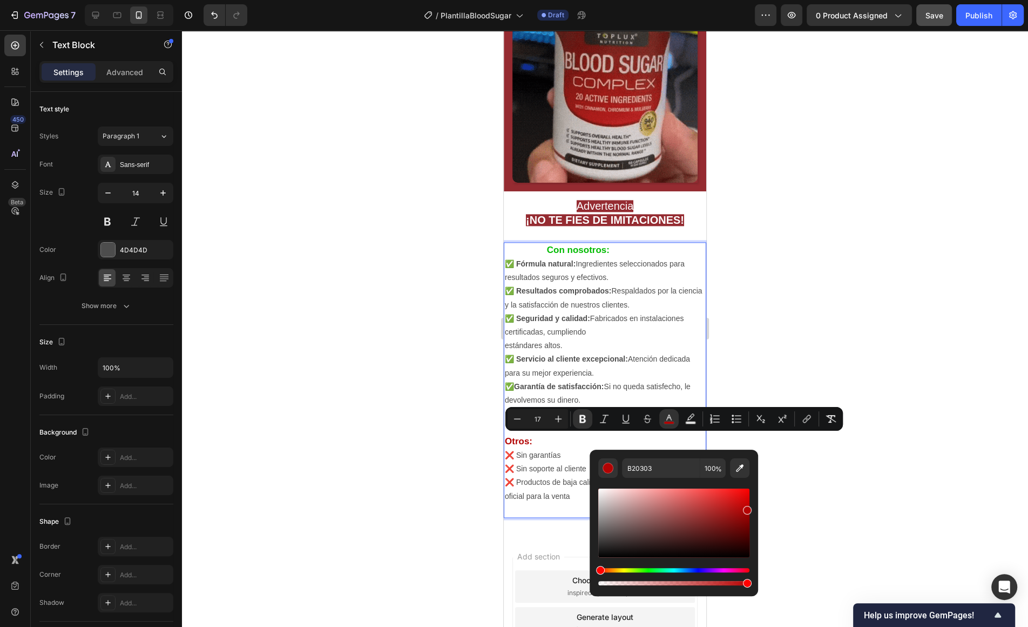
click at [746, 506] on div "Editor contextual toolbar" at bounding box center [747, 510] width 9 height 9
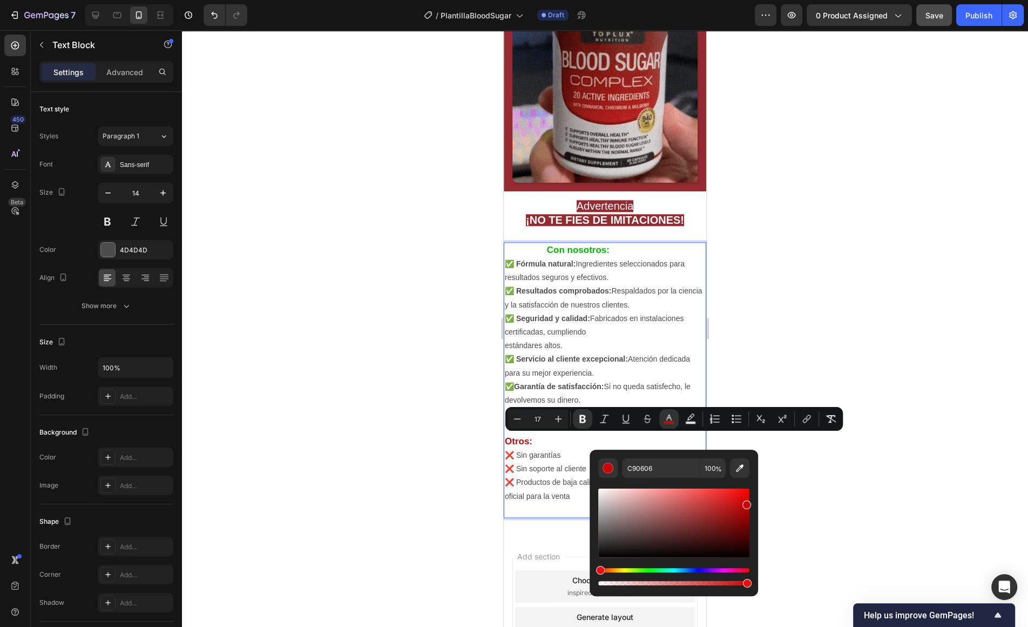
click at [746, 502] on div "Editor contextual toolbar" at bounding box center [747, 504] width 9 height 9
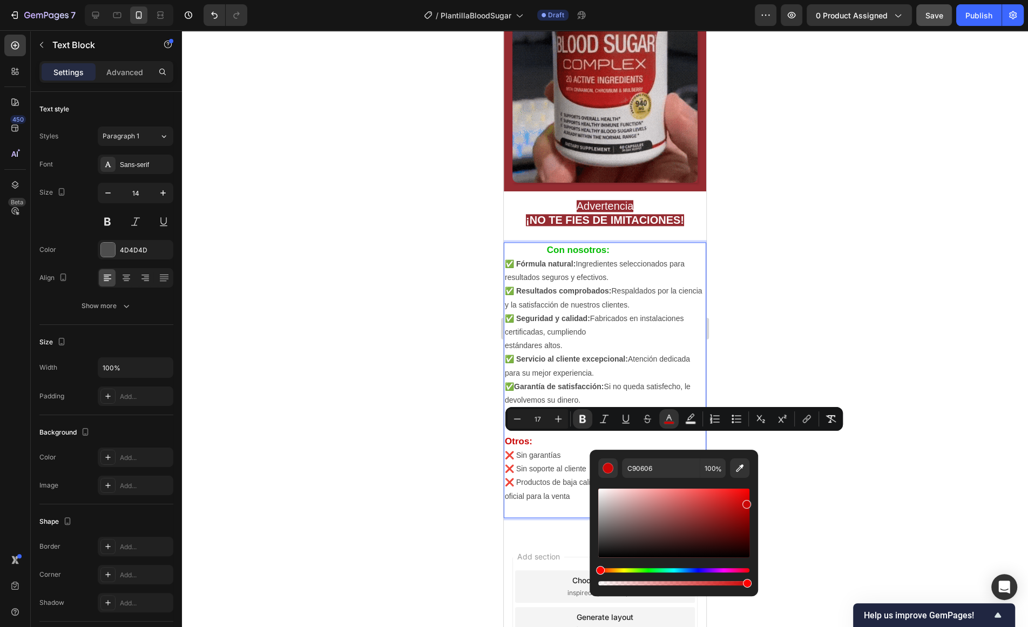
type input "CC0606"
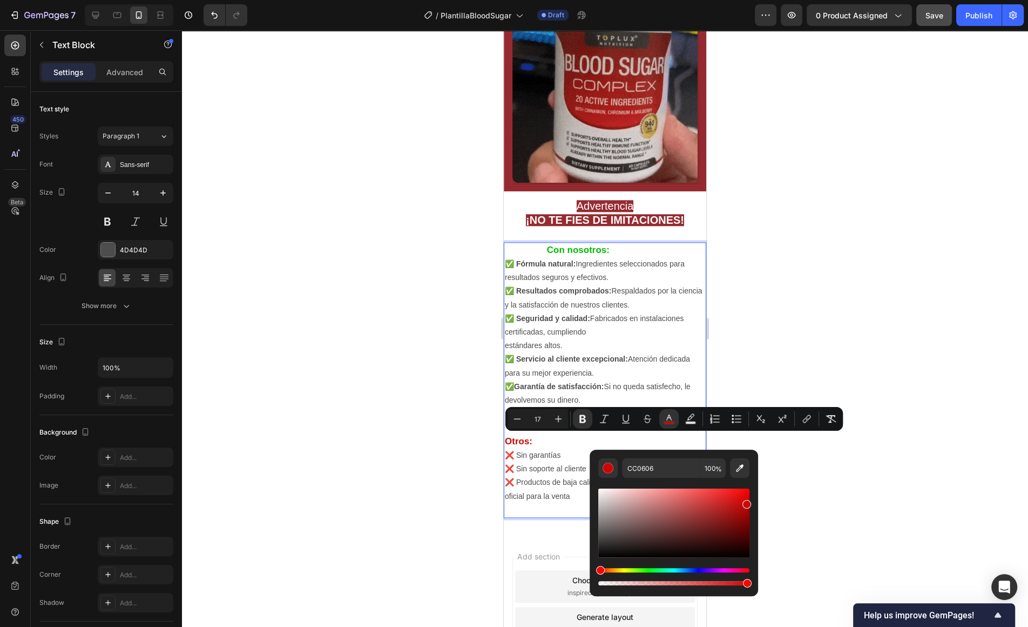
click at [808, 490] on div at bounding box center [605, 328] width 846 height 596
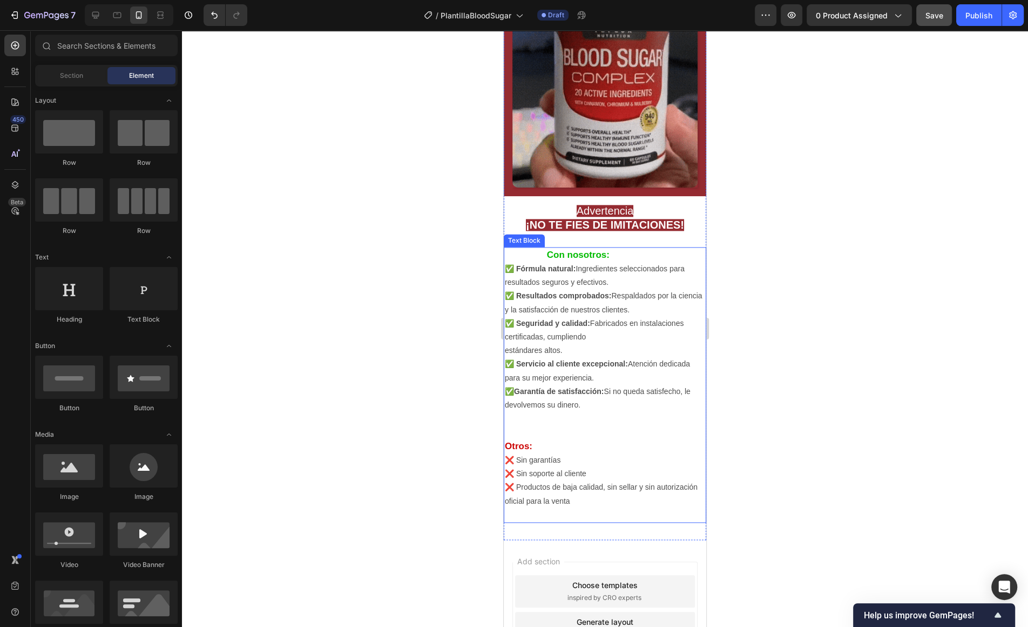
scroll to position [1477, 0]
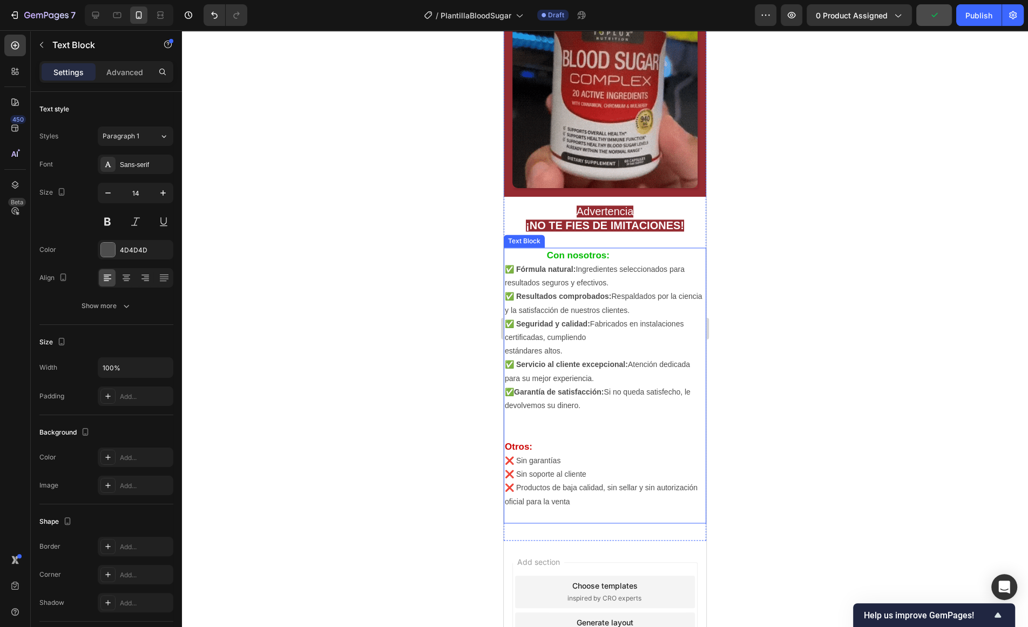
click at [609, 496] on p "❌ Productos de baja calidad, sin sellar y sin autorización oficial para la venta" at bounding box center [605, 494] width 200 height 27
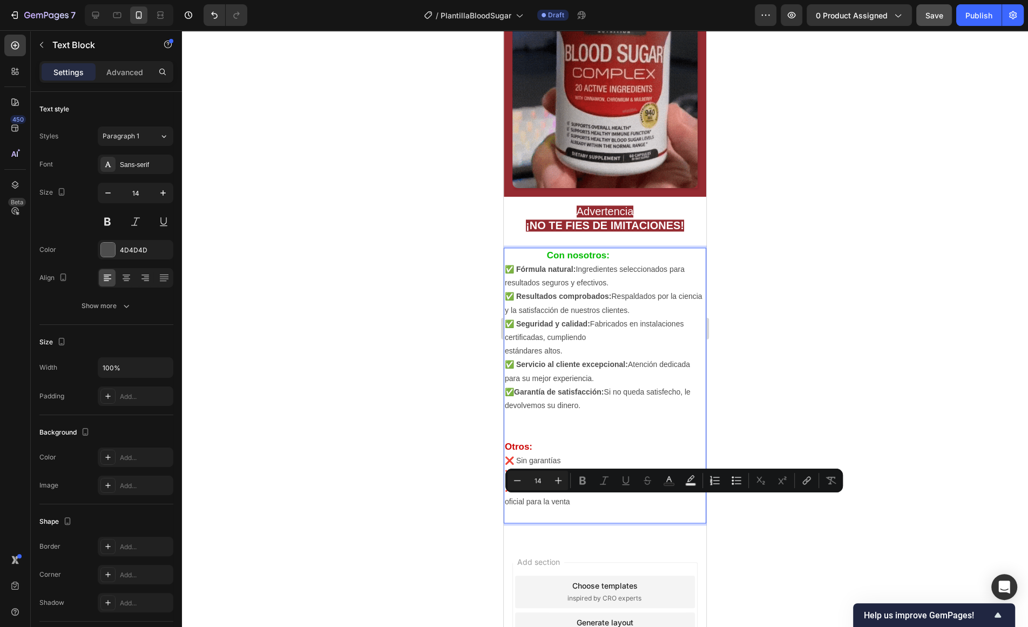
click at [606, 501] on p "❌ Productos de baja calidad, sin sellar y sin autorización oficial para la venta" at bounding box center [605, 494] width 200 height 27
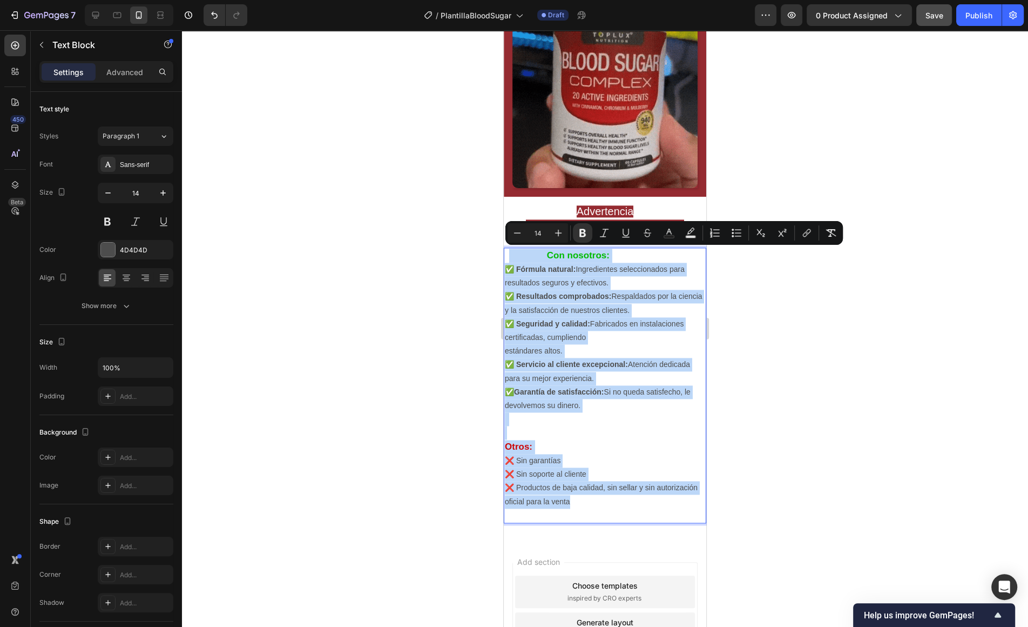
drag, startPoint x: 606, startPoint y: 501, endPoint x: 510, endPoint y: 252, distance: 266.9
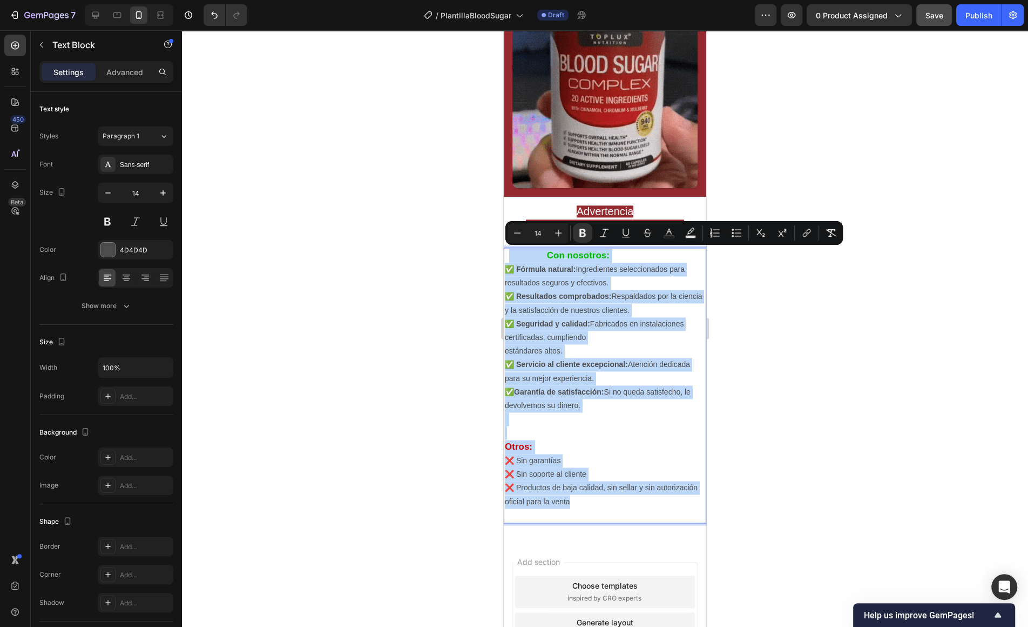
click at [510, 252] on div "Con nosotros: ✅ Fórmula natural: Ingredientes seleccionados para resultados seg…" at bounding box center [605, 384] width 203 height 275
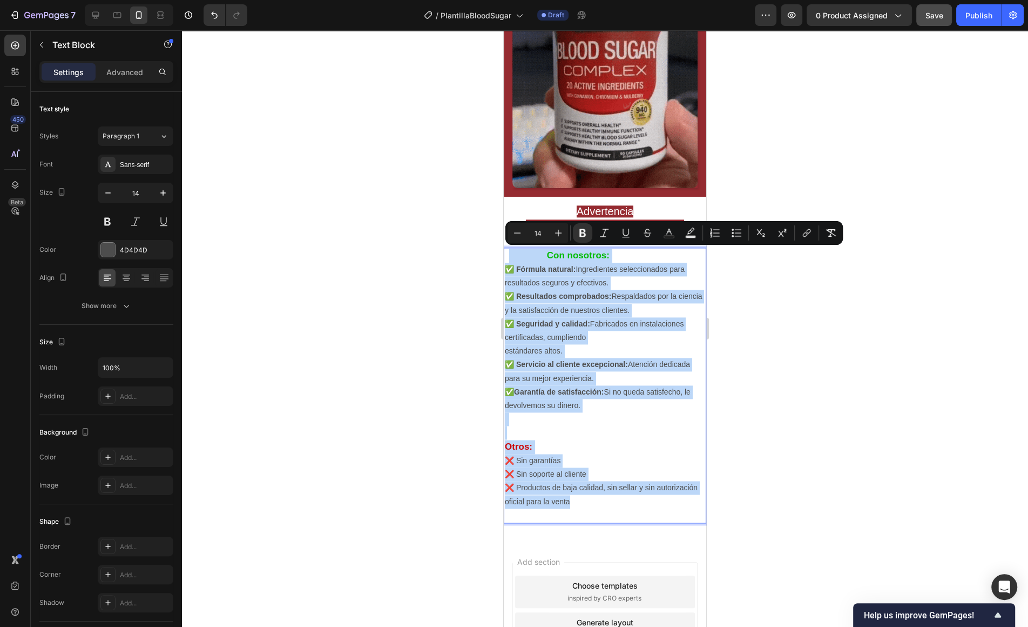
copy div "Con nosotros: ✅ Fórmula natural: Ingredientes seleccionados para resultados seg…"
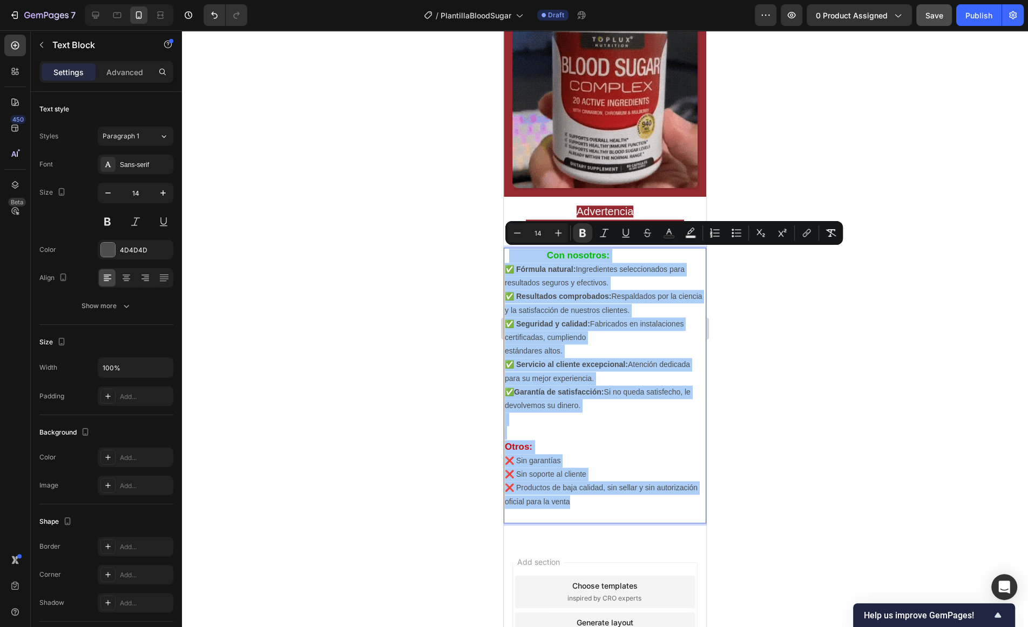
click at [473, 412] on div at bounding box center [605, 328] width 846 height 596
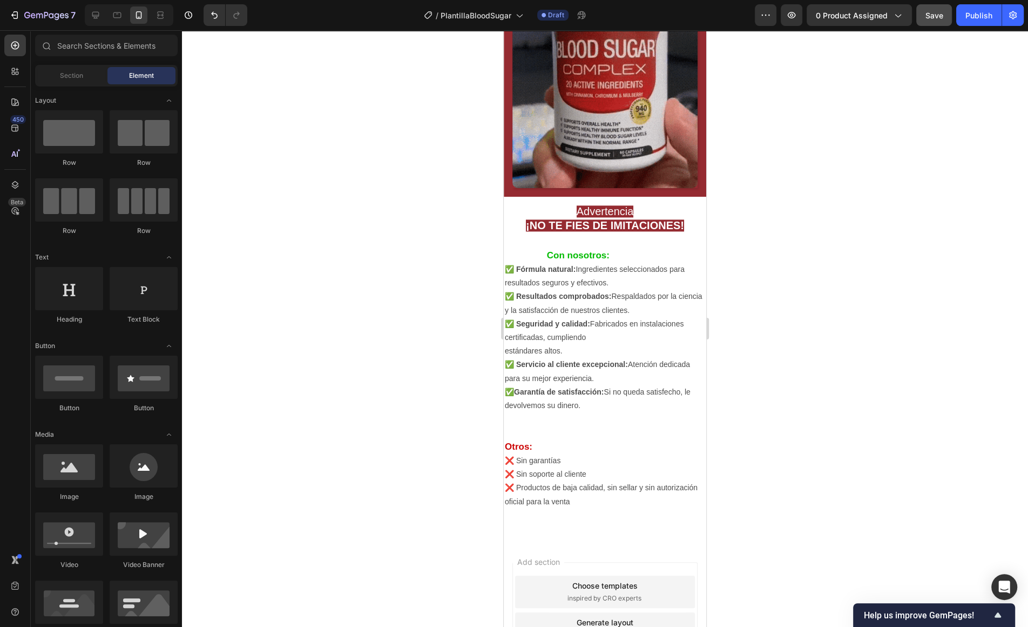
click at [453, 200] on div at bounding box center [605, 328] width 846 height 596
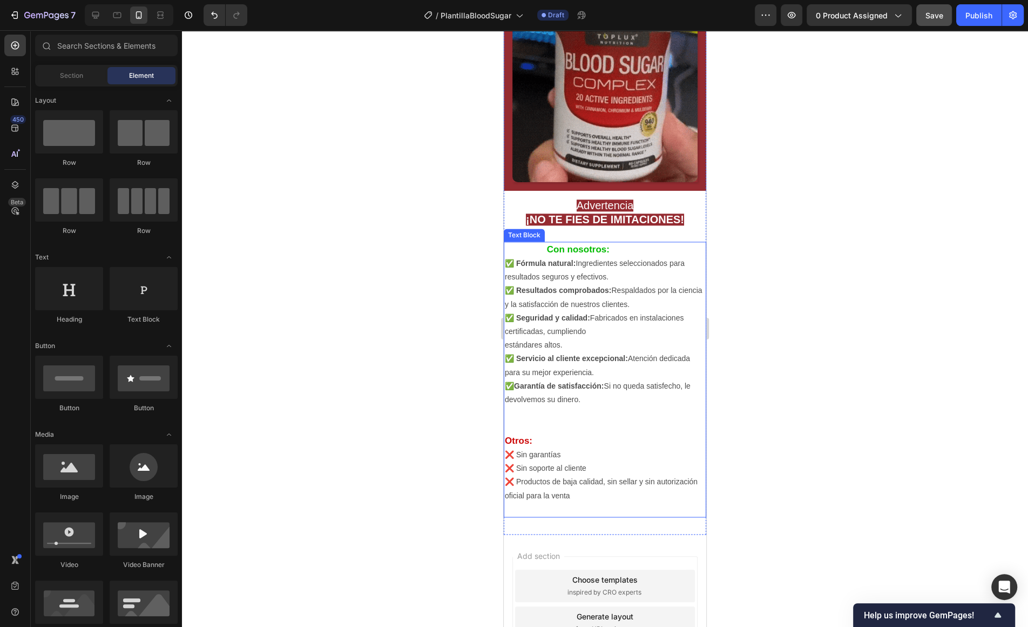
scroll to position [1580, 0]
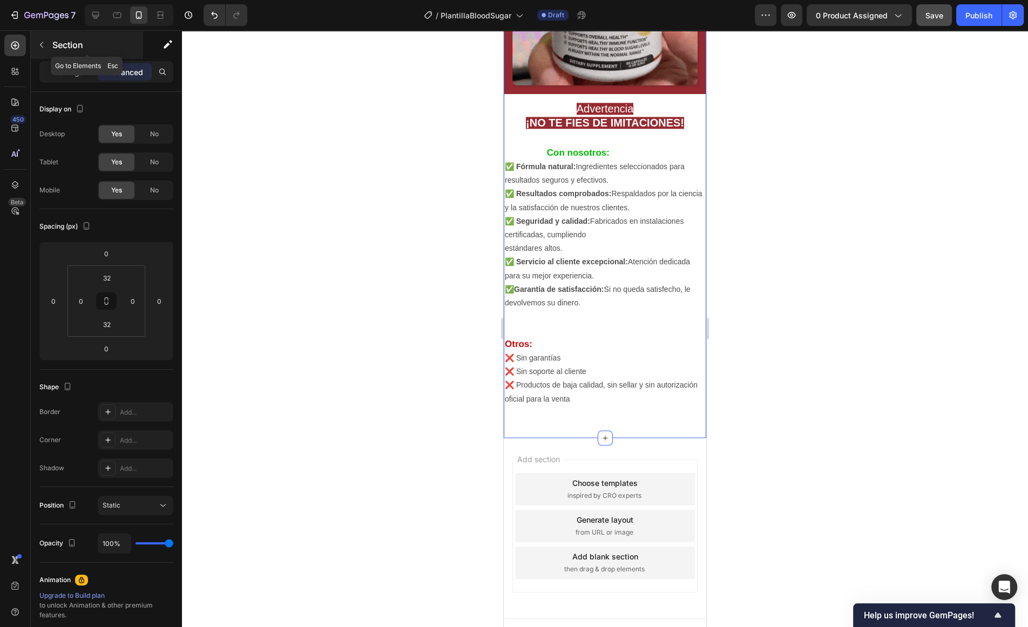
click at [40, 49] on button "button" at bounding box center [41, 44] width 17 height 17
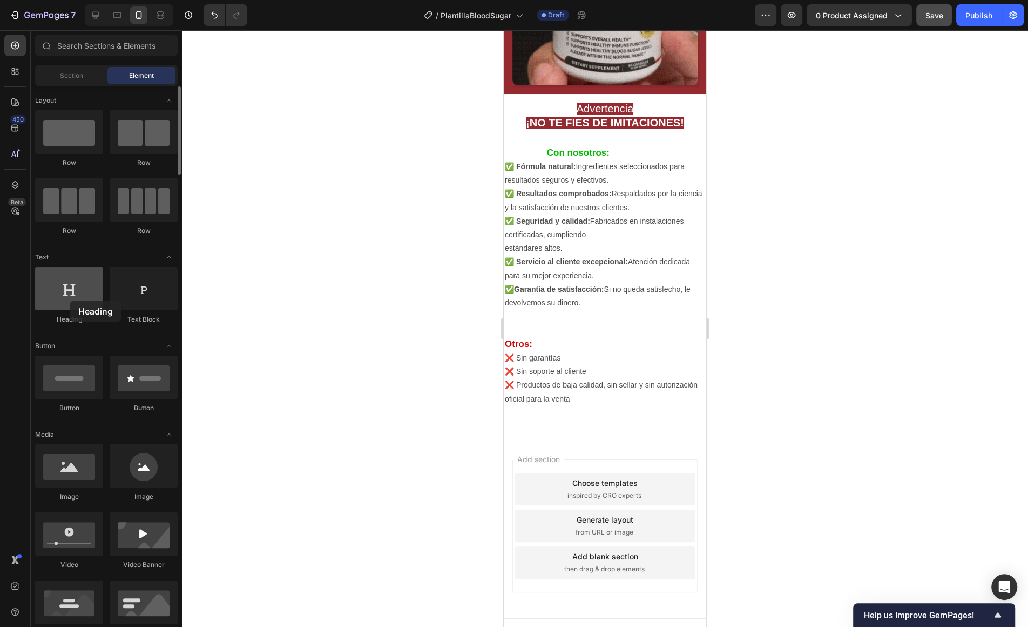
drag, startPoint x: 79, startPoint y: 301, endPoint x: 38, endPoint y: 305, distance: 41.2
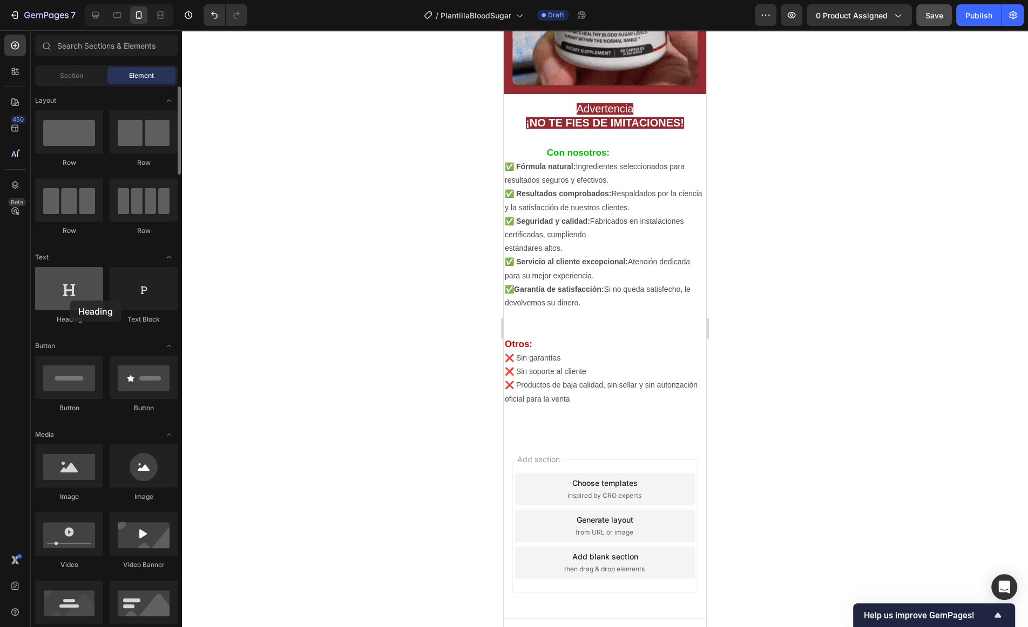
click at [37, 305] on div at bounding box center [69, 288] width 68 height 43
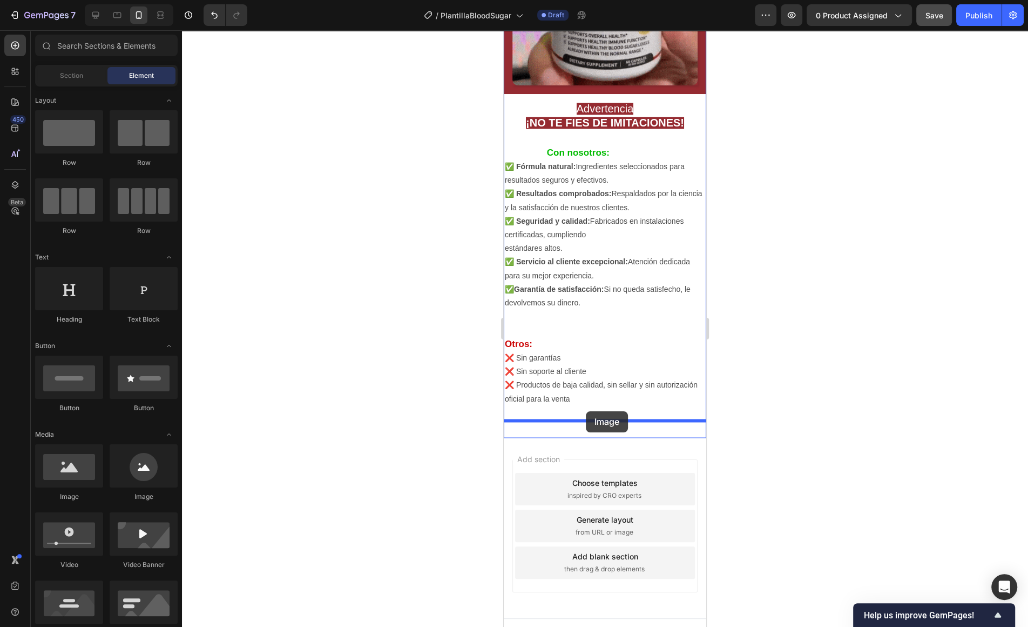
drag, startPoint x: 582, startPoint y: 500, endPoint x: 586, endPoint y: 411, distance: 88.7
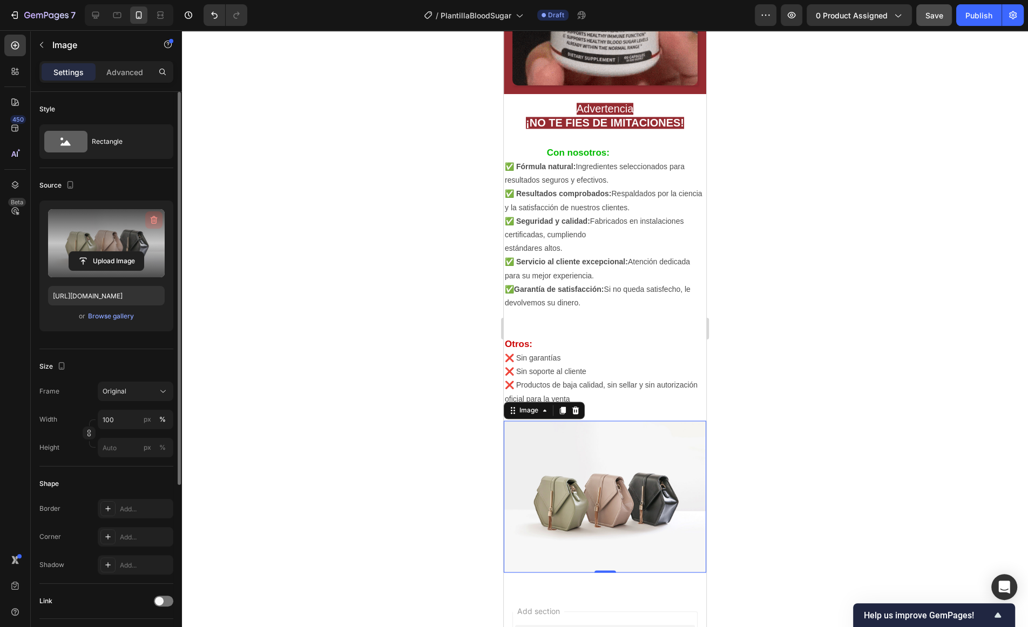
click at [156, 219] on icon "button" at bounding box center [154, 220] width 7 height 8
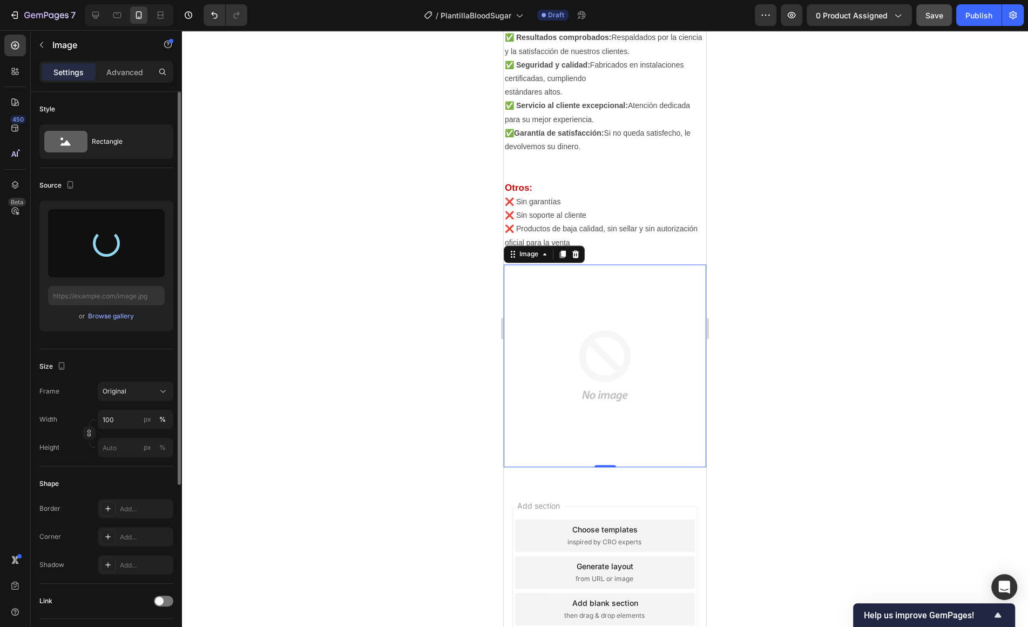
scroll to position [1795, 0]
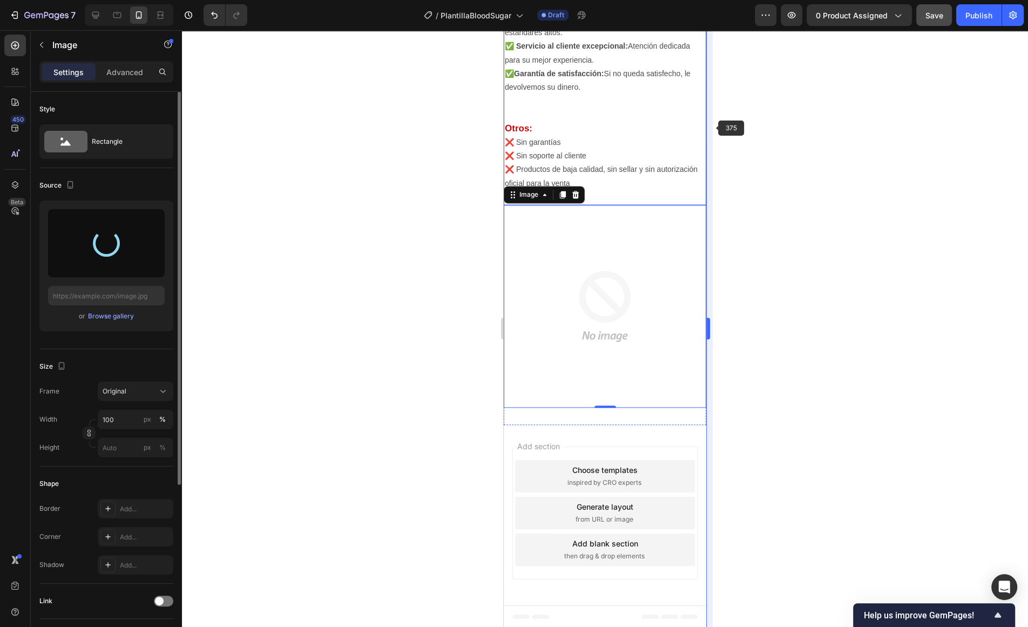
type input "[URL][DOMAIN_NAME]"
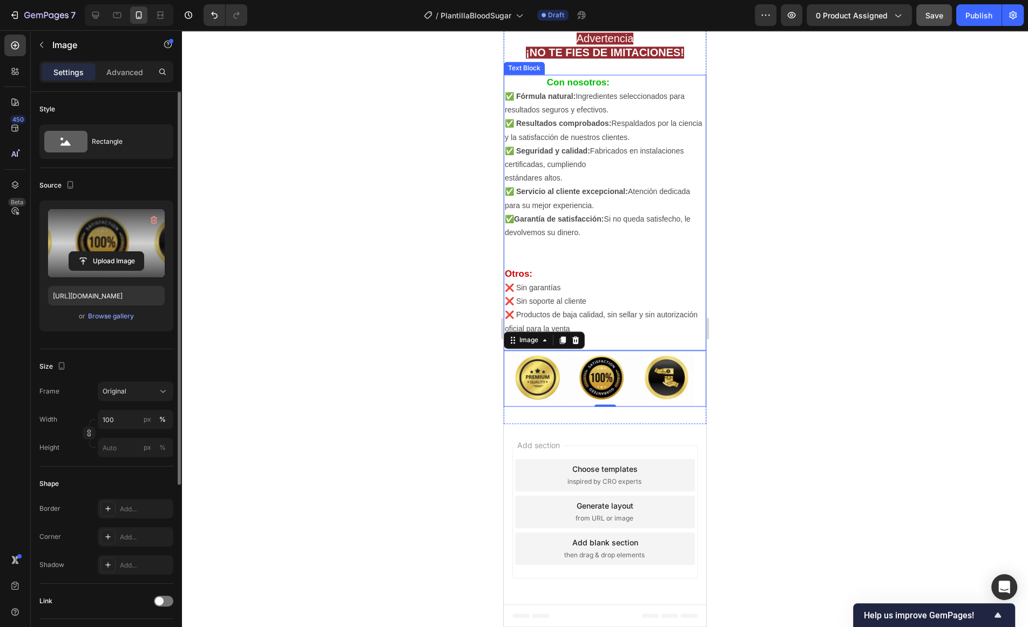
scroll to position [1649, 0]
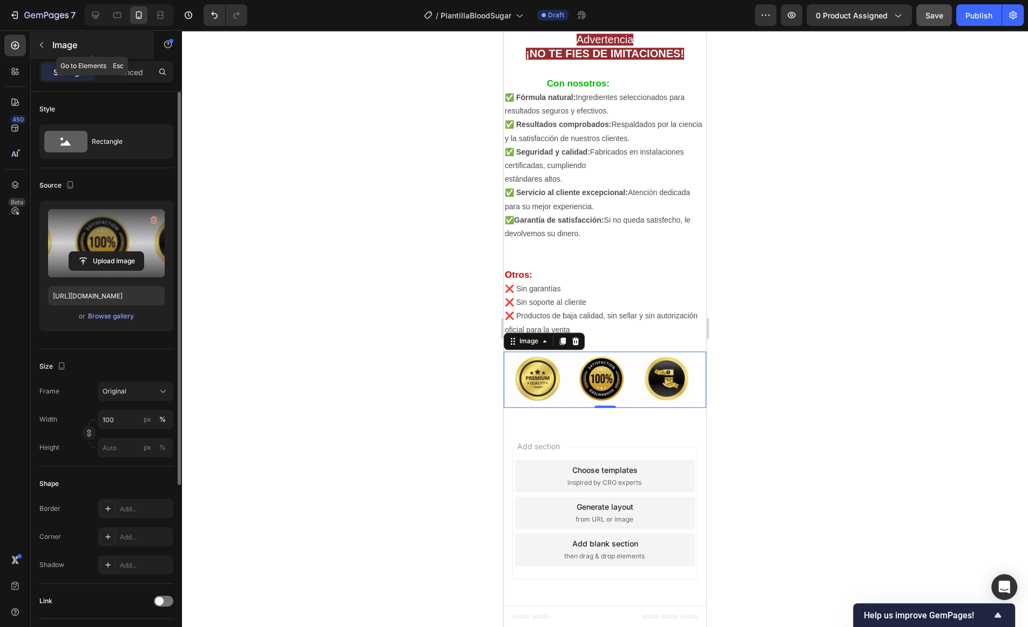
click at [35, 38] on button "button" at bounding box center [41, 44] width 17 height 17
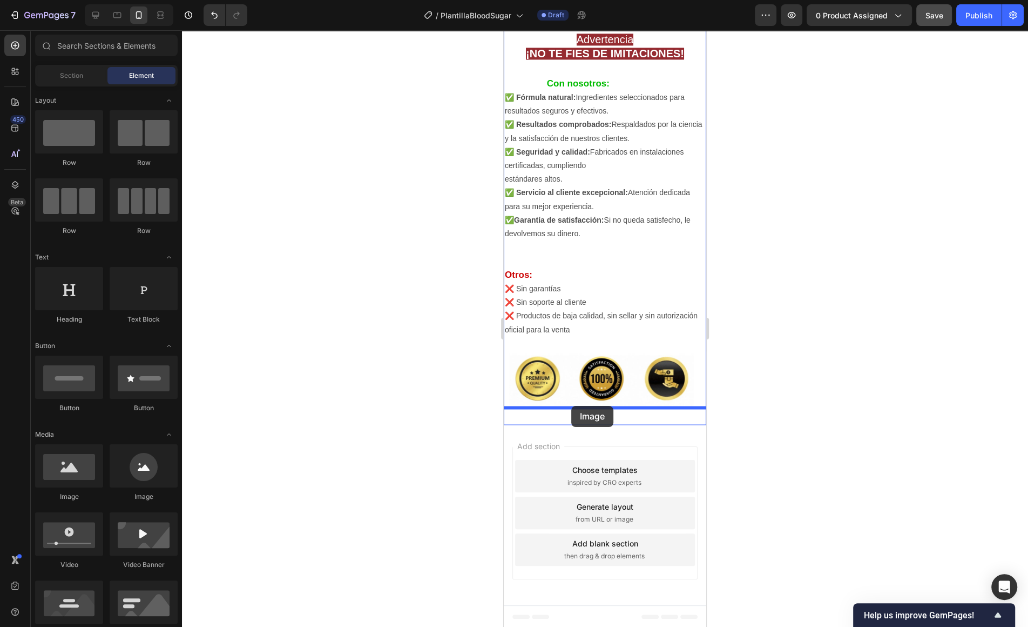
drag, startPoint x: 580, startPoint y: 496, endPoint x: 571, endPoint y: 406, distance: 90.6
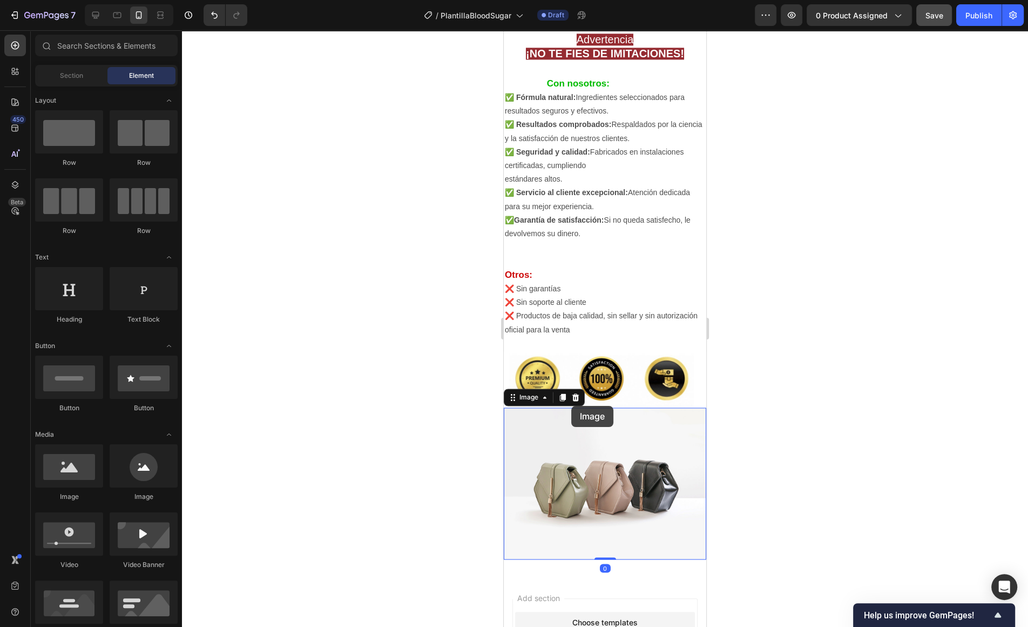
scroll to position [1795, 0]
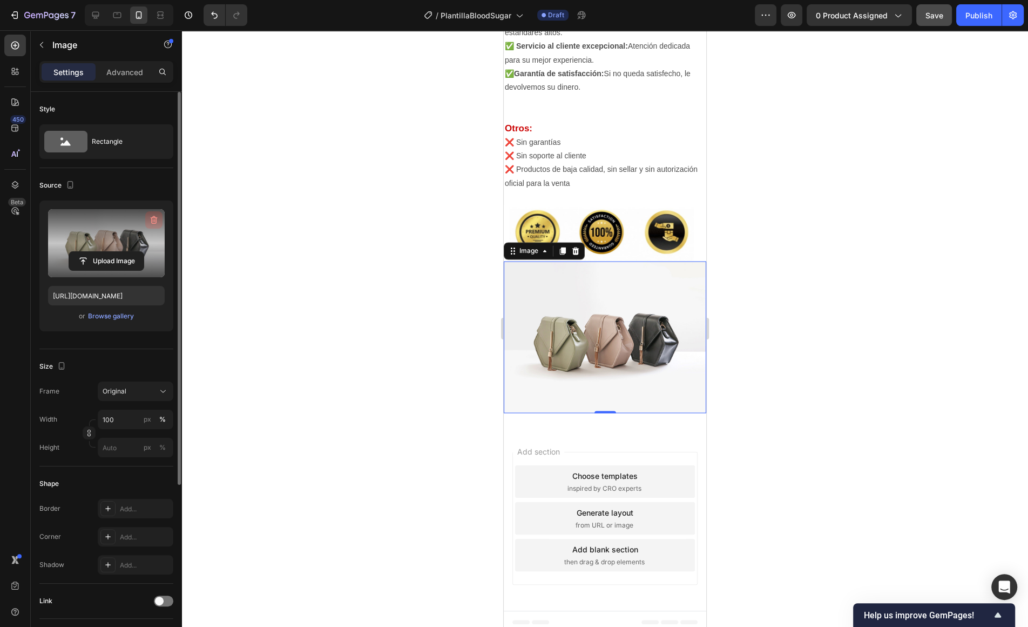
click at [157, 211] on button "button" at bounding box center [153, 219] width 17 height 17
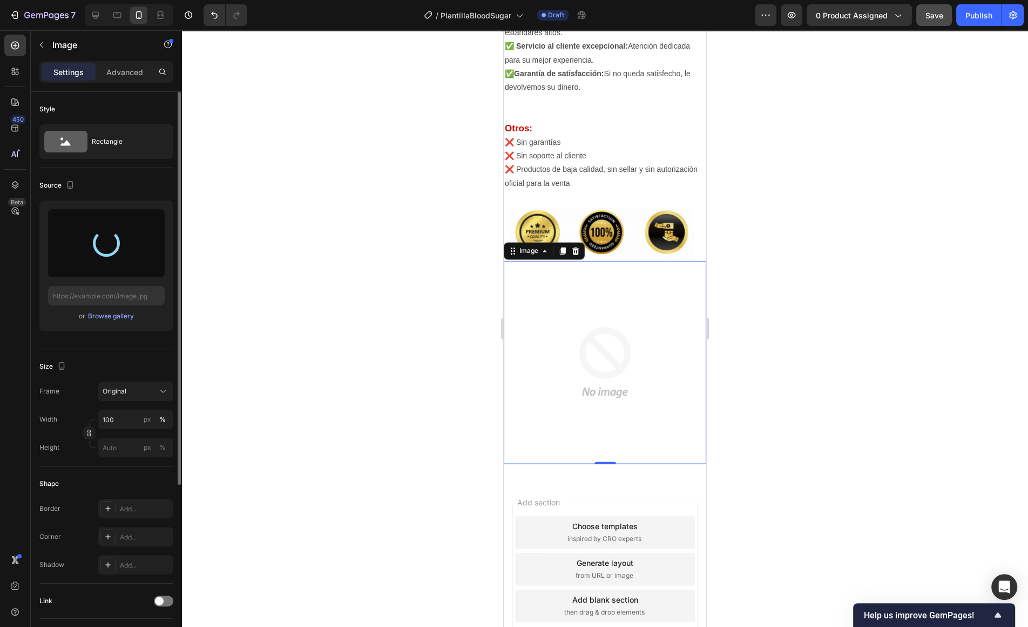
type input "[URL][DOMAIN_NAME]"
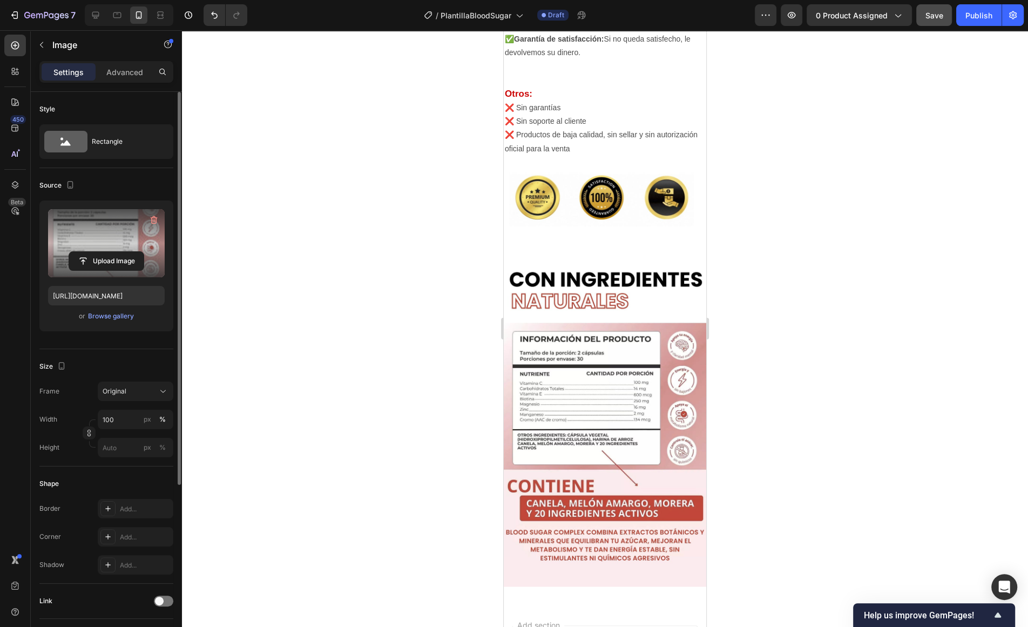
scroll to position [1959, 0]
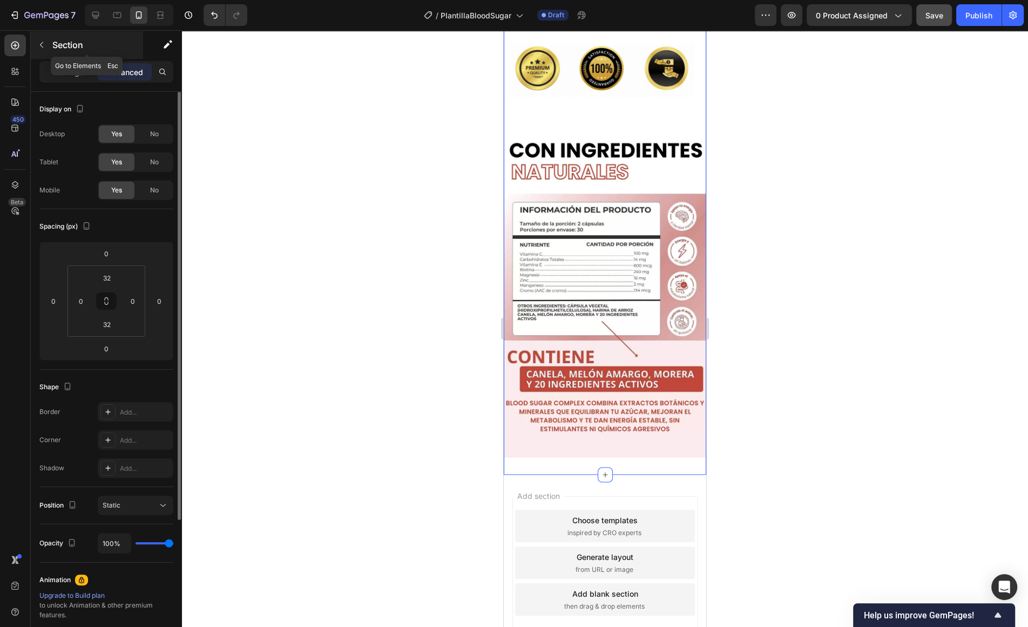
click at [38, 53] on div "Section" at bounding box center [87, 45] width 112 height 28
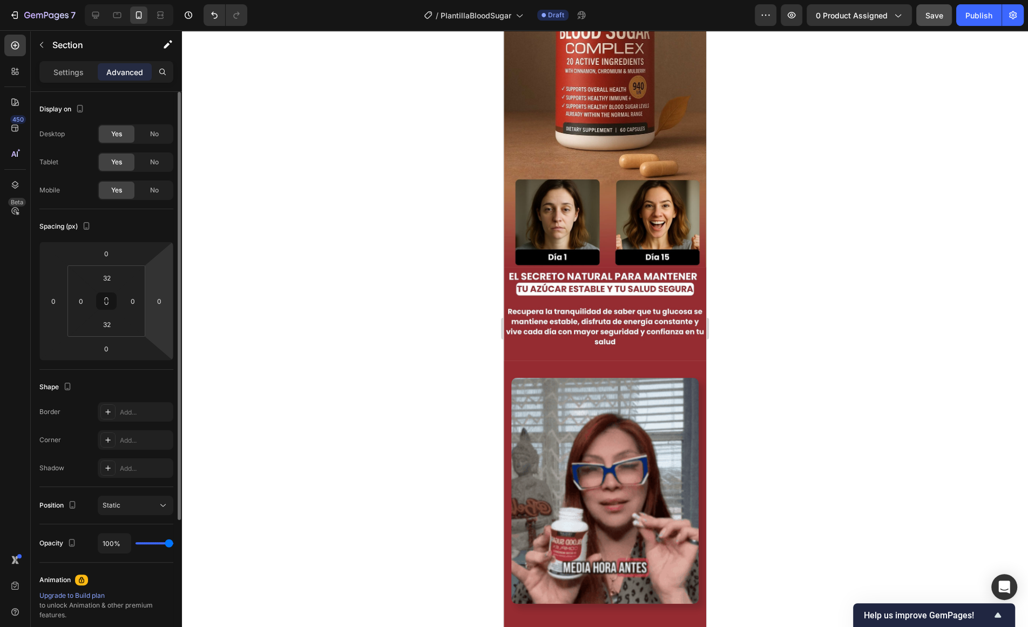
scroll to position [0, 0]
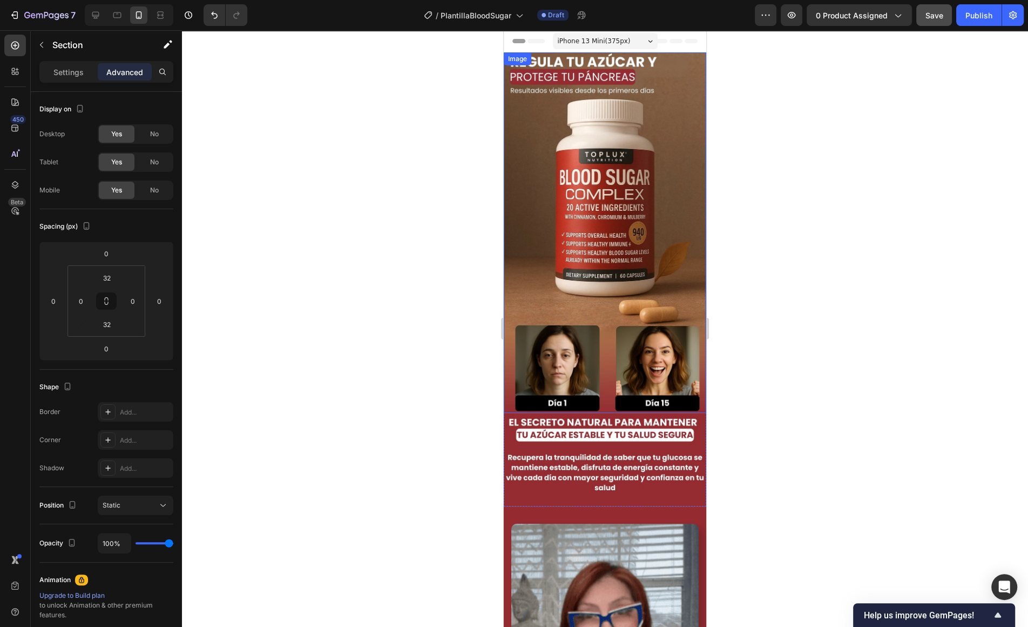
click at [660, 102] on img at bounding box center [605, 232] width 203 height 360
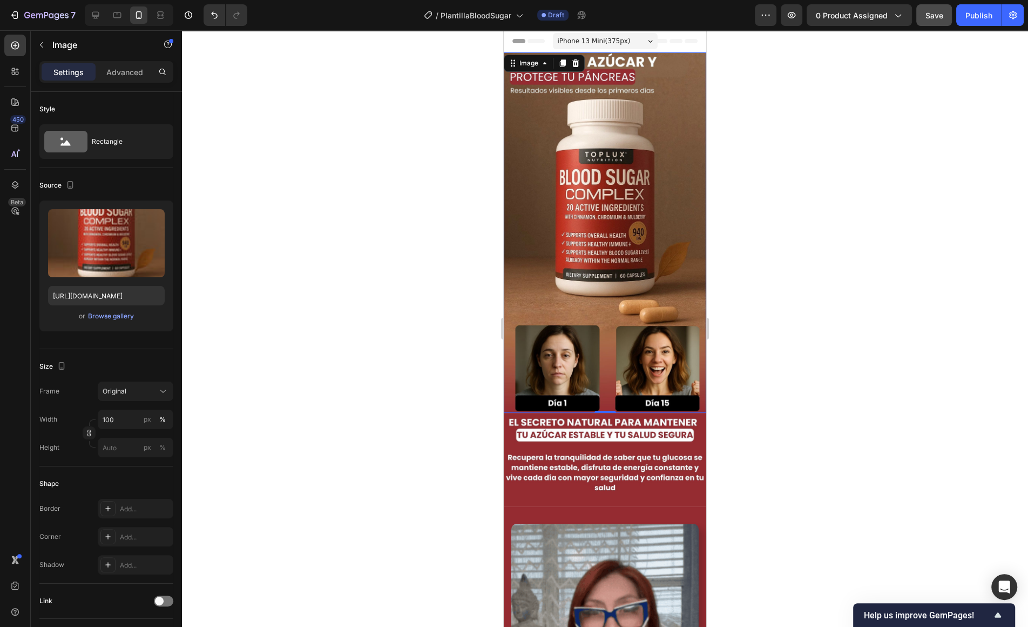
click at [523, 234] on img at bounding box center [605, 232] width 203 height 360
click at [514, 190] on img at bounding box center [605, 232] width 203 height 360
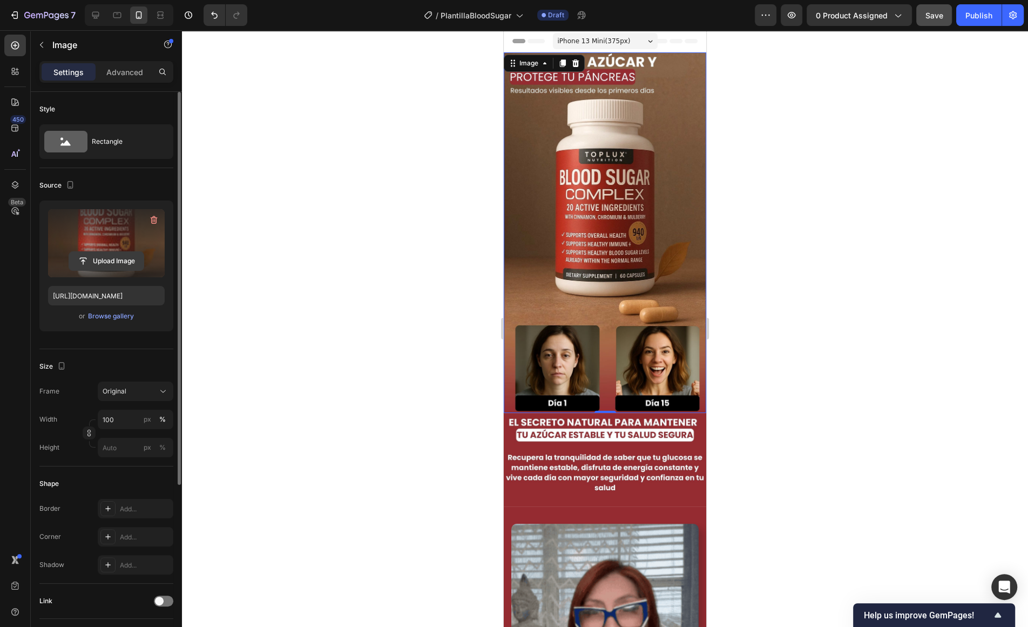
click at [132, 254] on input "file" at bounding box center [106, 261] width 75 height 18
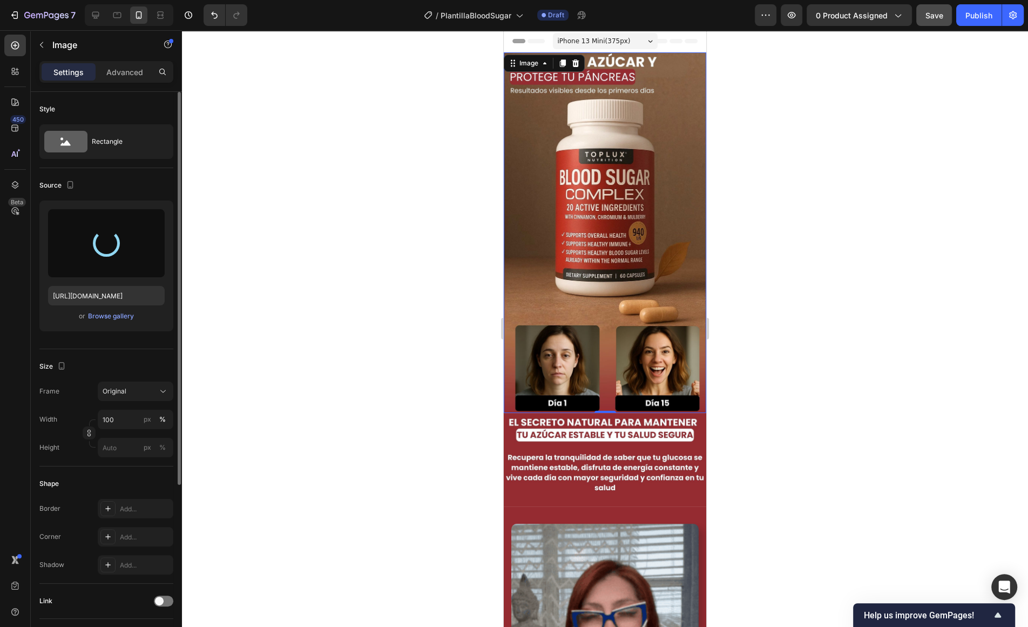
type input "[URL][DOMAIN_NAME]"
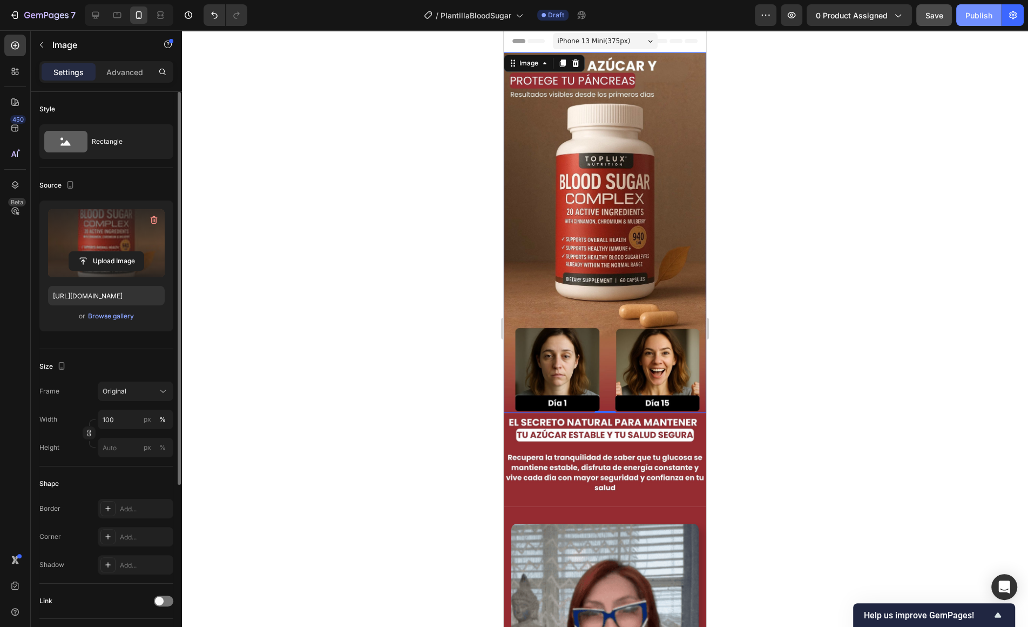
click at [968, 21] on button "Publish" at bounding box center [979, 15] width 45 height 22
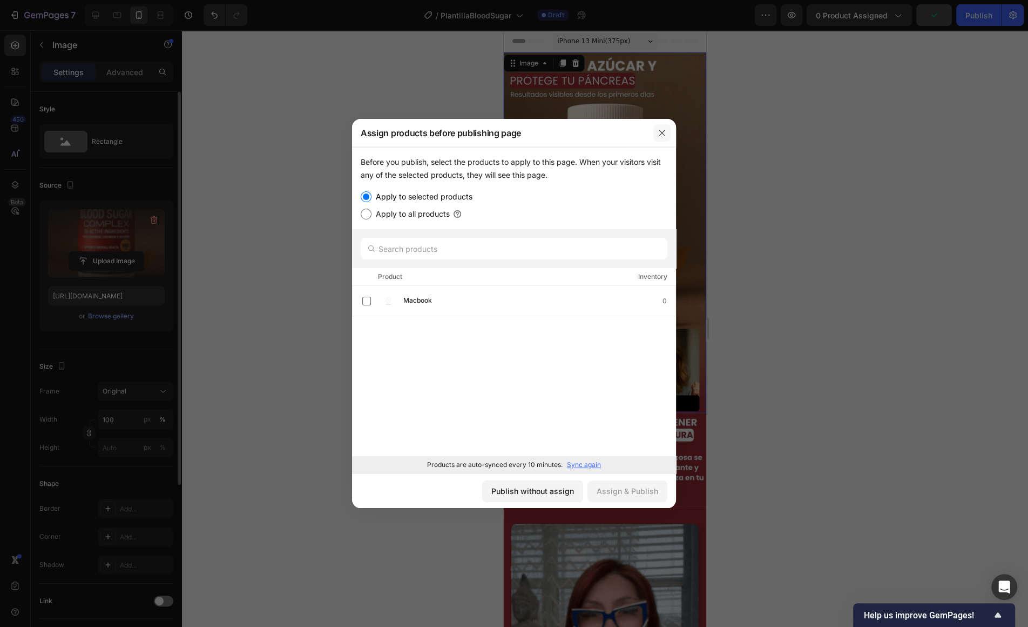
click at [664, 133] on icon "button" at bounding box center [662, 133] width 9 height 9
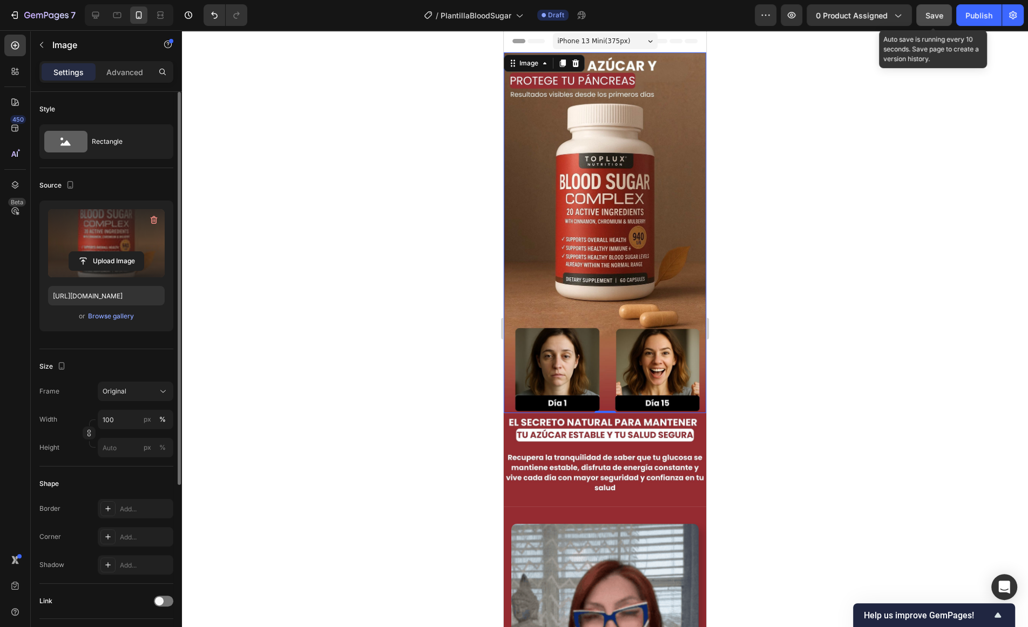
click at [935, 12] on span "Save" at bounding box center [935, 15] width 18 height 9
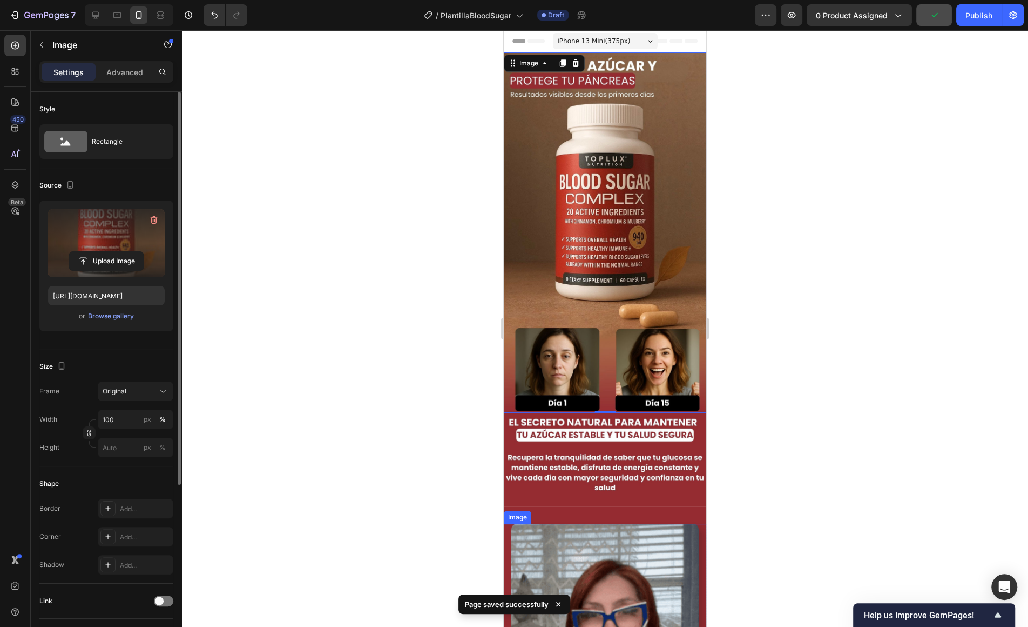
scroll to position [193, 0]
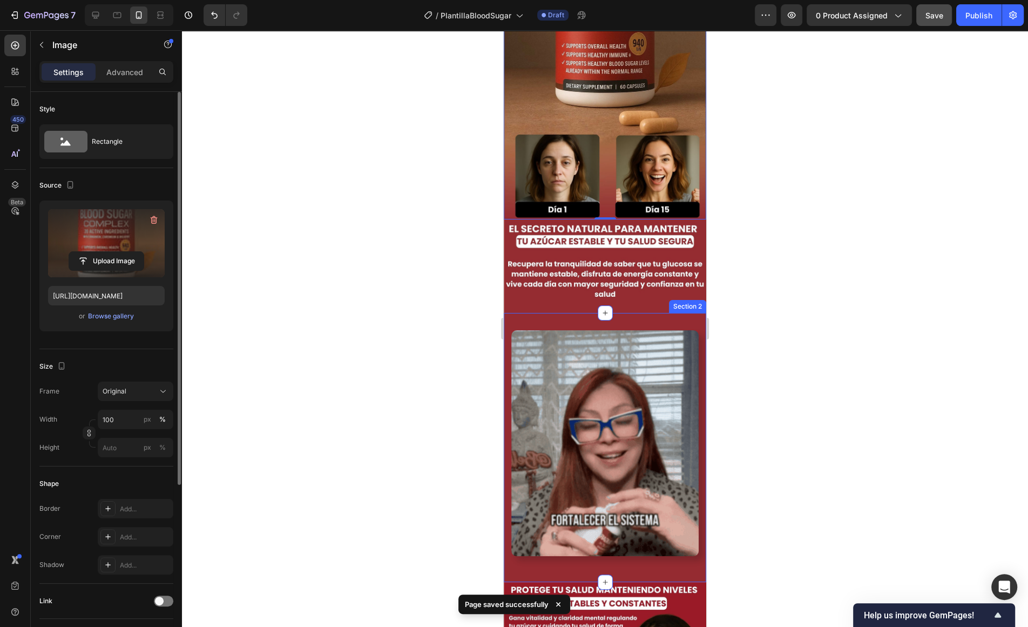
click at [556, 322] on div "Image Row Section 2" at bounding box center [605, 447] width 203 height 269
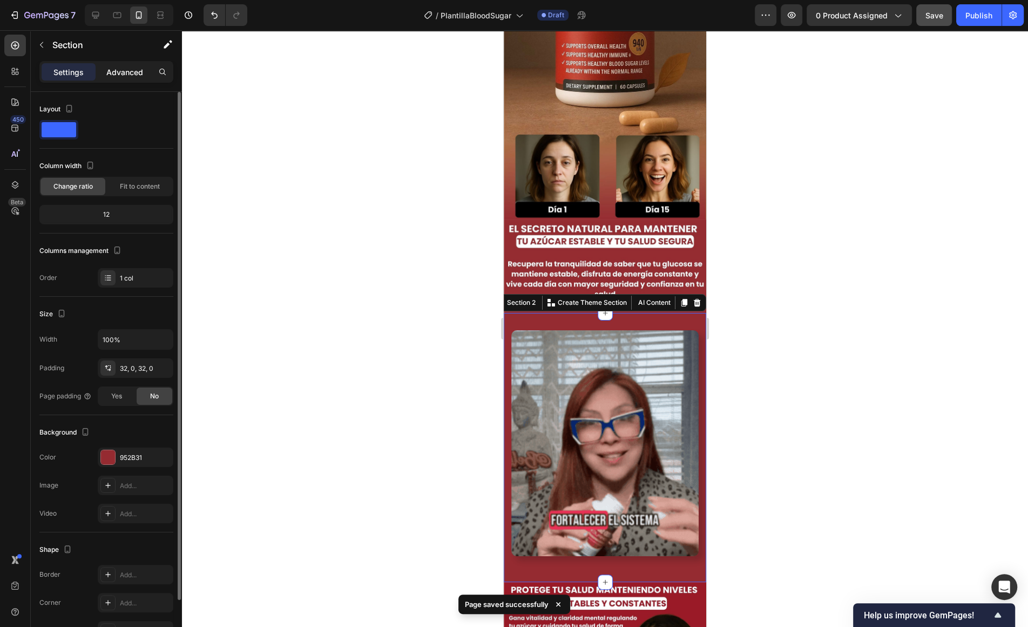
click at [119, 67] on p "Advanced" at bounding box center [124, 71] width 37 height 11
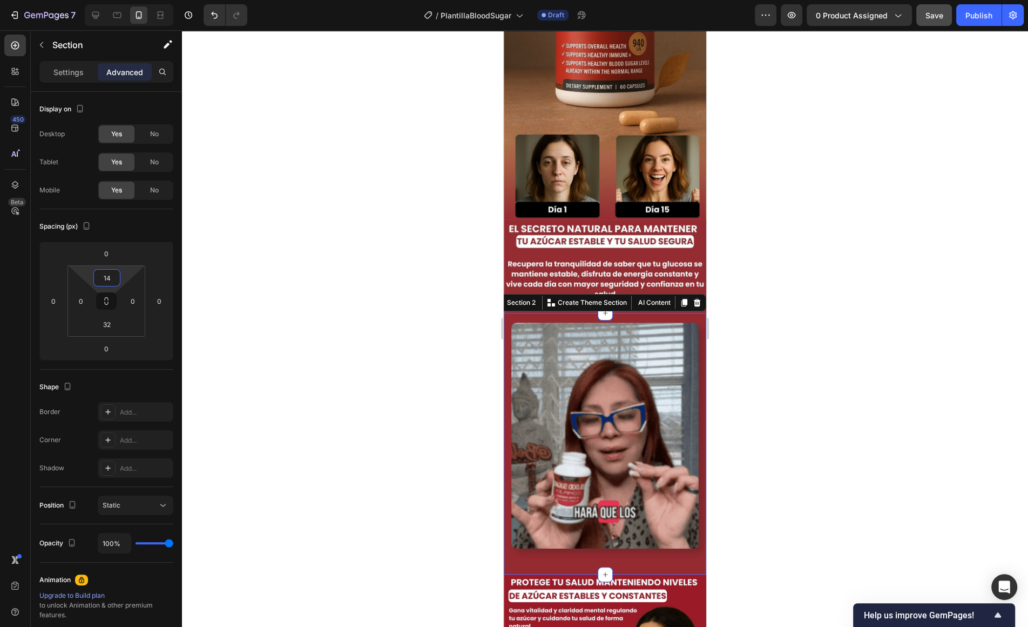
type input "12"
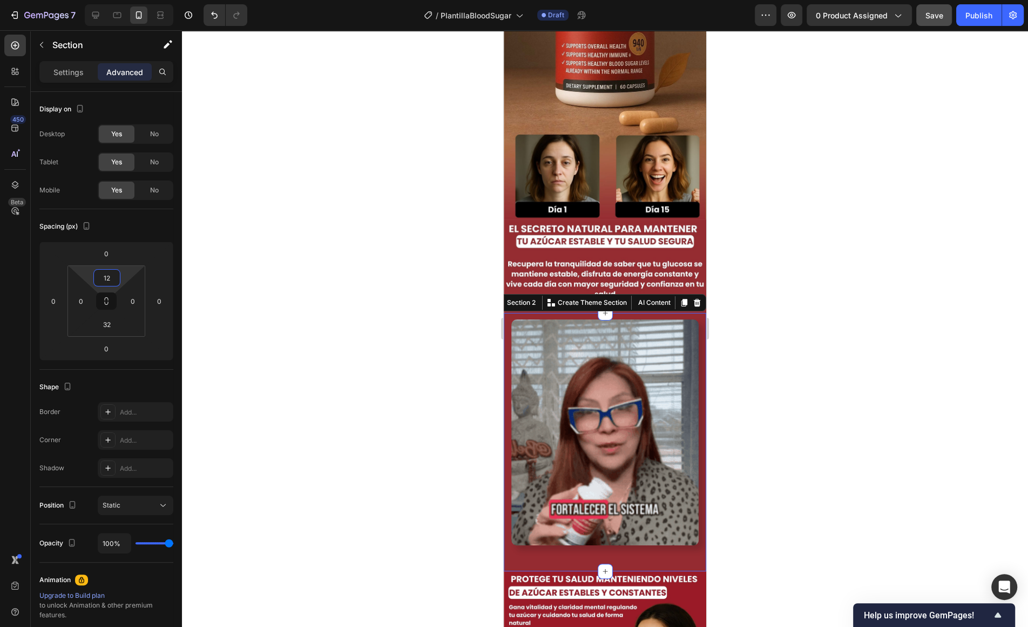
click at [127, 0] on html "7 / PlantillaBloodSugar Draft Preview 0 product assigned Save Publish 450 Beta …" at bounding box center [514, 0] width 1028 height 0
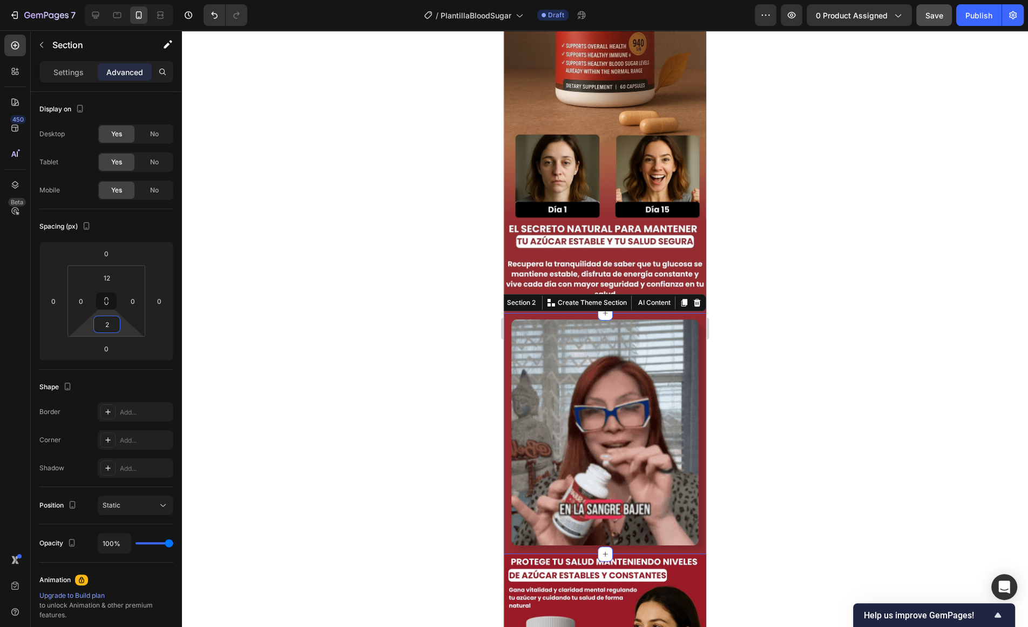
type input "4"
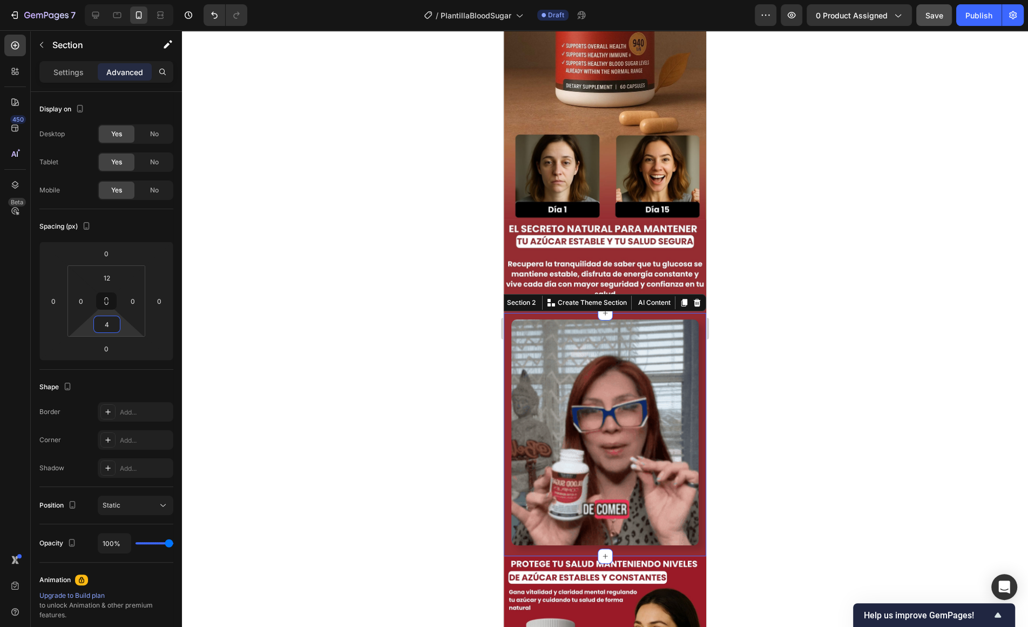
click at [129, 0] on html "7 / PlantillaBloodSugar Draft Preview 0 product assigned Save Publish 450 Beta …" at bounding box center [514, 0] width 1028 height 0
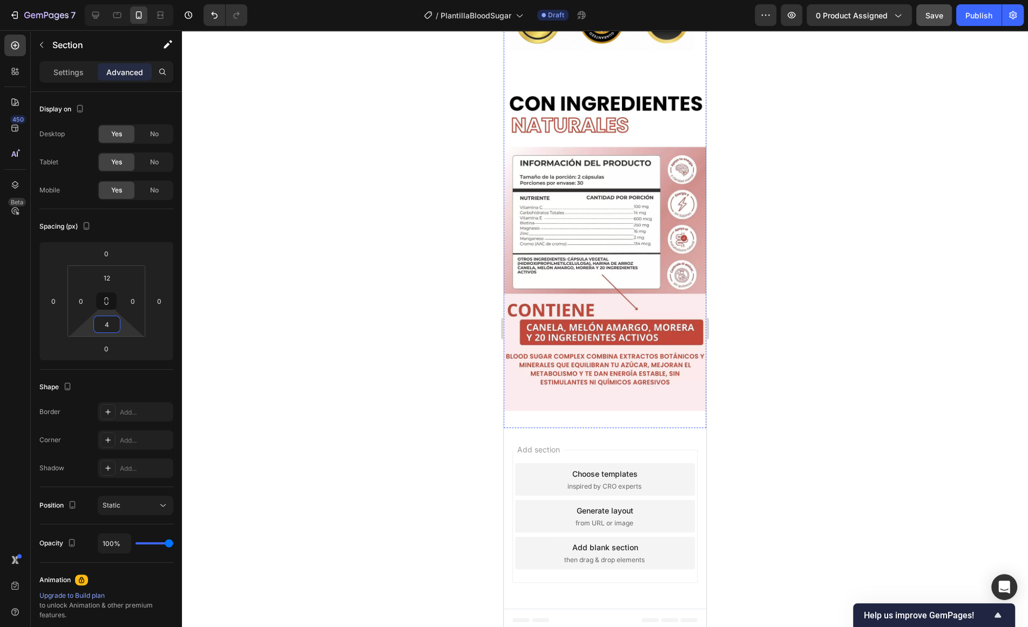
scroll to position [1983, 0]
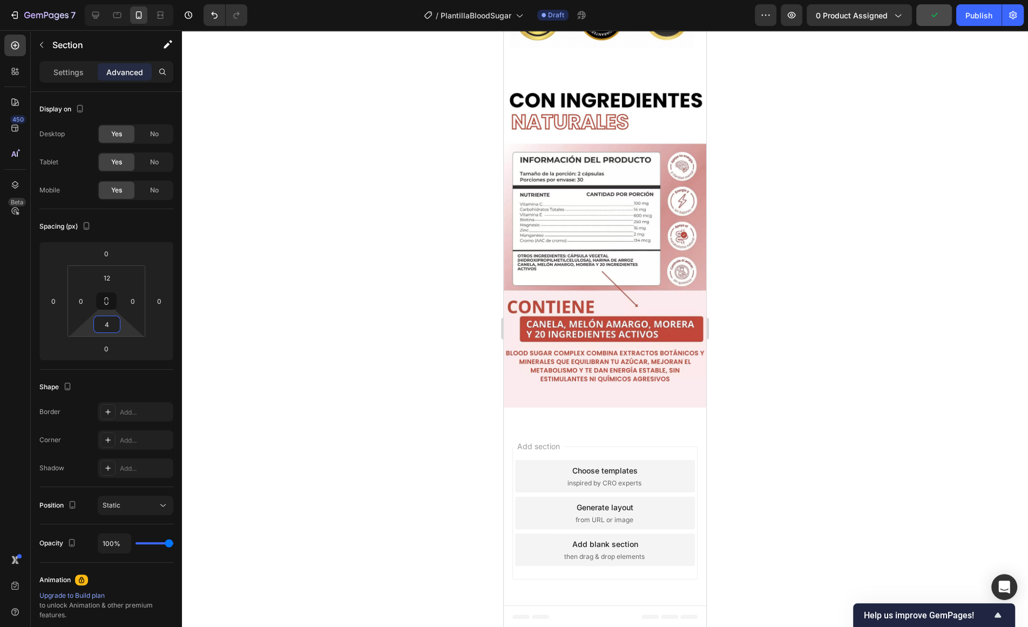
click at [904, 178] on div at bounding box center [605, 328] width 846 height 596
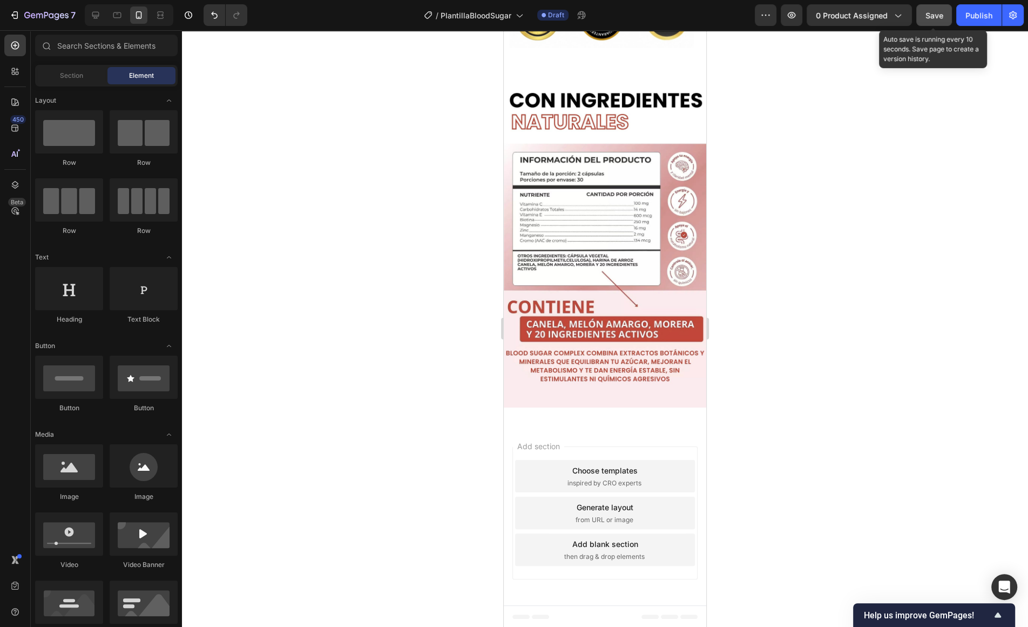
click at [943, 13] on span "Save" at bounding box center [935, 15] width 18 height 9
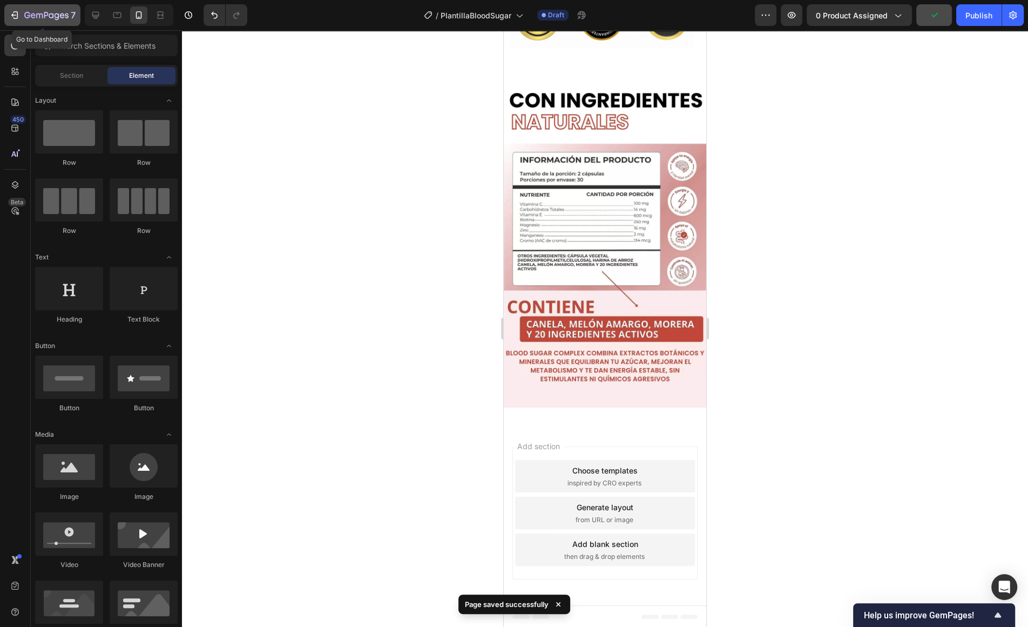
click at [5, 19] on button "7" at bounding box center [42, 15] width 76 height 22
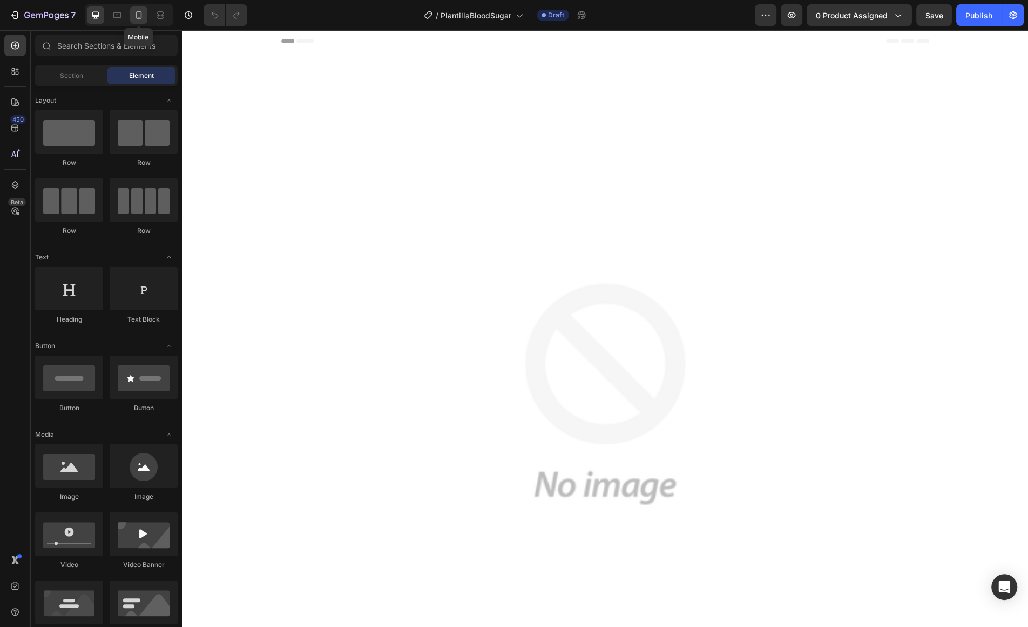
click at [136, 14] on icon at bounding box center [139, 15] width 6 height 8
